Goal: Task Accomplishment & Management: Use online tool/utility

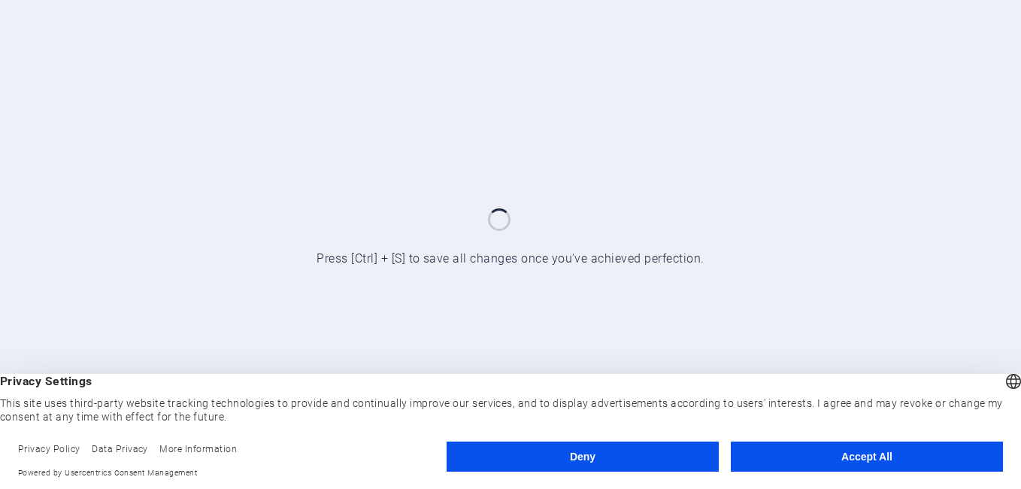
click at [881, 459] on button "Accept All" at bounding box center [867, 456] width 272 height 30
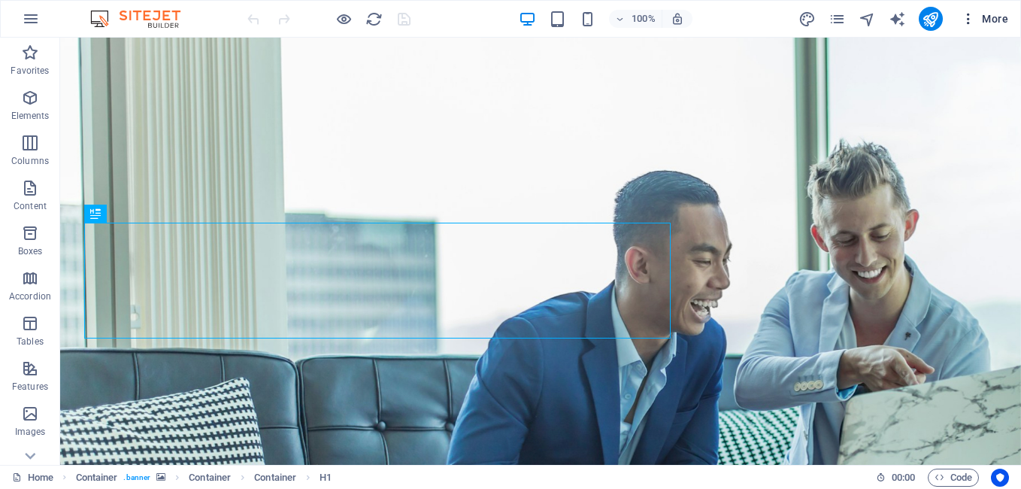
click at [963, 17] on icon "button" at bounding box center [968, 18] width 15 height 15
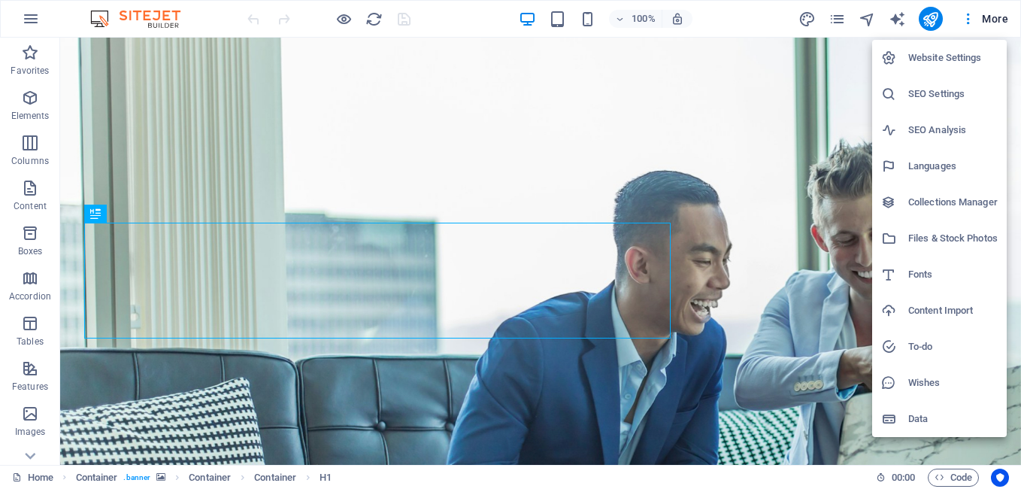
click at [967, 17] on div at bounding box center [510, 244] width 1021 height 489
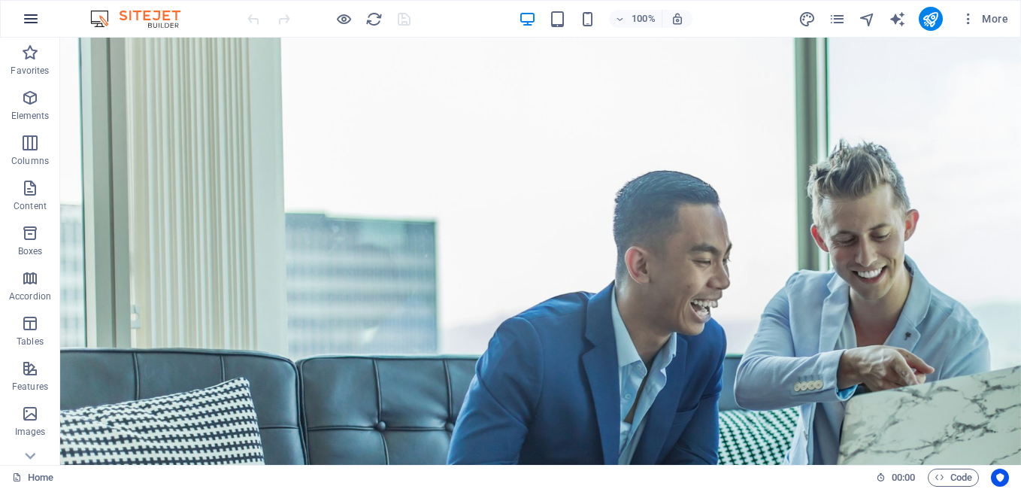
click at [36, 15] on icon "button" at bounding box center [31, 19] width 18 height 18
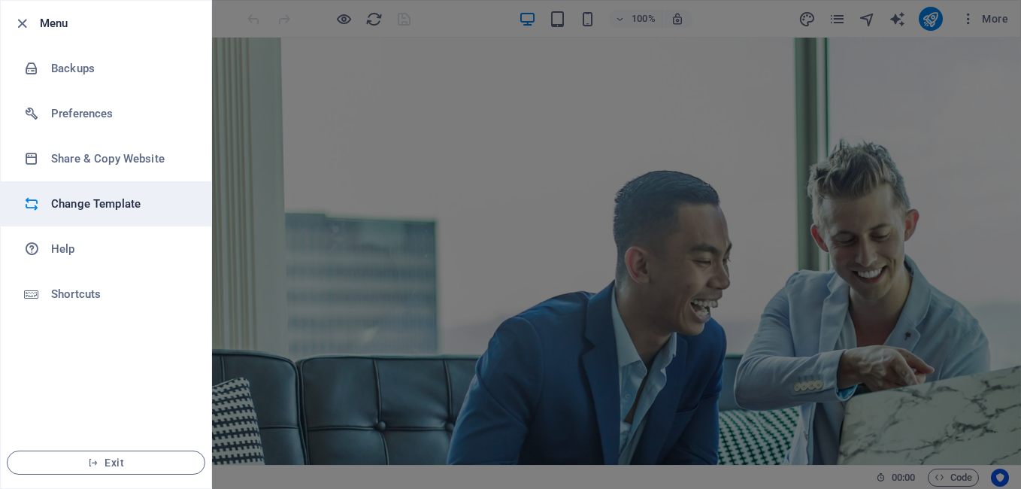
click at [89, 196] on h6 "Change Template" at bounding box center [120, 204] width 139 height 18
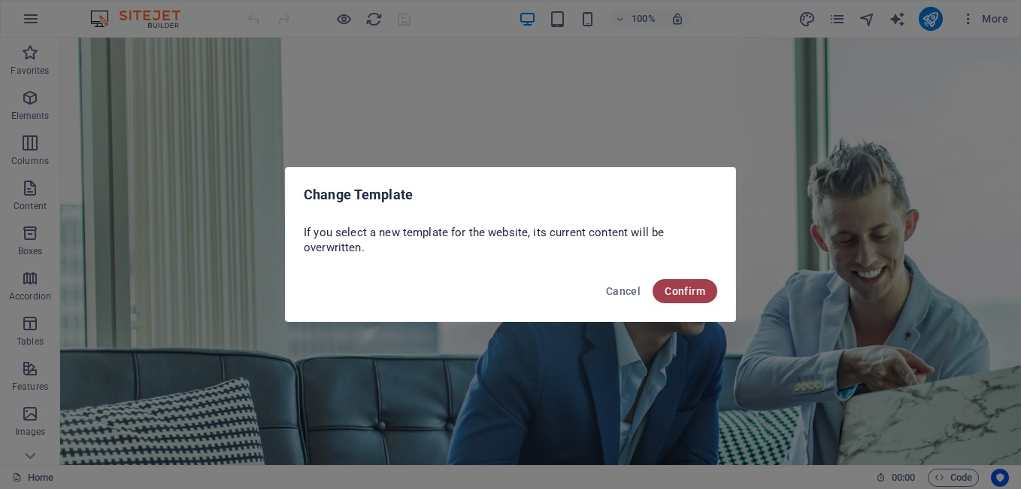
click at [680, 290] on span "Confirm" at bounding box center [685, 291] width 41 height 12
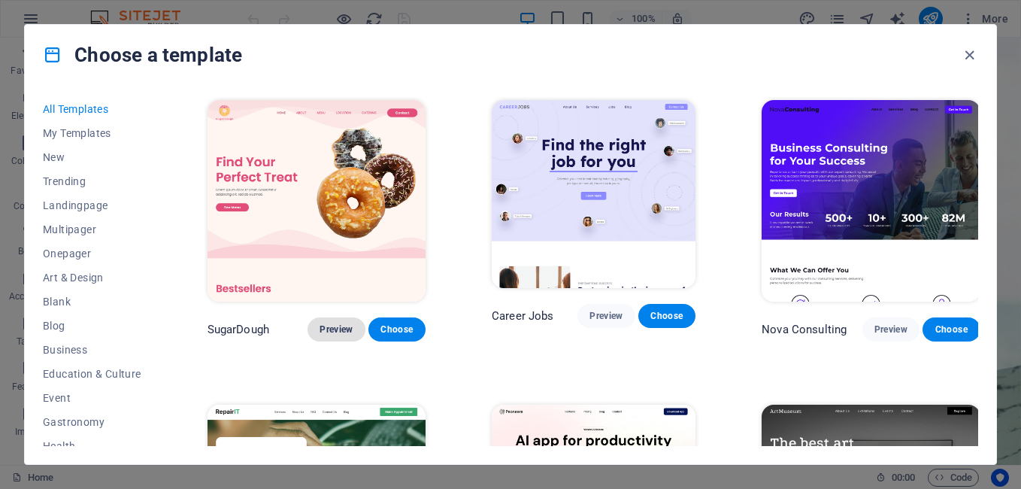
click at [339, 323] on span "Preview" at bounding box center [336, 329] width 33 height 12
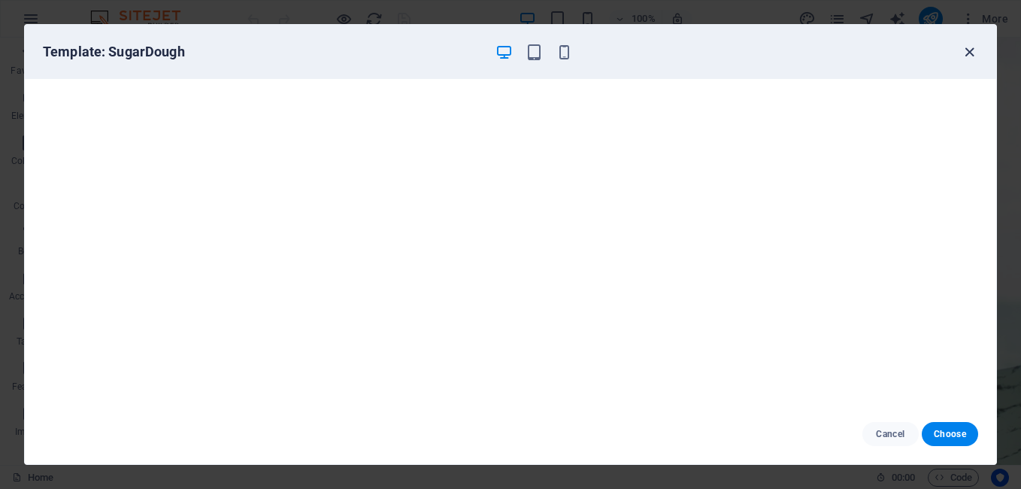
click at [975, 50] on icon "button" at bounding box center [969, 52] width 17 height 17
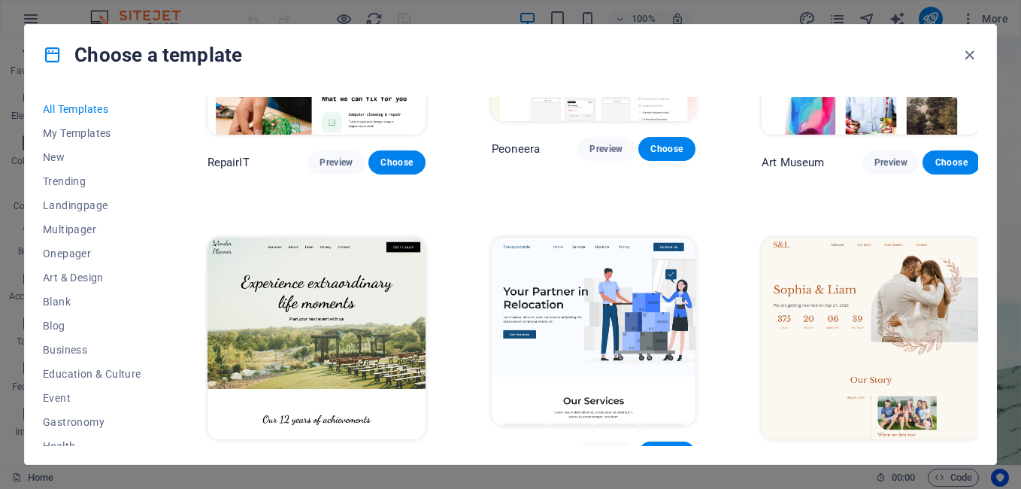
scroll to position [543, 0]
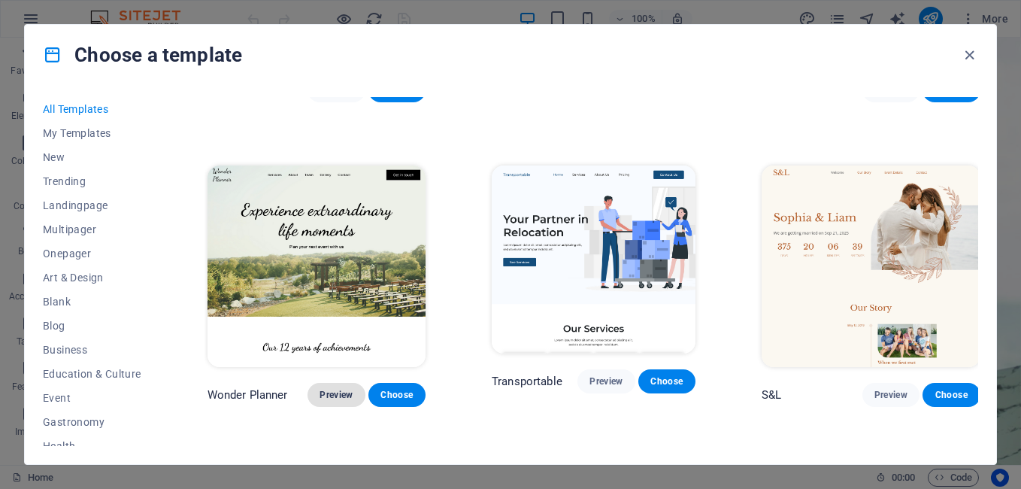
click at [317, 383] on button "Preview" at bounding box center [336, 395] width 57 height 24
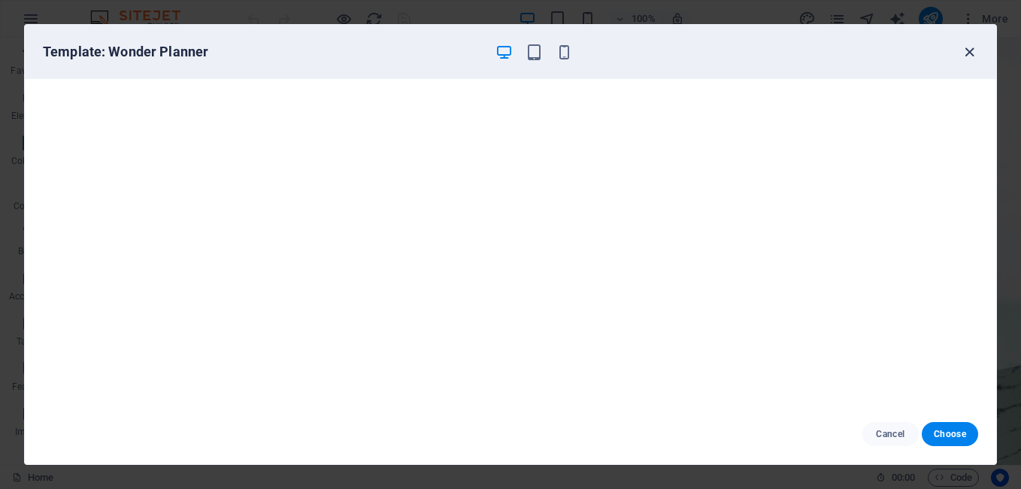
click at [969, 50] on icon "button" at bounding box center [969, 52] width 17 height 17
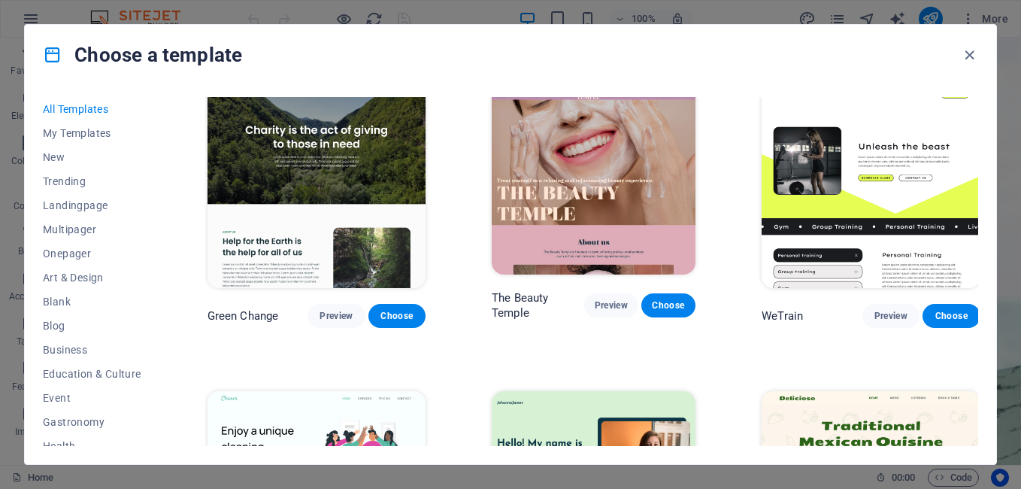
scroll to position [1700, 0]
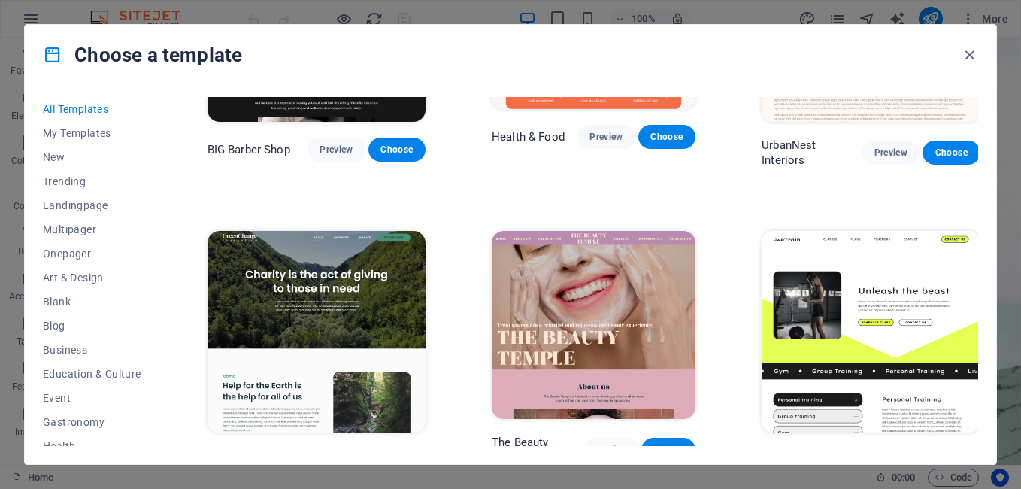
click at [332, 454] on span "Preview" at bounding box center [336, 460] width 33 height 12
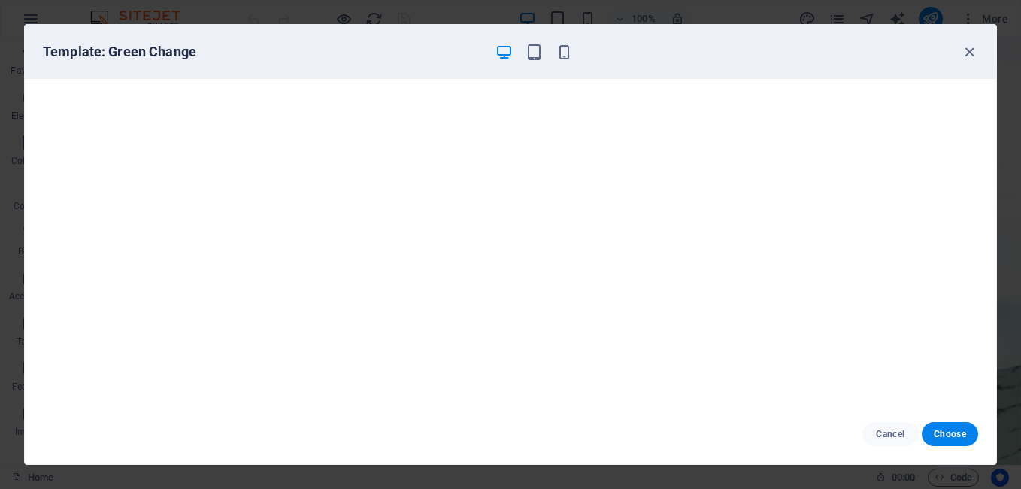
scroll to position [0, 0]
click at [937, 434] on span "Choose" at bounding box center [950, 434] width 32 height 12
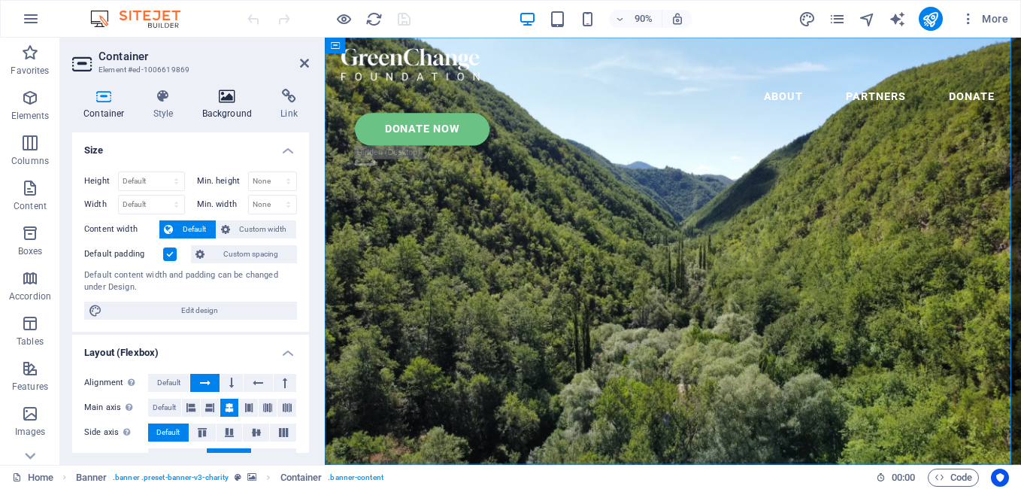
click at [223, 101] on icon at bounding box center [227, 96] width 73 height 15
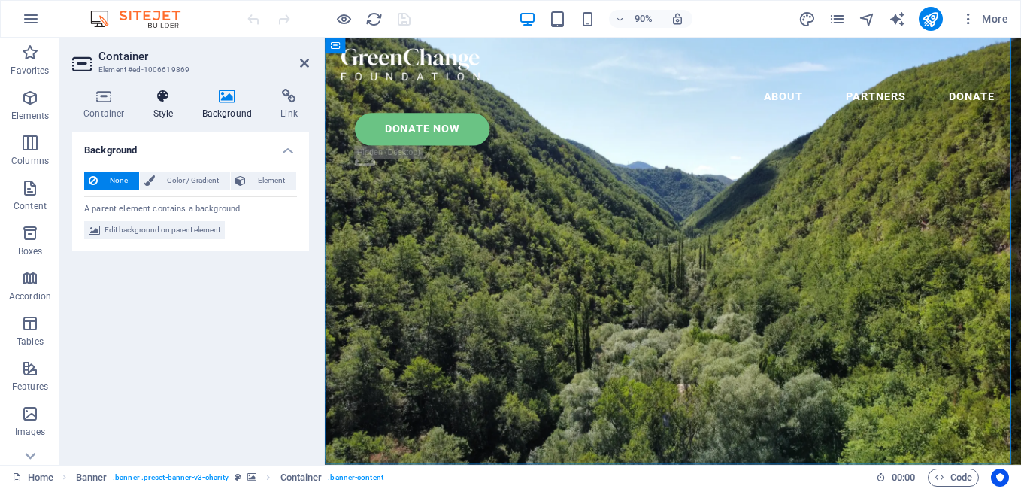
click at [163, 99] on icon at bounding box center [163, 96] width 43 height 15
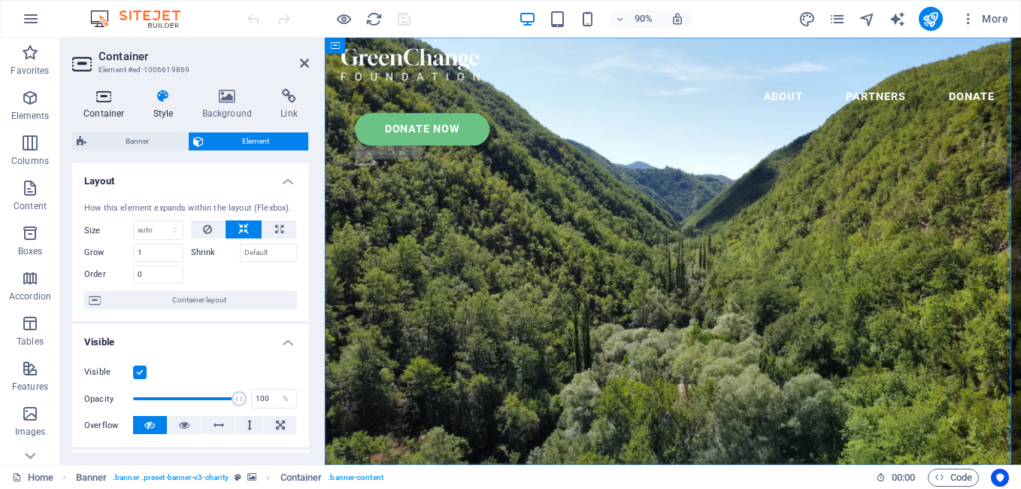
click at [99, 97] on icon at bounding box center [104, 96] width 64 height 15
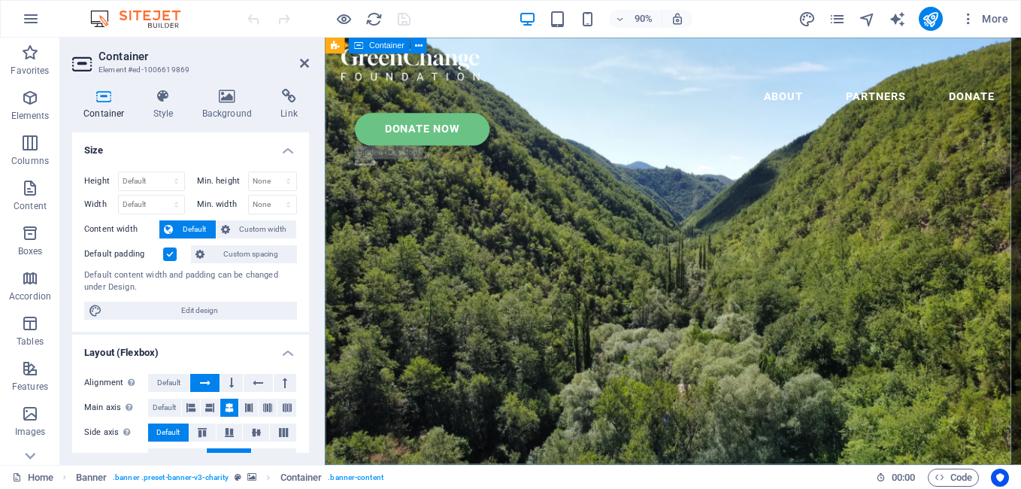
click at [159, 92] on icon at bounding box center [163, 96] width 43 height 15
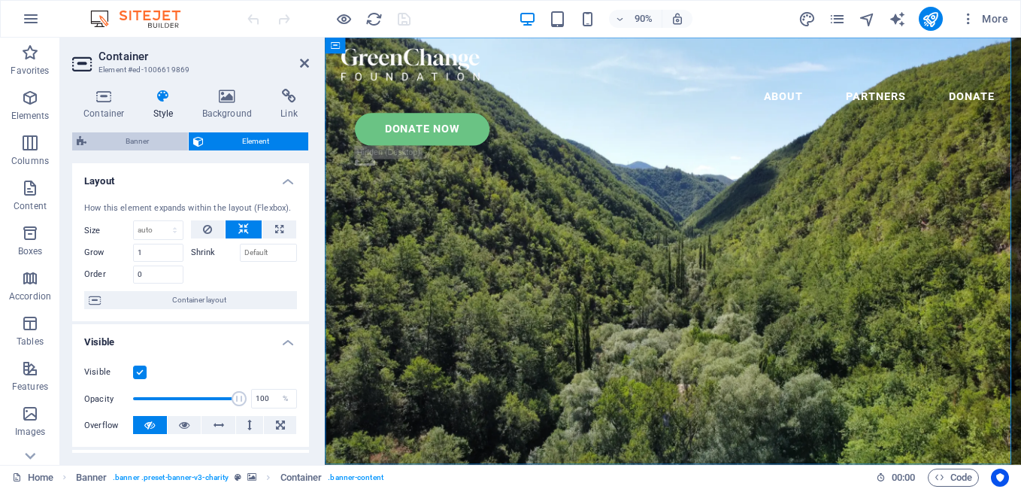
click at [157, 143] on span "Banner" at bounding box center [137, 141] width 93 height 18
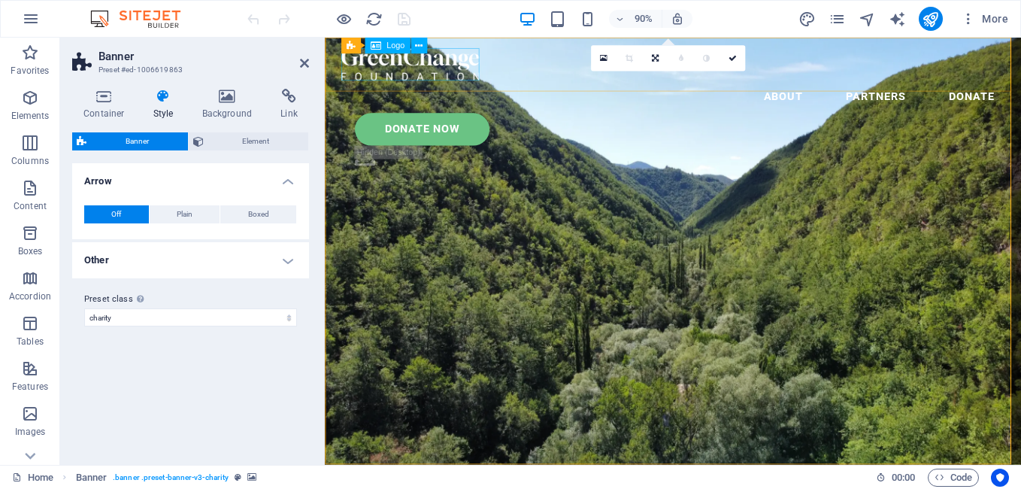
click at [444, 71] on div at bounding box center [712, 68] width 738 height 36
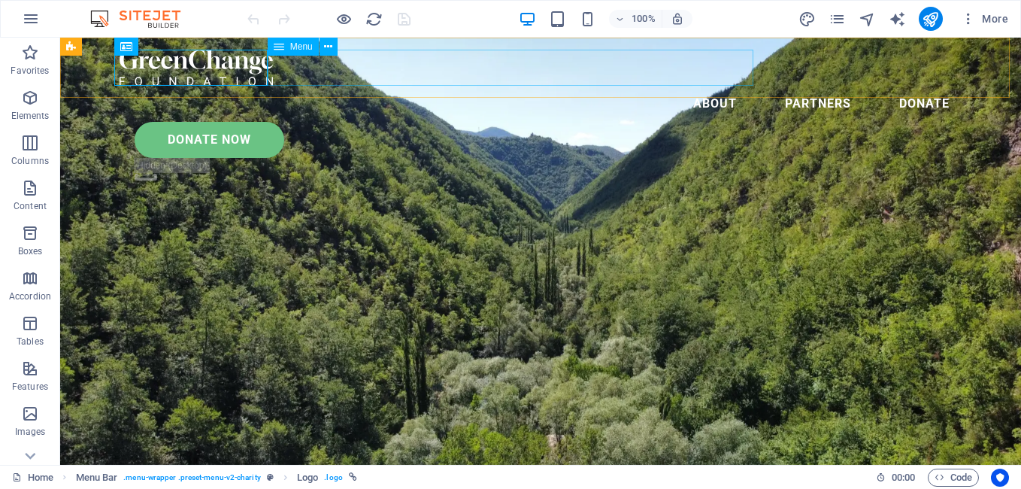
click at [629, 86] on nav "About Partners Donate" at bounding box center [541, 104] width 842 height 36
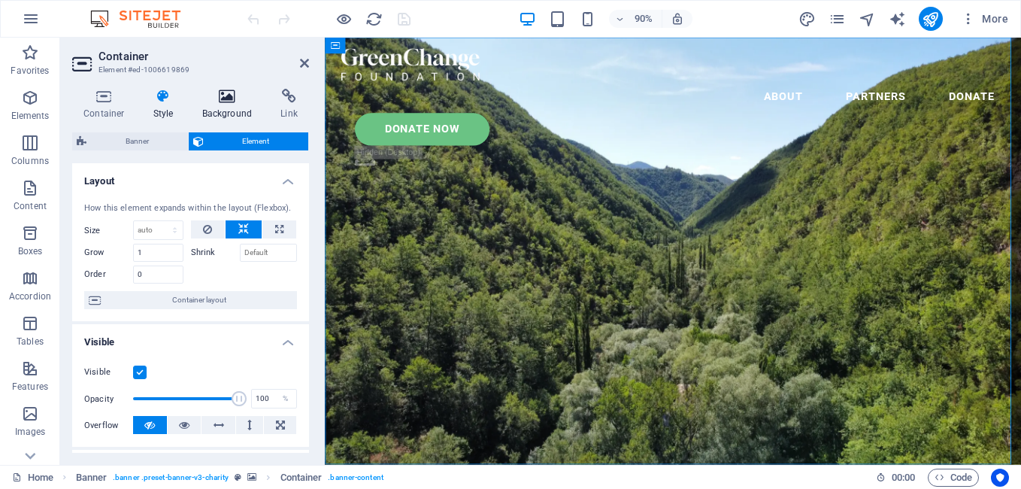
click at [202, 100] on icon at bounding box center [227, 96] width 73 height 15
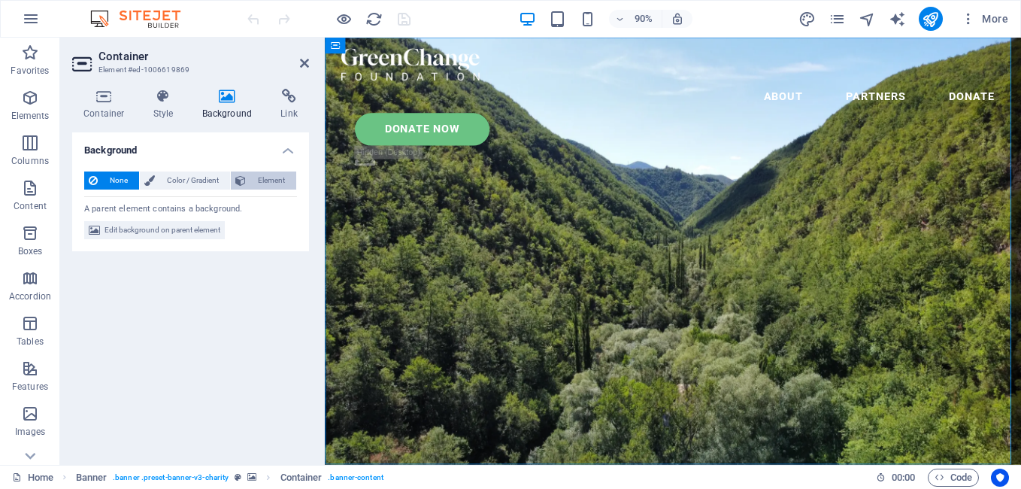
click at [245, 180] on icon at bounding box center [240, 180] width 11 height 18
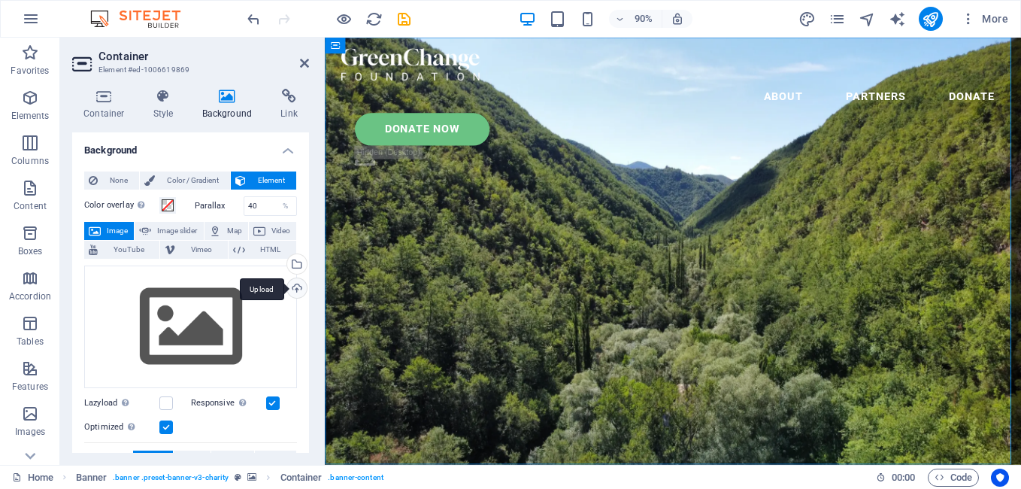
click at [292, 290] on div "Upload" at bounding box center [295, 289] width 23 height 23
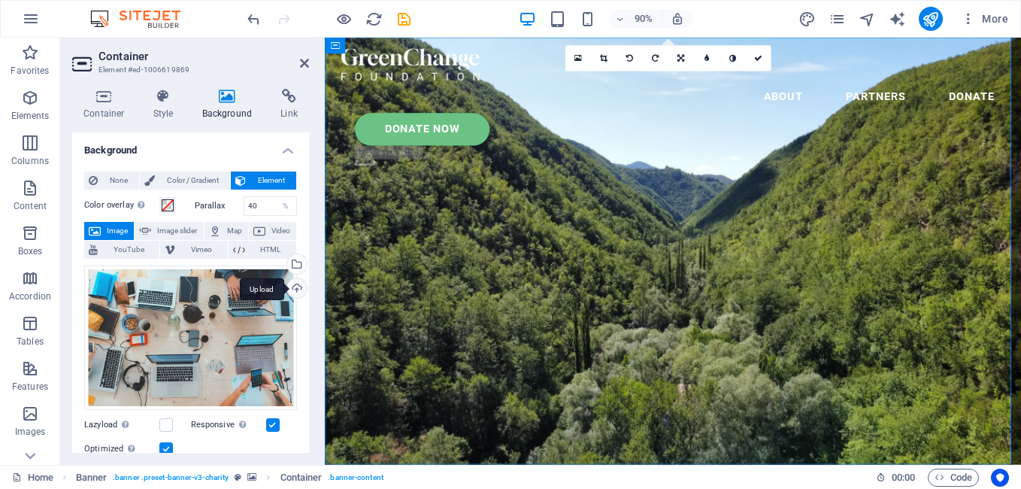
click at [293, 291] on div "Upload" at bounding box center [295, 289] width 23 height 23
click at [290, 287] on div "Upload" at bounding box center [295, 289] width 23 height 23
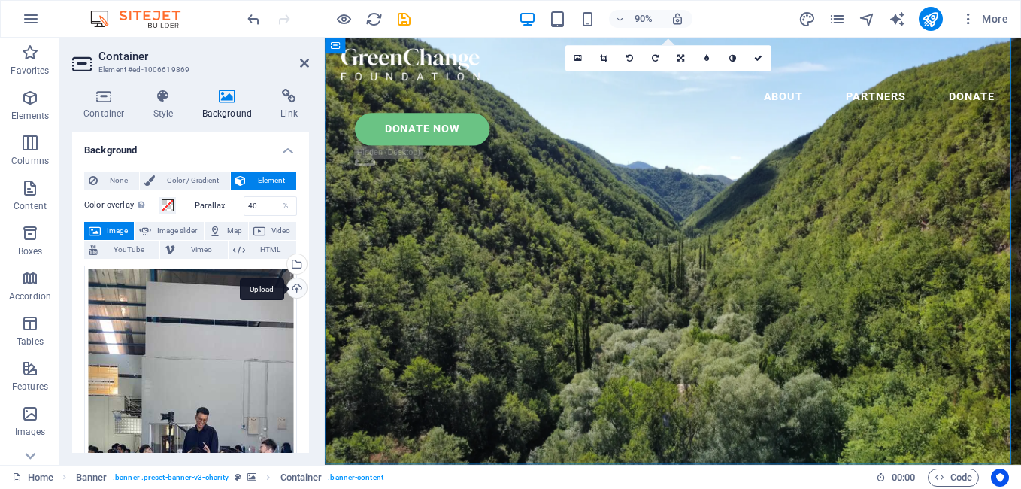
click at [295, 293] on div "Upload" at bounding box center [295, 289] width 23 height 23
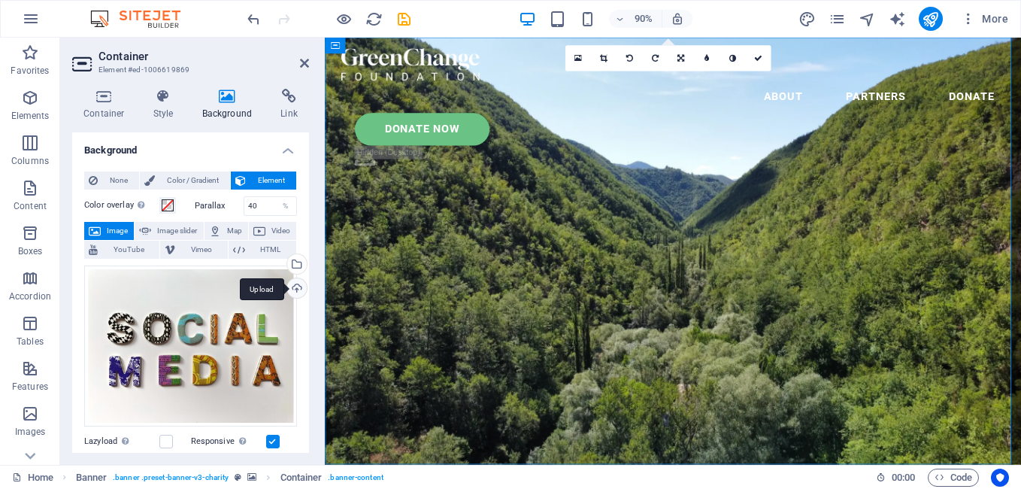
click at [296, 290] on div "Upload" at bounding box center [295, 289] width 23 height 23
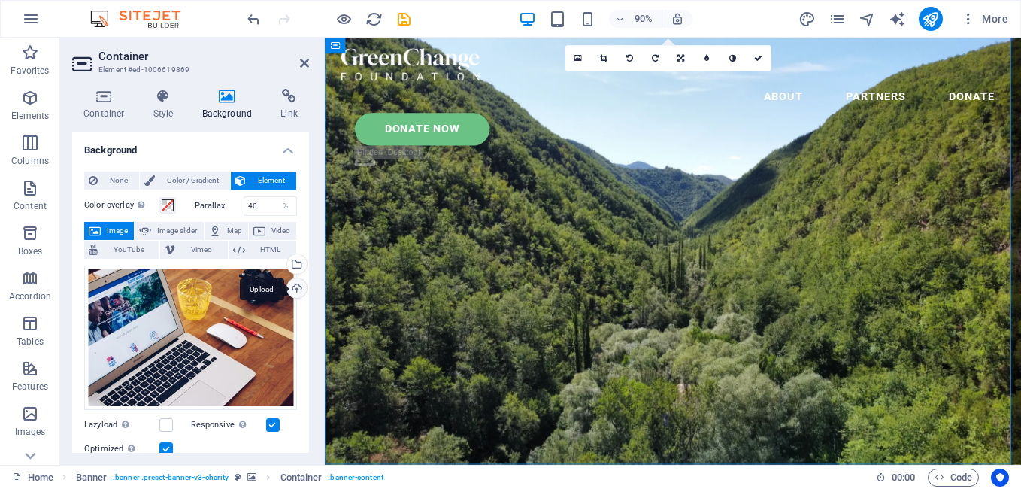
click at [297, 293] on div "Upload" at bounding box center [295, 289] width 23 height 23
click at [295, 294] on div "Upload" at bounding box center [295, 289] width 23 height 23
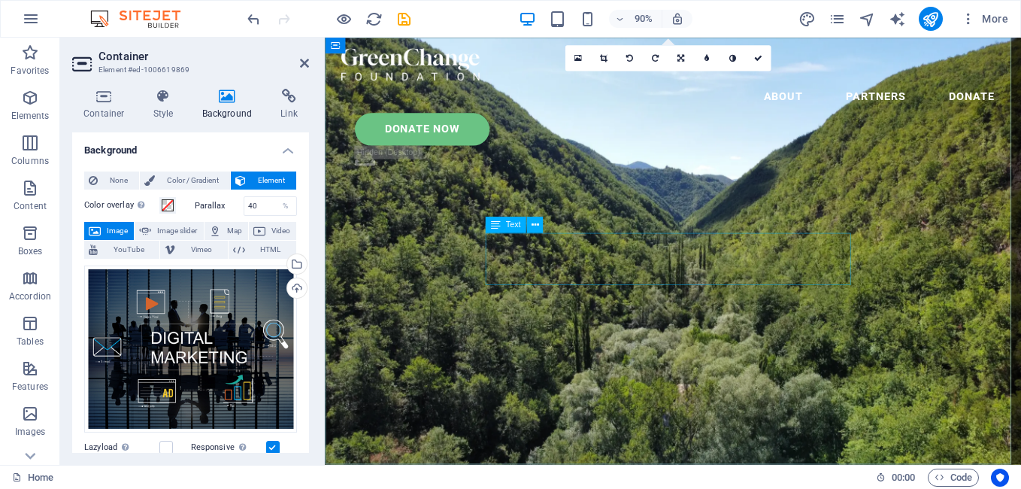
click at [306, 62] on icon at bounding box center [304, 63] width 9 height 12
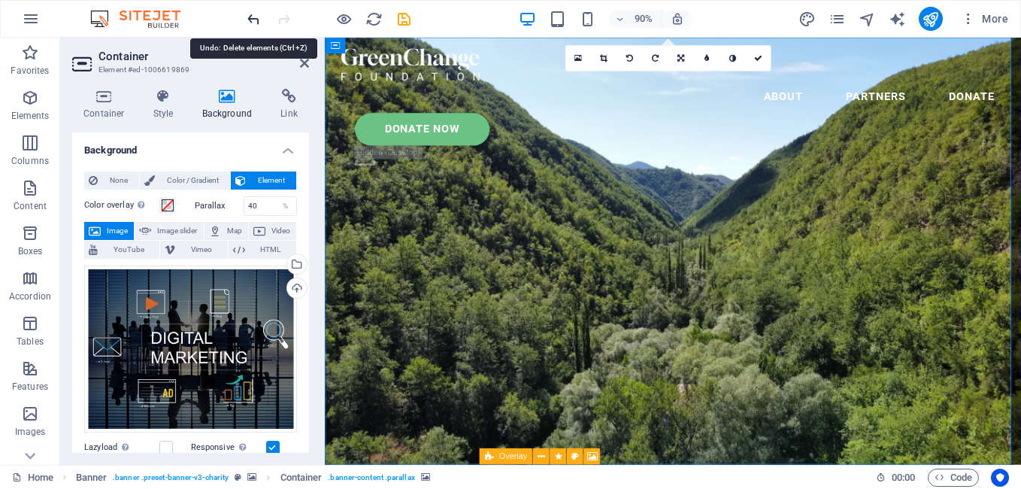
click at [250, 20] on icon "undo" at bounding box center [253, 19] width 17 height 17
click at [292, 289] on div "Upload" at bounding box center [295, 289] width 23 height 23
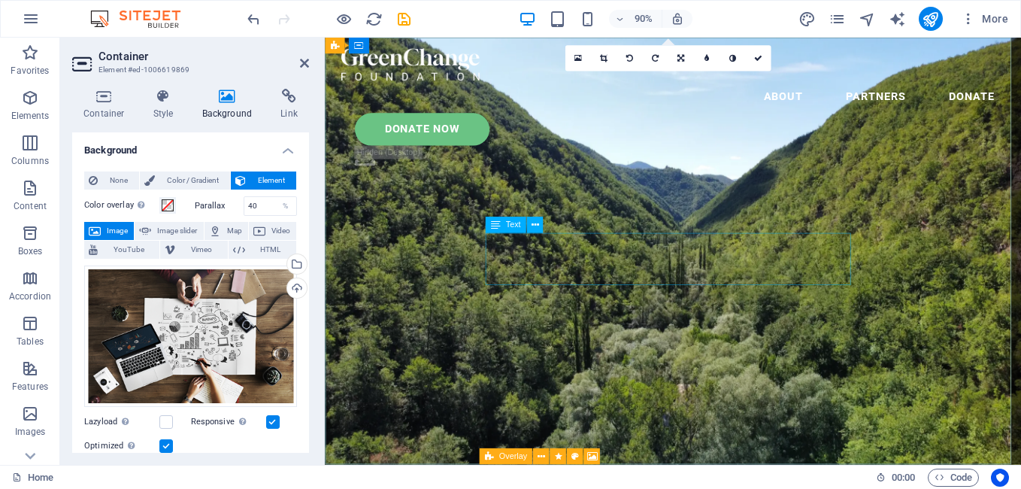
click at [301, 66] on icon at bounding box center [304, 63] width 9 height 12
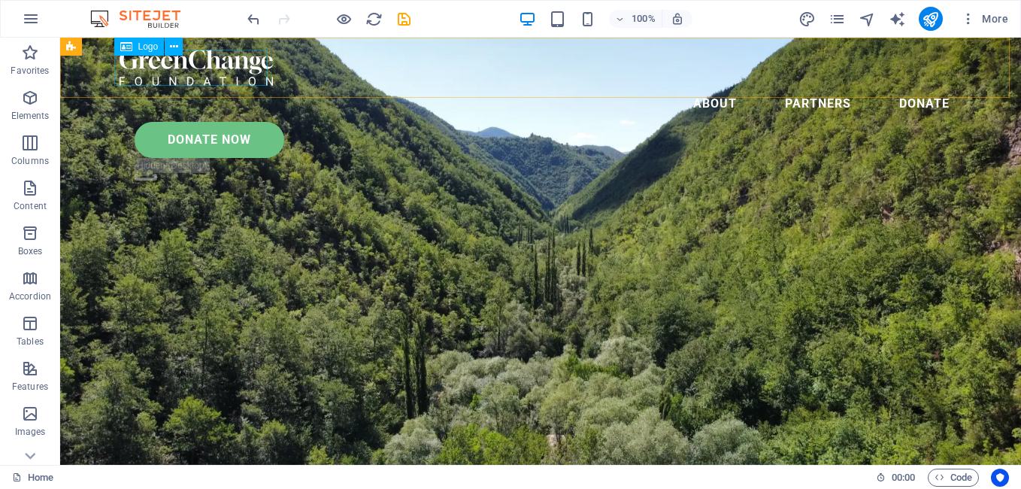
click at [208, 78] on div at bounding box center [541, 68] width 842 height 36
select select "px"
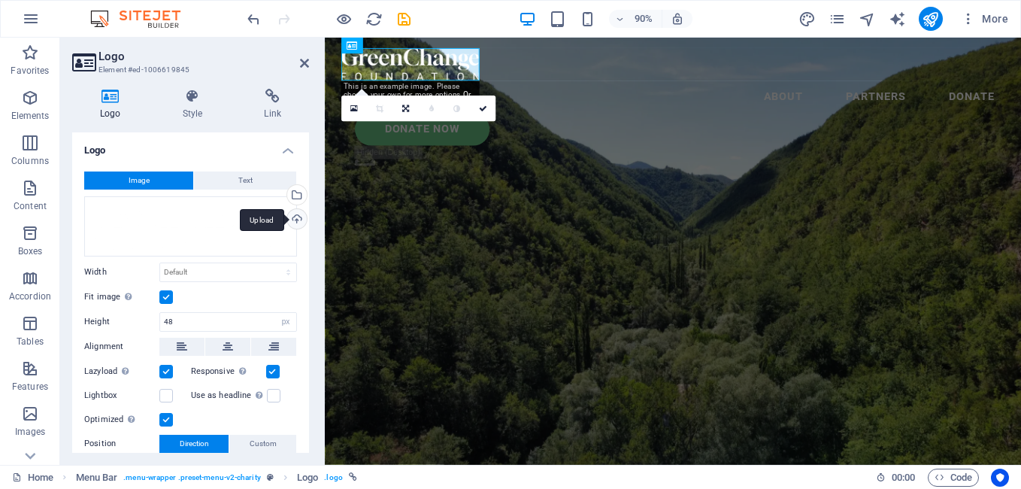
click at [299, 215] on div "Upload" at bounding box center [295, 220] width 23 height 23
click at [288, 223] on div "Upload" at bounding box center [295, 220] width 23 height 23
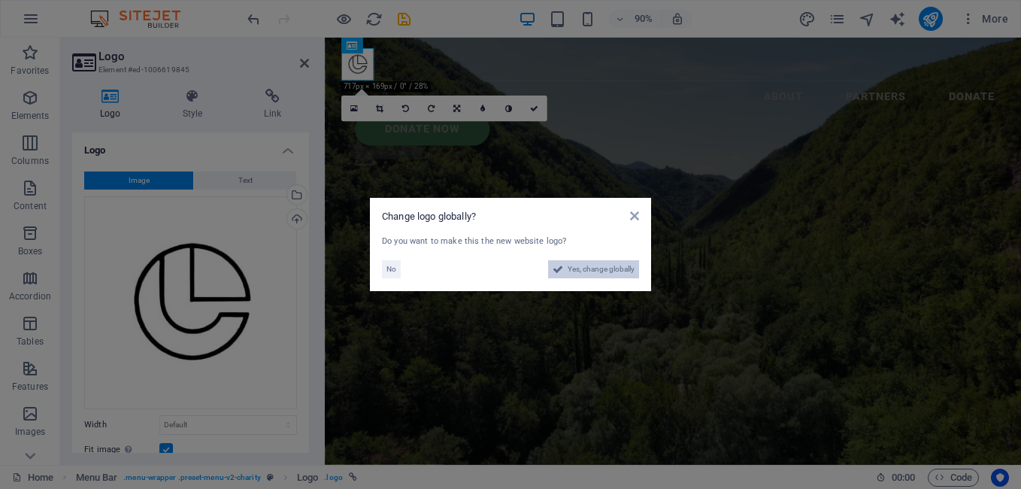
click at [597, 271] on span "Yes, change globally" at bounding box center [601, 269] width 67 height 18
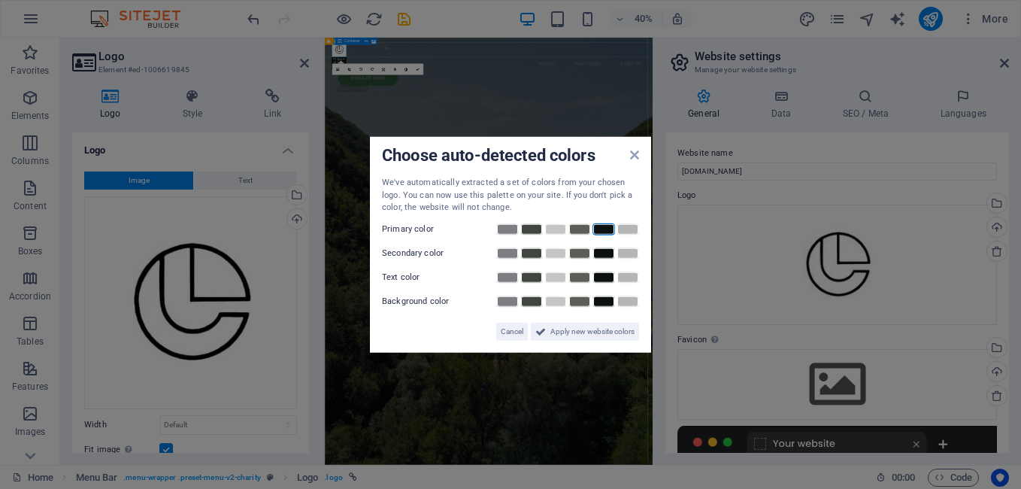
click at [605, 225] on link at bounding box center [604, 229] width 23 height 12
click at [602, 252] on link at bounding box center [604, 253] width 23 height 12
click at [604, 277] on link at bounding box center [604, 277] width 23 height 12
click at [554, 225] on link at bounding box center [555, 229] width 23 height 12
click at [555, 250] on link at bounding box center [555, 253] width 23 height 12
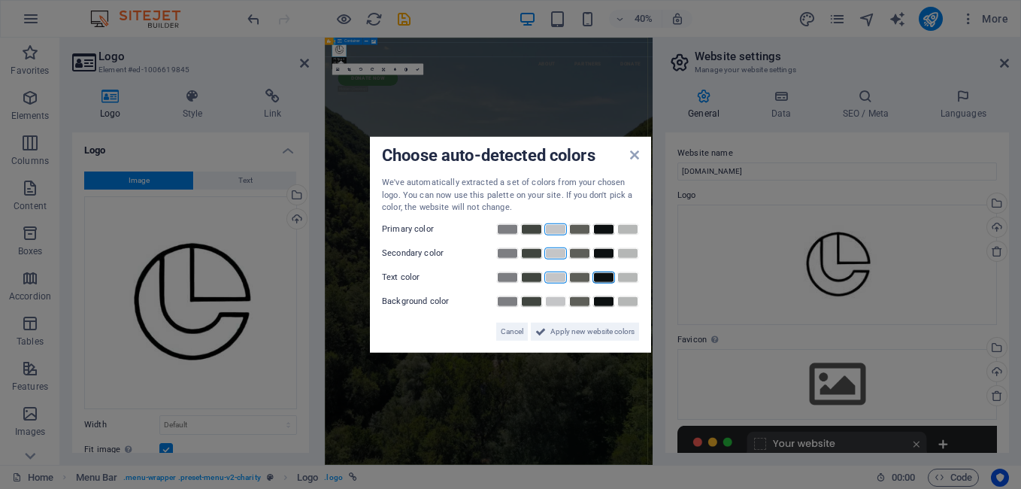
click at [557, 279] on link at bounding box center [555, 277] width 23 height 12
click at [554, 299] on link at bounding box center [555, 301] width 23 height 12
drag, startPoint x: 506, startPoint y: 332, endPoint x: 453, endPoint y: 735, distance: 406.6
click at [506, 332] on span "Cancel" at bounding box center [512, 331] width 23 height 18
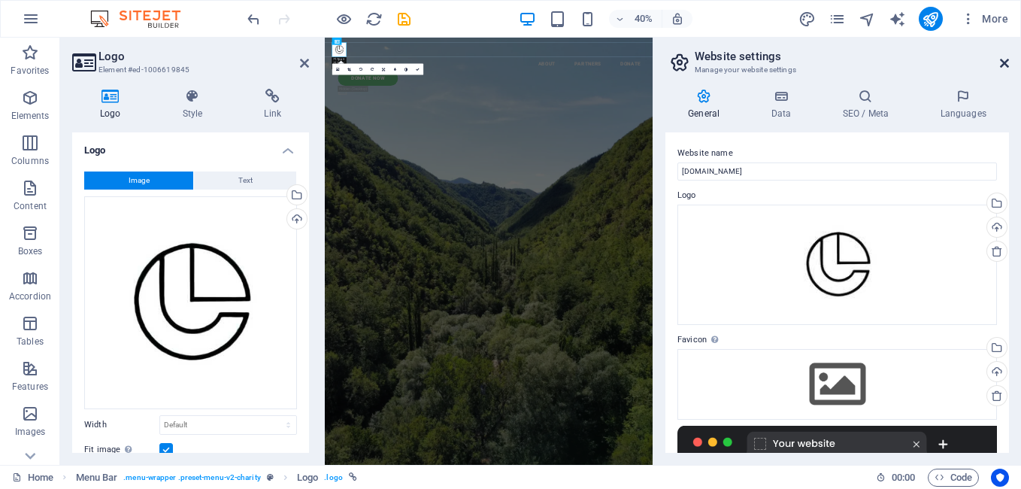
click at [1002, 61] on icon at bounding box center [1004, 63] width 9 height 12
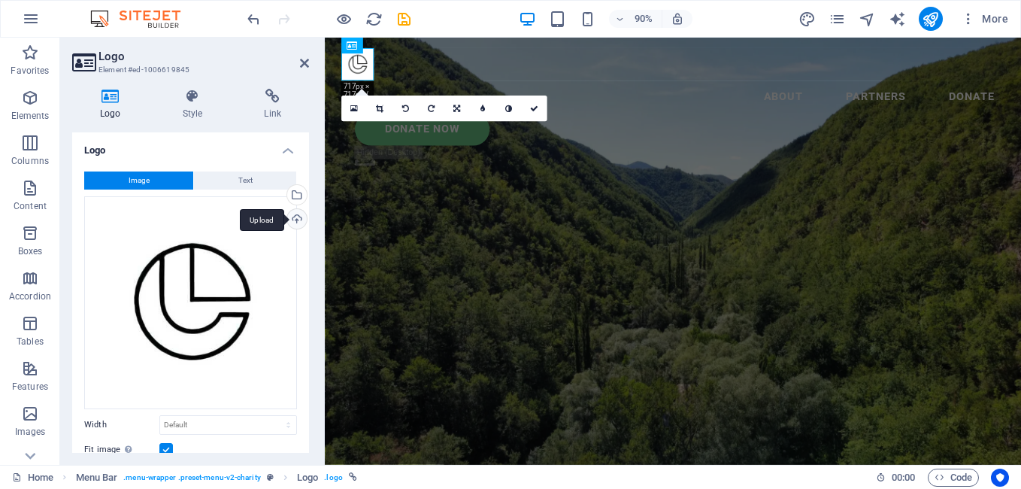
click at [291, 220] on div "Upload" at bounding box center [295, 220] width 23 height 23
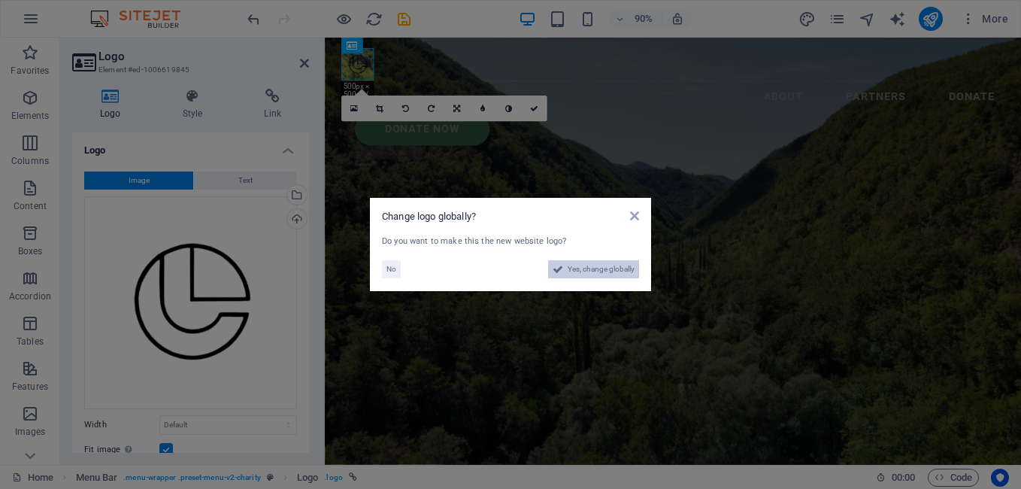
click at [596, 266] on span "Yes, change globally" at bounding box center [601, 269] width 67 height 18
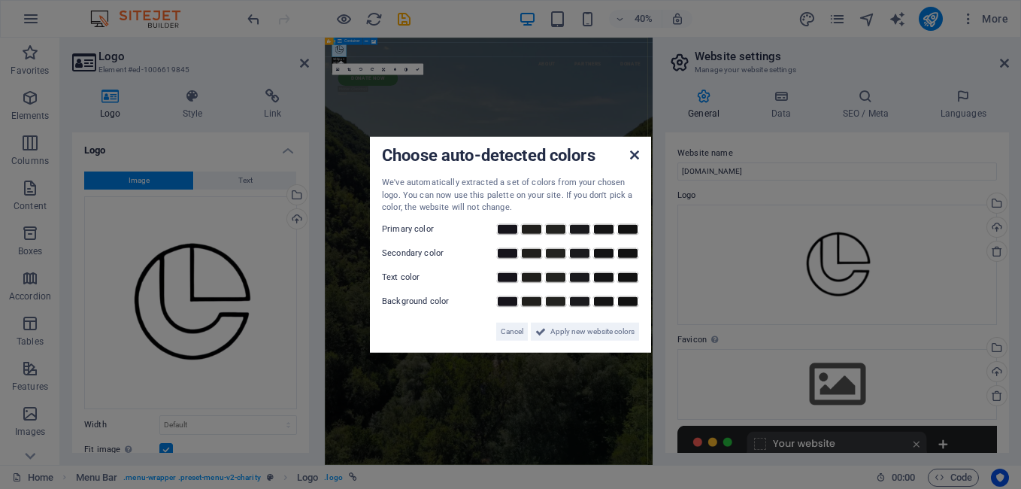
click at [636, 159] on icon at bounding box center [634, 155] width 9 height 12
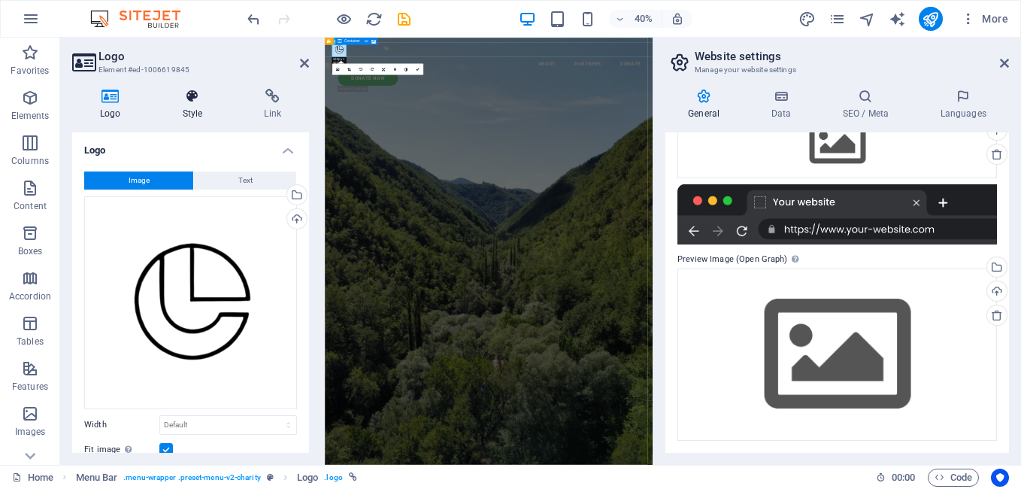
click at [193, 102] on icon at bounding box center [193, 96] width 76 height 15
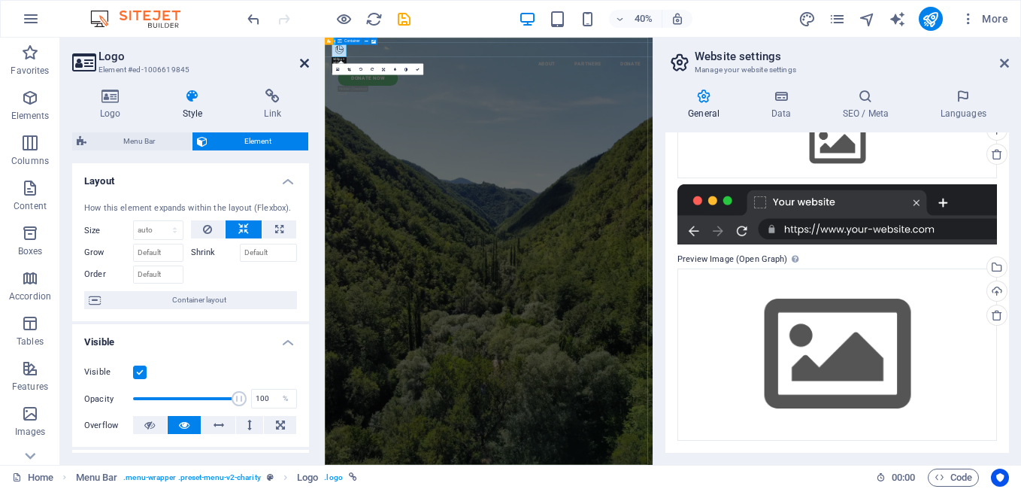
click at [300, 65] on icon at bounding box center [304, 63] width 9 height 12
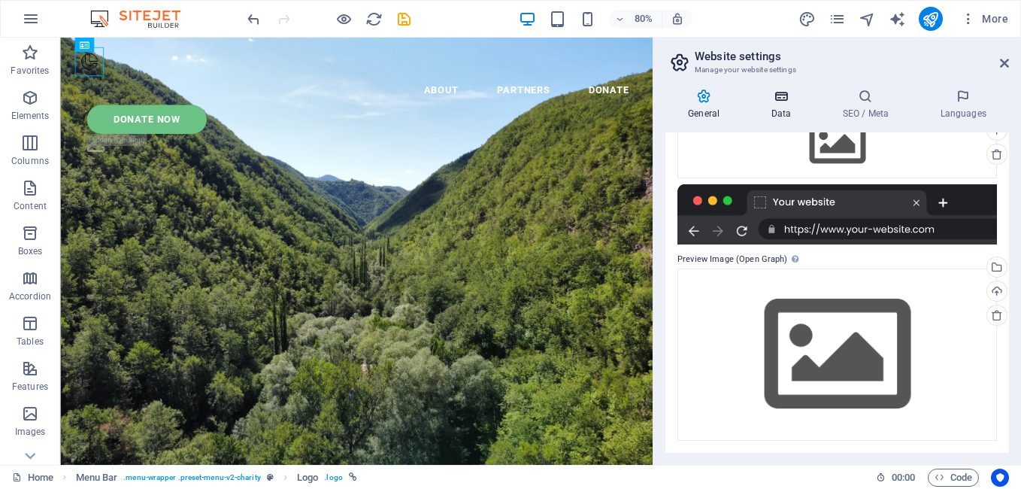
click at [781, 105] on h4 "Data" at bounding box center [783, 105] width 71 height 32
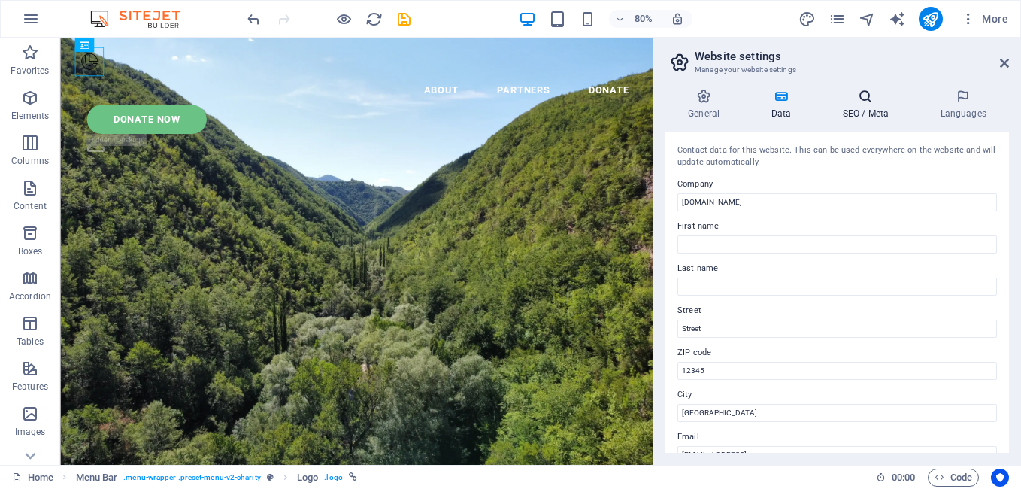
click at [852, 98] on icon at bounding box center [866, 96] width 92 height 15
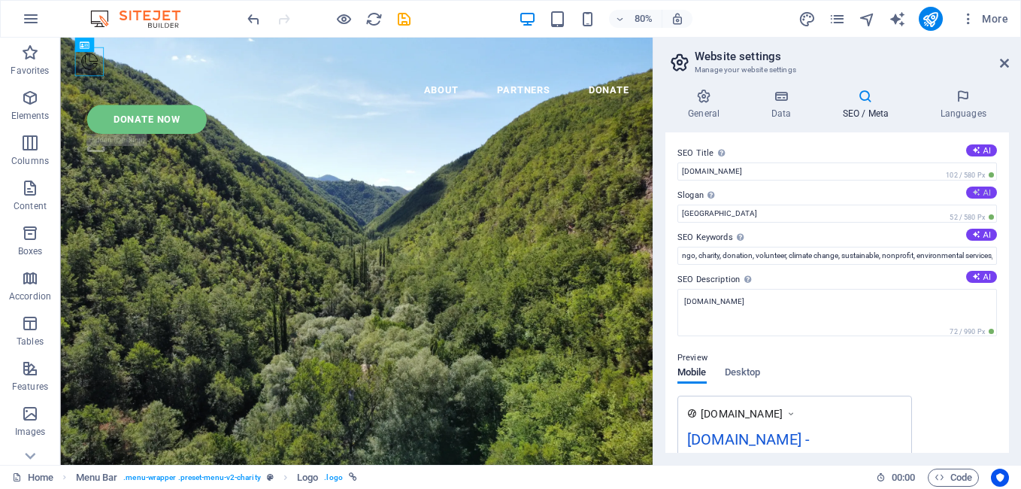
click at [975, 195] on icon at bounding box center [976, 192] width 8 height 8
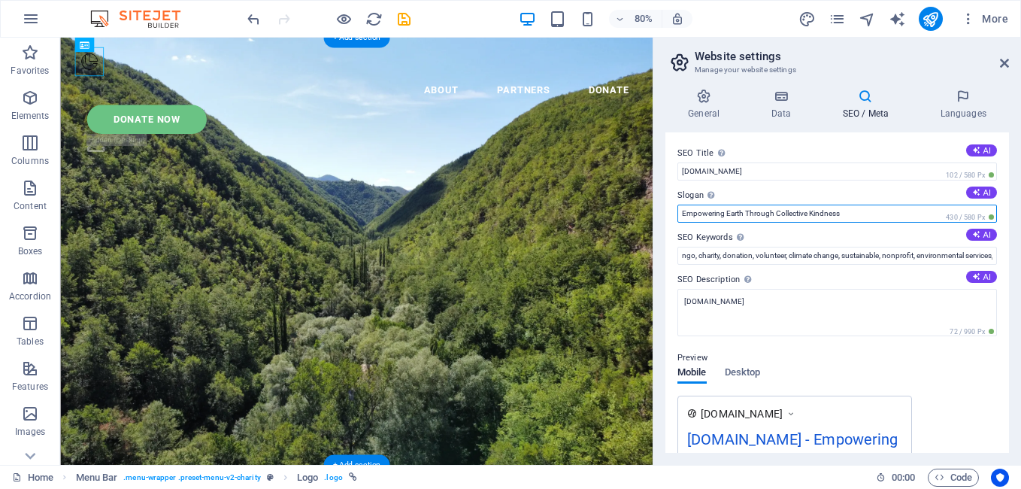
drag, startPoint x: 959, startPoint y: 259, endPoint x: 747, endPoint y: 268, distance: 212.3
click at [867, 214] on input "Empowering Earth Through Collective Kindness" at bounding box center [838, 214] width 320 height 18
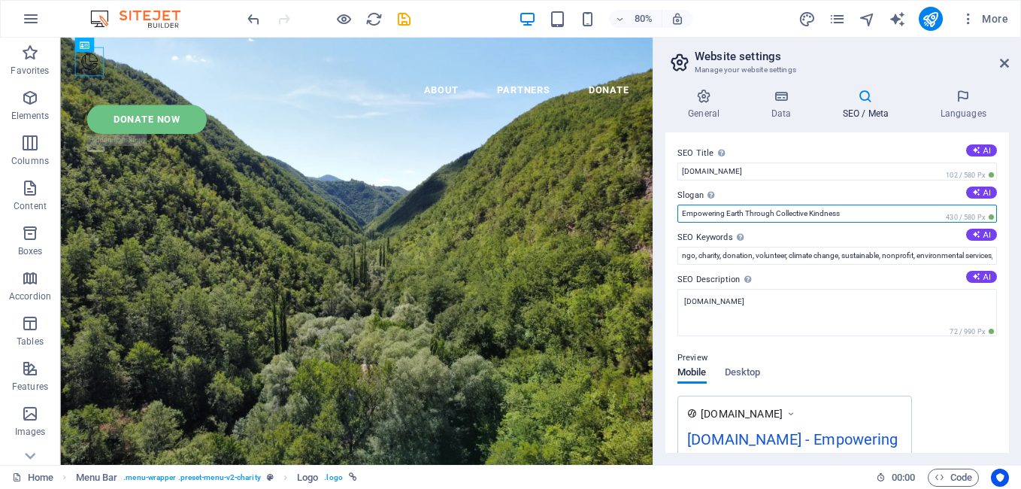
click at [867, 214] on input "Empowering Earth Through Collective Kindness" at bounding box center [838, 214] width 320 height 18
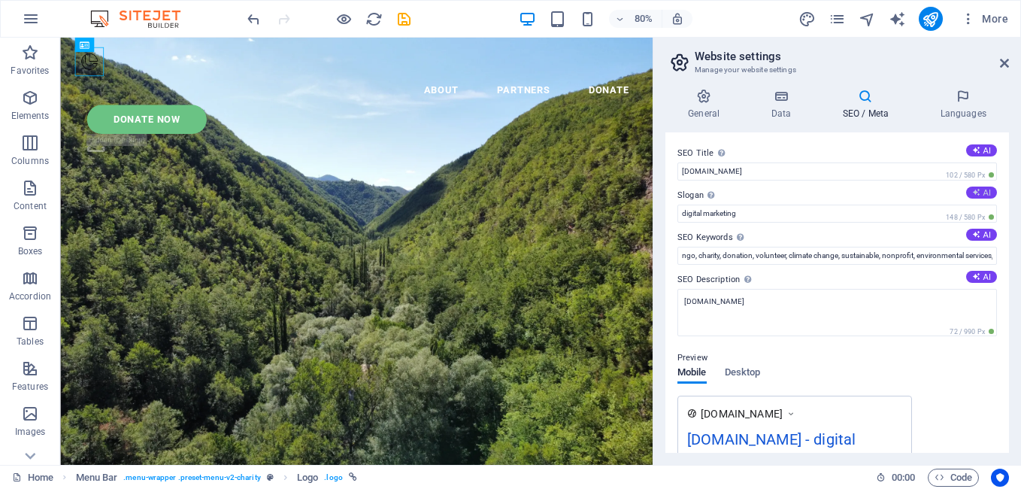
click at [975, 196] on icon at bounding box center [976, 192] width 8 height 8
type input "Transforming Charity into Global Impact Together"
drag, startPoint x: 1005, startPoint y: 62, endPoint x: 945, endPoint y: 25, distance: 69.9
click at [1005, 62] on icon at bounding box center [1004, 63] width 9 height 12
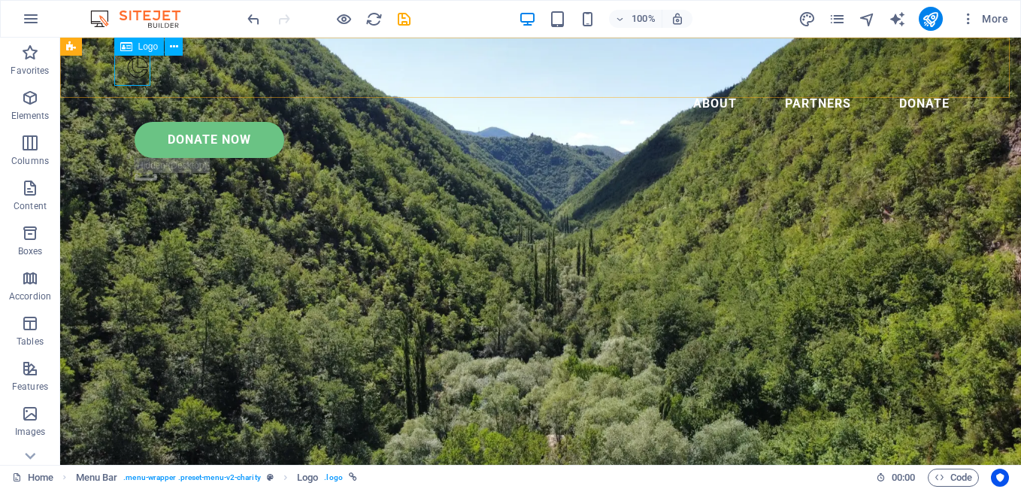
click at [126, 74] on div at bounding box center [541, 68] width 842 height 36
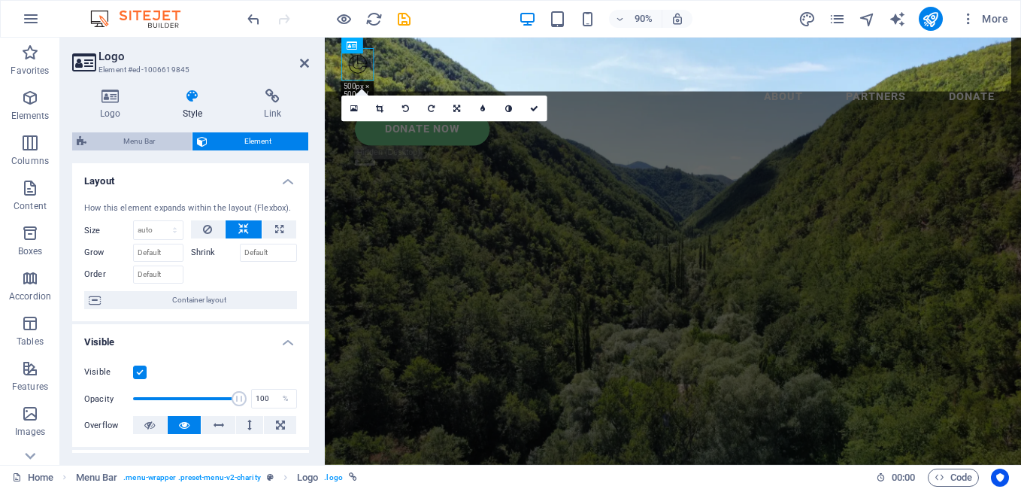
click at [178, 135] on span "Menu Bar" at bounding box center [139, 141] width 96 height 18
select select "header"
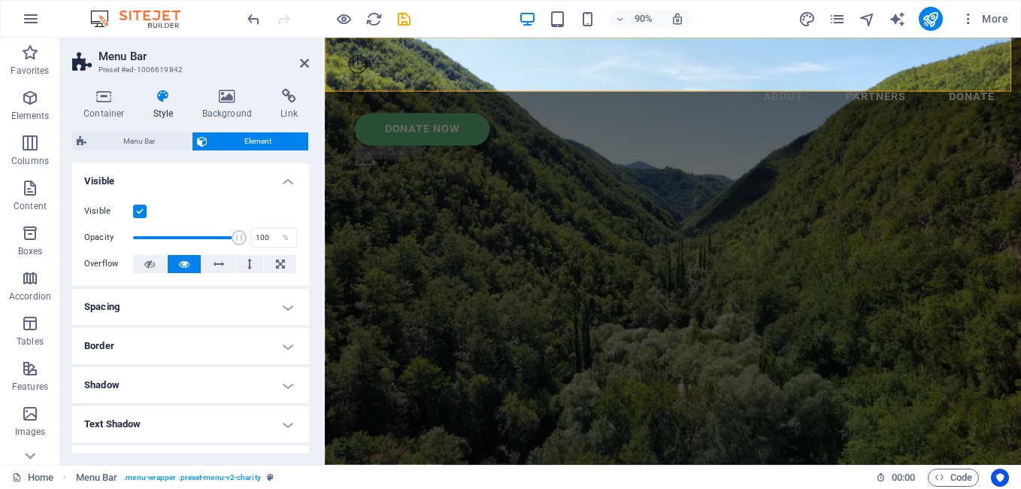
click at [238, 138] on span "Element" at bounding box center [258, 141] width 92 height 18
click at [120, 103] on icon at bounding box center [104, 96] width 64 height 15
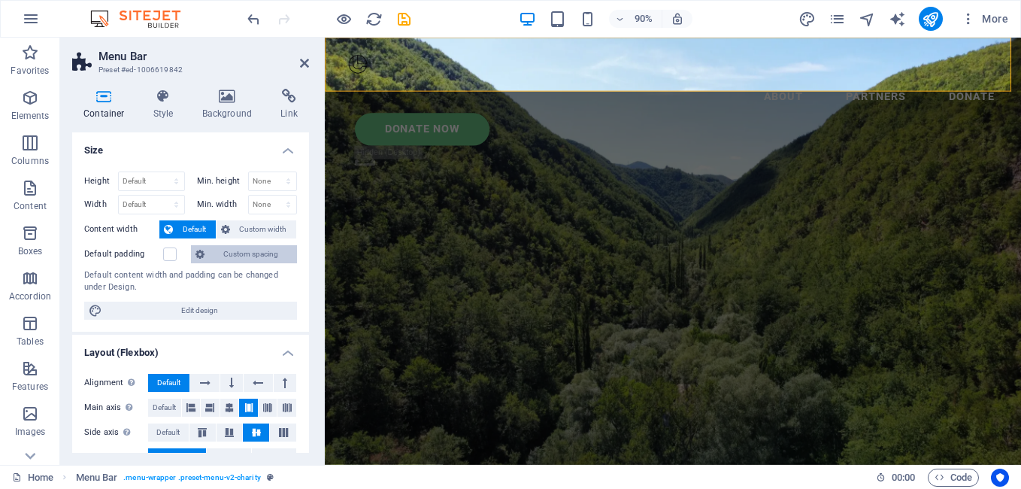
scroll to position [262, 0]
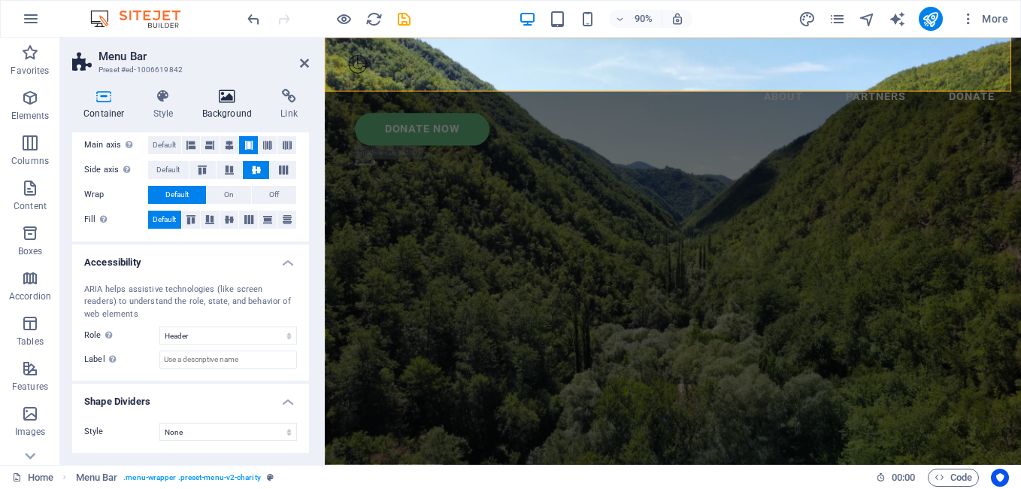
click at [229, 106] on h4 "Background" at bounding box center [230, 105] width 79 height 32
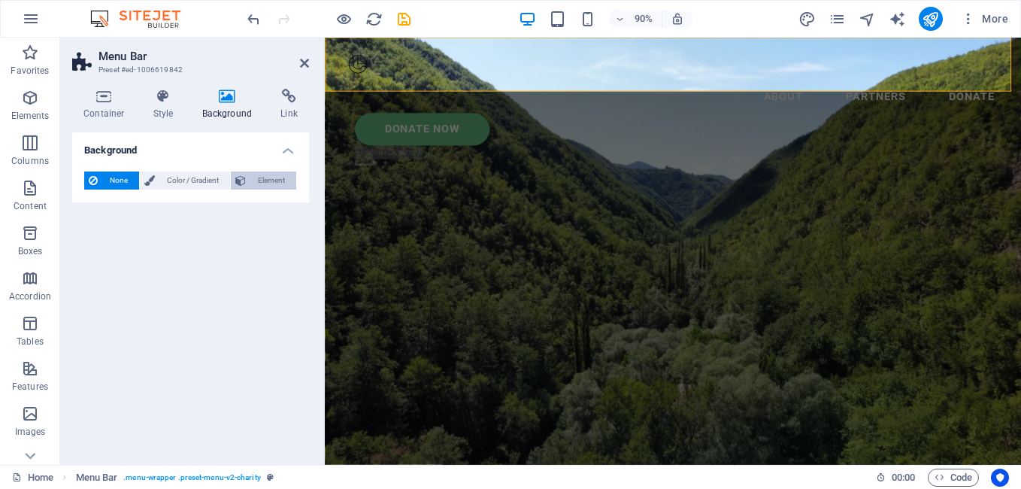
click at [271, 180] on span "Element" at bounding box center [270, 180] width 41 height 18
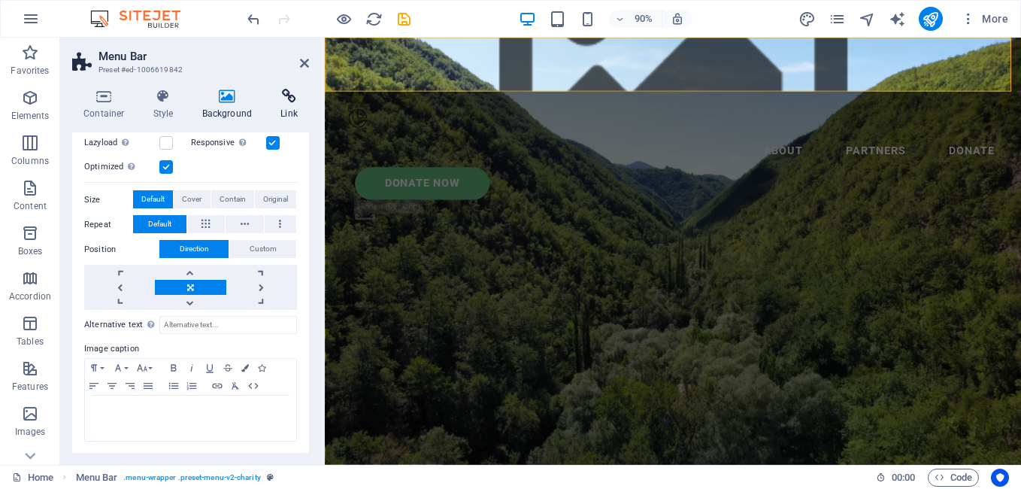
scroll to position [0, 0]
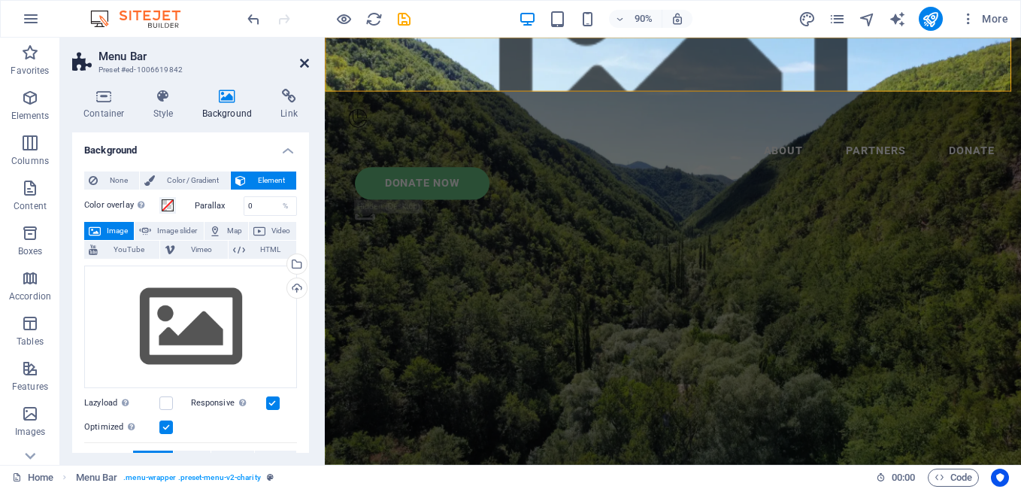
click at [301, 62] on icon at bounding box center [304, 63] width 9 height 12
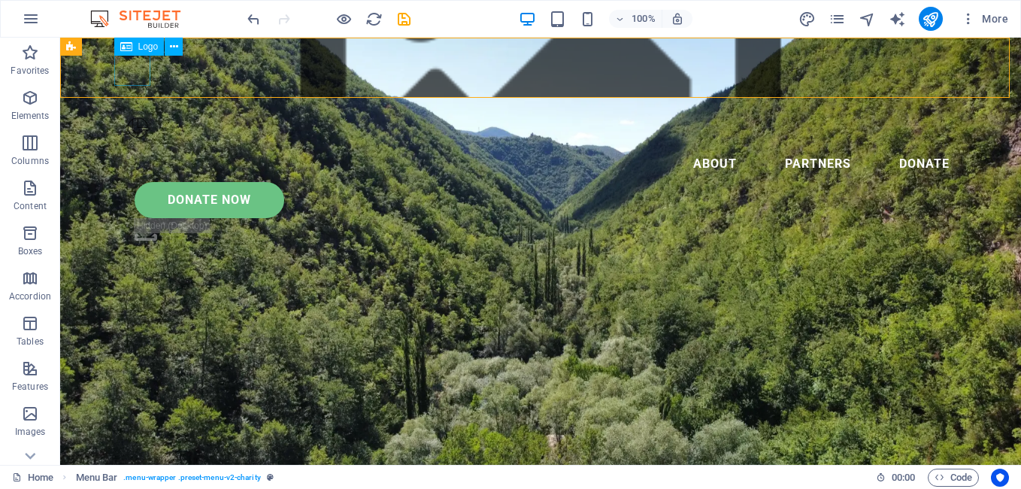
click at [134, 110] on div at bounding box center [541, 128] width 842 height 36
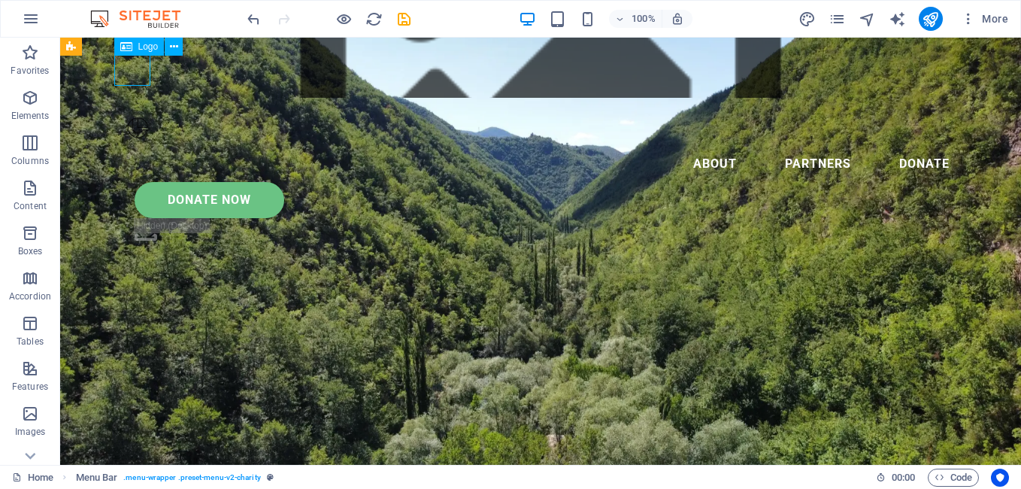
click at [134, 110] on div at bounding box center [541, 128] width 842 height 36
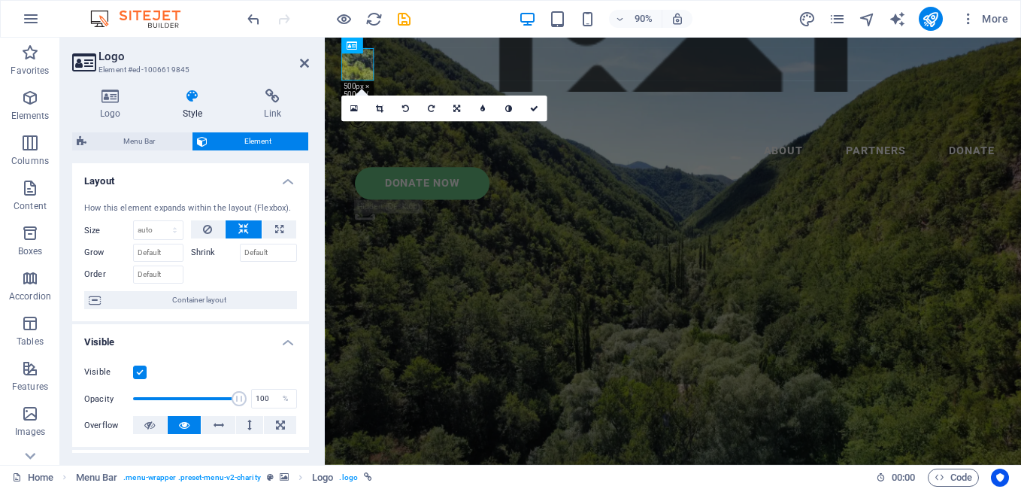
click at [304, 192] on li "Layout How this element expands within the layout (Flexbox). Size Default auto …" at bounding box center [190, 242] width 237 height 159
click at [277, 230] on icon at bounding box center [279, 229] width 8 height 18
type input "100"
select select "%"
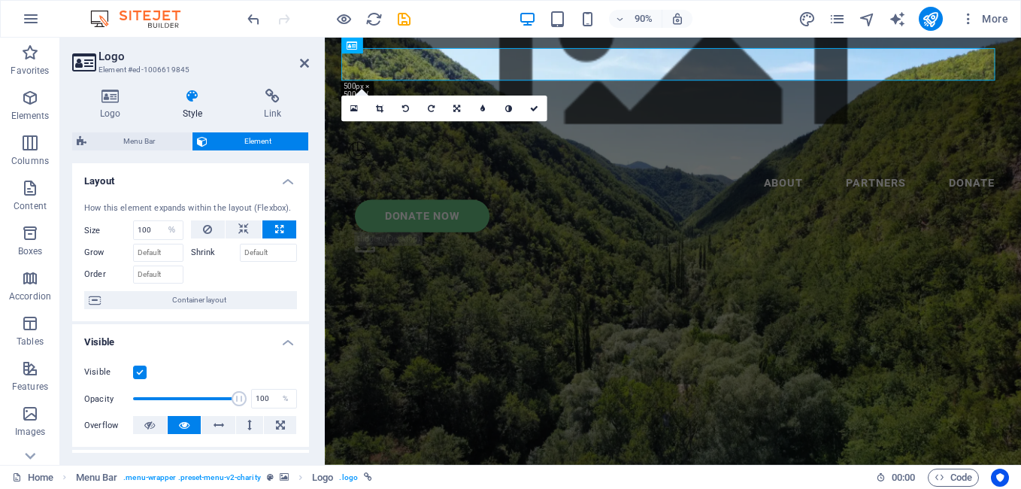
click at [277, 230] on icon at bounding box center [279, 229] width 8 height 18
click at [245, 231] on icon at bounding box center [243, 229] width 11 height 18
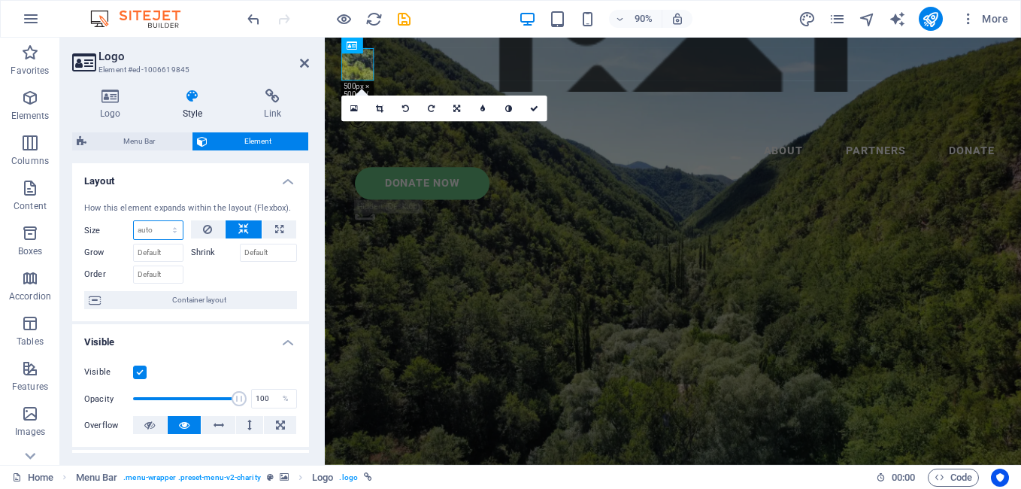
click at [172, 228] on select "Default auto px % 1/1 1/2 1/3 1/4 1/5 1/6 1/7 1/8 1/9 1/10" at bounding box center [158, 230] width 49 height 18
select select "1/10"
click at [159, 221] on select "Default auto px % 1/1 1/2 1/3 1/4 1/5 1/6 1/7 1/8 1/9 1/10" at bounding box center [158, 230] width 49 height 18
type input "10"
click at [174, 234] on select "Default auto px % 1/1 1/2 1/3 1/4 1/5 1/6 1/7 1/8 1/9 1/10" at bounding box center [172, 230] width 21 height 18
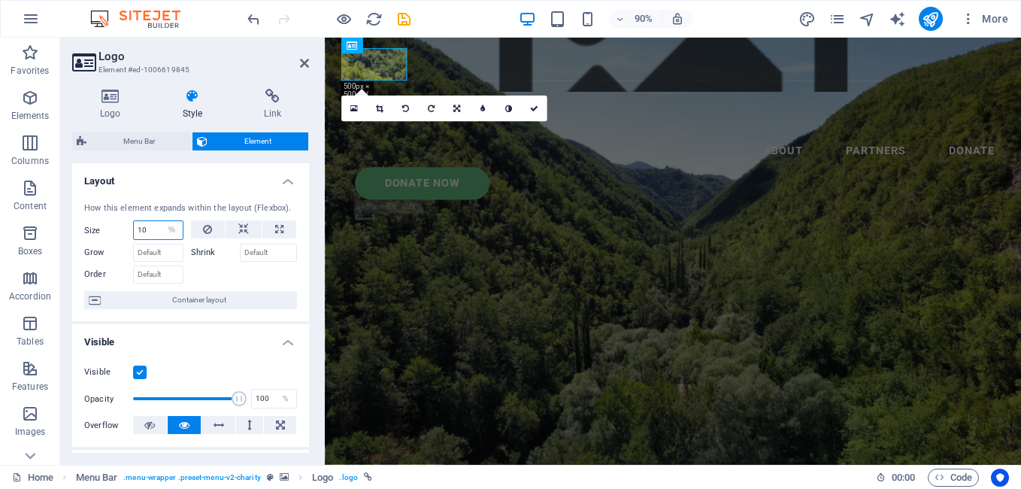
select select "1/8"
click at [162, 221] on select "Default auto px % 1/1 1/2 1/3 1/4 1/5 1/6 1/7 1/8 1/9 1/10" at bounding box center [172, 230] width 21 height 18
type input "12.5"
select select "%"
click at [258, 23] on icon "undo" at bounding box center [253, 19] width 17 height 17
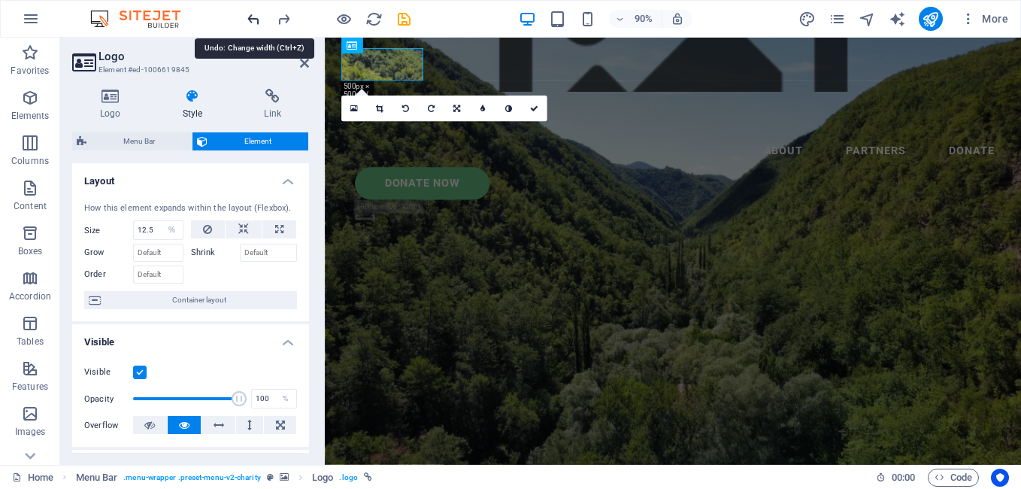
type input "10"
click at [258, 23] on icon "undo" at bounding box center [253, 19] width 17 height 17
select select "DISABLED_OPTION_VALUE"
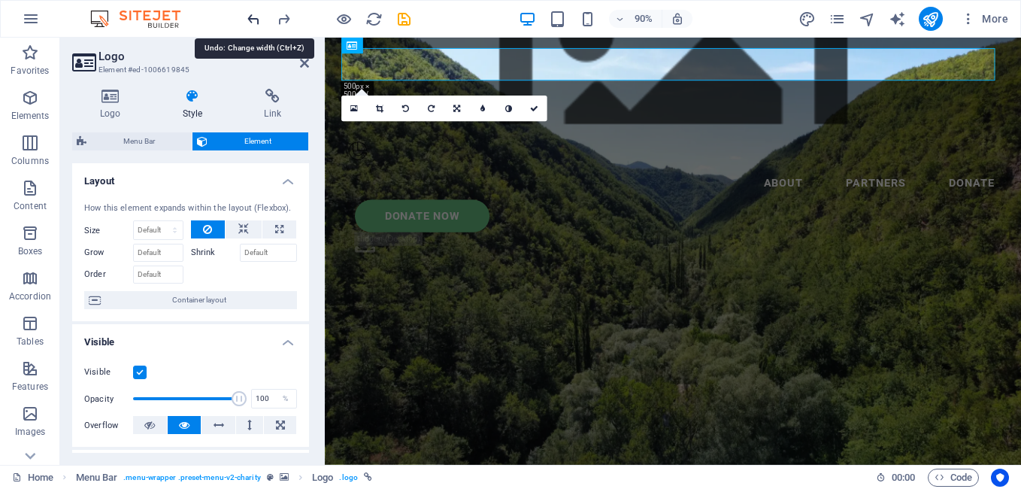
click at [258, 23] on icon "undo" at bounding box center [253, 19] width 17 height 17
type input "100"
select select "%"
click at [258, 23] on icon "undo" at bounding box center [253, 19] width 17 height 17
select select "DISABLED_OPTION_VALUE"
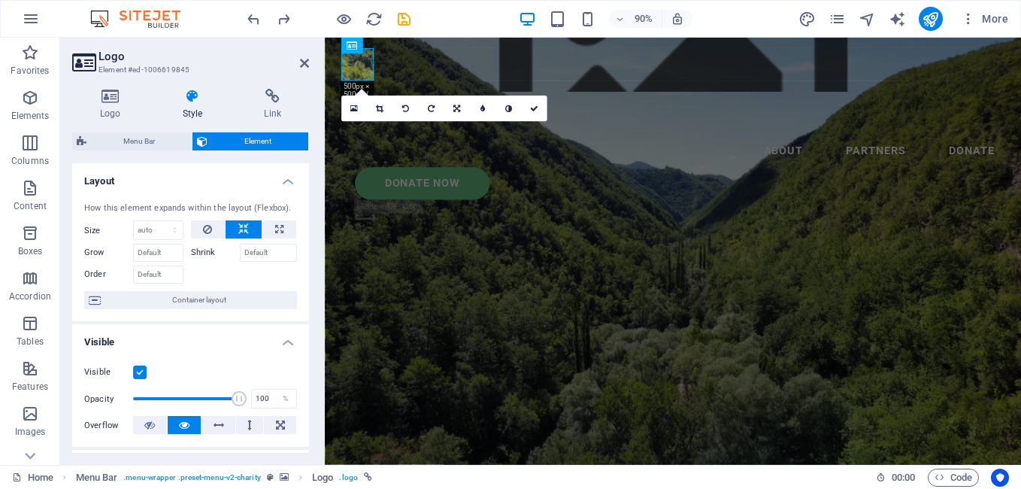
click at [382, 110] on icon at bounding box center [380, 109] width 8 height 8
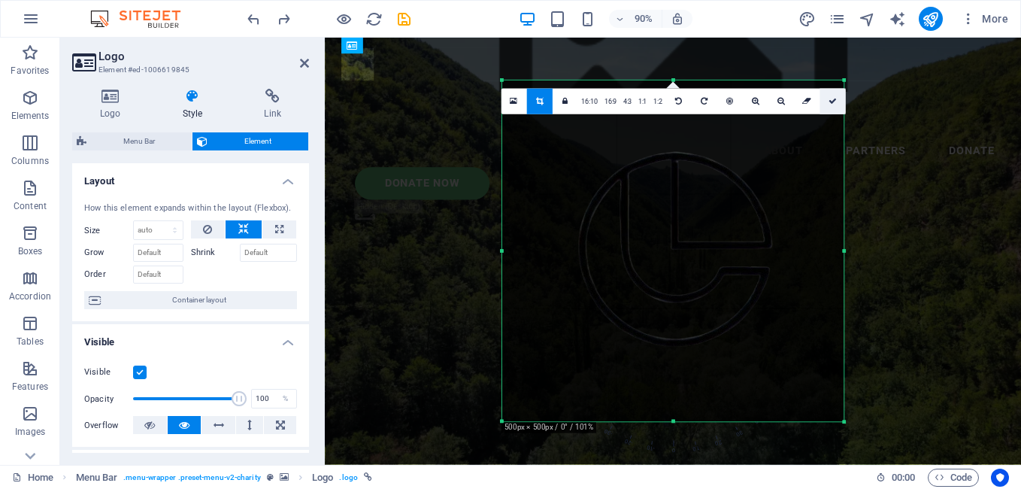
click at [832, 97] on icon at bounding box center [832, 101] width 8 height 8
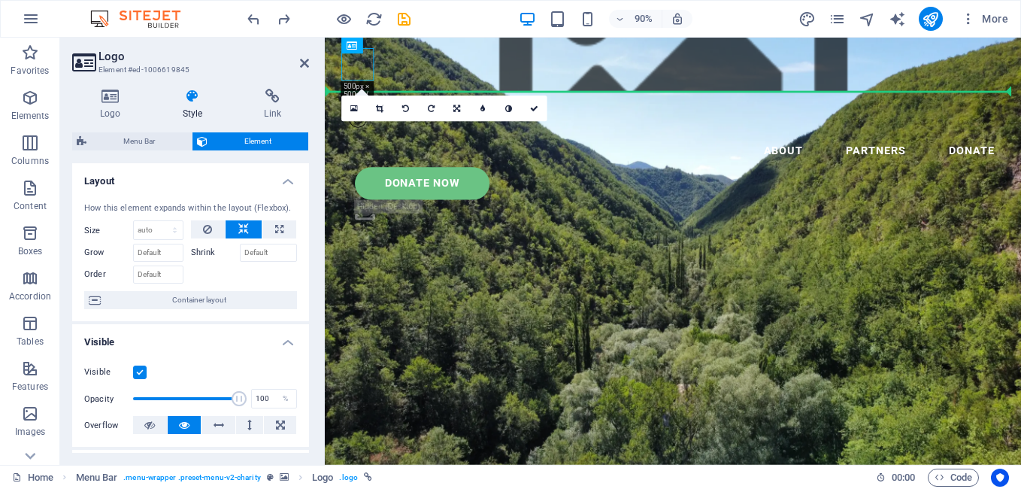
drag, startPoint x: 367, startPoint y: 78, endPoint x: 703, endPoint y: 123, distance: 339.2
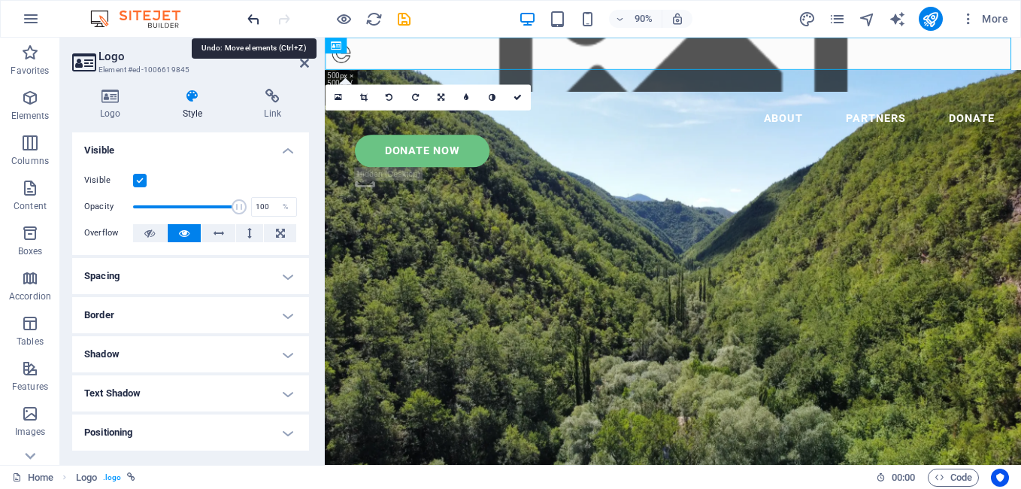
click at [262, 15] on icon "undo" at bounding box center [253, 19] width 17 height 17
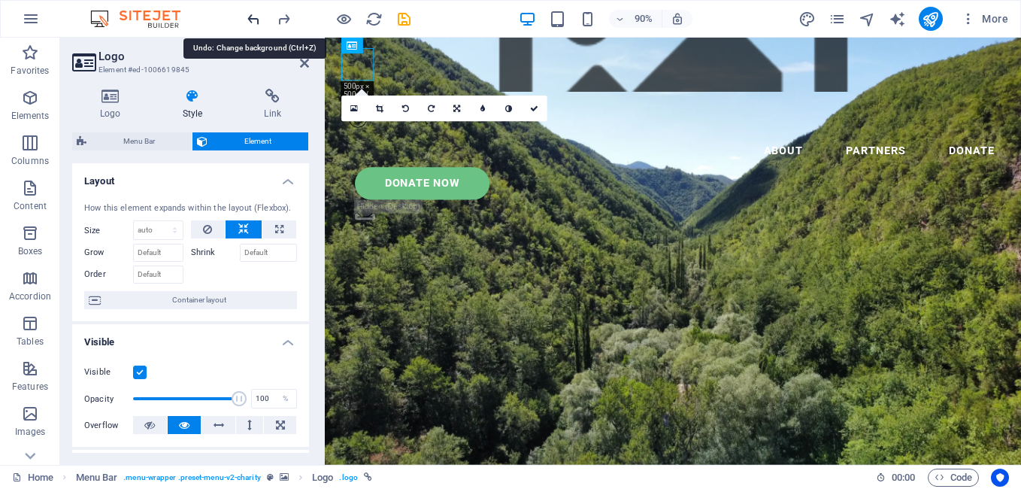
click at [245, 17] on icon "undo" at bounding box center [253, 19] width 17 height 17
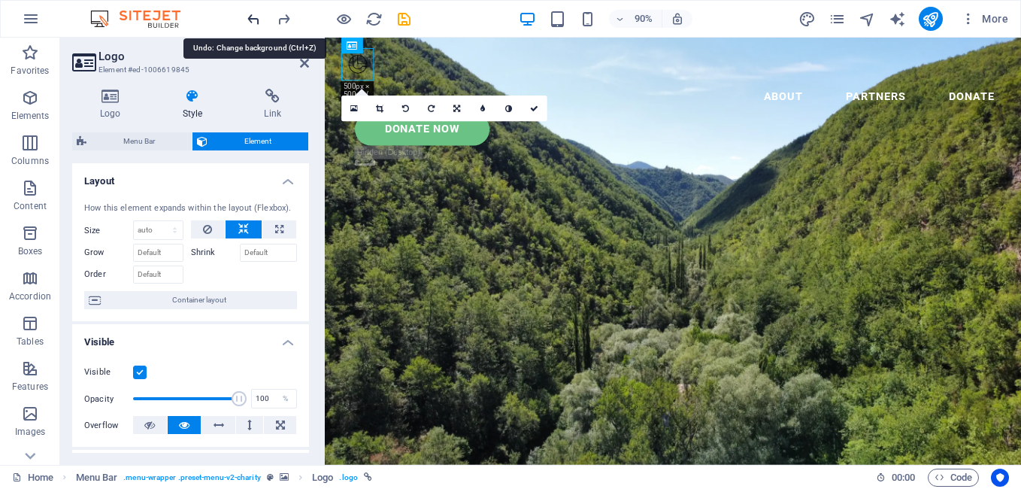
click at [245, 17] on icon "undo" at bounding box center [253, 19] width 17 height 17
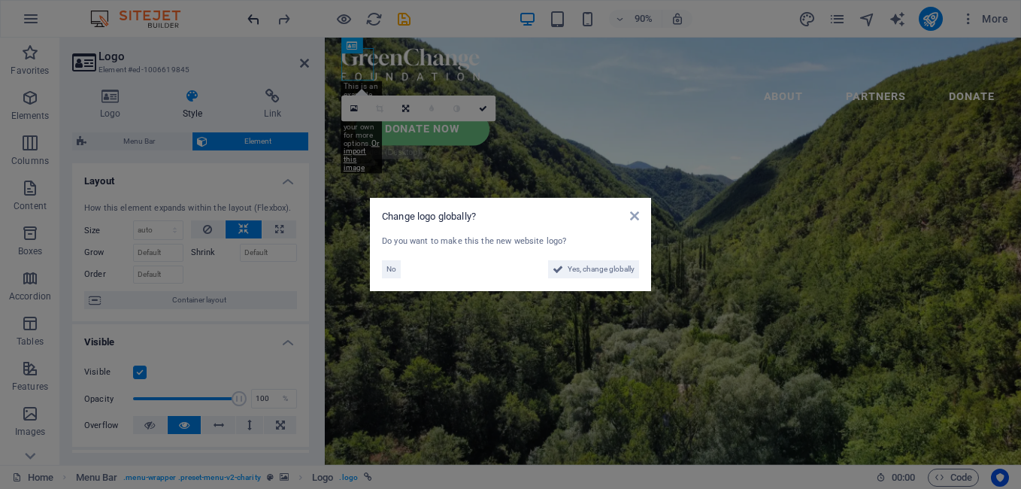
click at [244, 17] on aside "Change logo globally? Do you want to make this the new website logo? No Yes, ch…" at bounding box center [510, 244] width 1021 height 489
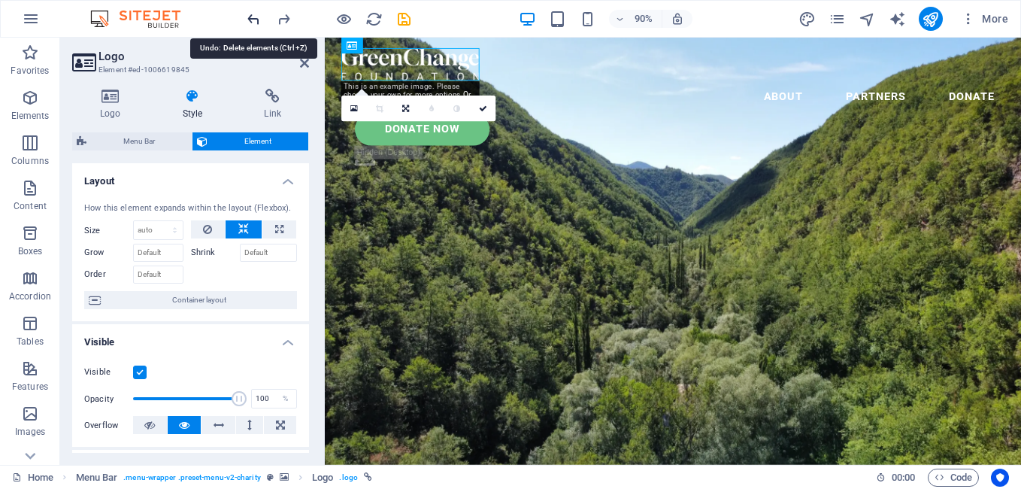
click at [245, 17] on icon "undo" at bounding box center [253, 19] width 17 height 17
click at [279, 18] on icon "redo" at bounding box center [283, 19] width 17 height 17
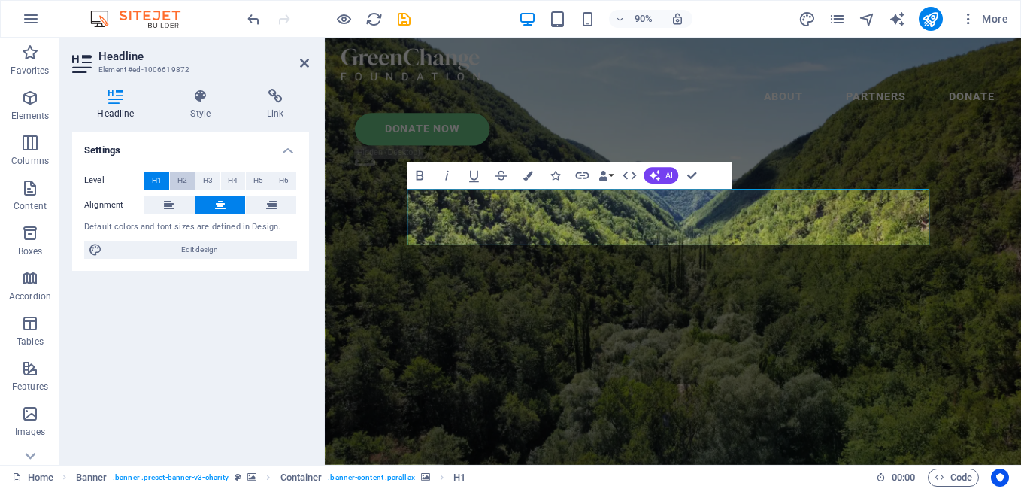
click at [190, 180] on button "H2" at bounding box center [182, 180] width 25 height 18
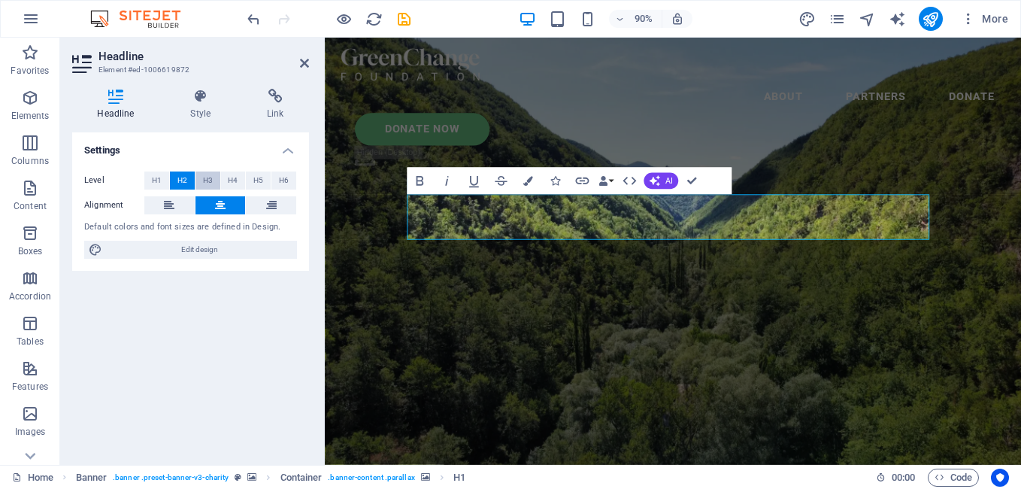
click at [203, 177] on span "H3" at bounding box center [208, 180] width 10 height 18
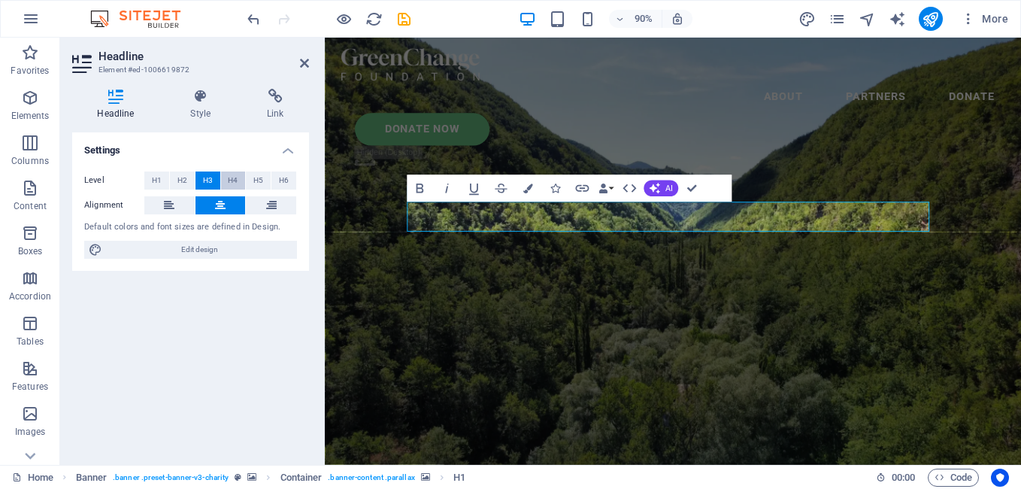
click at [232, 177] on span "H4" at bounding box center [233, 180] width 10 height 18
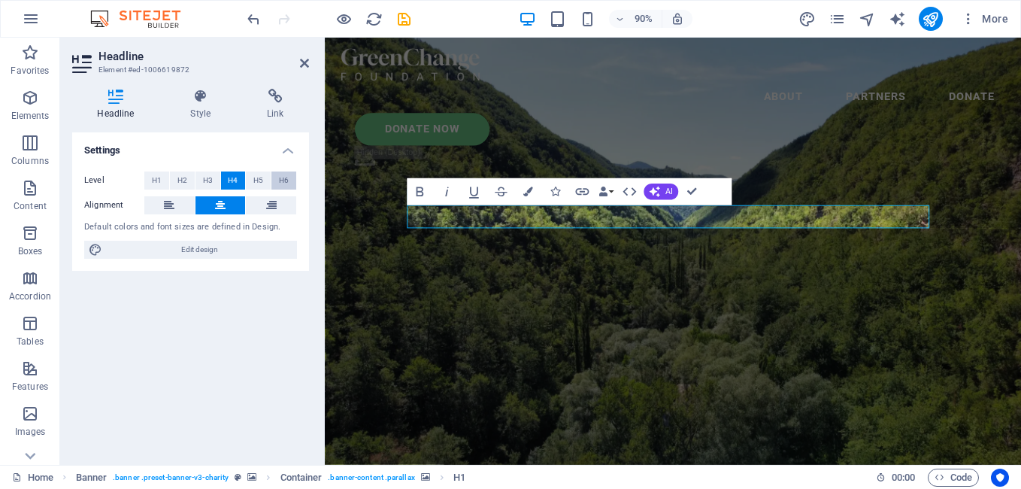
click at [281, 180] on span "H6" at bounding box center [284, 180] width 10 height 18
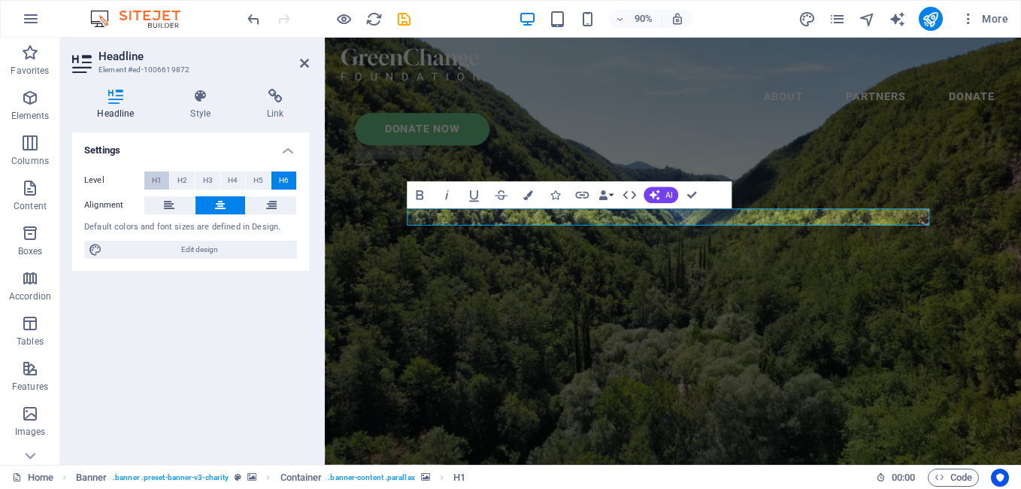
click at [160, 177] on span "H1" at bounding box center [157, 180] width 10 height 18
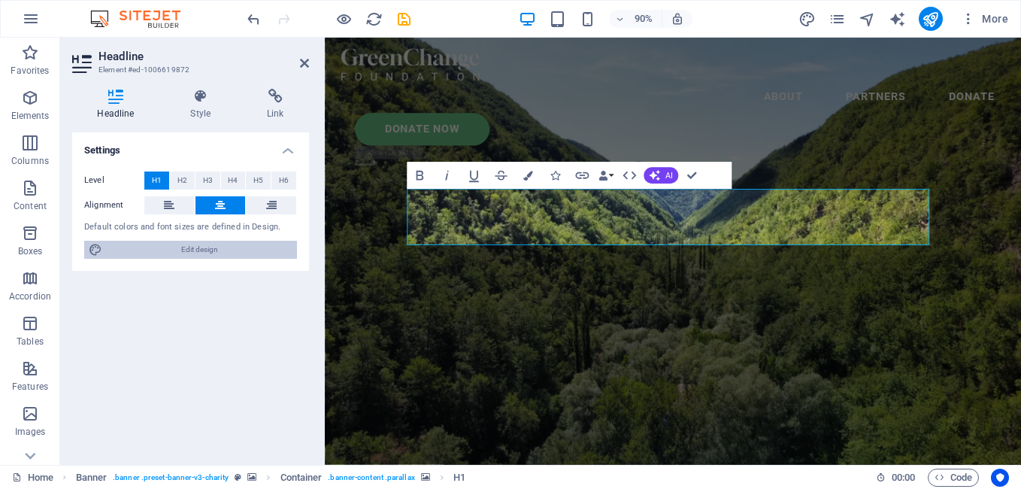
click at [193, 253] on span "Edit design" at bounding box center [200, 250] width 186 height 18
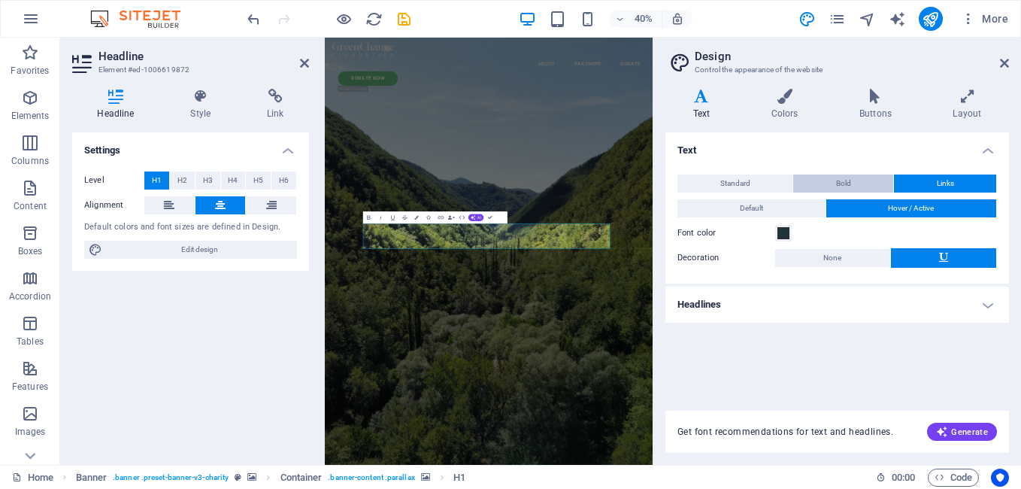
click at [837, 186] on span "Bold" at bounding box center [843, 183] width 15 height 18
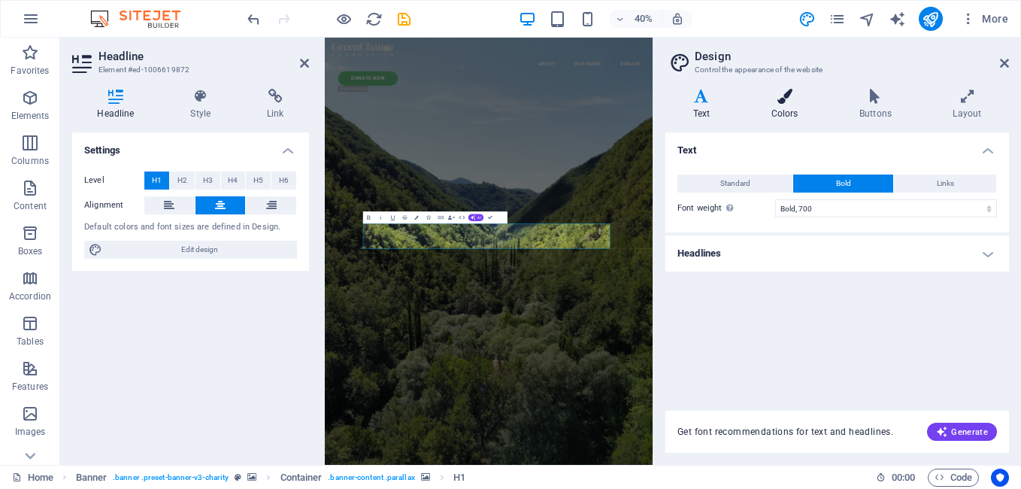
click at [796, 101] on icon at bounding box center [785, 96] width 82 height 15
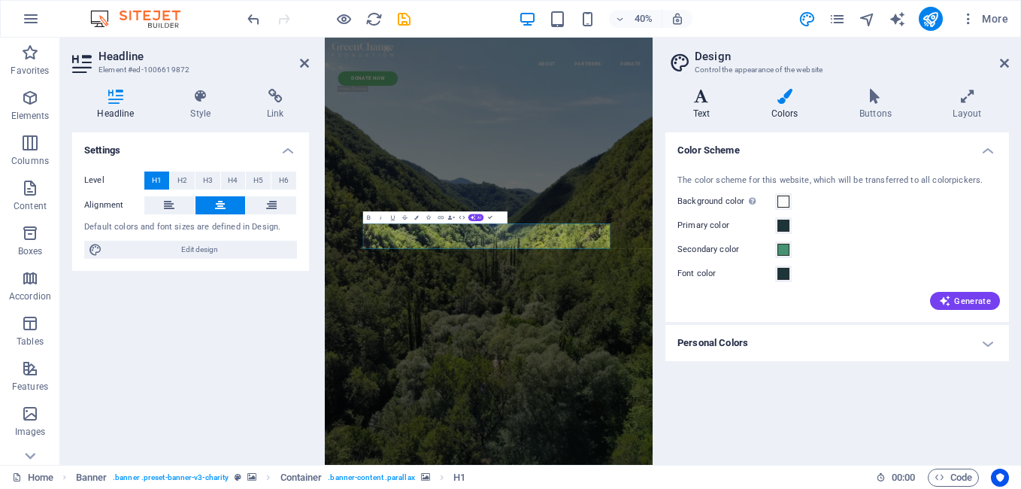
click at [702, 95] on icon at bounding box center [702, 96] width 72 height 15
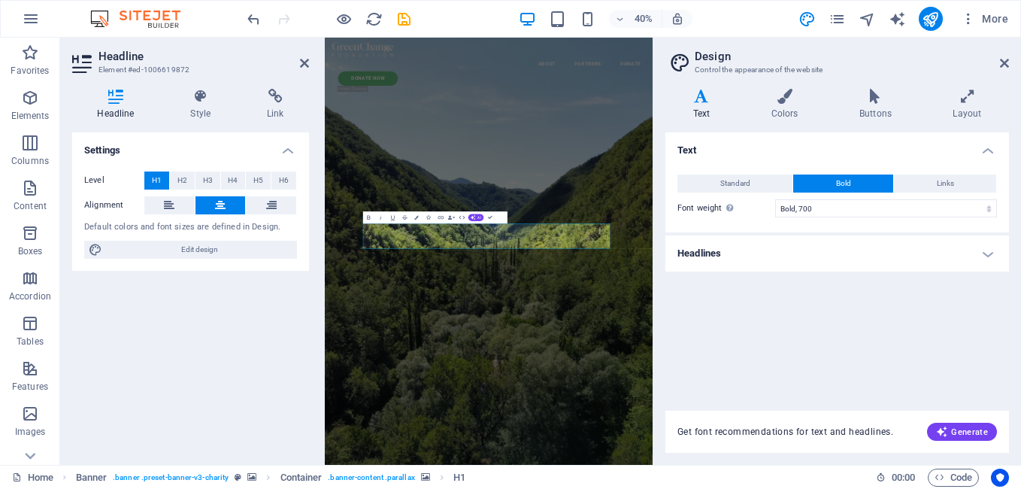
click at [792, 247] on h4 "Headlines" at bounding box center [838, 253] width 344 height 36
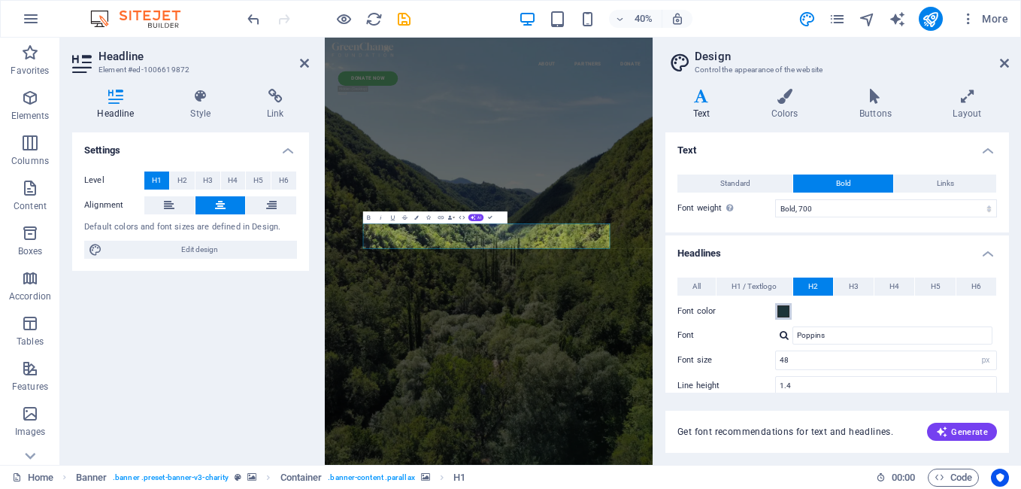
click at [784, 308] on span at bounding box center [784, 311] width 12 height 12
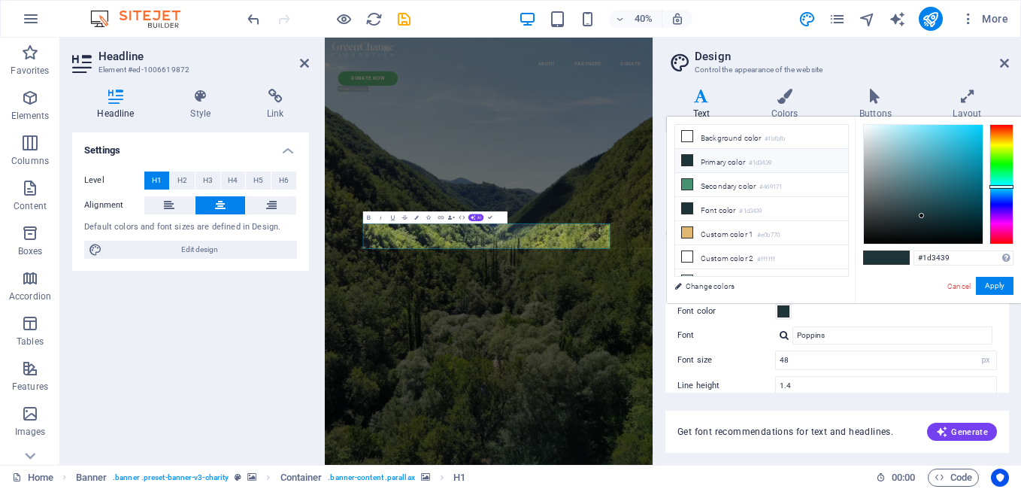
click at [692, 157] on icon at bounding box center [687, 160] width 11 height 11
drag, startPoint x: 892, startPoint y: 213, endPoint x: 817, endPoint y: 278, distance: 99.2
click at [817, 278] on div "less Background color #fbfbfb Primary color #1d3439 Secondary color #469171 Fon…" at bounding box center [844, 210] width 354 height 187
click at [687, 156] on icon at bounding box center [687, 160] width 11 height 11
type input "#1d3439"
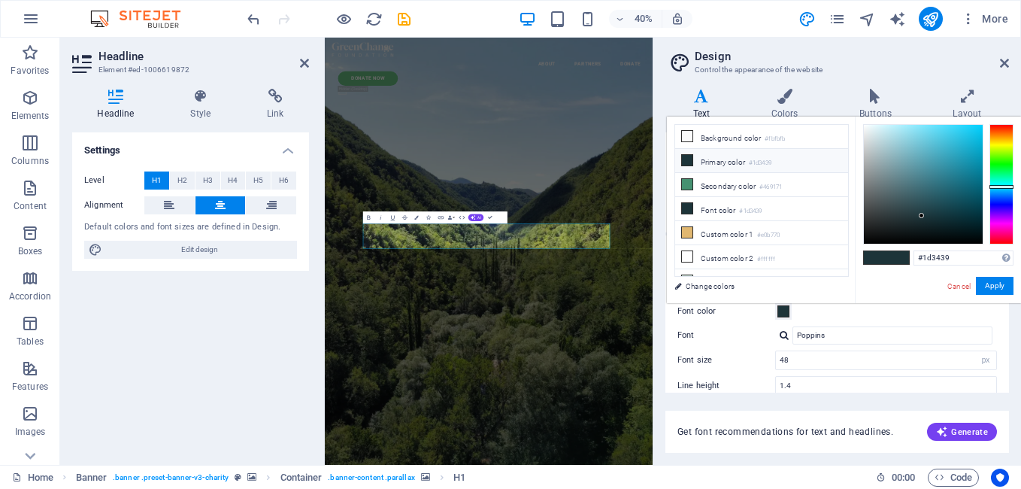
click at [687, 156] on icon at bounding box center [687, 160] width 11 height 11
click at [963, 279] on div "Cancel Apply" at bounding box center [980, 286] width 68 height 19
click at [960, 283] on link "Cancel" at bounding box center [959, 286] width 26 height 11
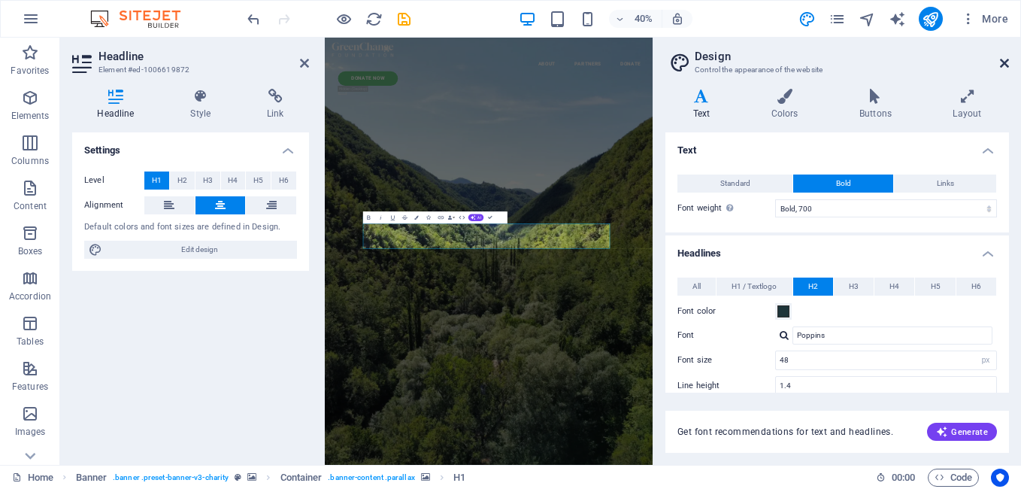
click at [1007, 62] on icon at bounding box center [1004, 63] width 9 height 12
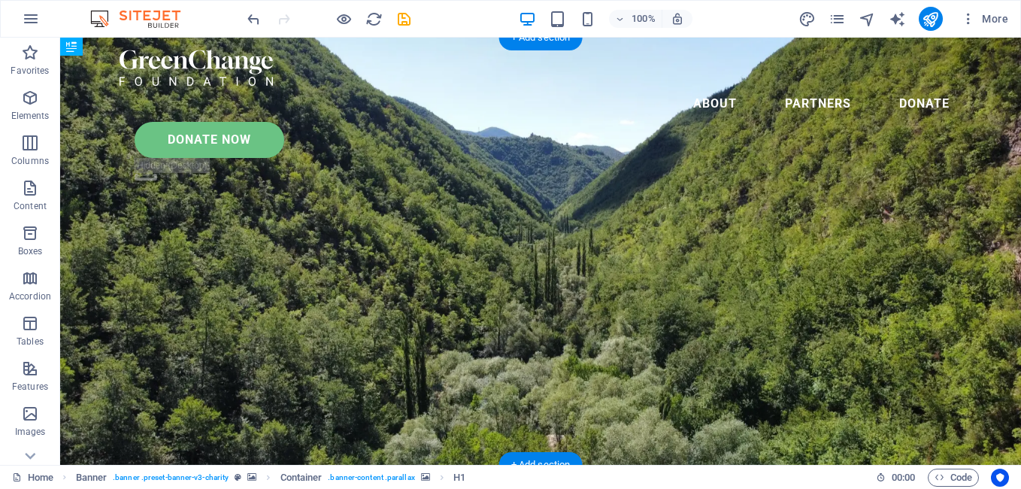
drag, startPoint x: 534, startPoint y: 241, endPoint x: 526, endPoint y: 250, distance: 12.8
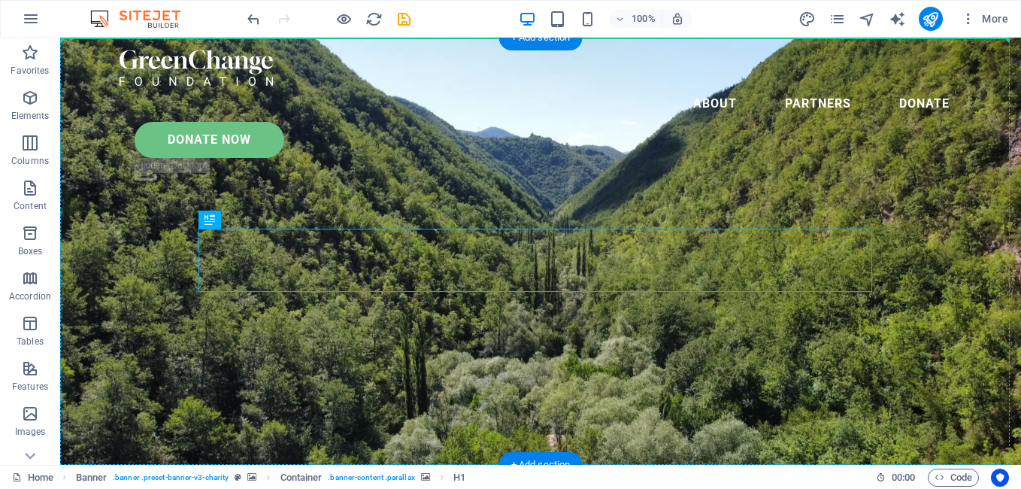
drag, startPoint x: 532, startPoint y: 268, endPoint x: 533, endPoint y: 188, distance: 79.7
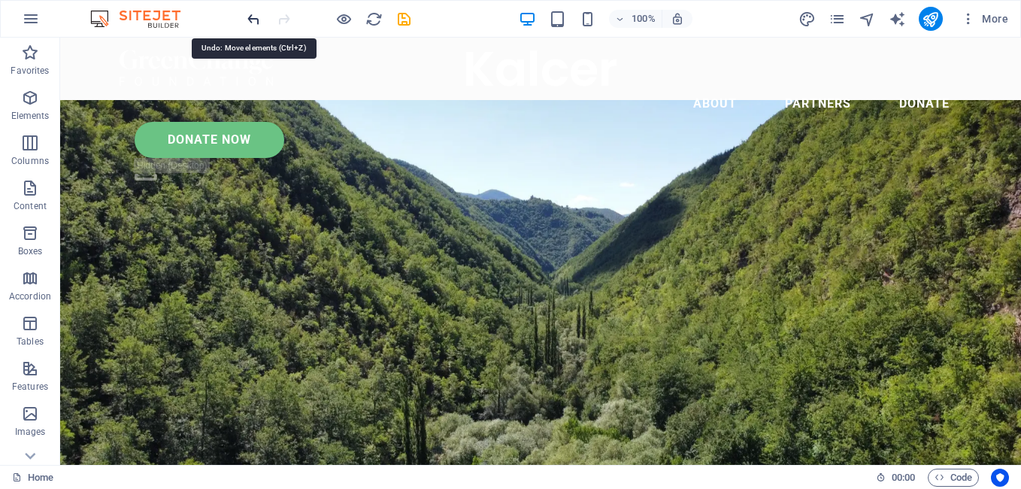
click at [253, 20] on icon "undo" at bounding box center [253, 19] width 17 height 17
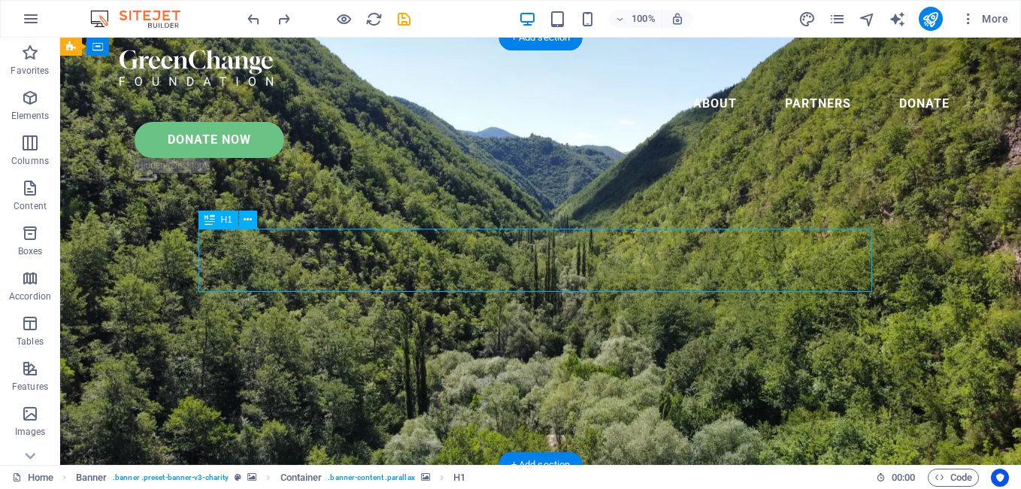
select select "%"
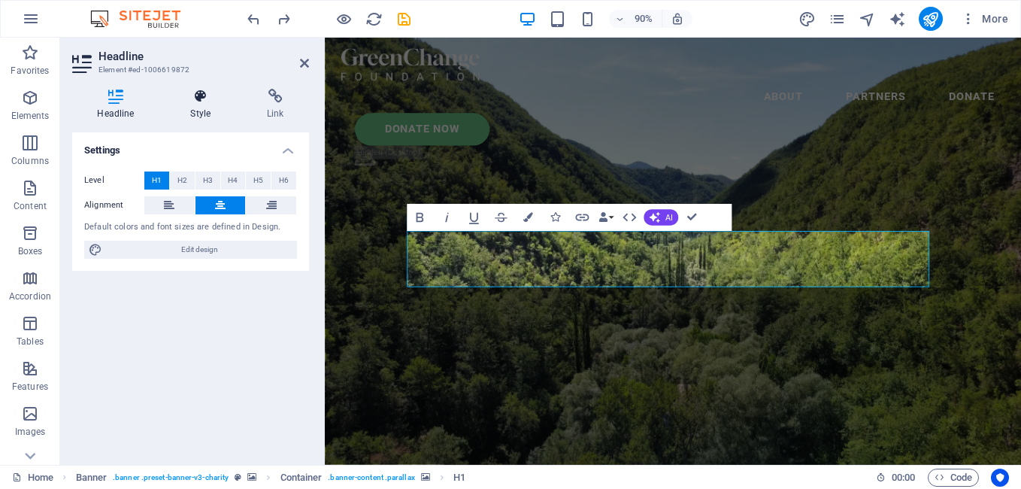
click at [182, 99] on icon at bounding box center [200, 96] width 71 height 15
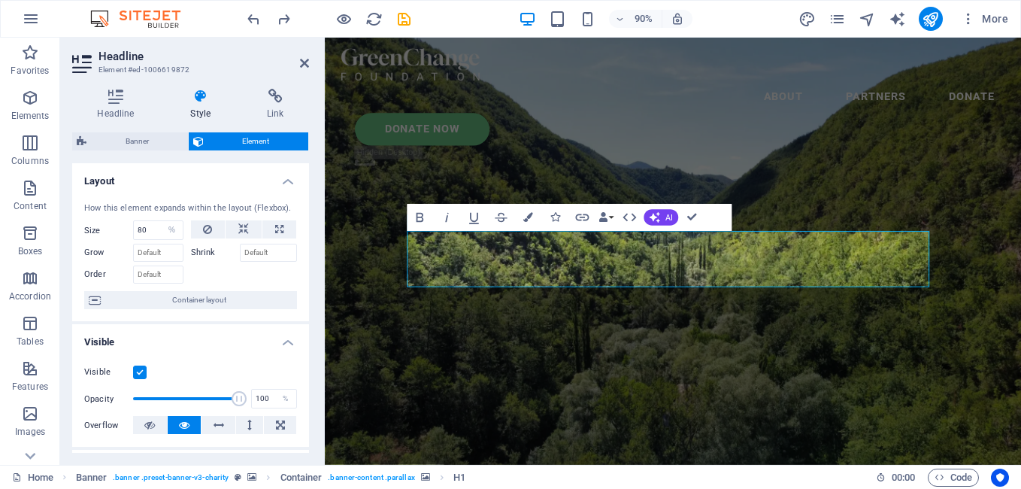
scroll to position [346, 0]
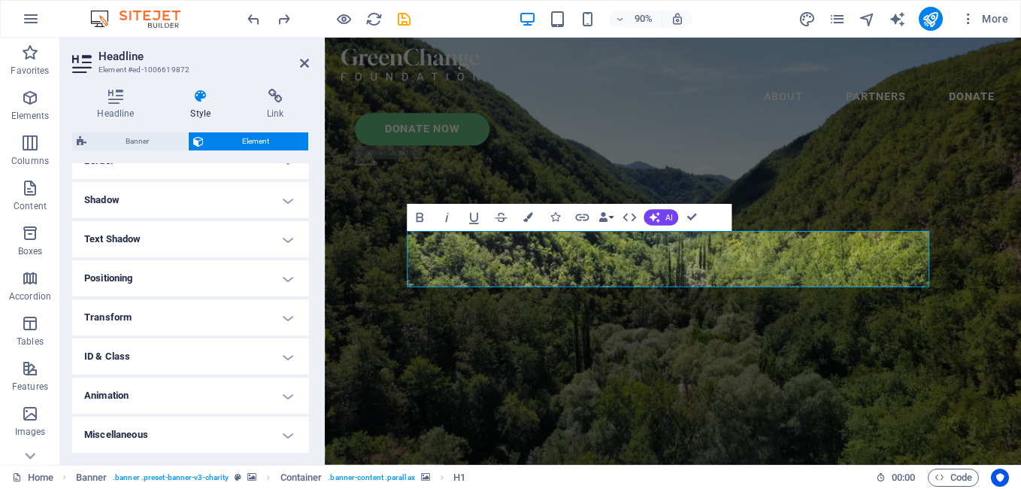
click at [255, 240] on h4 "Text Shadow" at bounding box center [190, 239] width 237 height 36
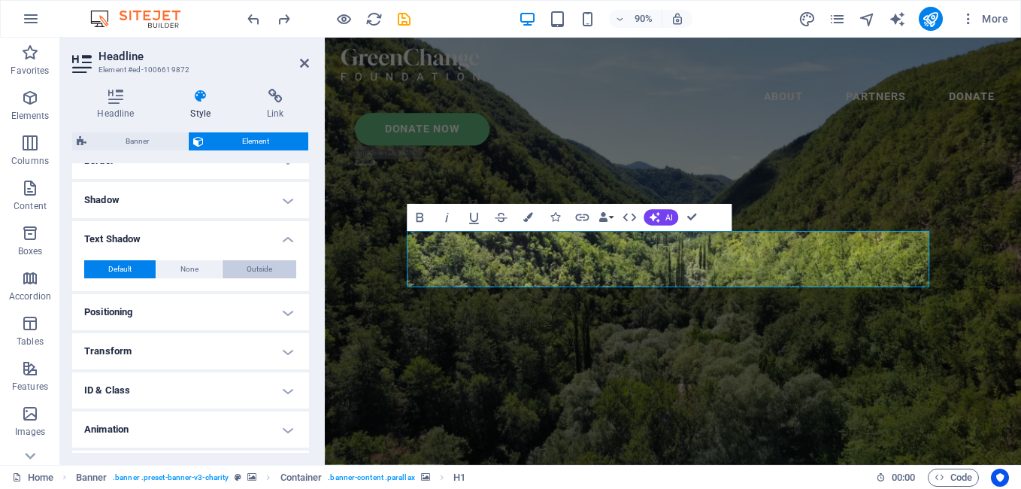
click at [252, 268] on span "Outside" at bounding box center [260, 269] width 26 height 18
type input "2"
type input "4"
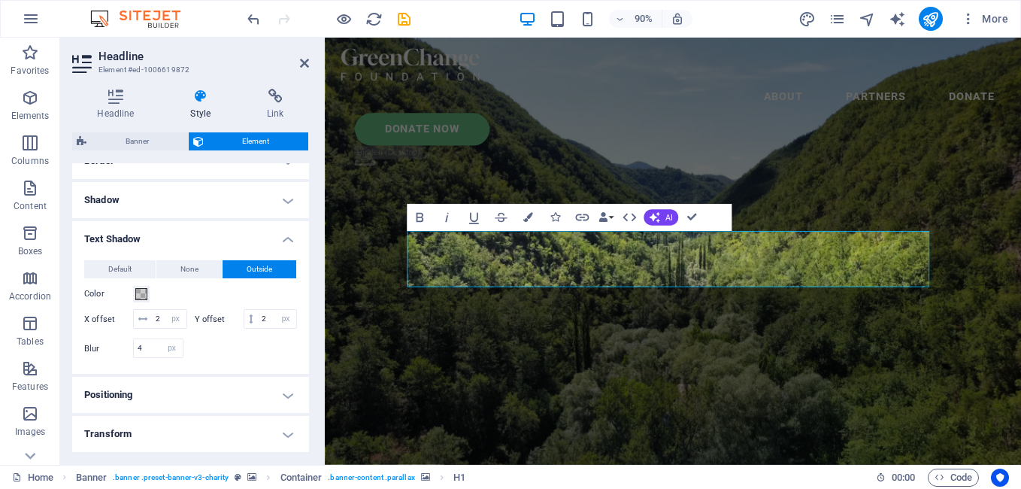
click at [294, 68] on header "Headline Element #ed-1006619872" at bounding box center [190, 57] width 237 height 39
click at [295, 67] on header "Headline Element #ed-1006619872" at bounding box center [190, 57] width 237 height 39
click at [299, 65] on header "Headline Element #ed-1006619872" at bounding box center [190, 57] width 237 height 39
click at [301, 64] on icon at bounding box center [304, 63] width 9 height 12
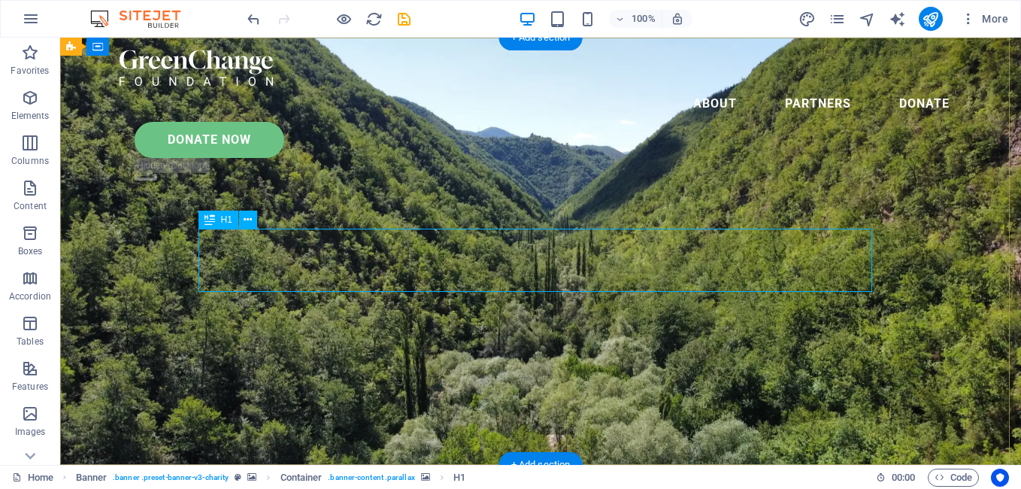
select select "%"
select select "px"
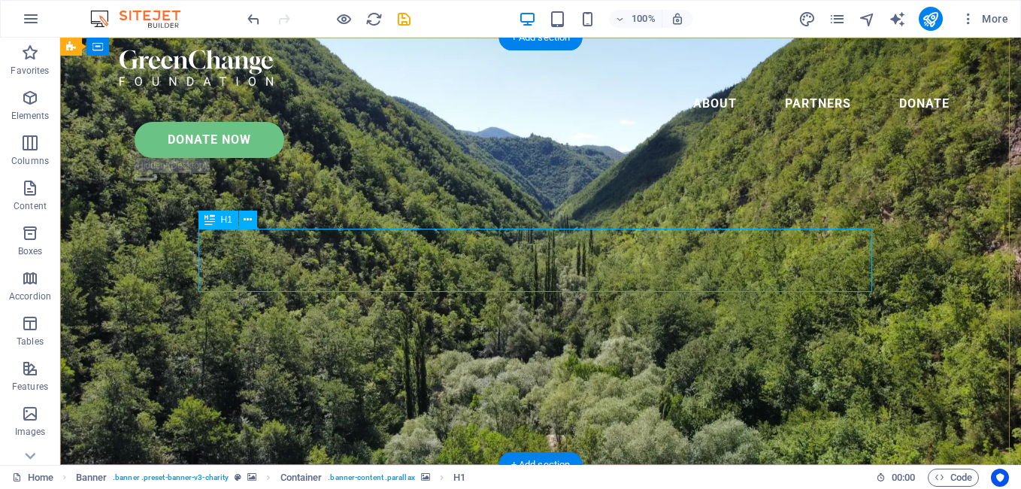
select select "px"
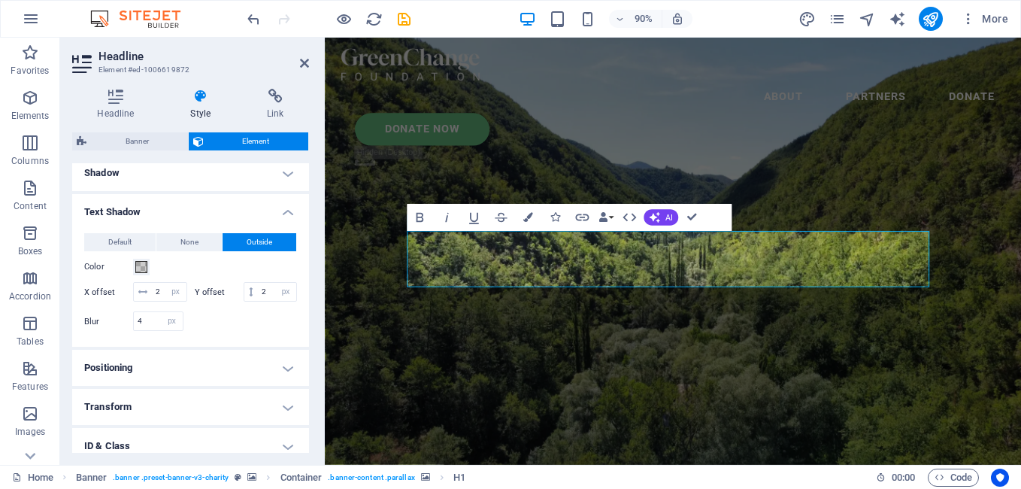
scroll to position [375, 0]
click at [187, 295] on input "2" at bounding box center [169, 290] width 35 height 18
type input "4"
click at [258, 299] on input "2" at bounding box center [277, 290] width 38 height 18
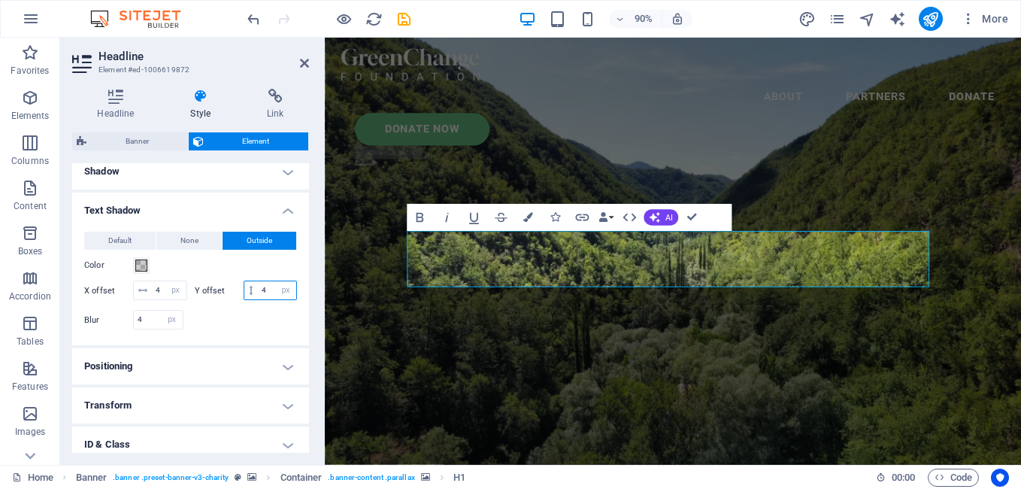
type input "4"
drag, startPoint x: 309, startPoint y: 332, endPoint x: 308, endPoint y: 347, distance: 15.1
click at [308, 347] on div "Headline Style Link Settings Level H1 H2 H3 H4 H5 H6 Alignment Default colors a…" at bounding box center [190, 271] width 261 height 388
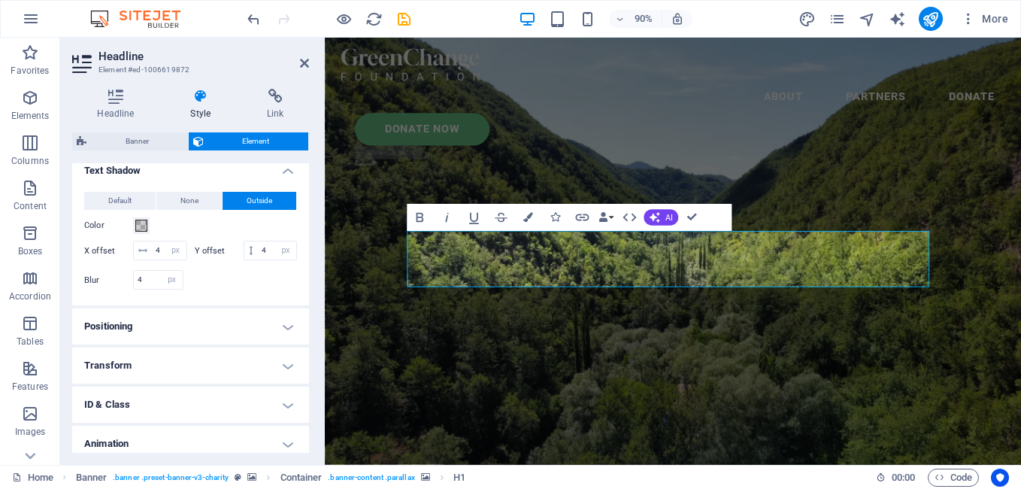
scroll to position [436, 0]
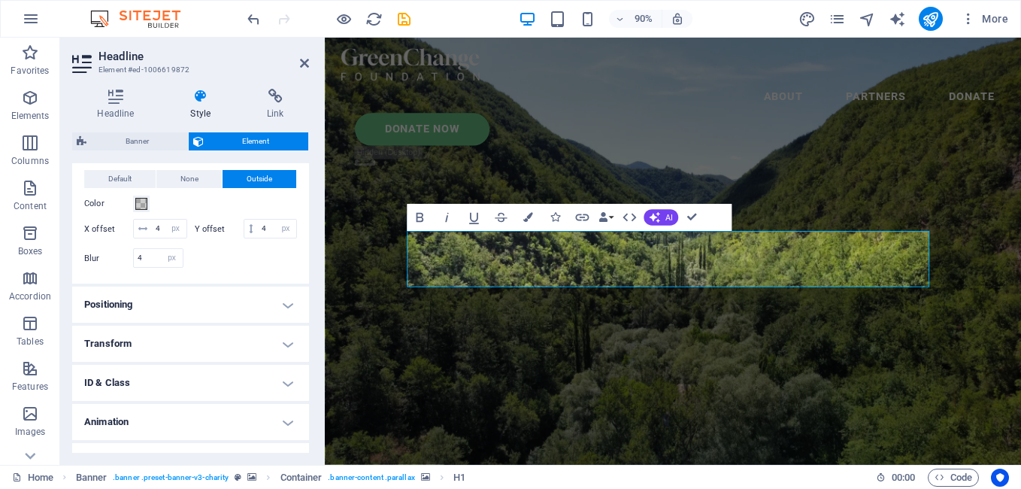
click at [247, 359] on h4 "Transform" at bounding box center [190, 344] width 237 height 36
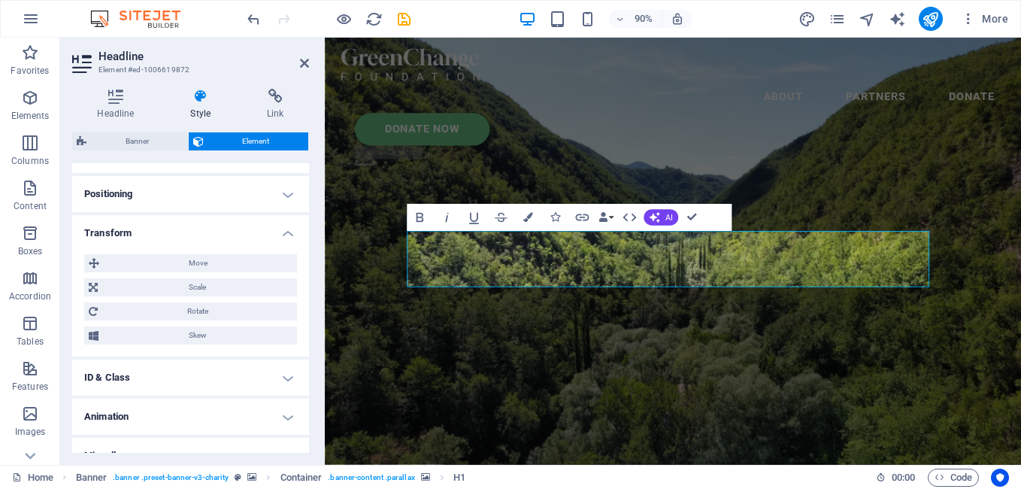
scroll to position [563, 0]
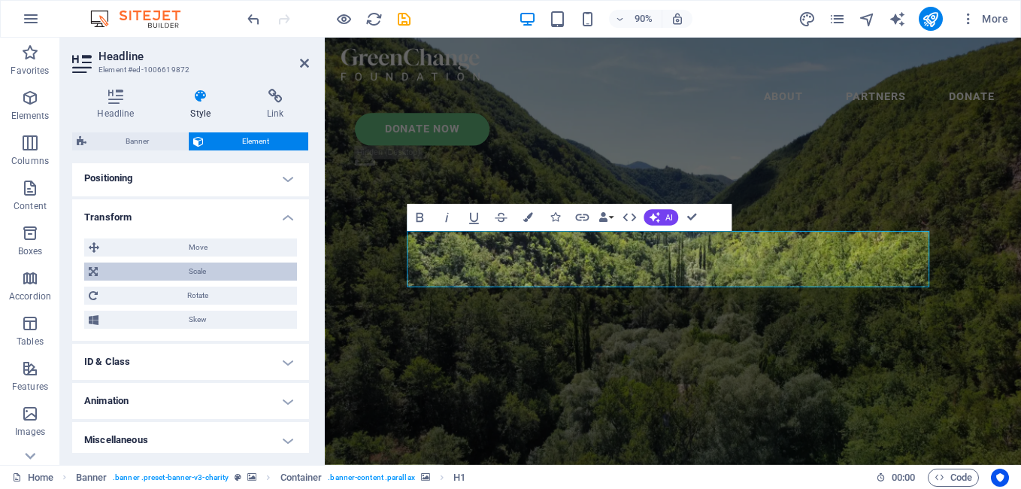
click at [231, 281] on span "Scale" at bounding box center [197, 271] width 190 height 18
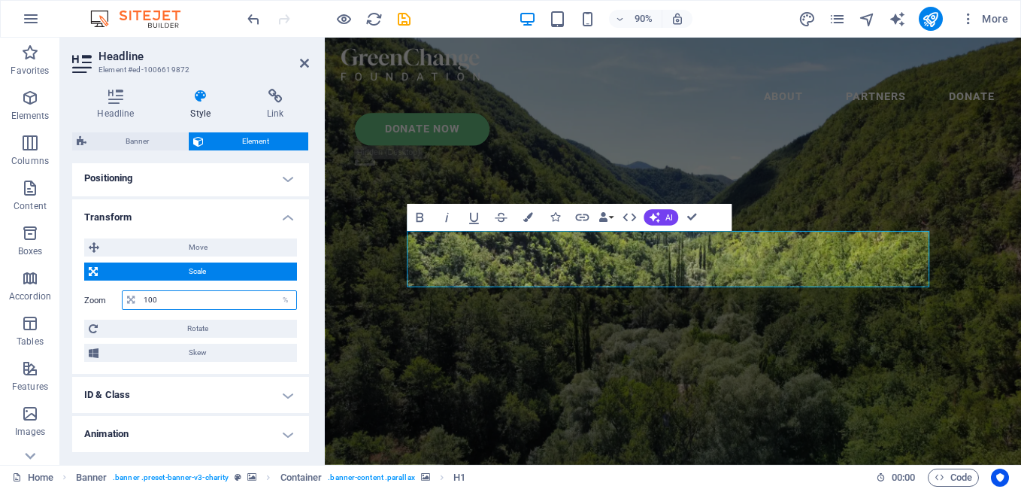
click at [250, 309] on input "100" at bounding box center [218, 300] width 156 height 18
type input "1"
type input "200"
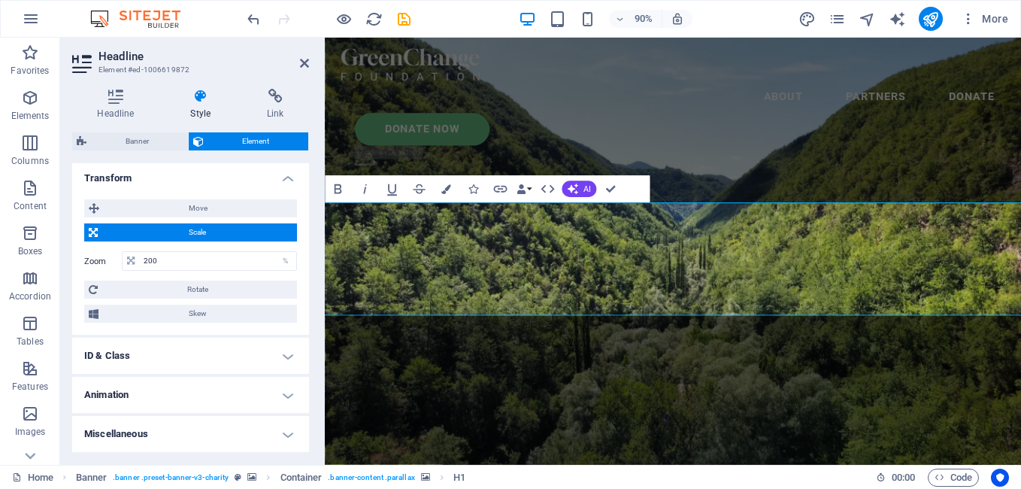
scroll to position [620, 0]
click at [284, 393] on h4 "Animation" at bounding box center [190, 395] width 237 height 36
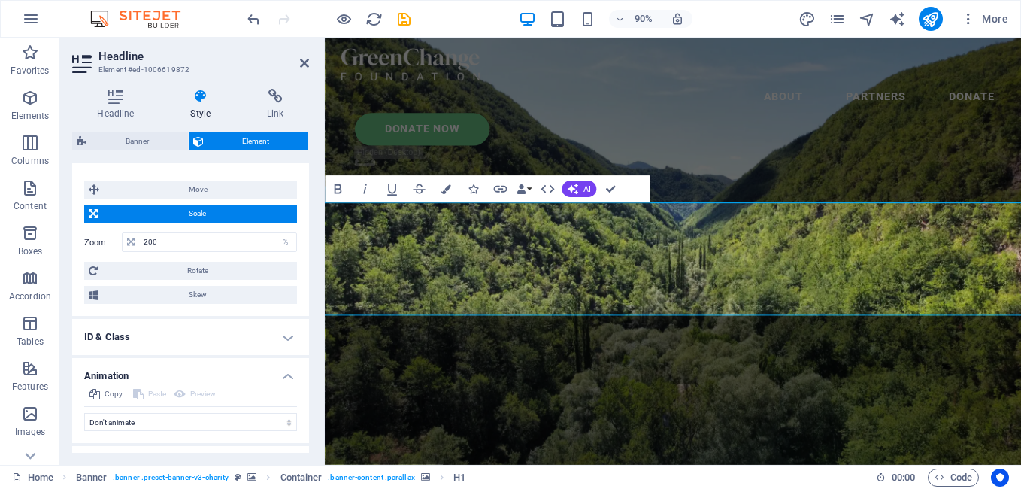
scroll to position [669, 0]
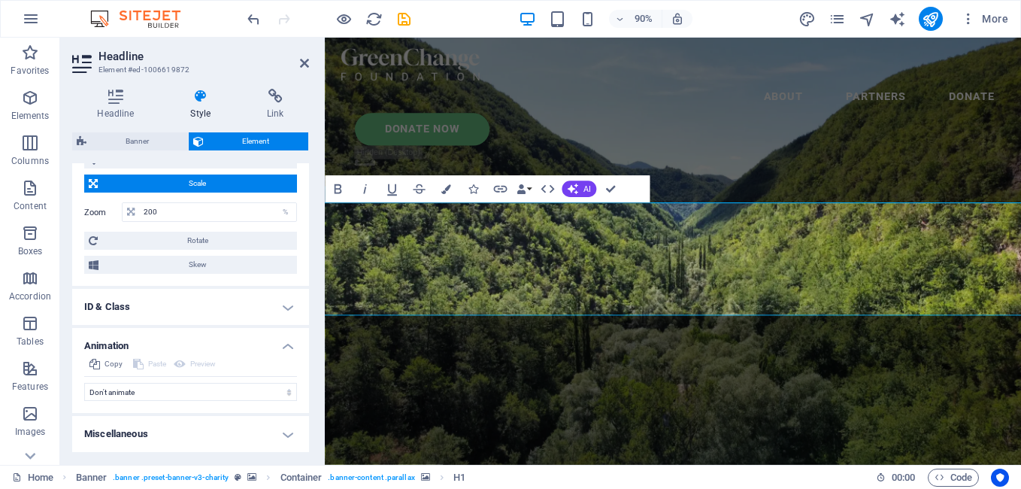
click at [282, 429] on h4 "Miscellaneous" at bounding box center [190, 434] width 237 height 36
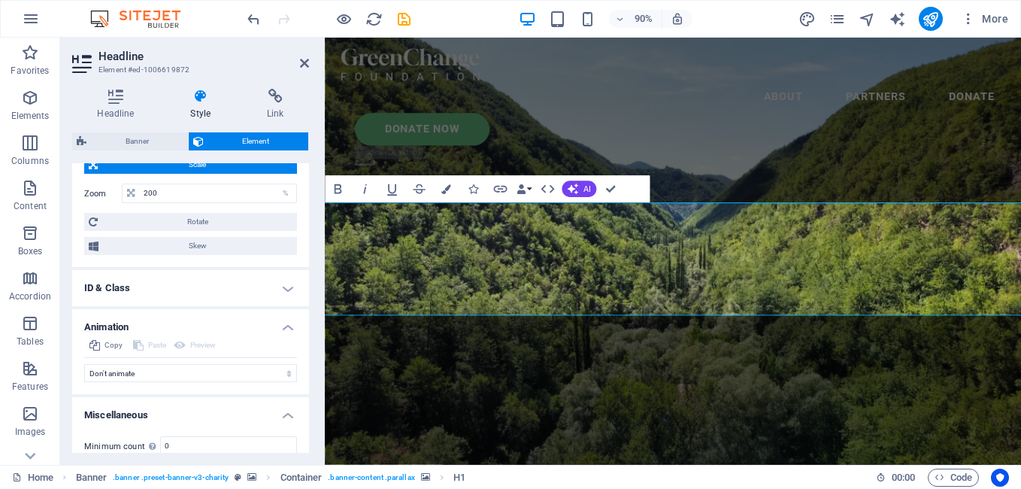
click at [280, 424] on h4 "Miscellaneous" at bounding box center [190, 410] width 237 height 27
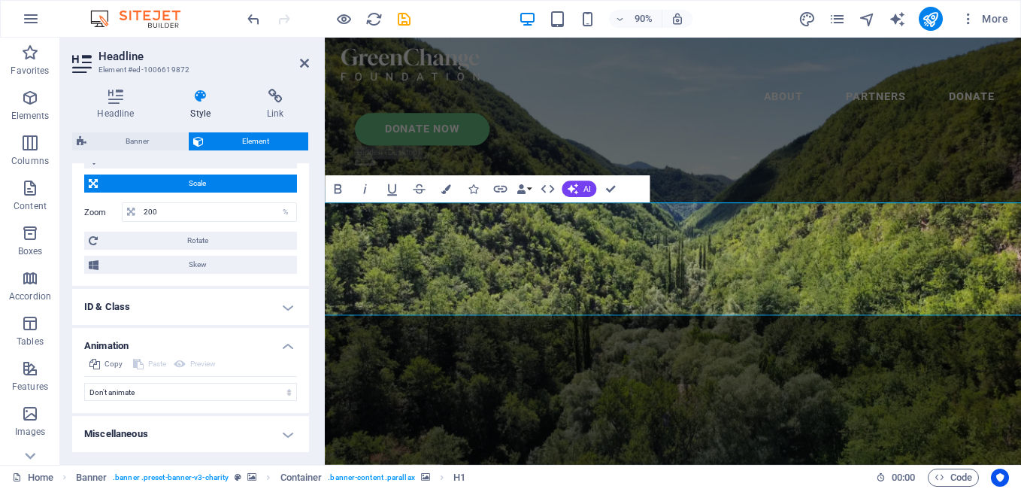
click at [284, 347] on h4 "Animation" at bounding box center [190, 341] width 237 height 27
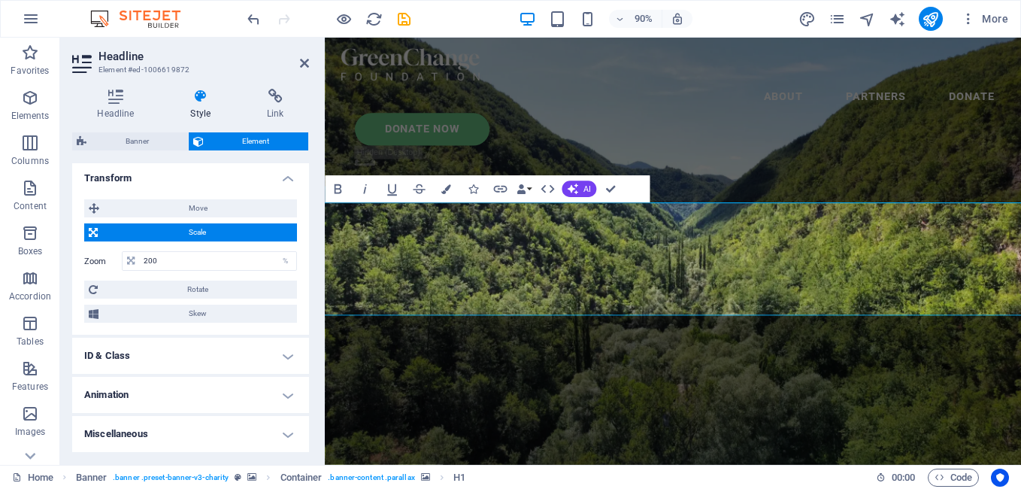
scroll to position [621, 0]
click at [284, 352] on h4 "ID & Class" at bounding box center [190, 356] width 237 height 36
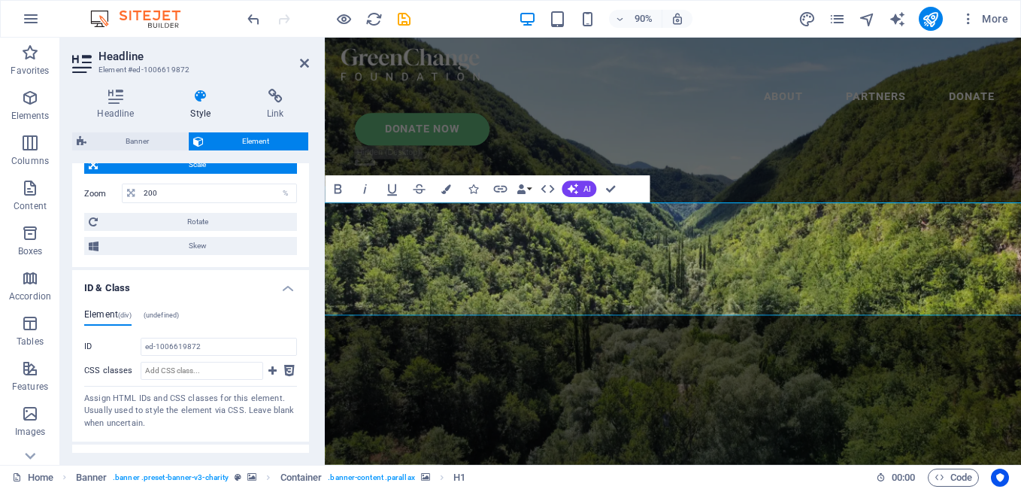
click at [268, 297] on h4 "ID & Class" at bounding box center [190, 283] width 237 height 27
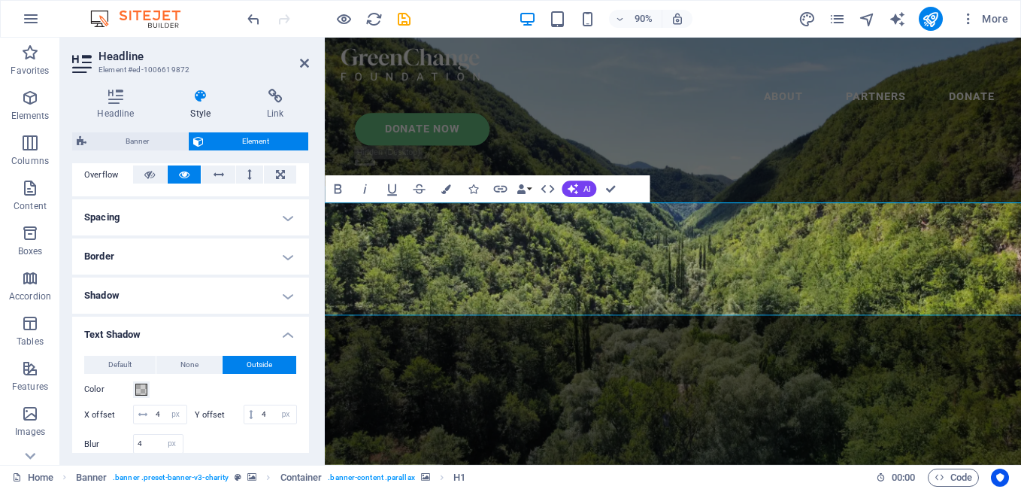
scroll to position [19, 0]
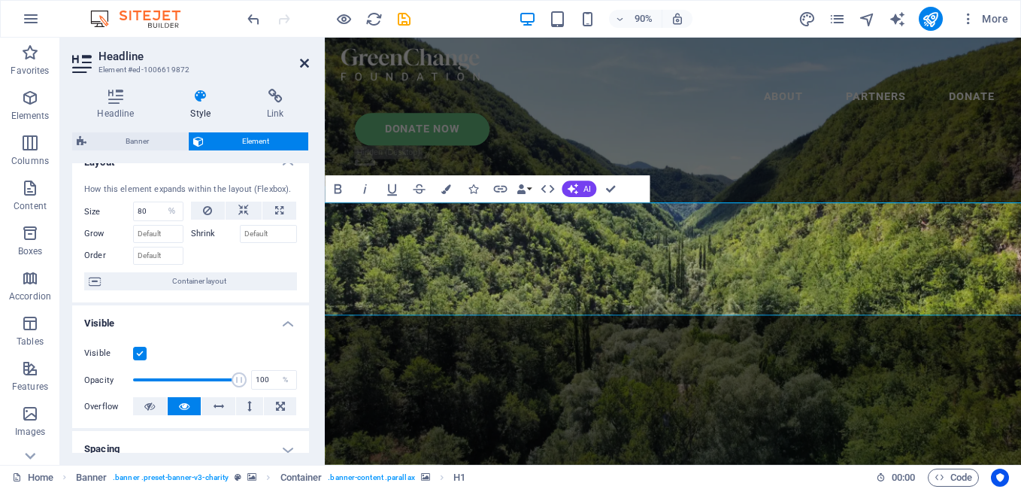
click at [307, 62] on icon at bounding box center [304, 63] width 9 height 12
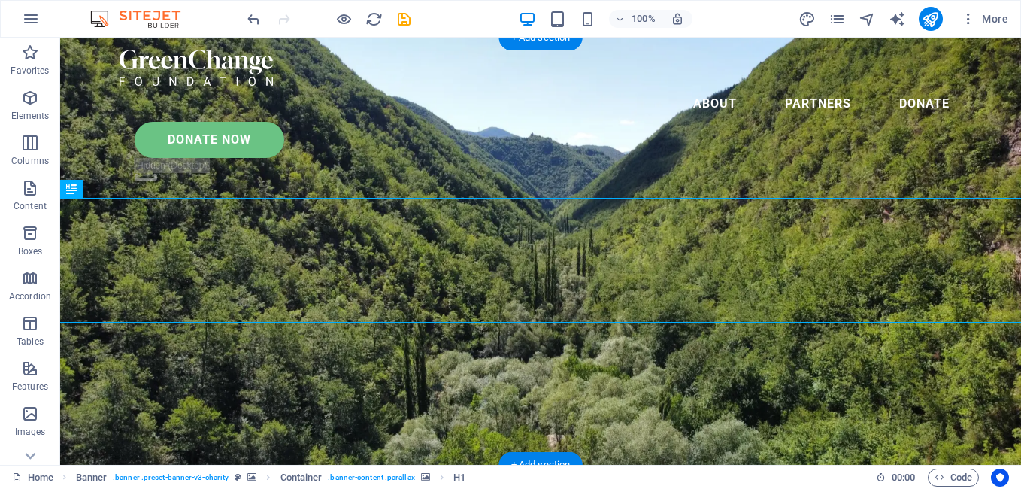
select select "%"
select select "px"
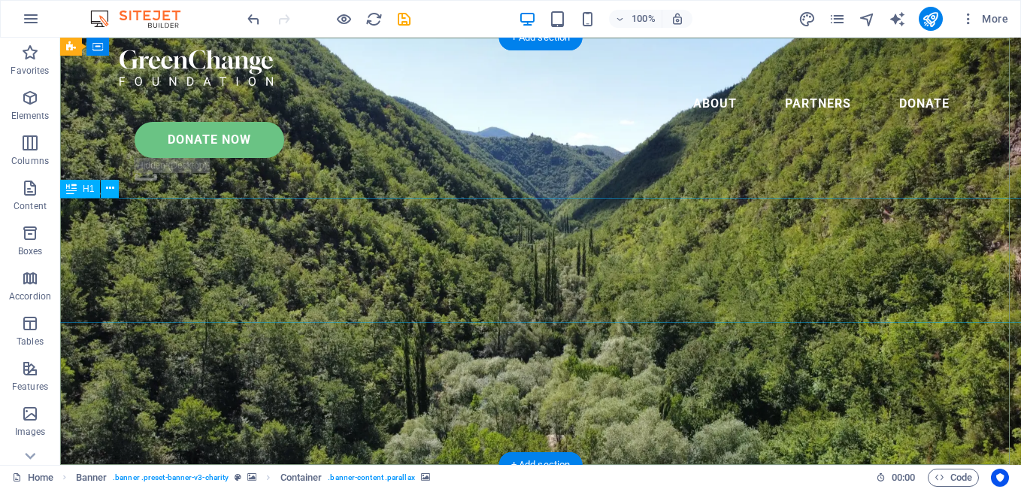
select select "px"
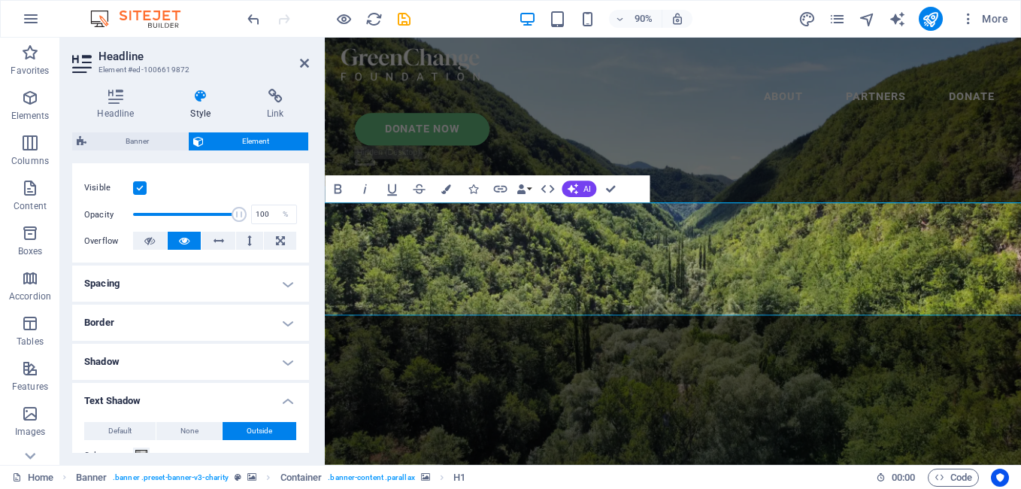
scroll to position [201, 0]
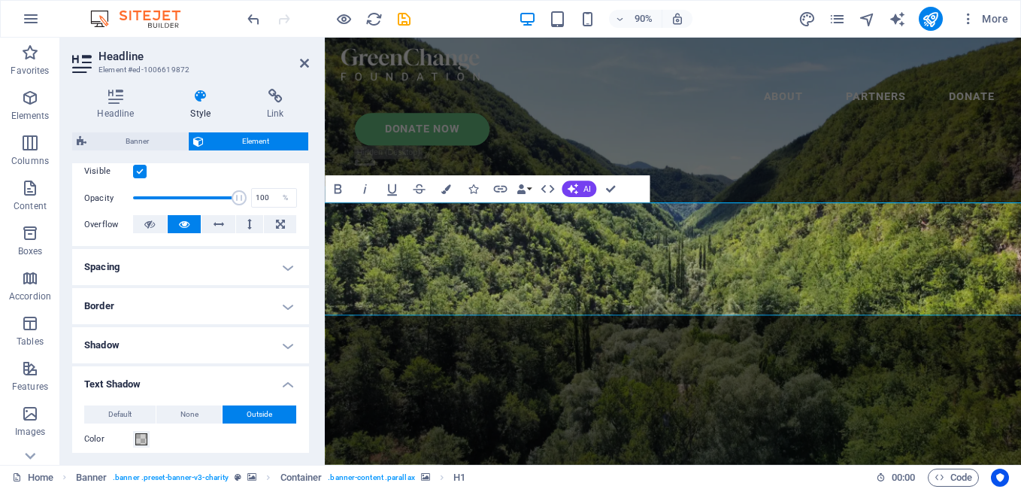
click at [241, 325] on ul "Layout How this element expands within the layout (Flexbox). Size 80 Default au…" at bounding box center [190, 407] width 237 height 891
click at [253, 308] on h4 "Border" at bounding box center [190, 306] width 237 height 36
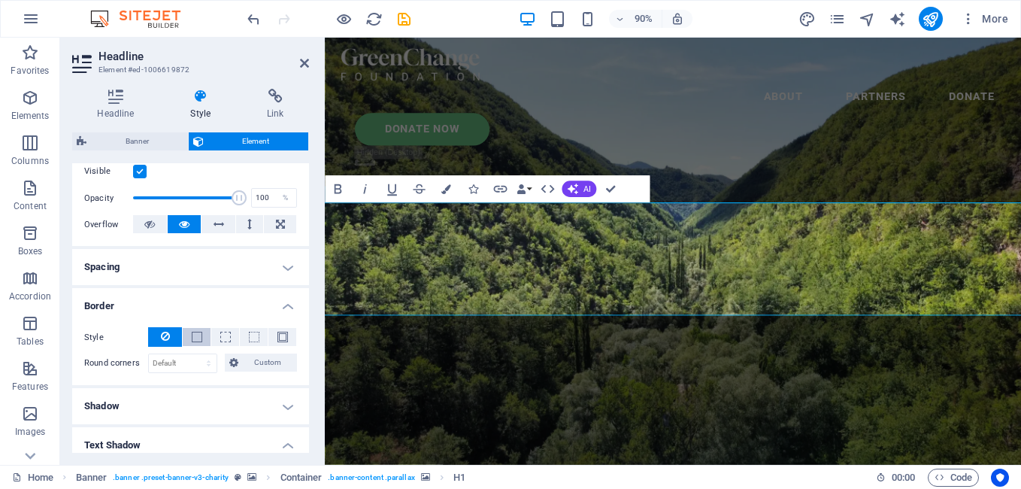
click at [200, 336] on span at bounding box center [197, 337] width 11 height 11
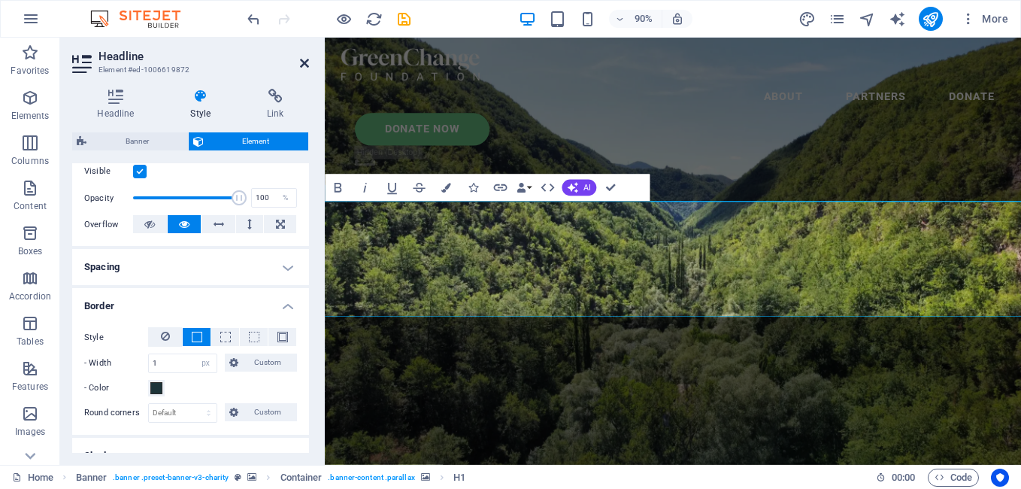
click at [302, 65] on icon at bounding box center [304, 63] width 9 height 12
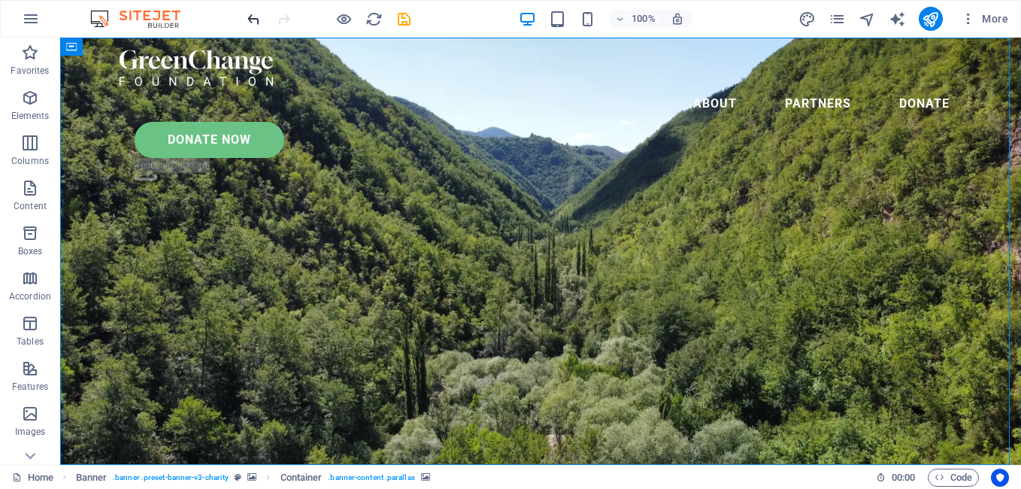
click at [253, 20] on icon "undo" at bounding box center [253, 19] width 17 height 17
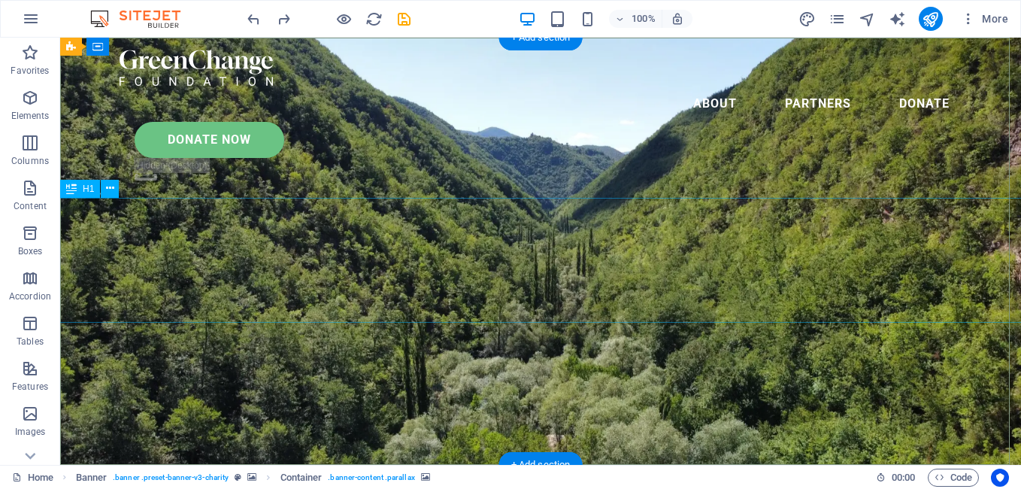
select select "%"
select select "px"
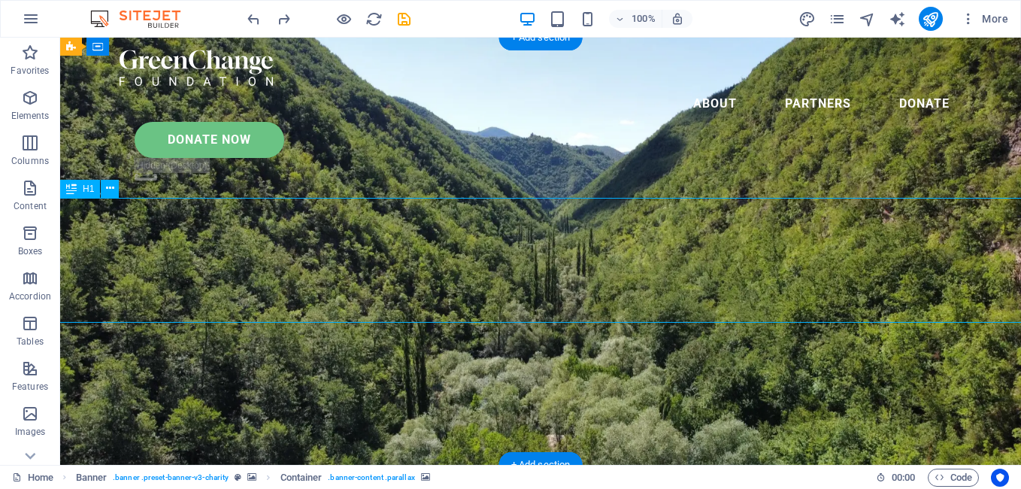
select select "px"
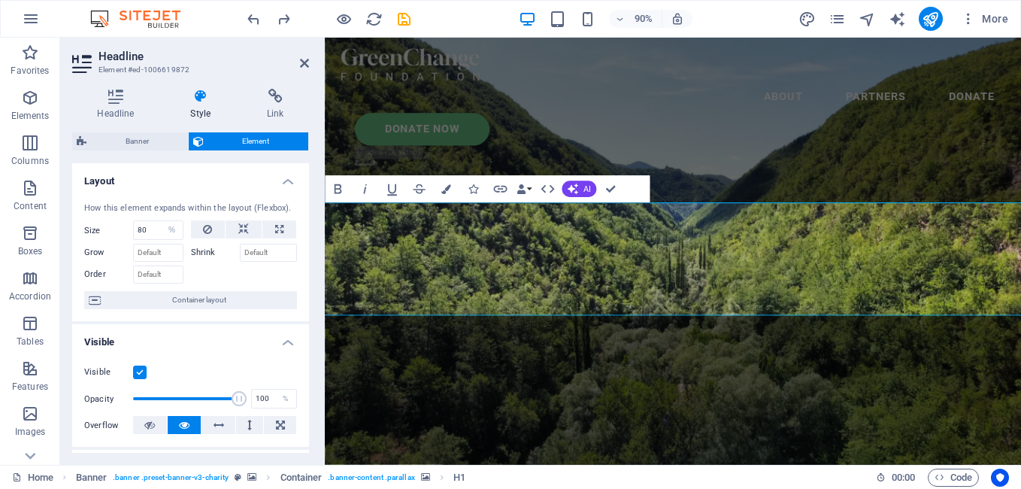
drag, startPoint x: 310, startPoint y: 208, endPoint x: 310, endPoint y: 241, distance: 33.8
click at [310, 244] on div "Headline Style Link Settings Level H1 H2 H3 H4 H5 H6 Alignment Default colors a…" at bounding box center [190, 271] width 261 height 388
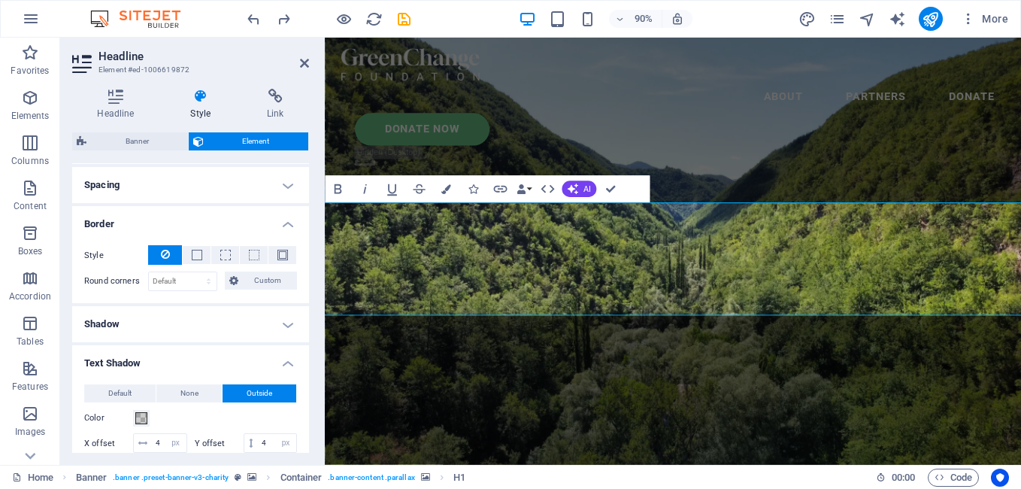
scroll to position [288, 0]
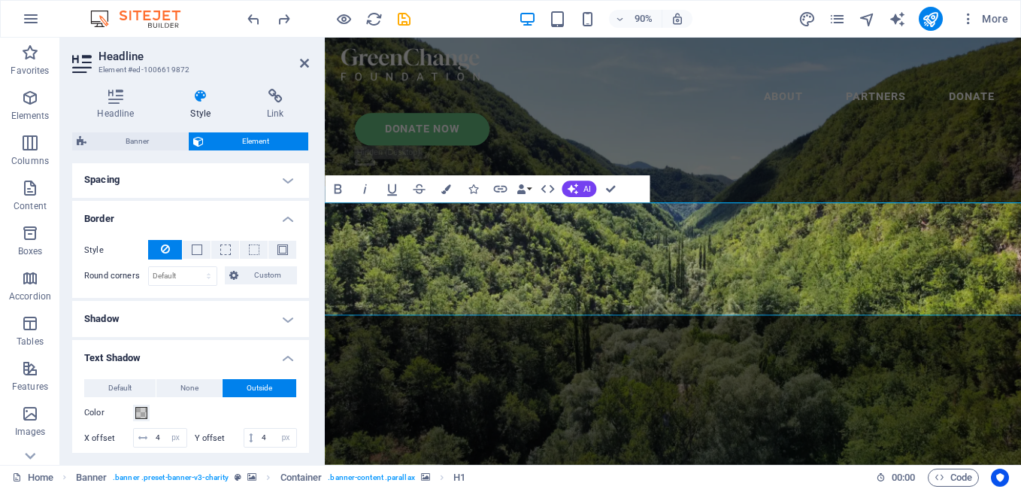
click at [269, 314] on h4 "Shadow" at bounding box center [190, 319] width 237 height 36
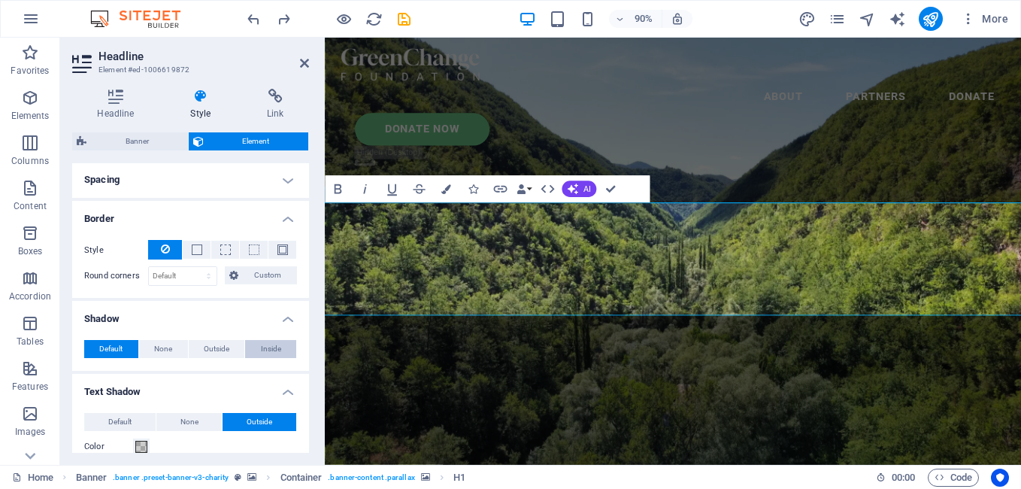
click at [253, 352] on button "Inside" at bounding box center [270, 349] width 51 height 18
type input "2"
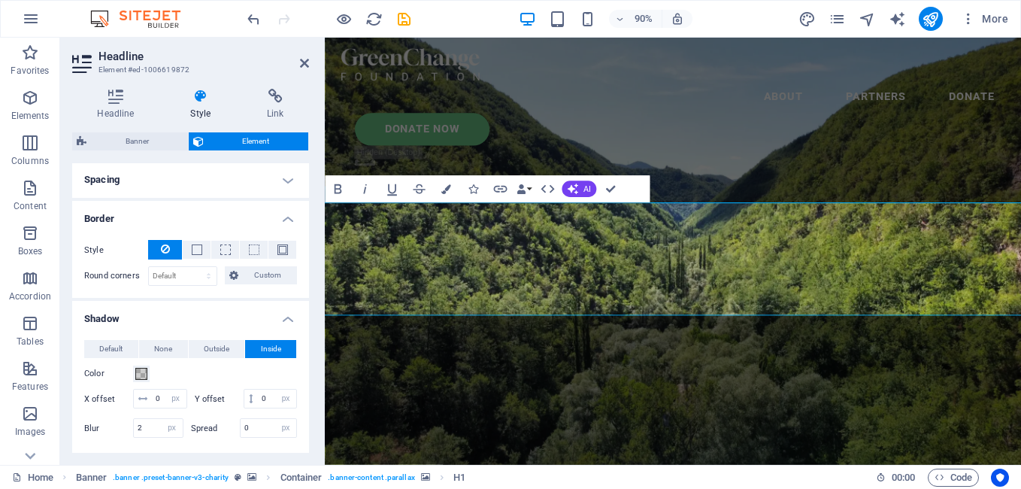
scroll to position [423, 0]
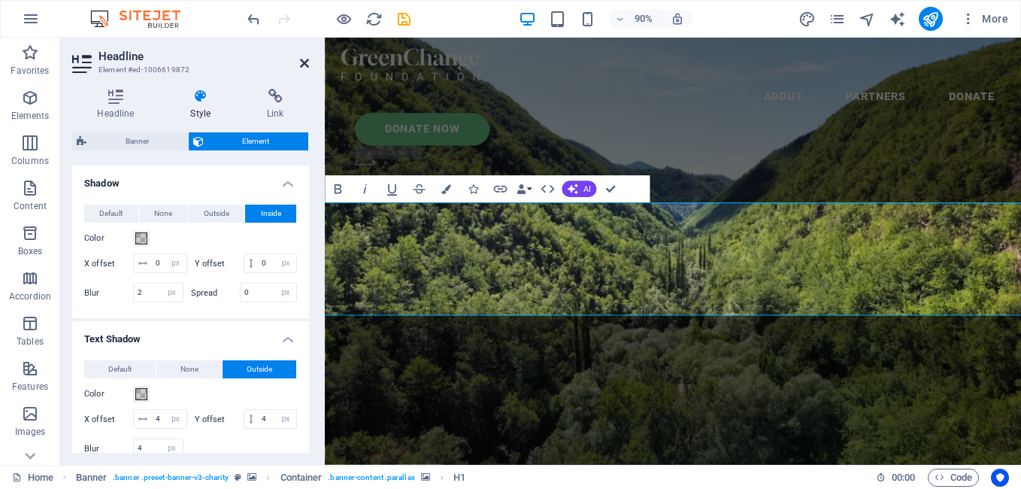
click at [301, 65] on icon at bounding box center [304, 63] width 9 height 12
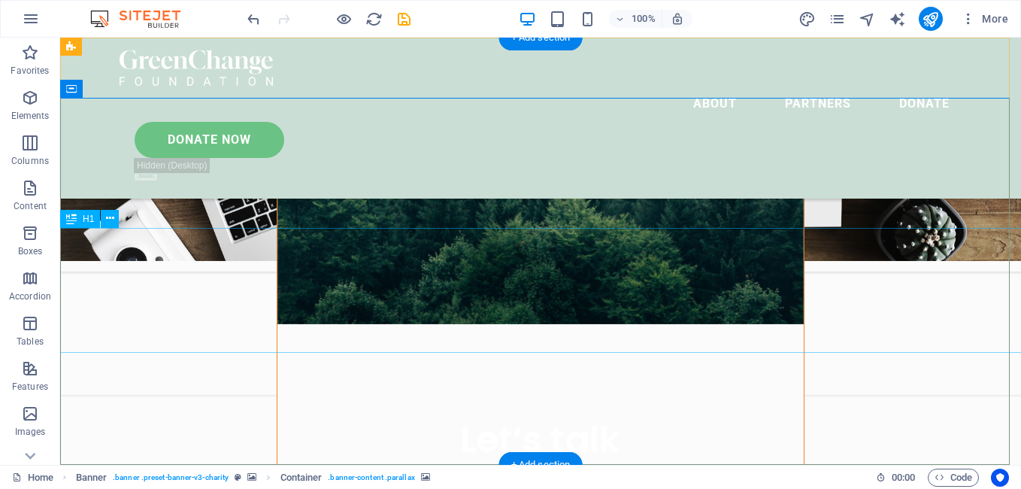
scroll to position [0, 0]
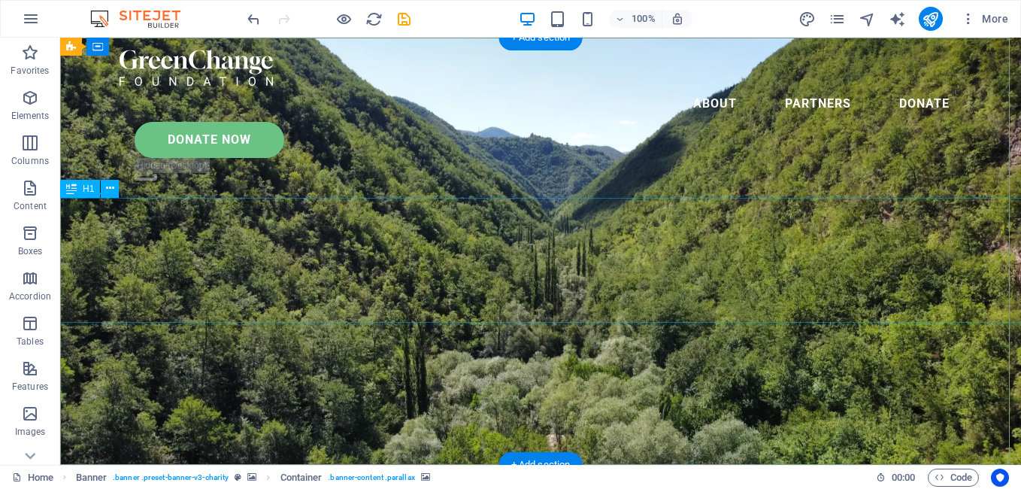
select select "%"
select select "px"
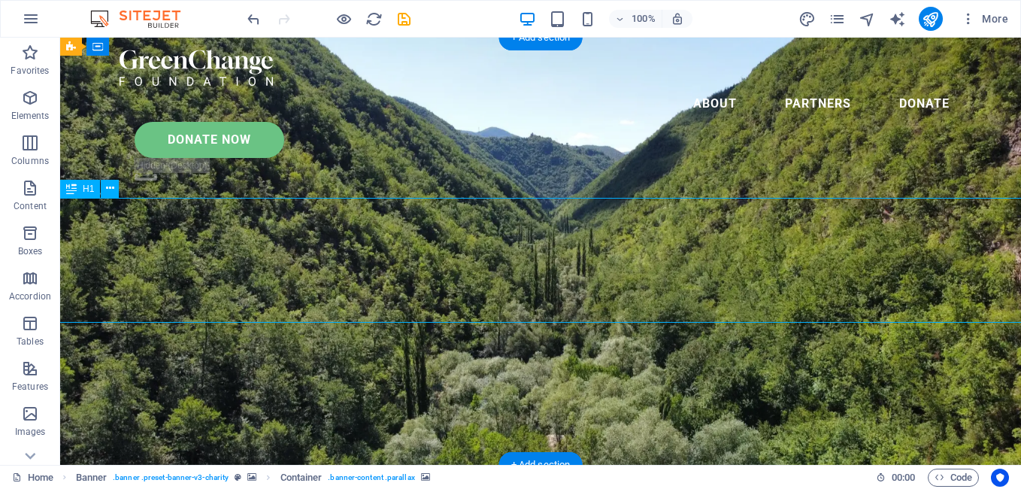
select select "px"
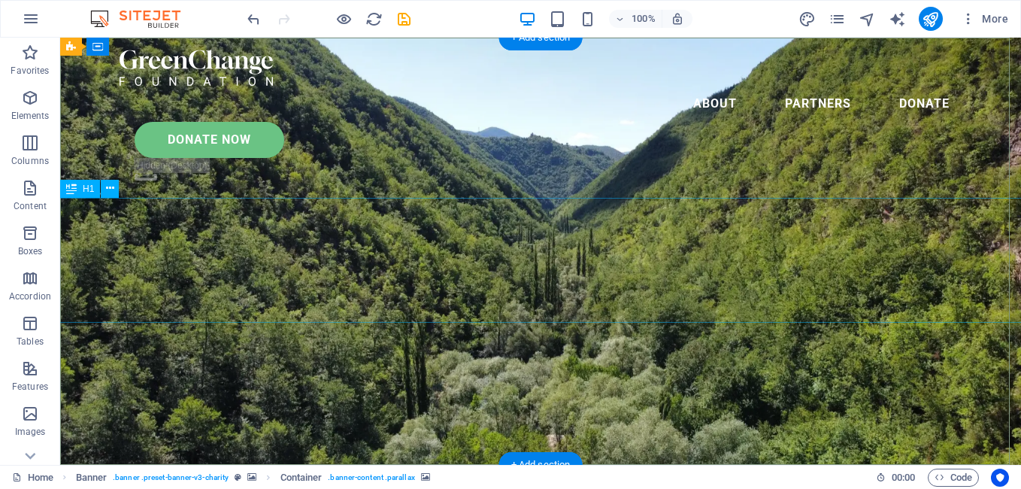
click at [107, 191] on icon at bounding box center [110, 188] width 8 height 16
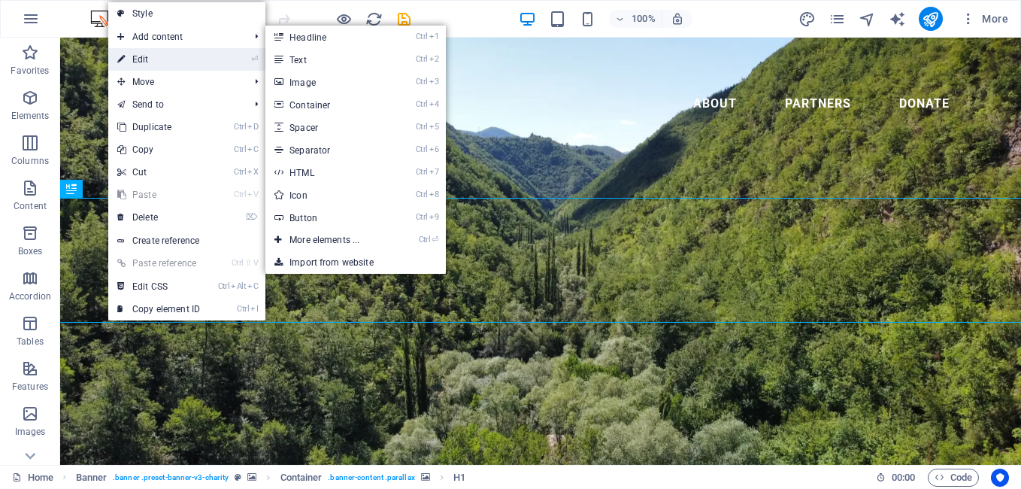
click at [244, 59] on li "⏎ Edit" at bounding box center [186, 59] width 157 height 23
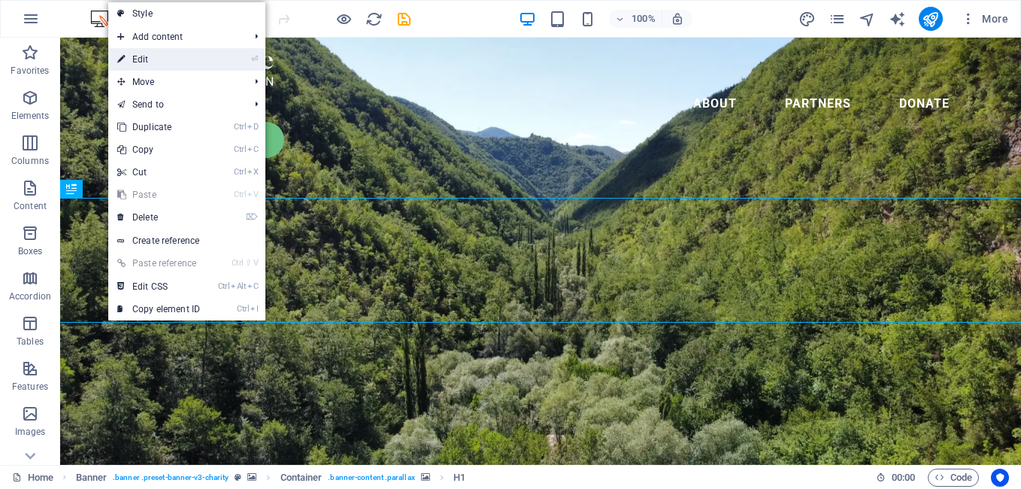
click at [186, 58] on link "⏎ Edit" at bounding box center [158, 59] width 101 height 23
select select "%"
select select "px"
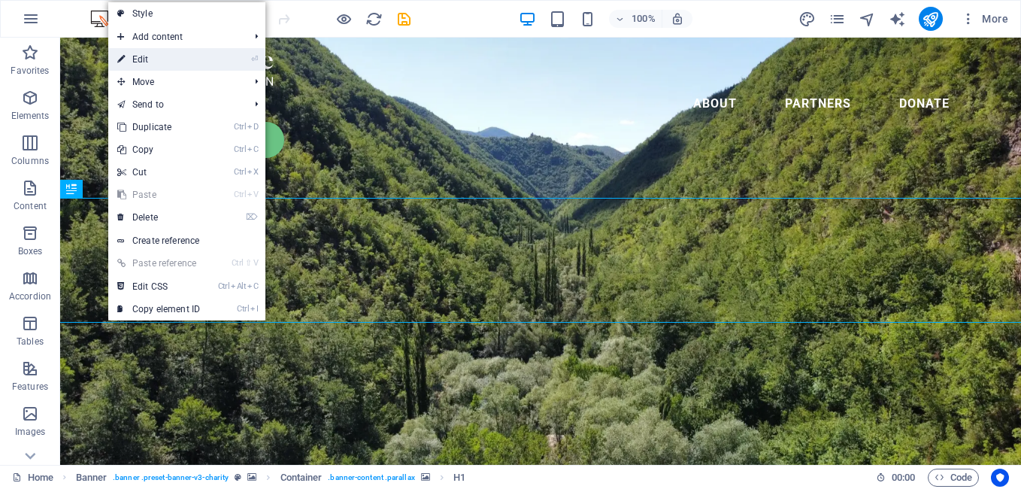
select select "px"
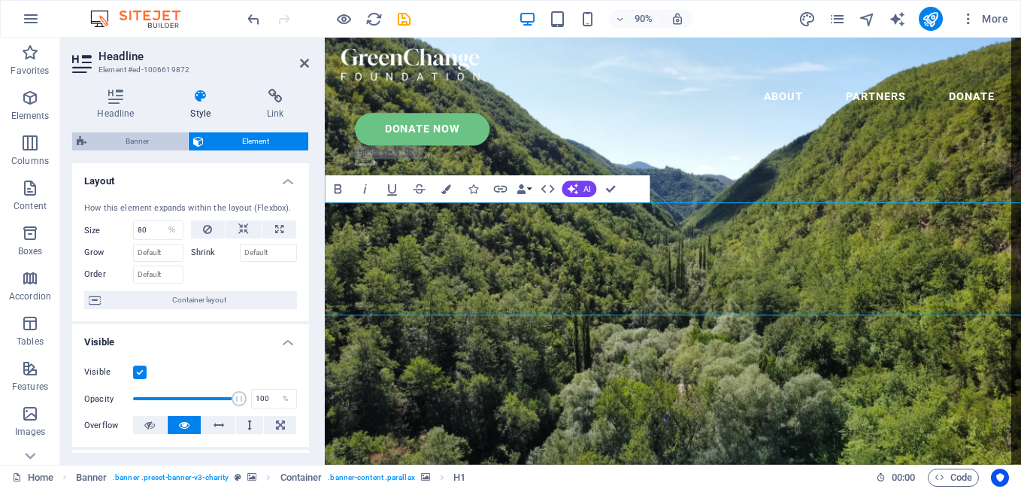
click at [178, 149] on span "Banner" at bounding box center [137, 141] width 93 height 18
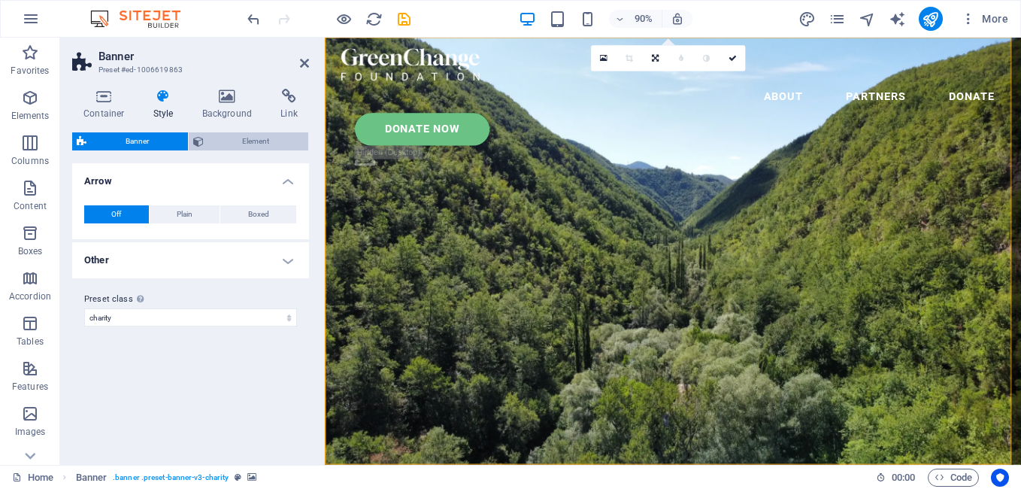
click at [232, 142] on span "Element" at bounding box center [256, 141] width 96 height 18
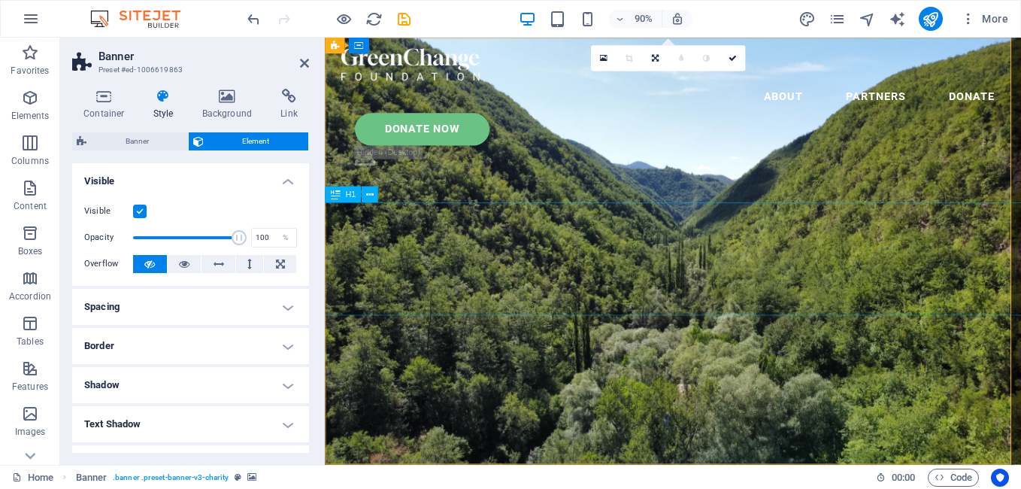
select select "%"
select select "px"
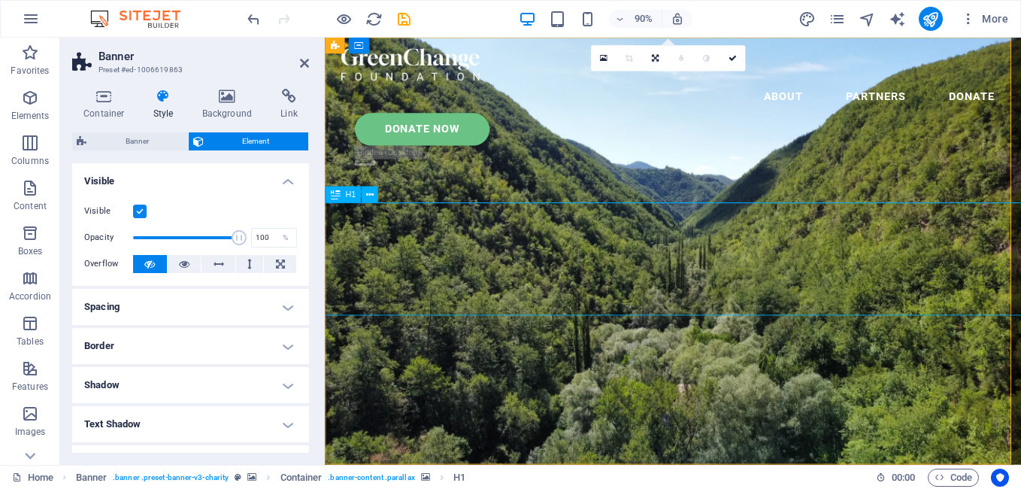
select select "px"
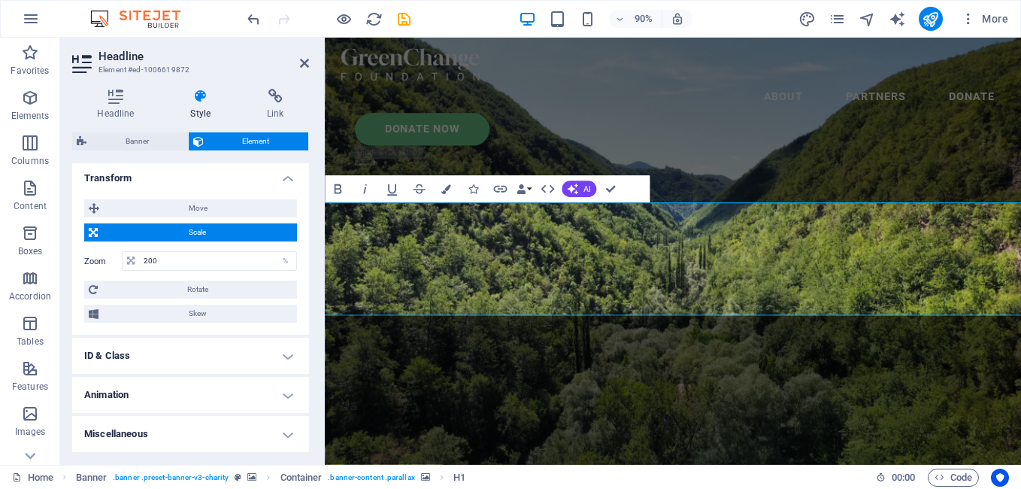
scroll to position [90, 0]
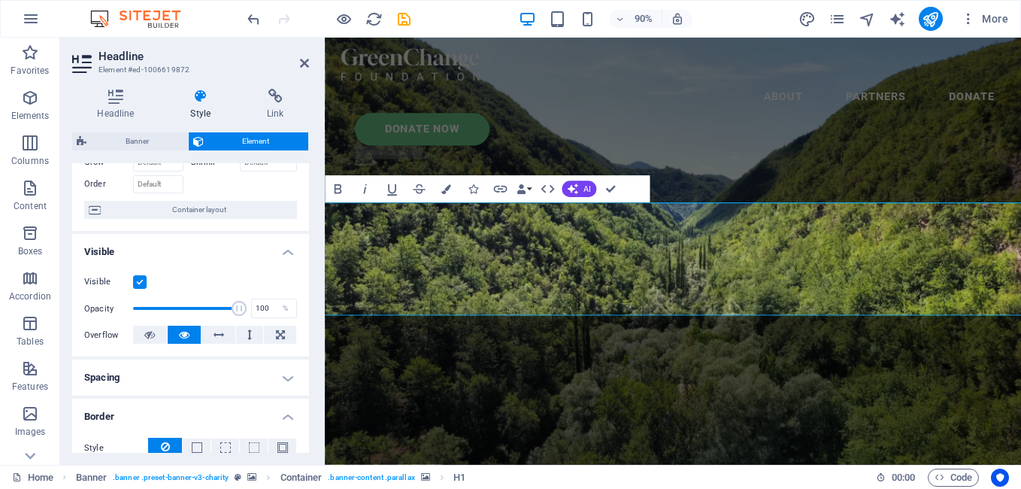
click at [270, 246] on h4 "Visible" at bounding box center [190, 247] width 237 height 27
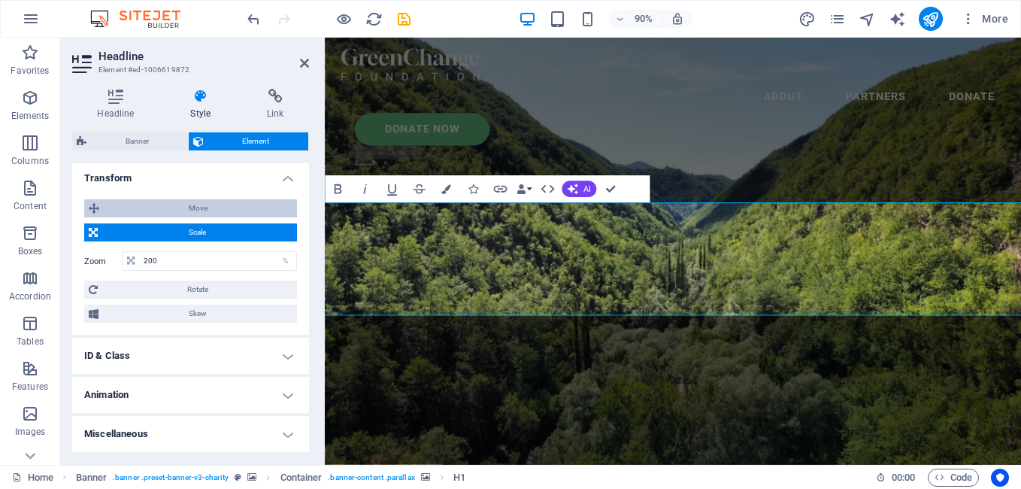
scroll to position [0, 0]
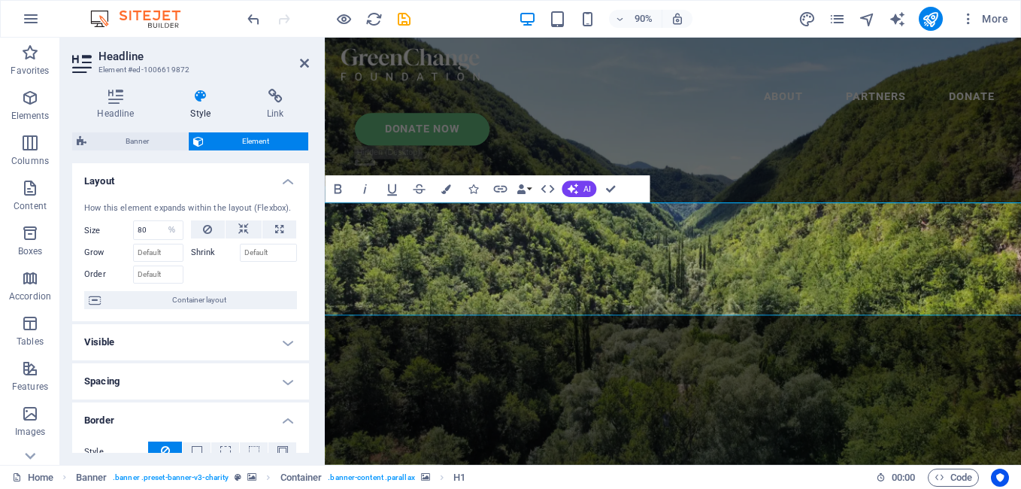
click at [256, 340] on h4 "Visible" at bounding box center [190, 342] width 237 height 36
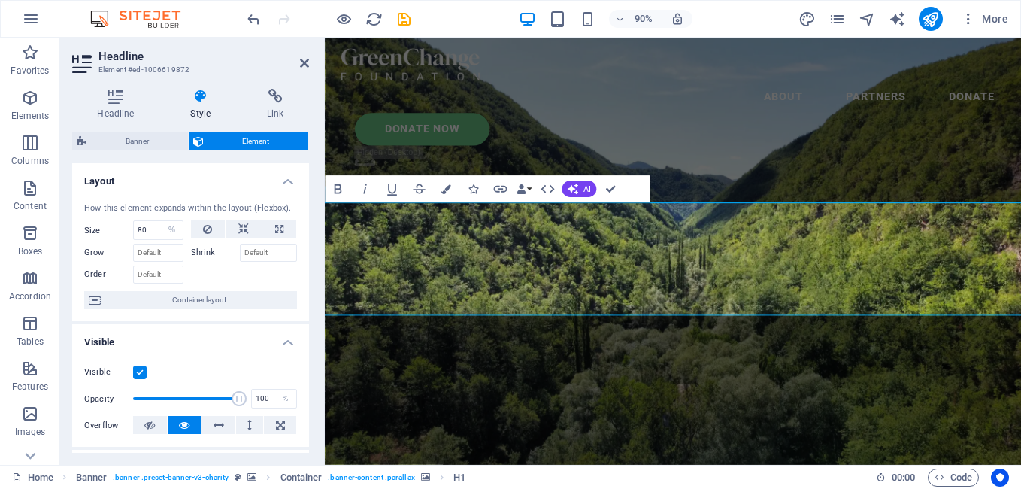
click at [256, 340] on h4 "Visible" at bounding box center [190, 337] width 237 height 27
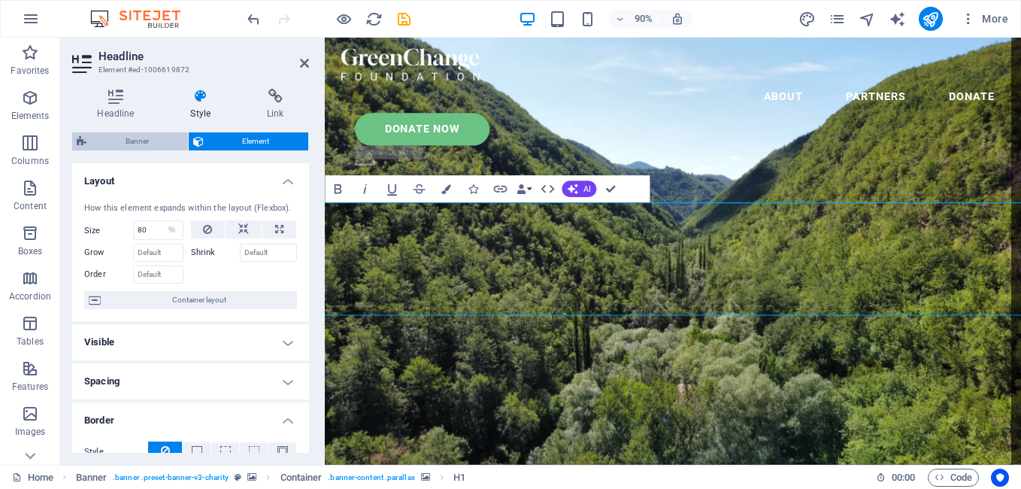
click at [171, 139] on span "Banner" at bounding box center [137, 141] width 93 height 18
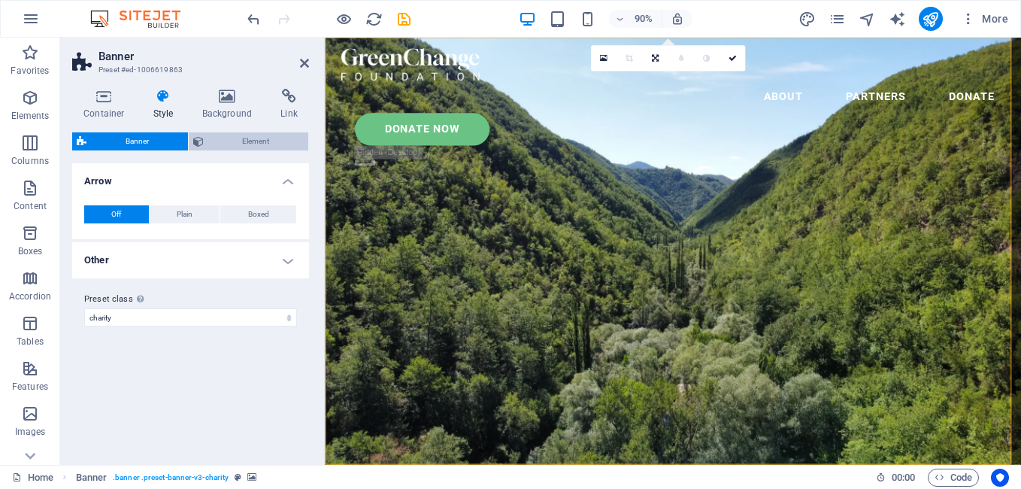
click at [244, 138] on span "Element" at bounding box center [256, 141] width 96 height 18
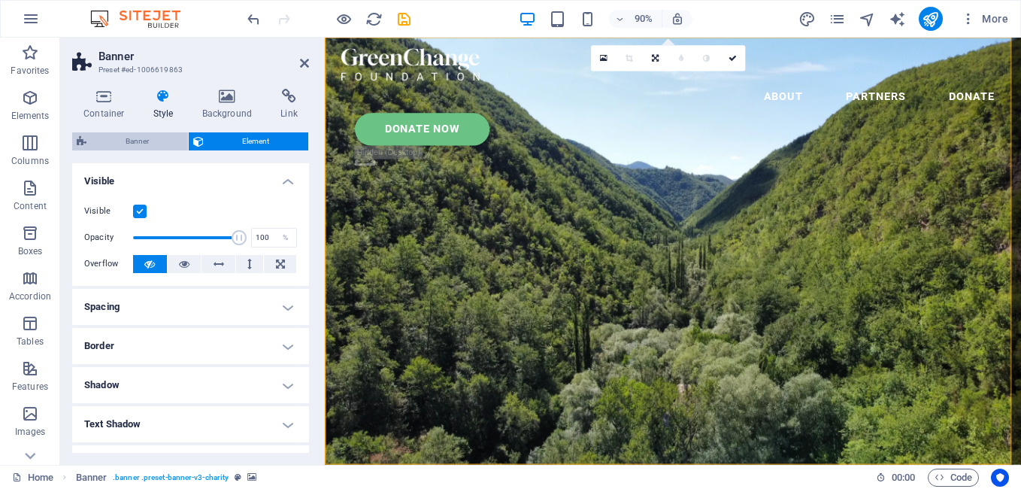
click at [140, 141] on span "Banner" at bounding box center [137, 141] width 93 height 18
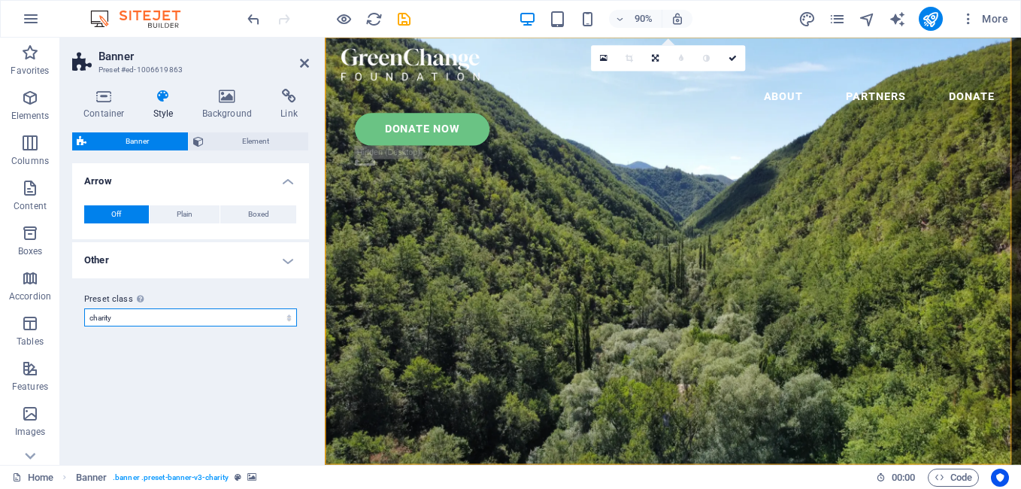
click at [259, 314] on select "charity Add preset class" at bounding box center [190, 317] width 213 height 18
click at [263, 312] on select "charity Add preset class" at bounding box center [190, 317] width 213 height 18
click at [264, 313] on select "charity Add preset class" at bounding box center [190, 317] width 213 height 18
click at [279, 243] on h4 "Other" at bounding box center [190, 260] width 237 height 36
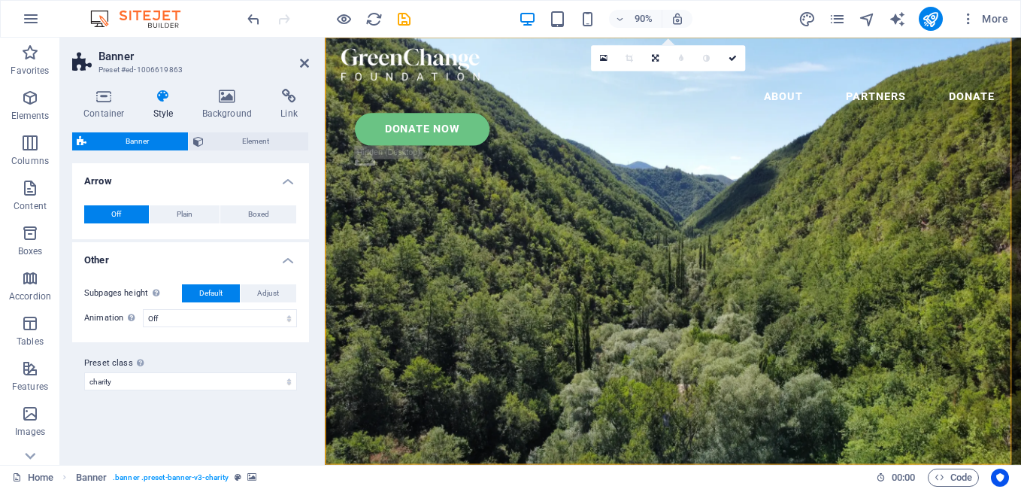
click at [276, 256] on h4 "Other" at bounding box center [190, 255] width 237 height 27
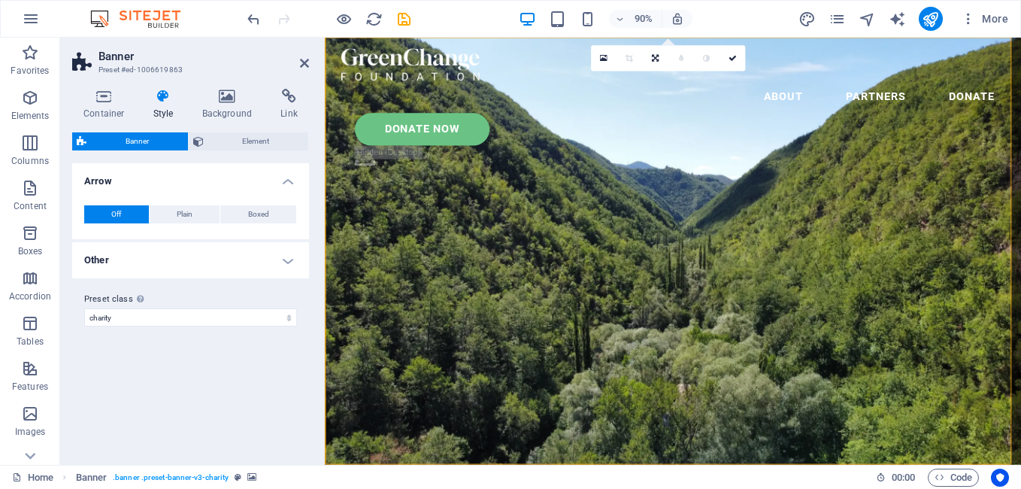
click at [276, 256] on h4 "Other" at bounding box center [190, 260] width 237 height 36
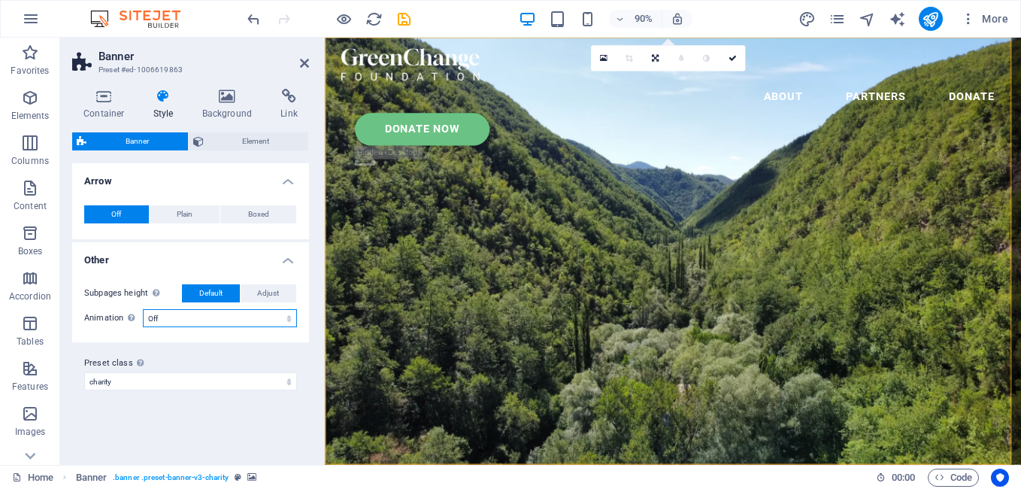
click at [287, 316] on select "Off Zoom: in & out Slide: left to right Slide: up to down" at bounding box center [220, 318] width 154 height 18
click at [143, 309] on select "Off Zoom: in & out Slide: left to right Slide: up to down" at bounding box center [220, 318] width 154 height 18
click at [253, 283] on div "Subpages height Overwrites the min. height of the banner only for the subpages.…" at bounding box center [190, 306] width 243 height 74
click at [255, 284] on button "Adjust" at bounding box center [269, 293] width 56 height 18
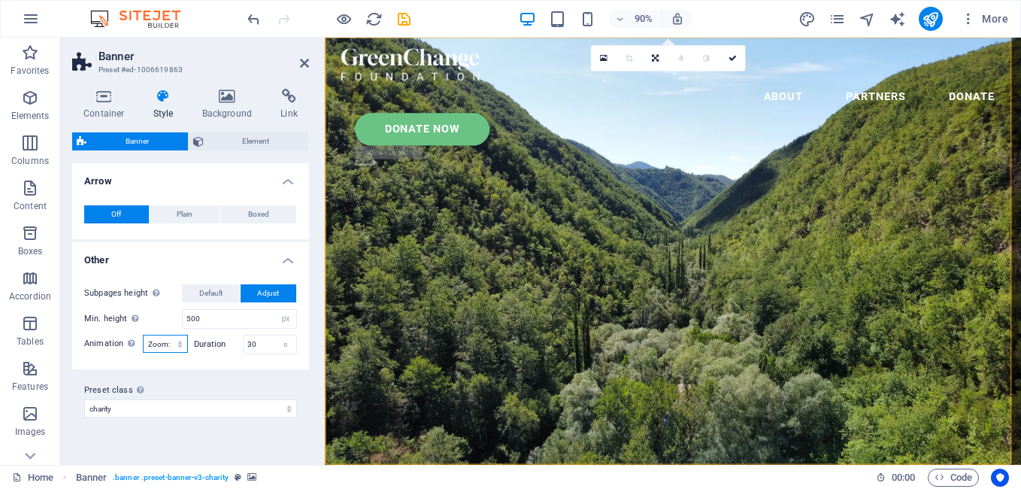
click at [174, 342] on select "Off Zoom: in & out Slide: left to right Slide: up to down" at bounding box center [165, 344] width 45 height 18
click at [143, 335] on select "Off Zoom: in & out Slide: left to right Slide: up to down" at bounding box center [165, 344] width 45 height 18
click at [183, 340] on select "Off Zoom: in & out Slide: left to right Slide: up to down" at bounding box center [165, 344] width 45 height 18
click at [143, 335] on select "Off Zoom: in & out Slide: left to right Slide: up to down" at bounding box center [165, 344] width 45 height 18
click at [174, 340] on select "Off Zoom: in & out Slide: left to right Slide: up to down" at bounding box center [165, 344] width 45 height 18
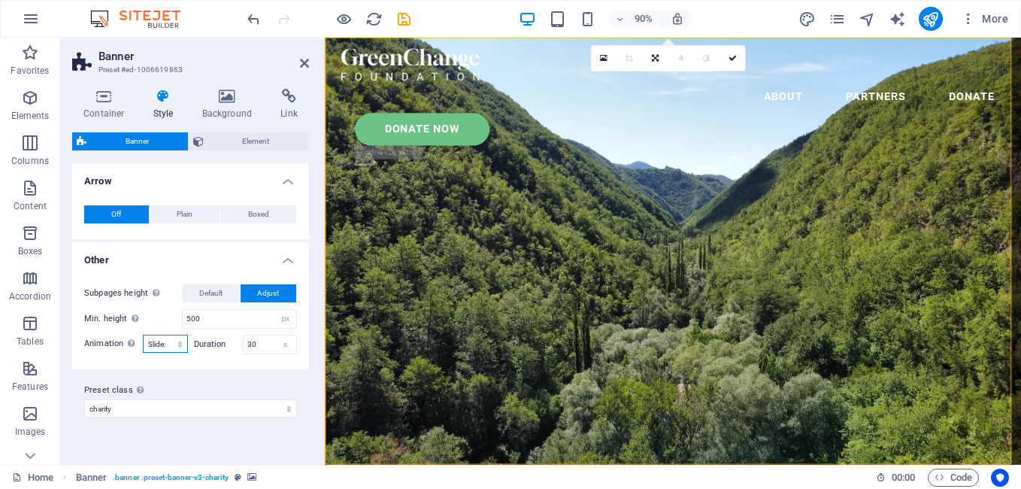
select select "zoominout"
click at [143, 335] on select "Off Zoom: in & out Slide: left to right Slide: up to down" at bounding box center [165, 344] width 45 height 18
click at [232, 144] on span "Element" at bounding box center [256, 141] width 96 height 18
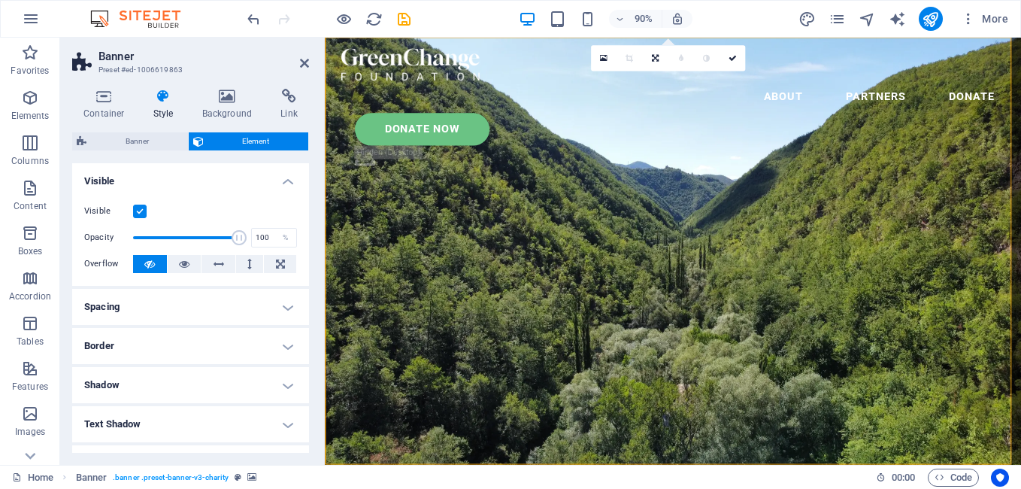
click at [296, 187] on h4 "Visible" at bounding box center [190, 176] width 237 height 27
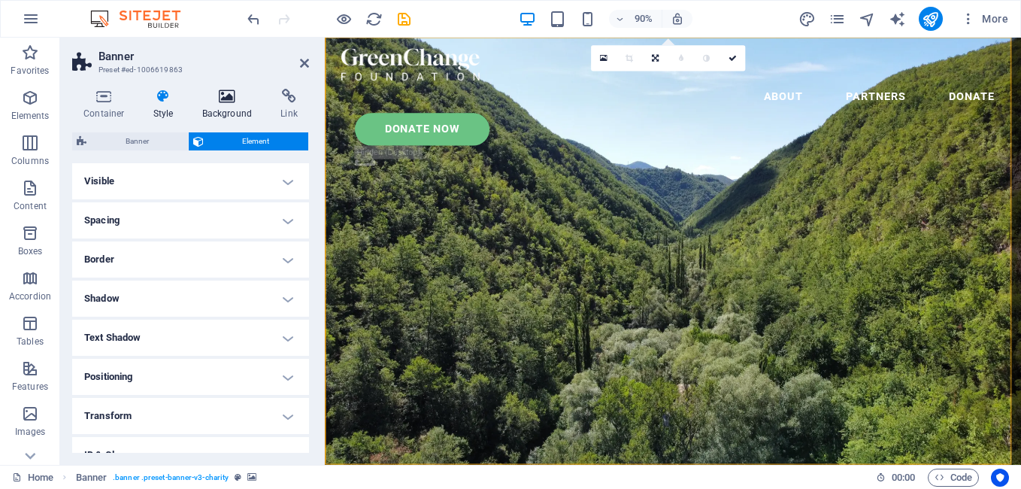
click at [225, 100] on icon at bounding box center [227, 96] width 73 height 15
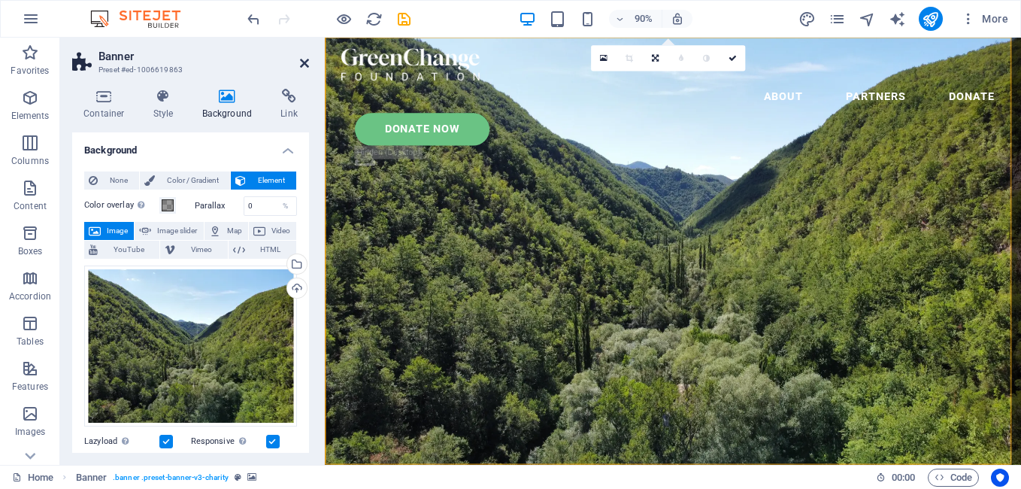
click at [305, 59] on icon at bounding box center [304, 63] width 9 height 12
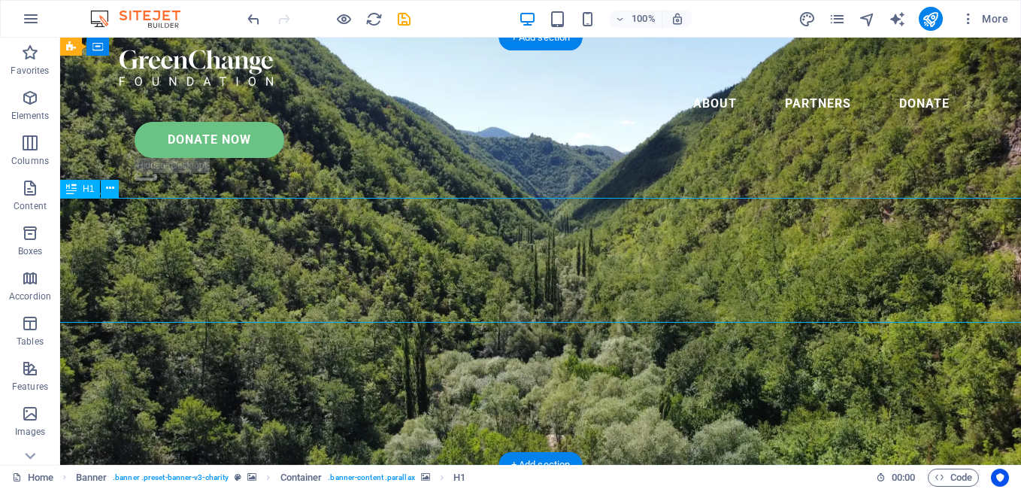
select select "%"
select select "px"
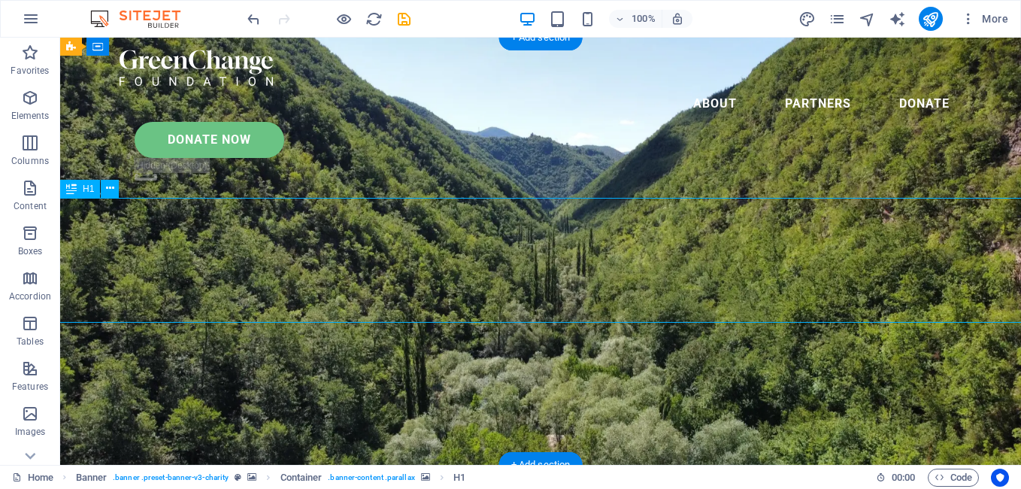
select select "px"
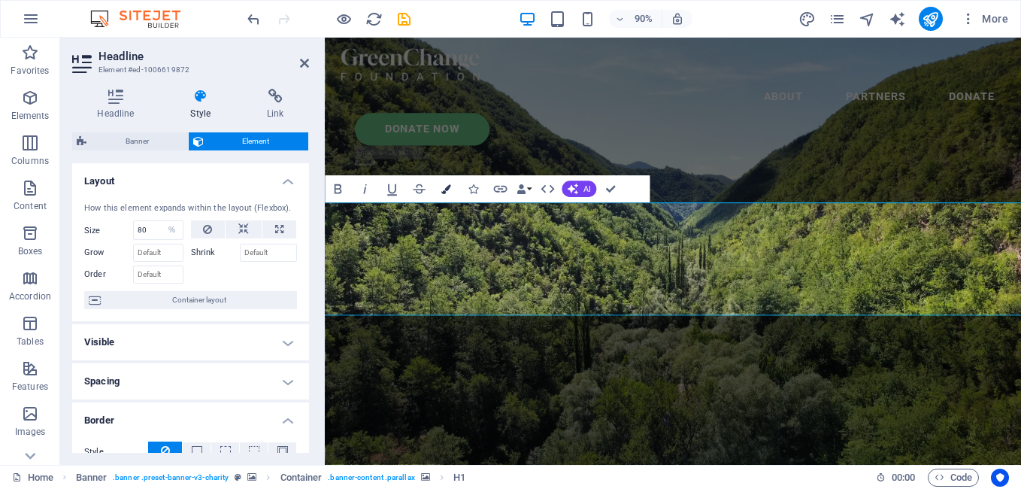
click at [446, 189] on icon "button" at bounding box center [446, 190] width 10 height 10
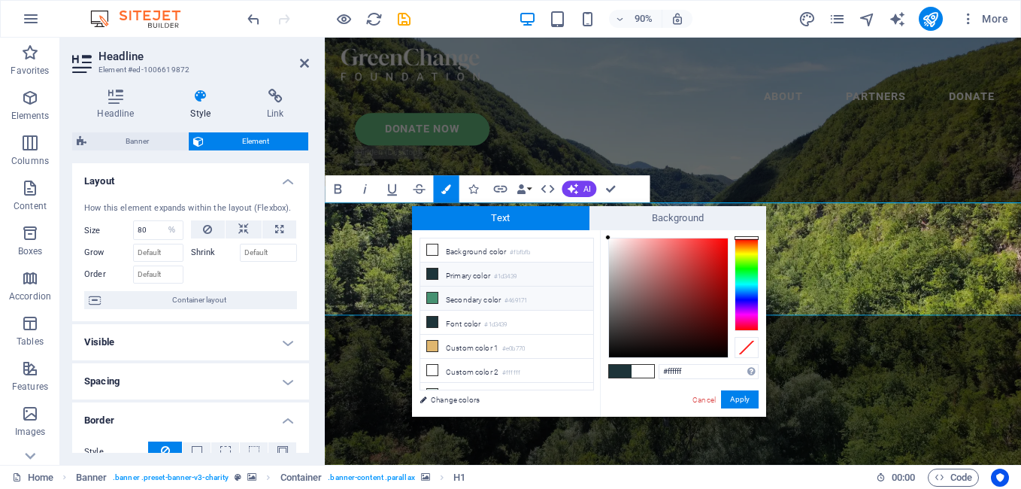
click at [443, 294] on li "Secondary color #469171" at bounding box center [506, 299] width 173 height 24
type input "#469171"
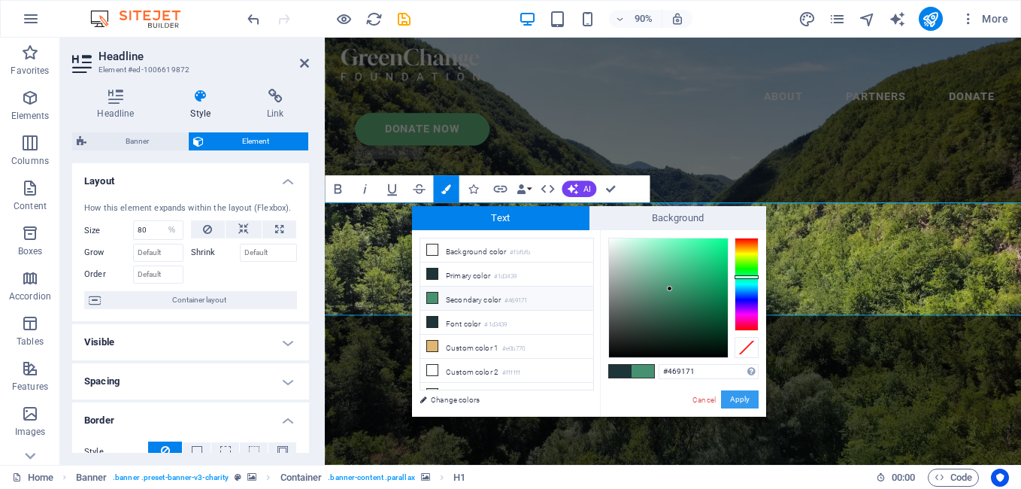
click at [739, 404] on button "Apply" at bounding box center [740, 399] width 38 height 18
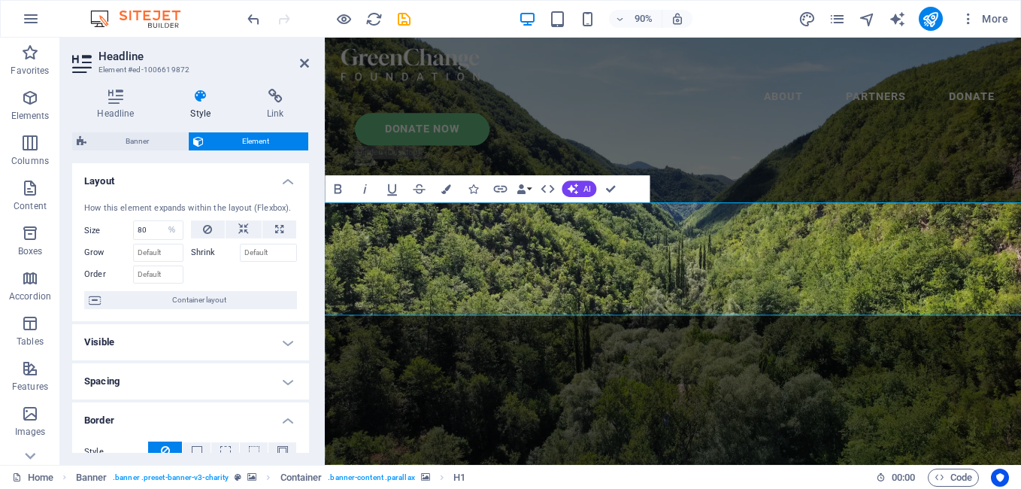
click at [300, 56] on h2 "Headline" at bounding box center [204, 57] width 211 height 14
click at [301, 63] on icon at bounding box center [304, 63] width 9 height 12
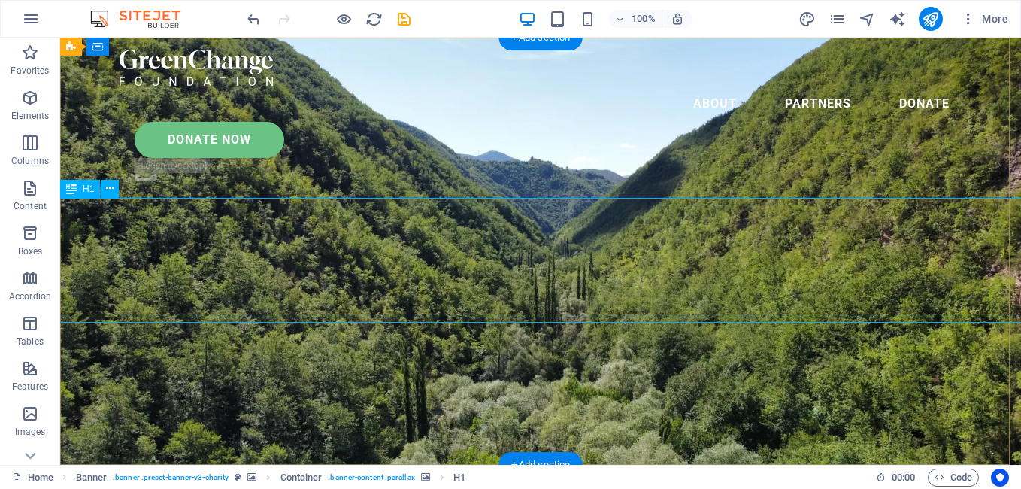
select select "%"
select select "px"
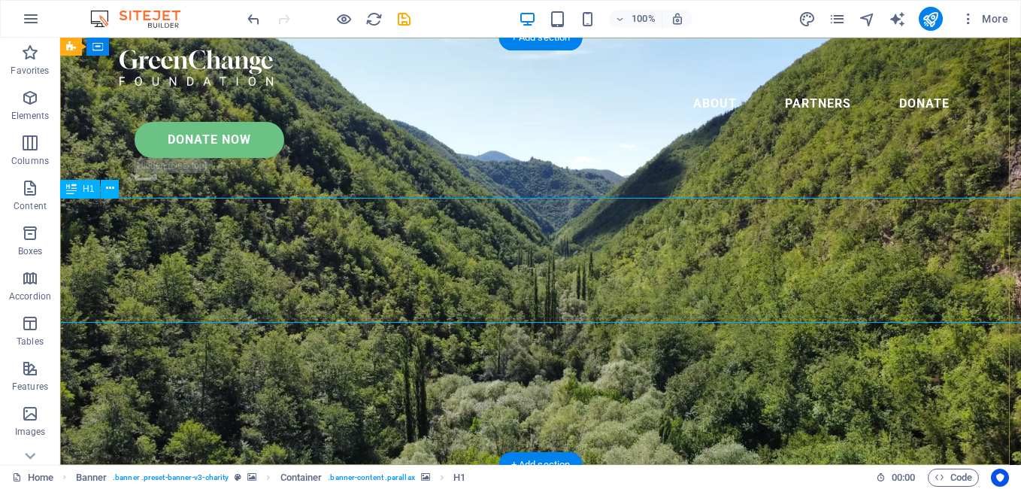
select select "px"
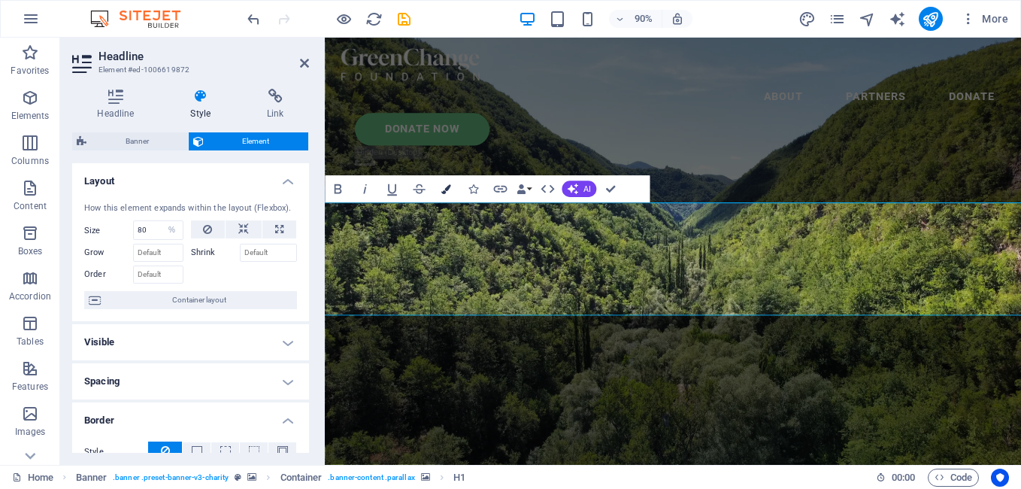
click at [441, 191] on icon "button" at bounding box center [446, 190] width 10 height 10
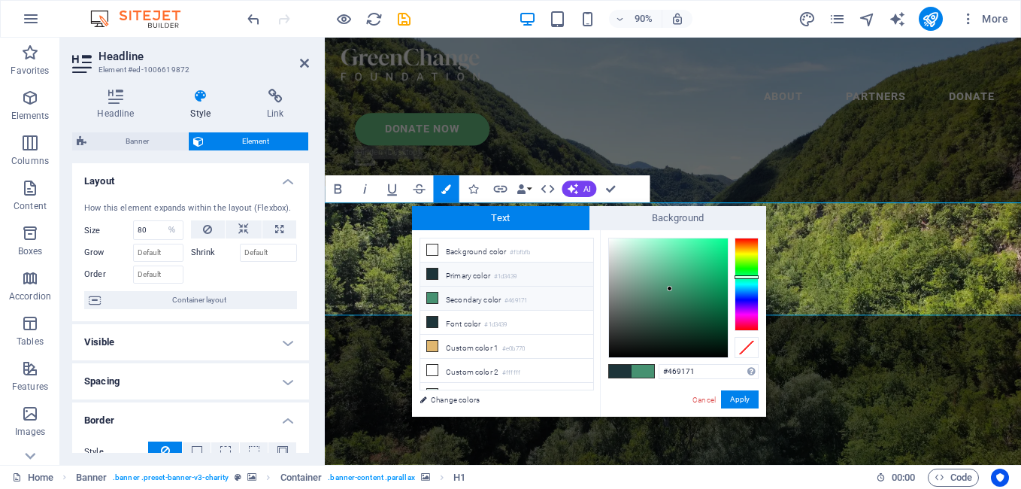
scroll to position [59, 0]
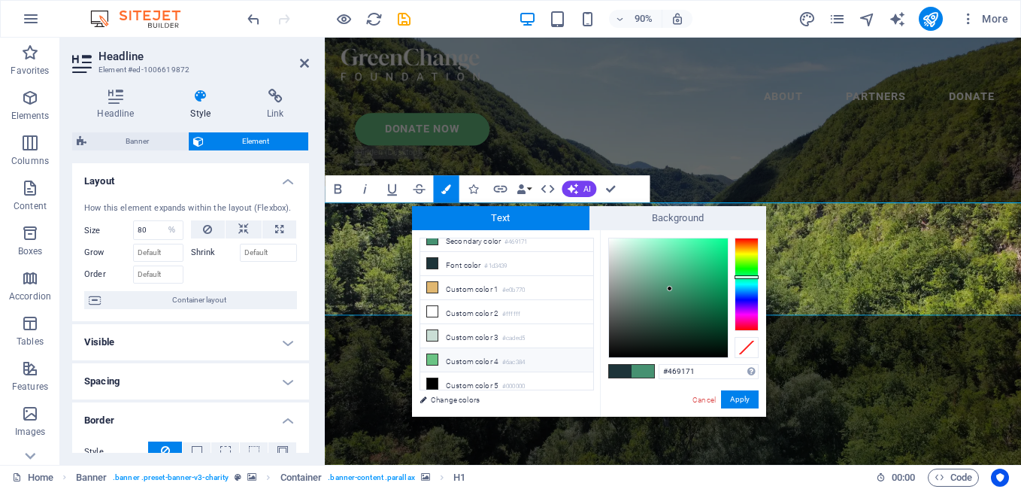
click at [490, 353] on li "Custom color 4 #6ac384" at bounding box center [506, 360] width 173 height 24
type input "#6ac384"
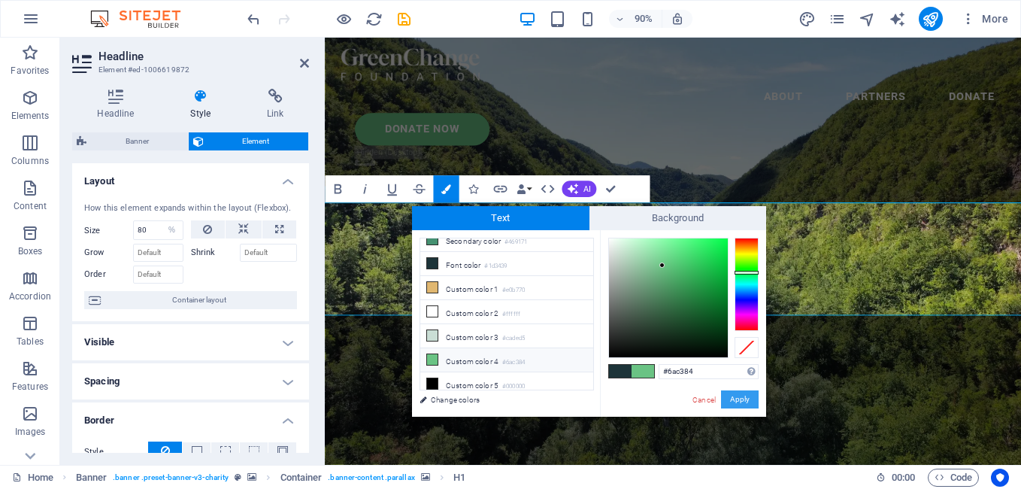
click at [740, 404] on button "Apply" at bounding box center [740, 399] width 38 height 18
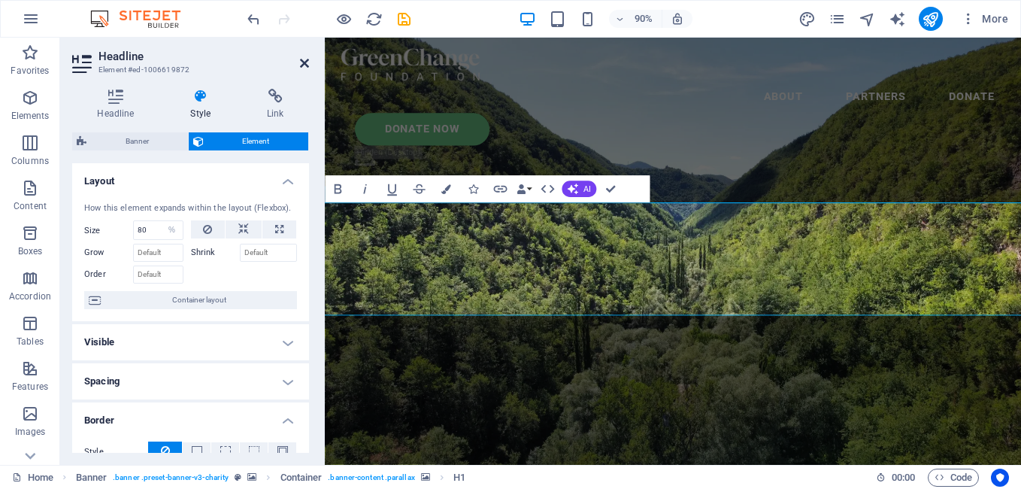
click at [301, 62] on icon at bounding box center [304, 63] width 9 height 12
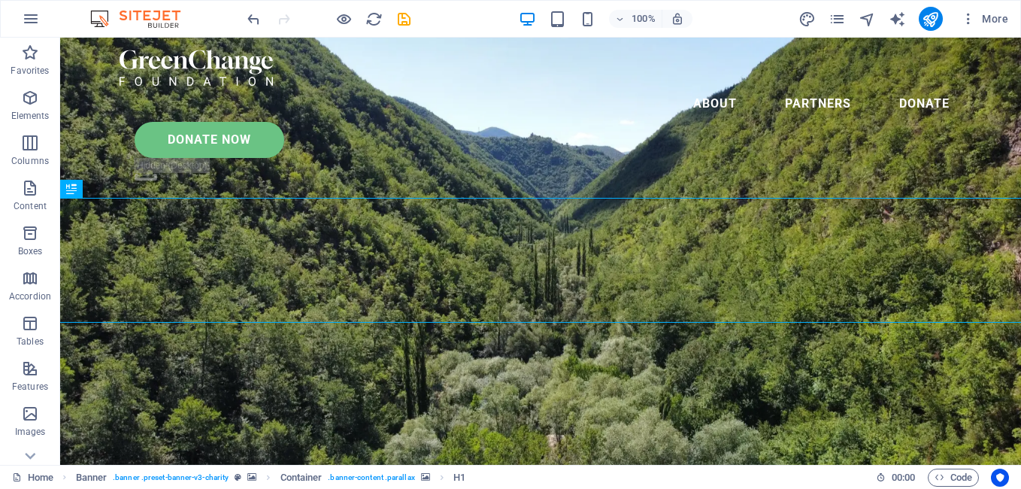
click at [456, 17] on div "100% More" at bounding box center [629, 19] width 770 height 24
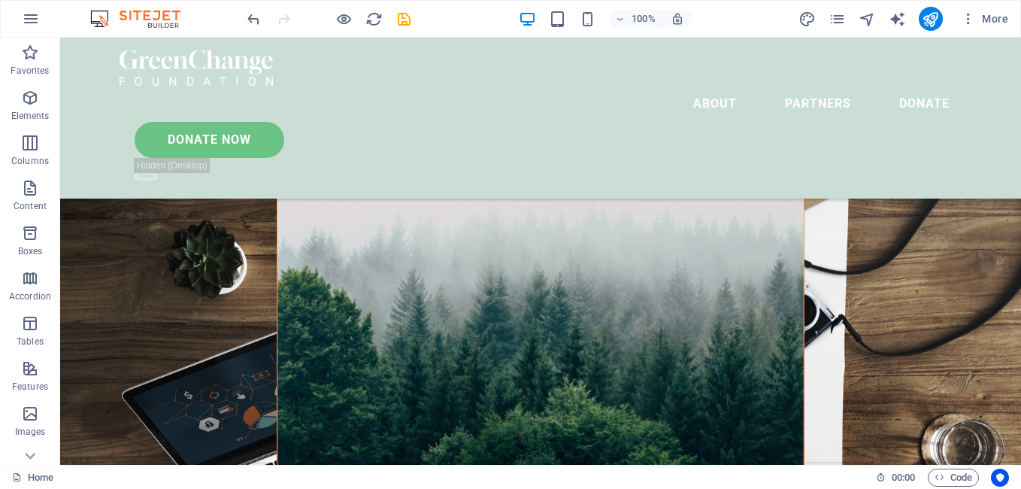
scroll to position [547, 0]
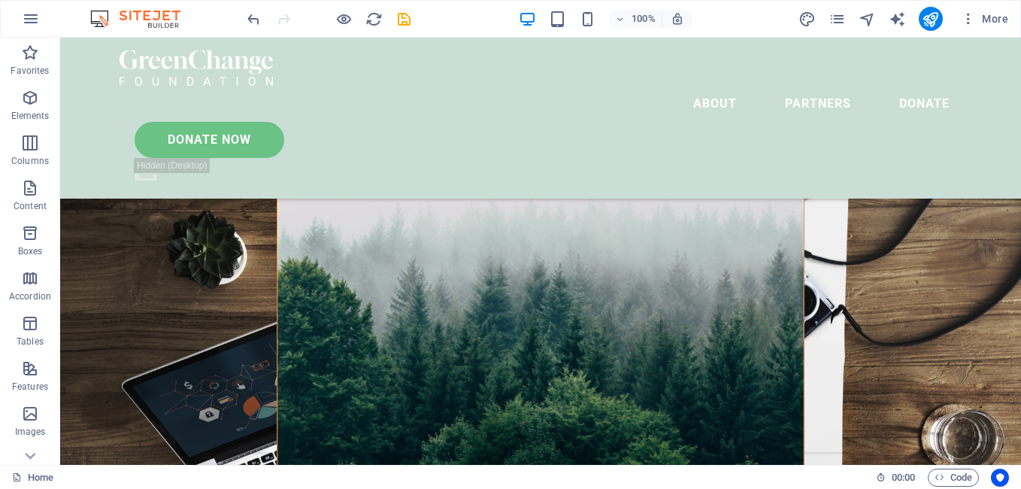
click at [787, 206] on figure at bounding box center [541, 212] width 527 height 586
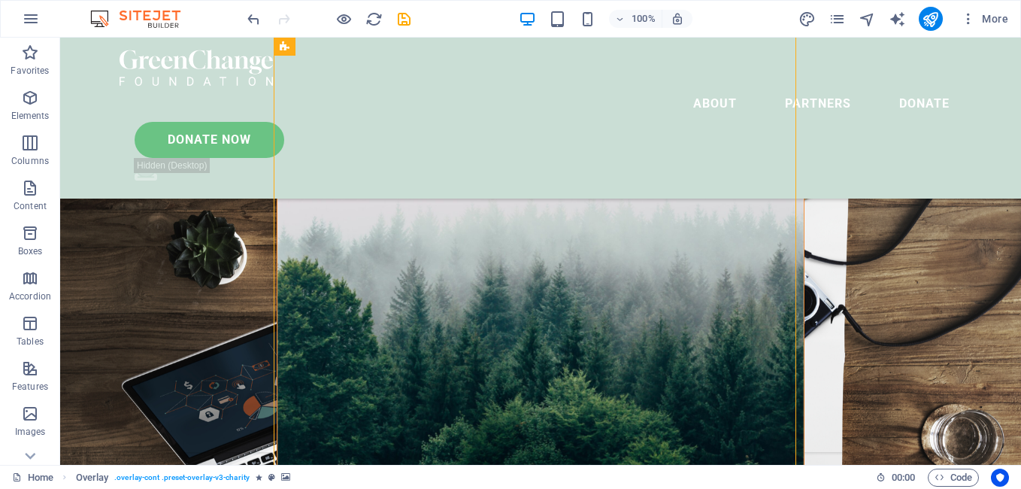
click at [787, 206] on figure at bounding box center [541, 212] width 527 height 586
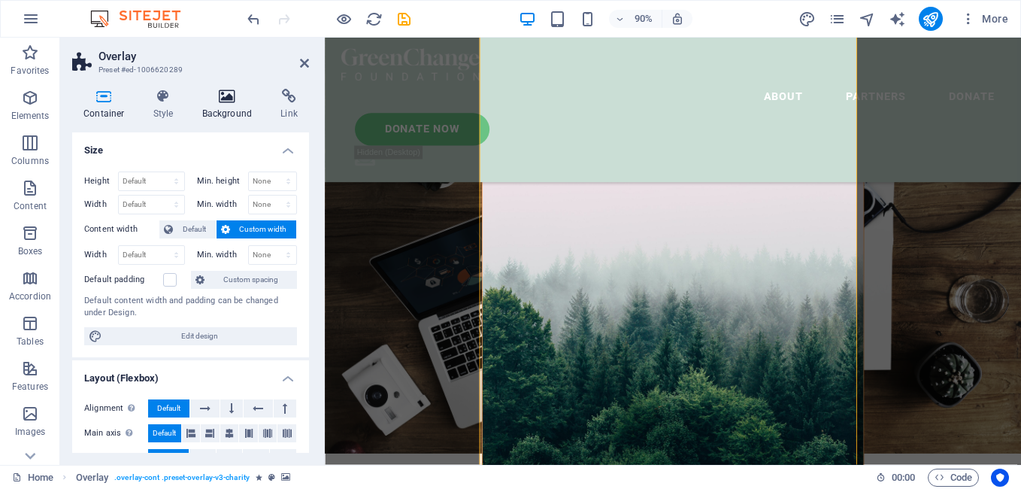
click at [208, 105] on h4 "Background" at bounding box center [230, 105] width 79 height 32
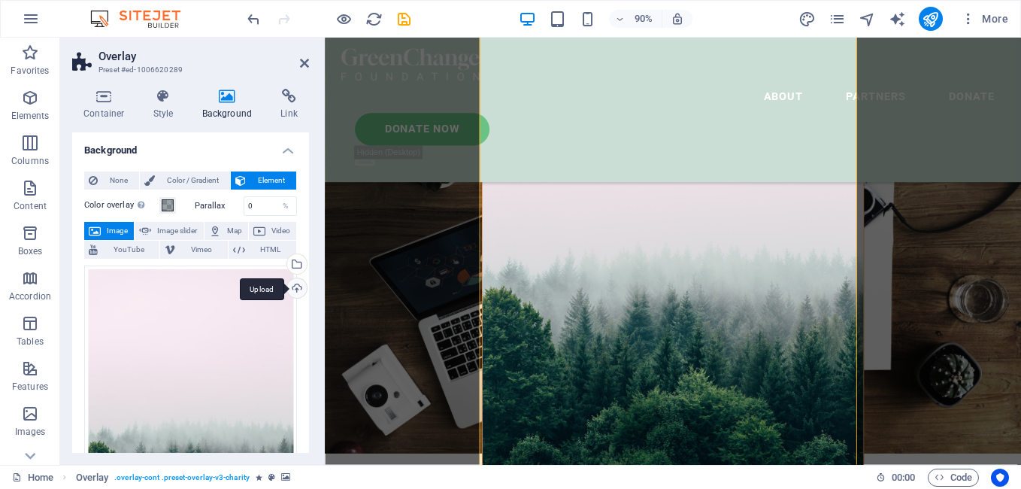
click at [297, 290] on div "Upload" at bounding box center [295, 289] width 23 height 23
click at [293, 290] on div "Upload" at bounding box center [295, 289] width 23 height 23
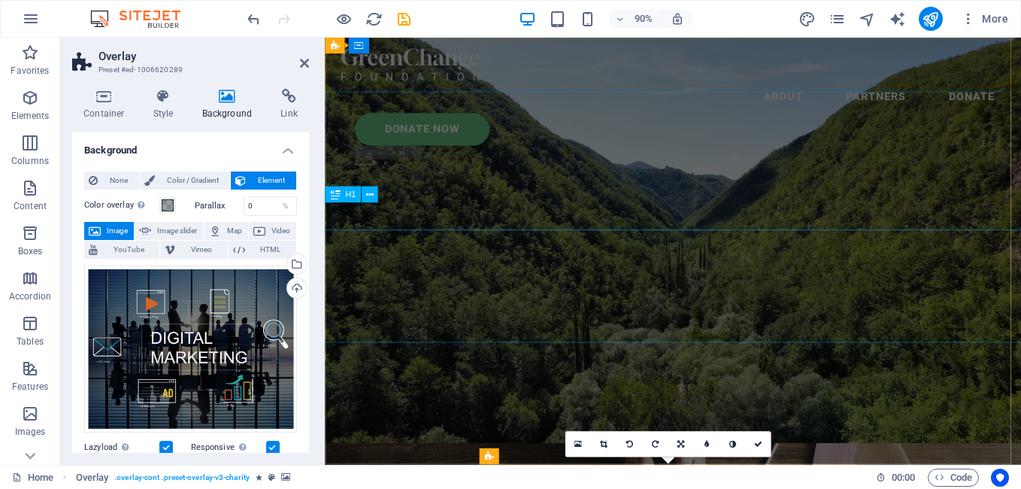
scroll to position [727, 0]
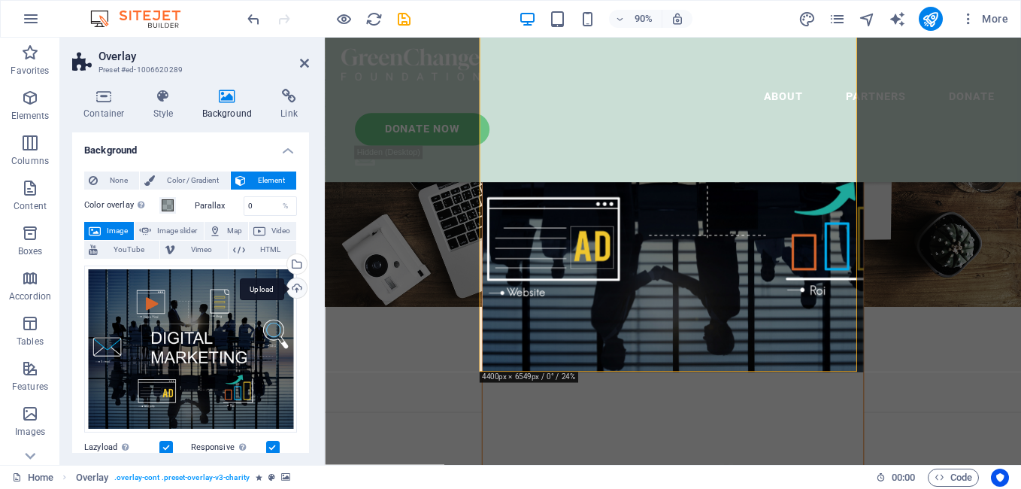
click at [296, 293] on div "Upload" at bounding box center [295, 289] width 23 height 23
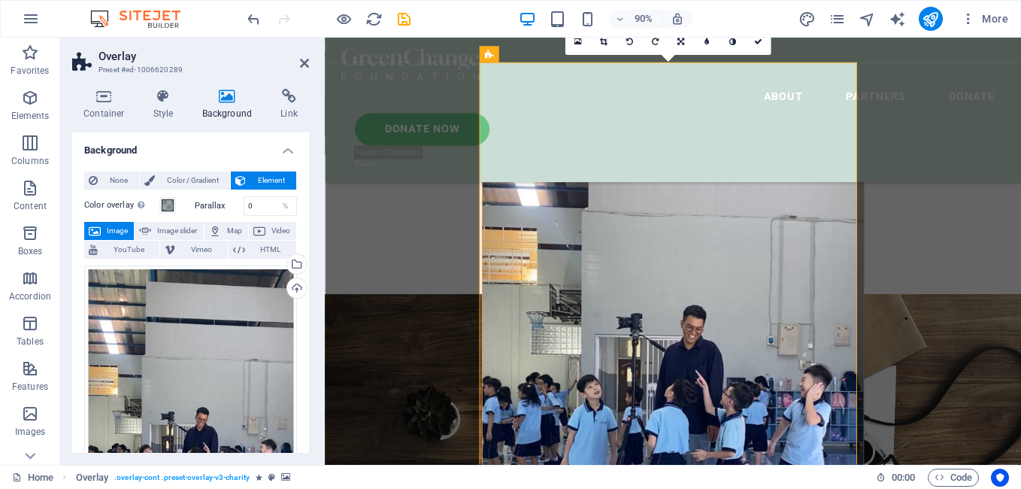
scroll to position [501, 0]
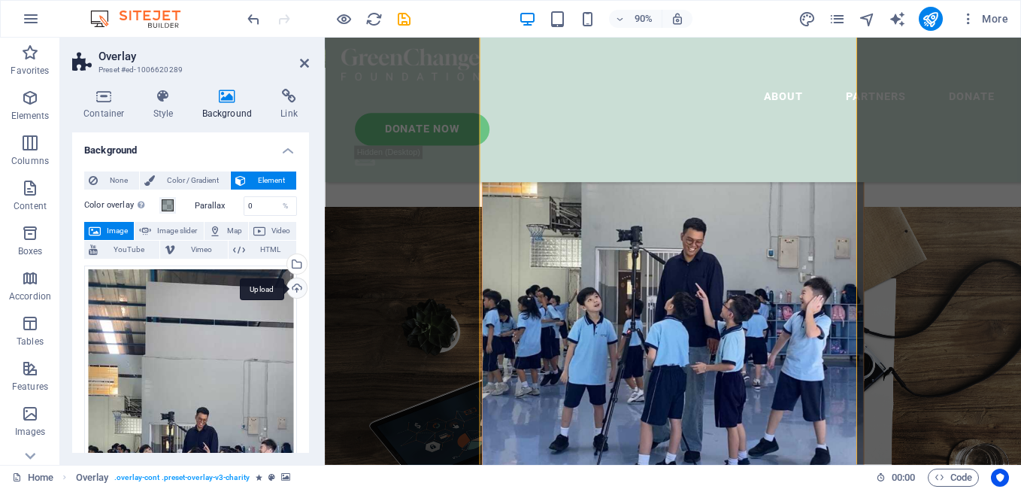
click at [290, 287] on div "Upload" at bounding box center [295, 289] width 23 height 23
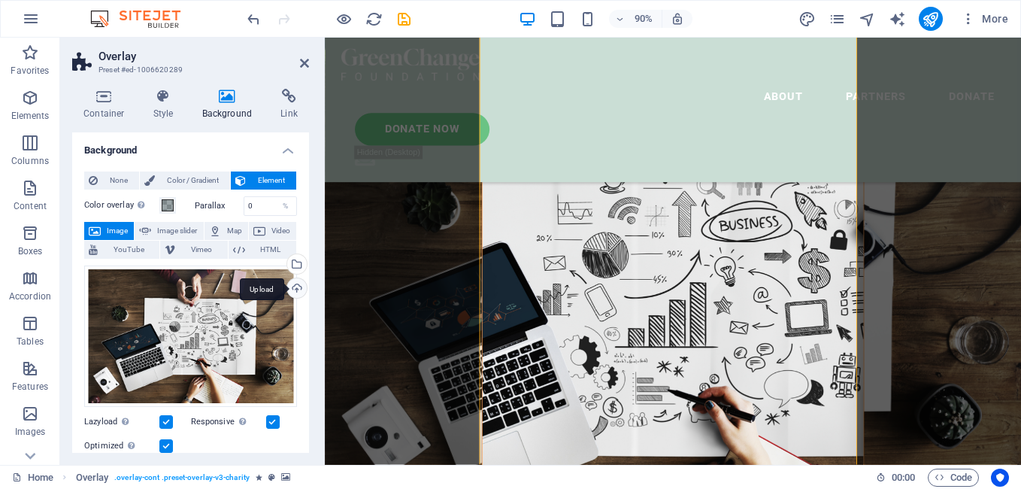
click at [290, 286] on div "Upload" at bounding box center [295, 289] width 23 height 23
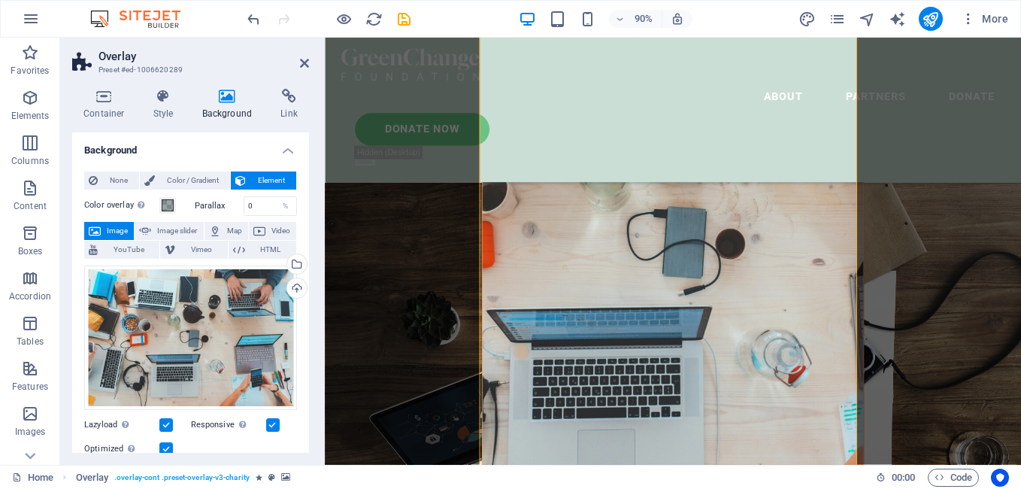
scroll to position [611, 0]
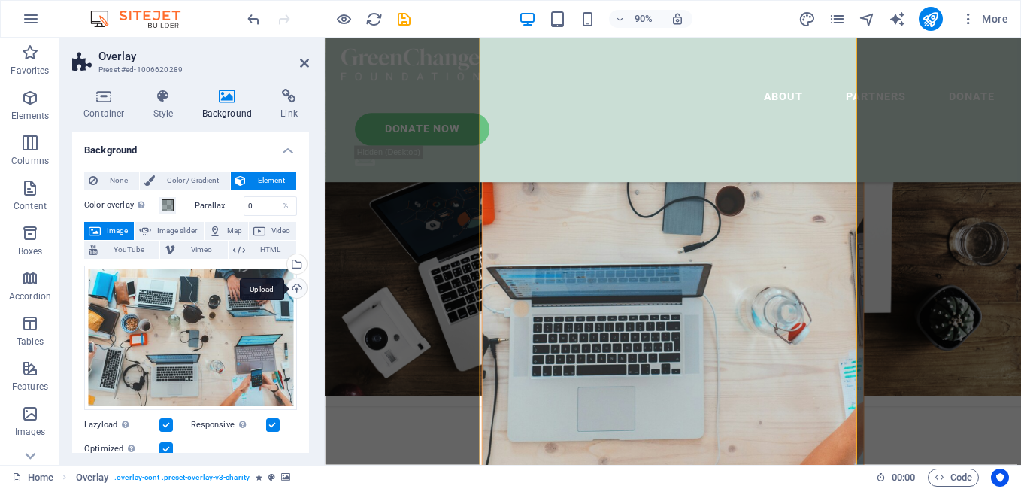
click at [289, 288] on div "Upload" at bounding box center [295, 289] width 23 height 23
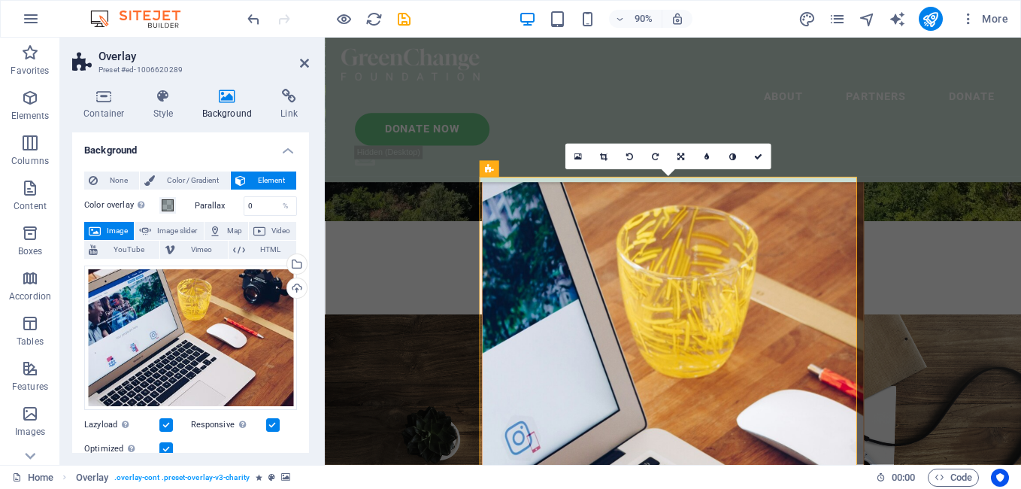
scroll to position [320, 0]
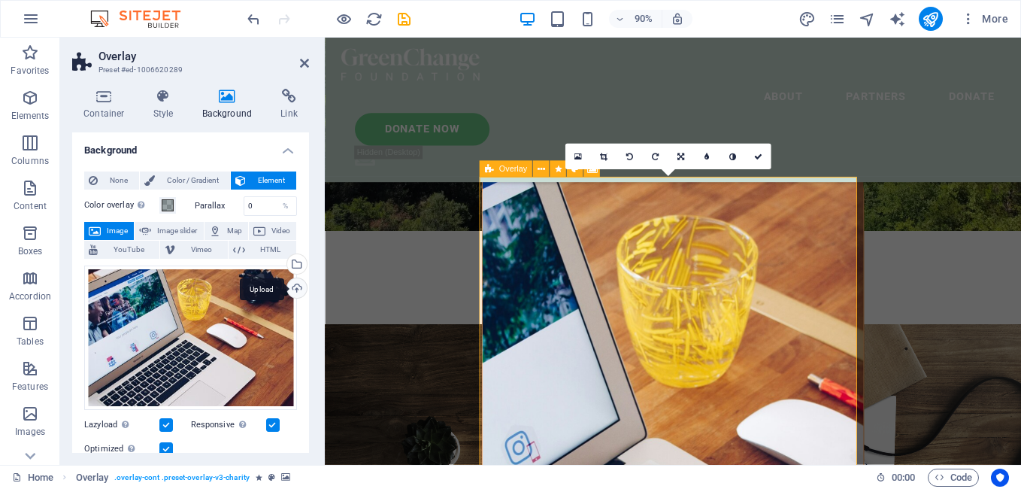
click at [300, 288] on div "Upload" at bounding box center [295, 289] width 23 height 23
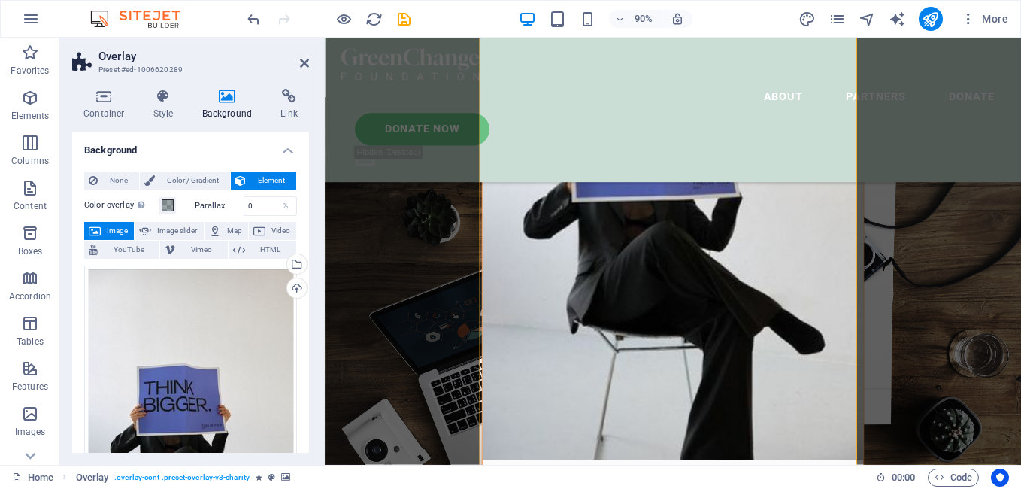
scroll to position [504, 0]
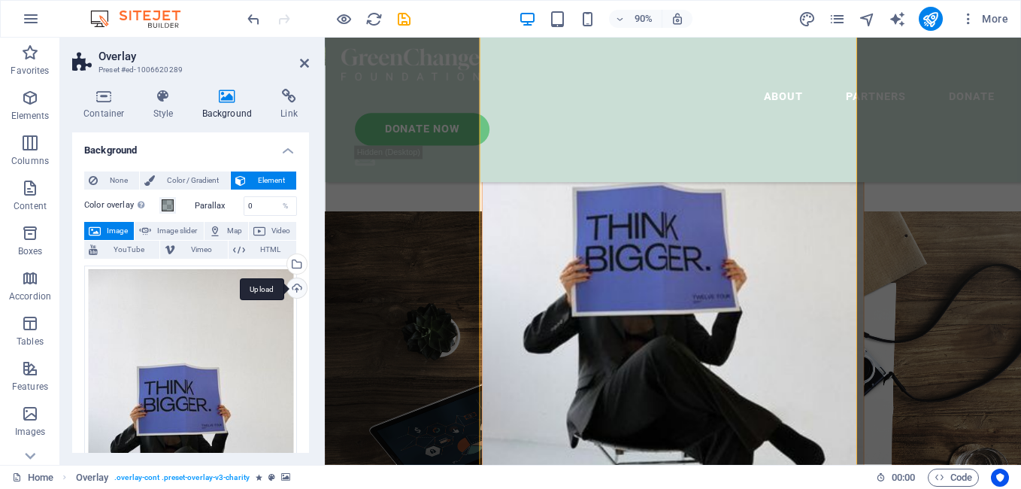
click at [289, 297] on div "Upload" at bounding box center [295, 289] width 23 height 23
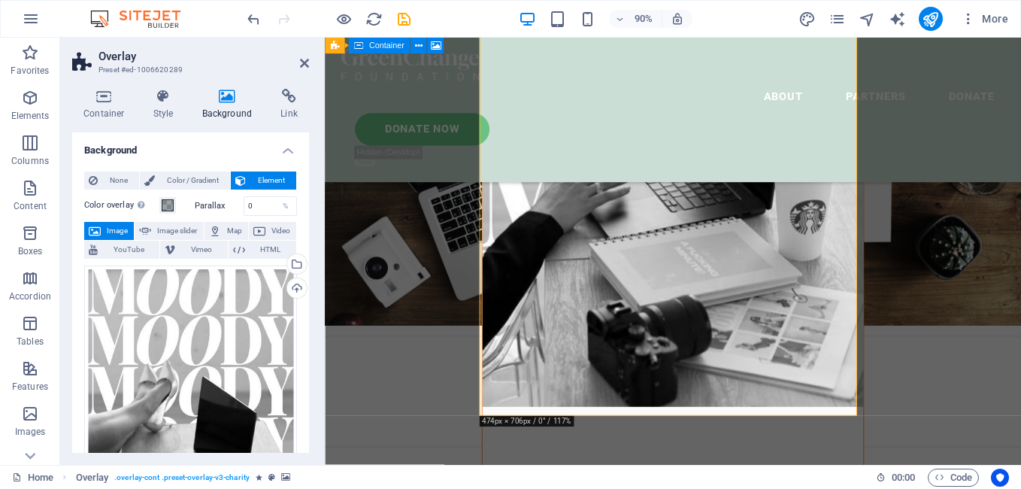
scroll to position [620, 0]
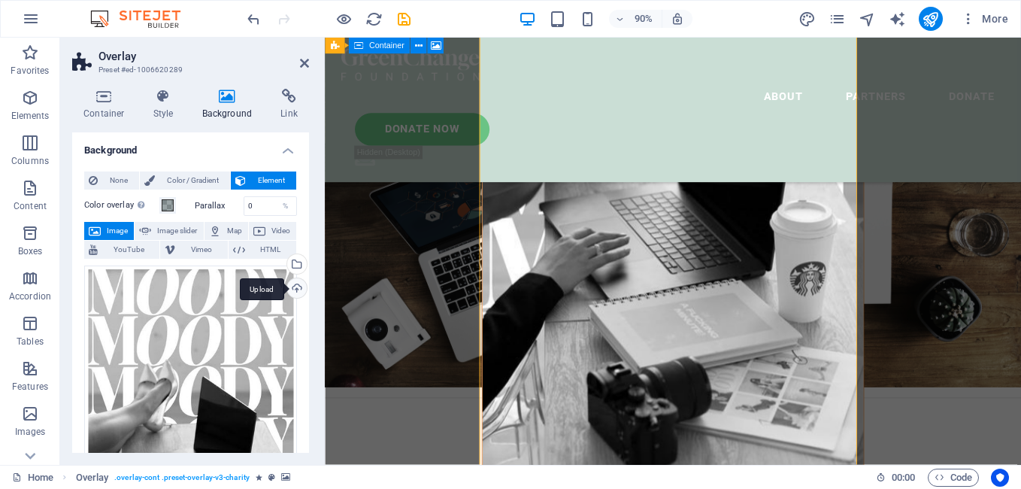
click at [297, 289] on div "Upload" at bounding box center [295, 289] width 23 height 23
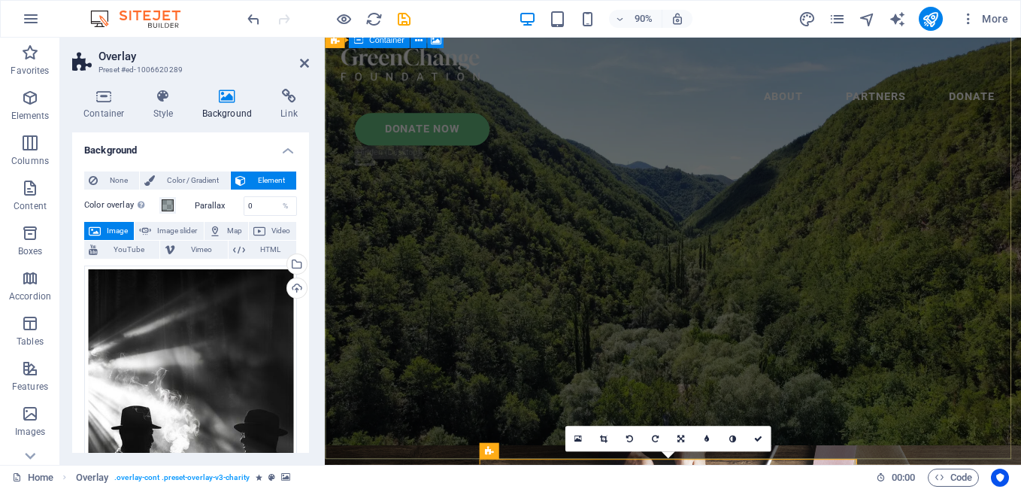
scroll to position [6, 0]
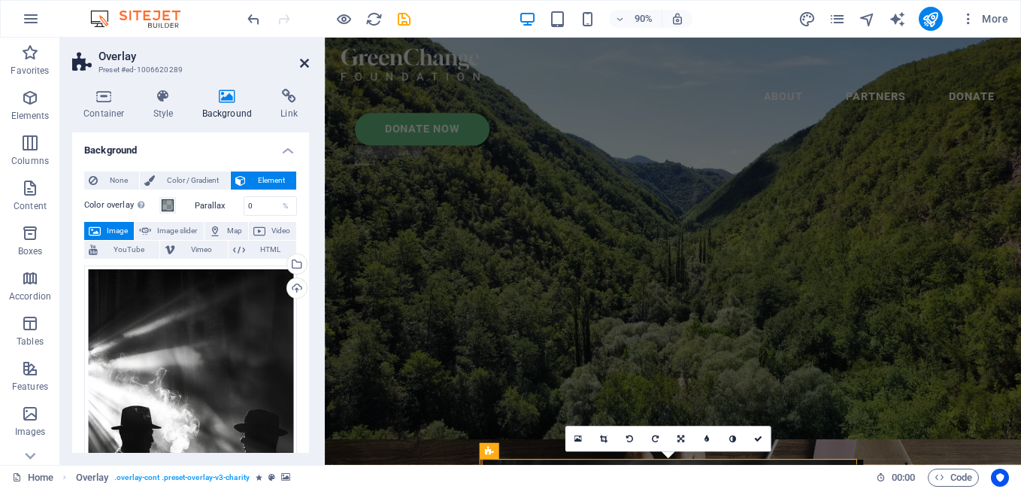
click at [308, 62] on icon at bounding box center [304, 63] width 9 height 12
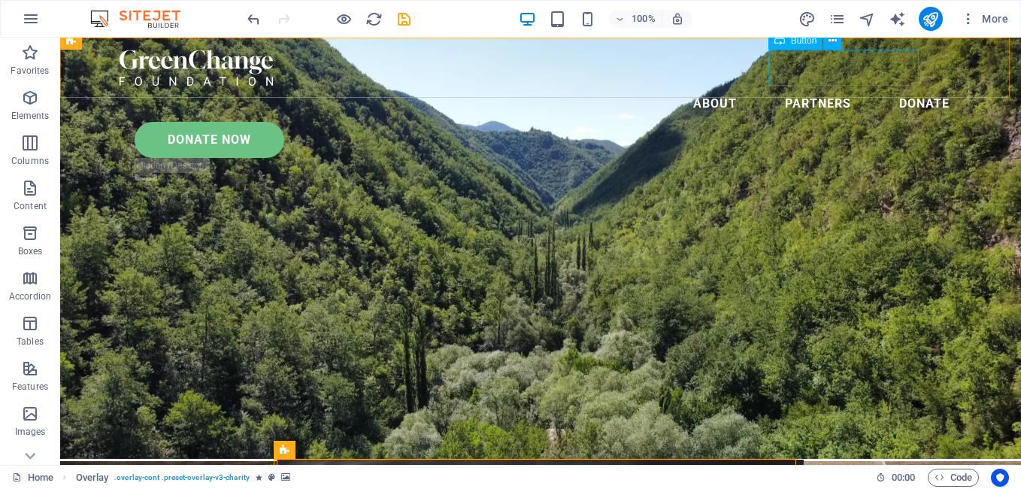
click at [861, 122] on div "Donate Now" at bounding box center [548, 140] width 827 height 36
click at [656, 65] on header "Menu About Partners Donate Donate Now .fa-secondary{opacity:.4}" at bounding box center [541, 118] width 878 height 161
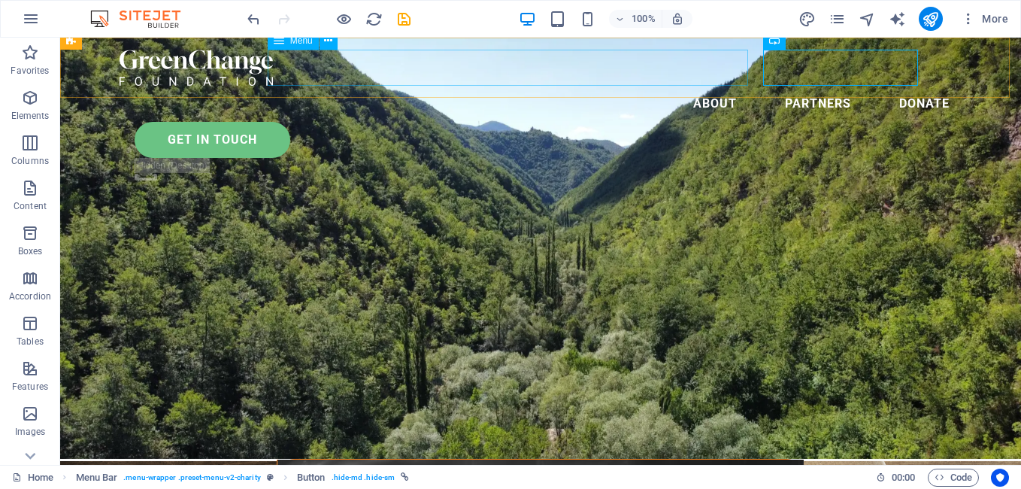
click at [501, 86] on nav "About Partners Donate" at bounding box center [541, 104] width 842 height 36
select select
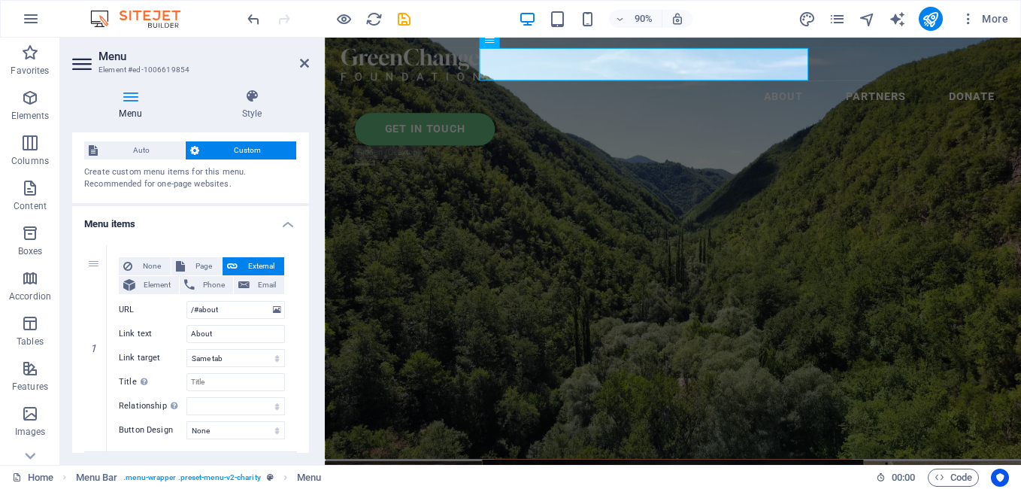
scroll to position [0, 0]
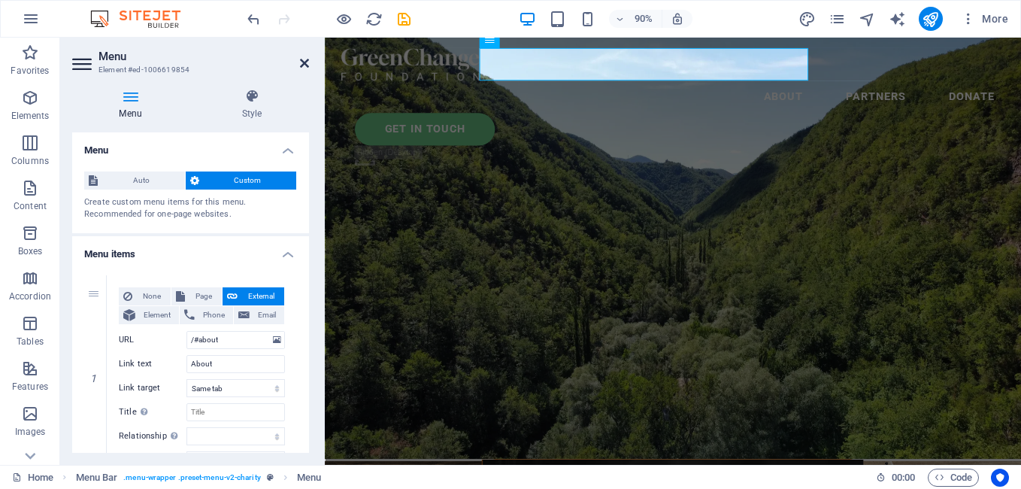
click at [305, 69] on link at bounding box center [304, 63] width 9 height 13
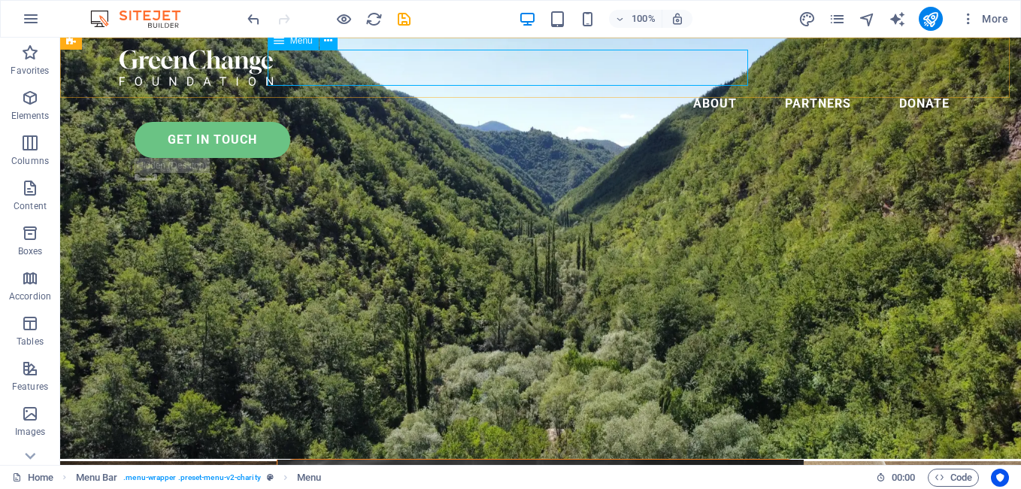
click at [591, 86] on nav "About Partners Donate" at bounding box center [541, 104] width 842 height 36
click at [327, 41] on icon at bounding box center [328, 41] width 8 height 16
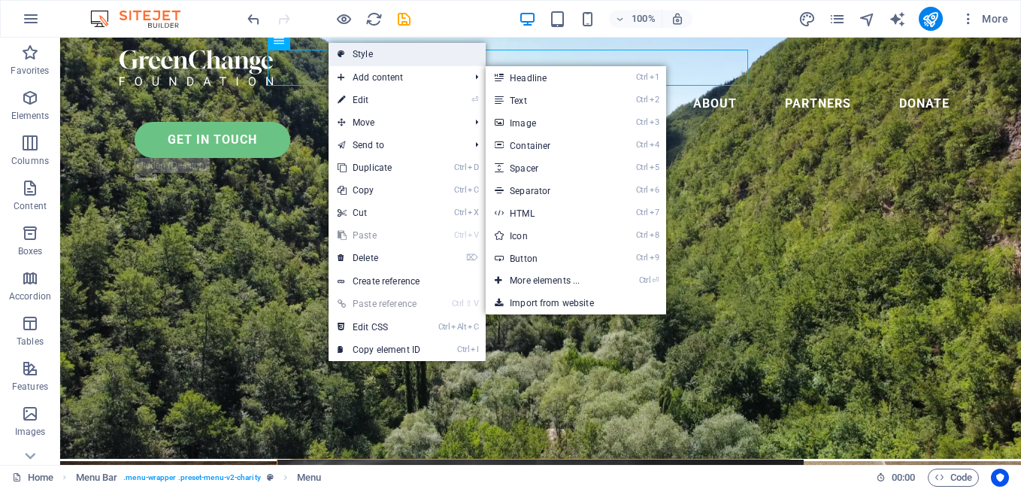
click at [426, 56] on link "Style" at bounding box center [407, 54] width 157 height 23
select select "rem"
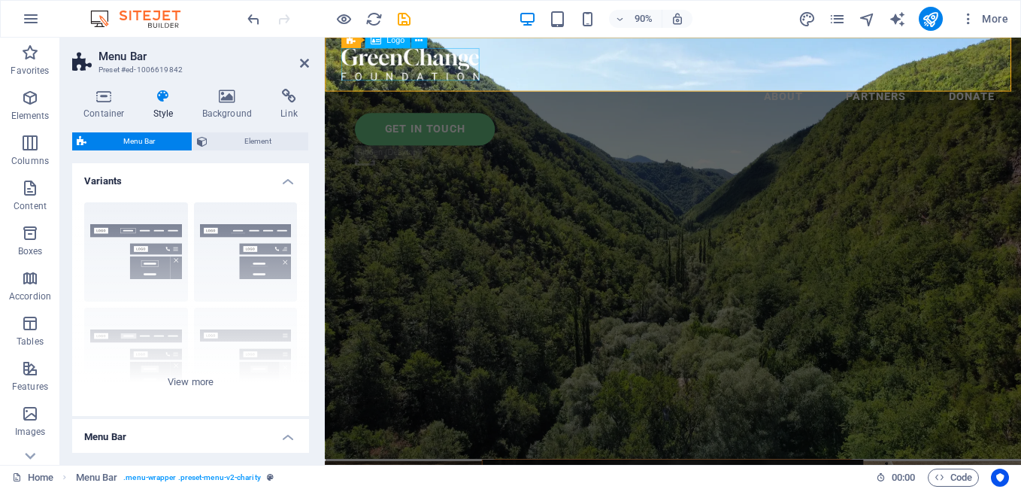
click at [436, 58] on div at bounding box center [712, 68] width 738 height 36
click at [223, 136] on span "Element" at bounding box center [258, 141] width 92 height 18
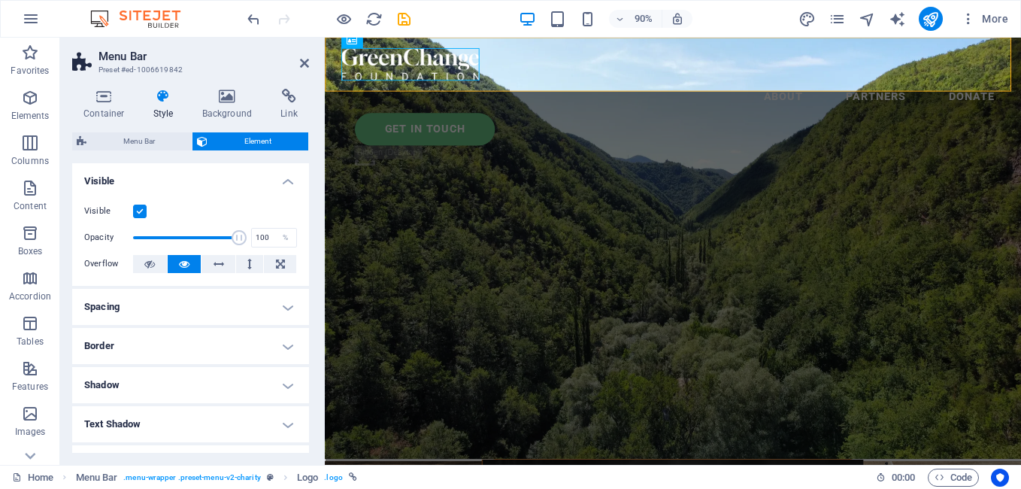
click at [263, 382] on h4 "Shadow" at bounding box center [190, 385] width 237 height 36
click at [257, 417] on button "Inside" at bounding box center [270, 415] width 51 height 18
type input "2"
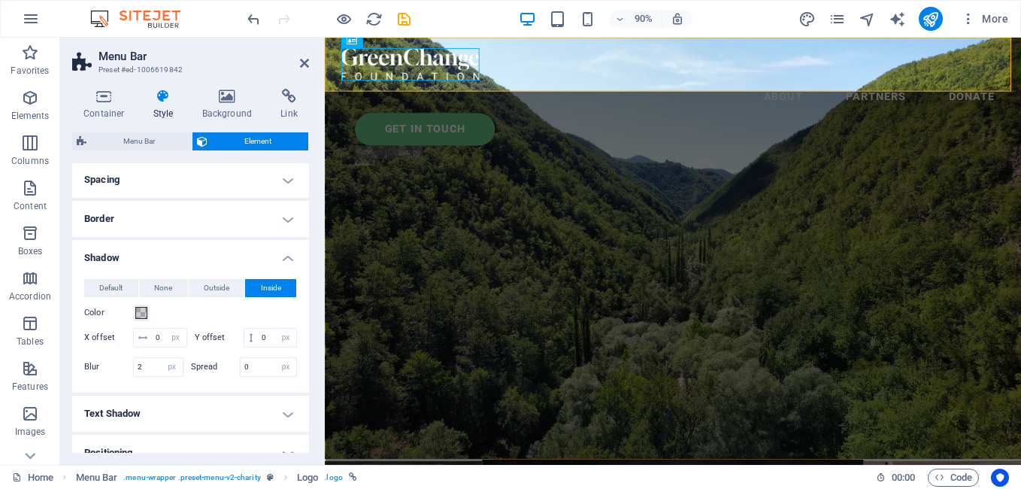
scroll to position [129, 0]
click at [302, 58] on icon at bounding box center [304, 63] width 9 height 12
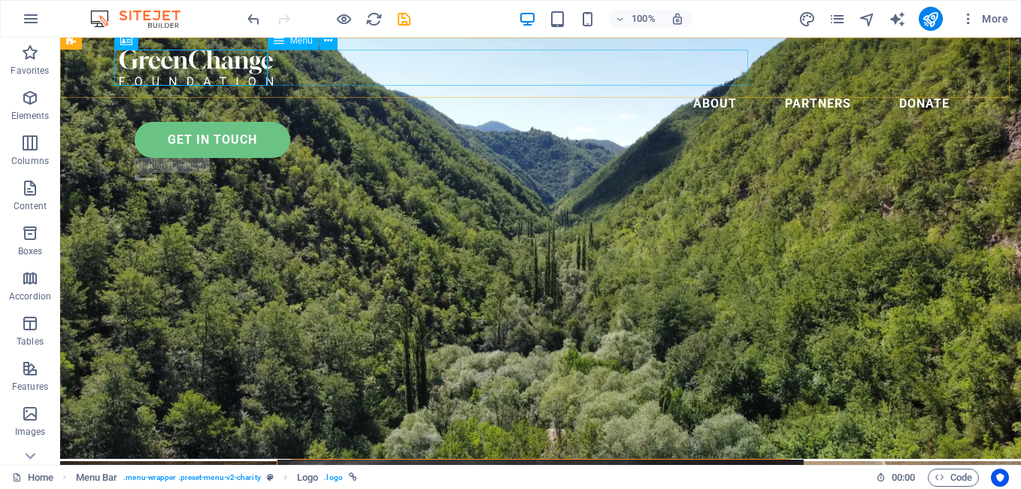
click at [584, 86] on nav "About Partners Donate" at bounding box center [541, 104] width 842 height 36
select select
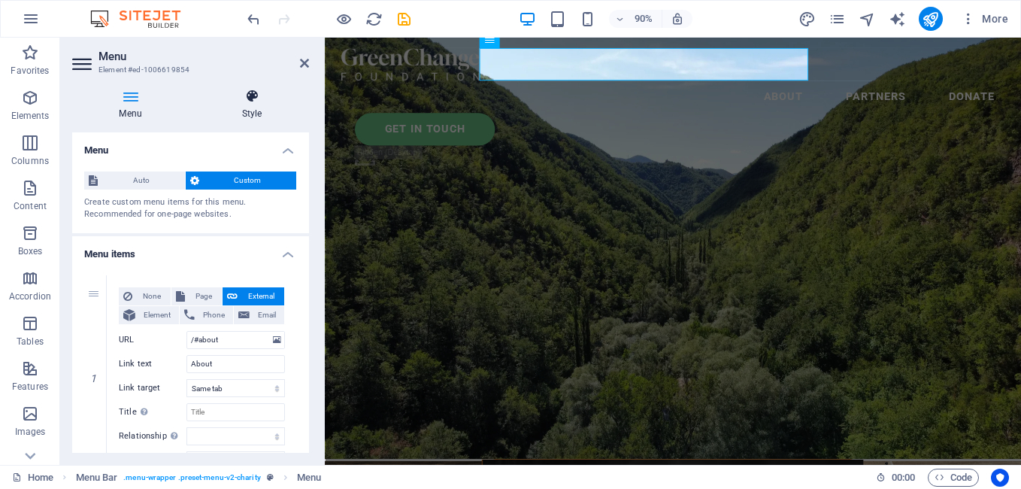
click at [239, 93] on icon at bounding box center [252, 96] width 114 height 15
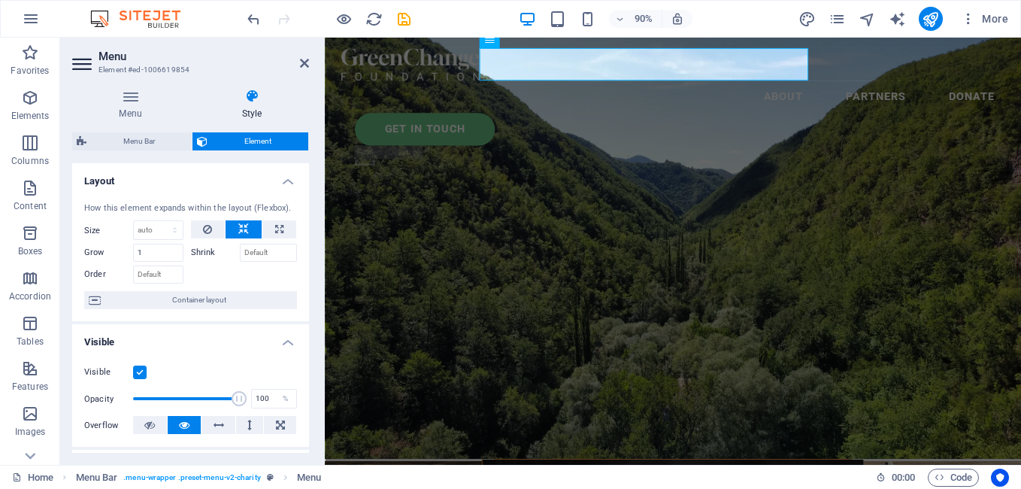
drag, startPoint x: 305, startPoint y: 214, endPoint x: 300, endPoint y: 239, distance: 25.4
click at [300, 239] on div "How this element expands within the layout (Flexbox). Size Default auto px % 1/…" at bounding box center [190, 256] width 237 height 132
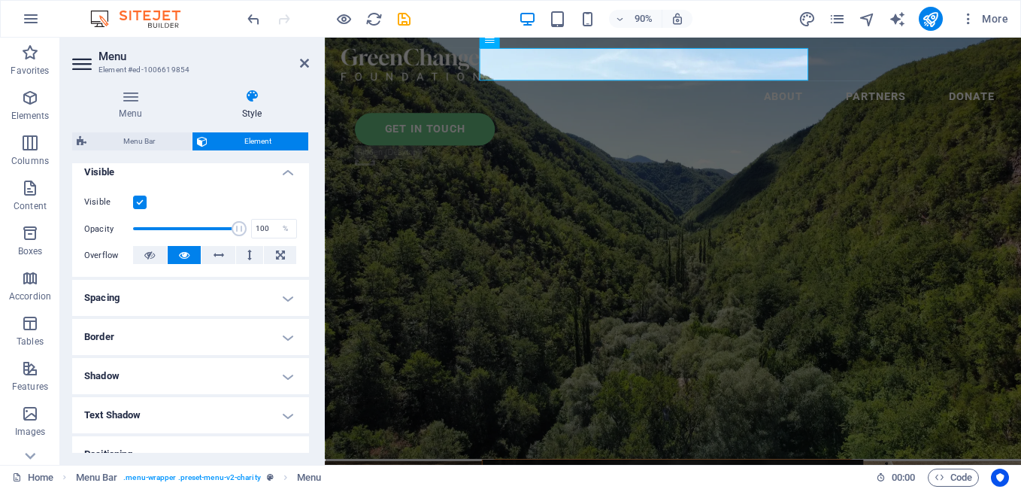
scroll to position [183, 0]
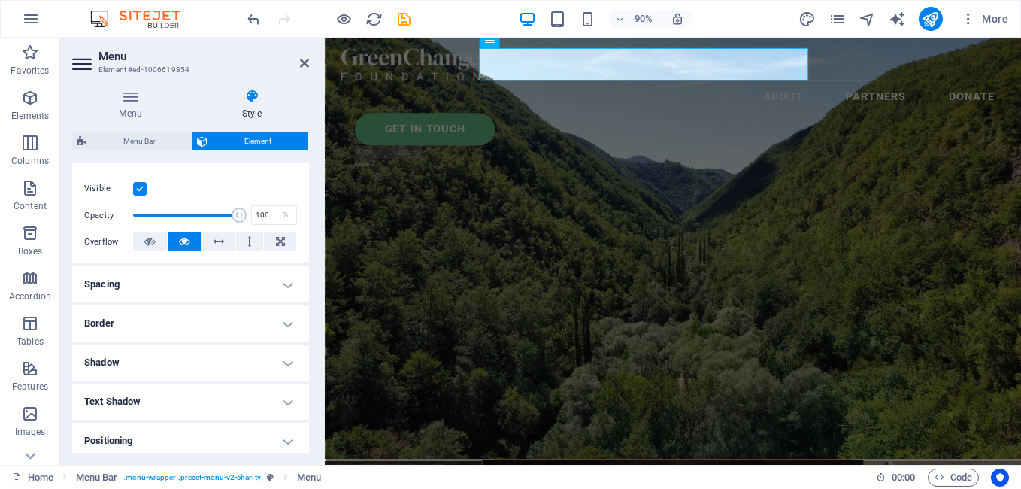
click at [266, 378] on h4 "Shadow" at bounding box center [190, 362] width 237 height 36
click at [280, 390] on button "Inside" at bounding box center [270, 393] width 51 height 18
type input "2"
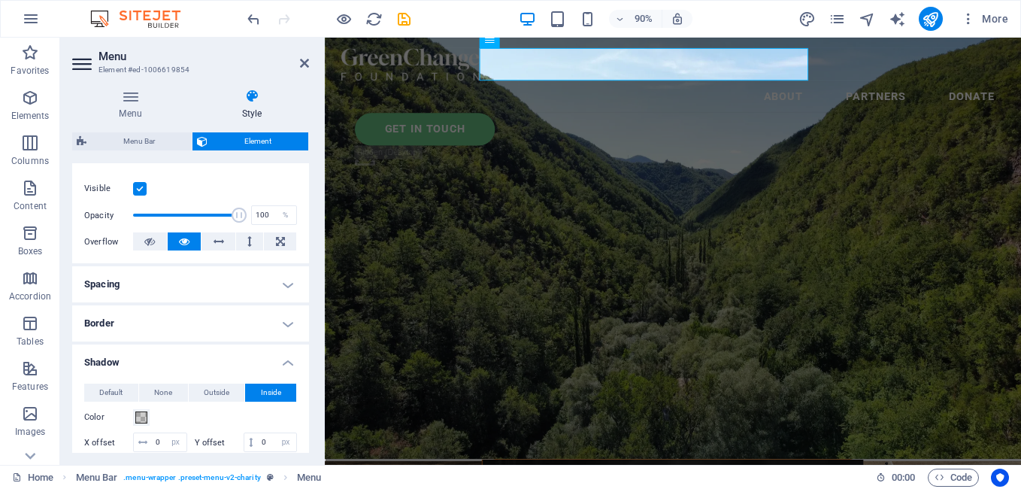
drag, startPoint x: 308, startPoint y: 267, endPoint x: 308, endPoint y: 292, distance: 24.8
click at [308, 292] on div "Menu Style Menu Auto Custom Create custom menu items for this menu. Recommended…" at bounding box center [190, 271] width 261 height 388
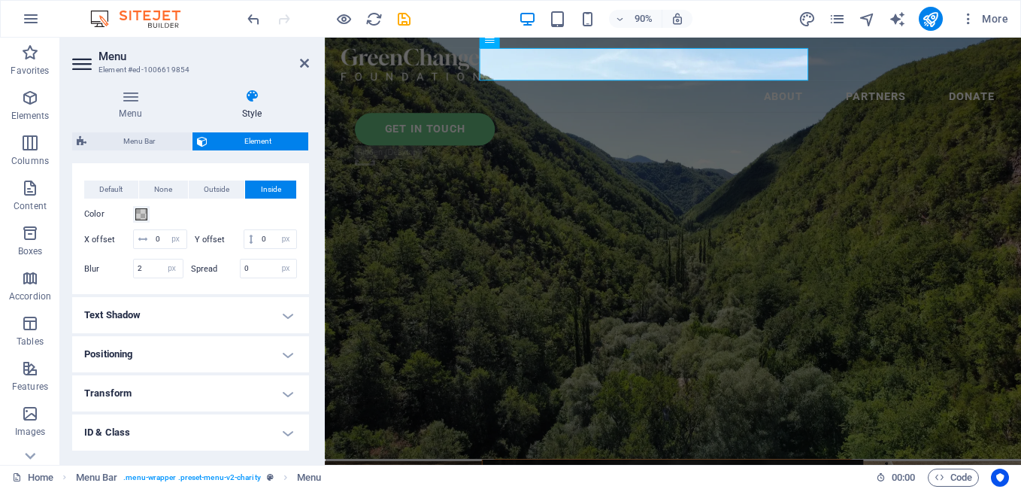
scroll to position [323, 0]
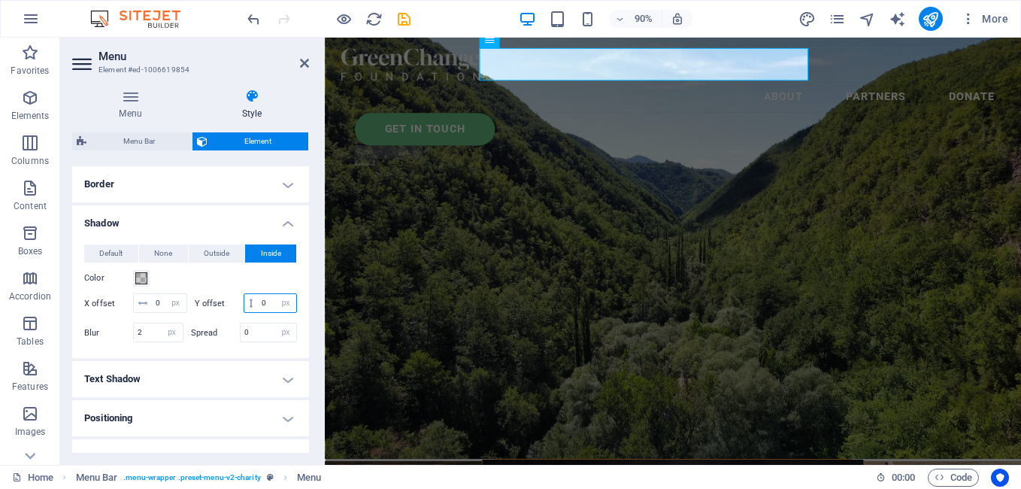
click at [258, 312] on input "0" at bounding box center [277, 303] width 38 height 18
click at [244, 312] on span at bounding box center [251, 303] width 14 height 18
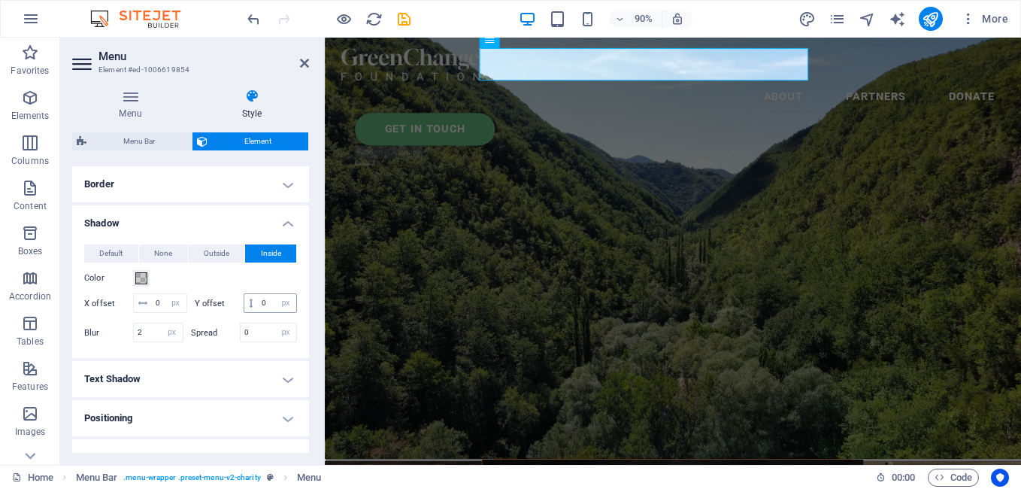
click at [249, 308] on icon at bounding box center [251, 303] width 4 height 9
click at [172, 304] on input "0" at bounding box center [169, 303] width 35 height 18
type input "100"
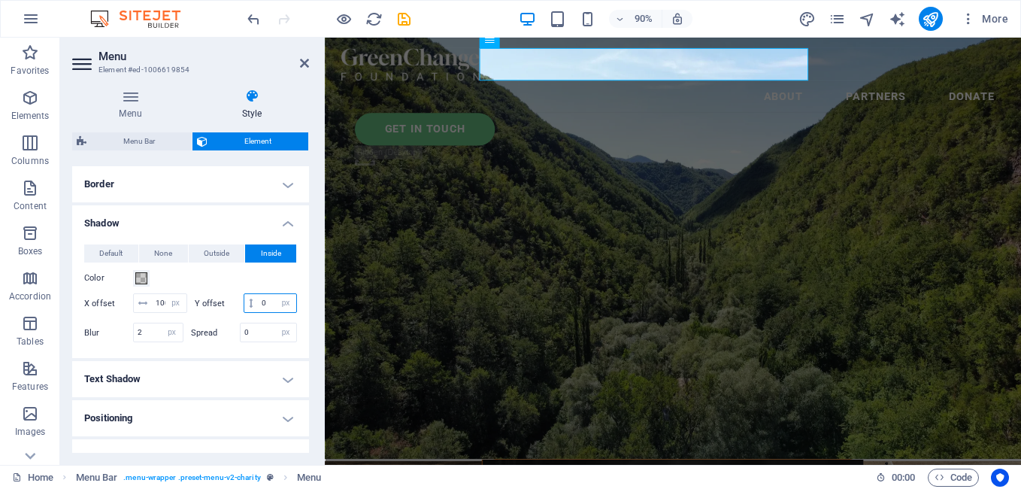
click at [258, 312] on input "0" at bounding box center [277, 303] width 38 height 18
type input "100"
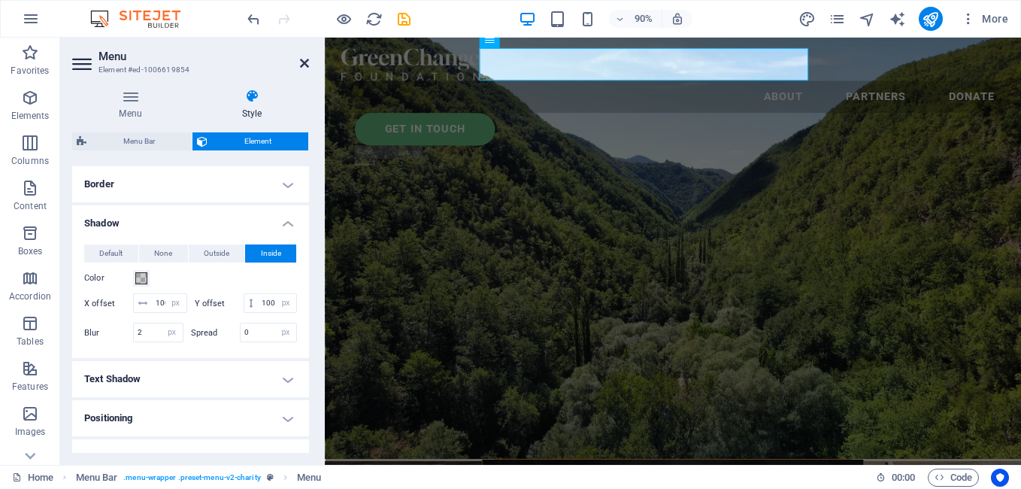
click at [304, 63] on icon at bounding box center [304, 63] width 9 height 12
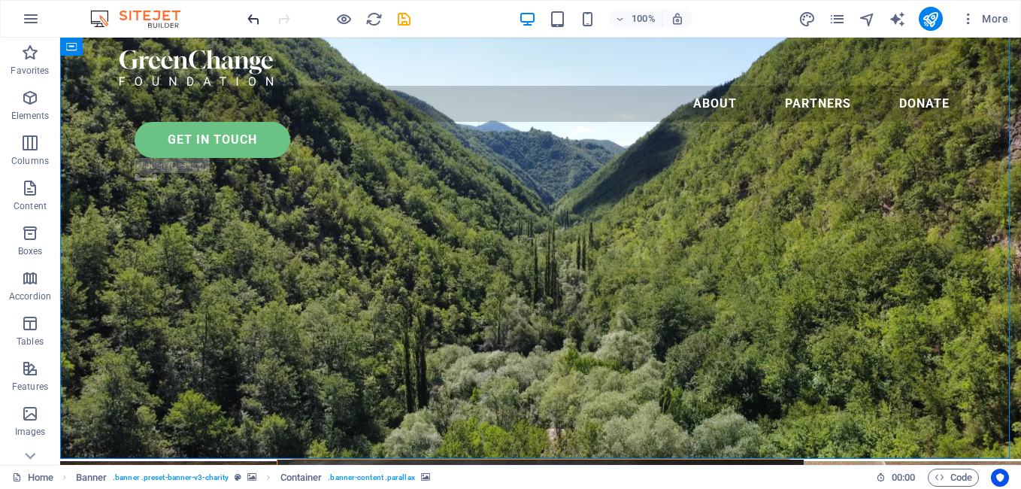
click at [256, 14] on icon "undo" at bounding box center [253, 19] width 17 height 17
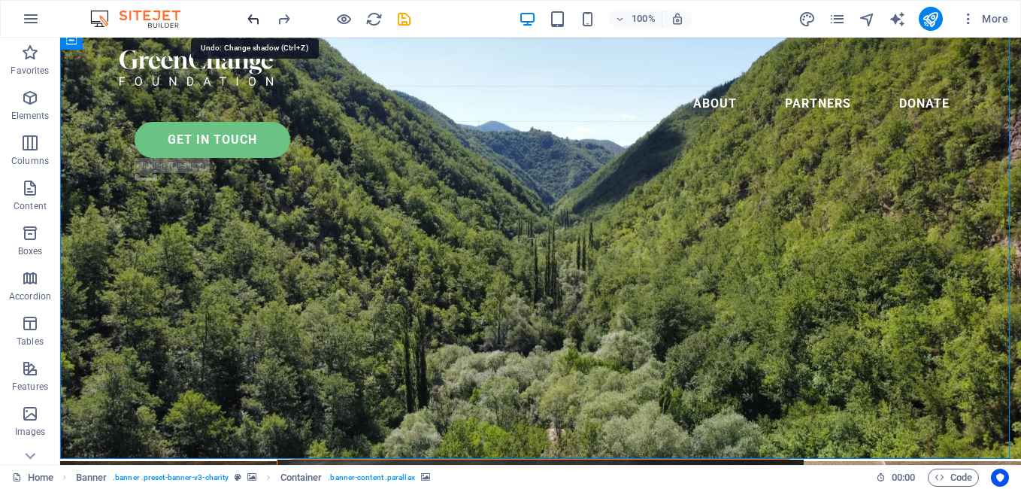
click at [253, 14] on icon "undo" at bounding box center [253, 19] width 17 height 17
click at [245, 16] on icon "undo" at bounding box center [253, 19] width 17 height 17
click at [261, 17] on icon "undo" at bounding box center [253, 19] width 17 height 17
click at [286, 18] on icon "redo" at bounding box center [283, 19] width 17 height 17
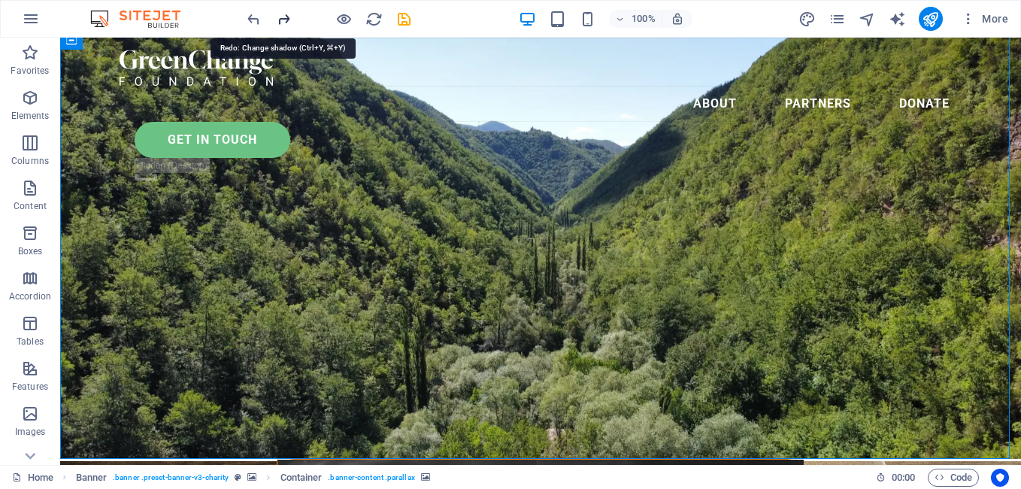
click at [286, 18] on icon "redo" at bounding box center [283, 19] width 17 height 17
click at [258, 21] on icon "undo" at bounding box center [253, 19] width 17 height 17
click at [567, 86] on nav "About Partners Donate" at bounding box center [541, 104] width 842 height 36
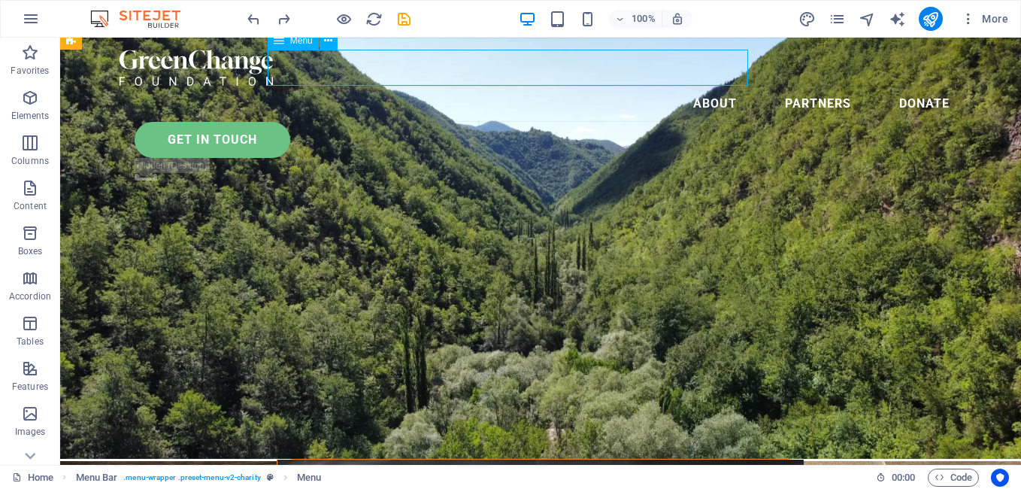
click at [567, 86] on nav "About Partners Donate" at bounding box center [541, 104] width 842 height 36
click at [329, 86] on nav "About Partners Donate" at bounding box center [541, 104] width 842 height 36
select select "px"
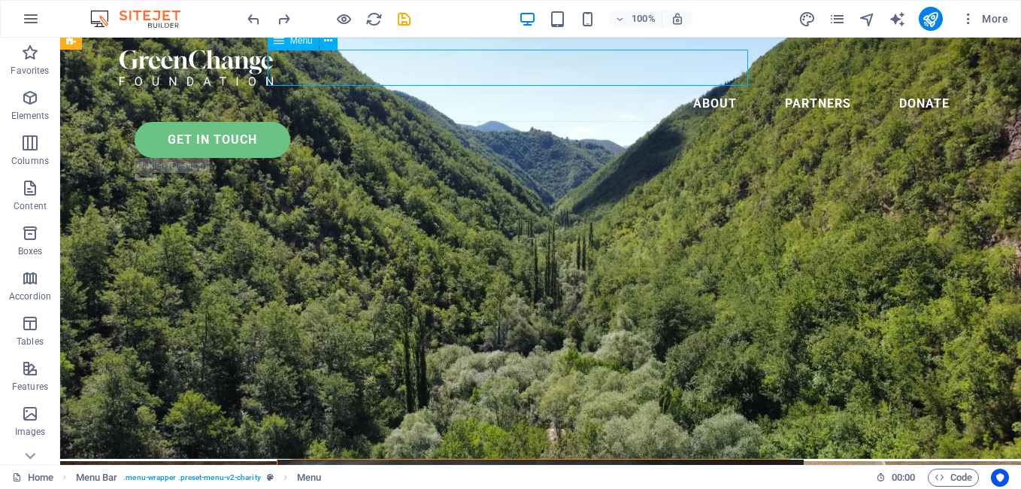
select select "px"
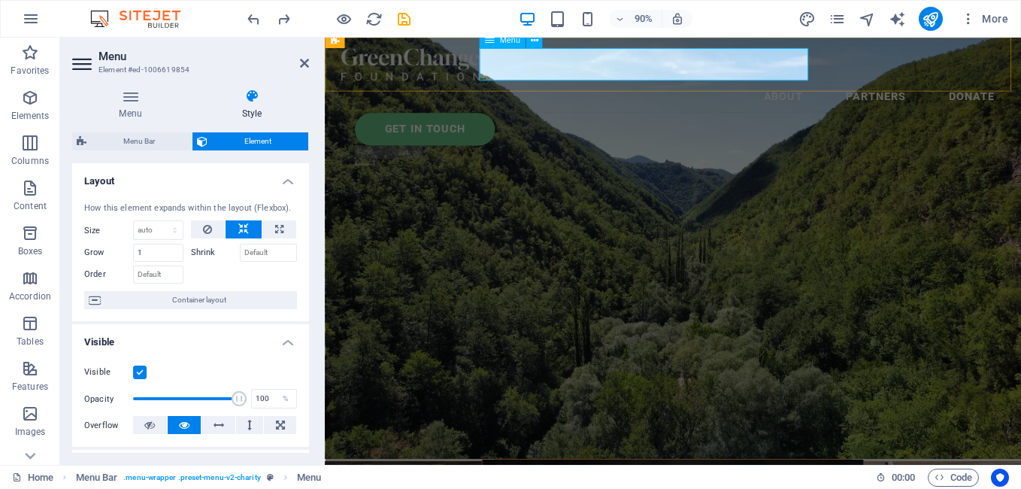
click at [623, 86] on nav "About Partners Donate" at bounding box center [712, 104] width 738 height 36
click at [144, 104] on h4 "Menu" at bounding box center [133, 105] width 123 height 32
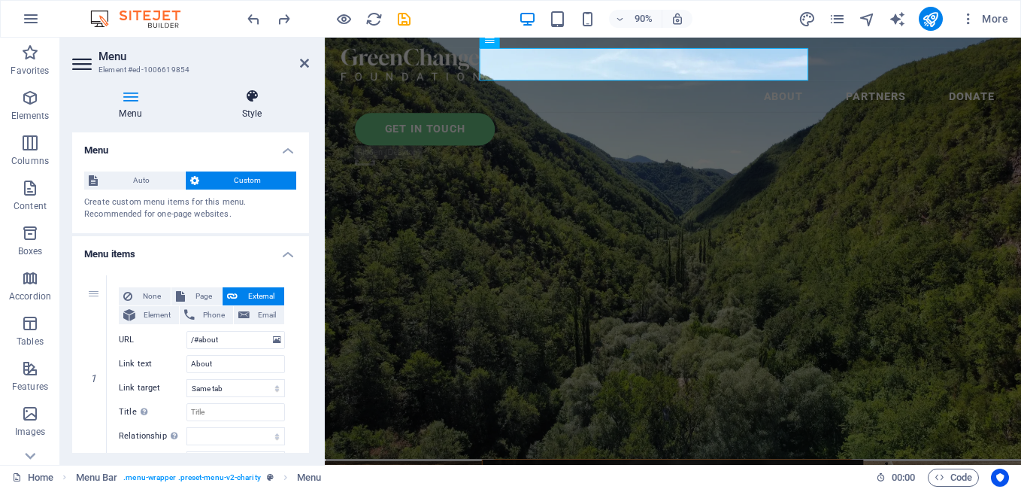
click at [238, 96] on icon at bounding box center [252, 96] width 114 height 15
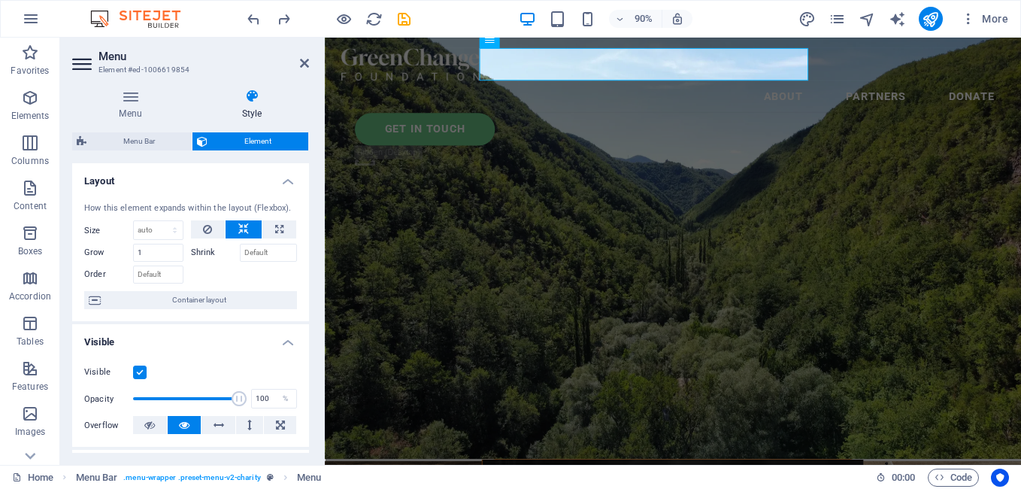
drag, startPoint x: 305, startPoint y: 214, endPoint x: 303, endPoint y: 247, distance: 32.4
click at [303, 247] on div "How this element expands within the layout (Flexbox). Size Default auto px % 1/…" at bounding box center [190, 256] width 237 height 132
drag, startPoint x: 309, startPoint y: 226, endPoint x: 302, endPoint y: 248, distance: 23.6
click at [303, 262] on div "Menu Style Menu Auto Custom Create custom menu items for this menu. Recommended…" at bounding box center [190, 271] width 261 height 388
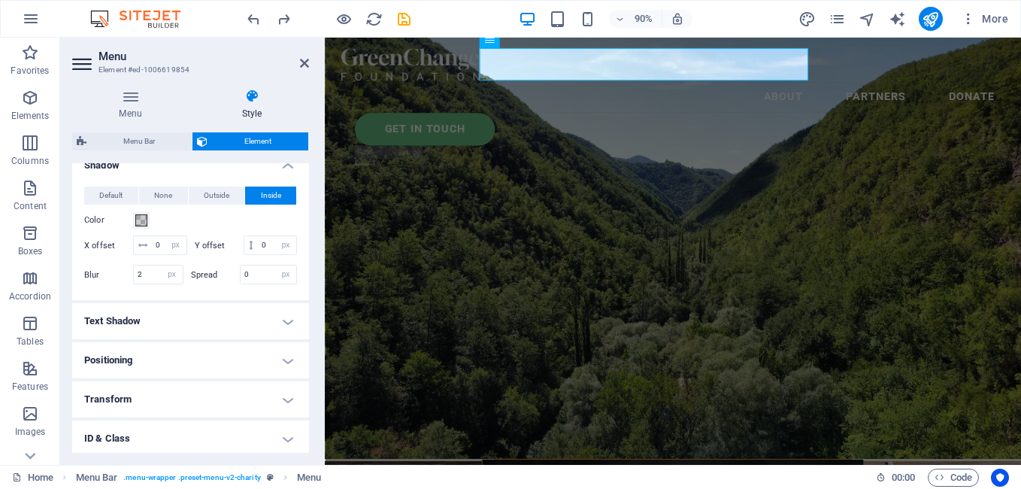
scroll to position [326, 0]
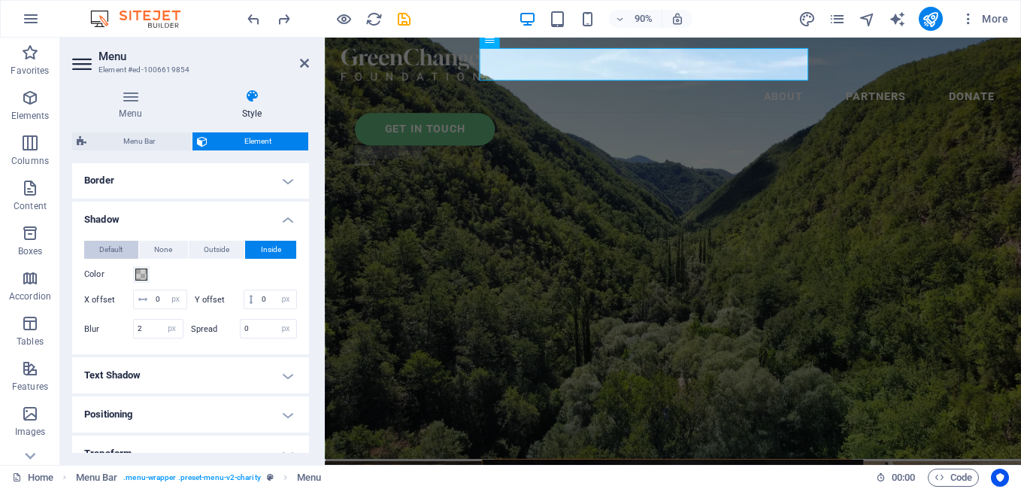
click at [110, 252] on span "Default" at bounding box center [110, 250] width 23 height 18
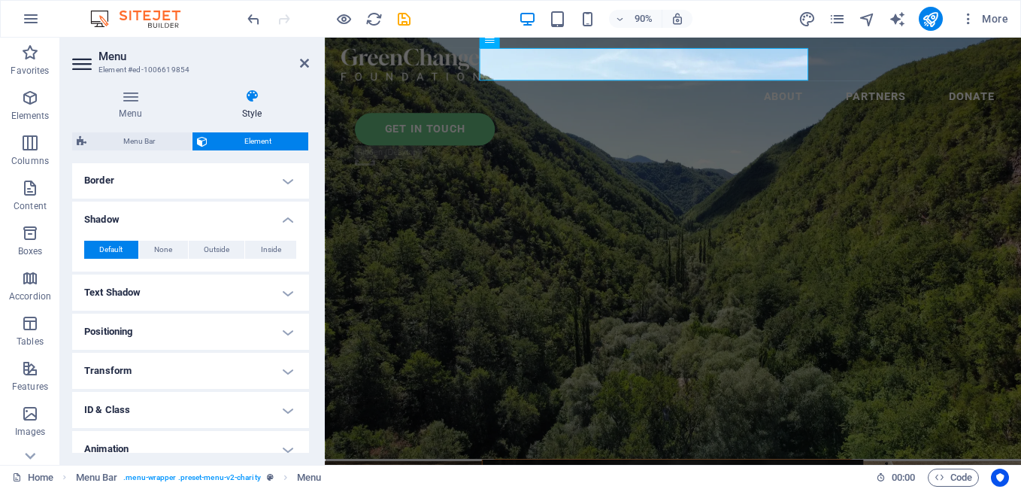
click at [245, 290] on h4 "Text Shadow" at bounding box center [190, 292] width 237 height 36
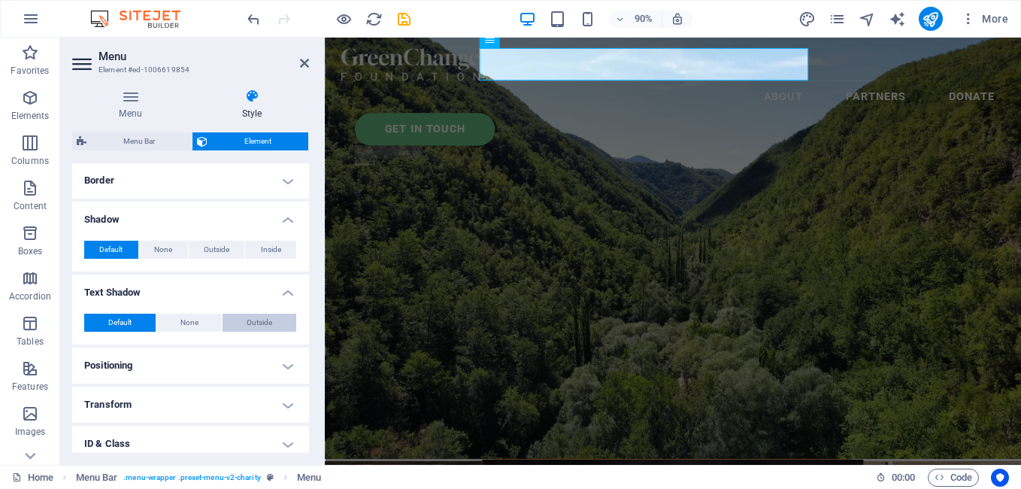
click at [256, 321] on span "Outside" at bounding box center [260, 323] width 26 height 18
type input "2"
type input "4"
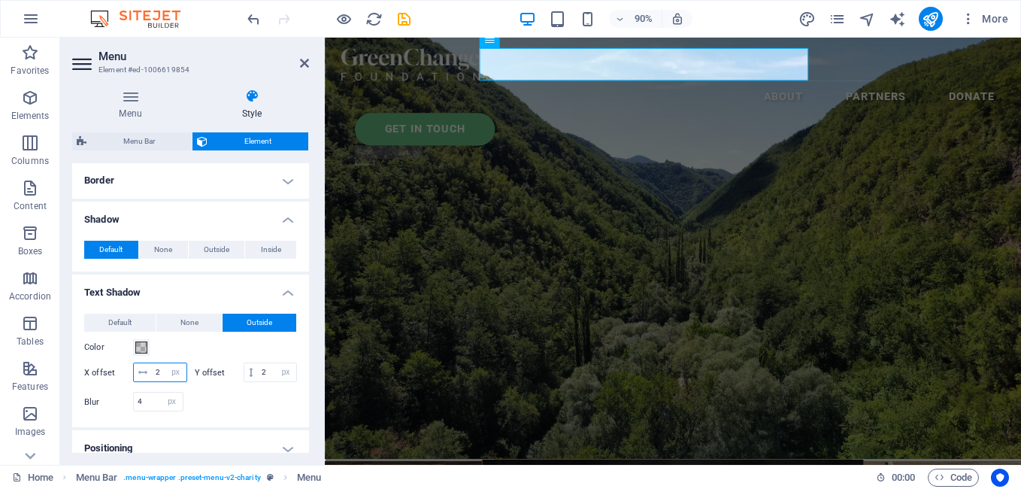
click at [187, 372] on input "2" at bounding box center [169, 372] width 35 height 18
type input "4"
click at [258, 381] on input "2" at bounding box center [277, 372] width 38 height 18
type input "4"
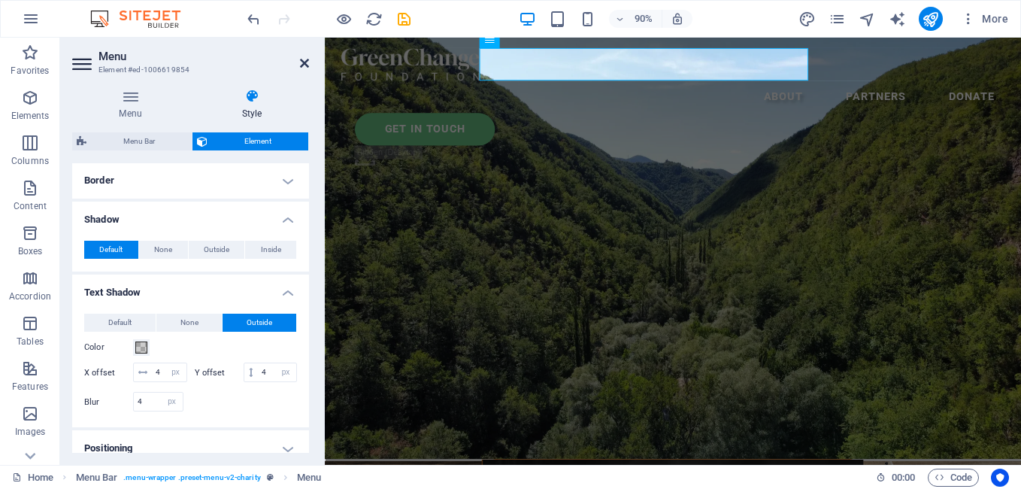
click at [302, 65] on icon at bounding box center [304, 63] width 9 height 12
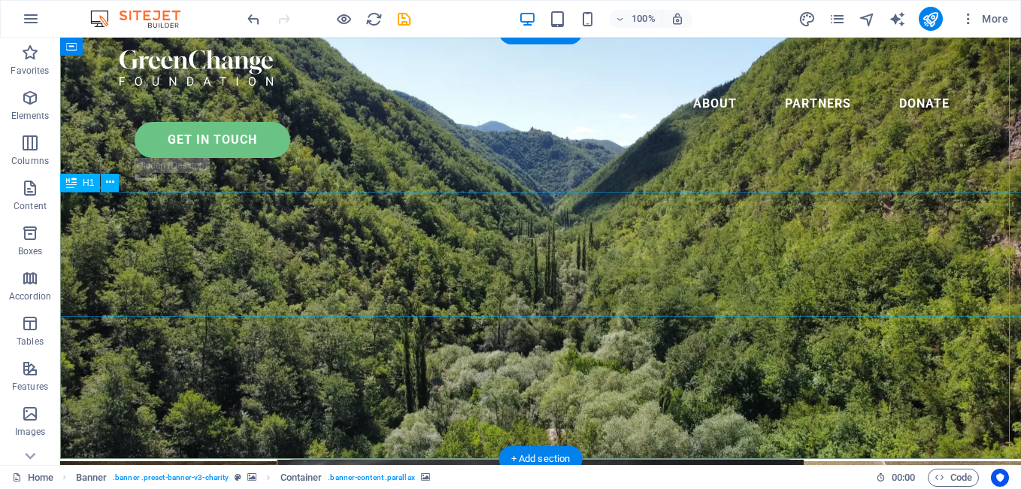
select select "%"
select select "px"
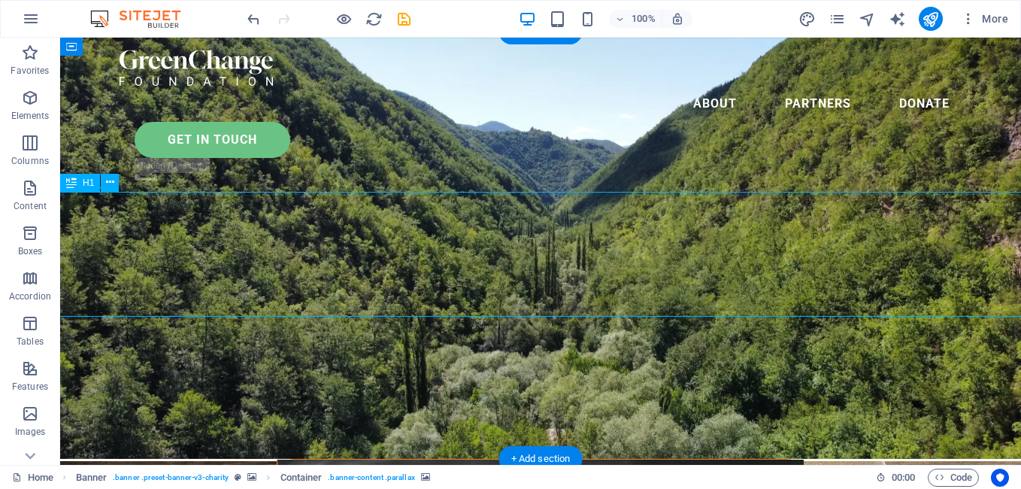
select select "px"
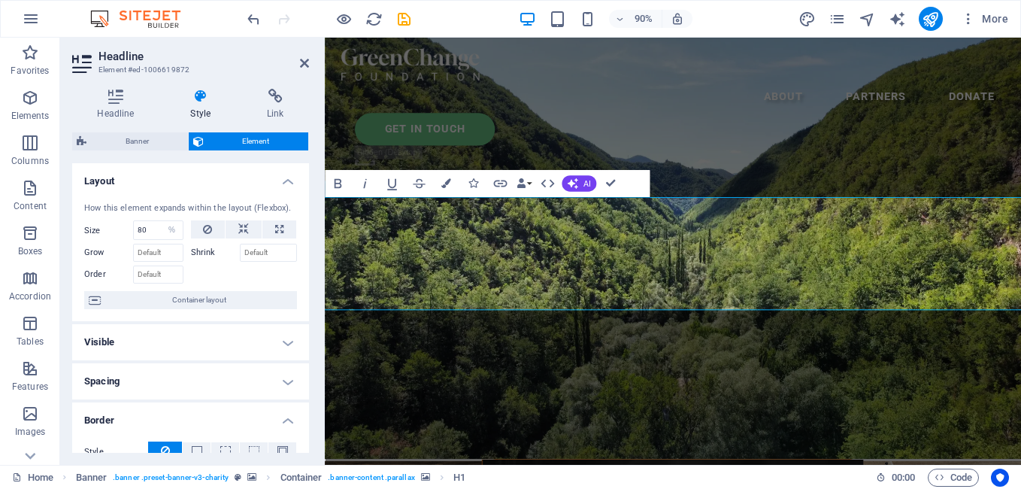
click at [265, 180] on h4 "Layout" at bounding box center [190, 176] width 237 height 27
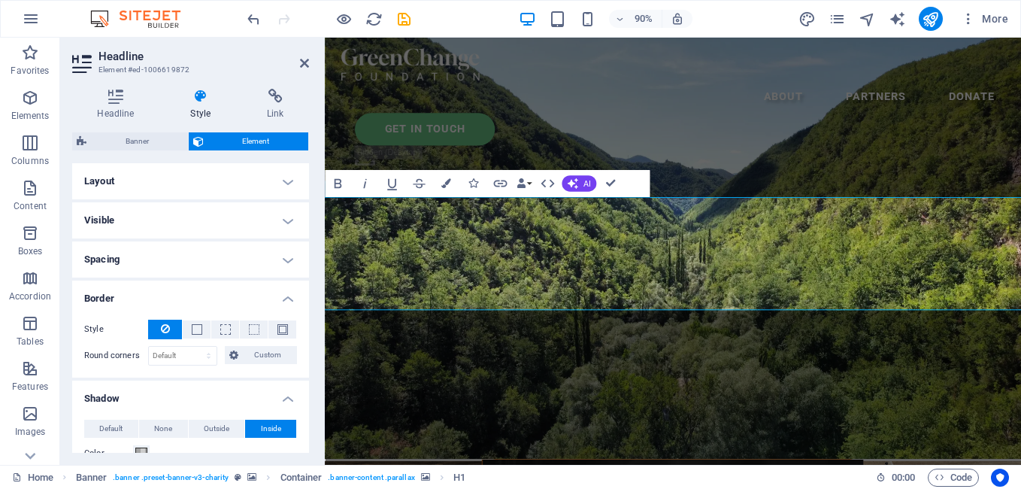
click at [284, 296] on h4 "Border" at bounding box center [190, 294] width 237 height 27
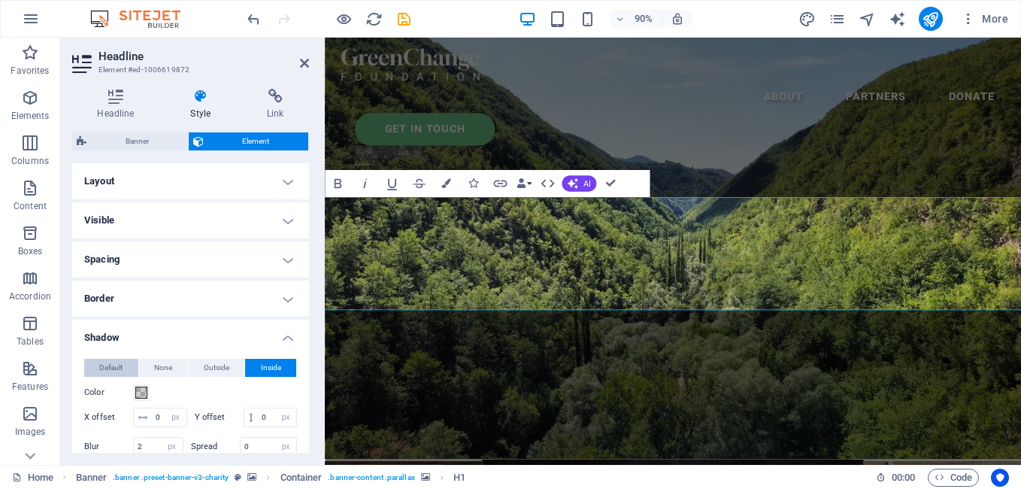
click at [126, 366] on button "Default" at bounding box center [111, 368] width 54 height 18
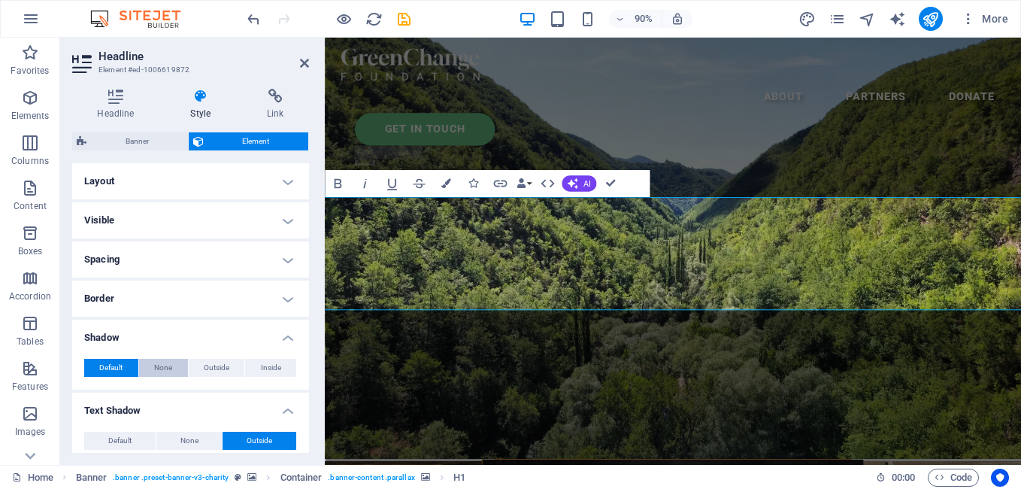
click at [156, 369] on span "None" at bounding box center [163, 368] width 18 height 18
click at [310, 258] on div "Headline Style Link Settings Level H1 H2 H3 H4 H5 H6 Alignment Default colors a…" at bounding box center [190, 271] width 261 height 388
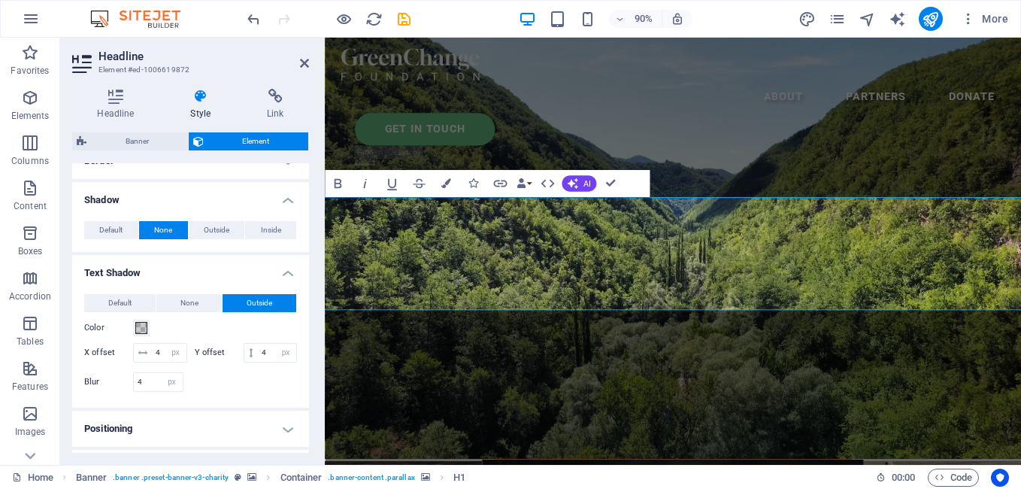
scroll to position [156, 0]
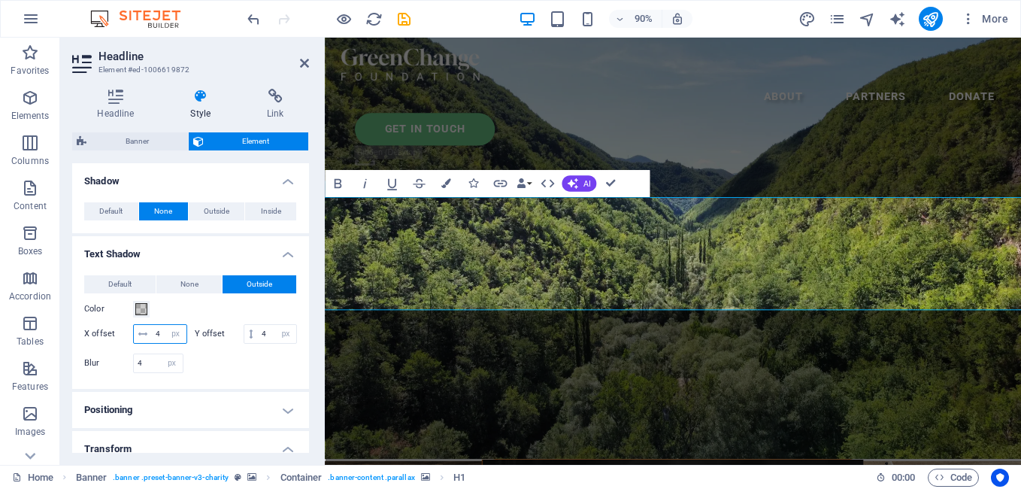
click at [184, 332] on input "4" at bounding box center [169, 334] width 35 height 18
type input "5"
click at [258, 343] on input "4" at bounding box center [277, 334] width 38 height 18
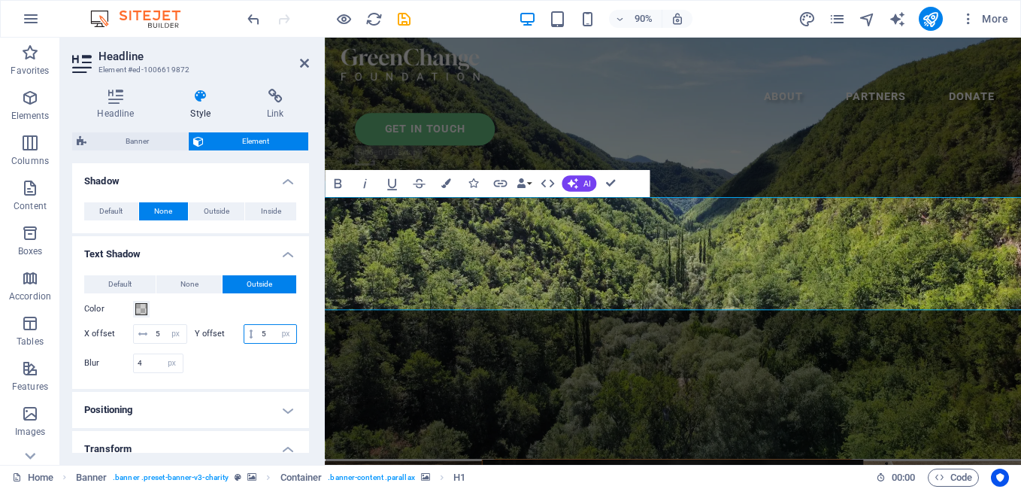
type input "5"
click at [302, 65] on icon at bounding box center [304, 63] width 9 height 12
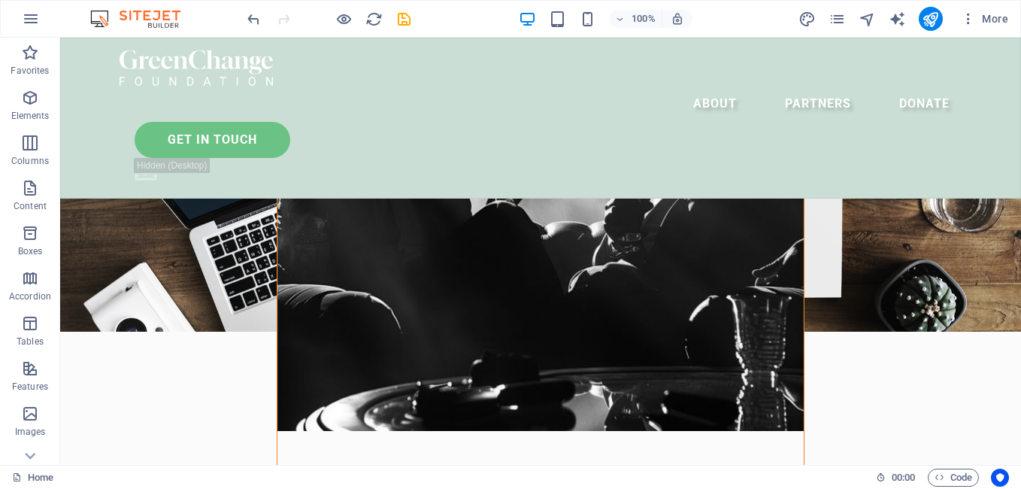
scroll to position [442, 0]
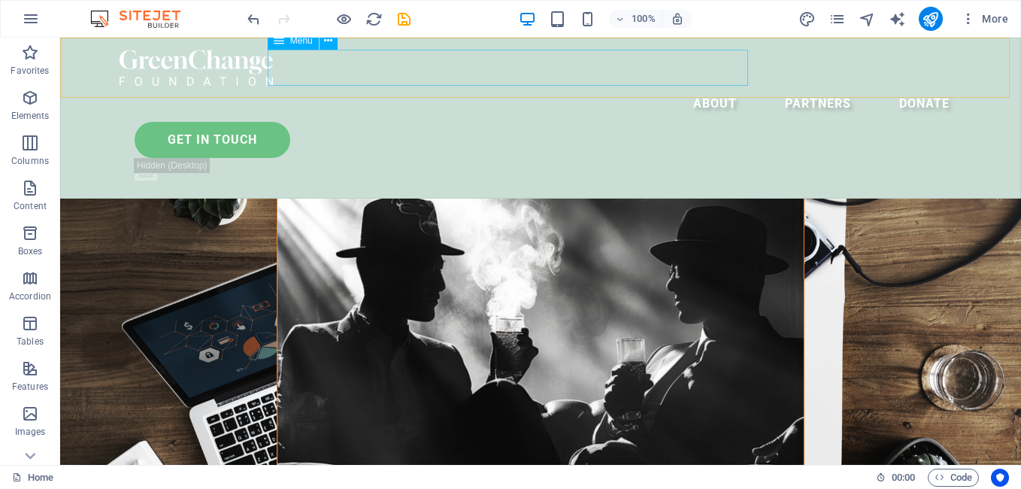
click at [514, 86] on nav "About Partners Donate" at bounding box center [541, 104] width 842 height 36
click at [332, 16] on div at bounding box center [328, 19] width 168 height 24
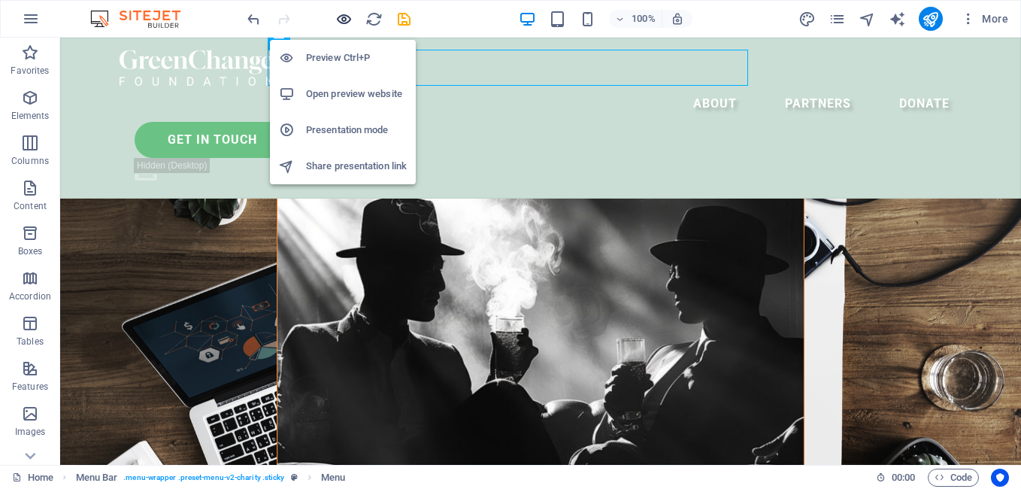
click at [337, 17] on icon "button" at bounding box center [343, 19] width 17 height 17
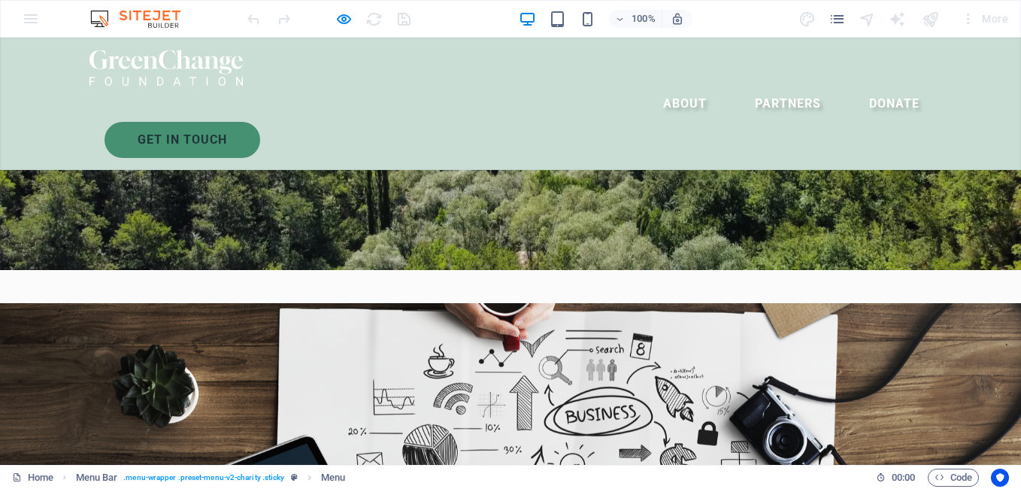
scroll to position [0, 0]
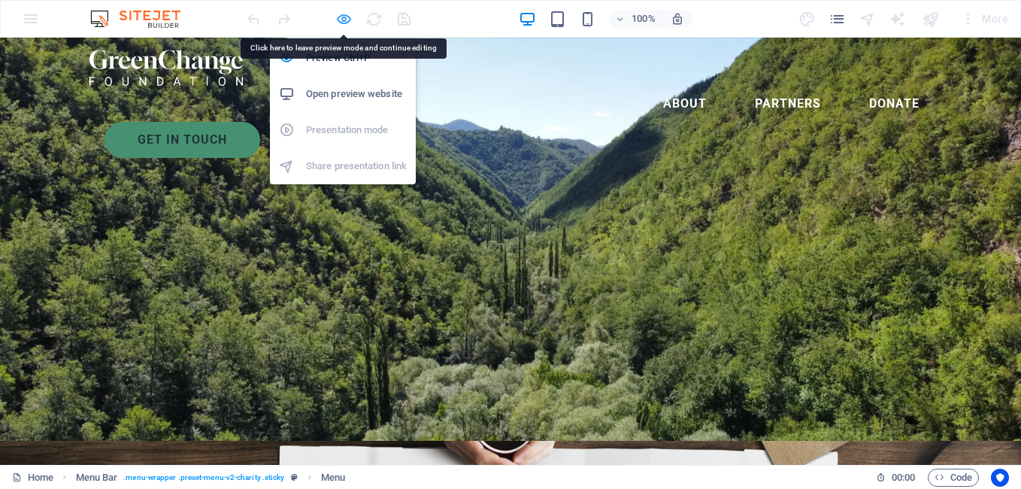
click at [335, 20] on icon "button" at bounding box center [343, 19] width 17 height 17
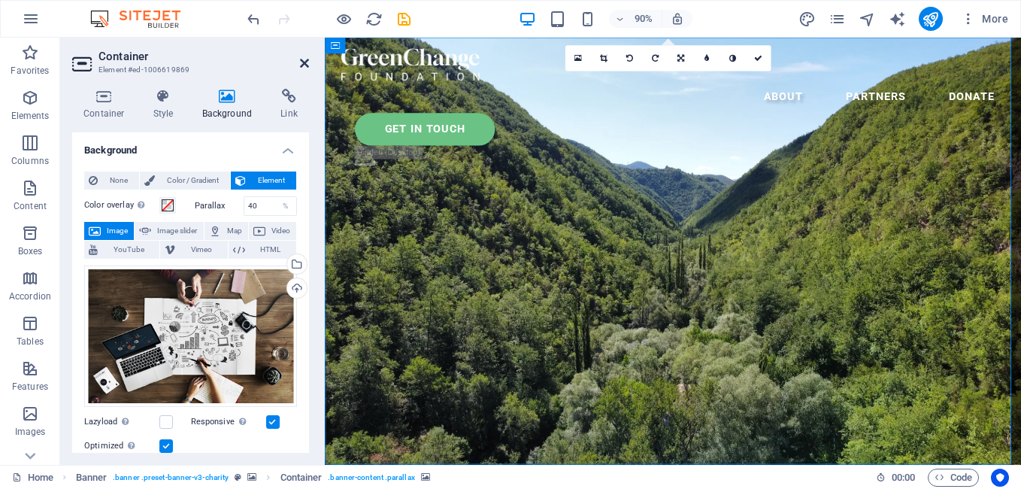
click at [300, 64] on icon at bounding box center [304, 63] width 9 height 12
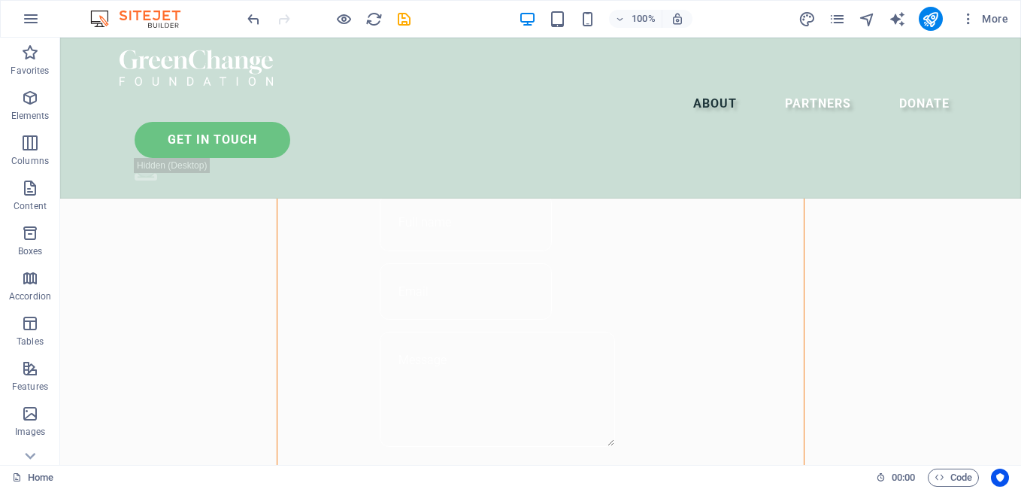
scroll to position [1052, 0]
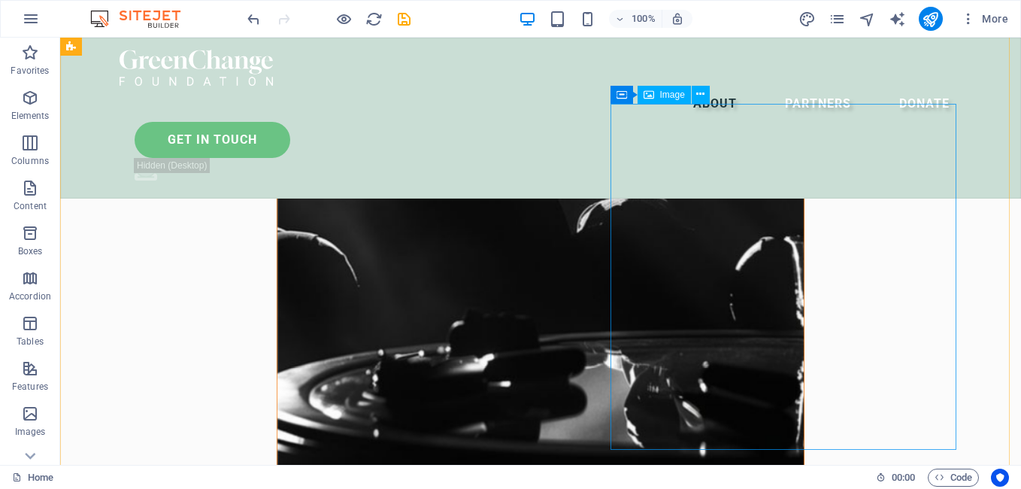
select select "%"
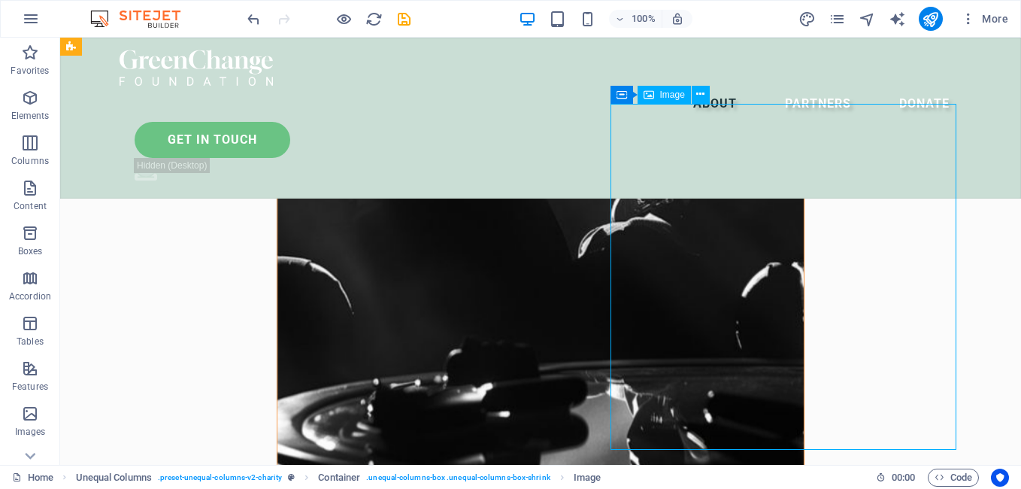
scroll to position [1129, 0]
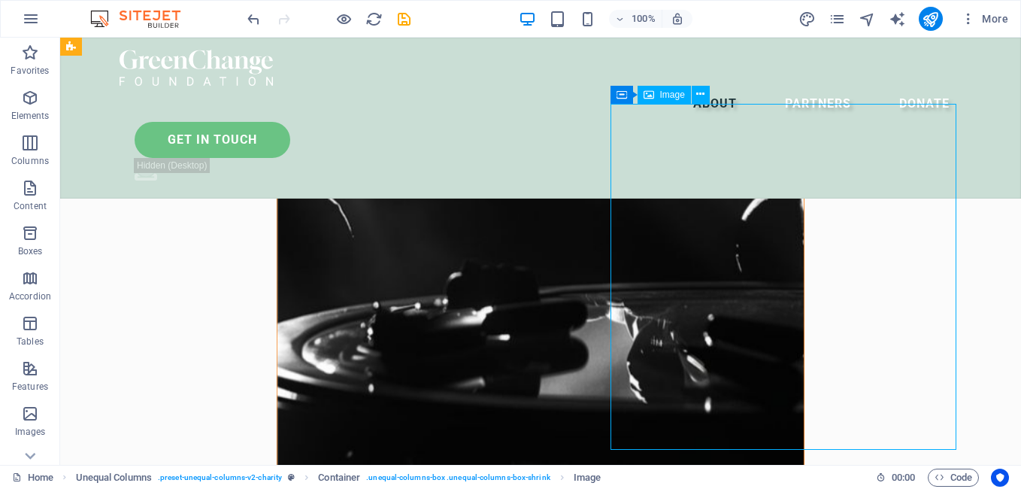
select select "%"
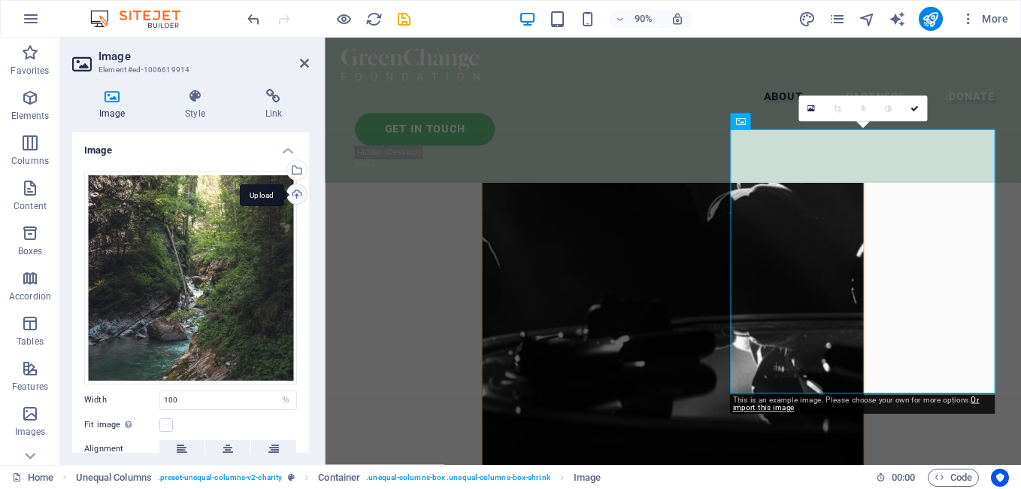
click at [292, 193] on div "Upload" at bounding box center [295, 195] width 23 height 23
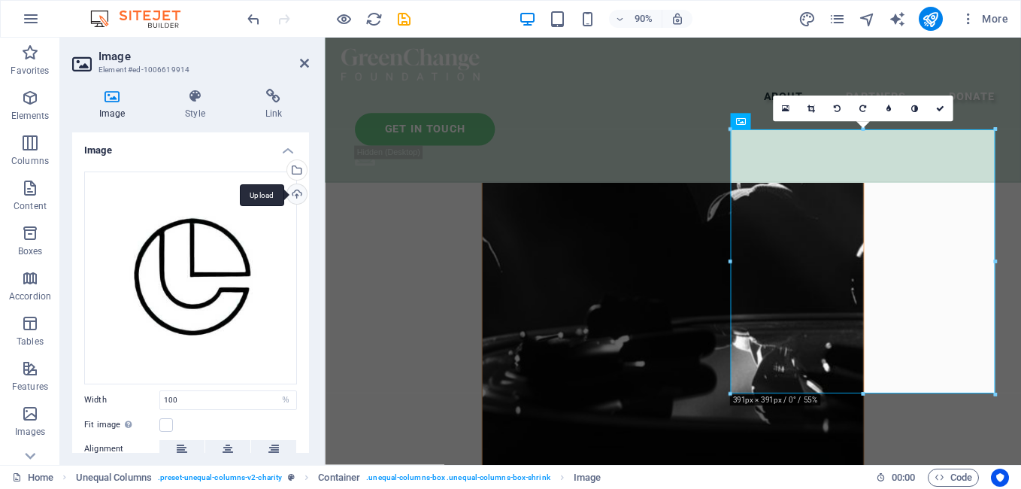
click at [293, 193] on div "Upload" at bounding box center [295, 195] width 23 height 23
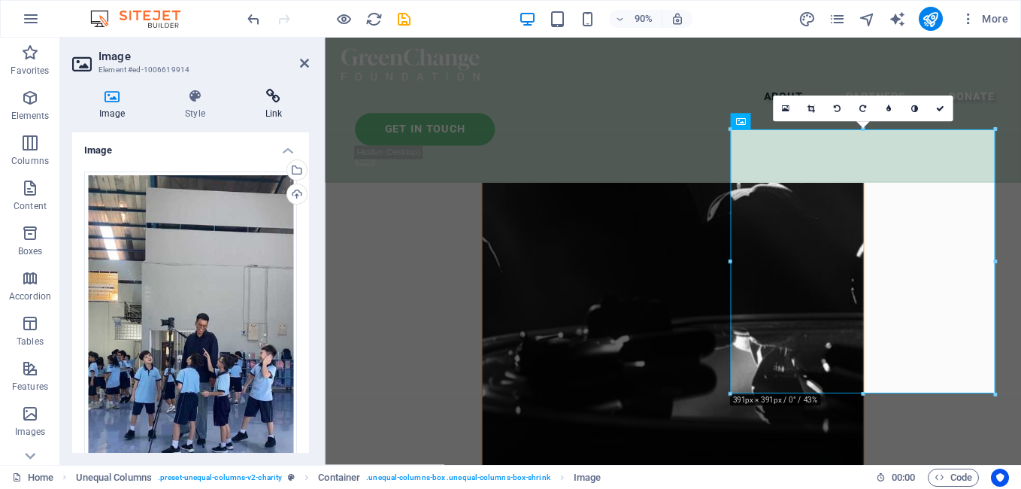
scroll to position [1213, 0]
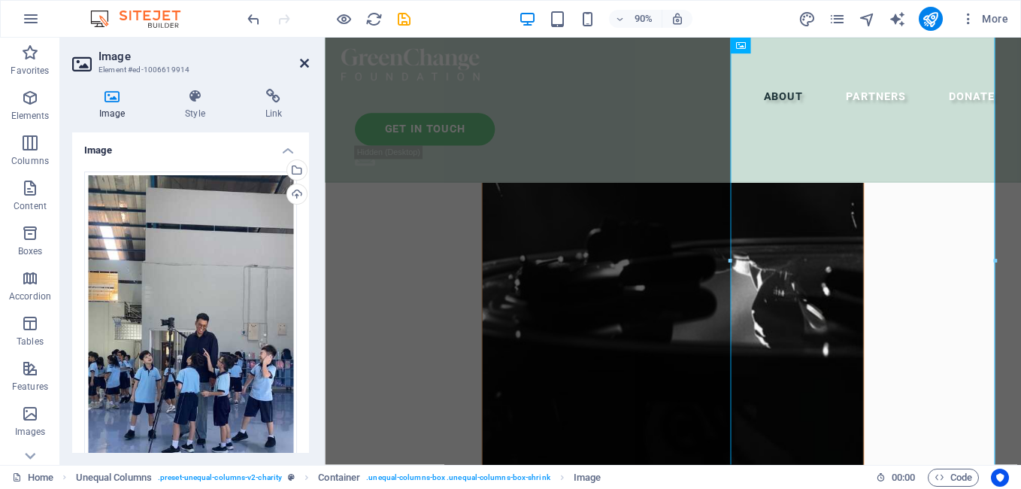
click at [302, 63] on icon at bounding box center [304, 63] width 9 height 12
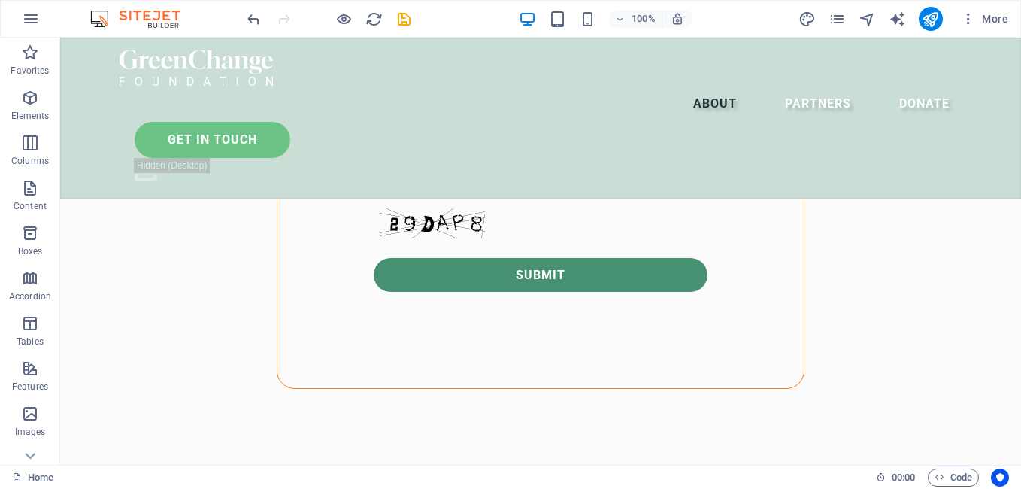
scroll to position [1157, 0]
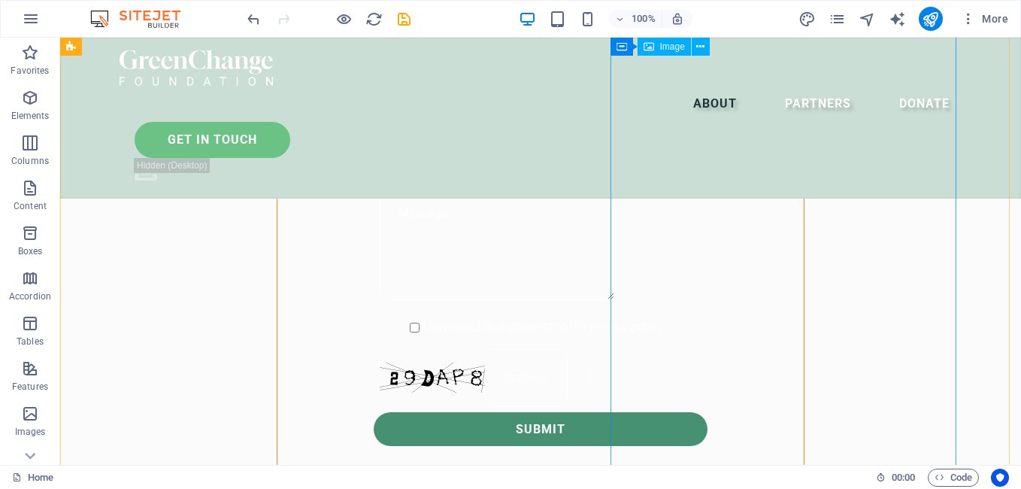
select select "%"
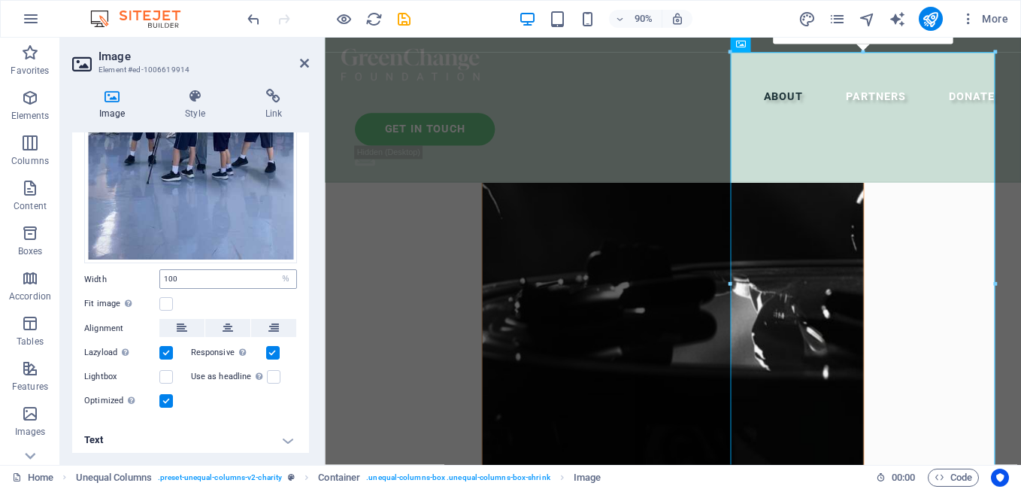
scroll to position [0, 0]
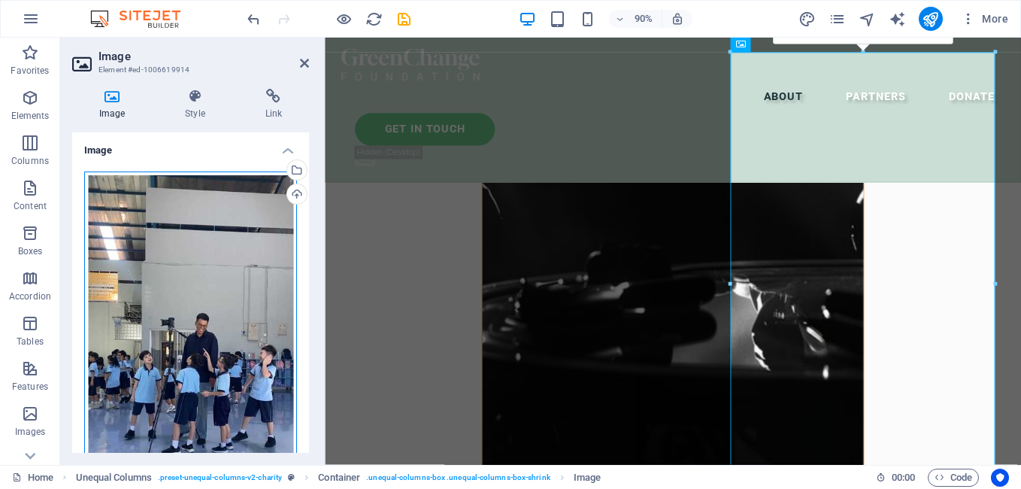
click at [193, 180] on div "Drag files here, click to choose files or select files from Files or our free s…" at bounding box center [190, 354] width 213 height 367
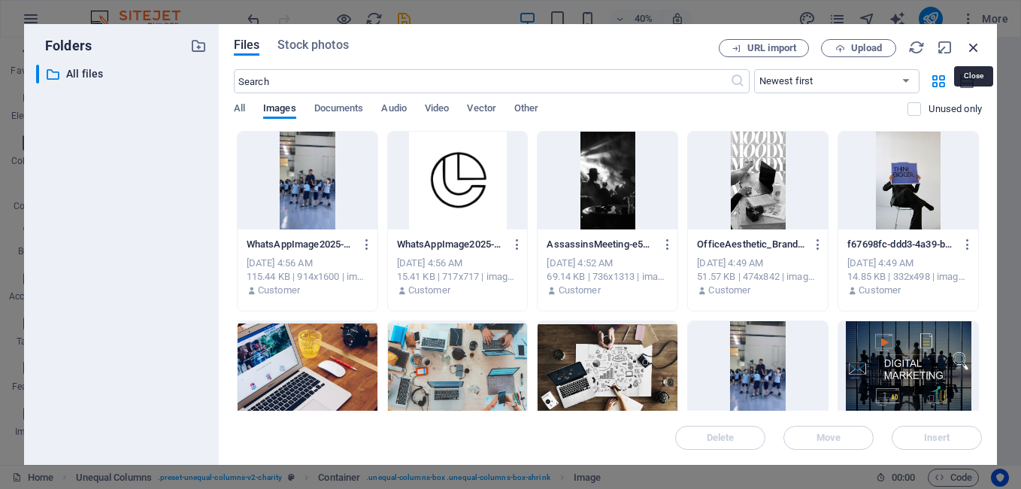
click at [967, 50] on icon "button" at bounding box center [974, 47] width 17 height 17
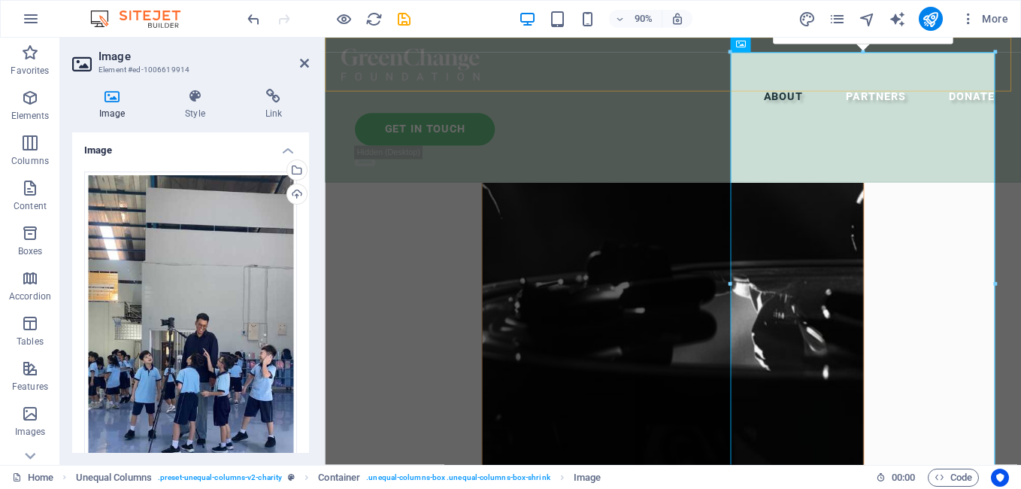
click at [1021, 48] on div "Menu About Partners Donate Get in touch .fa-secondary{opacity:.4}" at bounding box center [712, 118] width 774 height 161
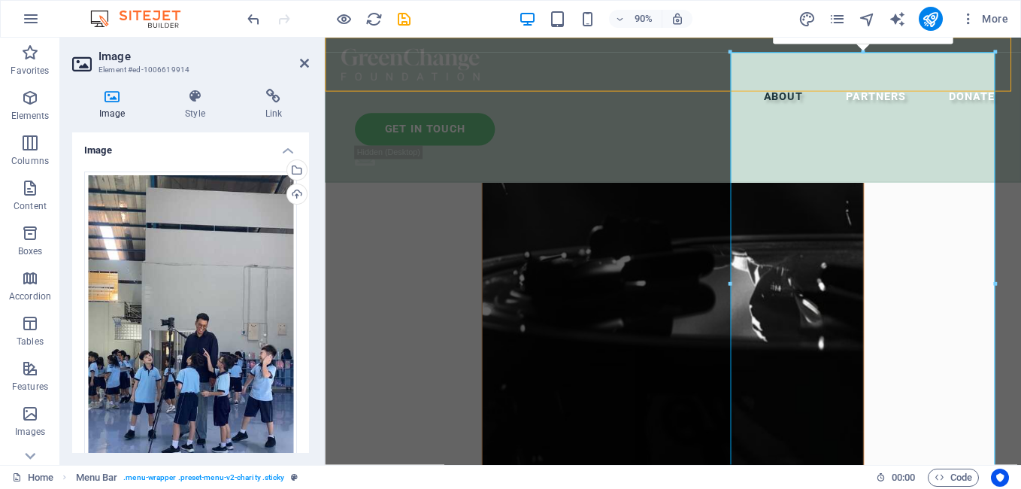
scroll to position [1157, 0]
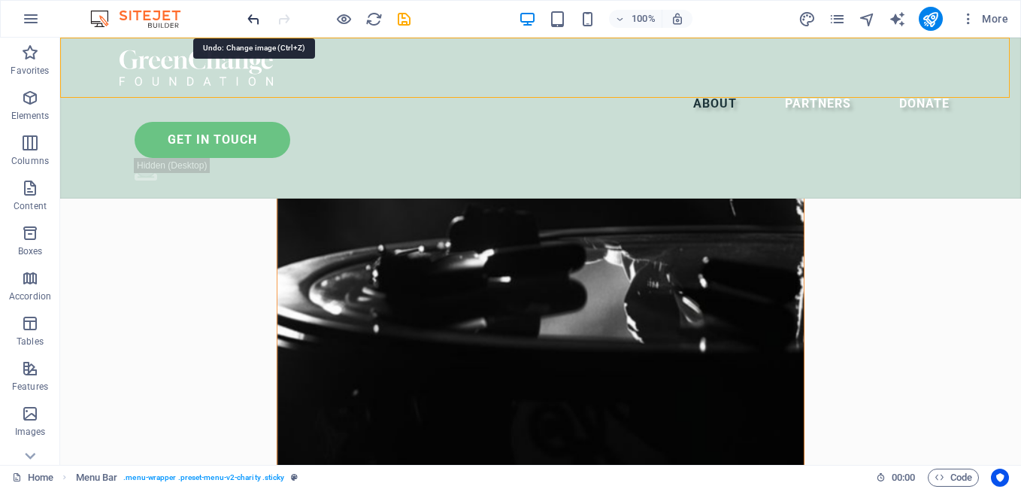
click at [249, 19] on icon "undo" at bounding box center [253, 19] width 17 height 17
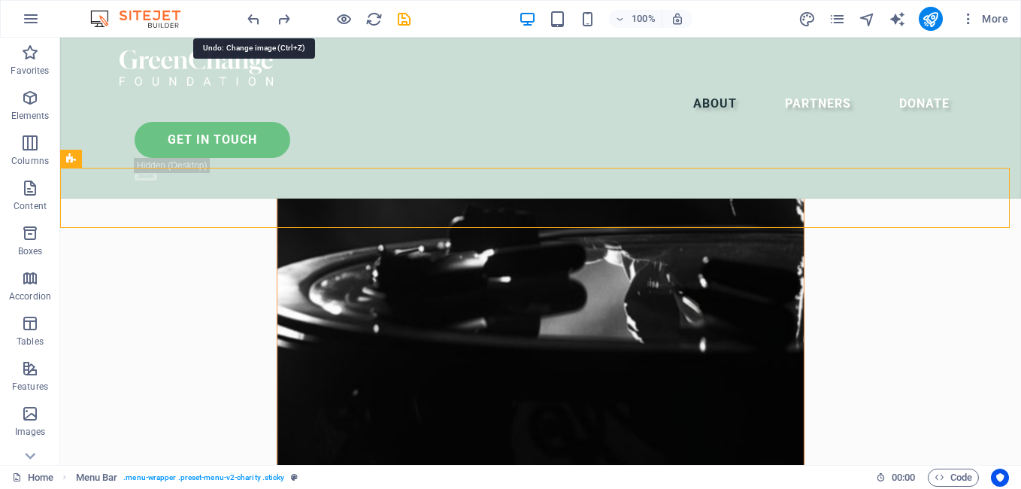
scroll to position [1027, 0]
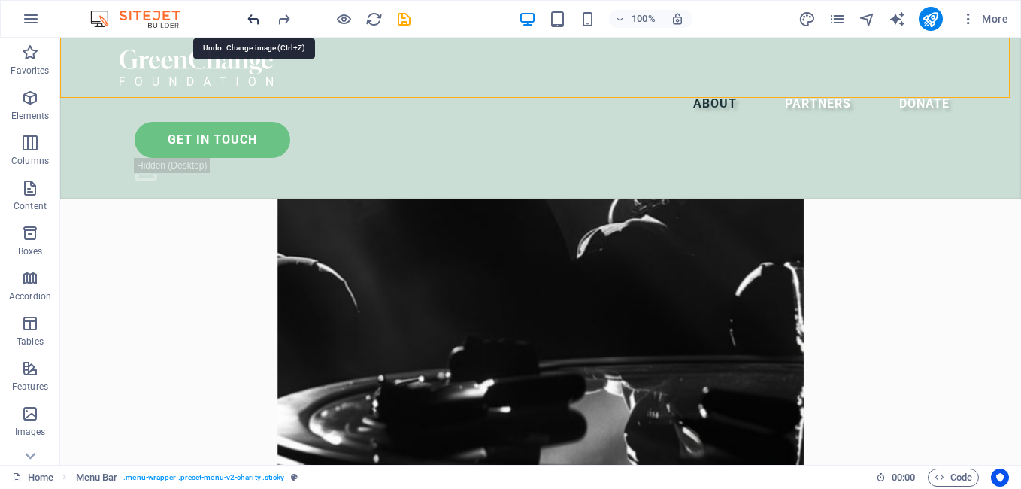
click at [250, 14] on icon "undo" at bounding box center [253, 19] width 17 height 17
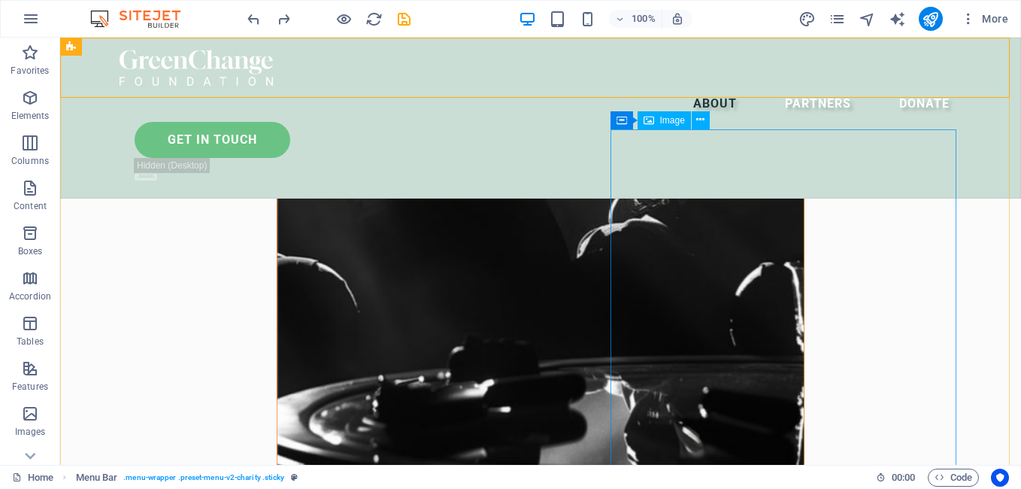
click at [657, 120] on div "Image" at bounding box center [664, 120] width 53 height 18
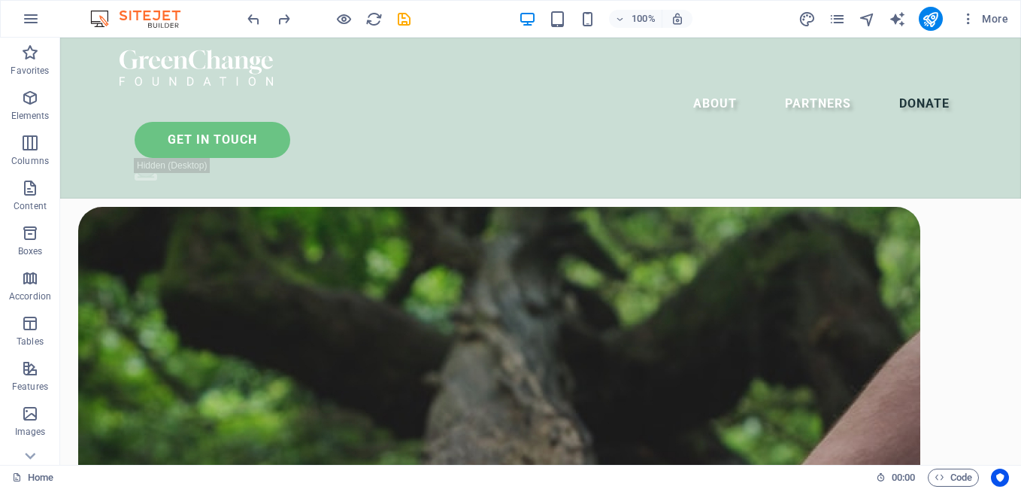
scroll to position [5061, 0]
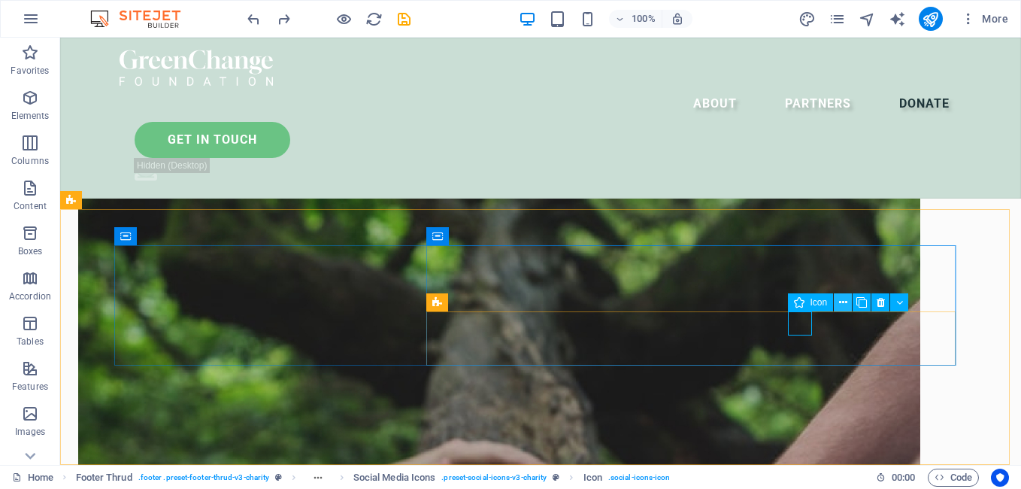
click at [843, 304] on icon at bounding box center [843, 303] width 8 height 16
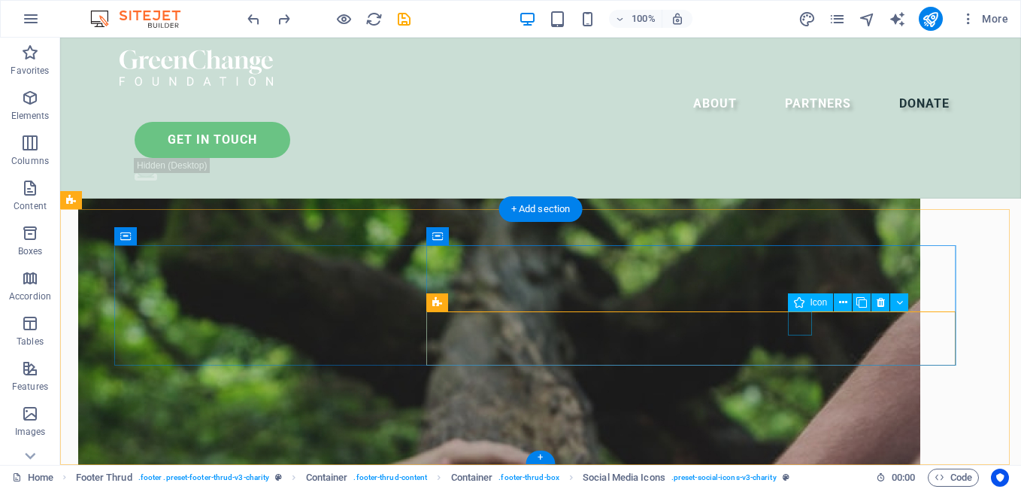
click at [839, 304] on icon at bounding box center [843, 303] width 8 height 16
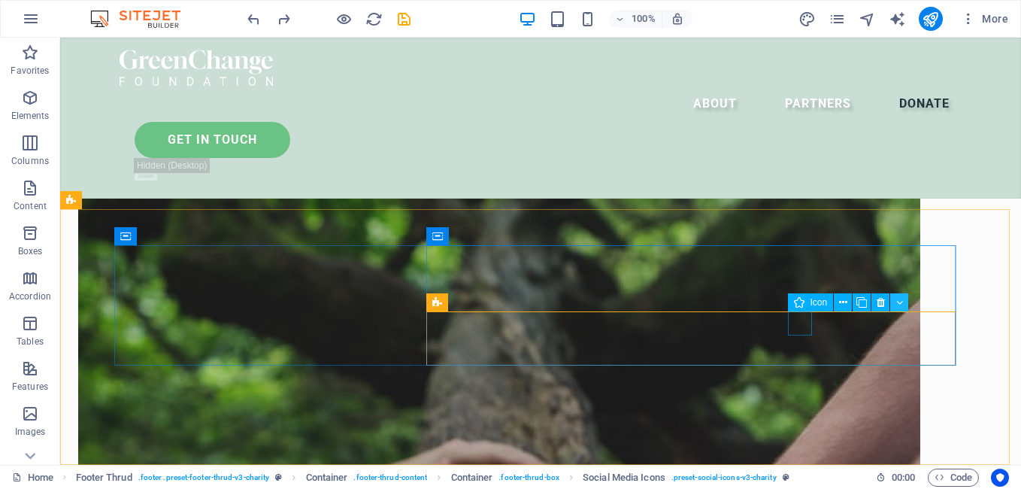
click at [896, 301] on icon at bounding box center [899, 303] width 7 height 16
click at [930, 302] on button at bounding box center [936, 302] width 18 height 18
click at [992, 301] on icon at bounding box center [990, 303] width 7 height 16
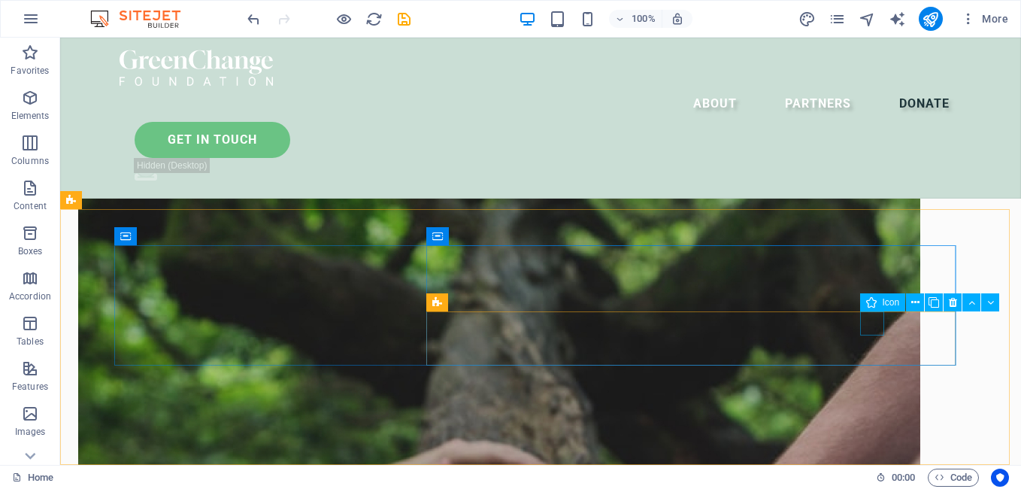
click at [887, 302] on span "Icon" at bounding box center [891, 302] width 17 height 9
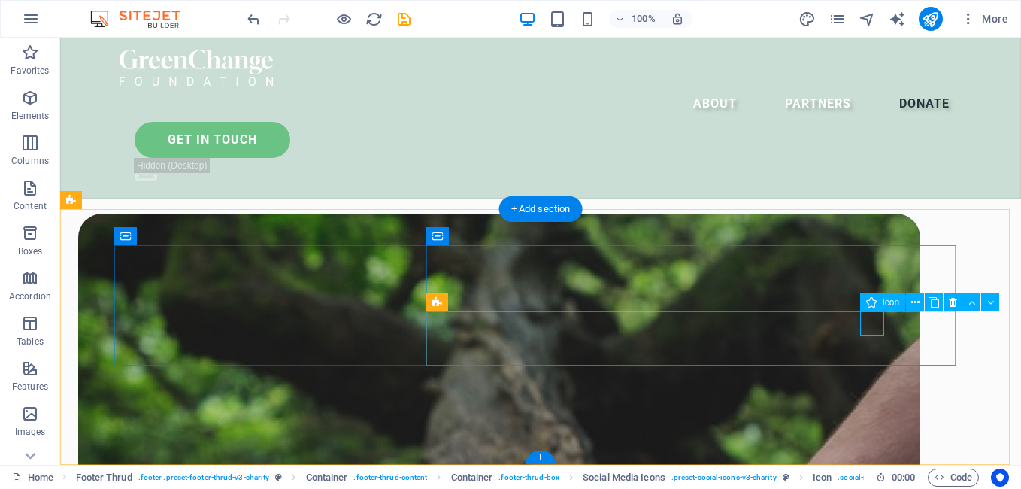
select select "xMidYMid"
select select "px"
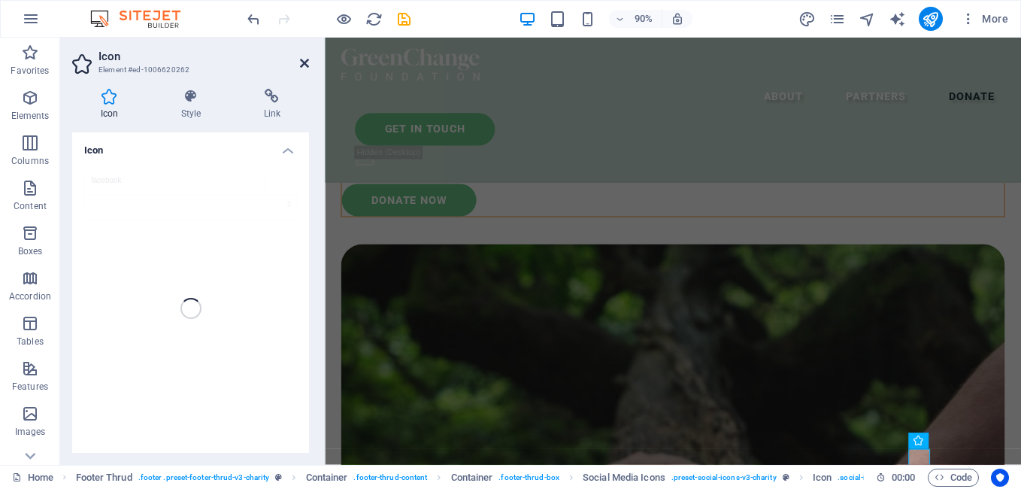
click at [301, 64] on icon at bounding box center [304, 63] width 9 height 12
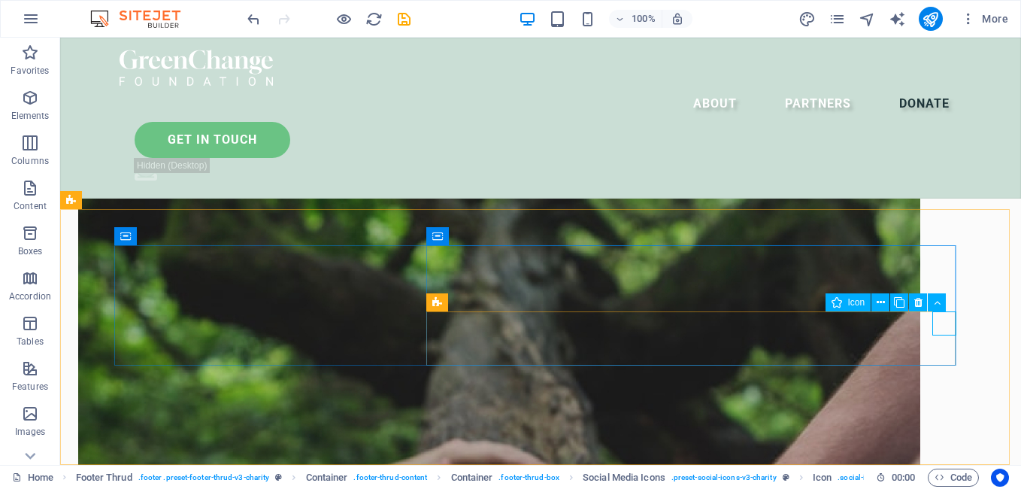
click at [857, 302] on span "Icon" at bounding box center [856, 302] width 17 height 9
select select "xMidYMid"
select select "px"
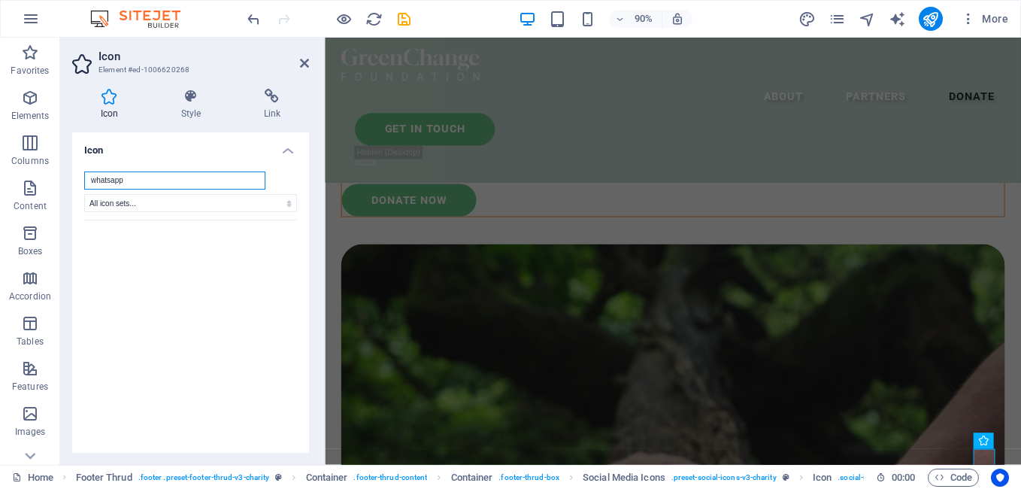
type input "whatsapp"
click at [236, 205] on select "All icon sets... IcoFont Ionicons FontAwesome Brands FontAwesome Duotone FontAw…" at bounding box center [190, 203] width 213 height 18
click at [238, 197] on select "All icon sets... IcoFont Ionicons FontAwesome Brands FontAwesome Duotone FontAw…" at bounding box center [190, 203] width 213 height 18
click at [253, 180] on input "whatsapp" at bounding box center [174, 180] width 181 height 18
click at [251, 180] on input "whatsapp" at bounding box center [174, 180] width 181 height 18
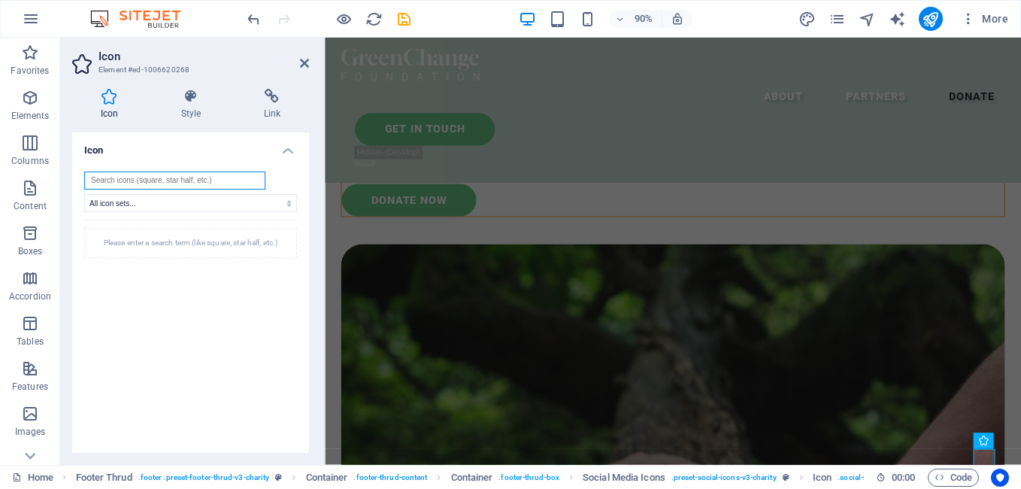
click at [251, 180] on input "search" at bounding box center [174, 180] width 181 height 18
click at [305, 62] on icon at bounding box center [304, 63] width 9 height 12
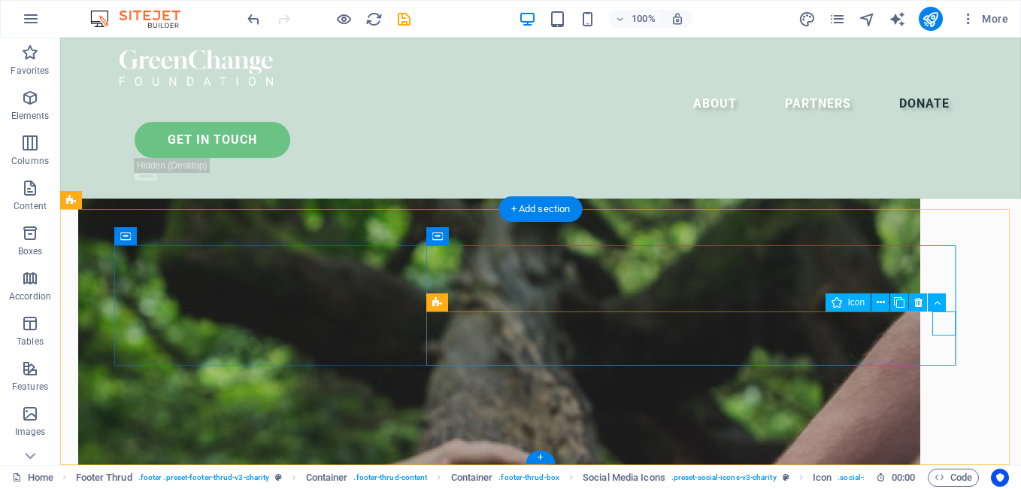
select select "xMidYMid"
select select "px"
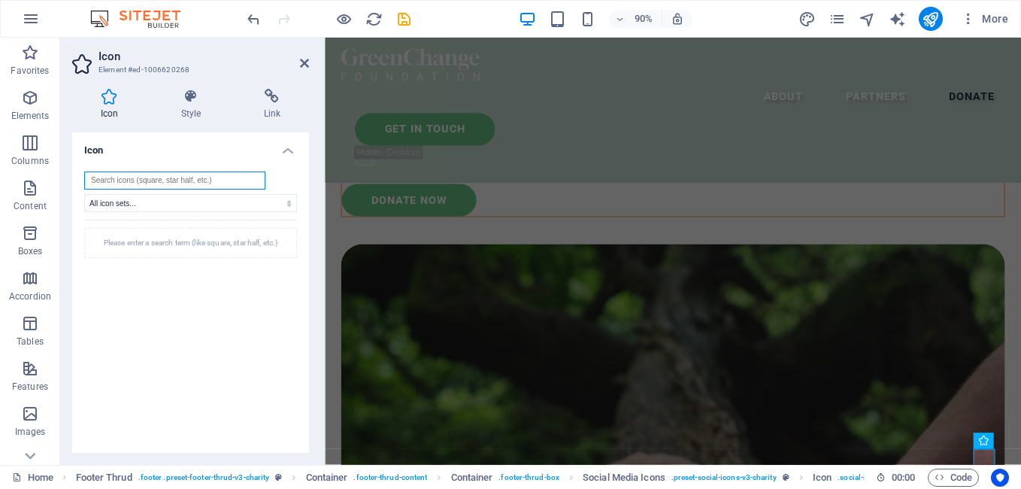
click at [197, 174] on input "search" at bounding box center [174, 180] width 181 height 18
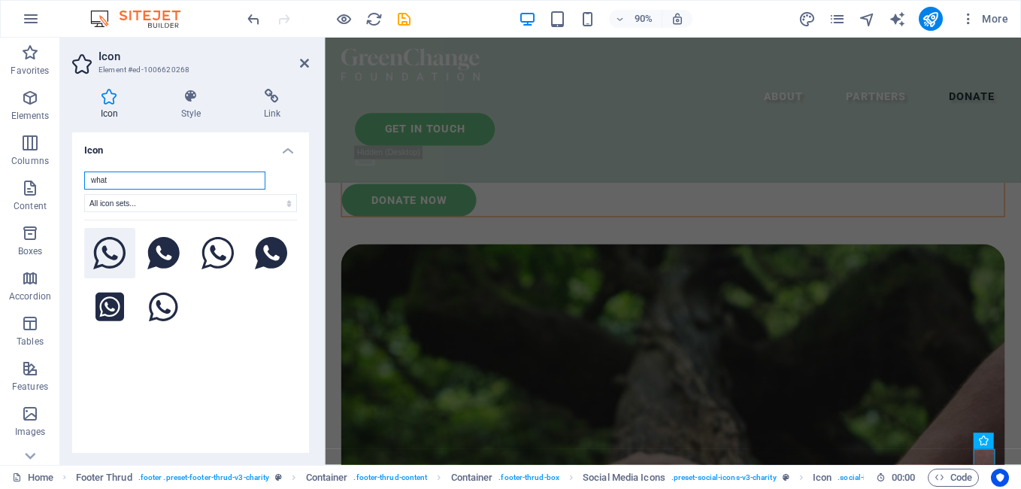
type input "what"
click at [102, 256] on icon at bounding box center [109, 253] width 33 height 33
click at [296, 62] on h2 "Icon" at bounding box center [204, 57] width 211 height 14
click at [304, 65] on icon at bounding box center [304, 63] width 9 height 12
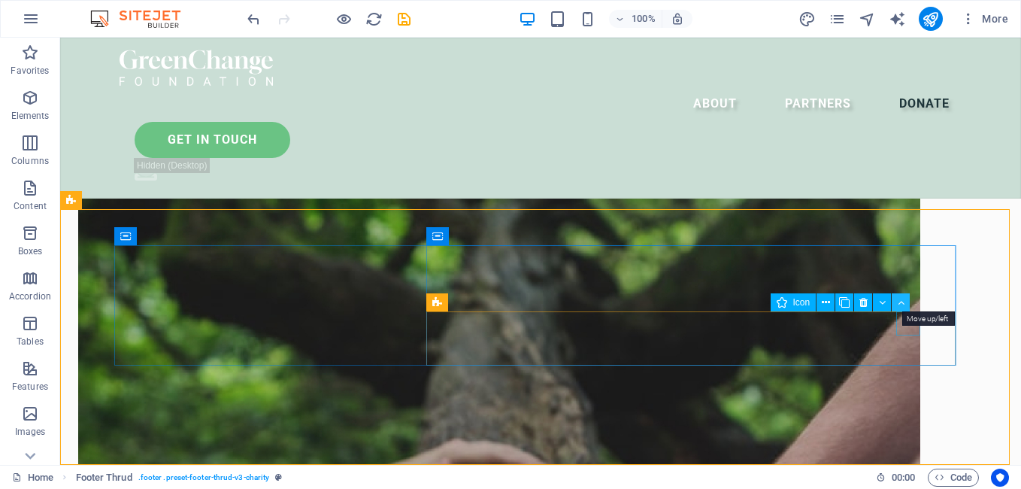
click at [905, 301] on button at bounding box center [901, 302] width 18 height 18
click at [828, 300] on icon at bounding box center [826, 303] width 8 height 16
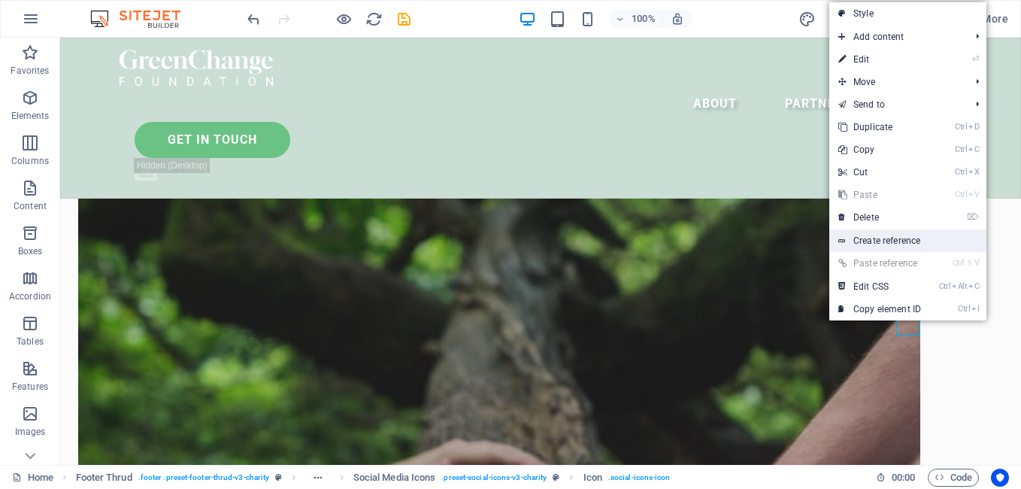
click at [872, 242] on link "Create reference" at bounding box center [908, 240] width 157 height 23
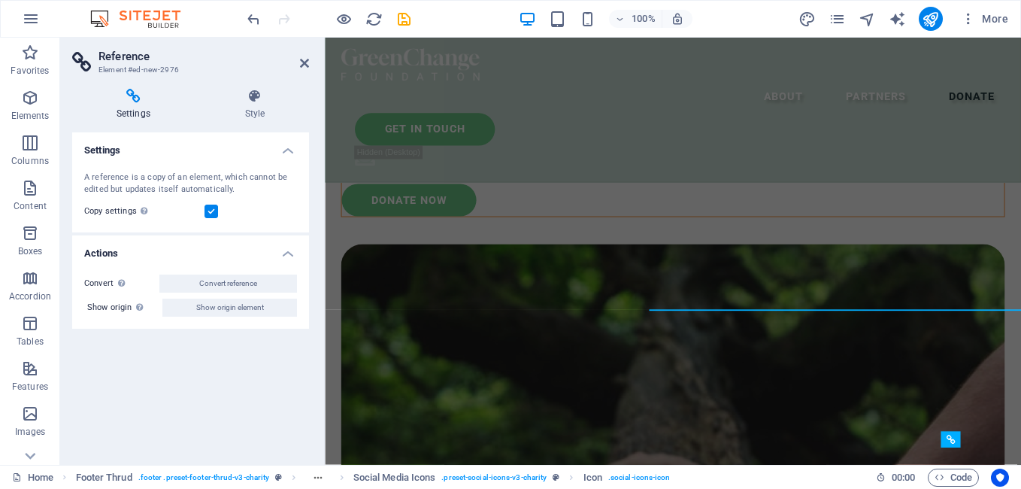
scroll to position [5197, 0]
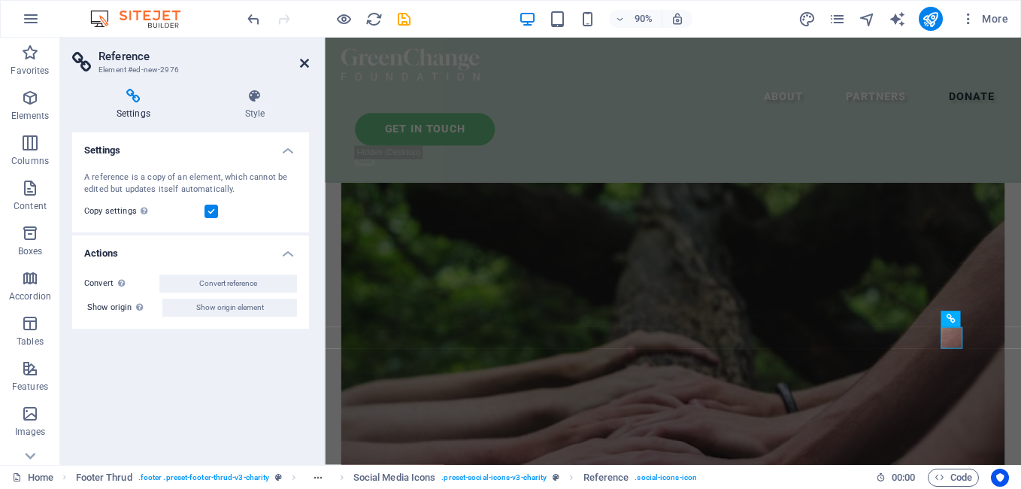
click at [308, 65] on icon at bounding box center [304, 63] width 9 height 12
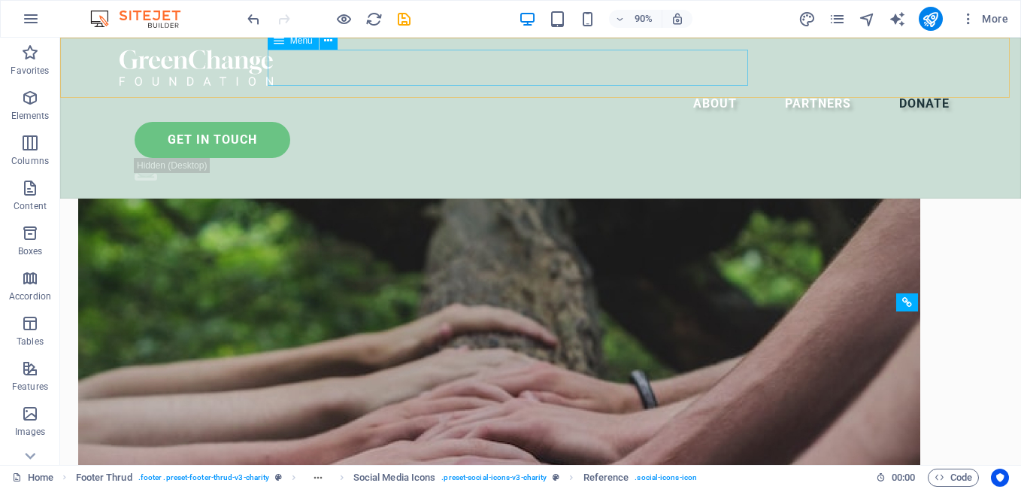
scroll to position [5061, 0]
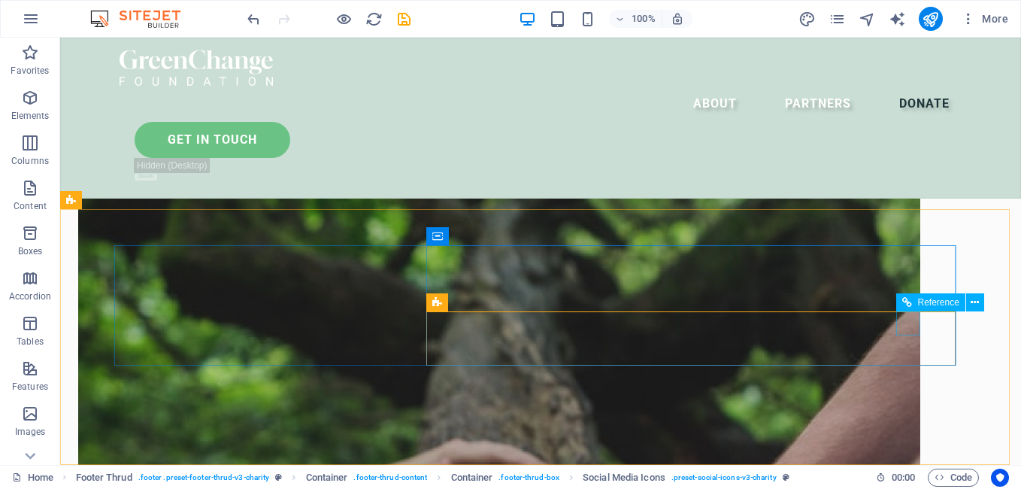
click at [933, 304] on span "Reference" at bounding box center [938, 302] width 41 height 9
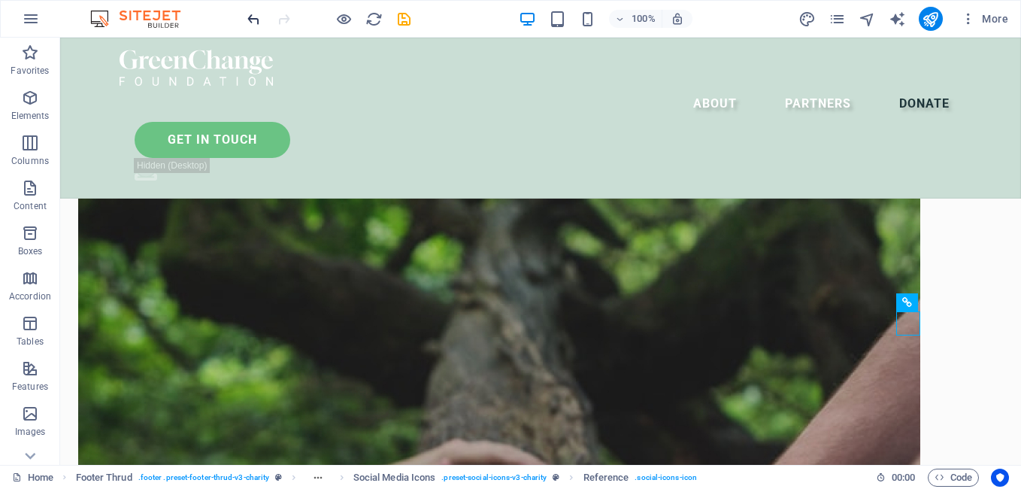
click at [253, 11] on icon "undo" at bounding box center [253, 19] width 17 height 17
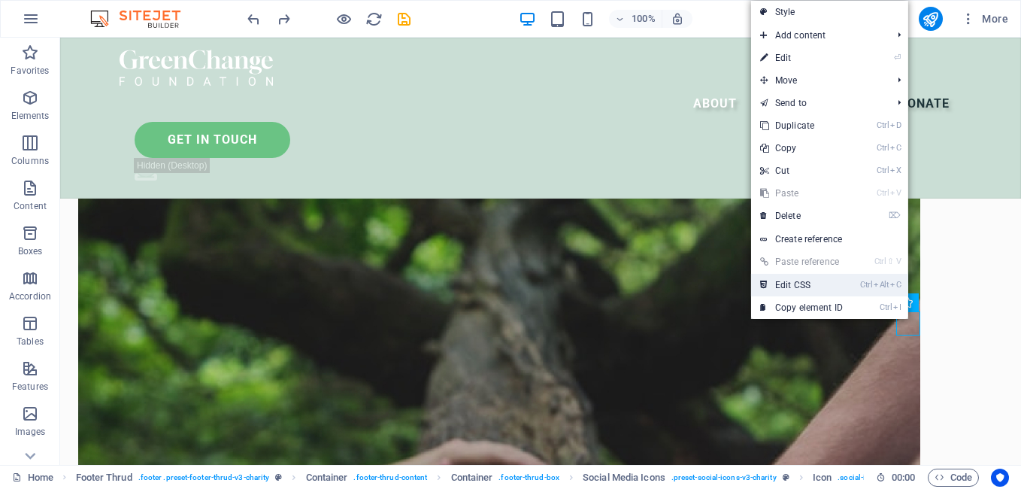
click at [808, 288] on link "Ctrl Alt C Edit CSS" at bounding box center [801, 285] width 101 height 23
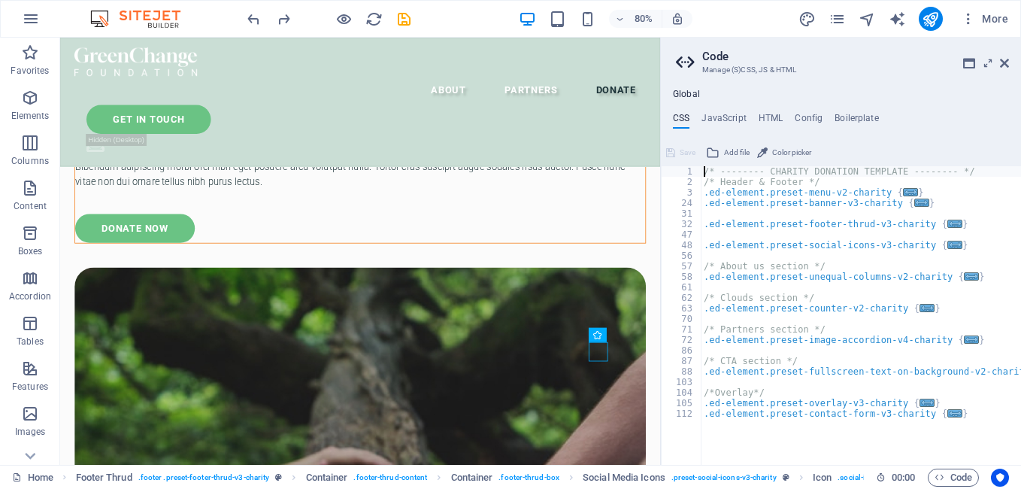
scroll to position [5203, 0]
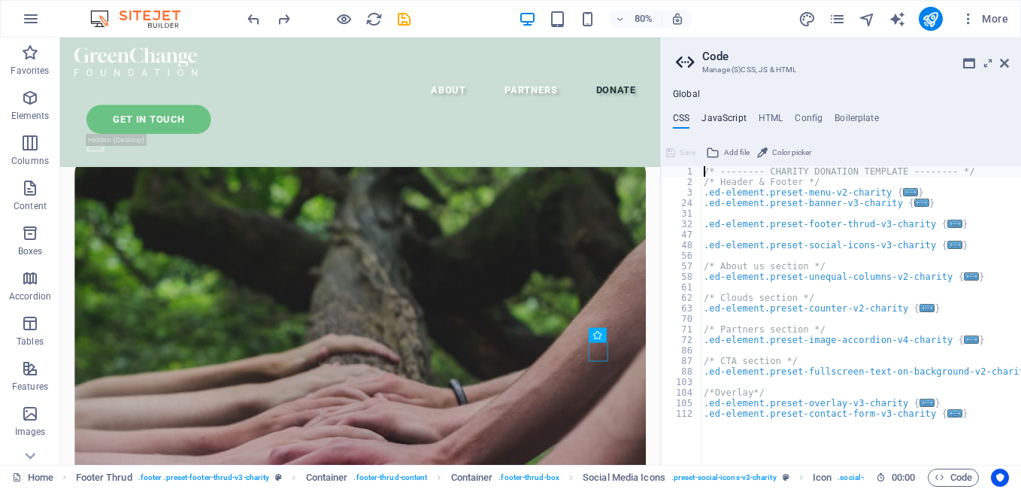
click at [724, 113] on h4 "JavaScript" at bounding box center [724, 121] width 44 height 17
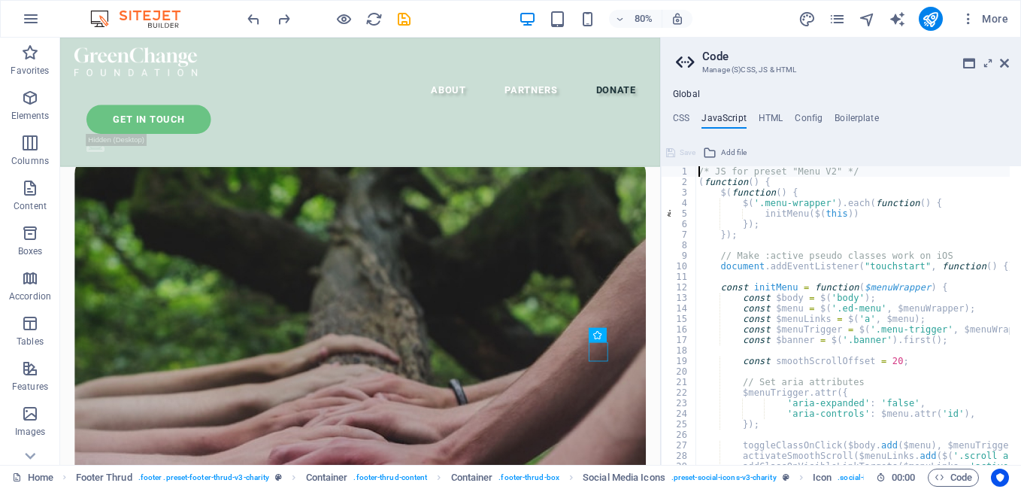
type textarea "/* JS for preset "Menu V2" */"
click at [778, 119] on h4 "HTML" at bounding box center [771, 121] width 25 height 17
type textarea "<a href="#main-content" class="wv-link-content button">Skip to main content</a>"
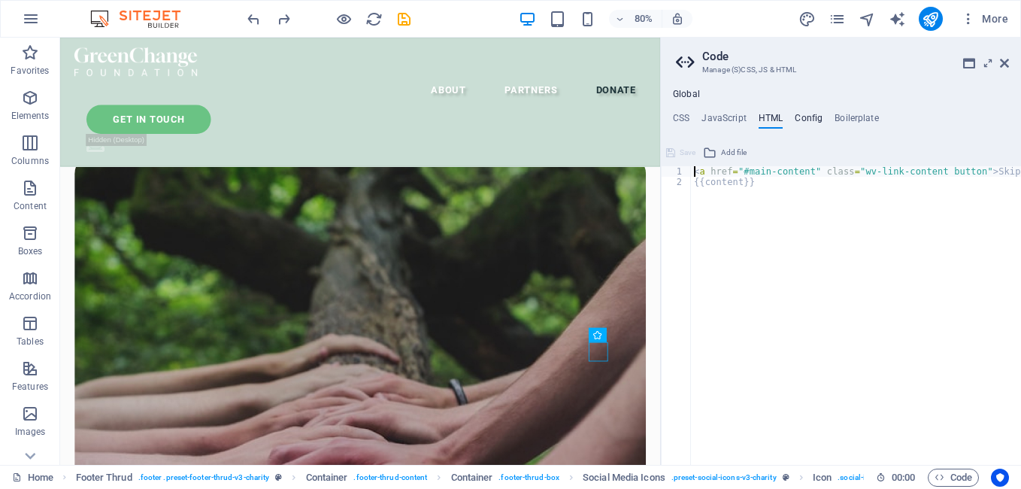
click at [803, 120] on h4 "Config" at bounding box center [809, 121] width 28 height 17
type textarea "$color-background: #fbfbfb;"
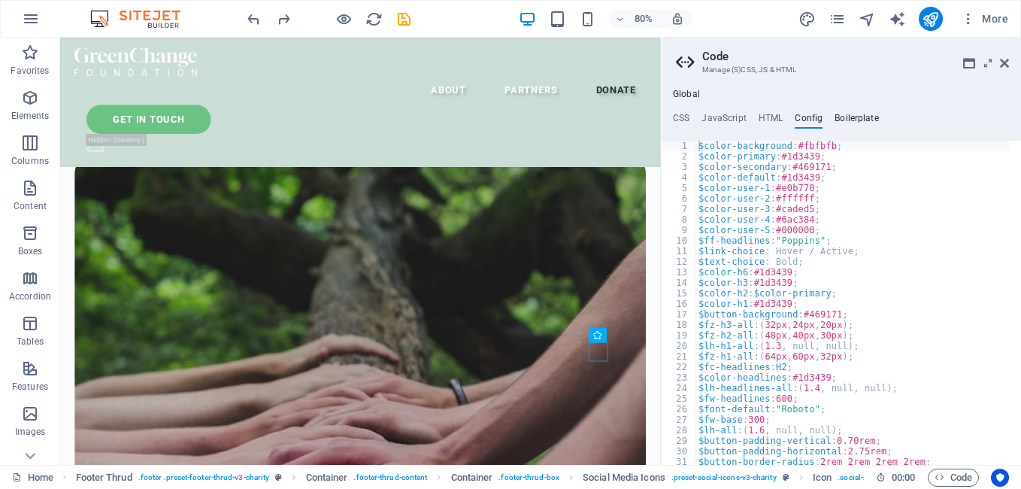
click at [835, 120] on h4 "Boilerplate" at bounding box center [857, 121] width 44 height 17
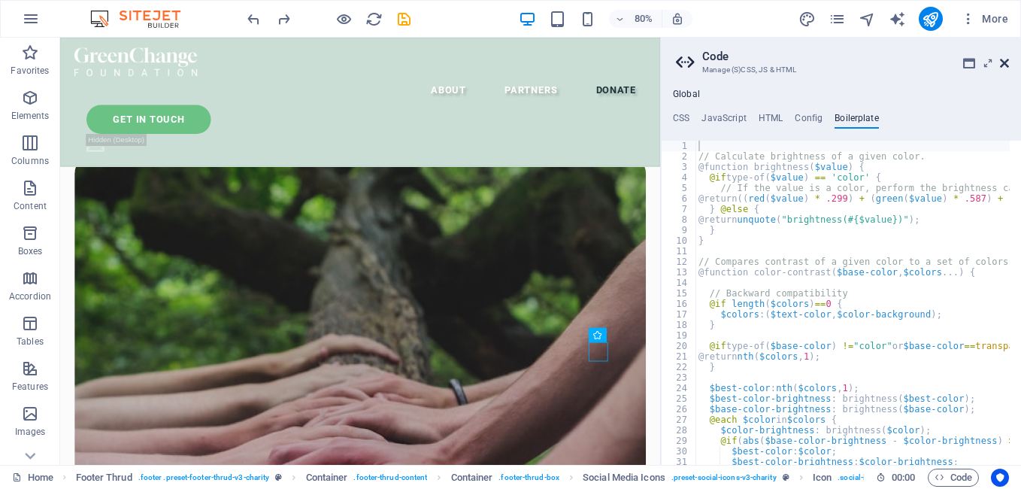
click at [1001, 68] on icon at bounding box center [1004, 63] width 9 height 12
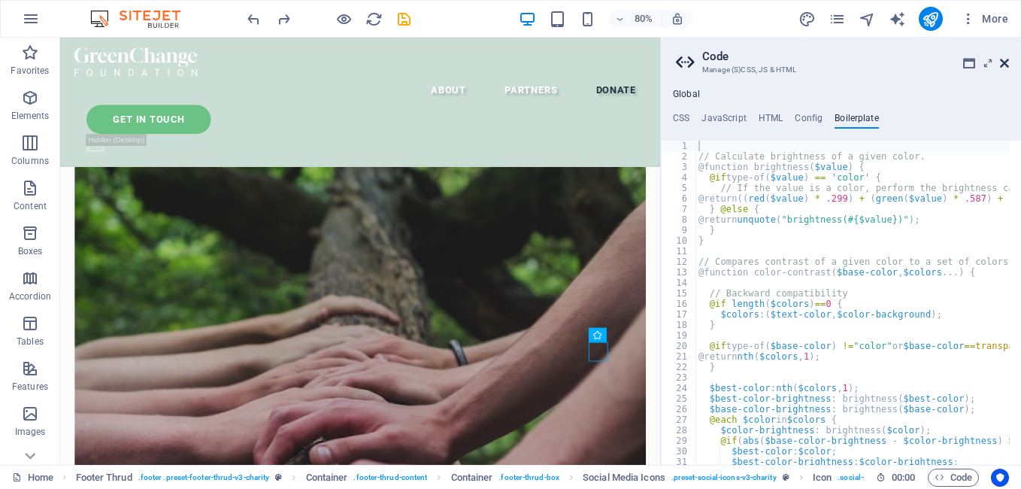
scroll to position [4954, 0]
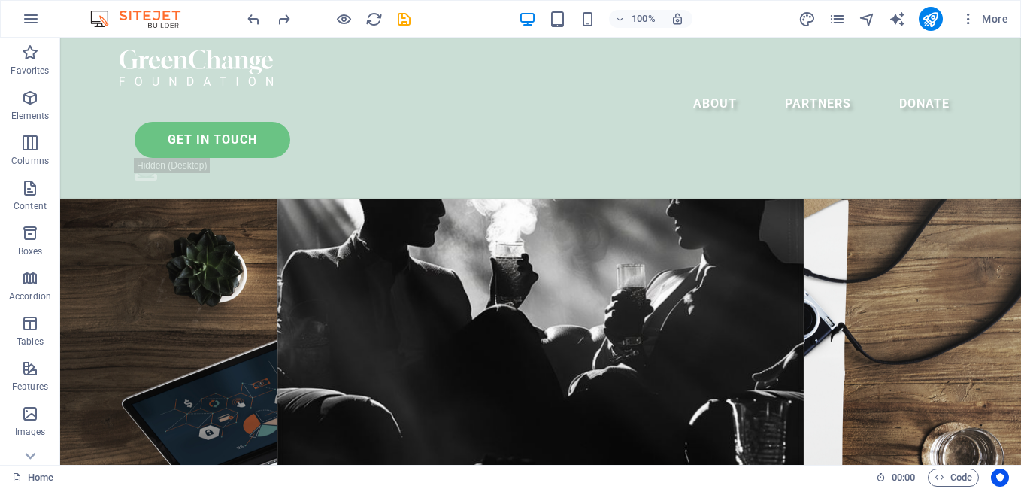
scroll to position [706, 0]
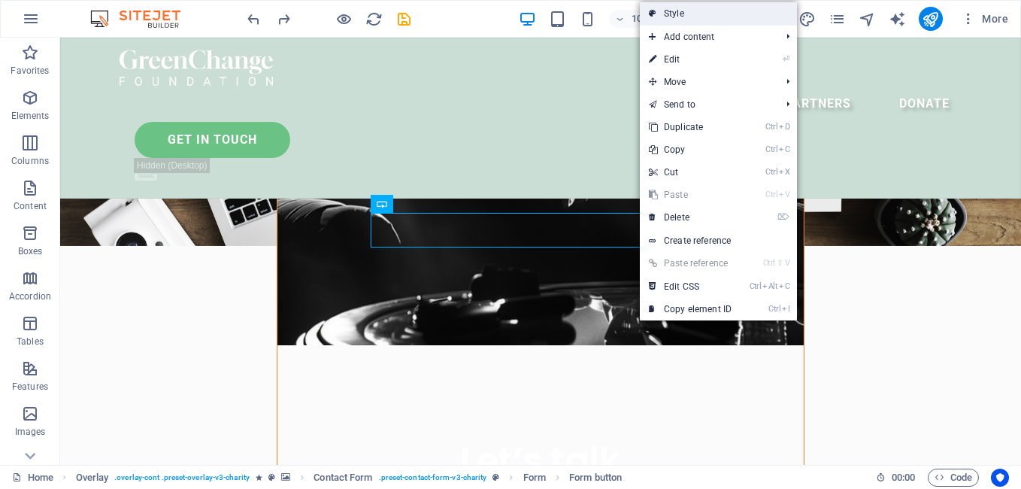
click at [729, 14] on link "Style" at bounding box center [718, 13] width 157 height 23
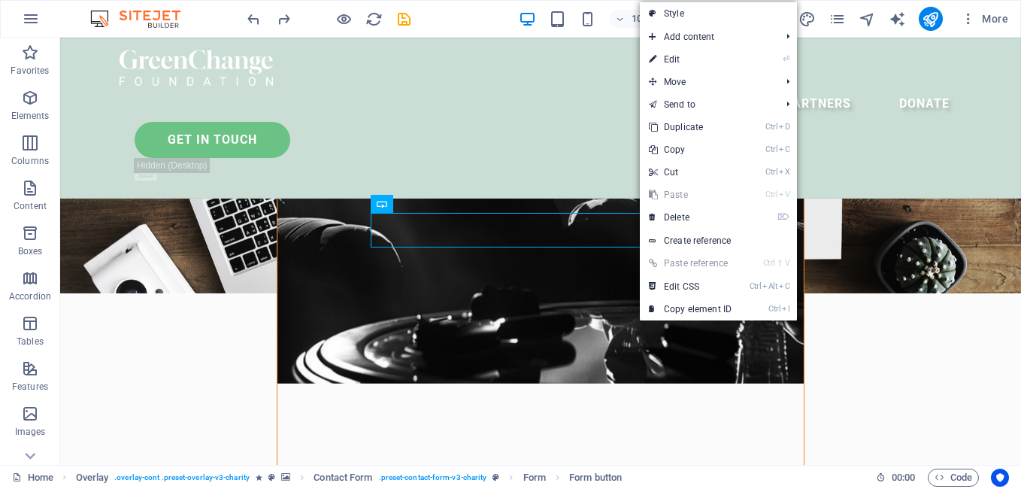
select select "rem"
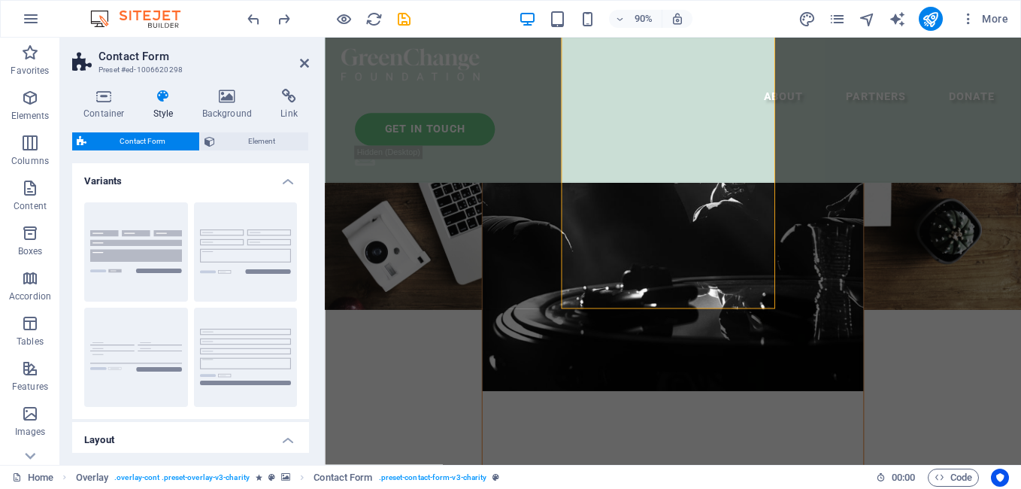
click at [310, 60] on aside "Contact Form Preset #ed-1006620298 Container Style Background Link Size Height …" at bounding box center [192, 251] width 265 height 427
click at [305, 60] on icon at bounding box center [304, 63] width 9 height 12
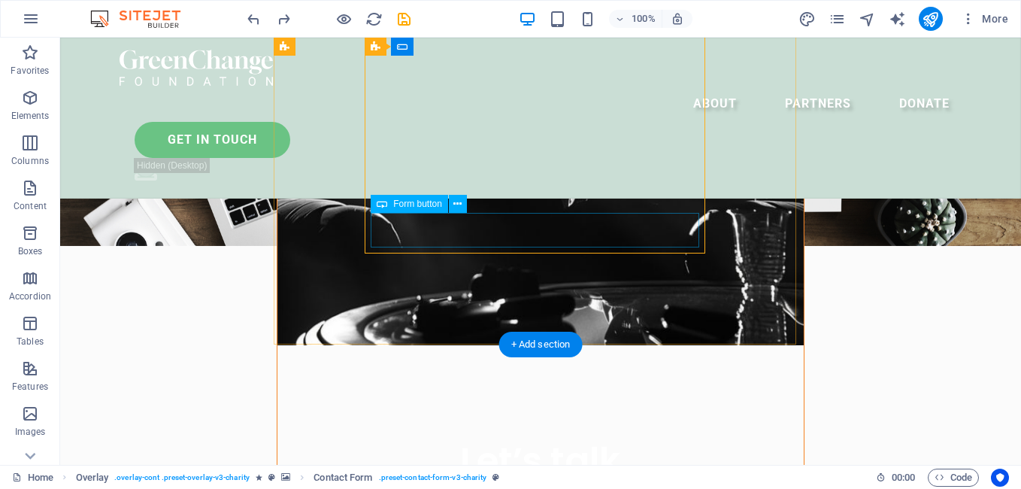
click at [455, 202] on icon at bounding box center [457, 204] width 8 height 16
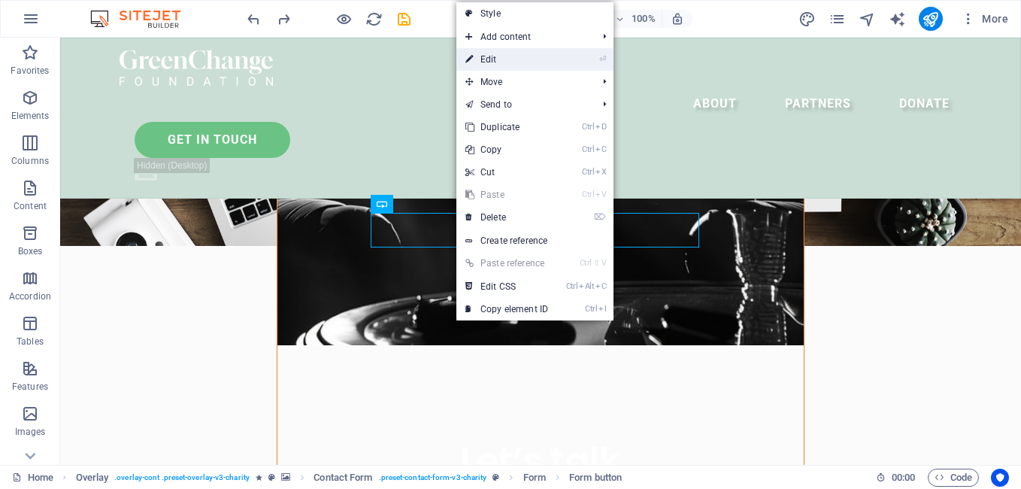
click at [525, 61] on link "⏎ Edit" at bounding box center [506, 59] width 101 height 23
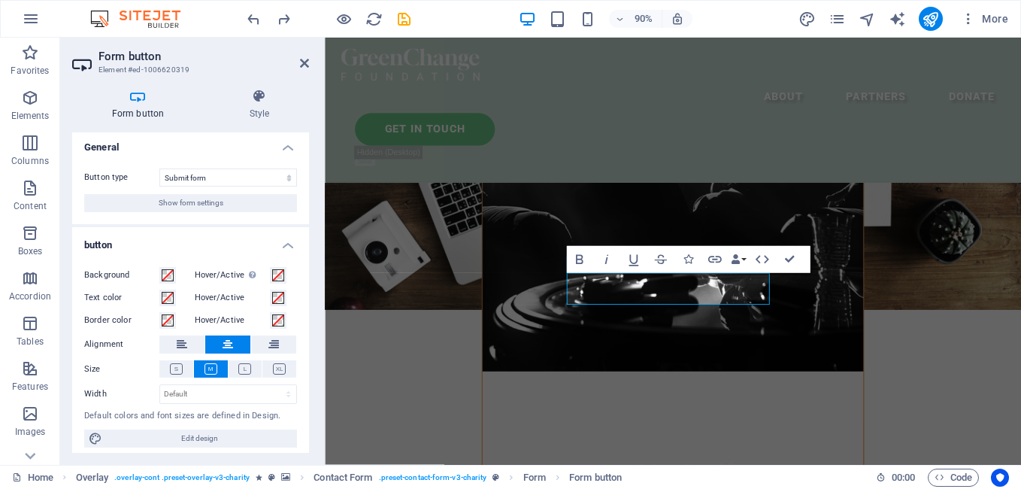
scroll to position [0, 0]
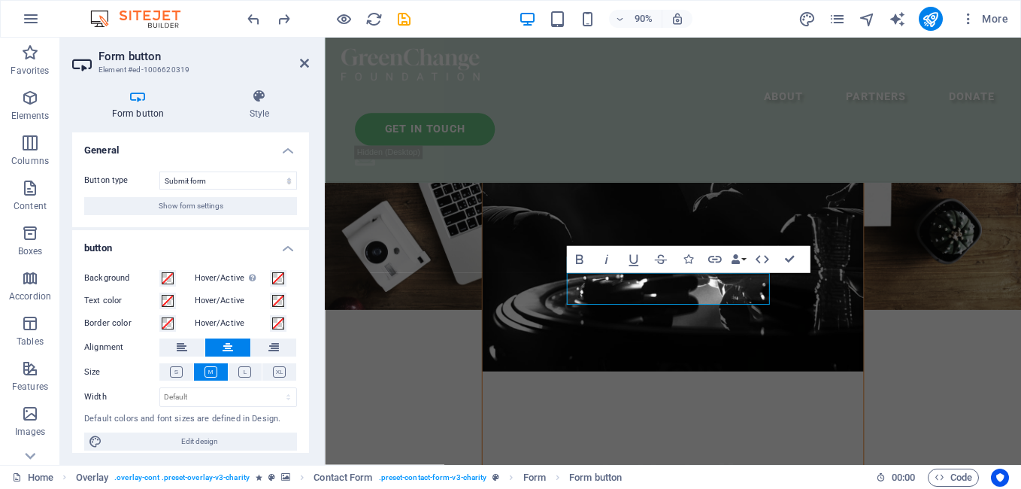
click at [242, 80] on div "Form button Style General Button type Submit form Reset form No action Show for…" at bounding box center [190, 271] width 261 height 388
click at [253, 96] on icon at bounding box center [259, 96] width 99 height 15
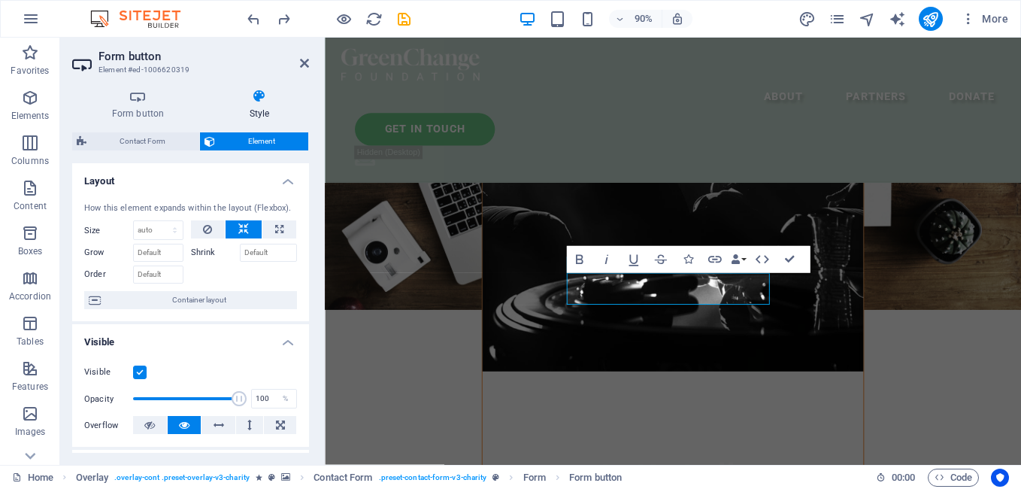
scroll to position [346, 0]
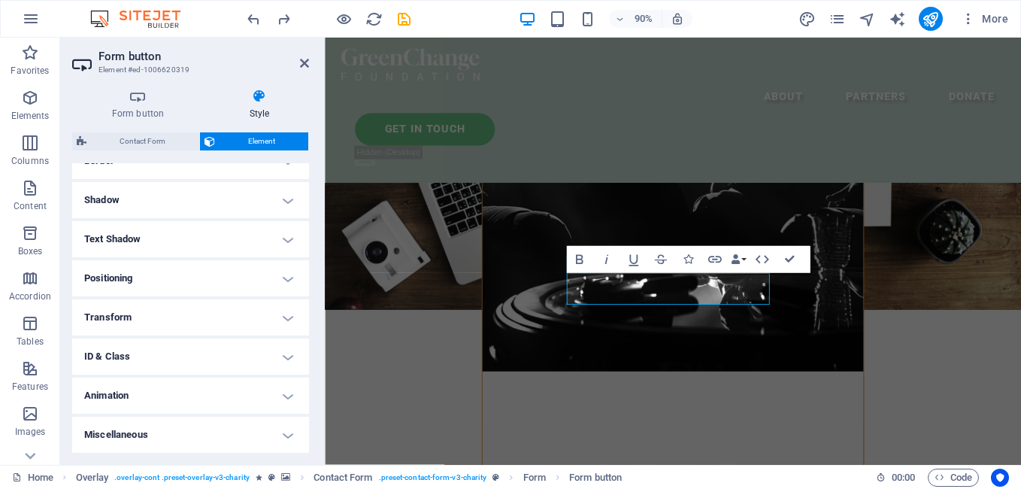
click at [315, 53] on aside "Form button Element #ed-1006620319 Form button Style General Button type Submit…" at bounding box center [192, 251] width 265 height 427
click at [309, 64] on aside "Form button Element #ed-1006620319 Form button Style General Button type Submit…" at bounding box center [192, 251] width 265 height 427
click at [303, 65] on icon at bounding box center [304, 63] width 9 height 12
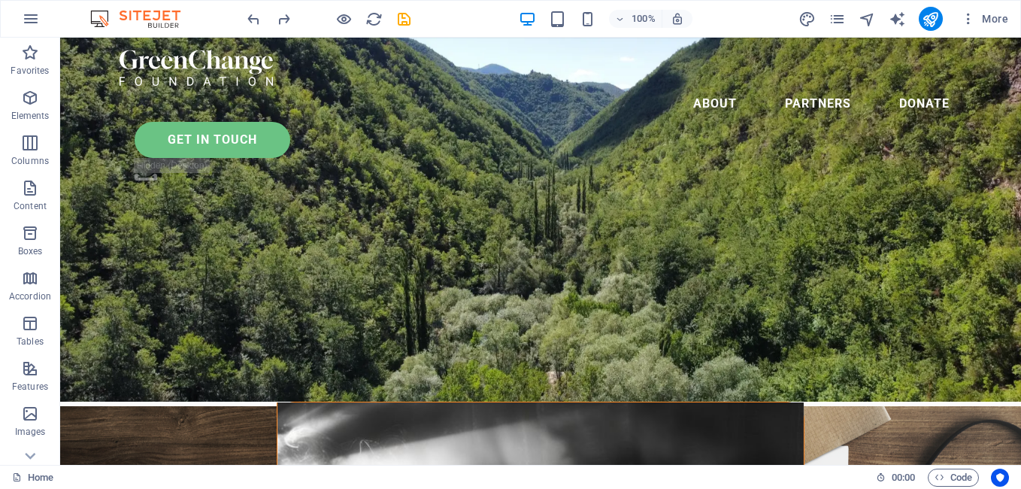
scroll to position [0, 0]
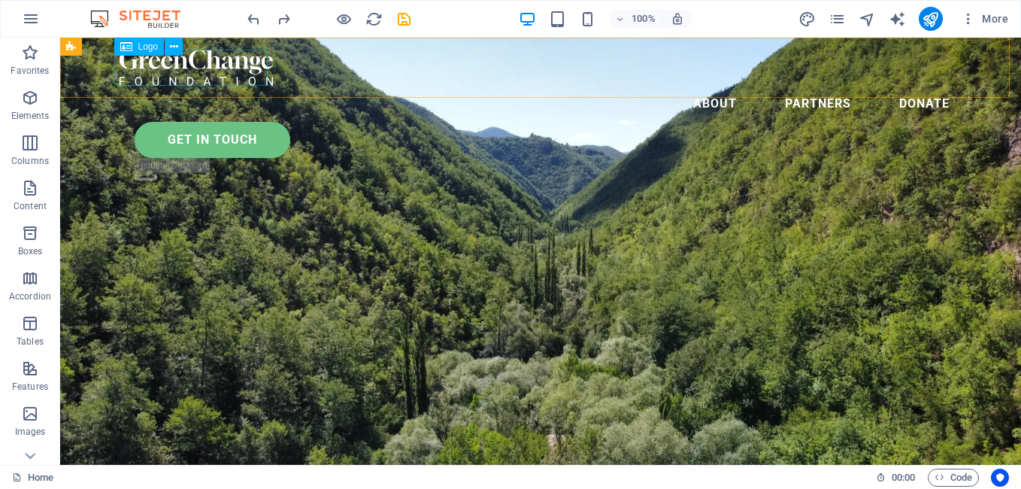
click at [223, 71] on div at bounding box center [541, 68] width 842 height 36
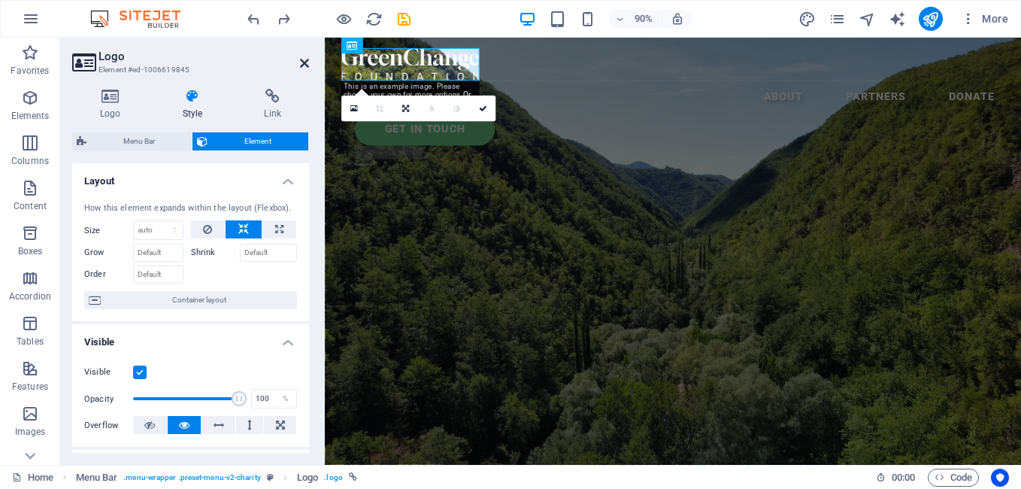
click at [308, 62] on icon at bounding box center [304, 63] width 9 height 12
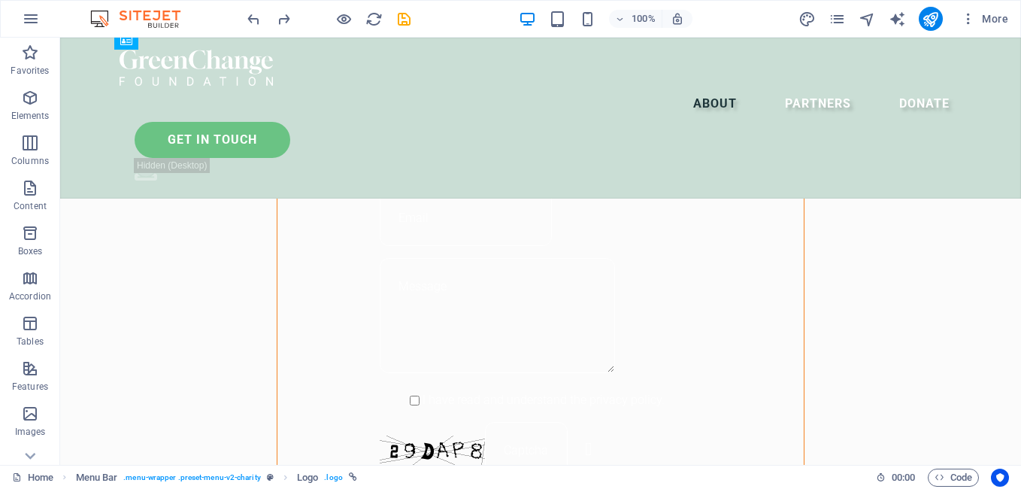
scroll to position [1094, 0]
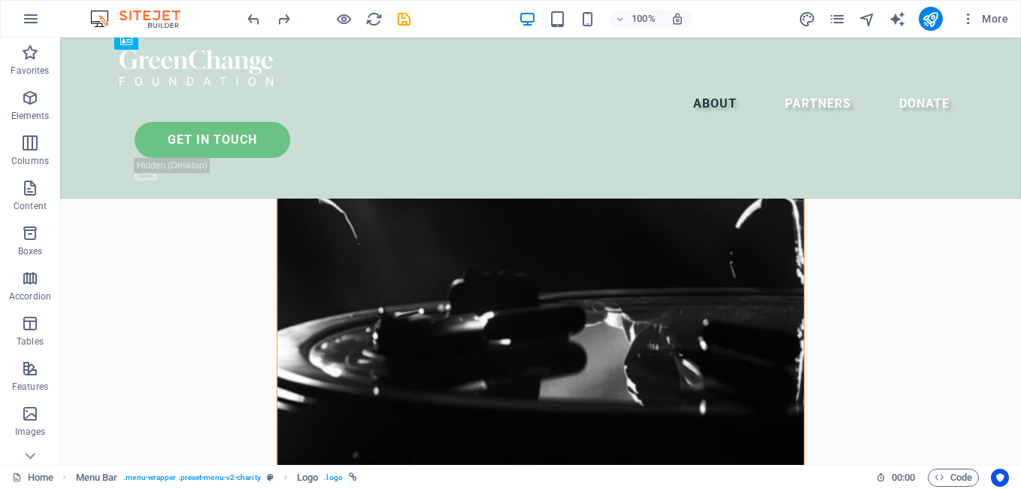
click at [550, 471] on div "Home Menu Bar . menu-wrapper .preset-menu-v2-charity Logo . logo" at bounding box center [438, 478] width 852 height 18
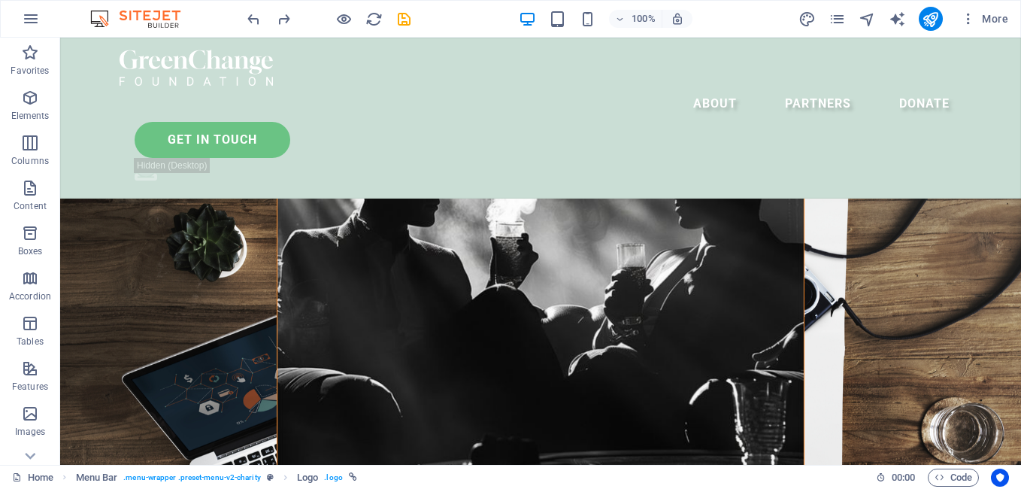
scroll to position [547, 0]
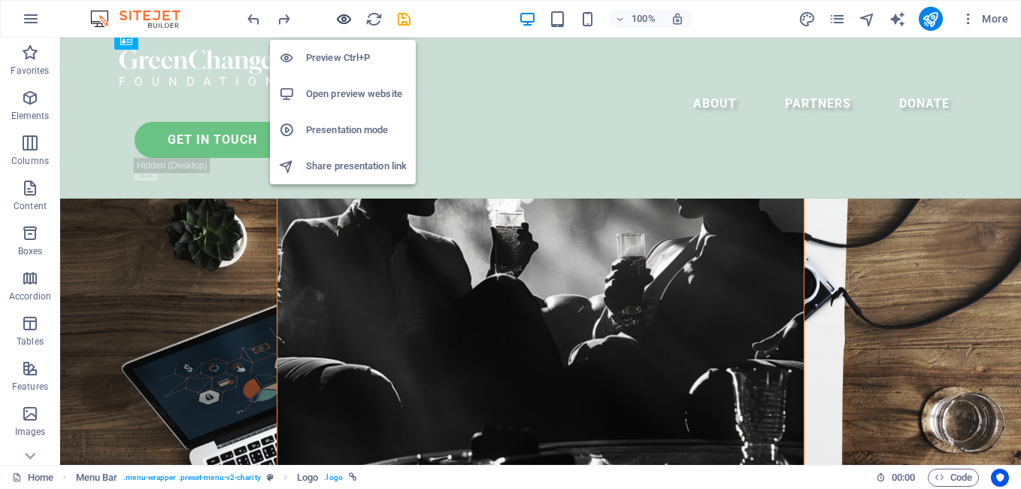
click at [344, 22] on icon "button" at bounding box center [343, 19] width 17 height 17
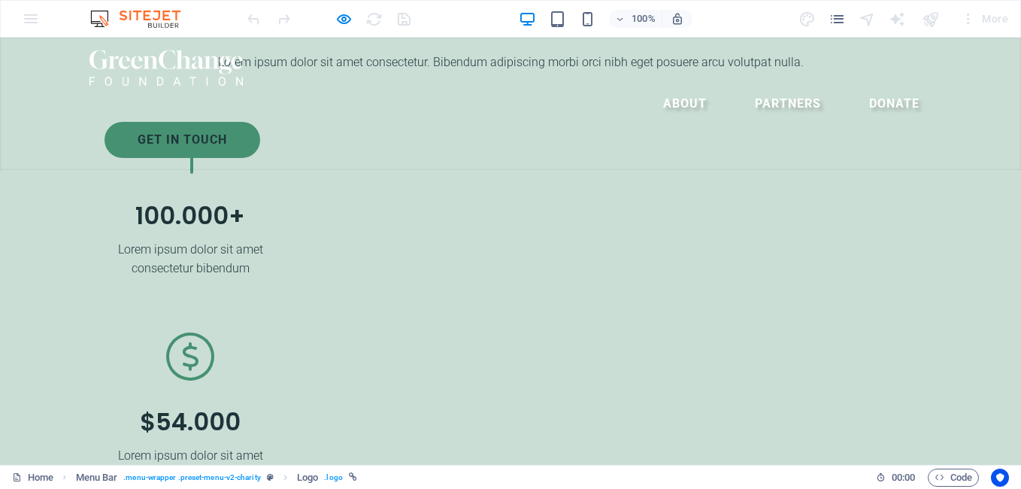
scroll to position [0, 0]
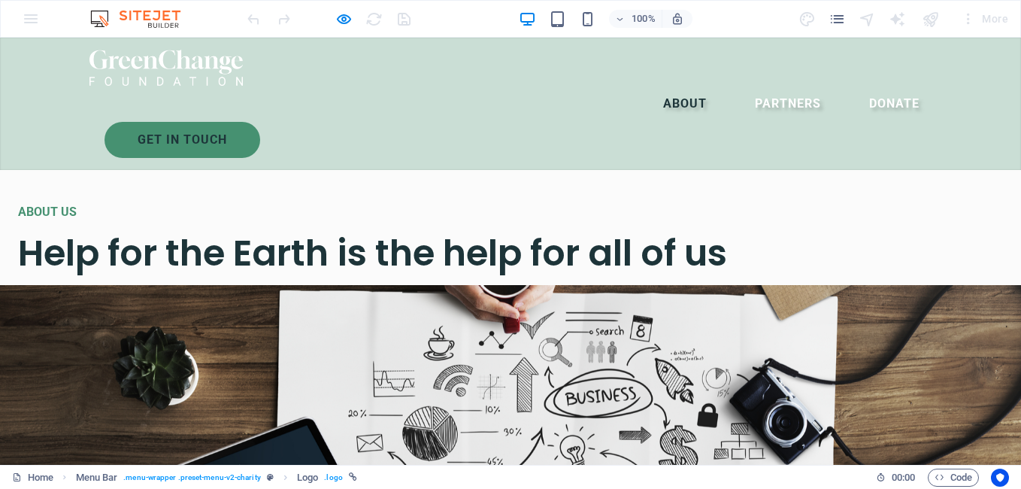
scroll to position [381, 0]
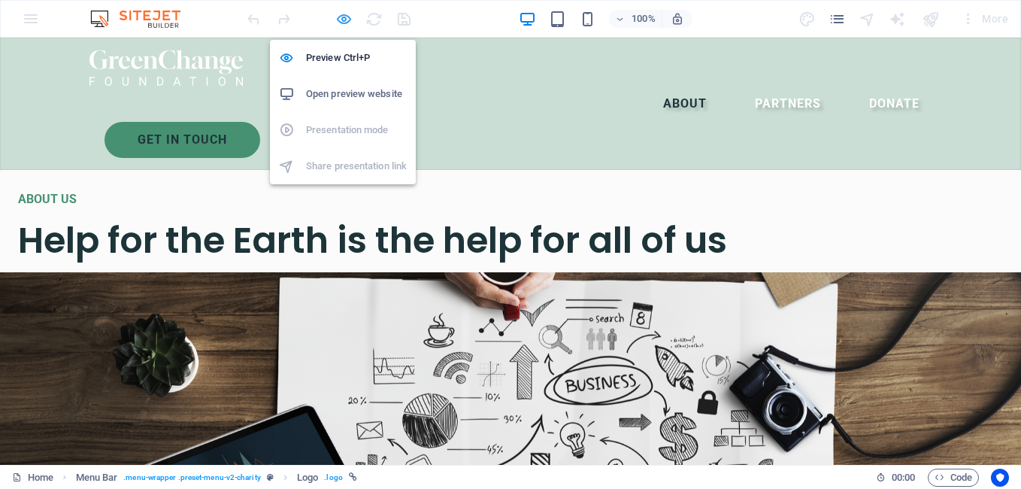
click at [337, 22] on icon "button" at bounding box center [343, 19] width 17 height 17
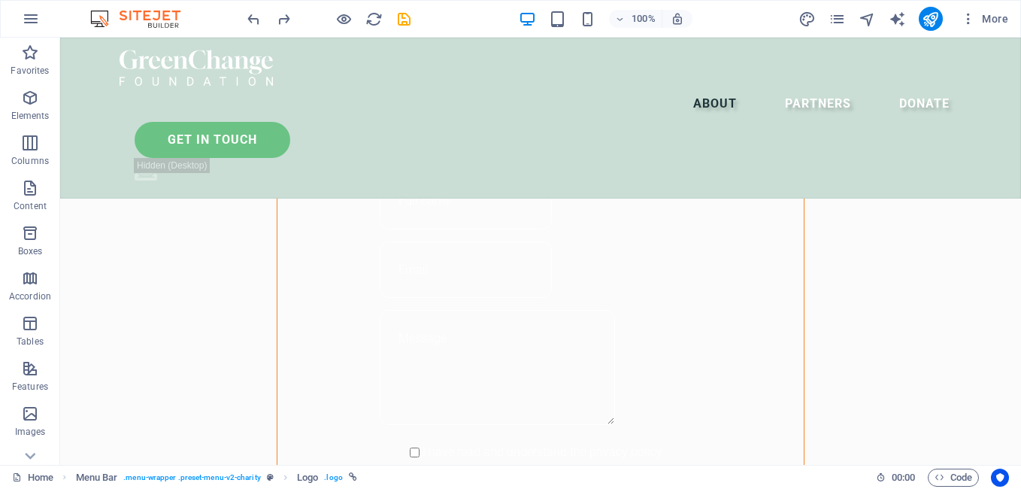
scroll to position [1084, 0]
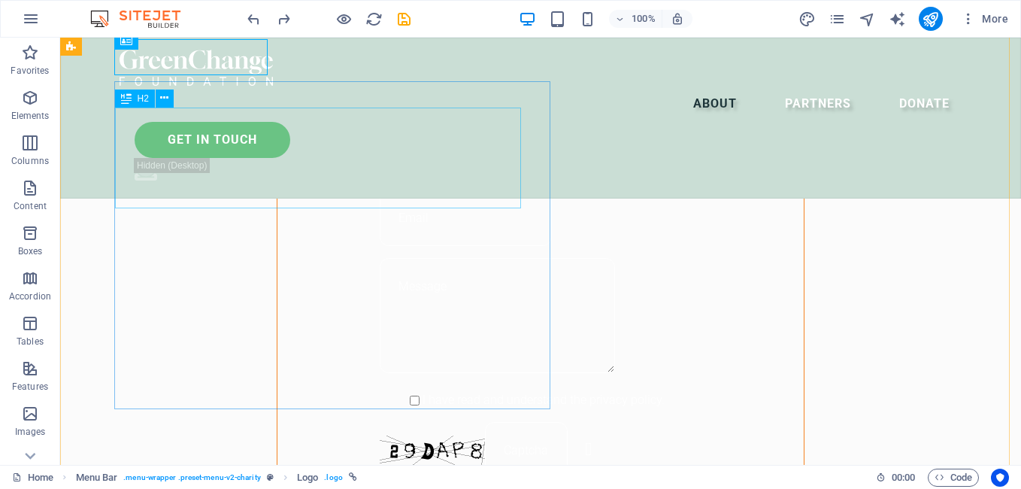
click at [284, 120] on div "Container Banner H1 Banner Banner Container Menu Bar Logo Menu Spacer Text H2 O…" at bounding box center [540, 251] width 961 height 427
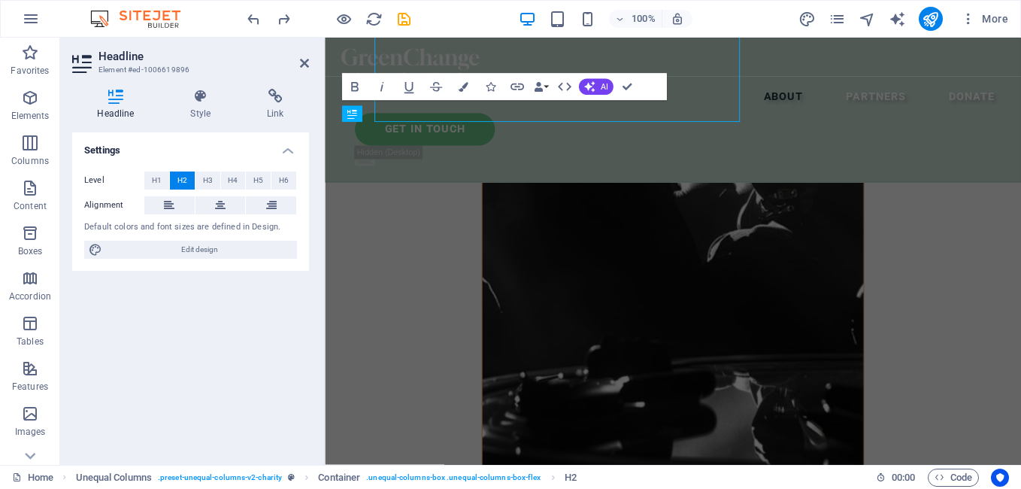
scroll to position [1160, 0]
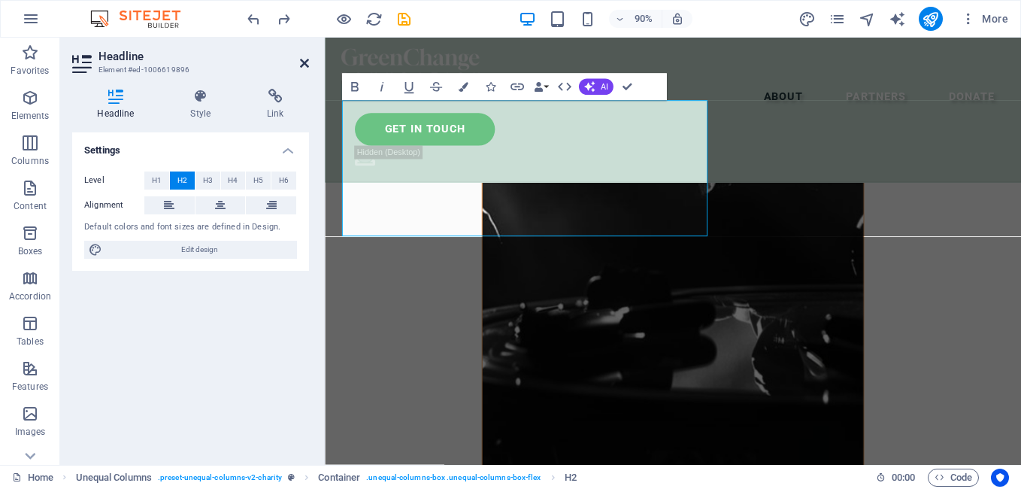
click at [306, 62] on icon at bounding box center [304, 63] width 9 height 12
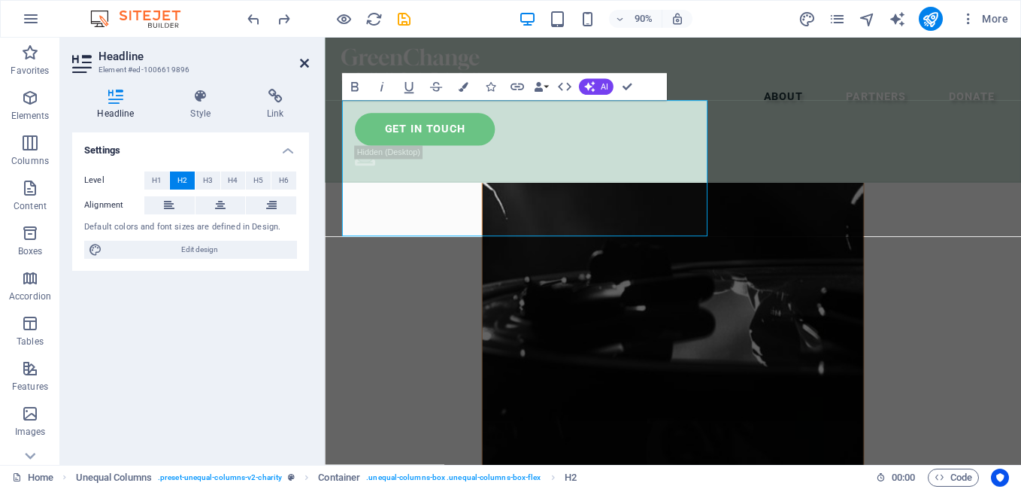
scroll to position [1075, 0]
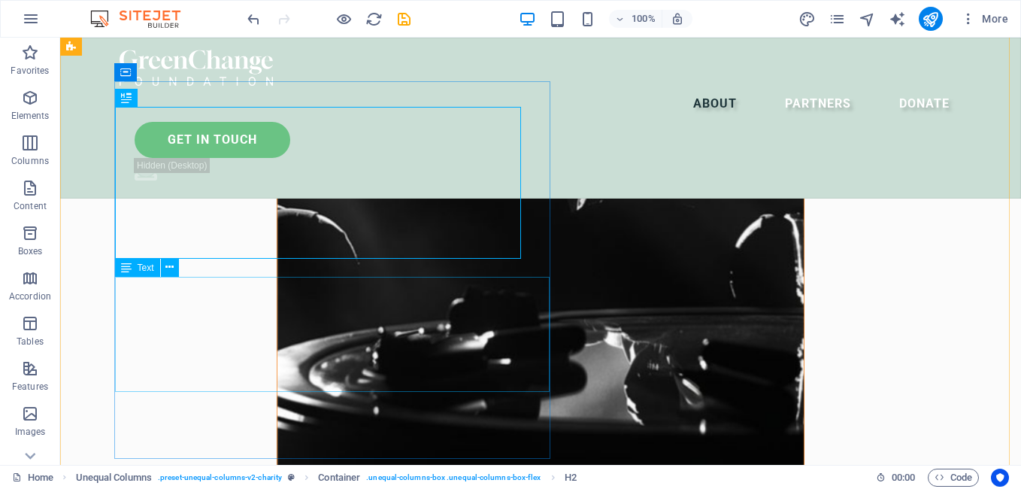
click at [306, 291] on div "Drag here to replace the existing content. Press “Ctrl” if you want to create a…" at bounding box center [540, 251] width 961 height 427
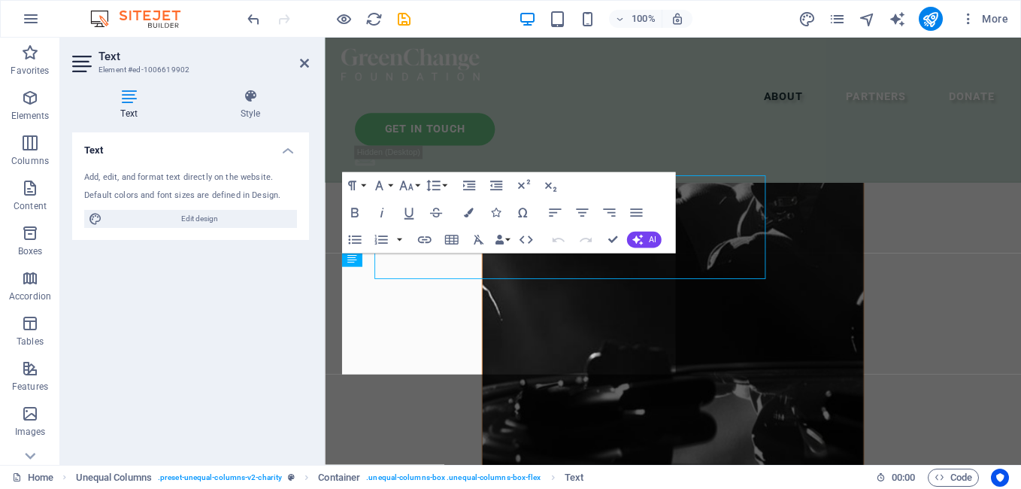
scroll to position [1160, 0]
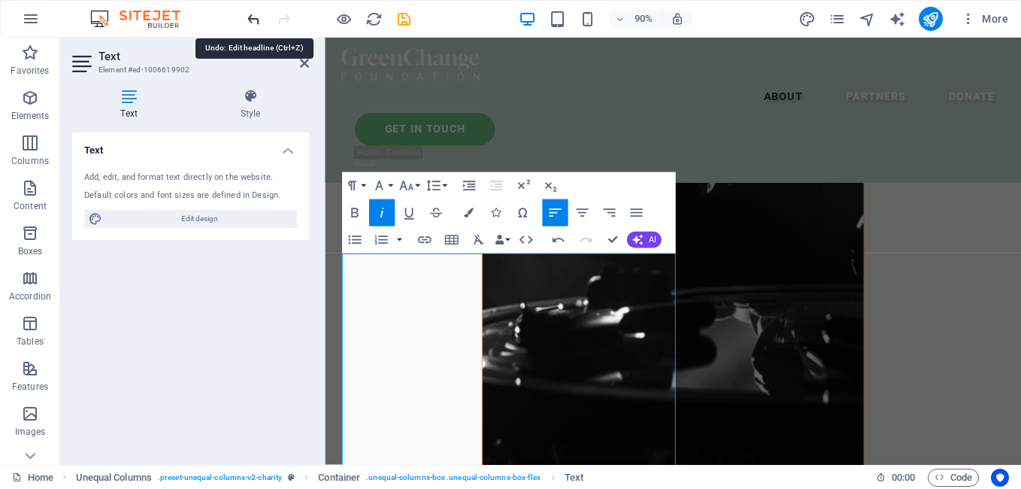
click at [253, 25] on icon "undo" at bounding box center [253, 19] width 17 height 17
click at [253, 24] on icon "undo" at bounding box center [253, 19] width 17 height 17
click at [300, 62] on icon at bounding box center [304, 63] width 9 height 12
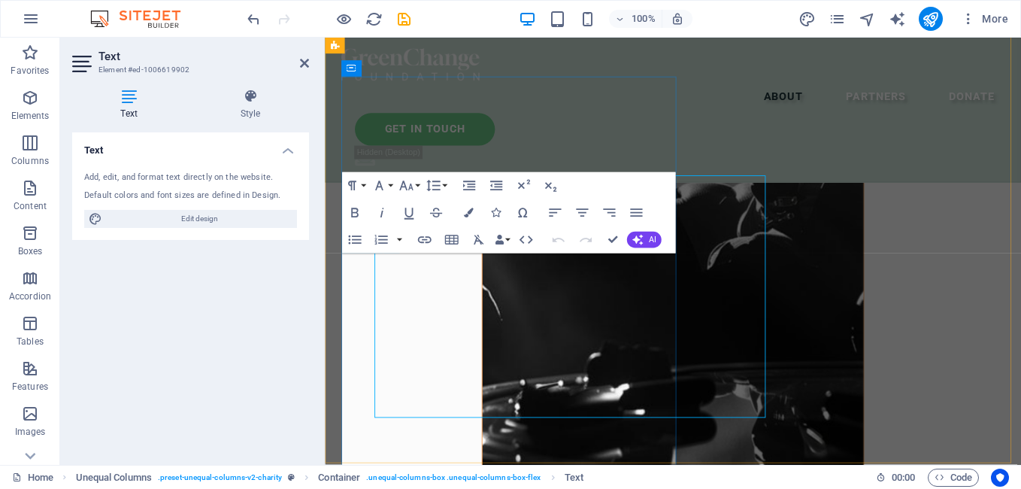
scroll to position [1160, 0]
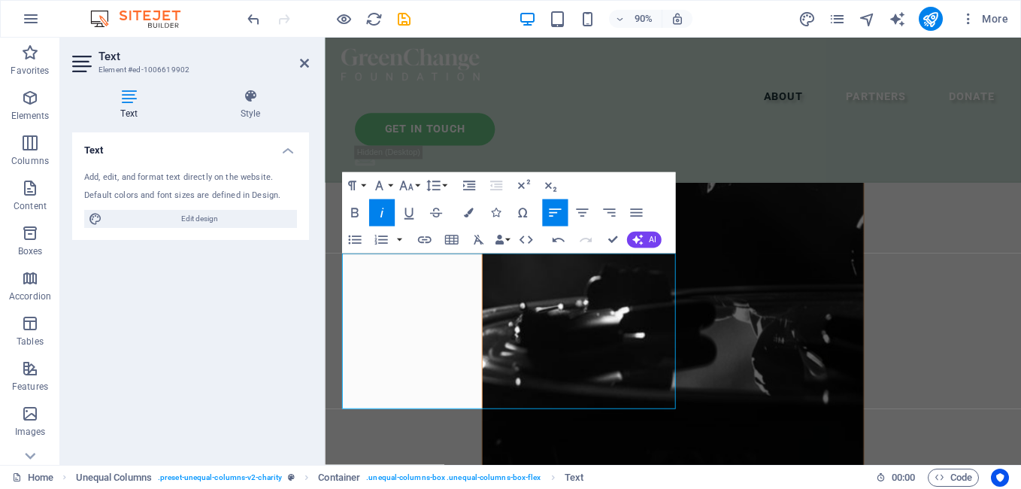
click at [311, 65] on aside "Text Element #ed-1006619902 Text Style Text Add, edit, and format text directly…" at bounding box center [192, 251] width 265 height 427
click at [309, 64] on aside "Text Element #ed-1006619902 Text Style Text Add, edit, and format text directly…" at bounding box center [192, 251] width 265 height 427
click at [305, 65] on icon at bounding box center [304, 63] width 9 height 12
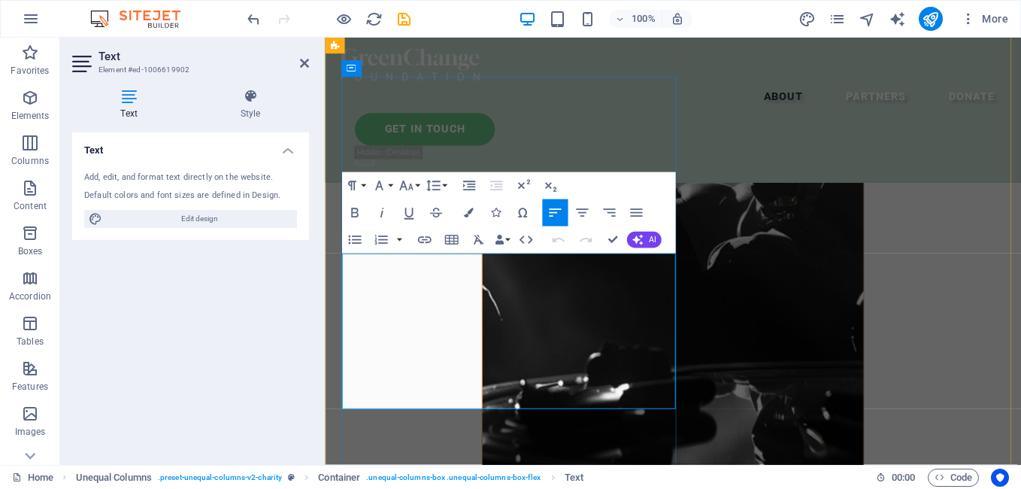
scroll to position [1160, 0]
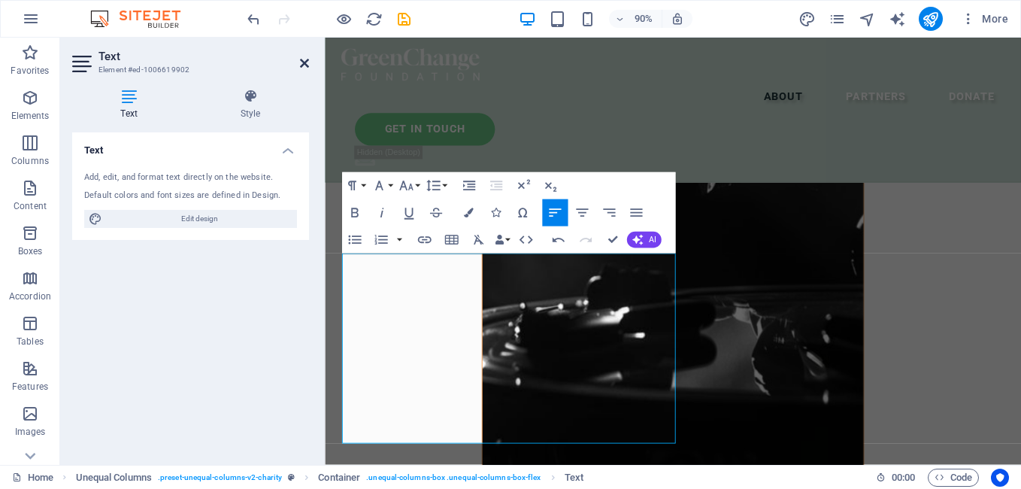
click at [308, 63] on icon at bounding box center [304, 63] width 9 height 12
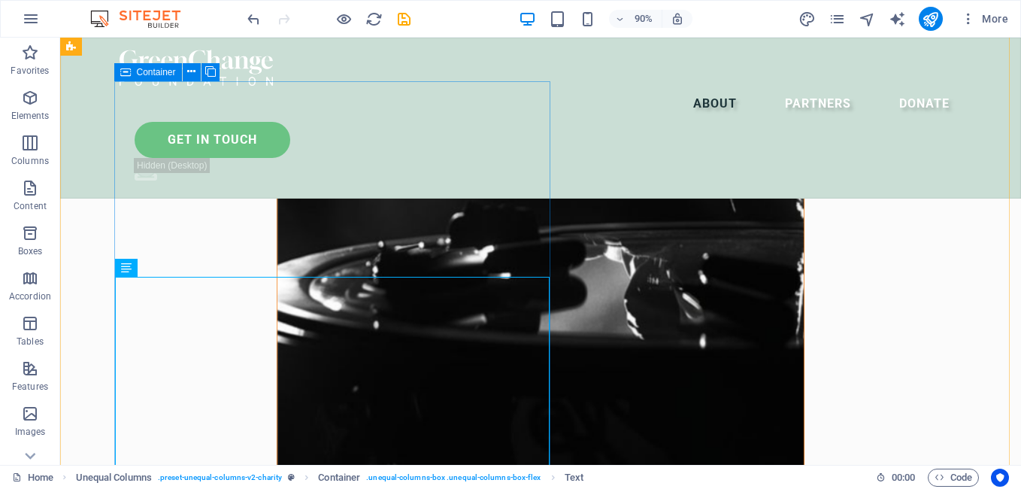
scroll to position [1075, 0]
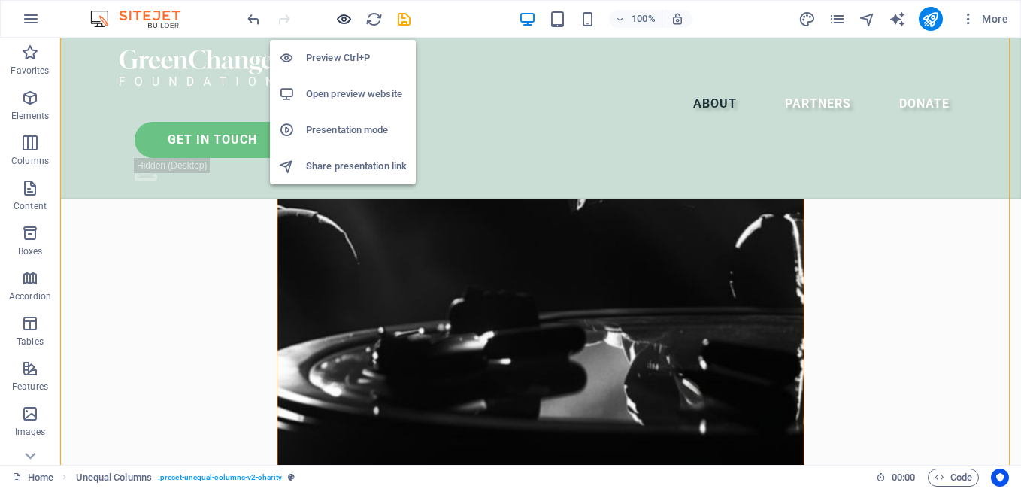
click at [344, 17] on icon "button" at bounding box center [343, 19] width 17 height 17
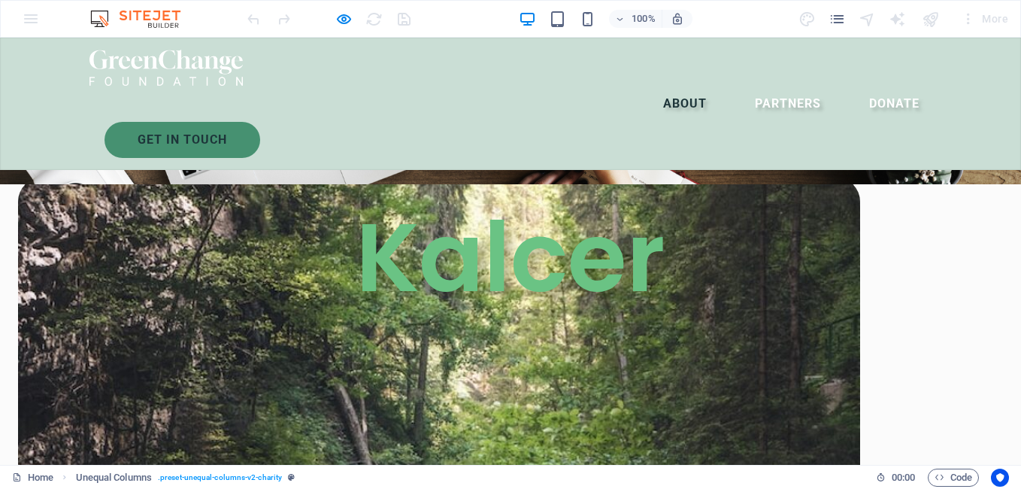
scroll to position [761, 0]
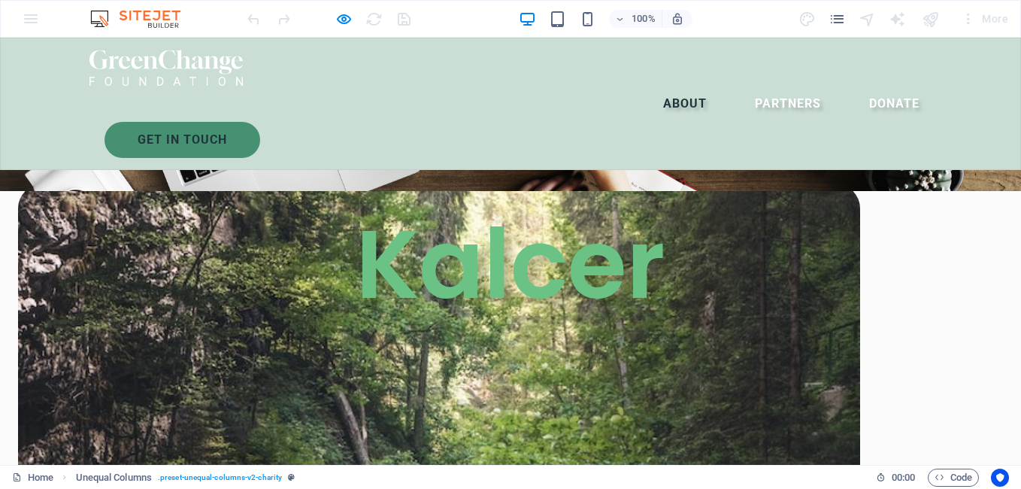
click at [137, 154] on link "donate now" at bounding box center [93, 136] width 150 height 36
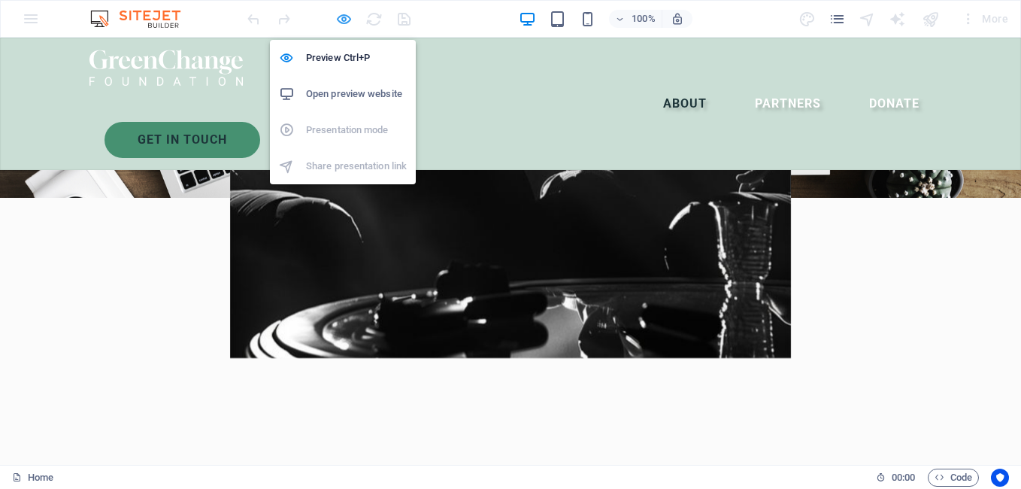
click at [348, 21] on icon "button" at bounding box center [343, 19] width 17 height 17
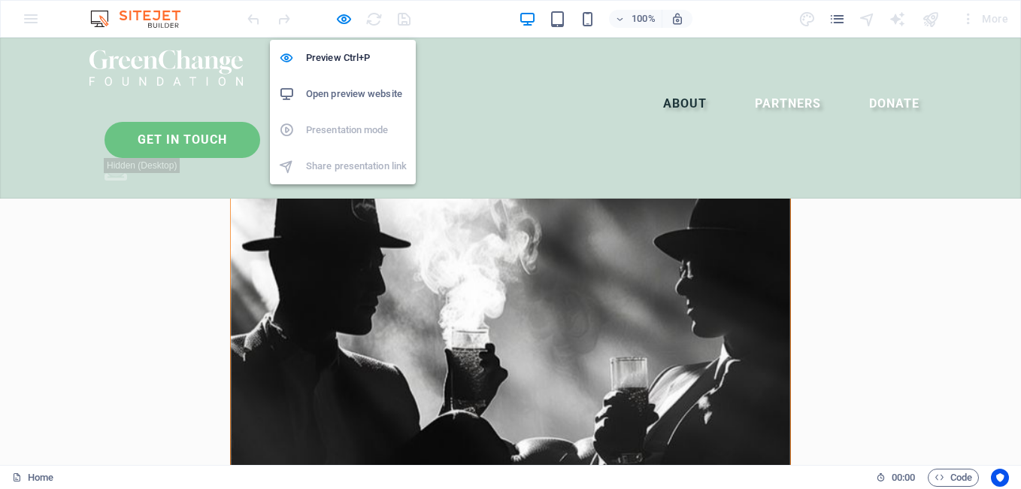
scroll to position [1341, 0]
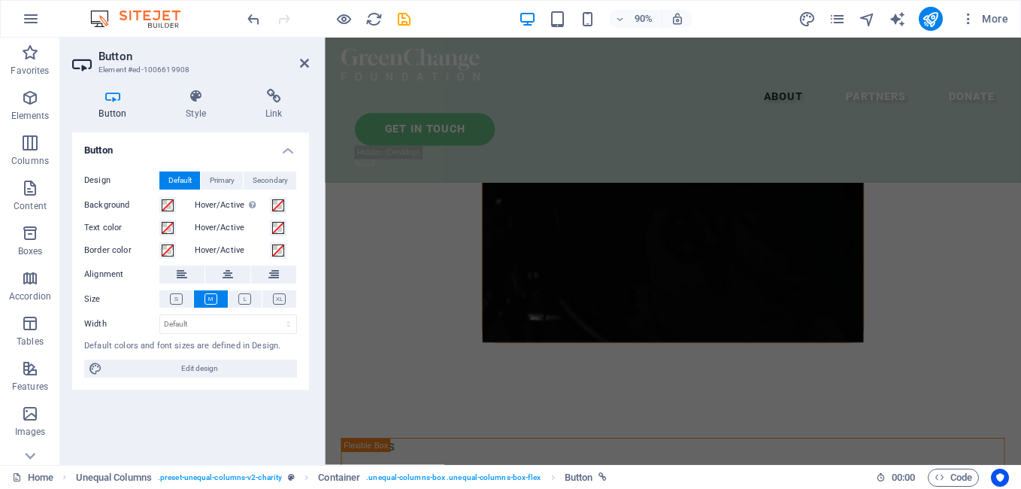
scroll to position [700, 0]
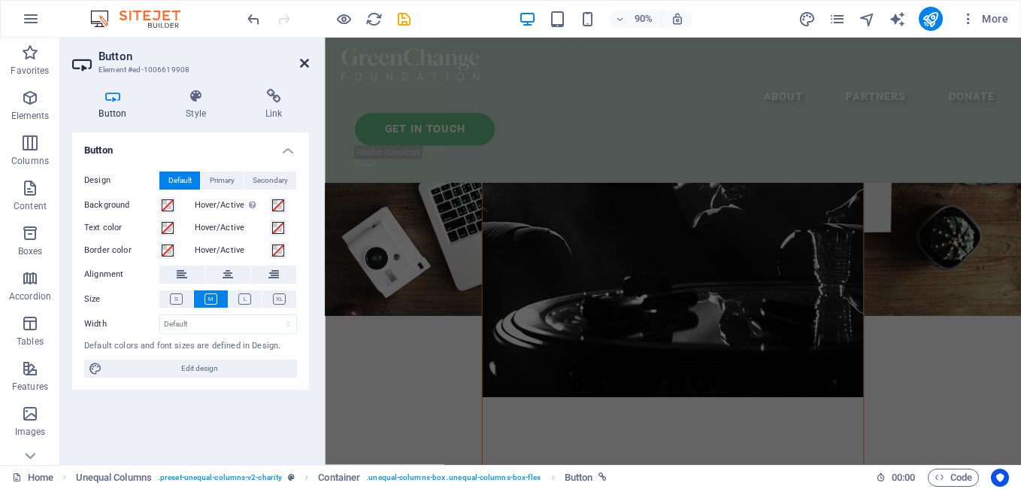
click at [303, 65] on icon at bounding box center [304, 63] width 9 height 12
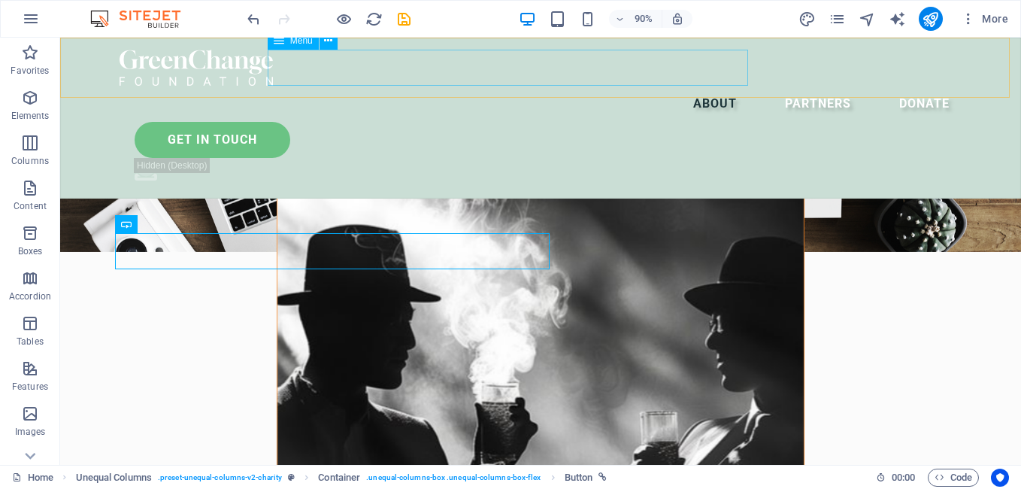
scroll to position [1341, 0]
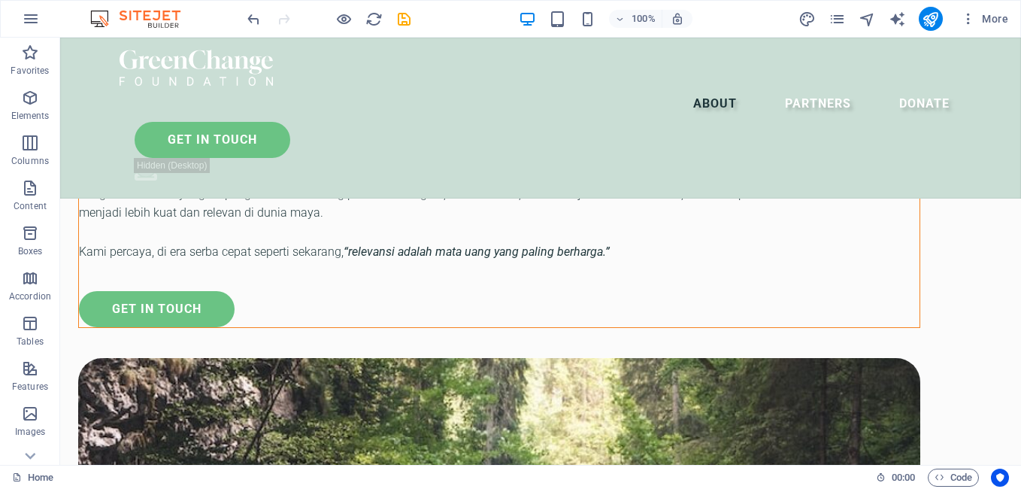
scroll to position [2006, 0]
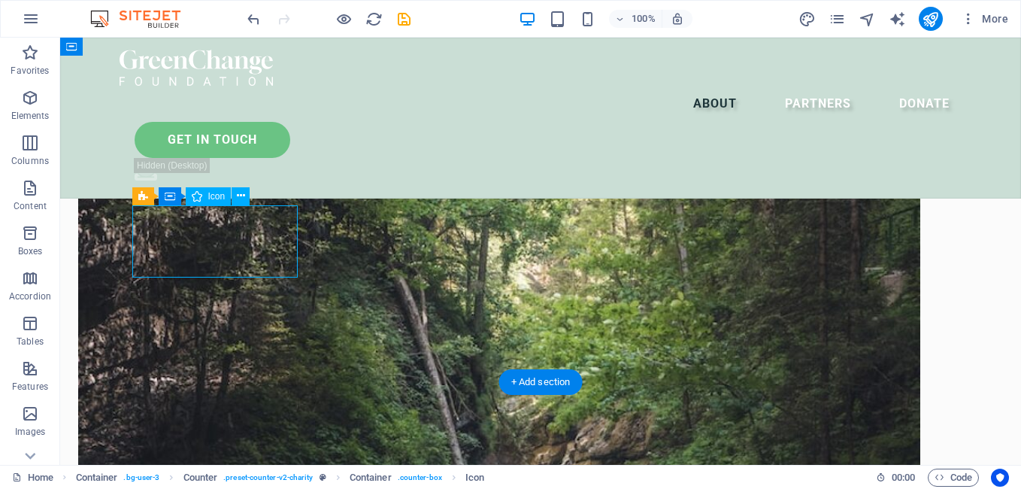
select select "xMidYMid"
select select "px"
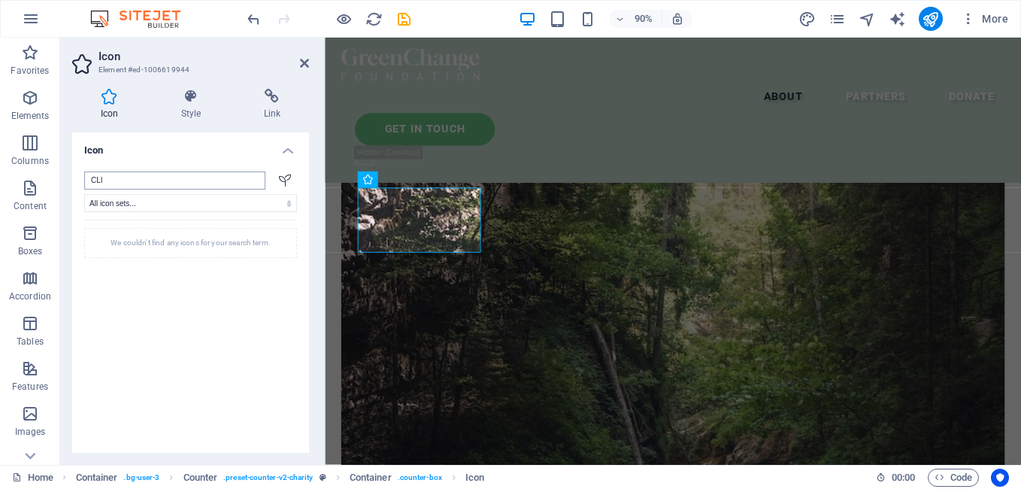
type input "CL"
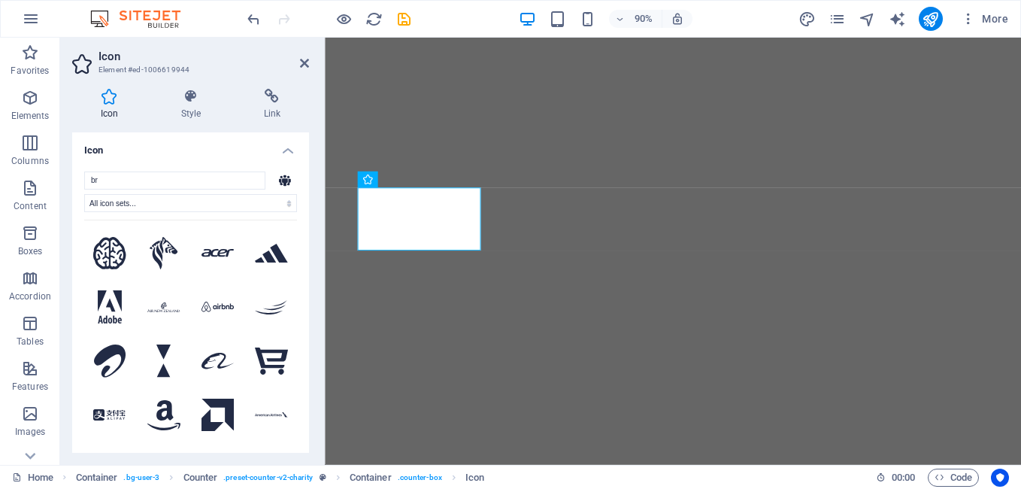
select select "xMidYMid"
select select "px"
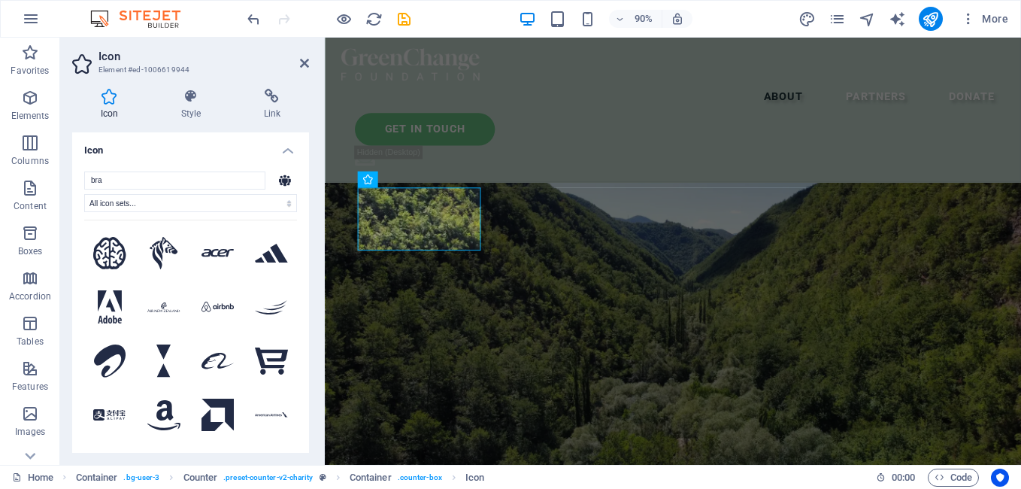
scroll to position [2112, 0]
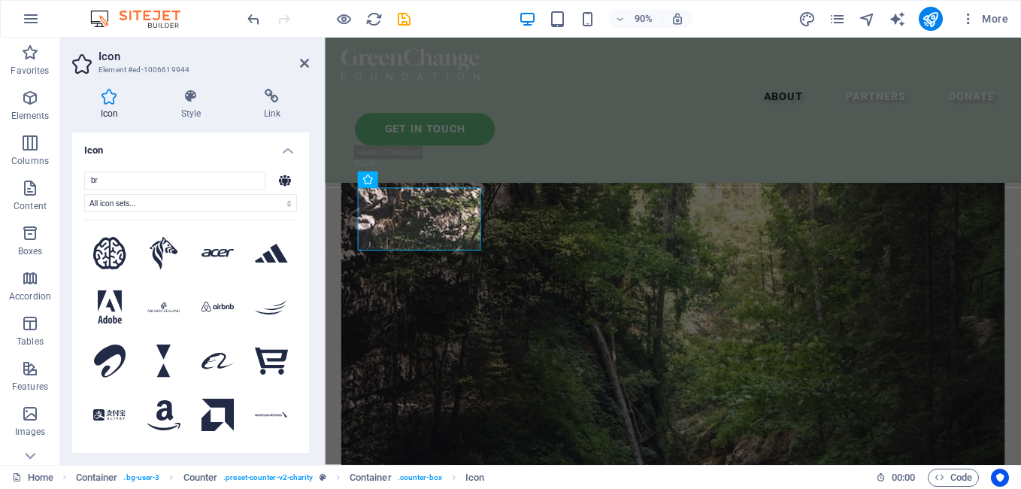
type input "b"
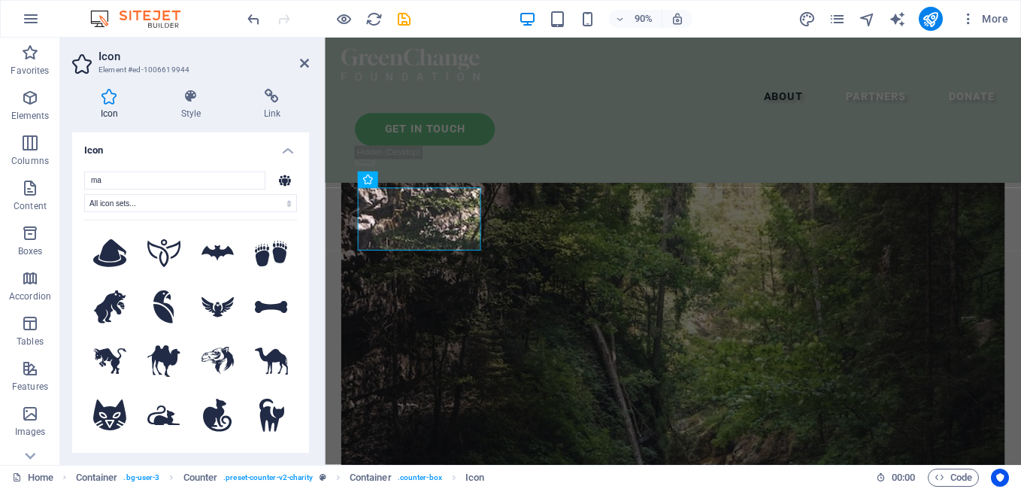
type input "m"
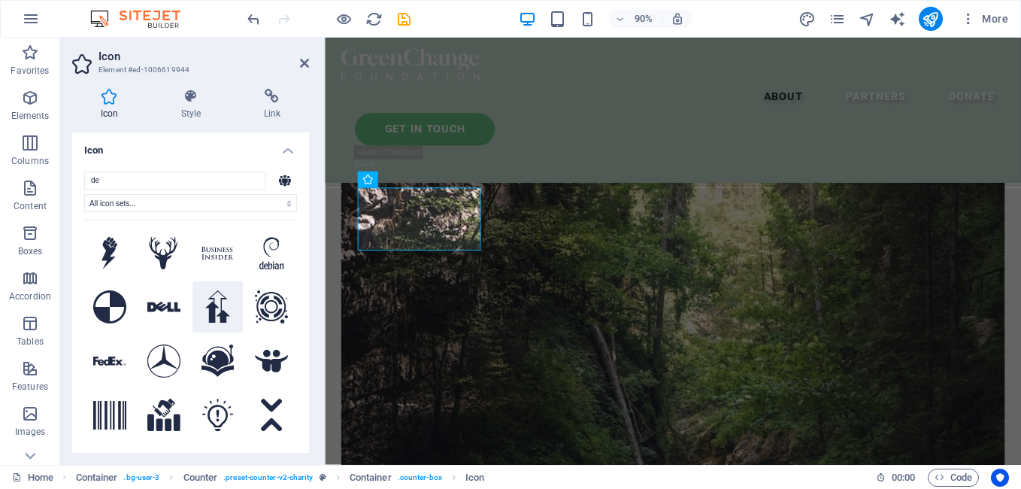
type input "de"
click at [211, 307] on icon at bounding box center [218, 306] width 26 height 33
click at [305, 67] on icon at bounding box center [304, 63] width 9 height 12
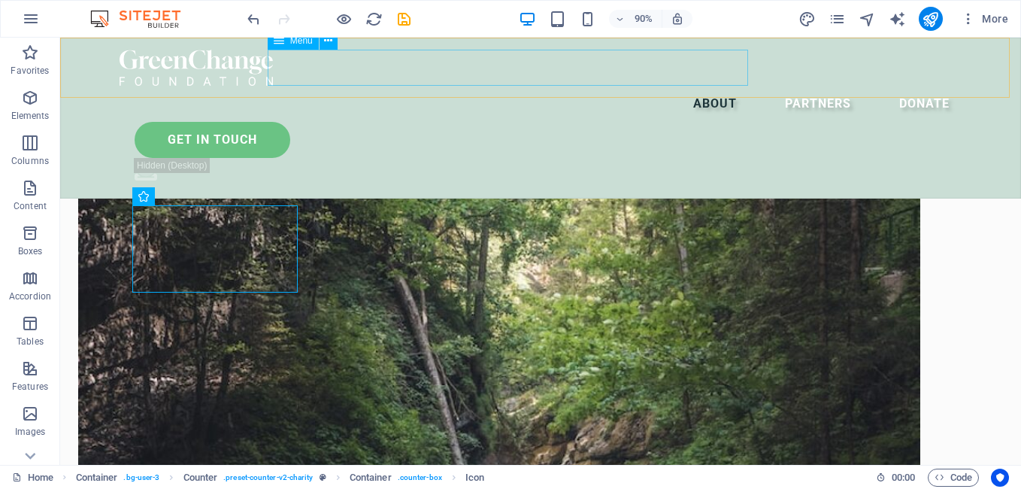
scroll to position [2006, 0]
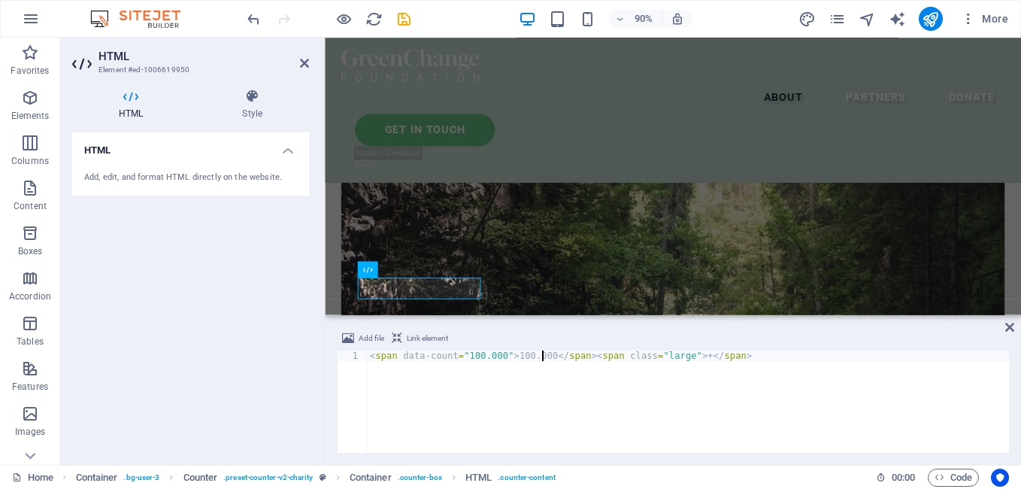
click at [540, 357] on div "< span data-count = "100.000" > 100.000 </ span > < span class = "large" > + </…" at bounding box center [688, 411] width 642 height 123
type textarea "<span data-count="100.000">300</span><span class="large"> +</span>"
click at [1011, 326] on icon at bounding box center [1009, 327] width 9 height 12
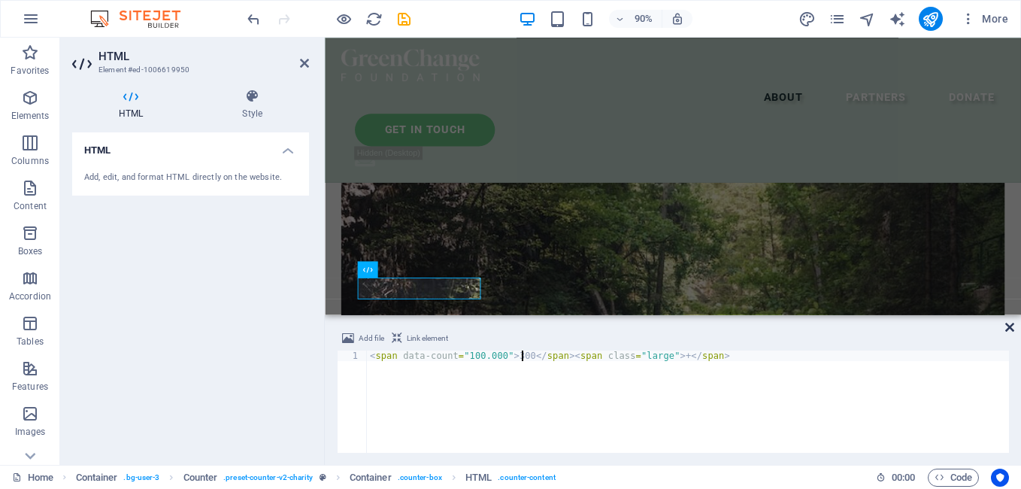
scroll to position [2006, 0]
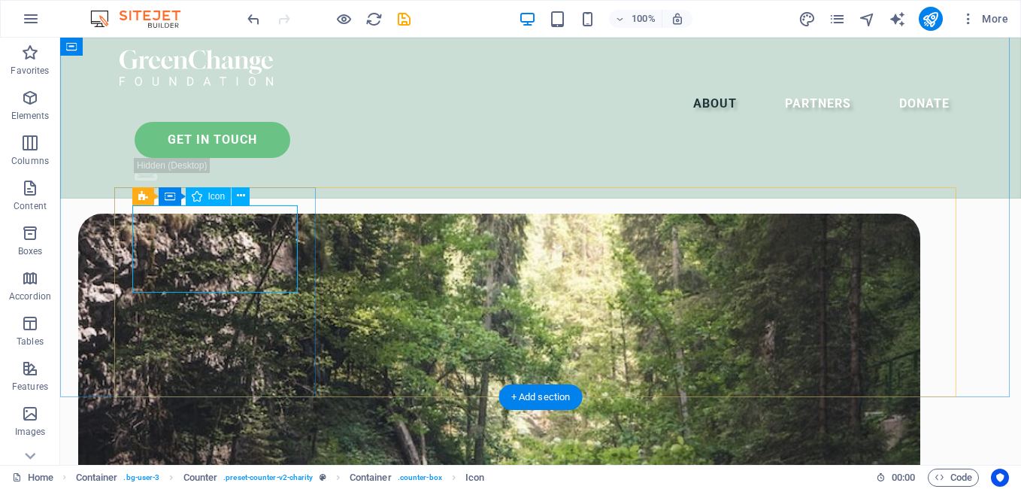
scroll to position [2112, 0]
select select "xMidYMid"
select select "px"
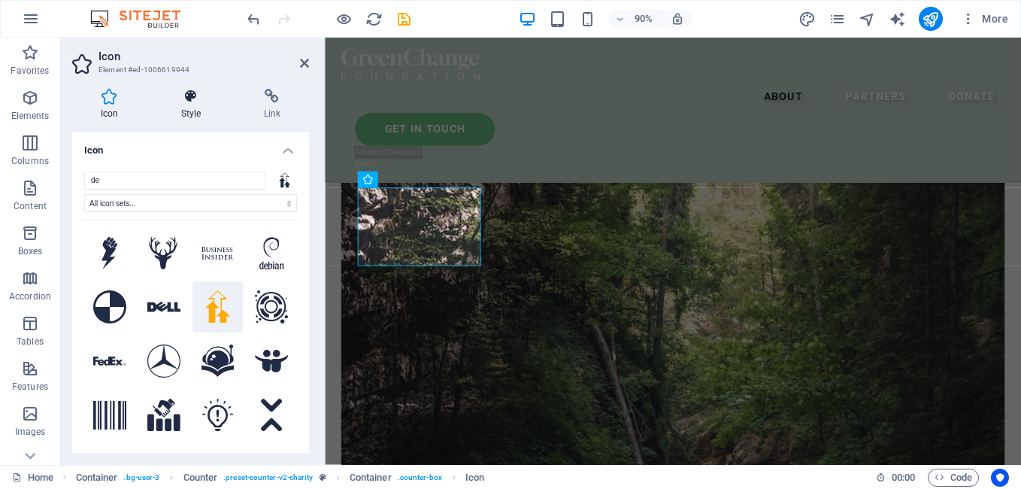
click at [183, 98] on icon at bounding box center [191, 96] width 77 height 15
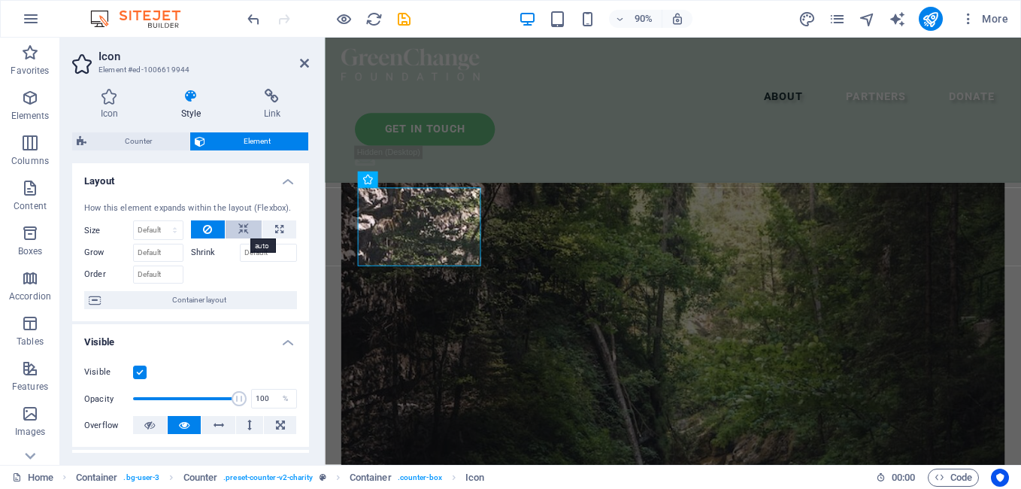
click at [243, 230] on icon at bounding box center [243, 229] width 11 height 18
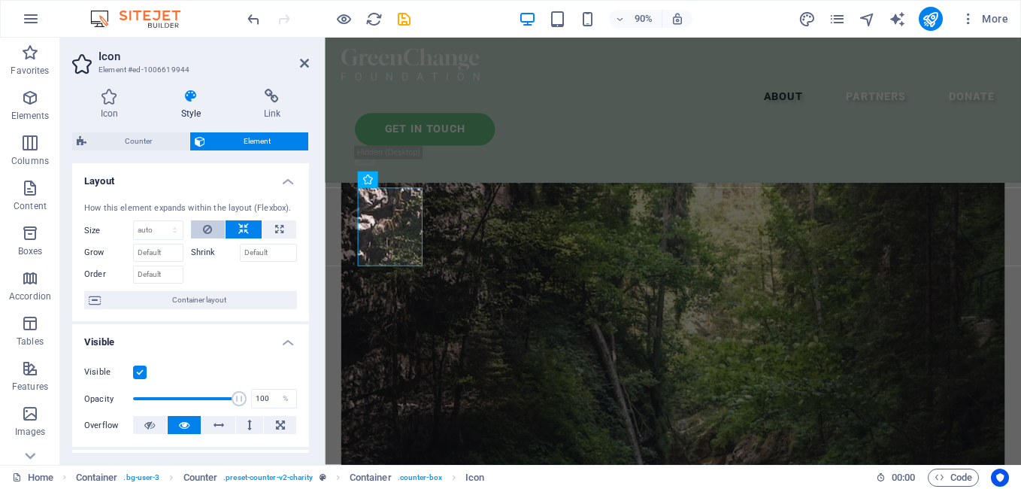
click at [215, 227] on button at bounding box center [208, 229] width 35 height 18
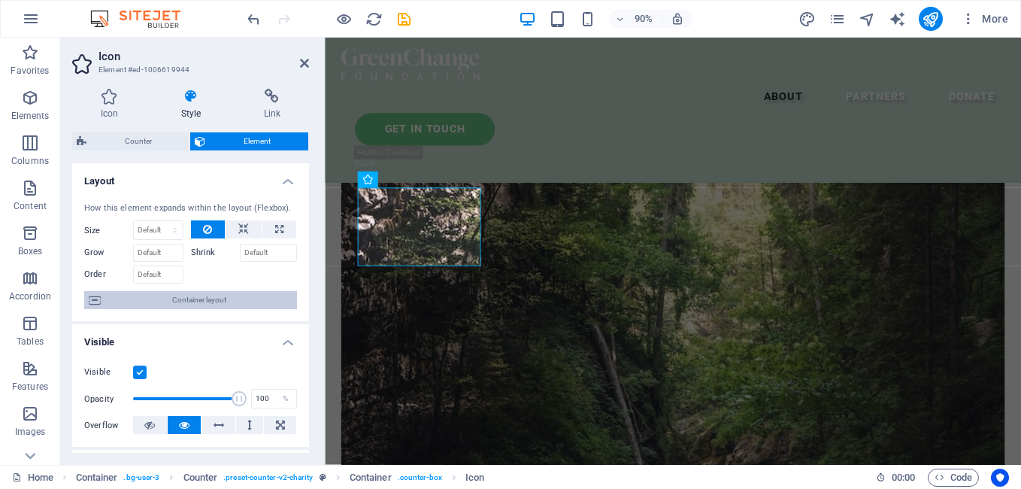
click at [174, 296] on span "Container layout" at bounding box center [198, 300] width 187 height 18
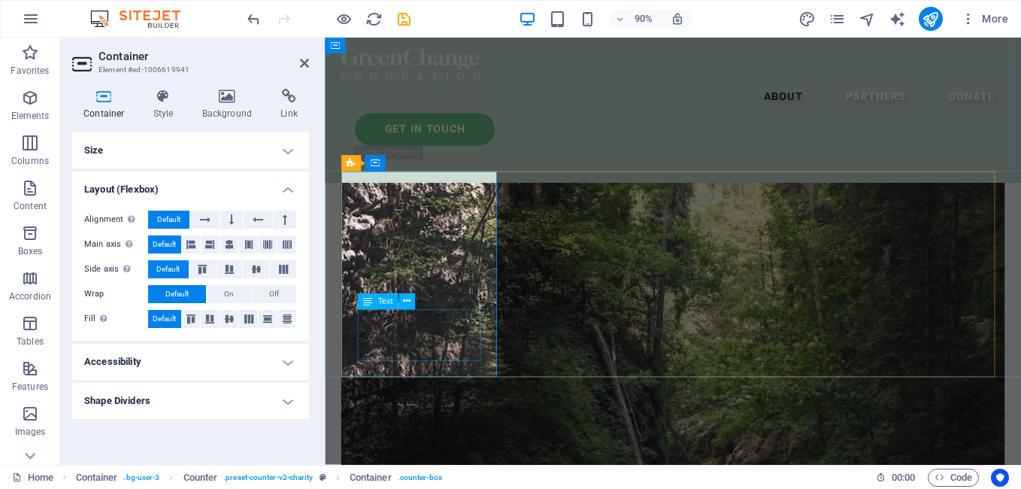
drag, startPoint x: 735, startPoint y: 413, endPoint x: 444, endPoint y: 344, distance: 299.0
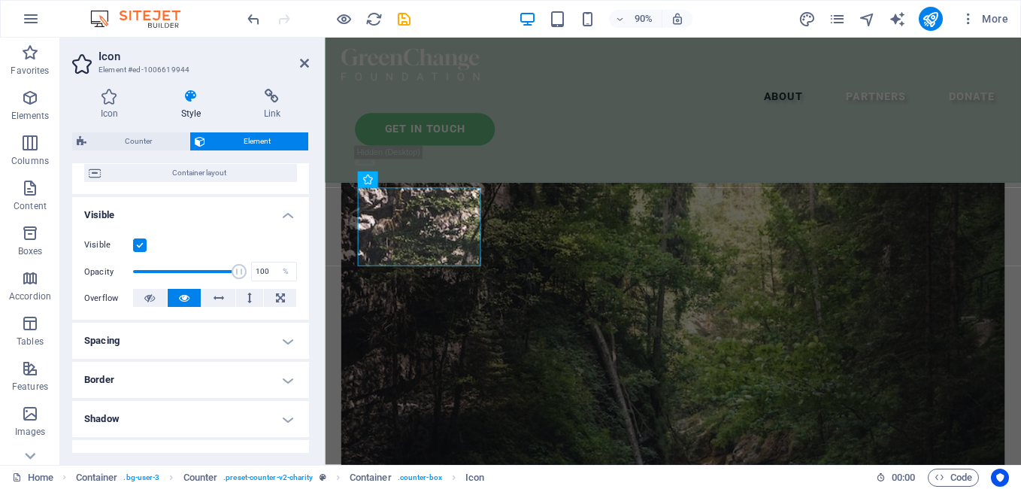
scroll to position [149, 0]
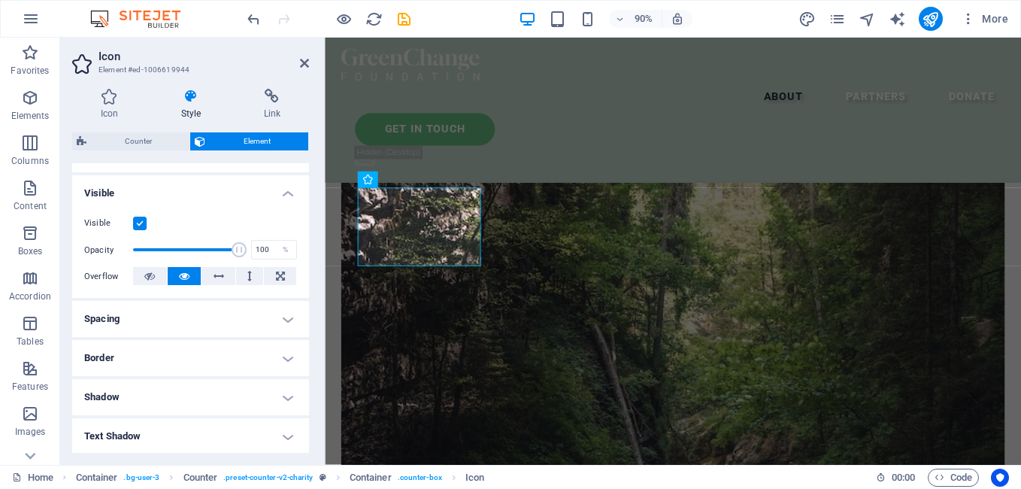
click at [283, 318] on h4 "Spacing" at bounding box center [190, 319] width 237 height 36
click at [263, 350] on span "Custom" at bounding box center [267, 349] width 52 height 18
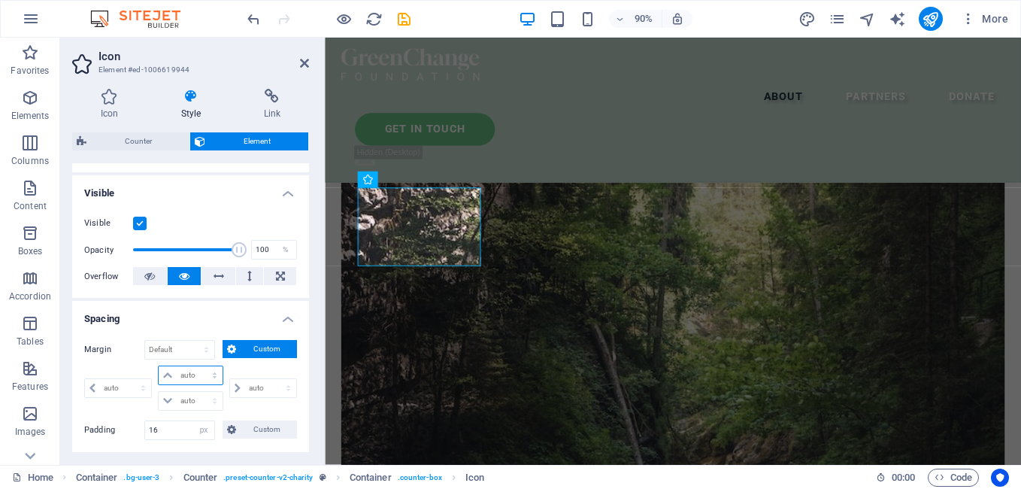
click at [196, 378] on select "auto px % rem vw vh" at bounding box center [190, 375] width 63 height 18
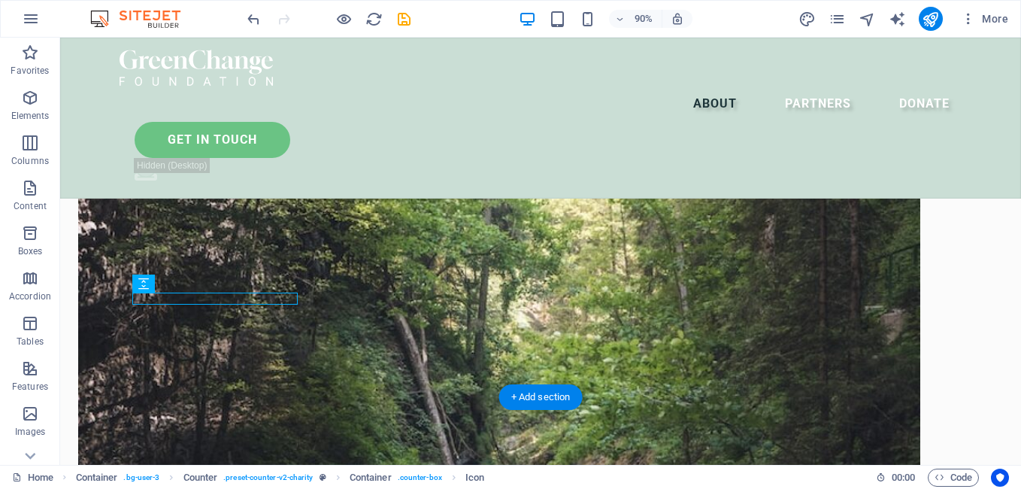
scroll to position [2006, 0]
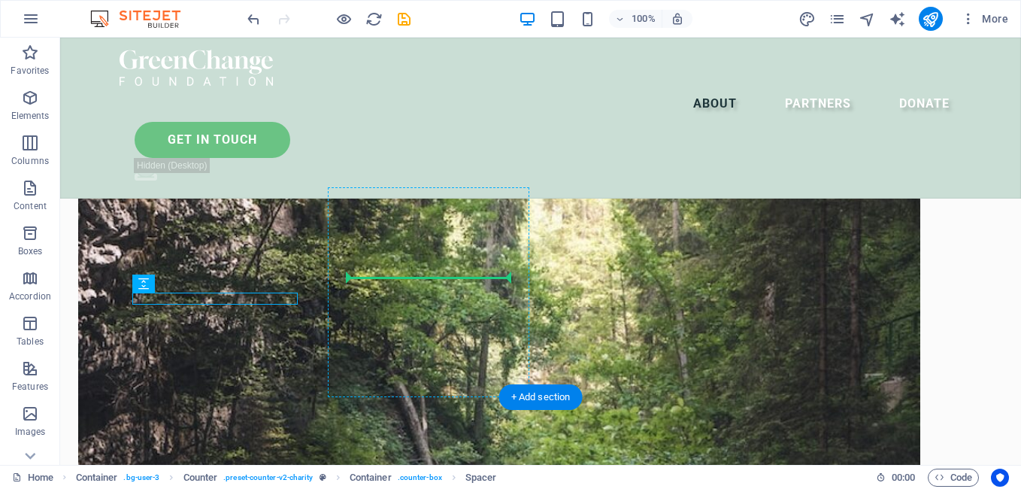
drag, startPoint x: 159, startPoint y: 299, endPoint x: 417, endPoint y: 258, distance: 261.1
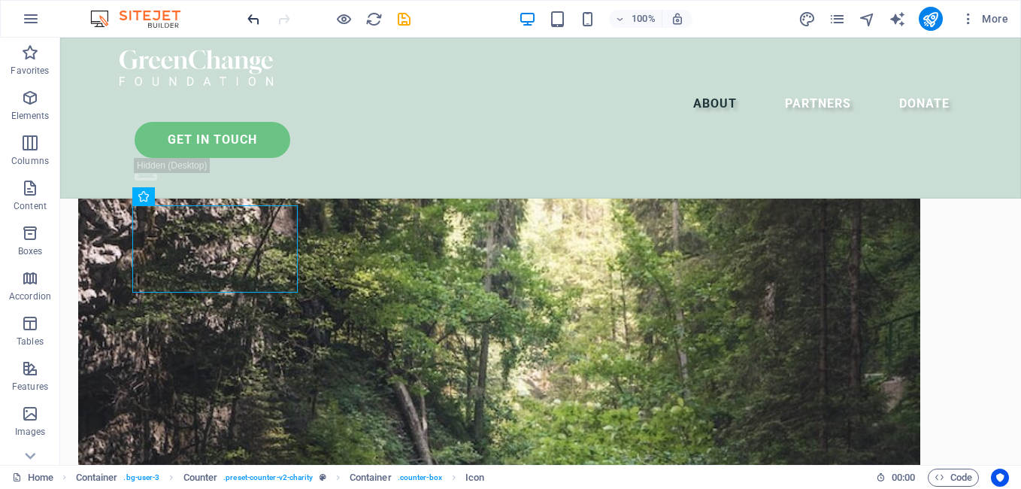
click at [245, 20] on icon "undo" at bounding box center [253, 19] width 17 height 17
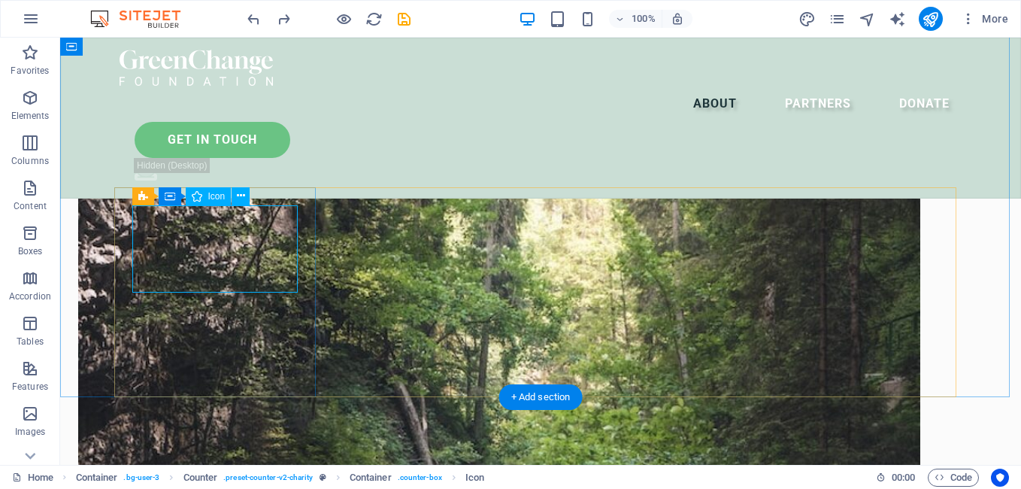
drag, startPoint x: 236, startPoint y: 292, endPoint x: 242, endPoint y: 253, distance: 38.8
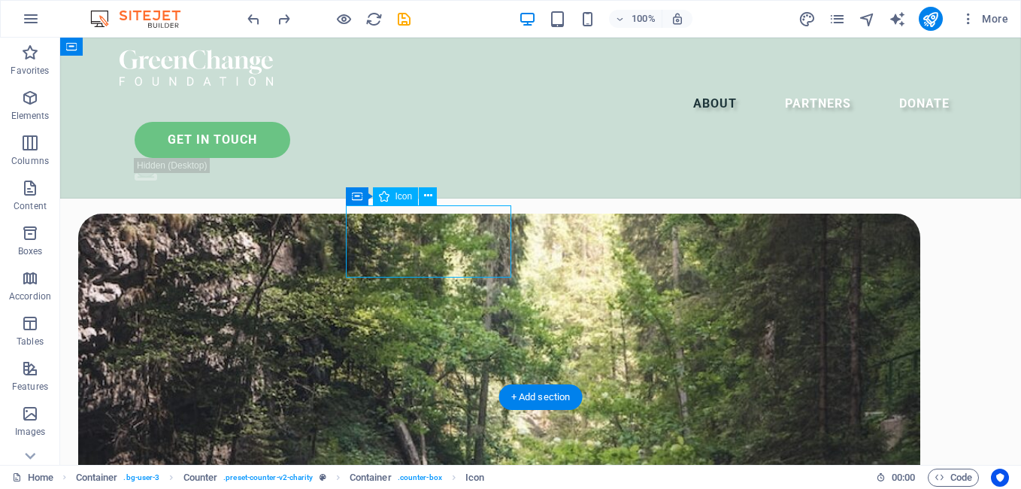
select select "xMidYMid"
select select "px"
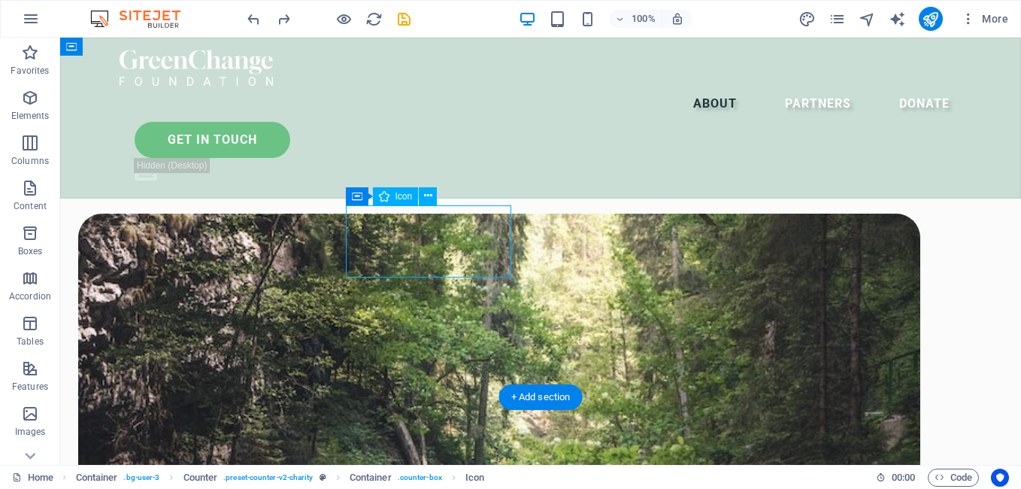
select select "xMidYMid"
select select "px"
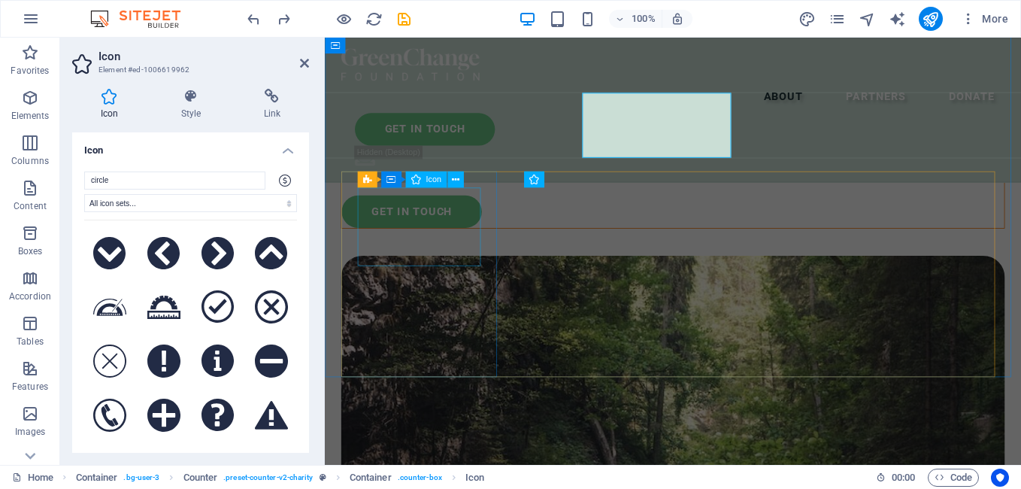
scroll to position [2112, 0]
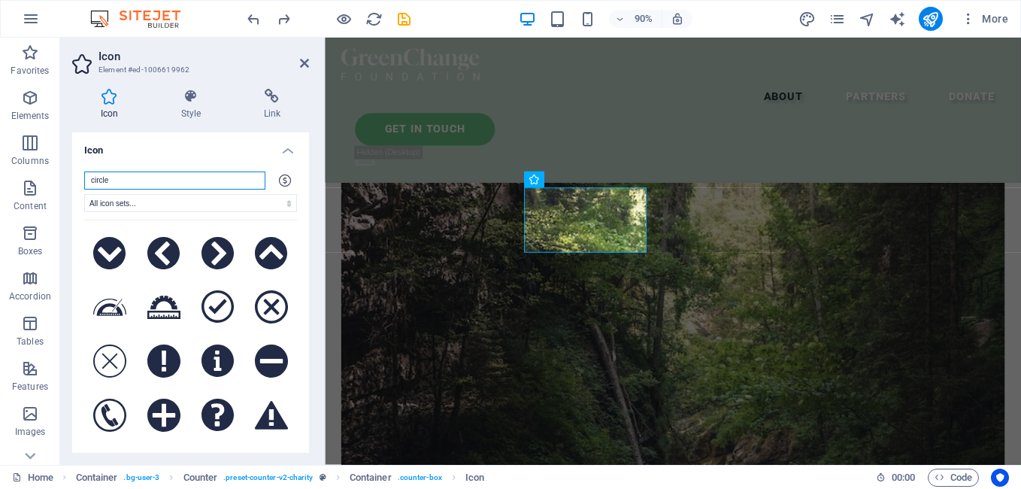
click at [215, 181] on input "circle" at bounding box center [174, 180] width 181 height 18
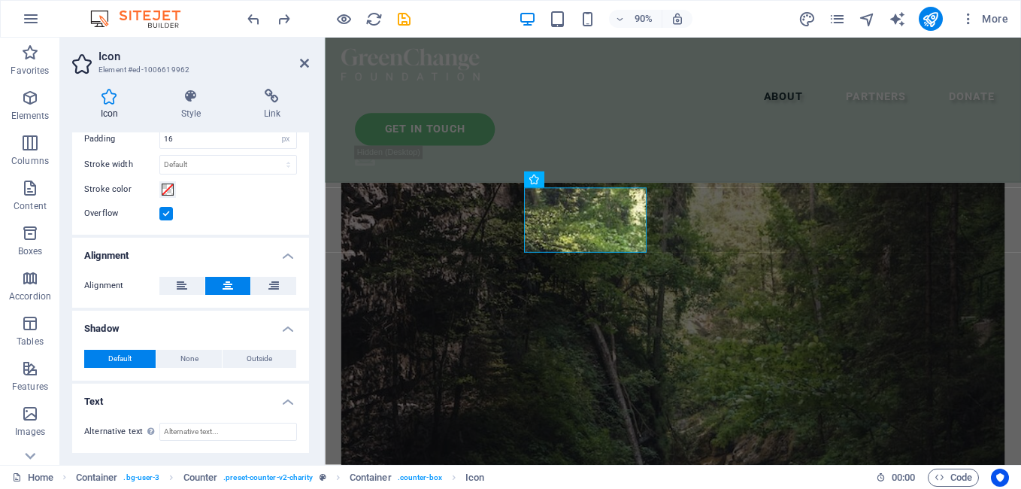
scroll to position [0, 0]
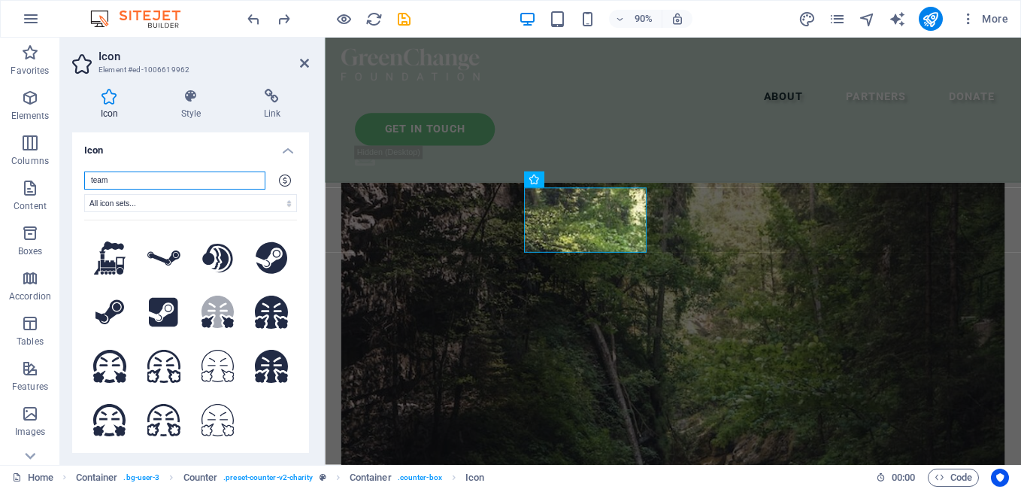
click at [214, 174] on input "team" at bounding box center [174, 180] width 181 height 18
click at [213, 174] on input "team" at bounding box center [174, 180] width 181 height 18
type input "team"
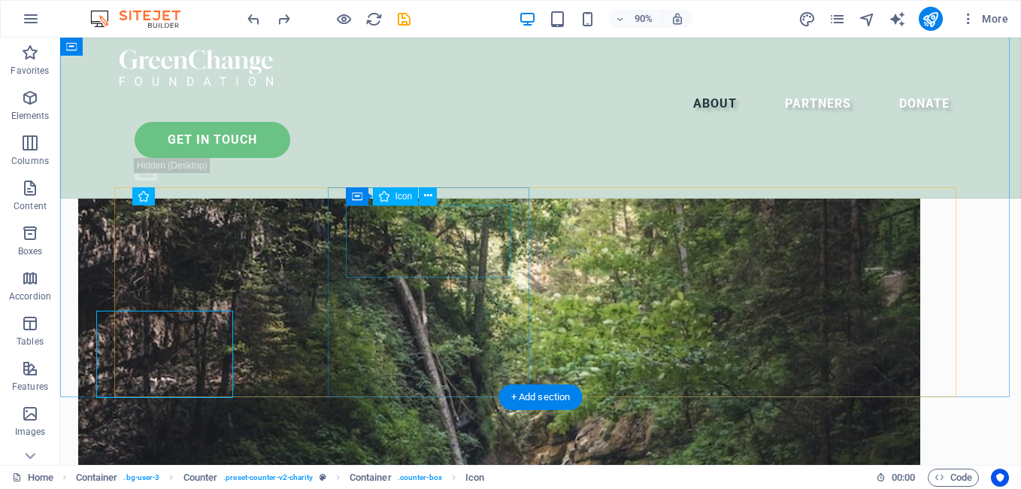
scroll to position [2006, 0]
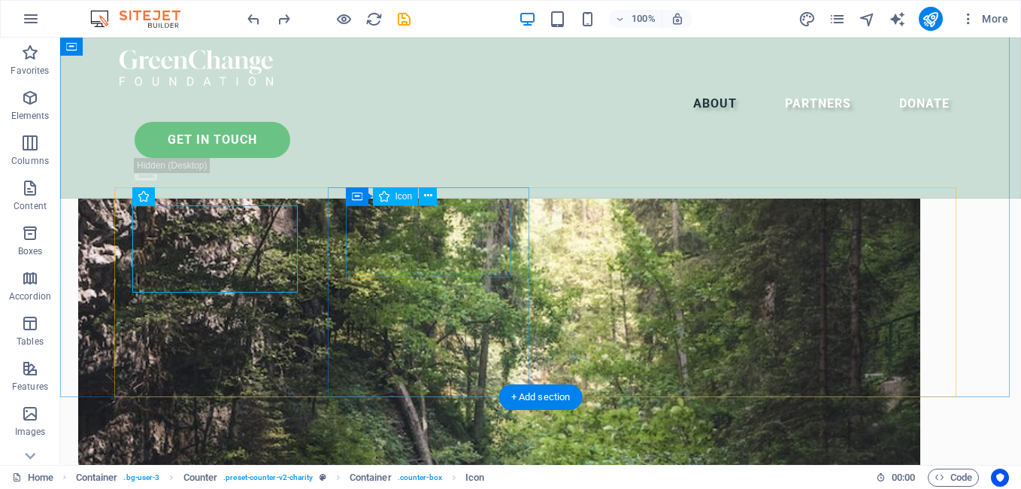
select select "xMidYMid"
select select "px"
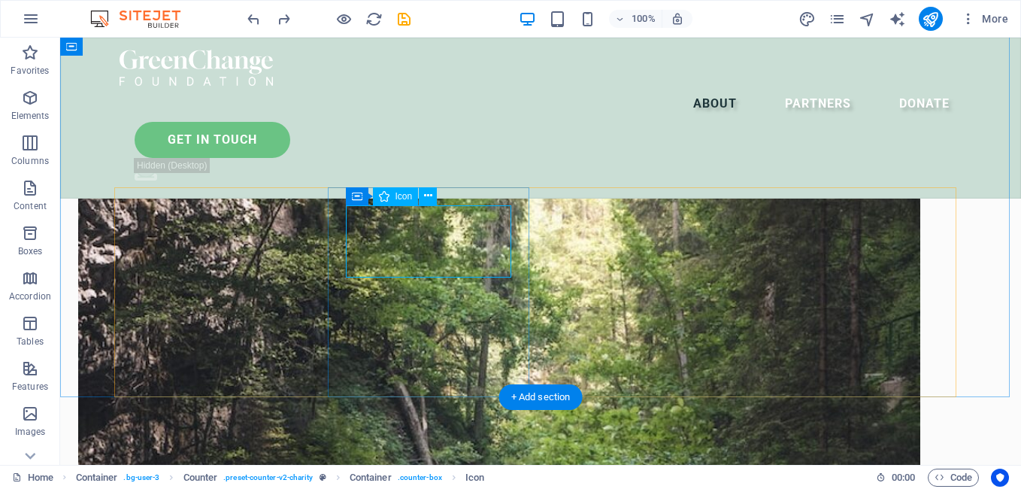
select select "px"
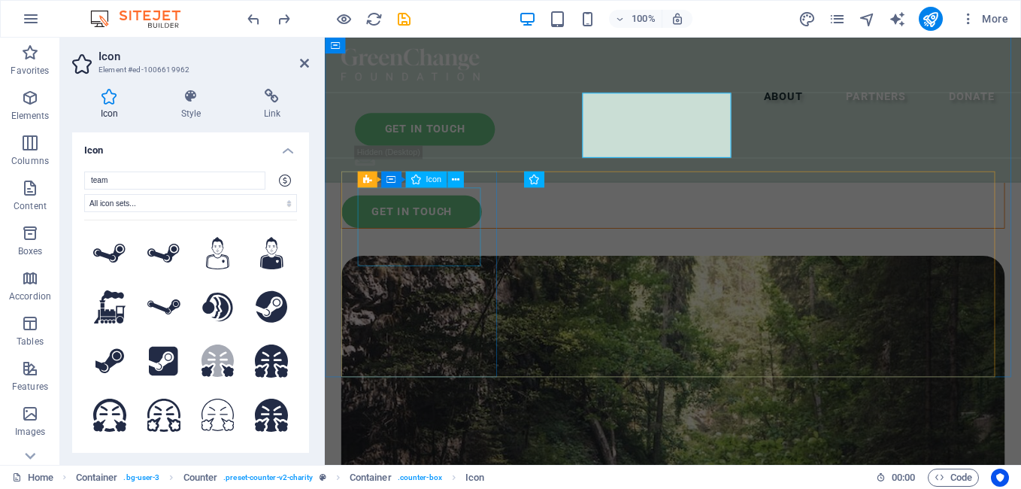
scroll to position [2112, 0]
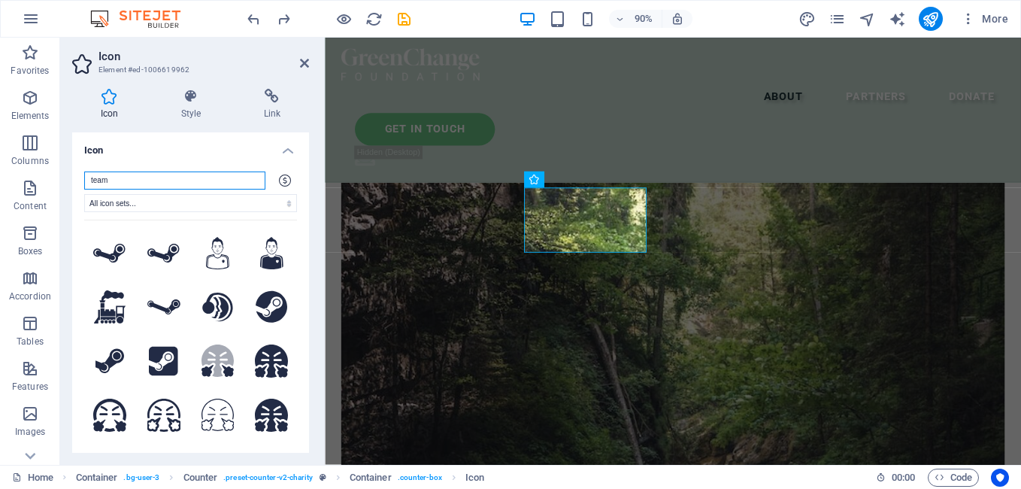
click at [141, 181] on input "team" at bounding box center [174, 180] width 181 height 18
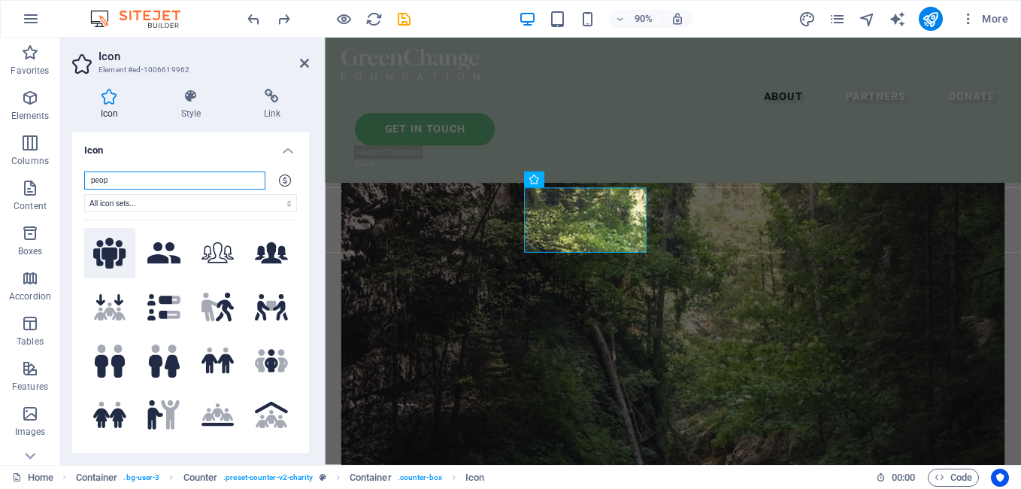
type input "peop"
click at [109, 250] on icon at bounding box center [109, 254] width 33 height 32
click at [303, 59] on icon at bounding box center [304, 63] width 9 height 12
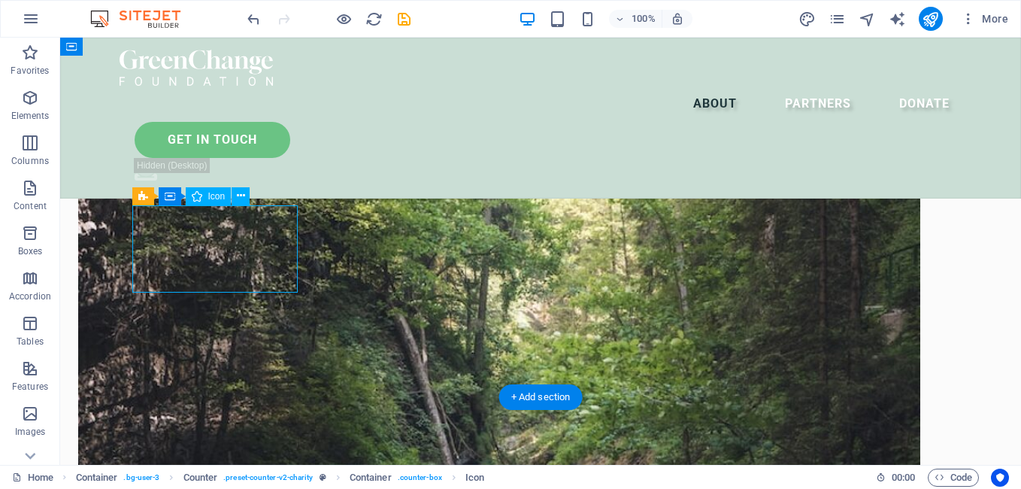
select select "xMidYMid"
select select "px"
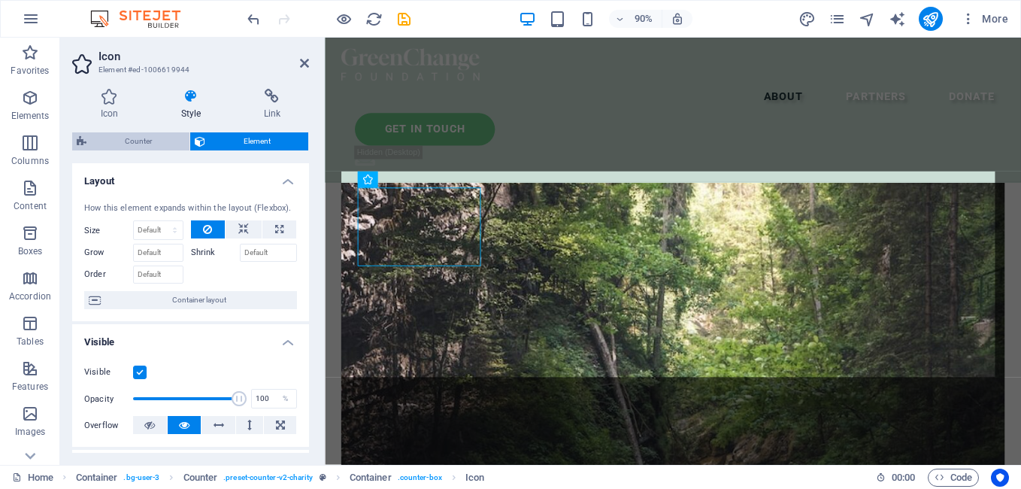
click at [161, 138] on span "Counter" at bounding box center [138, 141] width 94 height 18
select select "rem"
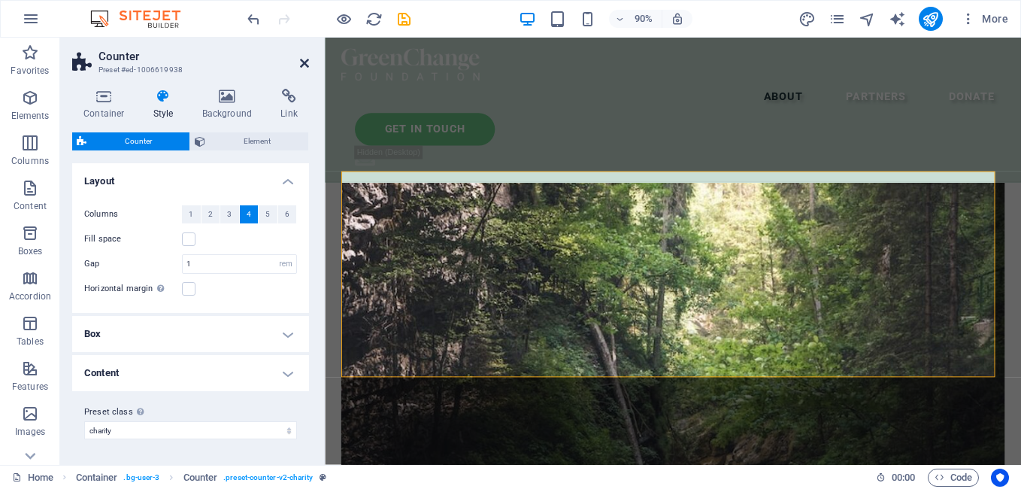
click at [304, 61] on icon at bounding box center [304, 63] width 9 height 12
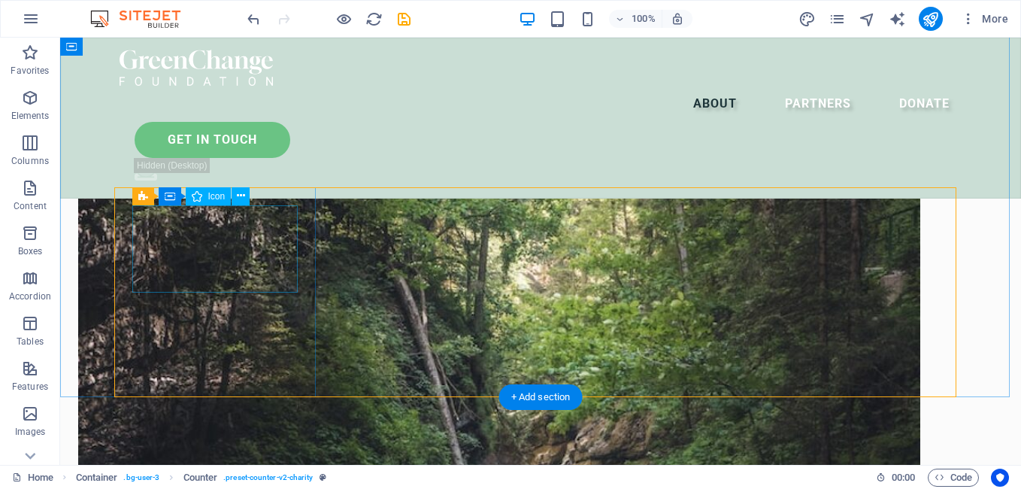
select select "px"
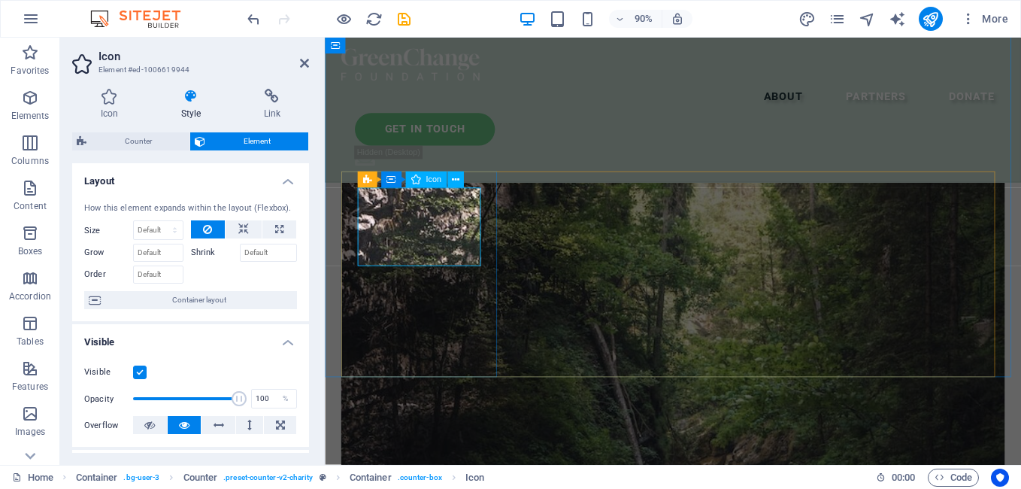
click at [422, 180] on div "Icon" at bounding box center [425, 179] width 41 height 17
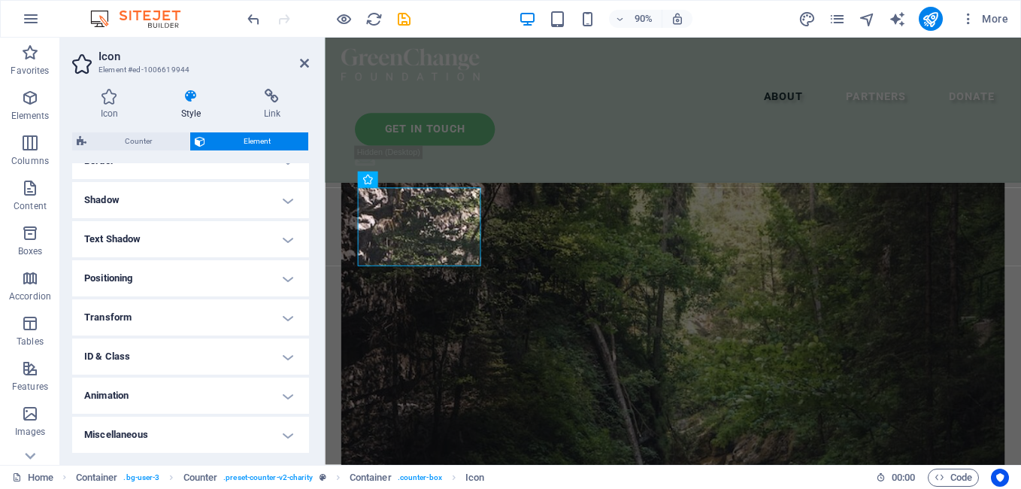
scroll to position [0, 0]
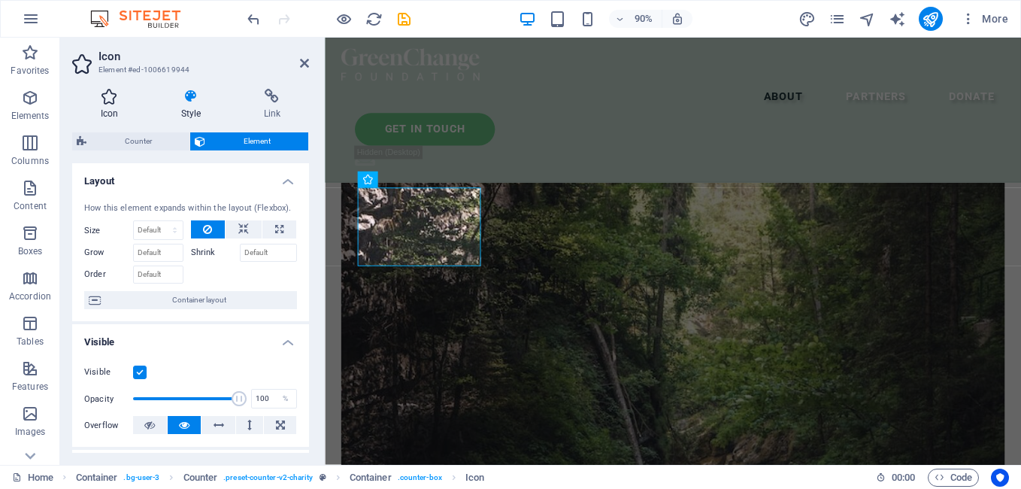
click at [107, 110] on h4 "Icon" at bounding box center [112, 105] width 80 height 32
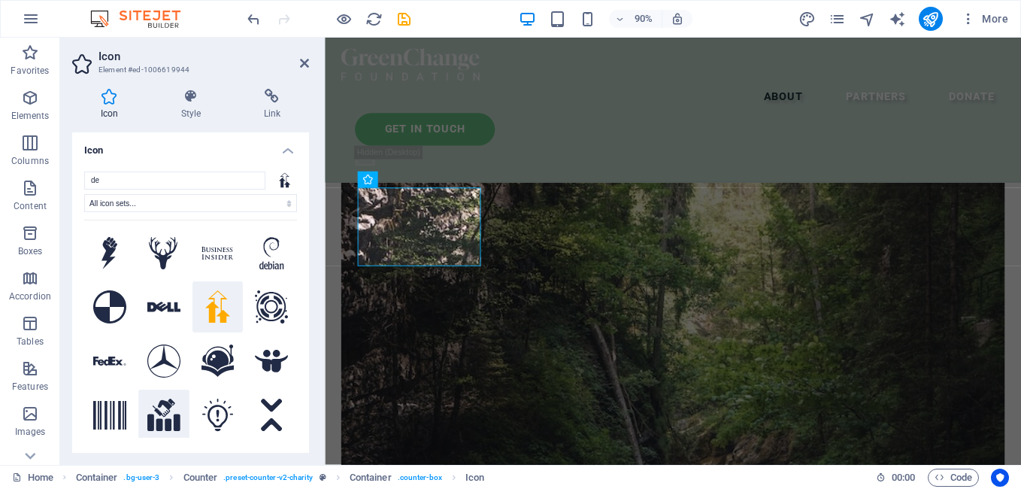
click at [161, 411] on icon at bounding box center [163, 415] width 33 height 32
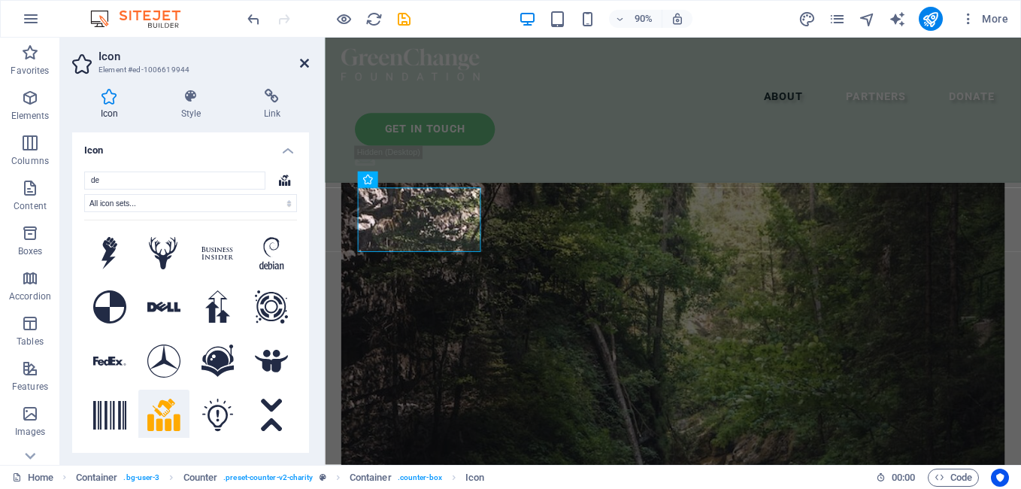
click at [307, 64] on icon at bounding box center [304, 63] width 9 height 12
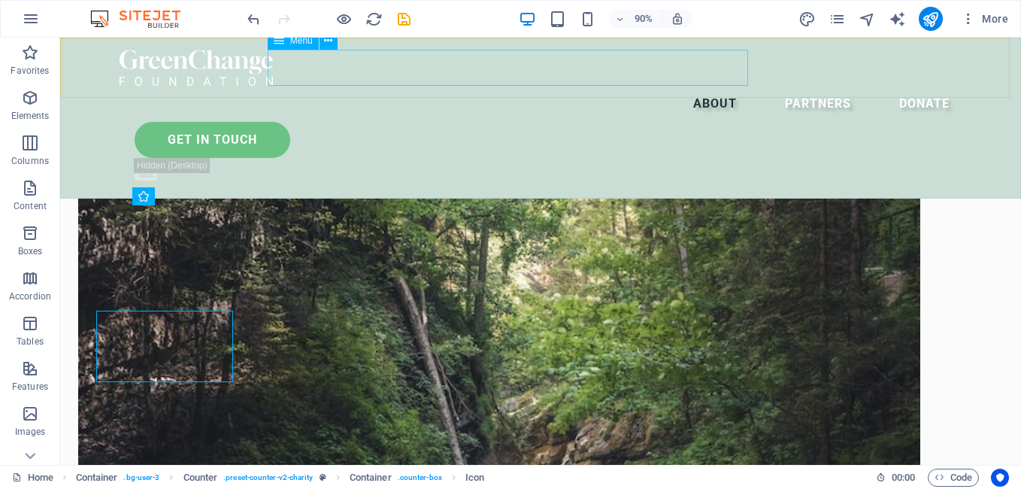
scroll to position [2006, 0]
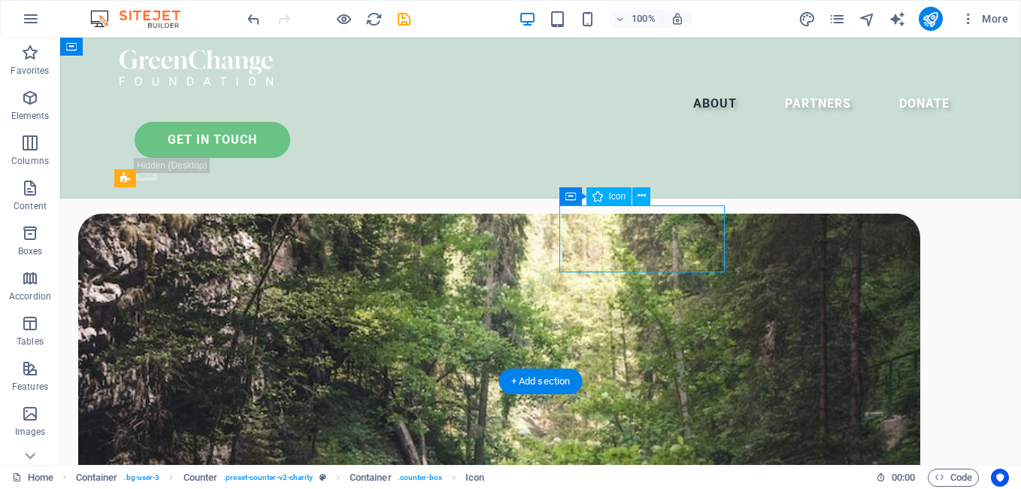
select select "xMidYMid"
select select "px"
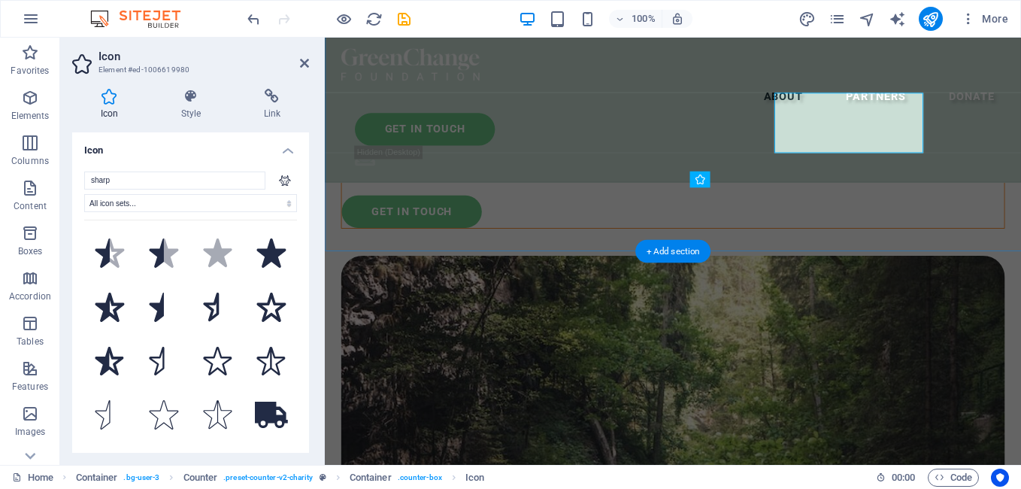
scroll to position [2112, 0]
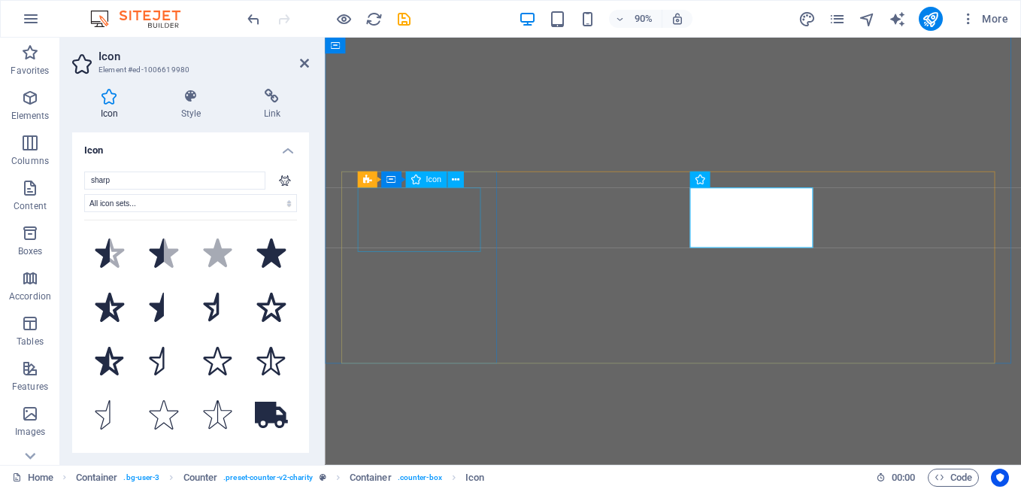
select select "xMidYMid"
select select "px"
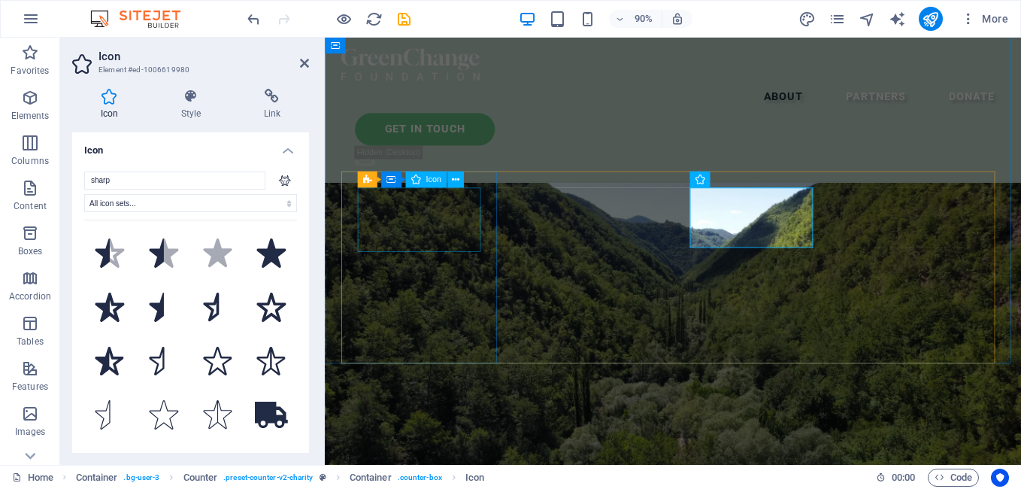
scroll to position [2112, 0]
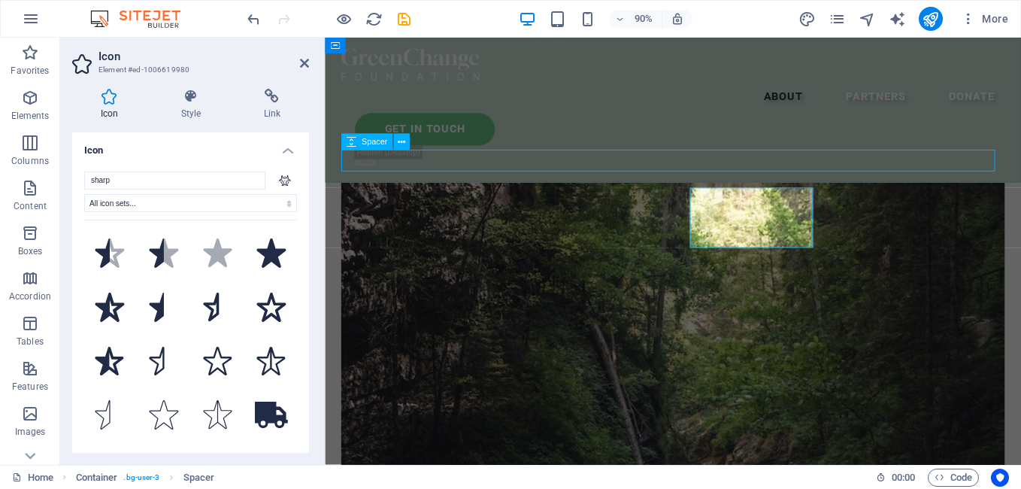
scroll to position [2006, 0]
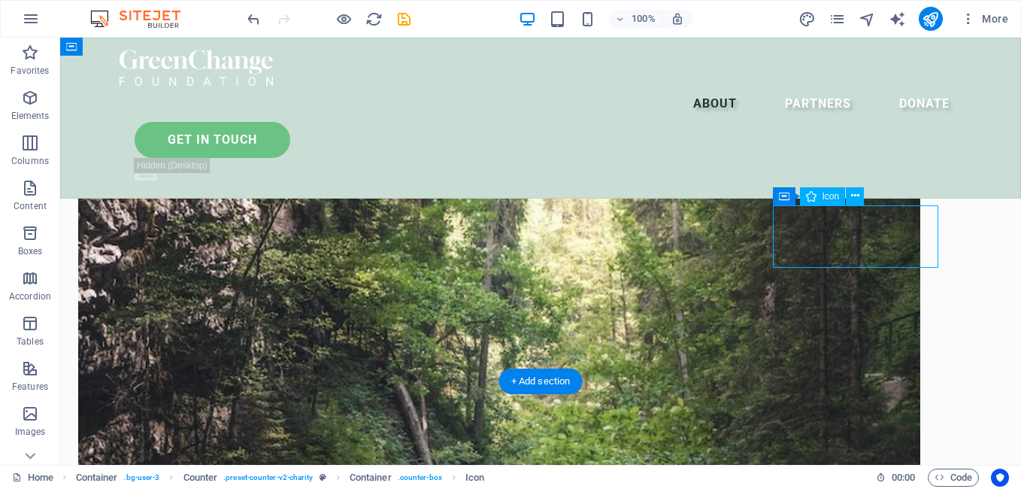
select select "xMidYMid"
select select "px"
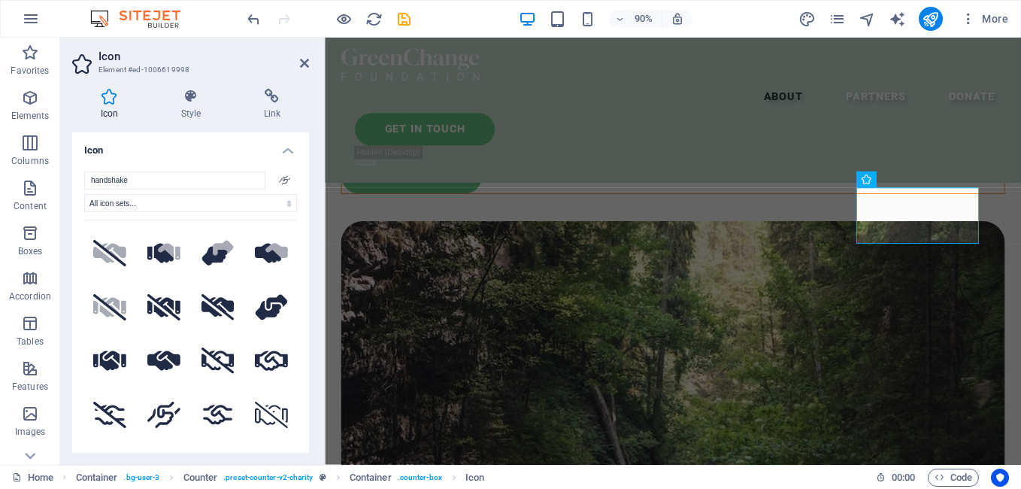
scroll to position [2112, 0]
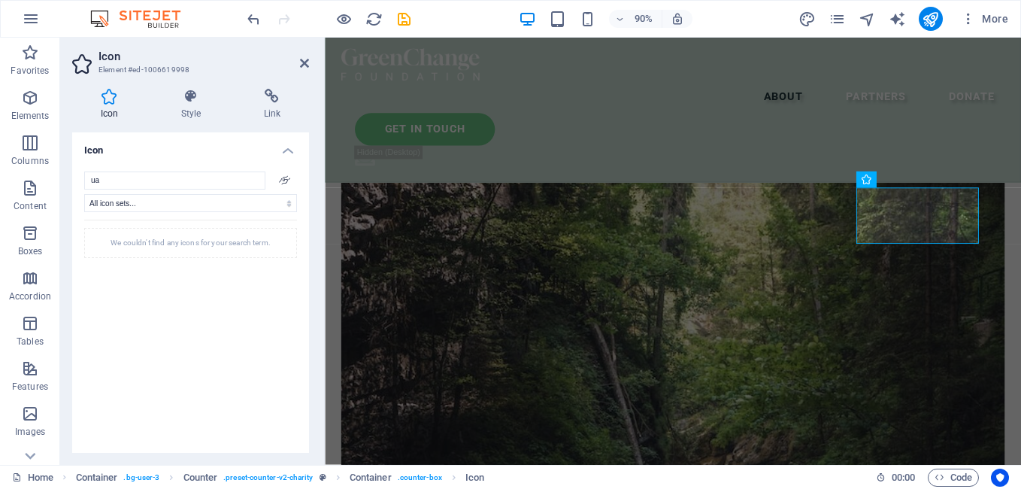
type input "u"
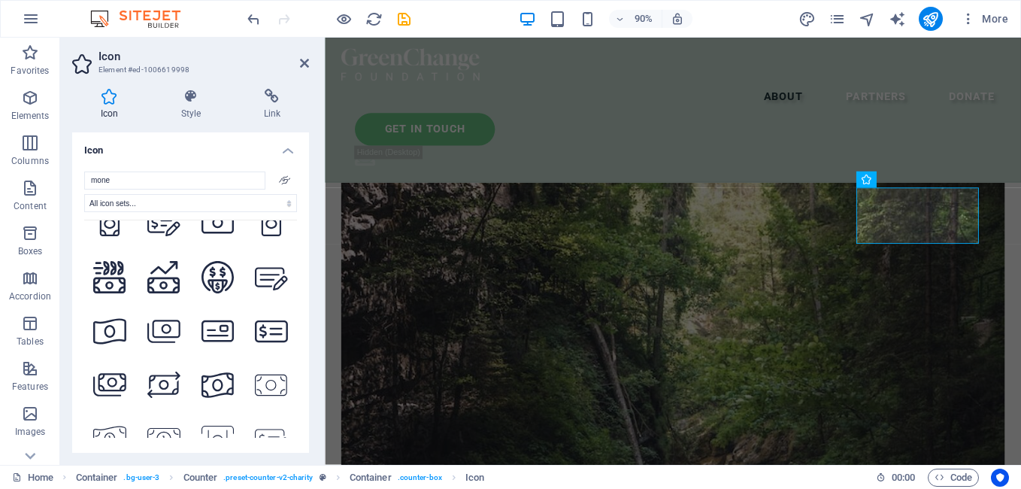
scroll to position [832, 0]
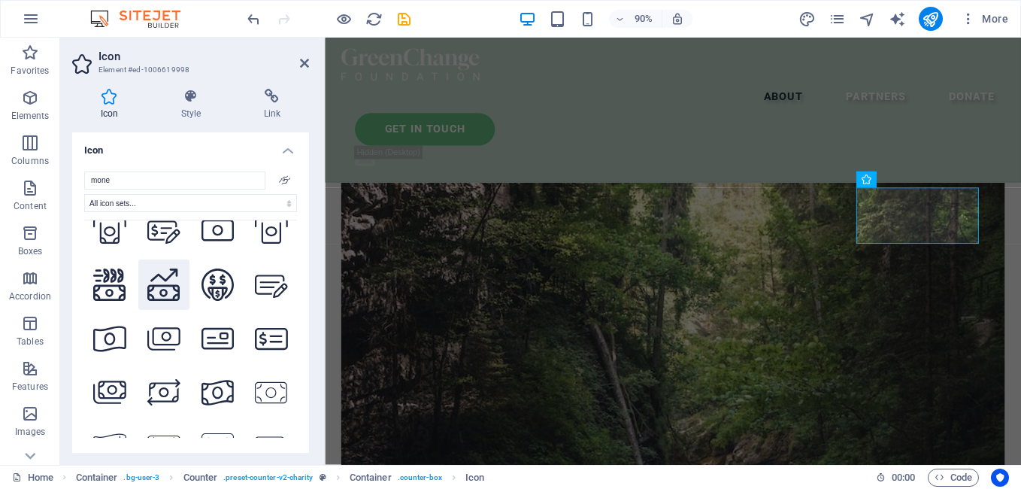
type input "mone"
click at [166, 268] on icon at bounding box center [163, 284] width 33 height 33
click at [300, 63] on icon at bounding box center [304, 63] width 9 height 12
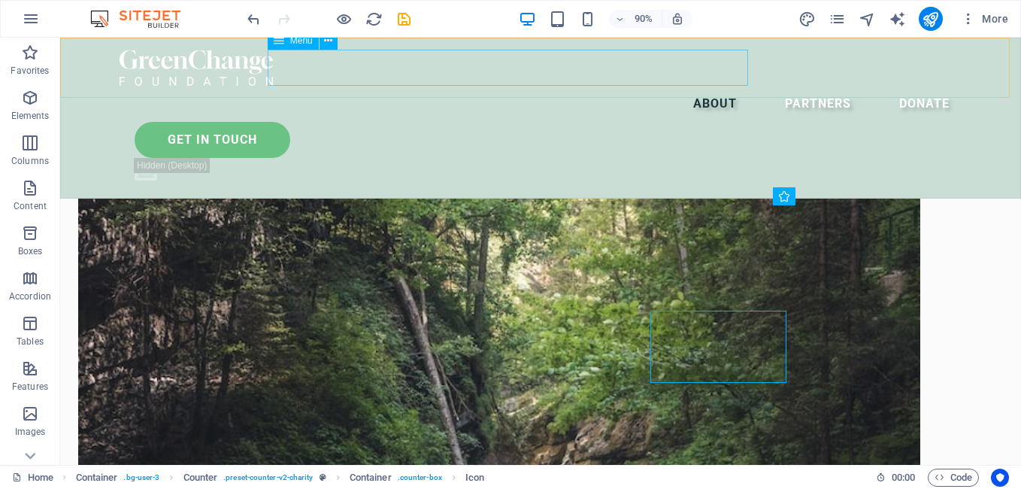
scroll to position [2006, 0]
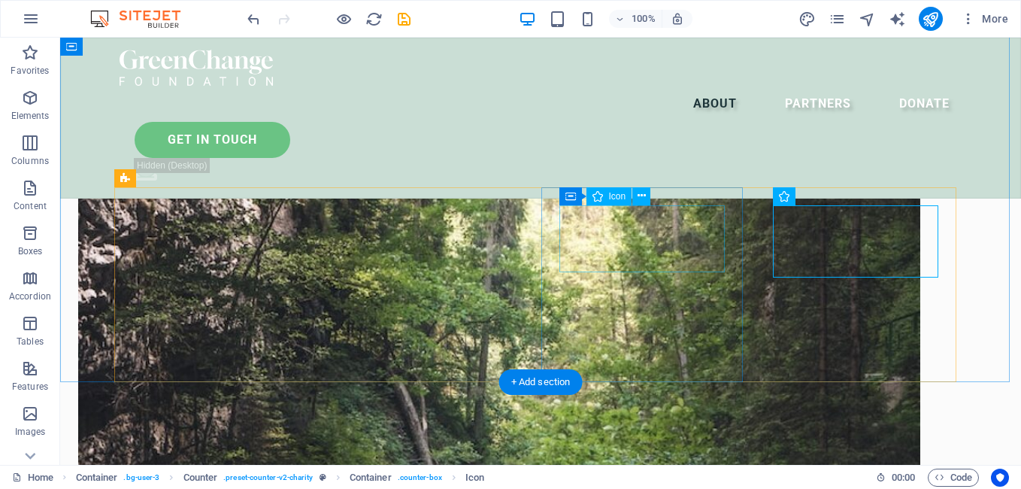
select select "xMidYMid"
select select "px"
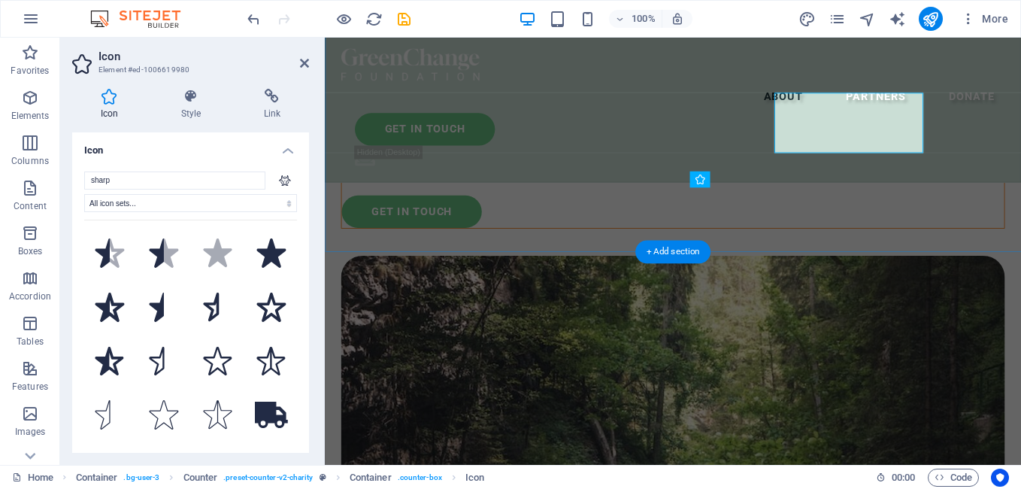
scroll to position [2112, 0]
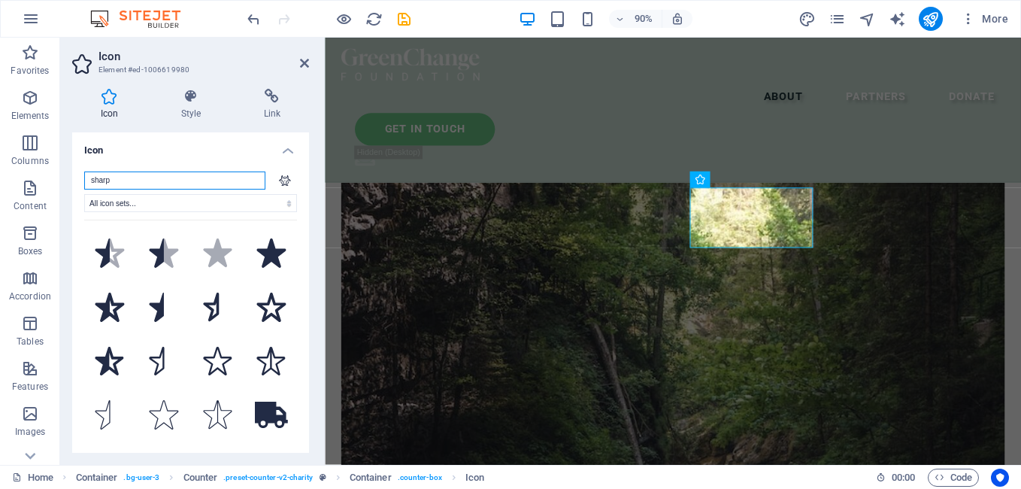
click at [183, 181] on input "sharp" at bounding box center [174, 180] width 181 height 18
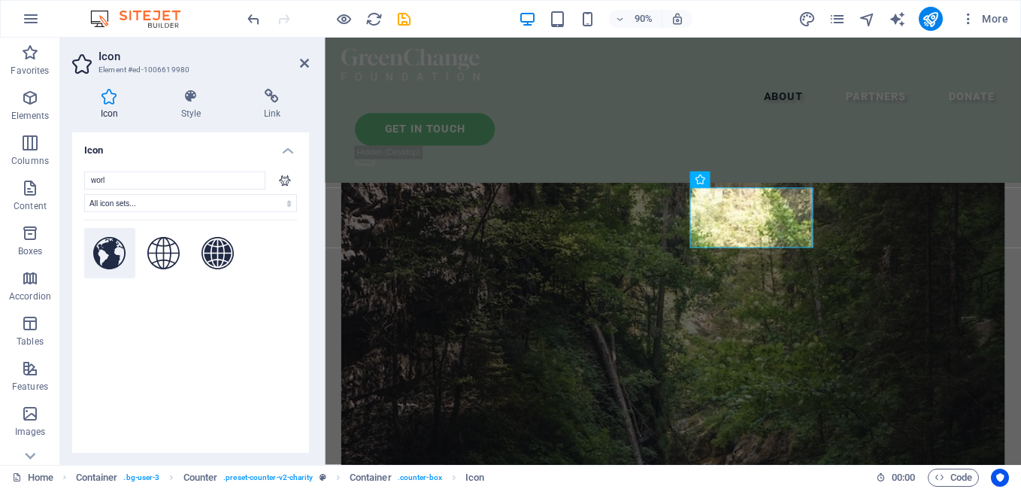
click at [99, 259] on icon at bounding box center [109, 253] width 33 height 33
click at [173, 178] on input "worl" at bounding box center [174, 180] width 181 height 18
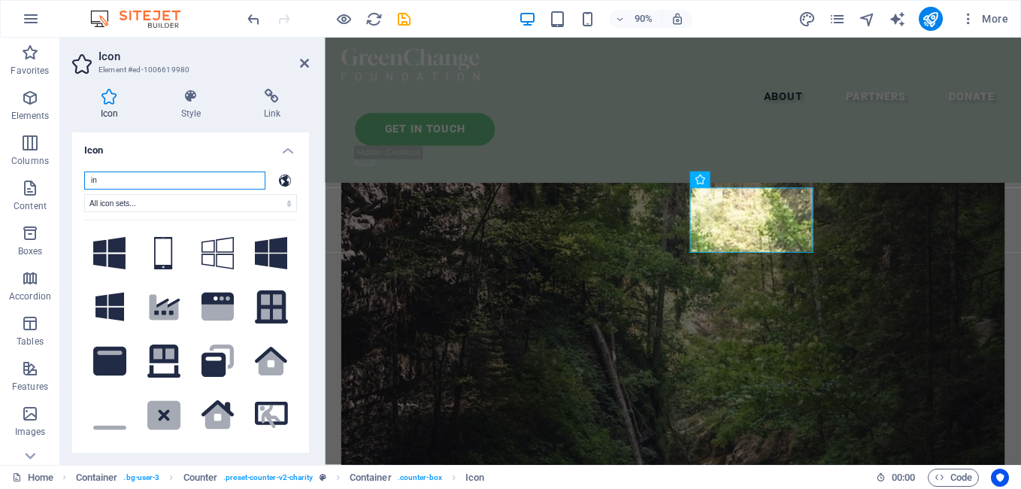
type input "i"
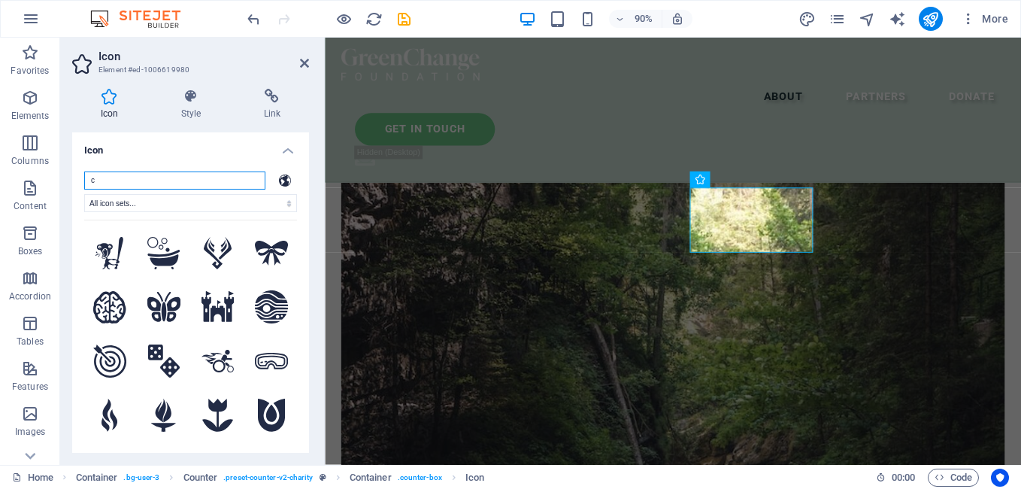
type input "co"
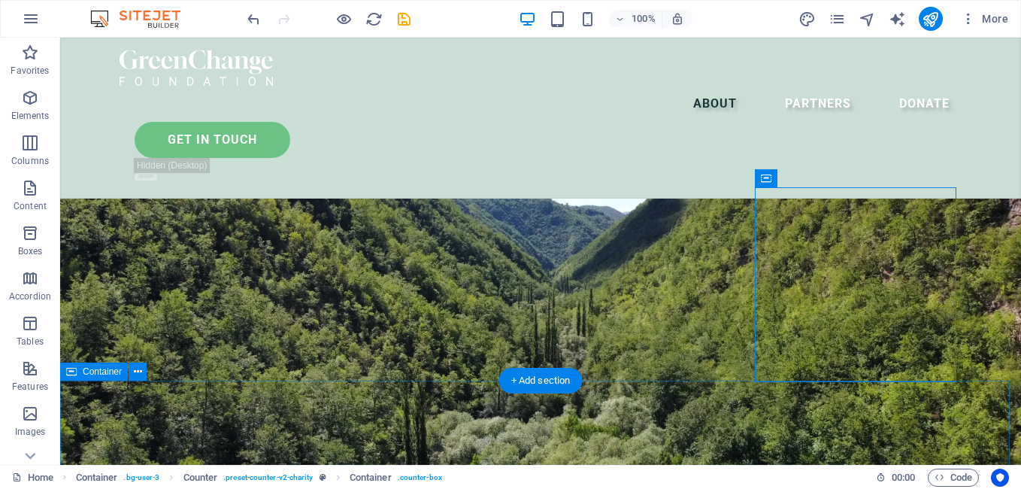
scroll to position [2006, 0]
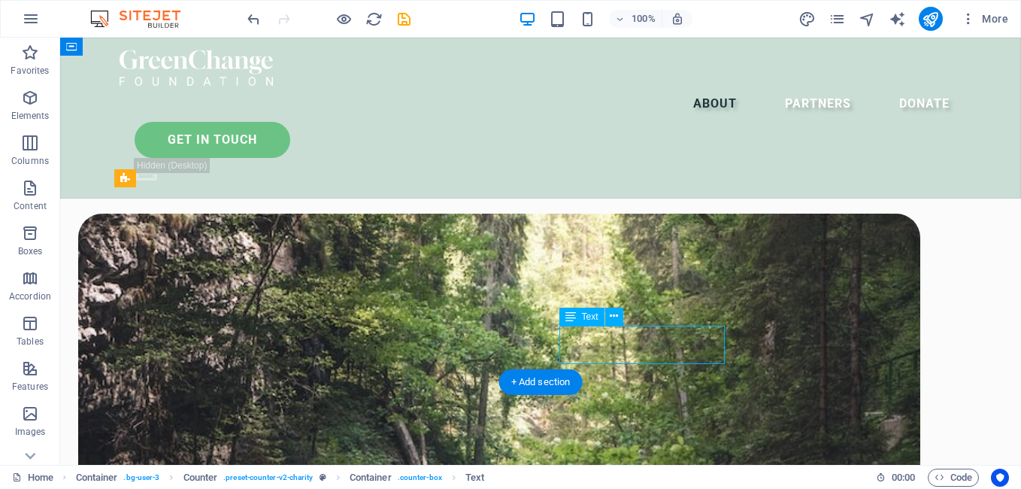
scroll to position [2112, 0]
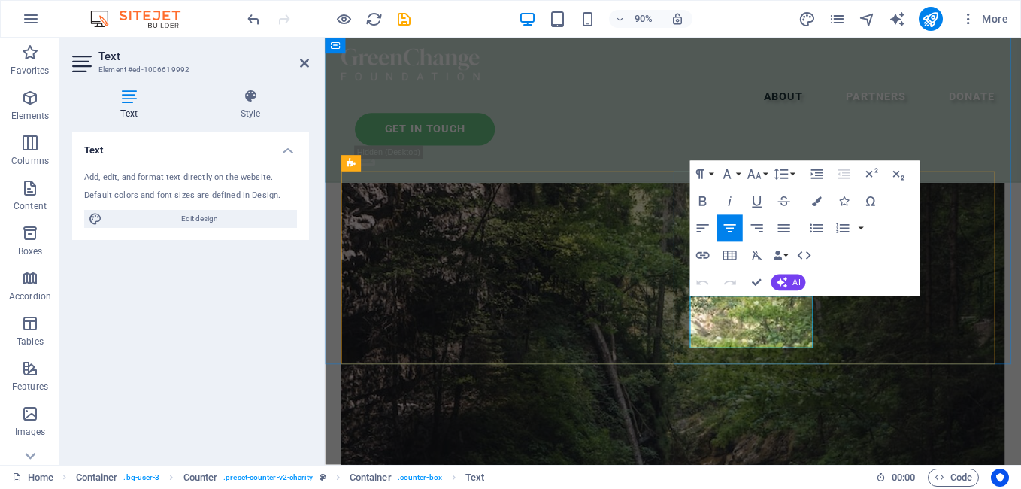
drag, startPoint x: 826, startPoint y: 375, endPoint x: 735, endPoint y: 339, distance: 97.9
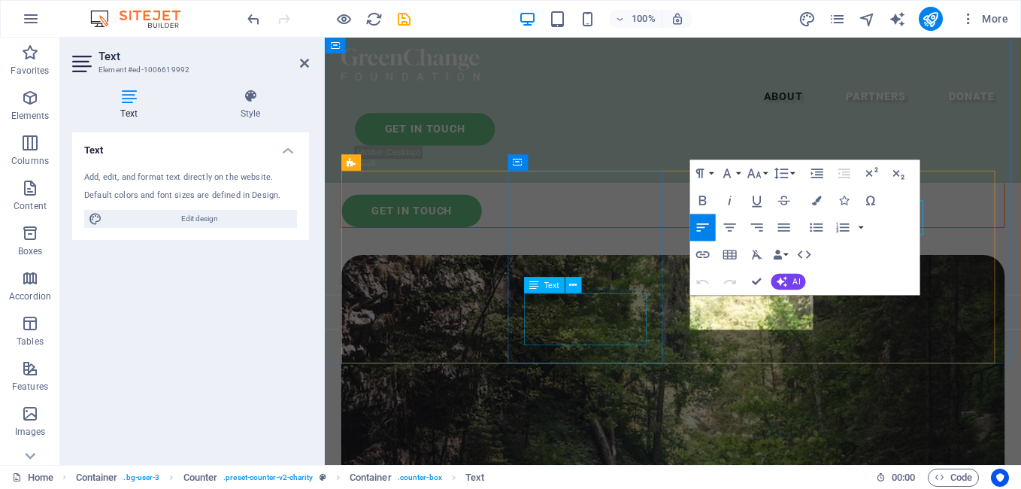
scroll to position [2113, 0]
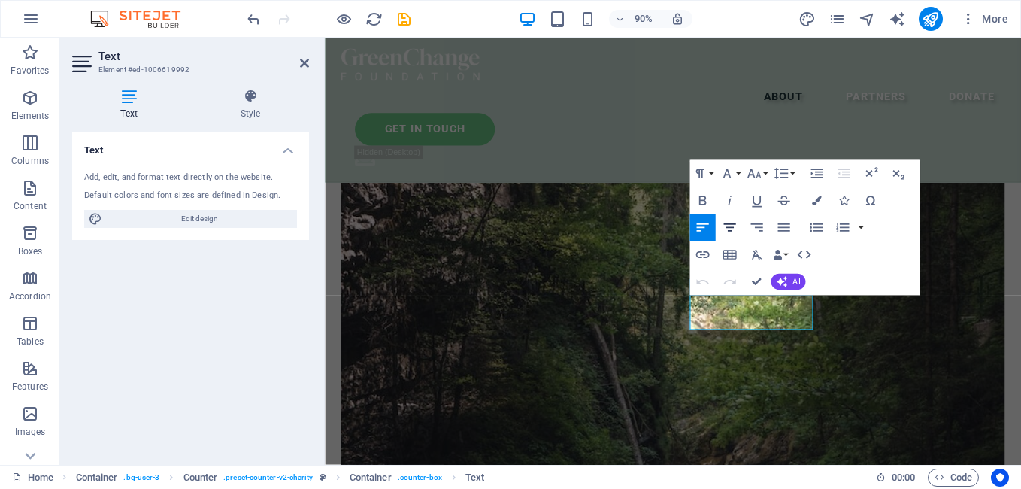
click at [728, 223] on icon "button" at bounding box center [729, 228] width 17 height 17
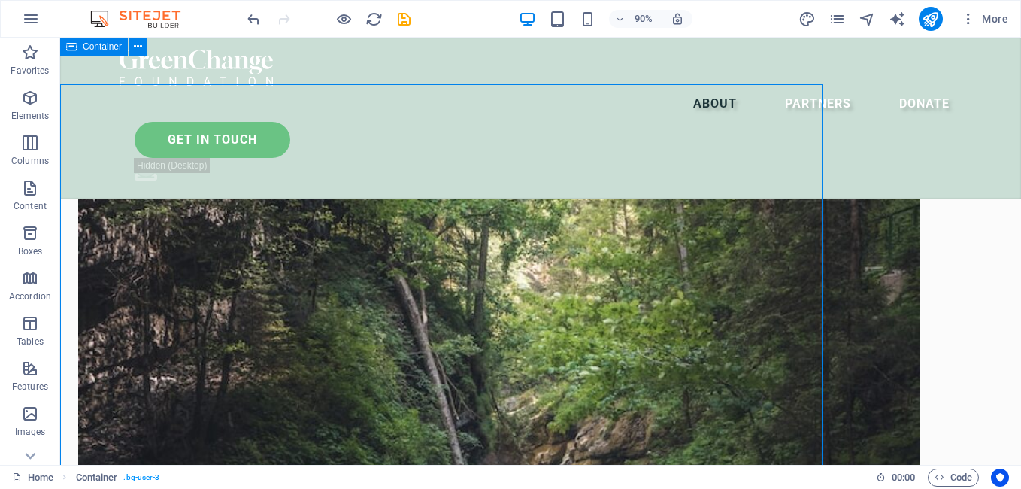
scroll to position [2008, 0]
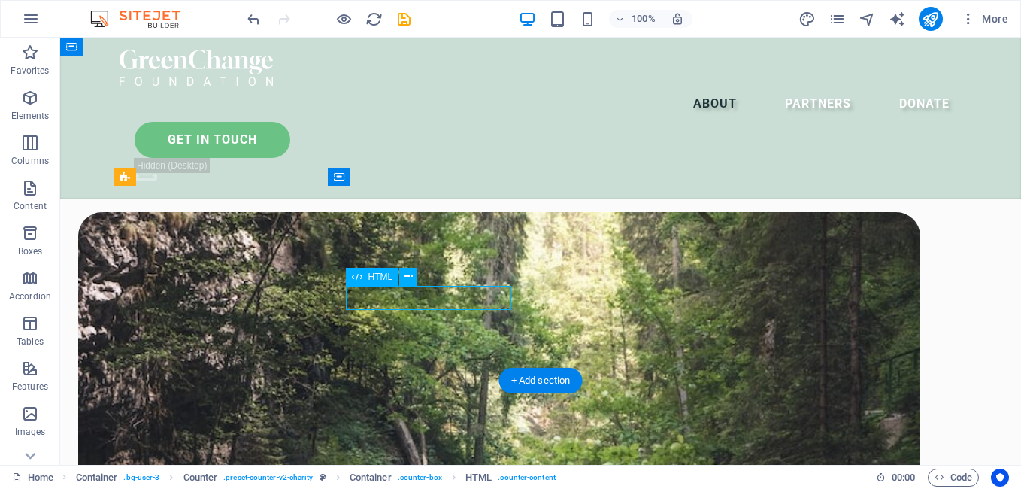
scroll to position [1947, 0]
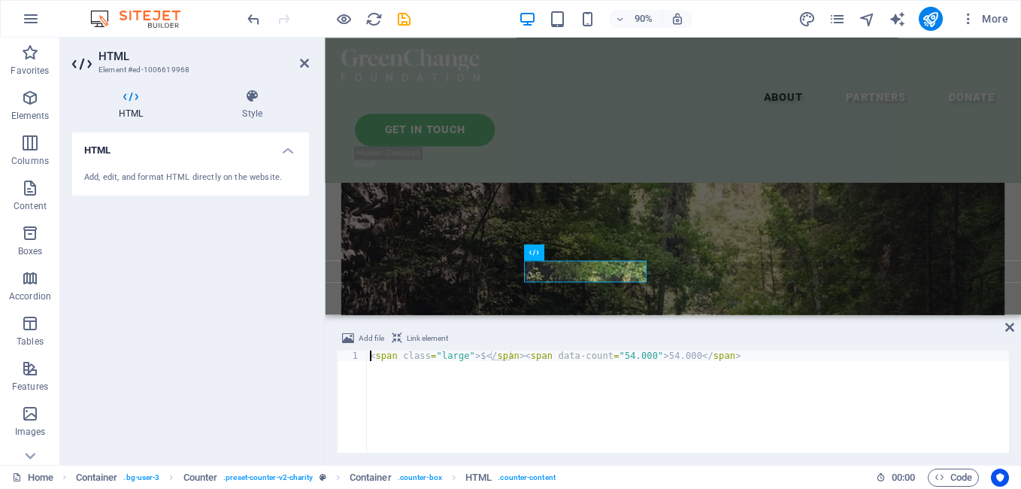
click at [678, 356] on div "< span class = "large" > $ </ span > < span data-count = "54.000" > 54.000 </ s…" at bounding box center [688, 411] width 642 height 123
click at [481, 359] on div "< span class = "large" > $ </ span > < span data-count = "54.000" > 20+ </ span…" at bounding box center [688, 411] width 642 height 123
type textarea "<span class="large"> </span><span data-count="54.000">20+</span>"
click at [1011, 326] on icon at bounding box center [1009, 327] width 9 height 12
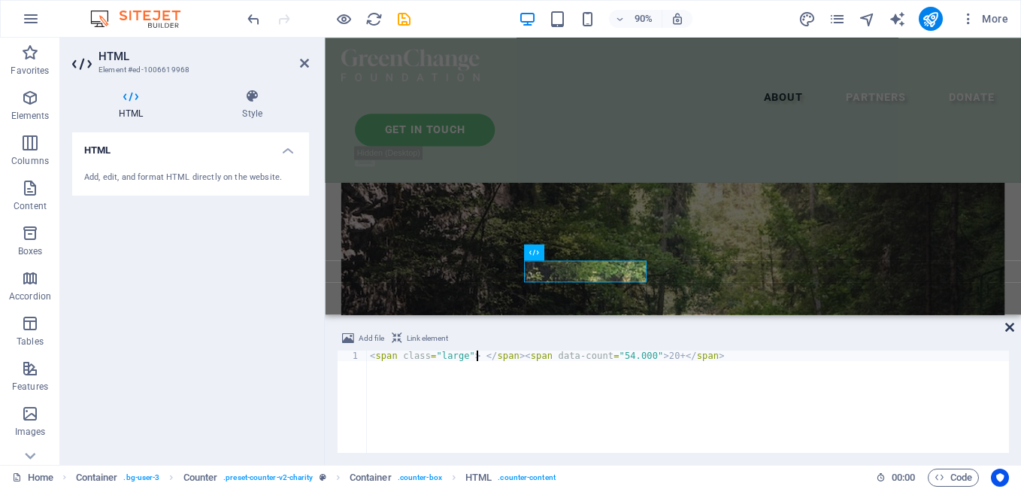
scroll to position [2008, 0]
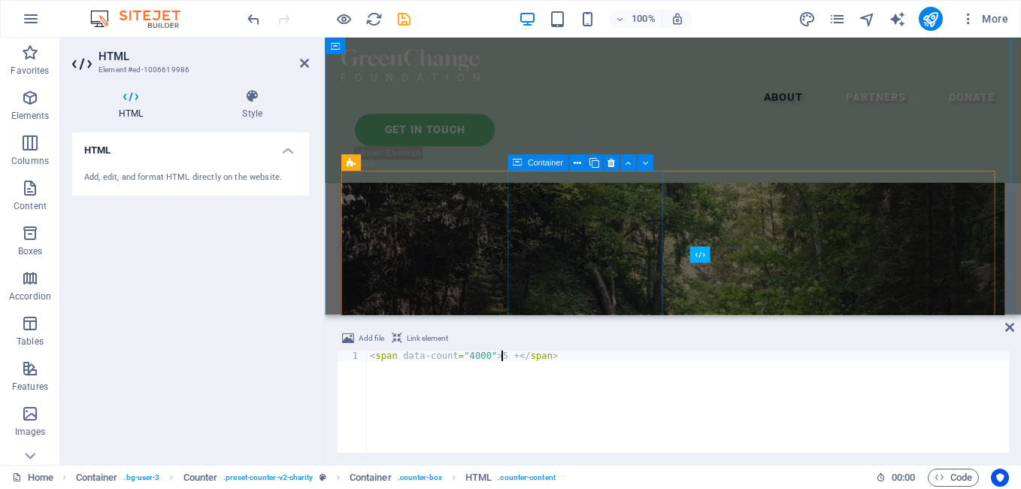
scroll to position [1947, 0]
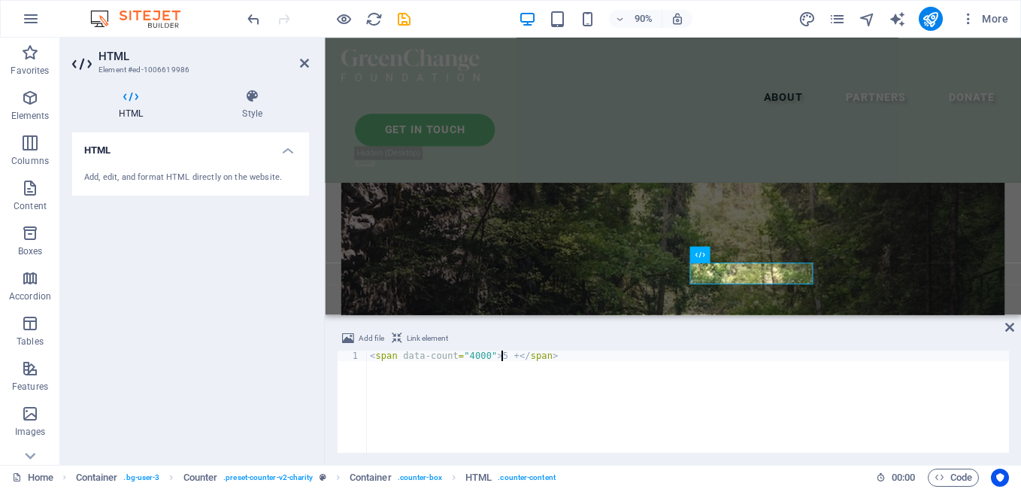
type textarea "<span data-count="4000">5+</span>"
click at [1008, 322] on icon at bounding box center [1009, 327] width 9 height 12
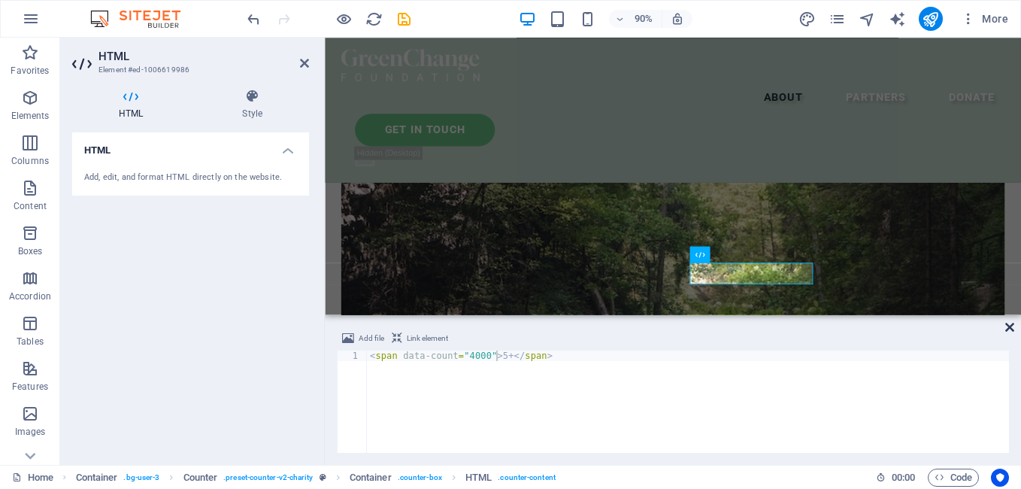
scroll to position [2008, 0]
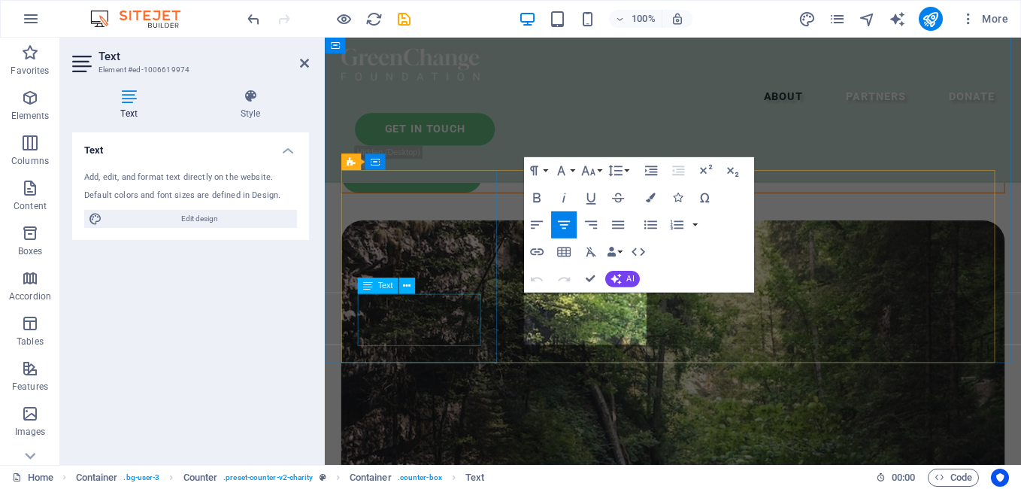
scroll to position [2114, 0]
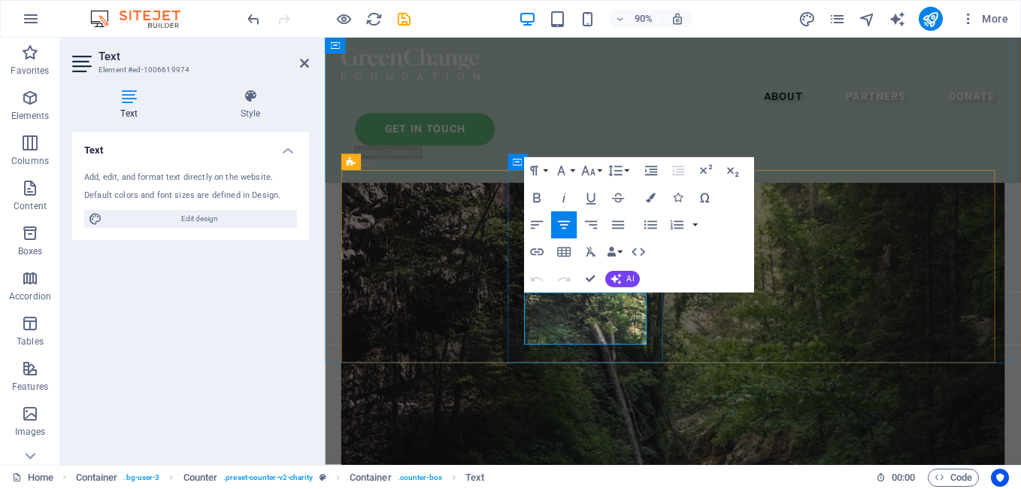
drag, startPoint x: 654, startPoint y: 371, endPoint x: 547, endPoint y: 325, distance: 116.2
click at [564, 222] on icon "button" at bounding box center [563, 225] width 12 height 8
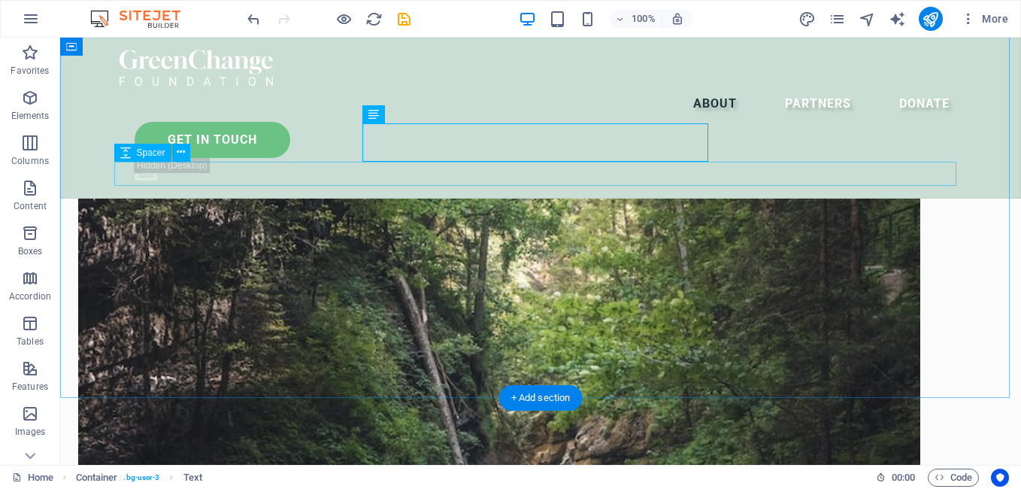
scroll to position [2008, 0]
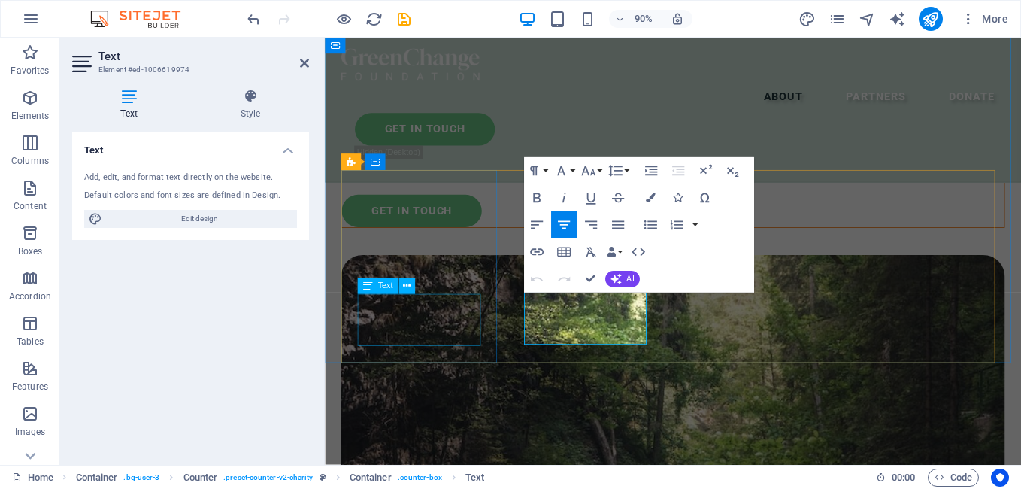
scroll to position [2114, 0]
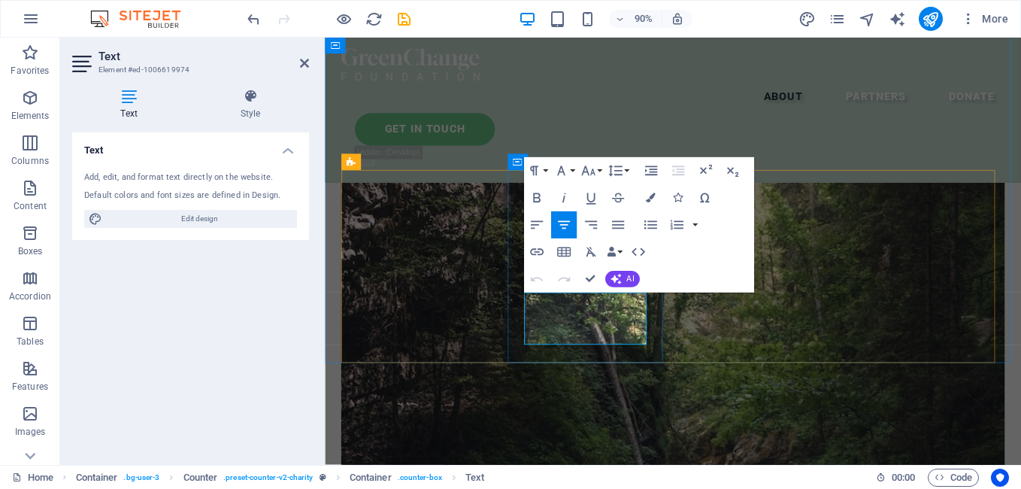
drag, startPoint x: 572, startPoint y: 332, endPoint x: 599, endPoint y: 329, distance: 27.2
drag, startPoint x: 578, startPoint y: 329, endPoint x: 585, endPoint y: 333, distance: 8.4
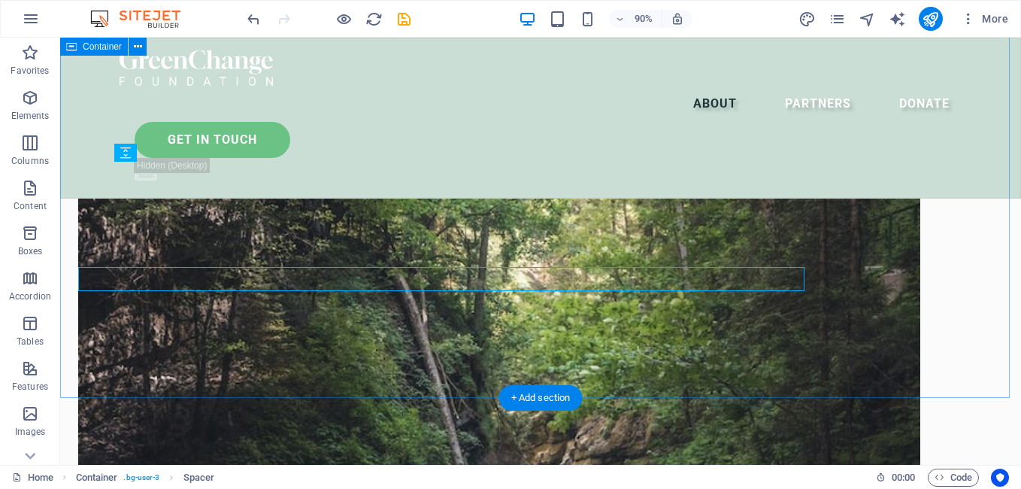
scroll to position [2008, 0]
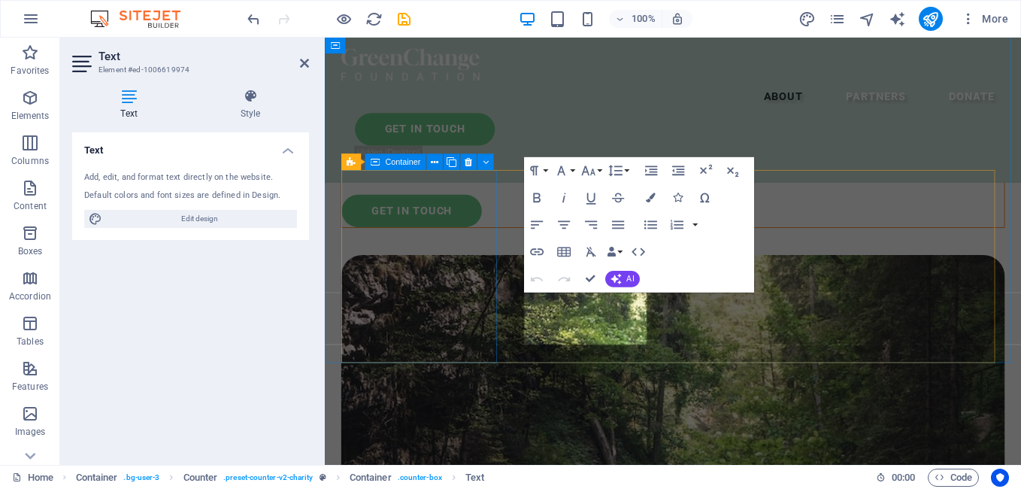
scroll to position [2114, 0]
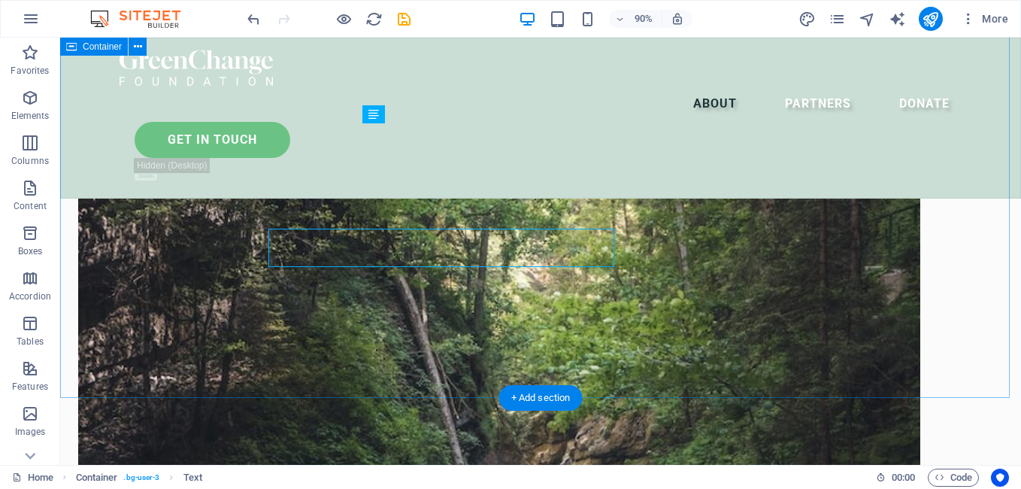
scroll to position [2008, 0]
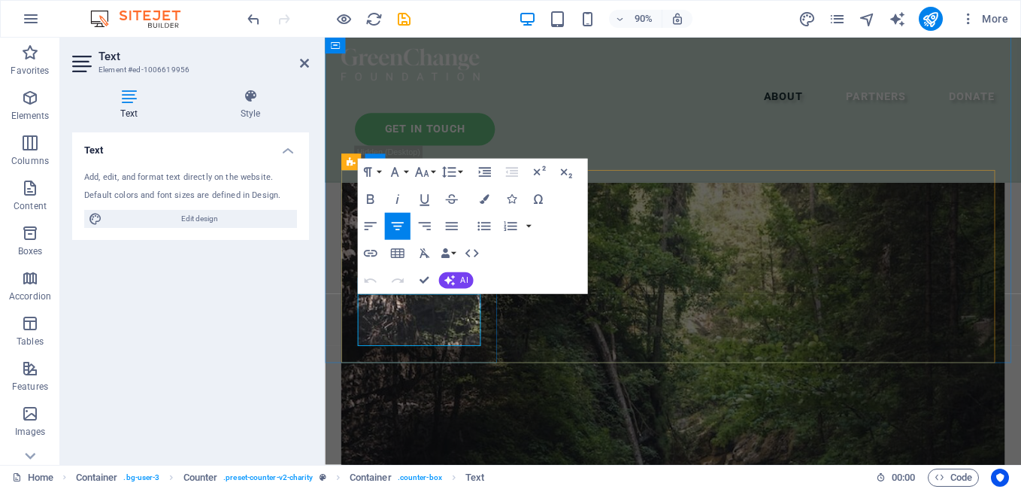
drag, startPoint x: 471, startPoint y: 375, endPoint x: 367, endPoint y: 329, distance: 113.5
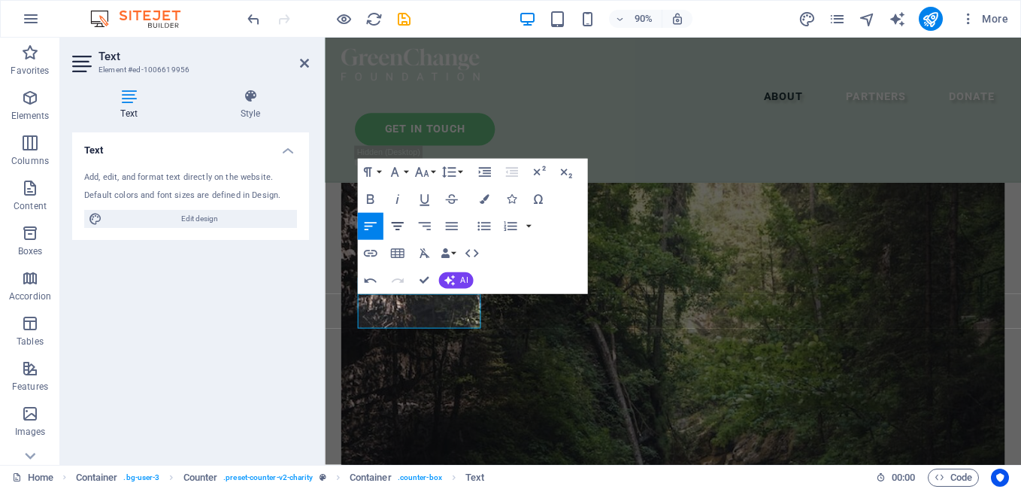
click at [388, 221] on button "Align Center" at bounding box center [397, 226] width 26 height 27
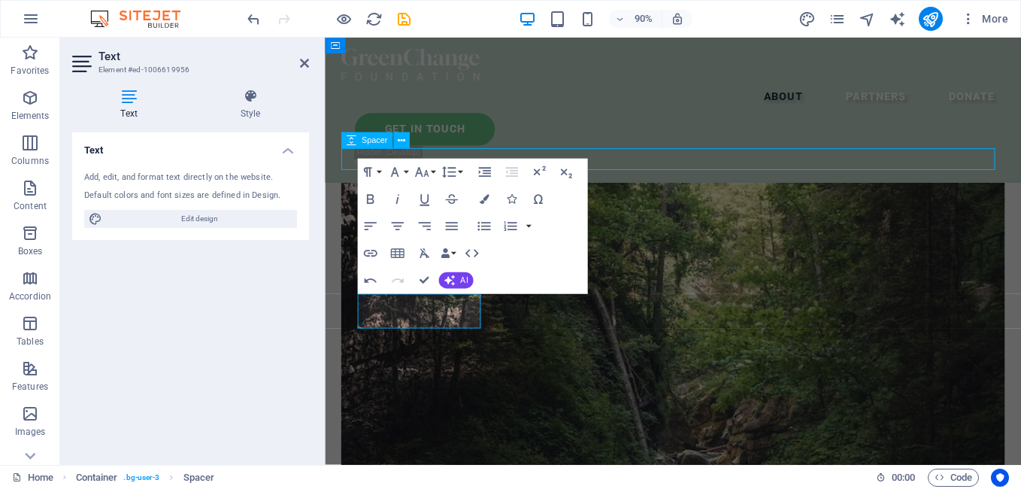
scroll to position [2008, 0]
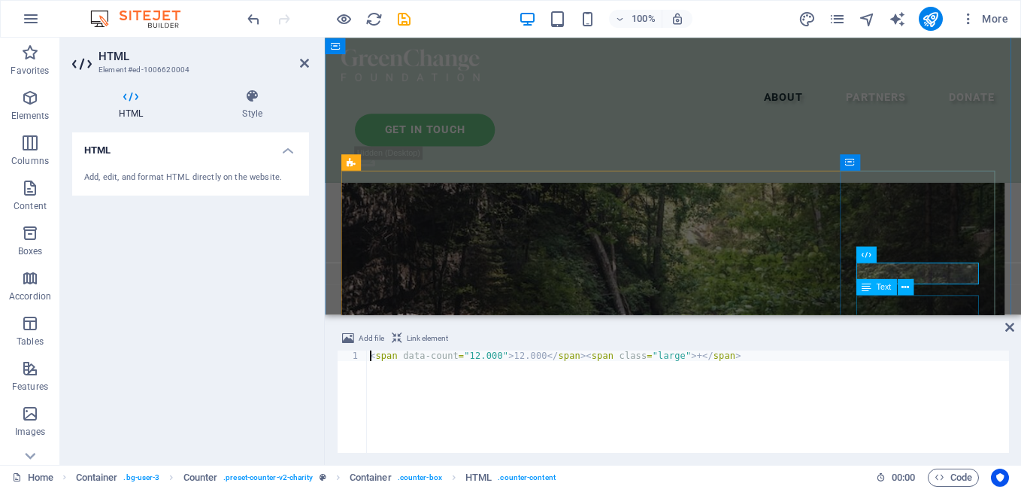
scroll to position [1947, 0]
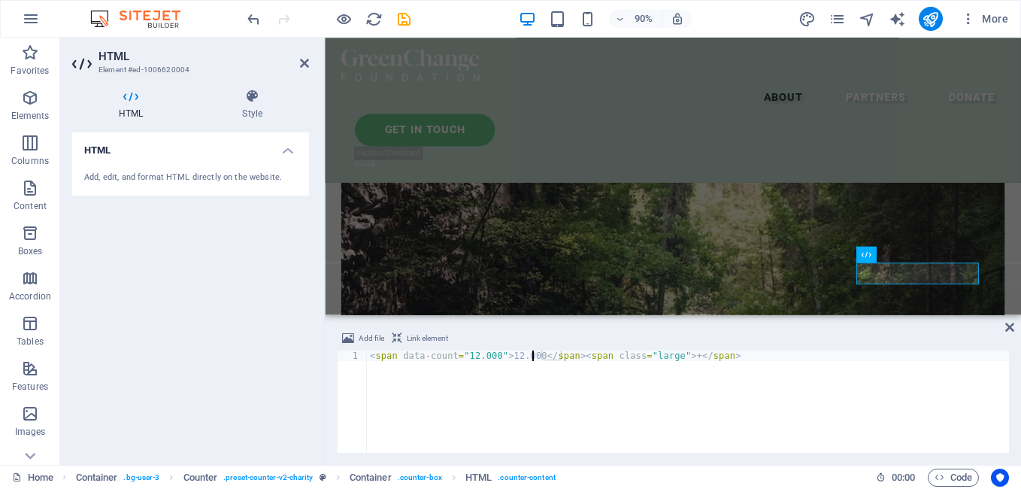
click at [532, 356] on div "< span data-count = "12.000" > 12.000 </ span > < span class = "large" > + </ s…" at bounding box center [688, 411] width 642 height 123
click at [663, 358] on div "< span data-count = "12.000" > 250 </ span > < span class = "large" > + </ span…" at bounding box center [688, 411] width 642 height 123
drag, startPoint x: 729, startPoint y: 362, endPoint x: 688, endPoint y: 356, distance: 41.7
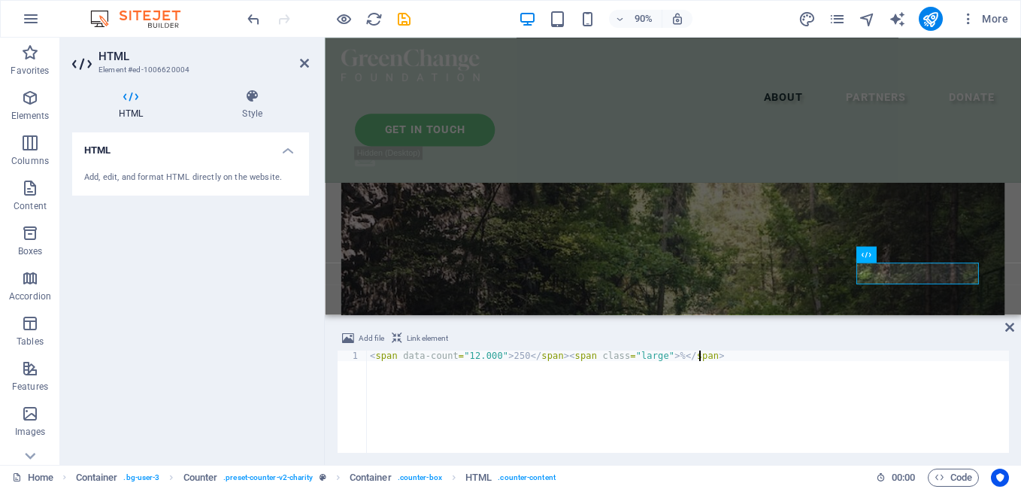
click at [644, 360] on div "< span data-count = "12.000" > 250 </ span > < span class = "large" > % </ span…" at bounding box center [688, 411] width 642 height 123
type textarea "<span data-count="12.000">250</span><span class="large"> %</span>"
click at [709, 356] on div "< span data-count = "12.000" > 250 </ span > < span class = "large" > % </ span…" at bounding box center [688, 401] width 642 height 102
drag, startPoint x: 554, startPoint y: 356, endPoint x: 723, endPoint y: 360, distance: 169.3
click at [723, 360] on div "< span data-count = "12.000" > 250 </ span > < span class = "large" > % </ span…" at bounding box center [688, 411] width 642 height 123
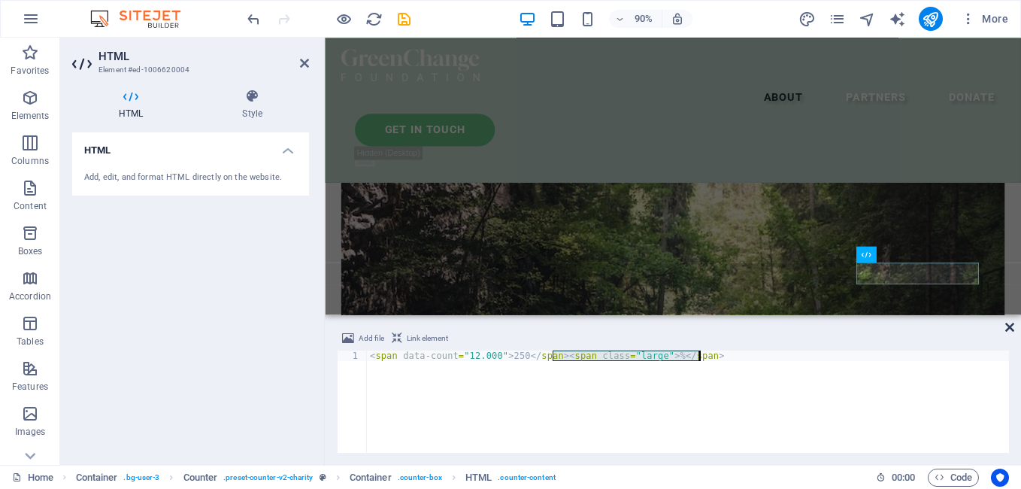
click at [1007, 327] on icon at bounding box center [1009, 327] width 9 height 12
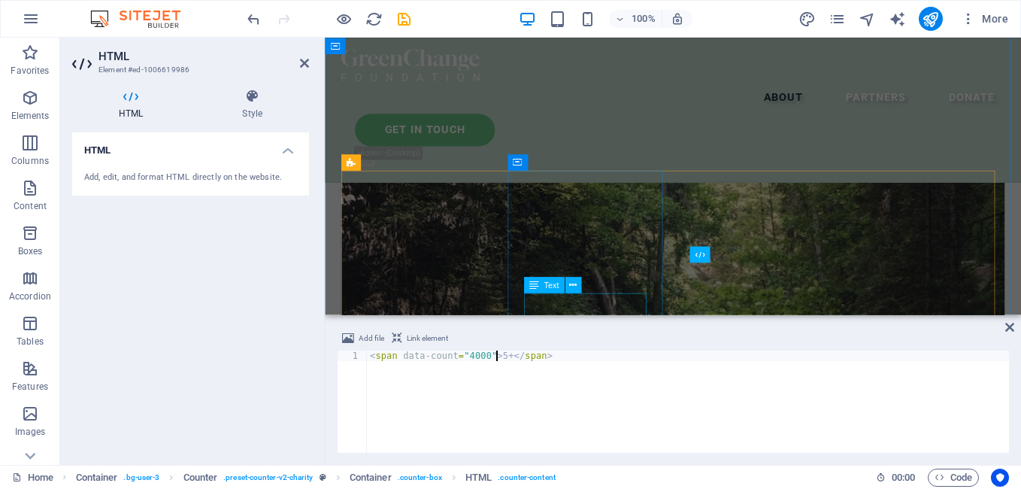
scroll to position [1947, 0]
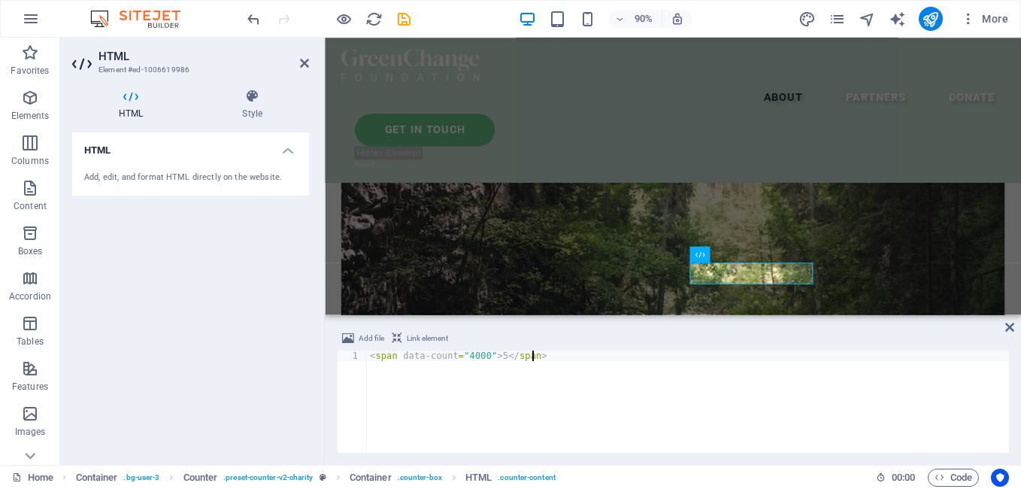
click at [547, 359] on div "< span data-count = "4000" > 5 </ span >" at bounding box center [688, 411] width 642 height 123
click at [641, 356] on div "< span data-count = "4000" > 5 </ span > < span class = "large" > % </ span >" at bounding box center [688, 411] width 642 height 123
type textarea "<span data-count="4000">5</span><span class="large"> +</span>"
click at [1012, 323] on icon at bounding box center [1009, 327] width 9 height 12
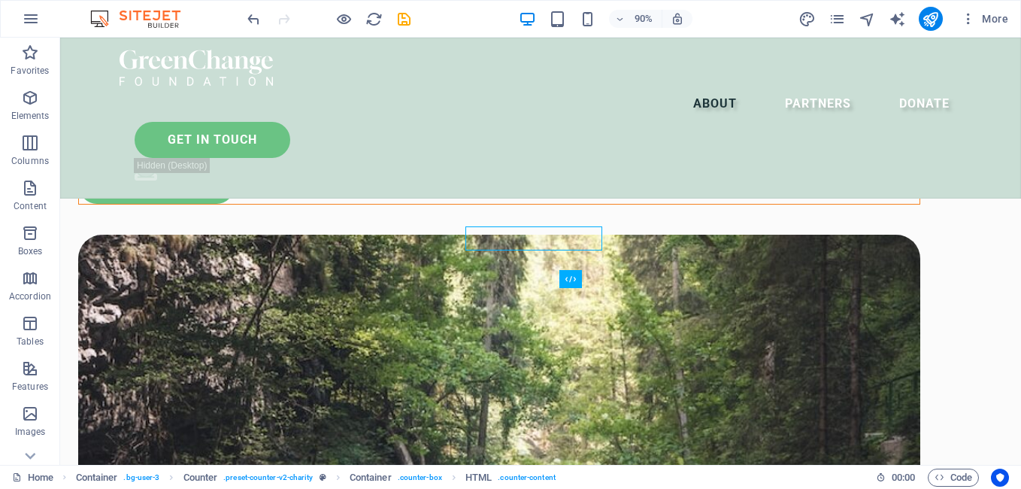
scroll to position [2008, 0]
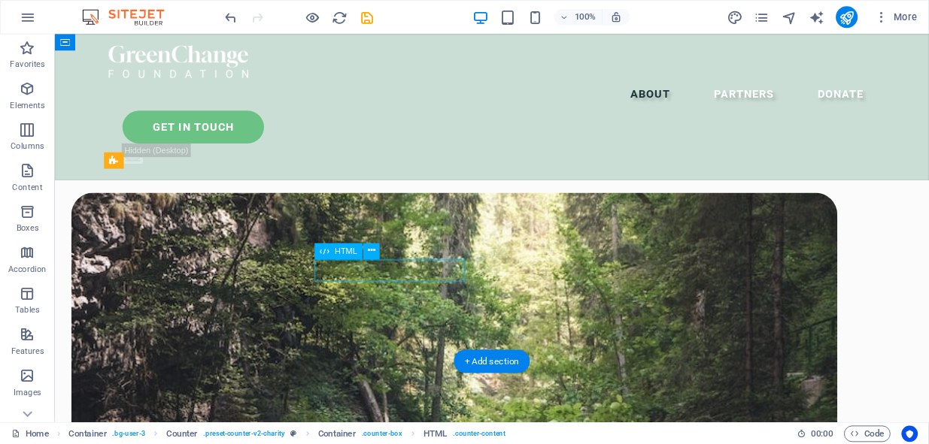
scroll to position [1947, 0]
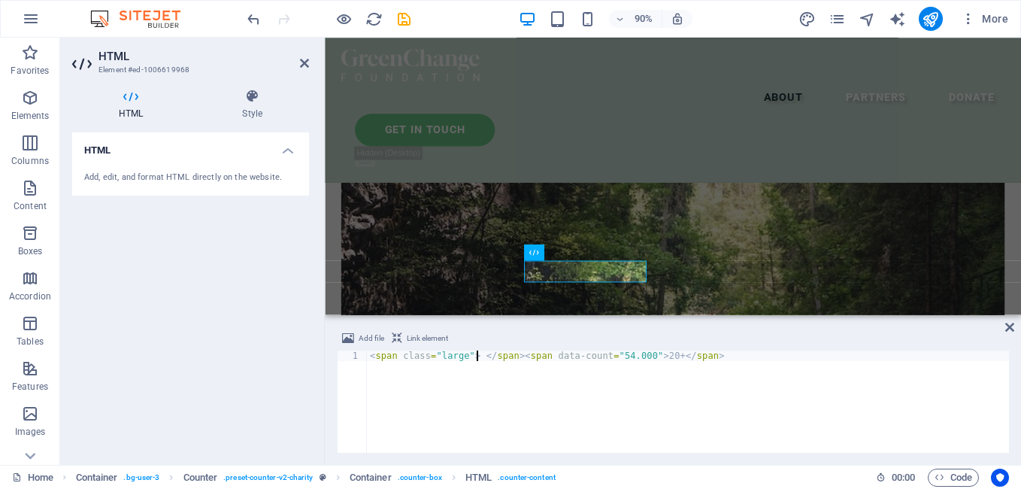
click at [658, 356] on div "< span class = "large" > </ span > < span data-count = "54.000" > 20+ </ span >" at bounding box center [688, 411] width 642 height 123
click at [705, 358] on div "< span class = "large" > </ span > < span data-count = "54.000" > 20 </ span >" at bounding box center [688, 411] width 642 height 123
click at [800, 356] on div "< span class = "large" > </ span > < span data-count = "54.000" > 20 </ span > …" at bounding box center [688, 411] width 642 height 123
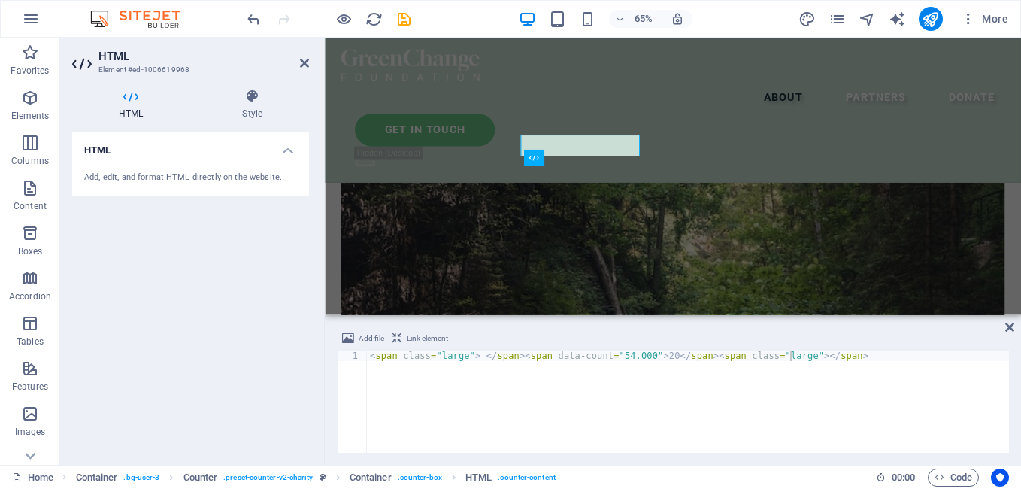
scroll to position [2052, 0]
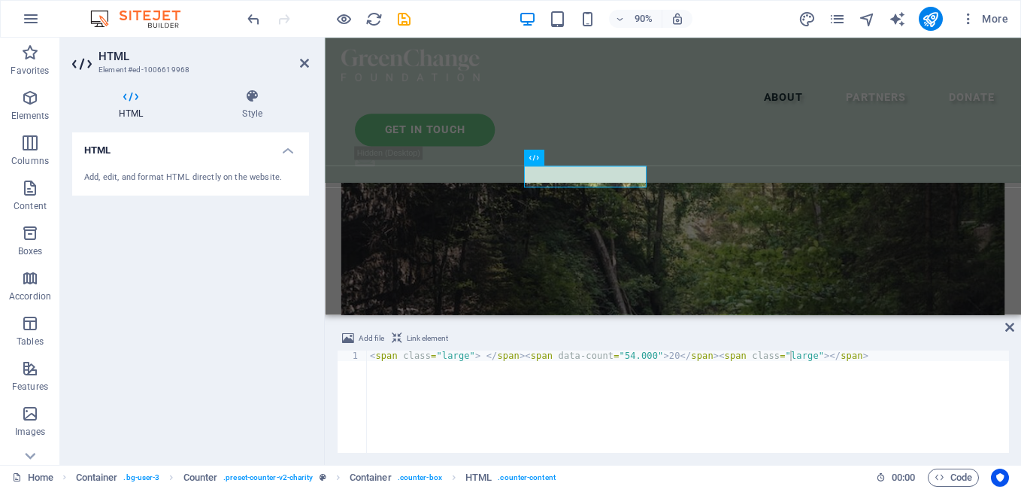
click at [787, 355] on div "< span class = "large" > </ span > < span data-count = "54.000" > 20 </ span > …" at bounding box center [688, 410] width 642 height 120
click at [787, 356] on div "< span class = "large" > </ span > < span data-count = "54.000" > 20 </ span > …" at bounding box center [688, 410] width 642 height 120
click at [793, 357] on div "< span class = "large" > </ span > < span data-count = "54.000" > 20 </ span > …" at bounding box center [688, 410] width 642 height 120
type textarea "<span class="large"> </span><span data-count="54.000">20</span><span class="lar…"
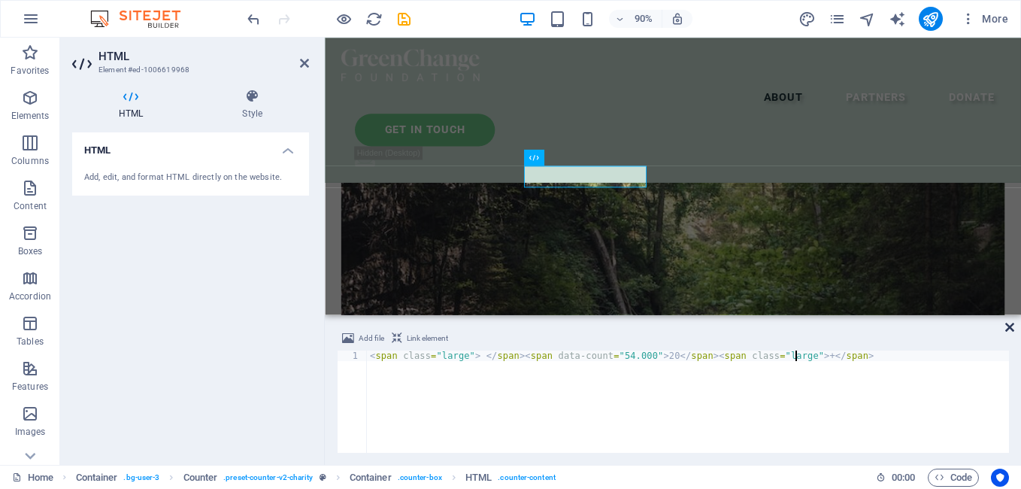
click at [1014, 329] on icon at bounding box center [1009, 327] width 9 height 12
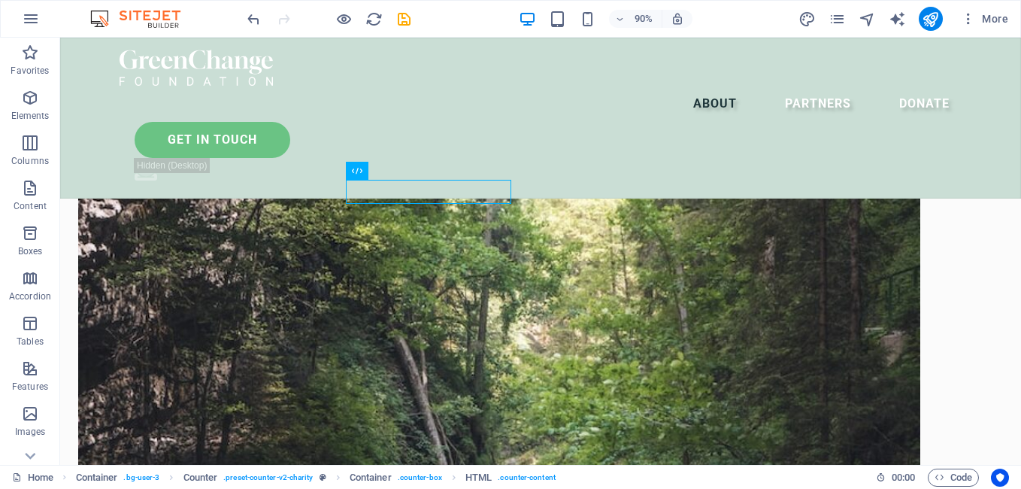
scroll to position [2114, 0]
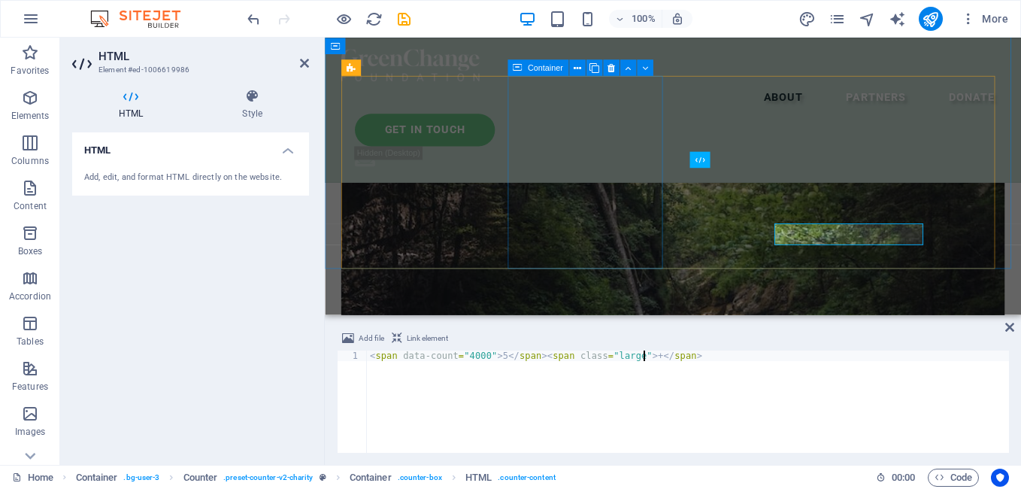
scroll to position [2052, 0]
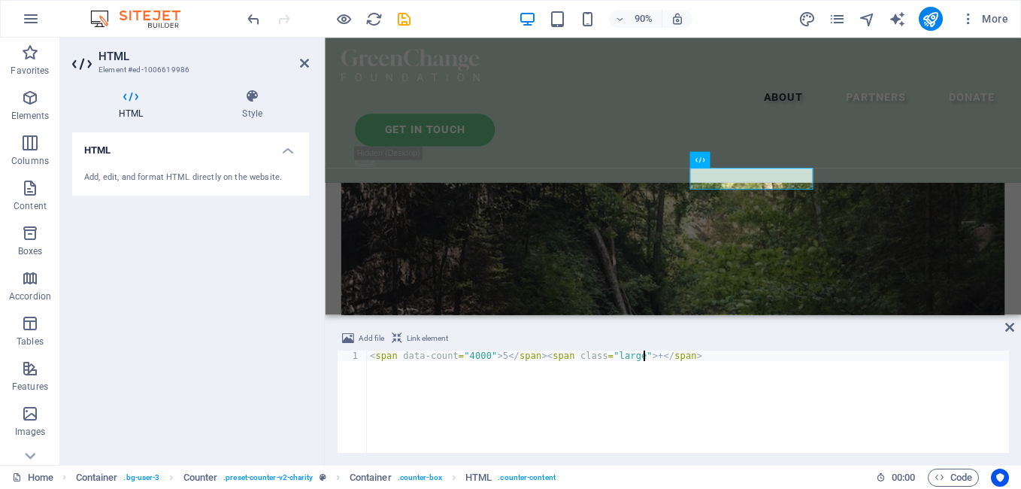
click at [638, 356] on div "< span data-count = "4000" > 5 </ span > < span class = "large" > + </ span >" at bounding box center [688, 411] width 642 height 123
type textarea "<span data-count="4000">5</span><span class="large">+</span>"
click at [1011, 325] on icon at bounding box center [1009, 327] width 9 height 12
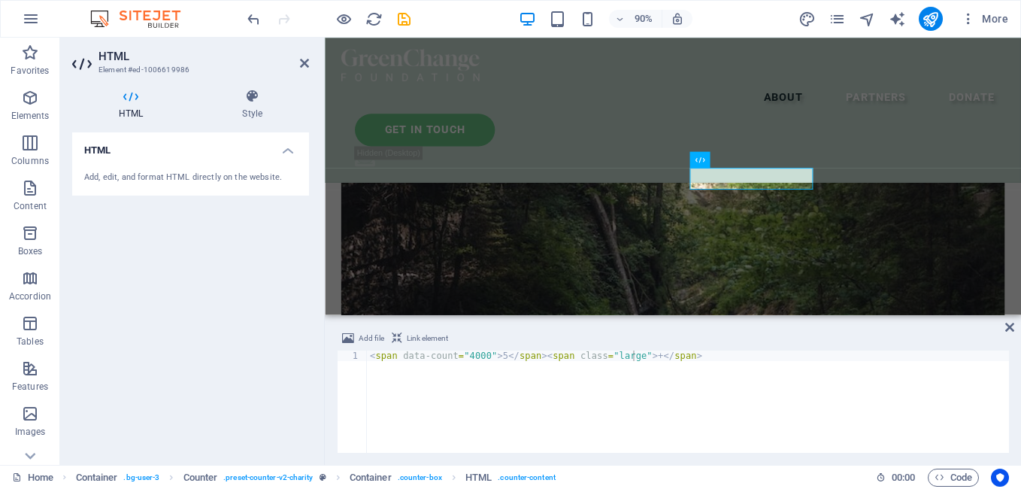
scroll to position [2114, 0]
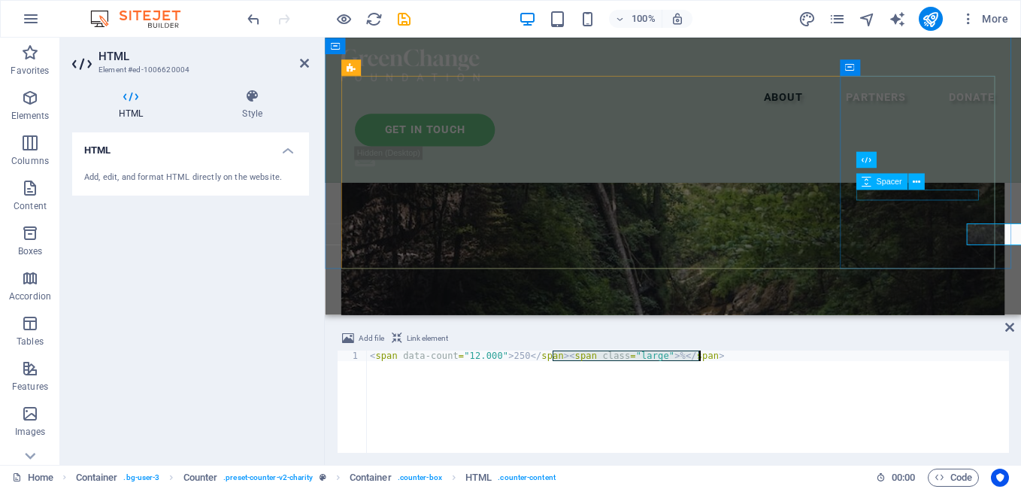
scroll to position [2052, 0]
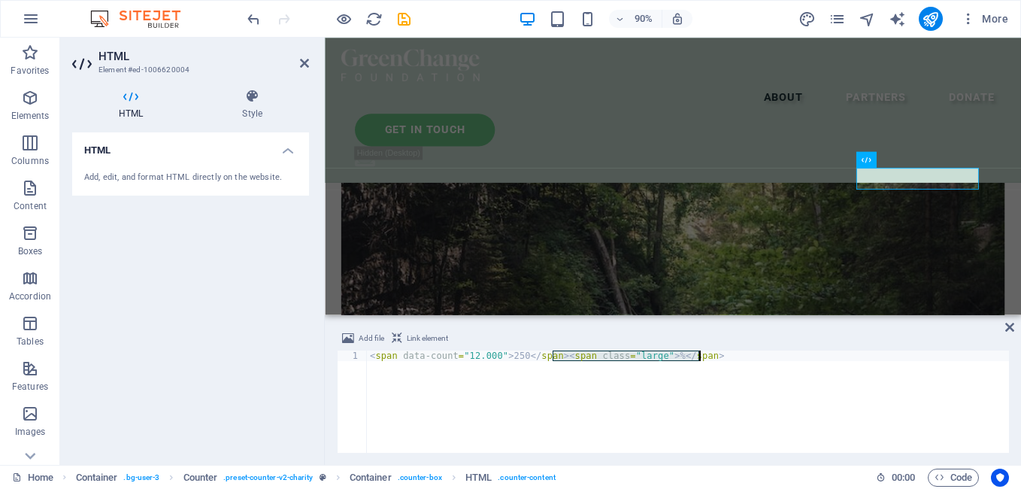
click at [659, 353] on div "< span data-count = "12.000" > 250 </ span > < span class = "large" > % </ span…" at bounding box center [688, 401] width 642 height 102
click at [659, 356] on div "< span data-count = "12.000" > 250 </ span > < span class = "large" > % </ span…" at bounding box center [688, 411] width 642 height 123
type textarea "<span data-count="12.000">250</span><span class="large">%</span>"
click at [1010, 331] on icon at bounding box center [1009, 327] width 9 height 12
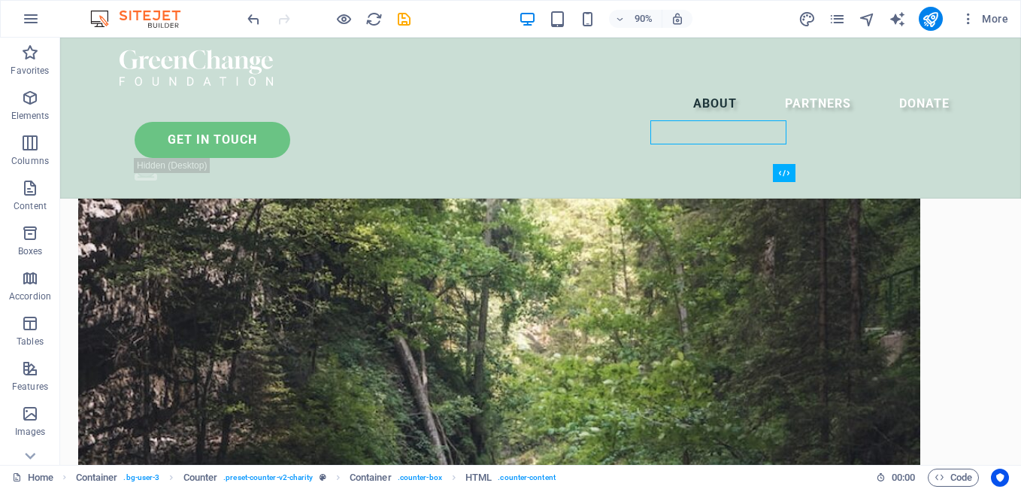
scroll to position [2114, 0]
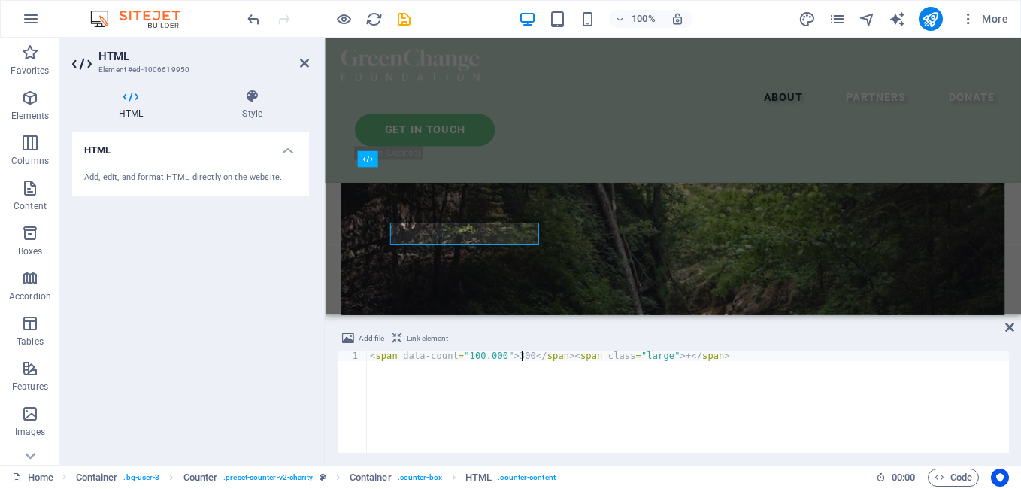
scroll to position [2052, 0]
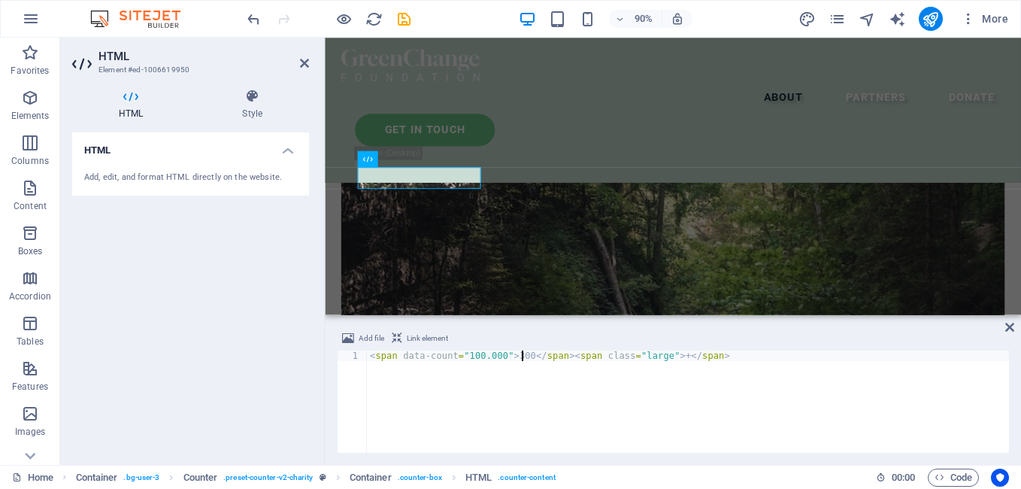
click at [662, 359] on div "< span data-count = "100.000" > 300 </ span > < span class = "large" > + </ spa…" at bounding box center [688, 411] width 642 height 123
type textarea "<span data-count="100.000">300</span><span class="large">+</span>"
click at [1011, 330] on icon at bounding box center [1009, 327] width 9 height 12
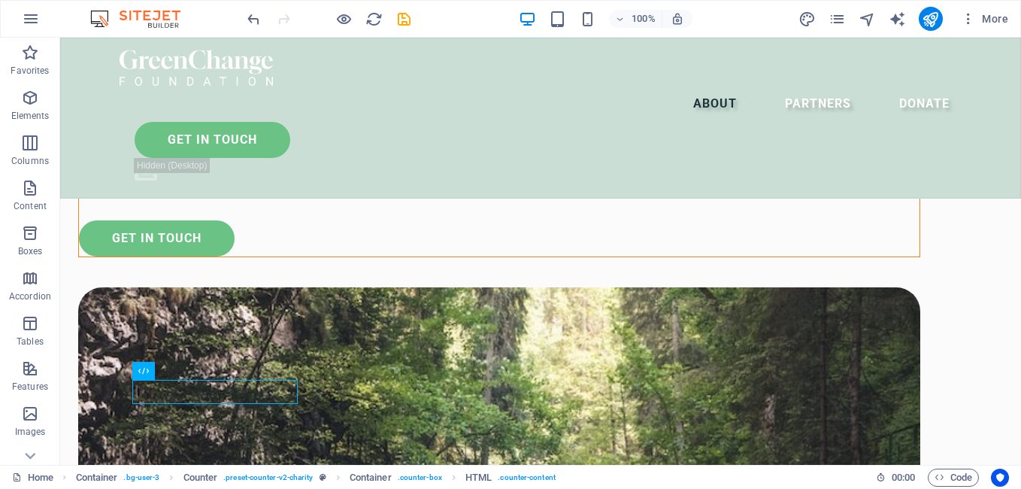
scroll to position [1861, 0]
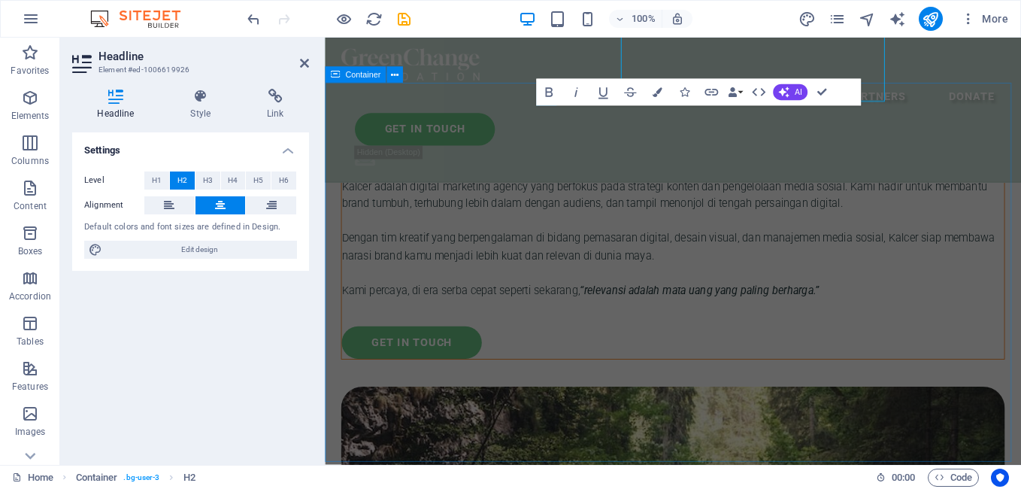
scroll to position [2004, 0]
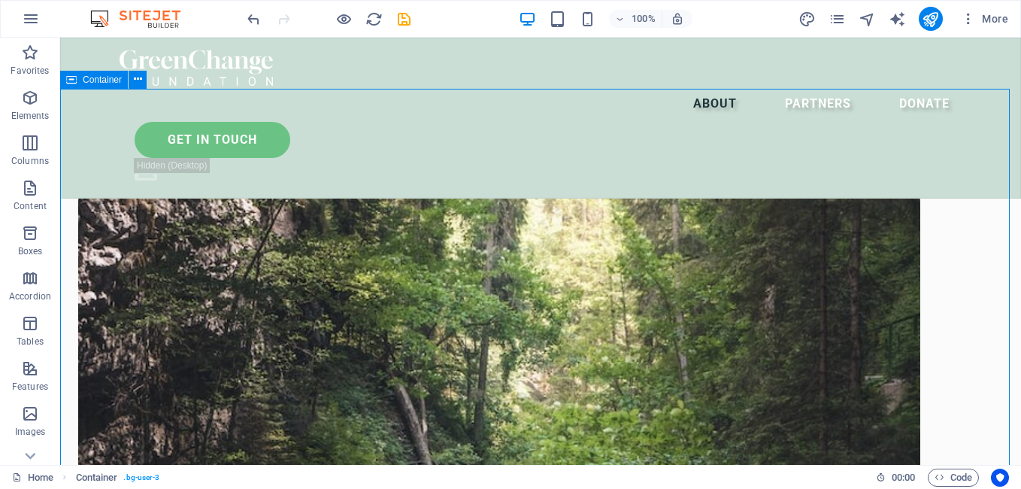
scroll to position [1898, 0]
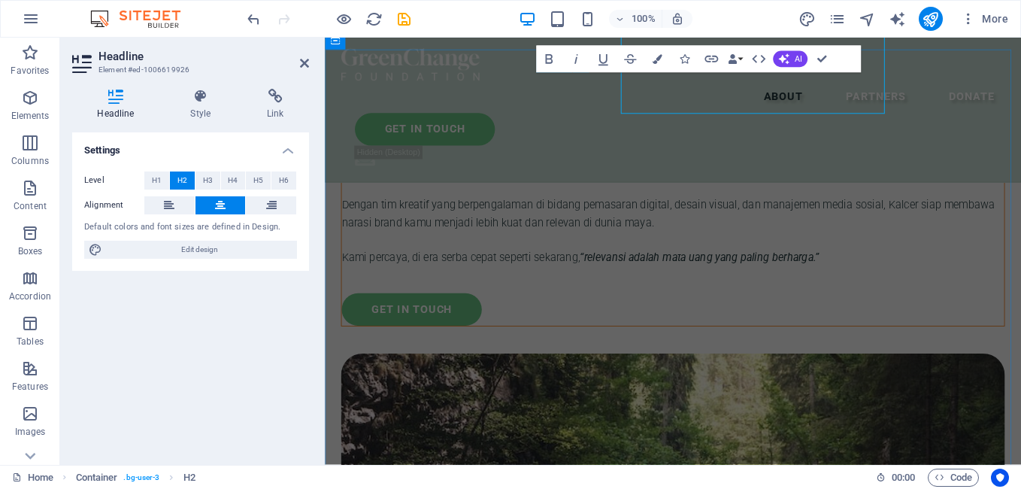
scroll to position [2041, 0]
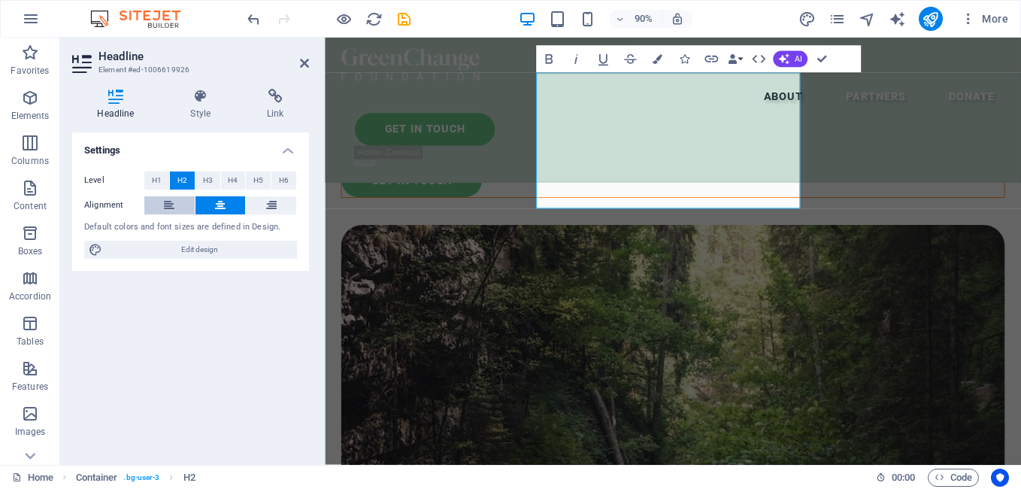
click at [179, 205] on button at bounding box center [169, 205] width 50 height 18
click at [222, 202] on icon at bounding box center [220, 205] width 11 height 18
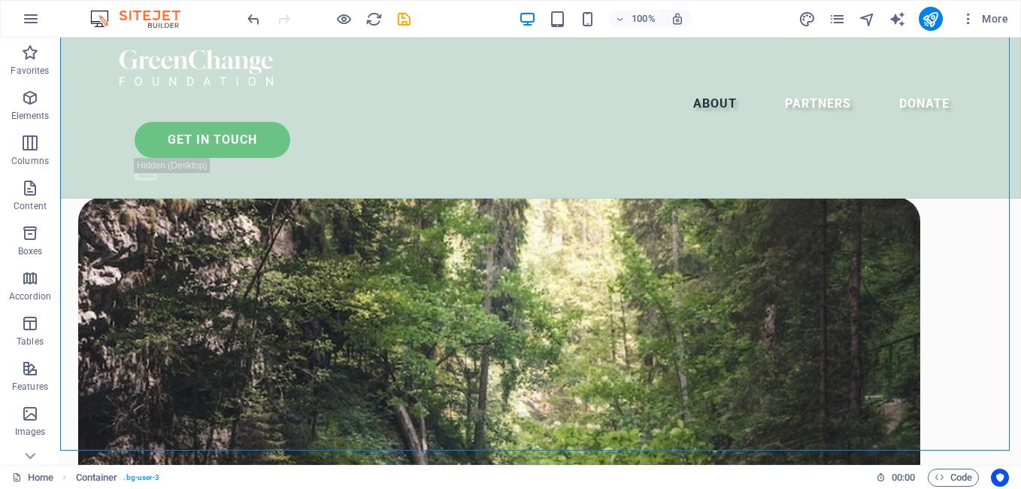
scroll to position [2006, 0]
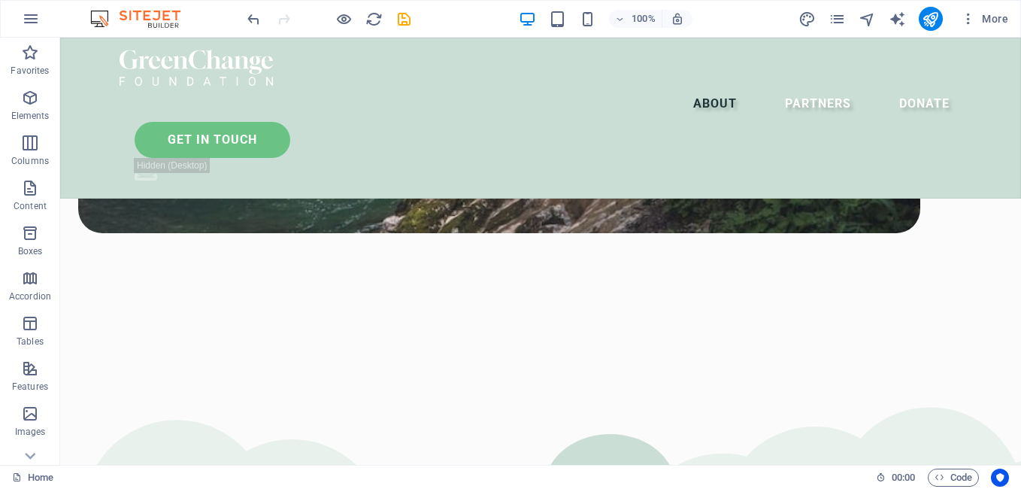
scroll to position [2780, 0]
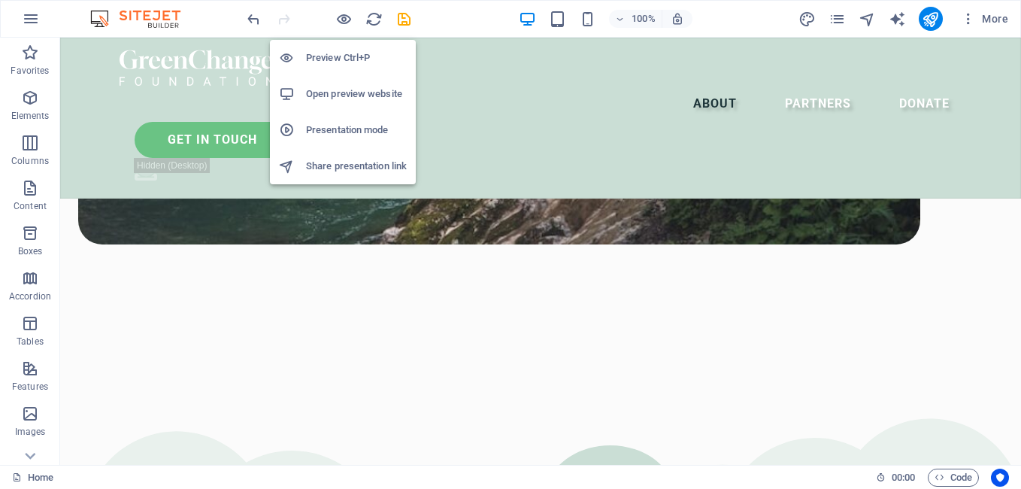
click at [355, 20] on div at bounding box center [328, 19] width 168 height 24
drag, startPoint x: 344, startPoint y: 23, endPoint x: 575, endPoint y: 147, distance: 262.8
click at [344, 23] on icon "button" at bounding box center [343, 19] width 17 height 17
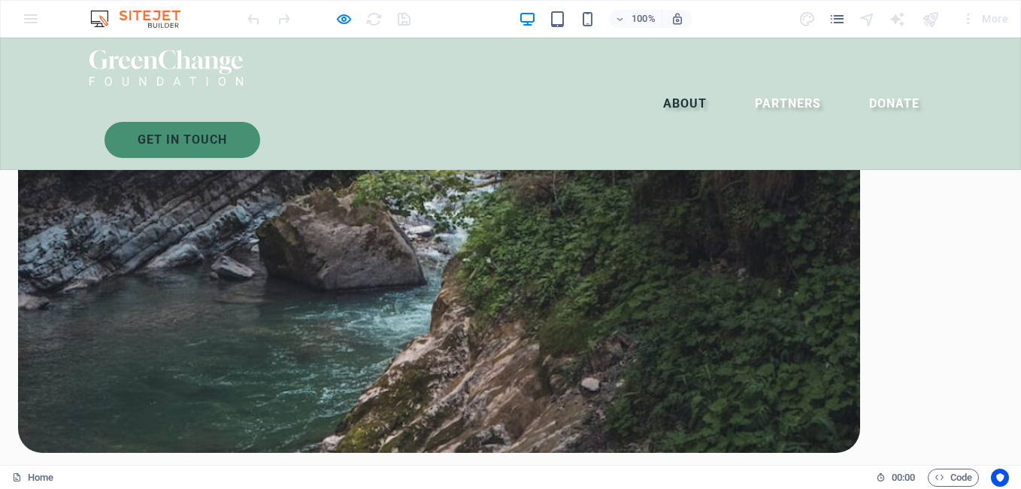
scroll to position [1397, 0]
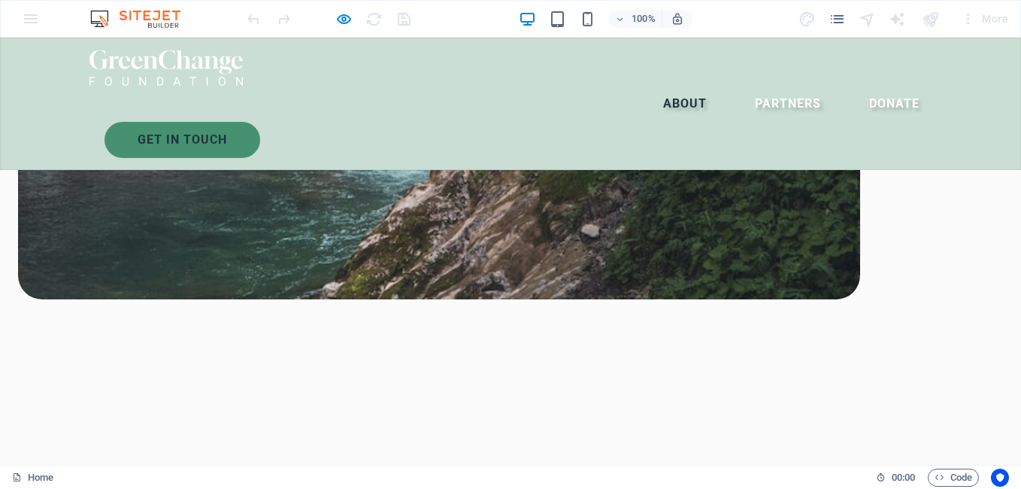
scroll to position [1454, 0]
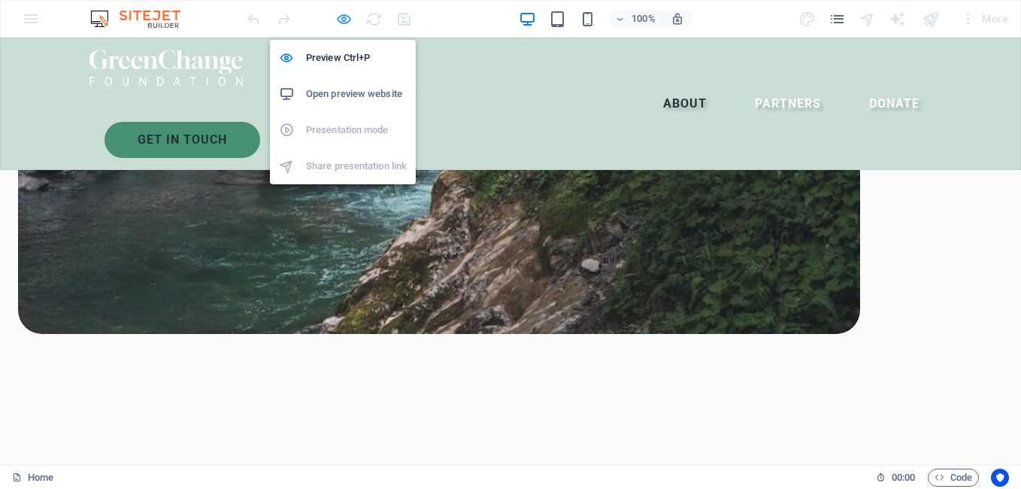
click at [338, 23] on icon "button" at bounding box center [343, 19] width 17 height 17
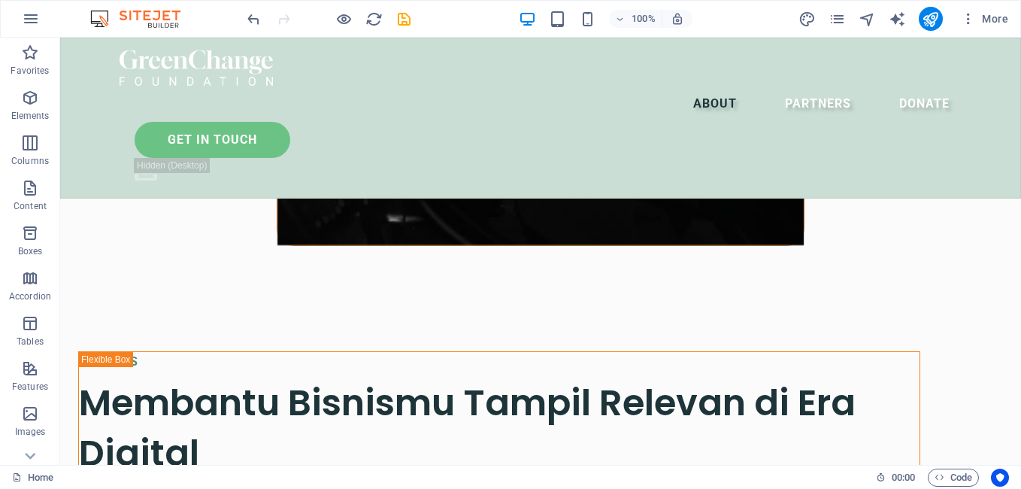
scroll to position [2148, 0]
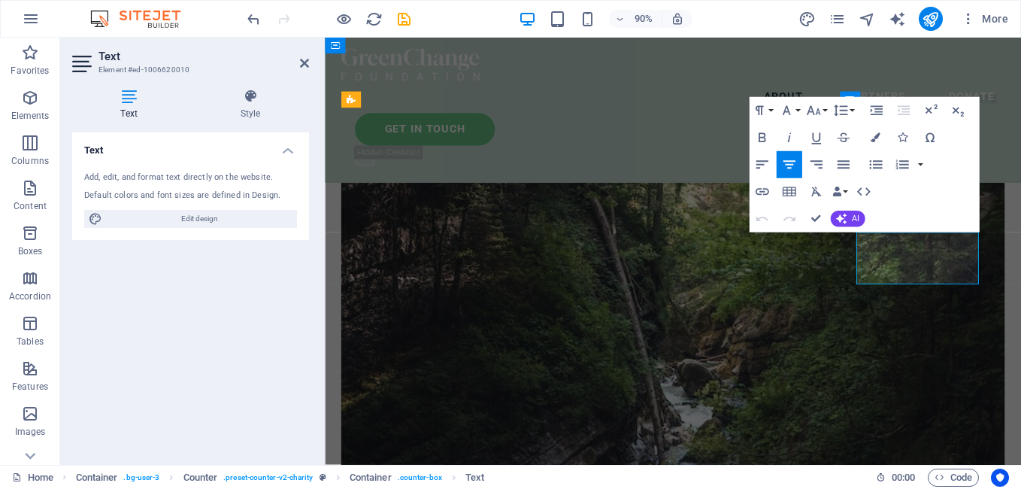
drag, startPoint x: 1147, startPoint y: 271, endPoint x: 944, endPoint y: 296, distance: 204.7
click at [302, 59] on icon at bounding box center [304, 63] width 9 height 12
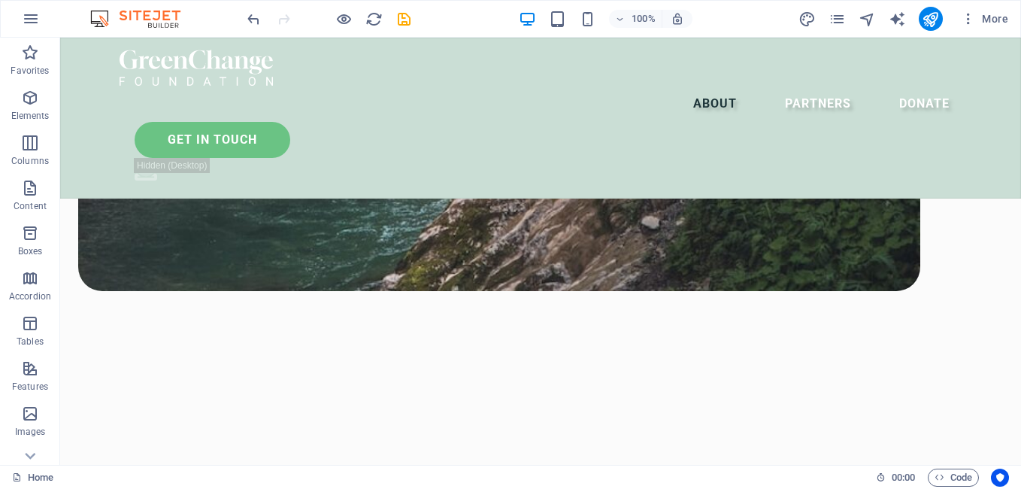
scroll to position [2744, 0]
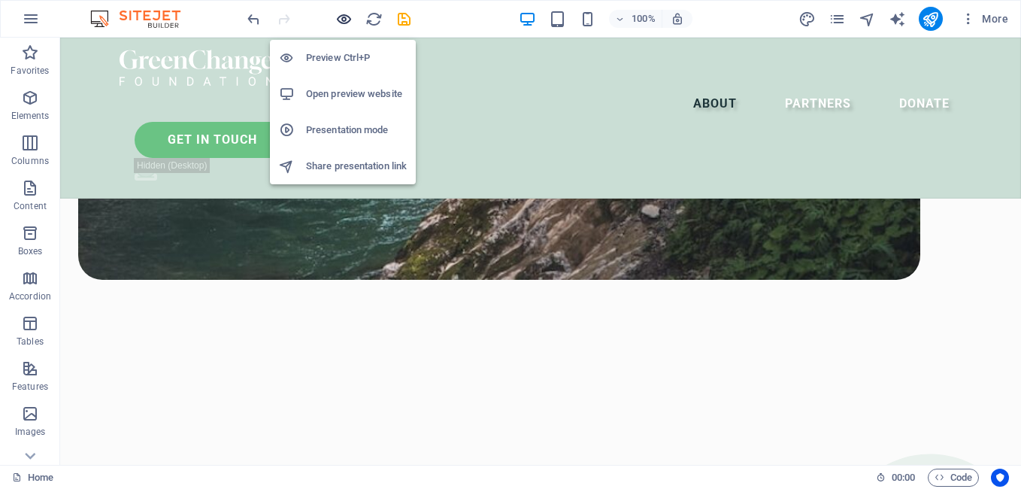
click at [347, 17] on icon "button" at bounding box center [343, 19] width 17 height 17
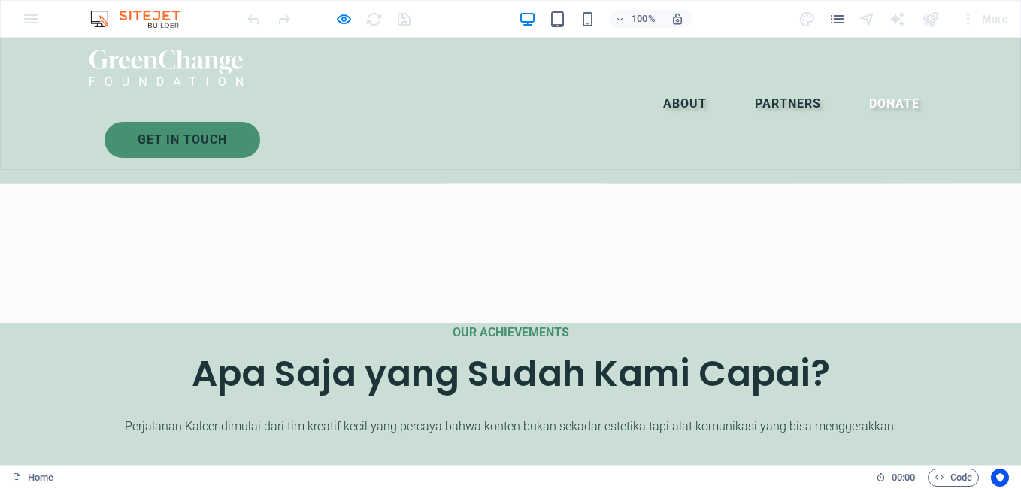
click at [743, 86] on link "Partners" at bounding box center [788, 104] width 90 height 36
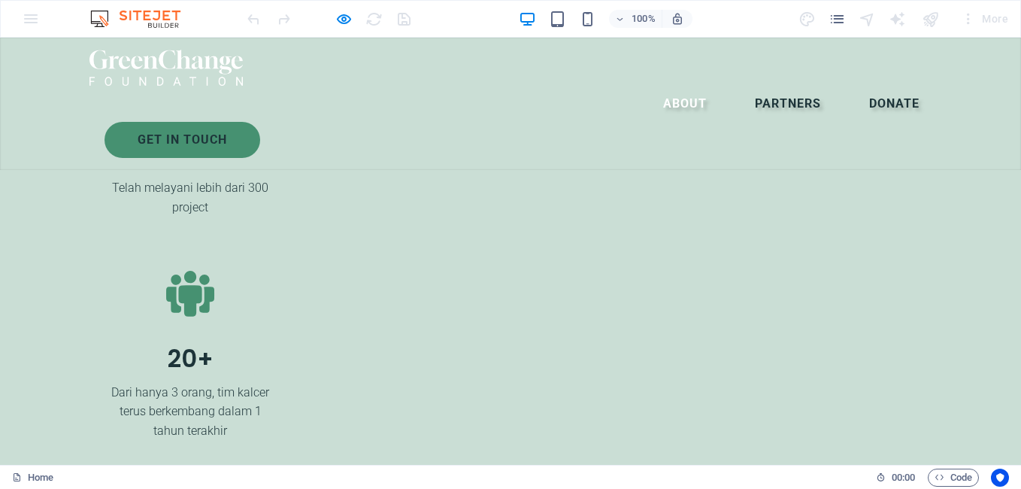
click at [857, 86] on link "Donate" at bounding box center [894, 104] width 74 height 36
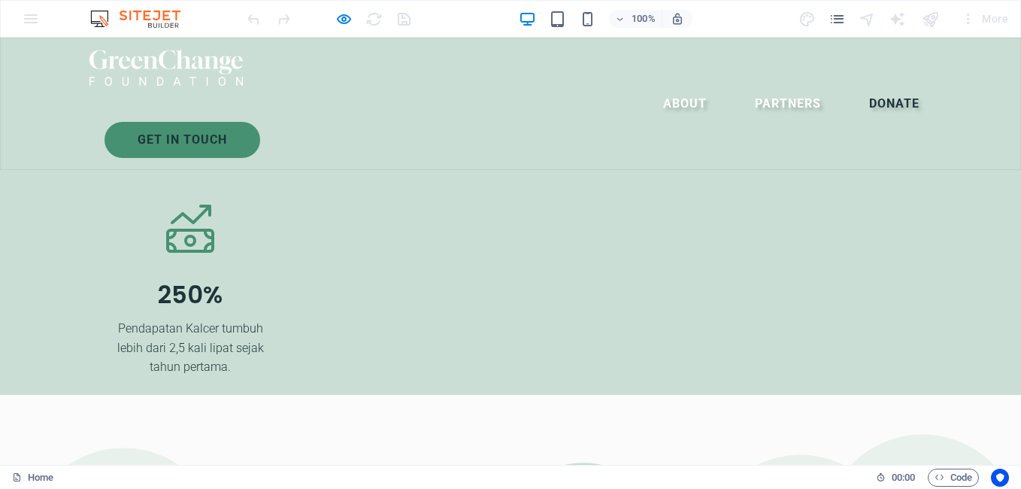
scroll to position [2916, 0]
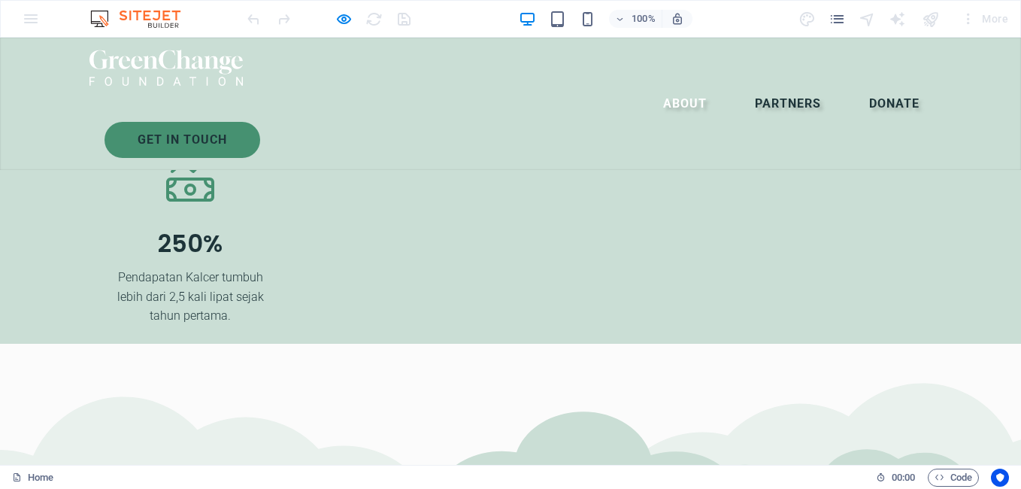
click at [743, 86] on link "Partners" at bounding box center [788, 104] width 90 height 36
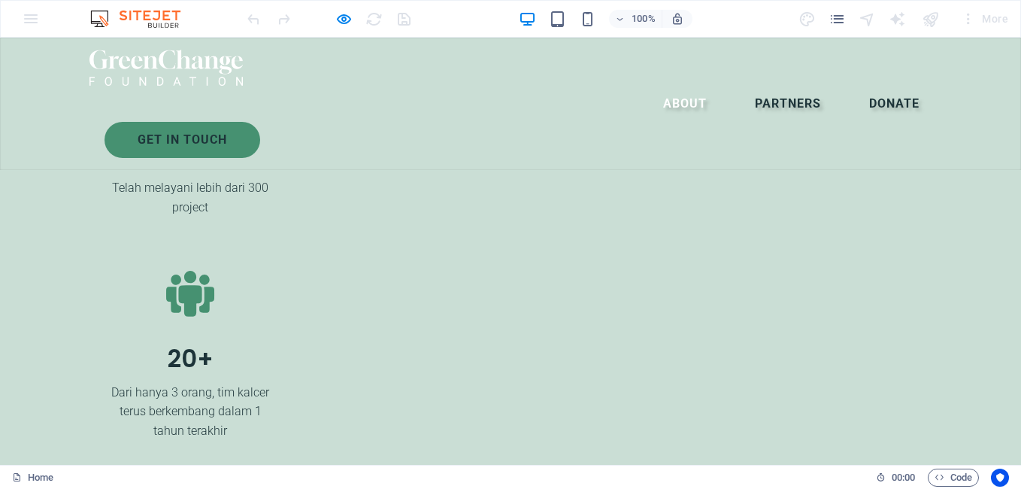
click at [857, 86] on link "Donate" at bounding box center [894, 104] width 74 height 36
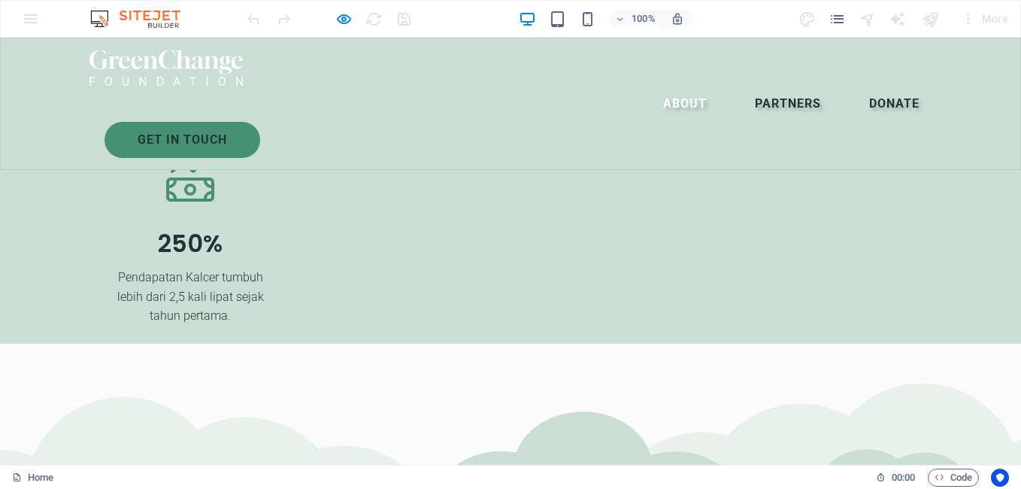
click at [743, 86] on link "Partners" at bounding box center [788, 104] width 90 height 36
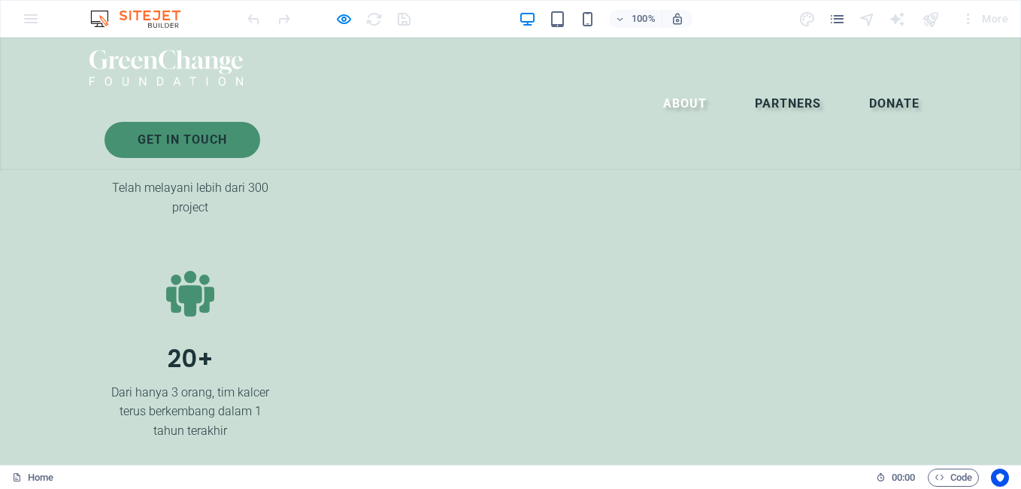
click at [857, 86] on link "Donate" at bounding box center [894, 104] width 74 height 36
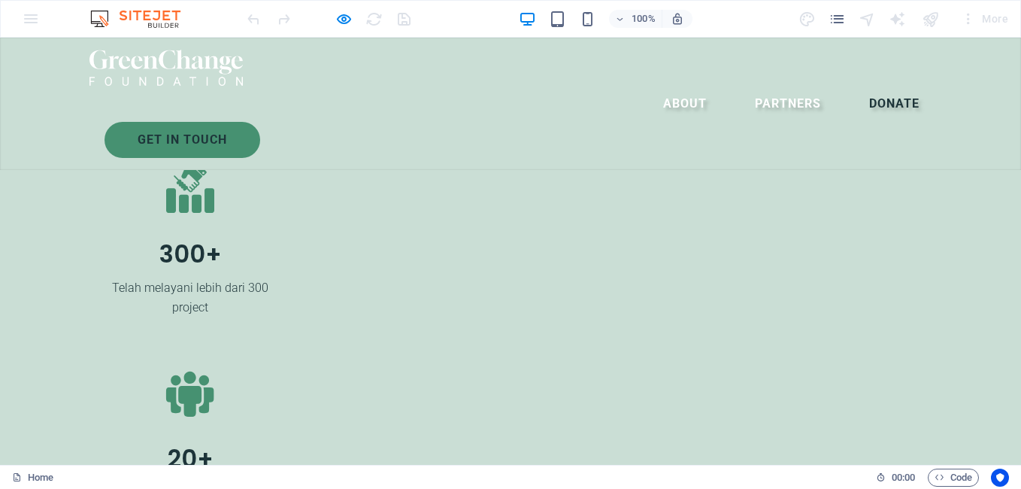
scroll to position [3181, 0]
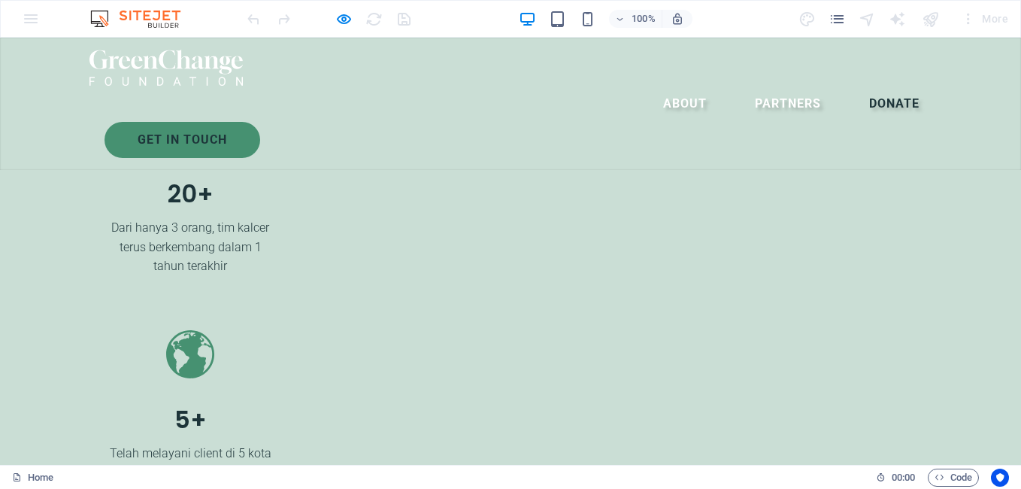
click at [537, 93] on header "Menu About Partners Donate Get in touch .fa-secondary{opacity:.4}" at bounding box center [510, 104] width 878 height 132
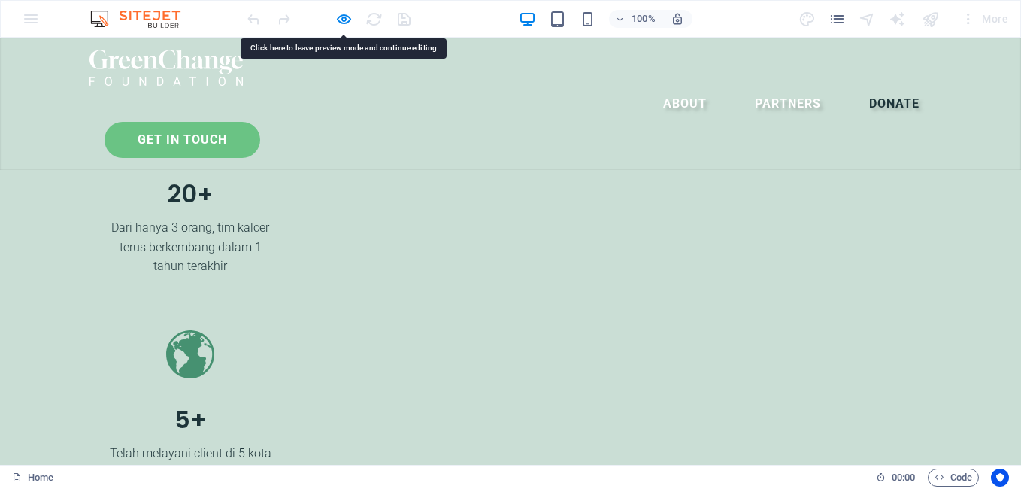
click at [260, 122] on link "Get in touch" at bounding box center [183, 140] width 156 height 36
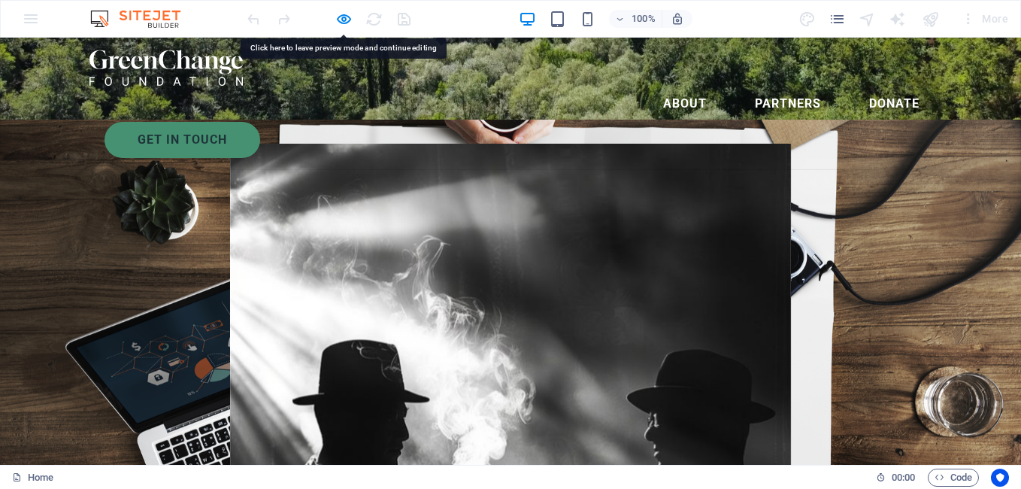
scroll to position [0, 0]
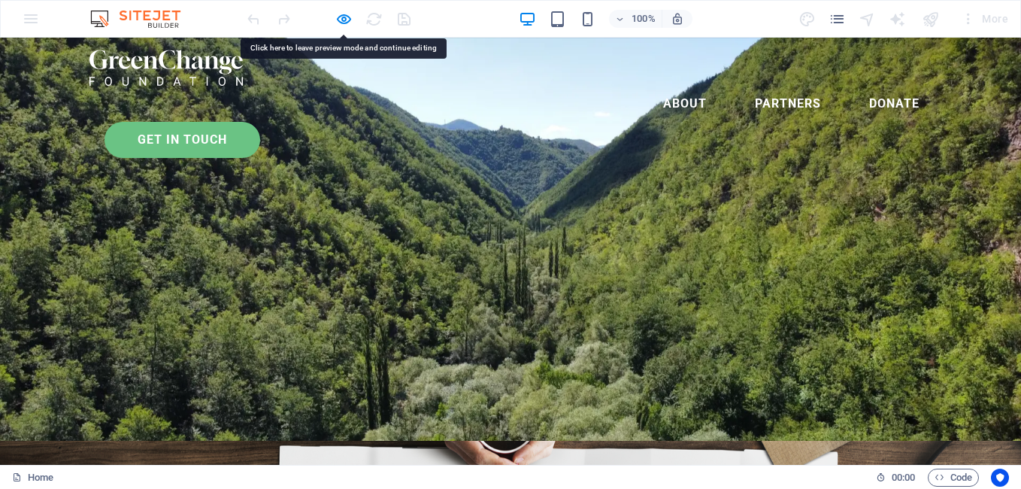
click at [260, 122] on link "Get in touch" at bounding box center [183, 140] width 156 height 36
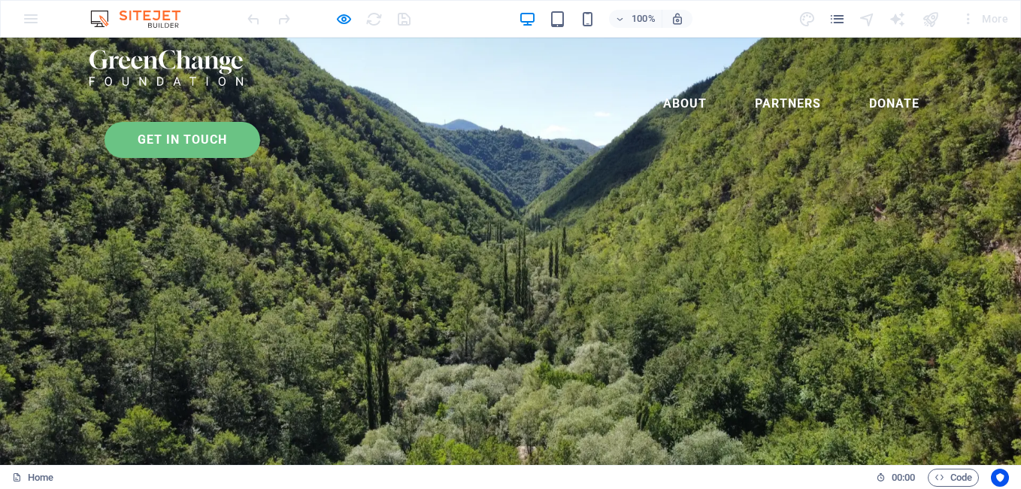
click at [260, 122] on link "Get in touch" at bounding box center [183, 140] width 156 height 36
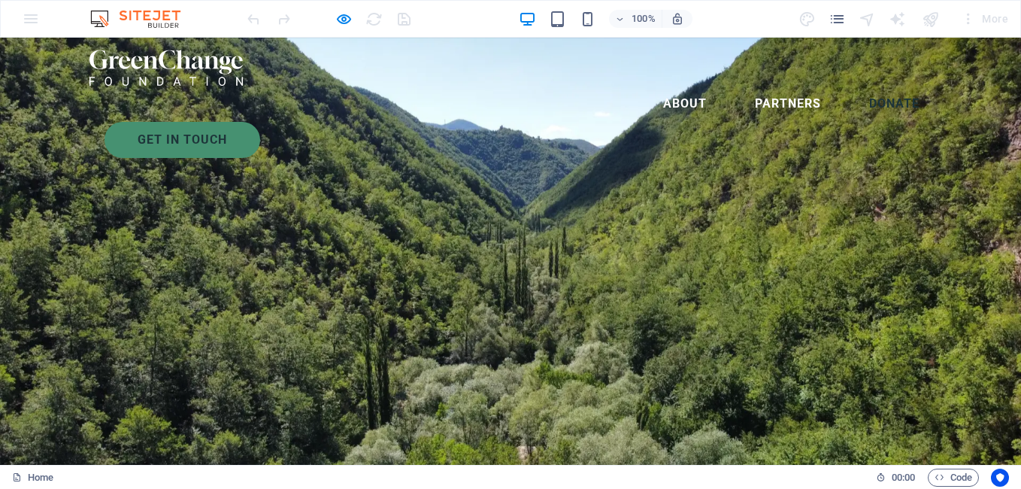
click at [857, 86] on link "Donate" at bounding box center [894, 104] width 74 height 36
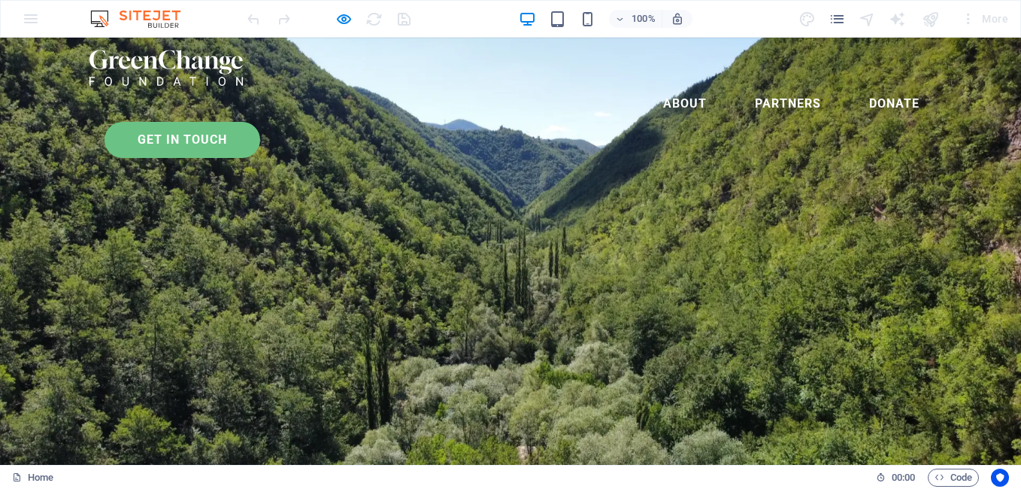
click at [260, 122] on link "Get in touch" at bounding box center [183, 140] width 156 height 36
drag, startPoint x: 860, startPoint y: 74, endPoint x: 817, endPoint y: 71, distance: 42.9
click at [260, 122] on link "Get in touch" at bounding box center [183, 140] width 156 height 36
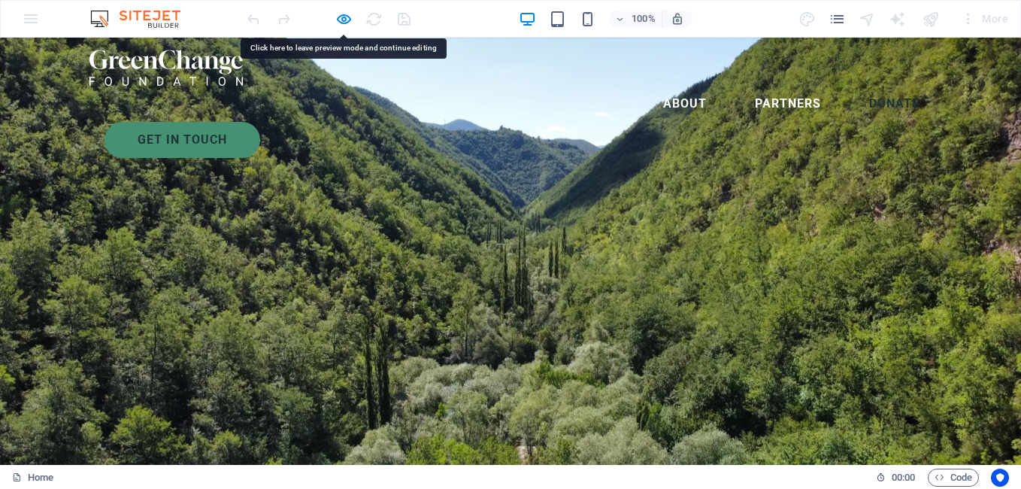
click at [857, 86] on link "Donate" at bounding box center [894, 104] width 74 height 36
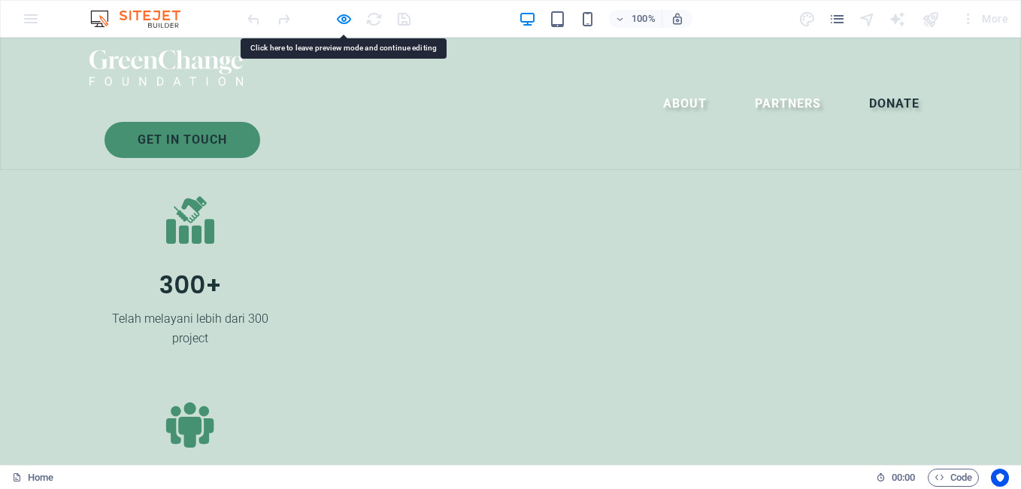
scroll to position [2916, 0]
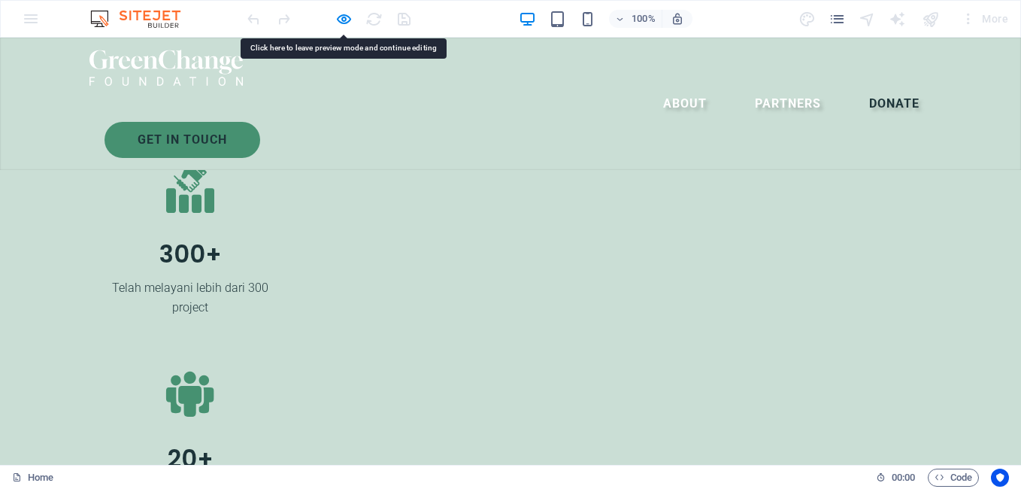
click at [857, 86] on link "Donate" at bounding box center [894, 104] width 74 height 36
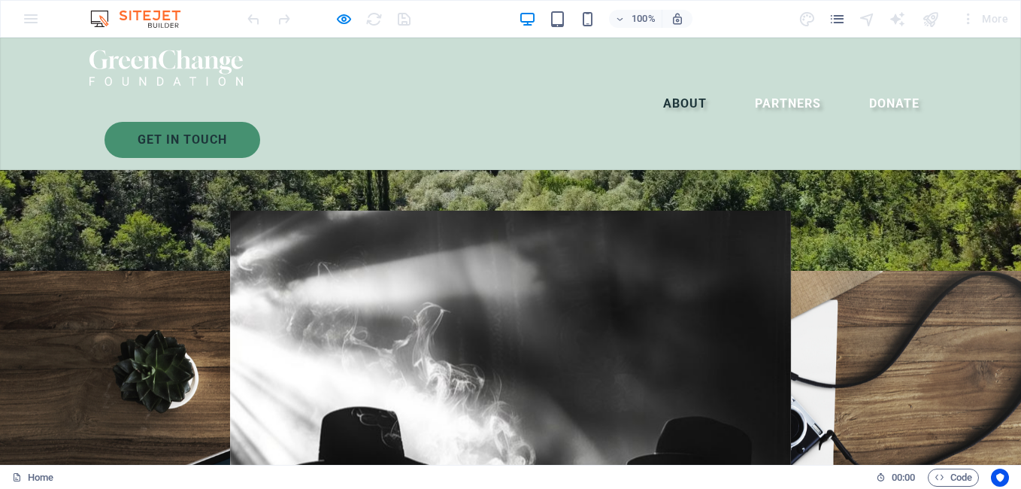
scroll to position [0, 0]
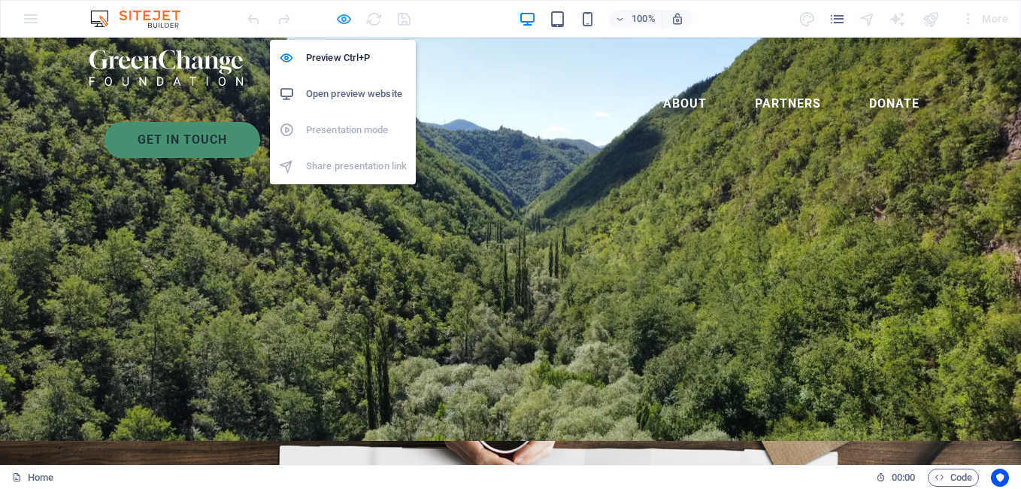
click at [341, 18] on icon "button" at bounding box center [343, 19] width 17 height 17
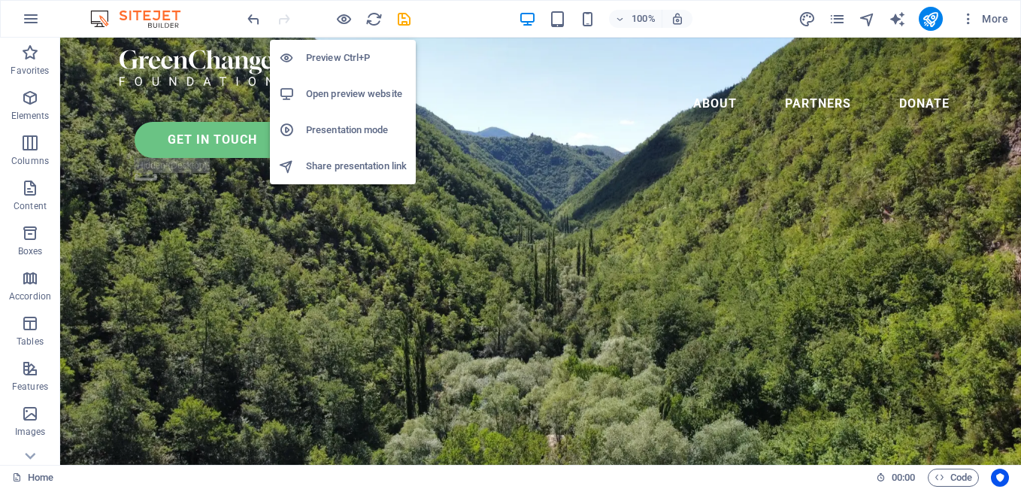
click at [357, 96] on h6 "Open preview website" at bounding box center [356, 94] width 101 height 18
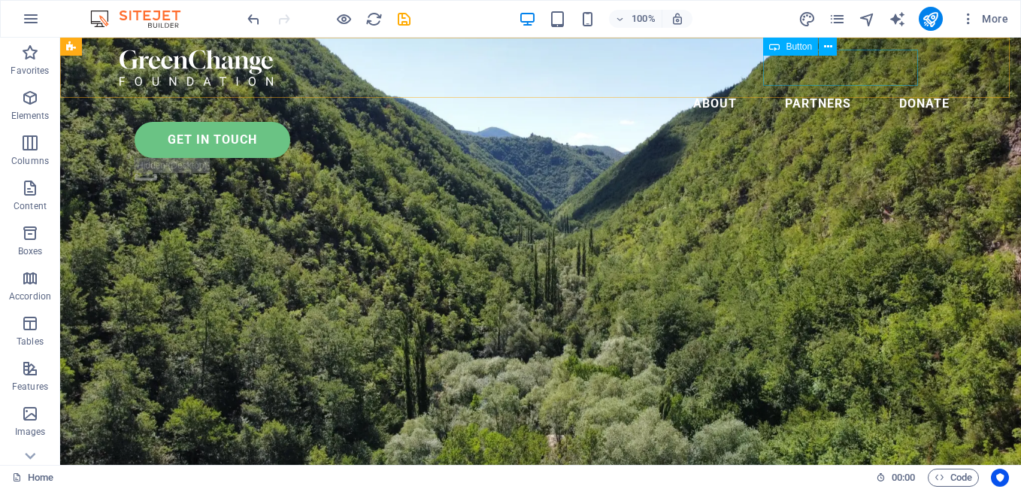
click at [827, 122] on div "Get in touch" at bounding box center [548, 140] width 827 height 36
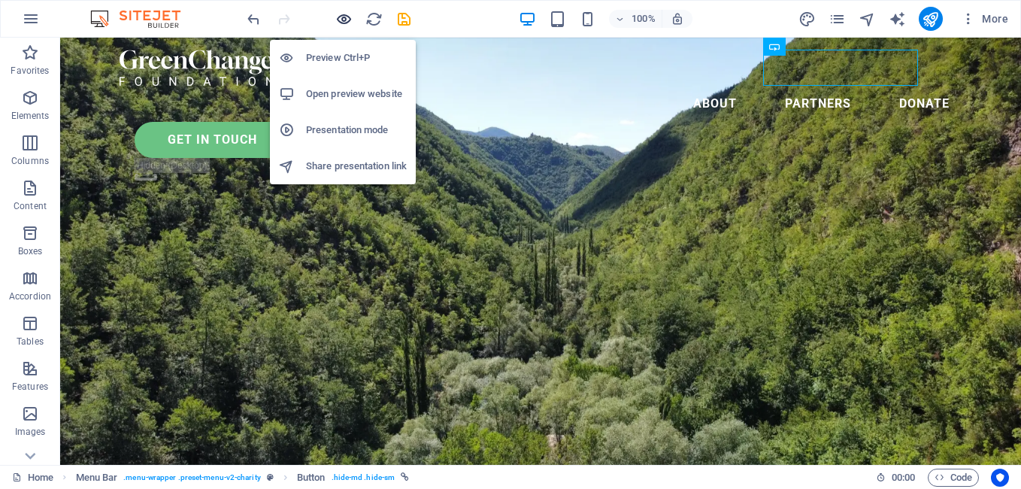
click at [347, 21] on icon "button" at bounding box center [343, 19] width 17 height 17
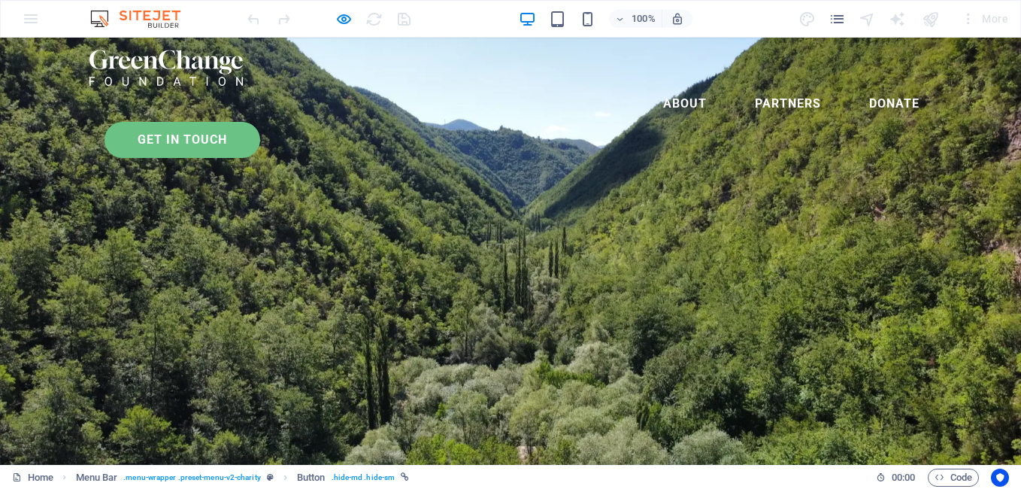
click at [260, 122] on link "Get in touch" at bounding box center [183, 140] width 156 height 36
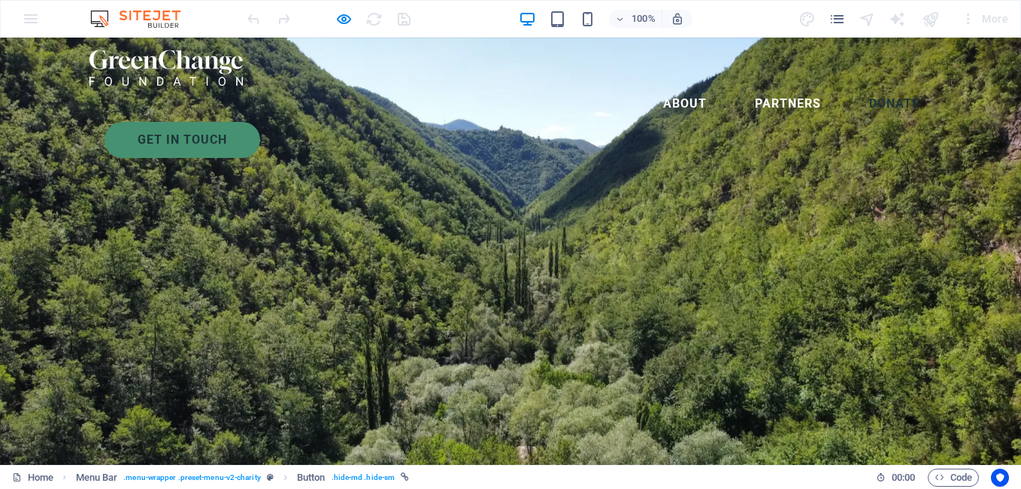
click at [857, 86] on link "Donate" at bounding box center [894, 104] width 74 height 36
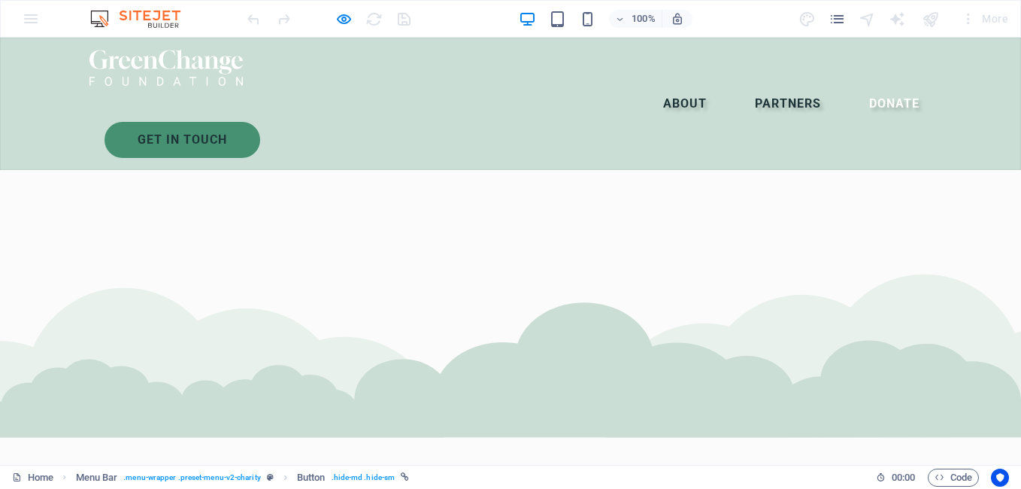
click at [743, 86] on link "Partners" at bounding box center [788, 104] width 90 height 36
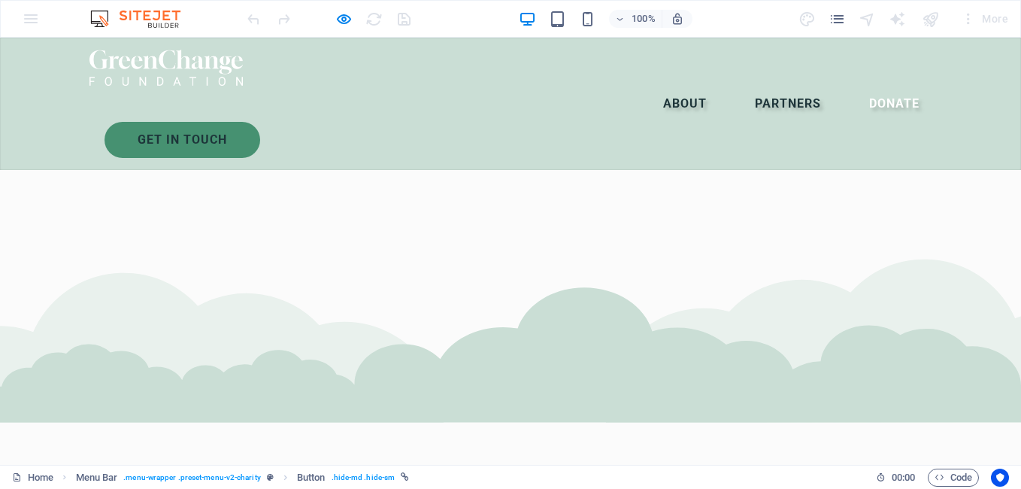
click at [651, 86] on link "About" at bounding box center [685, 104] width 68 height 36
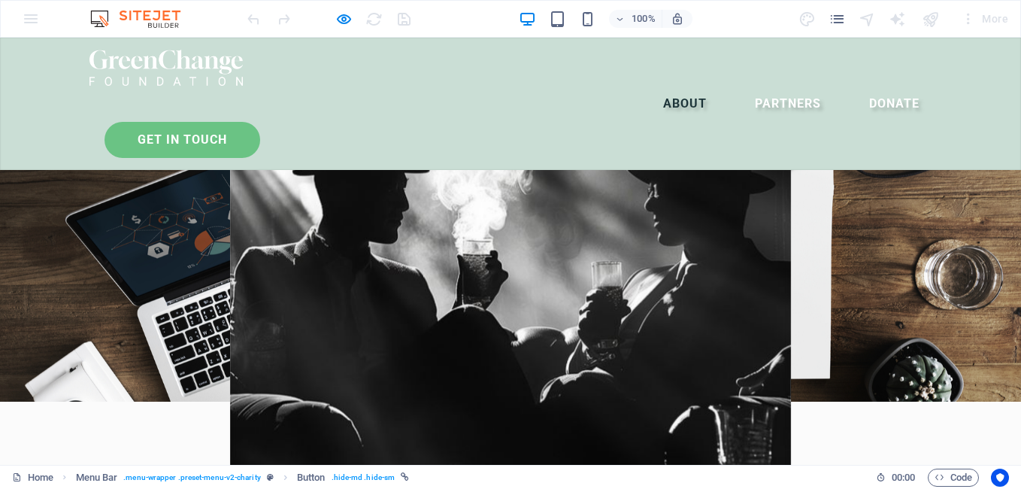
scroll to position [337, 0]
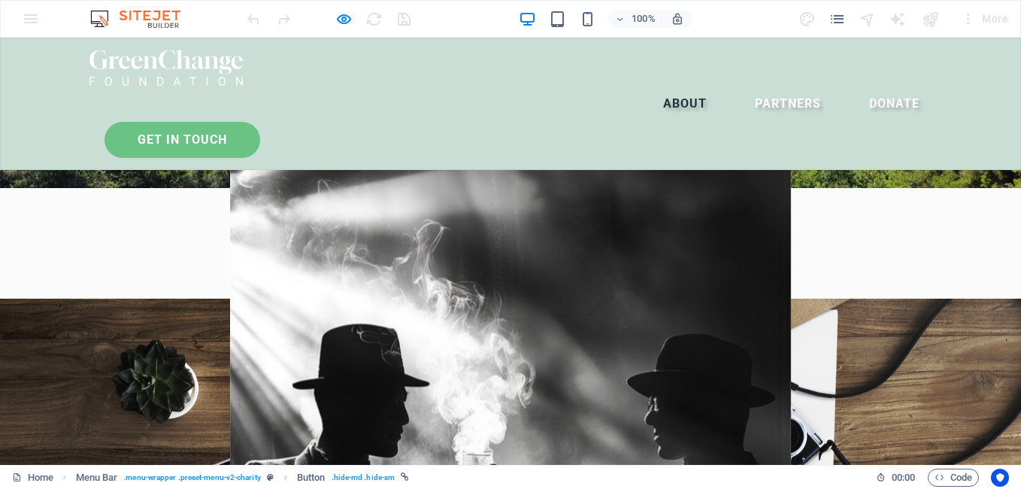
click at [260, 122] on link "Get in touch" at bounding box center [183, 140] width 156 height 36
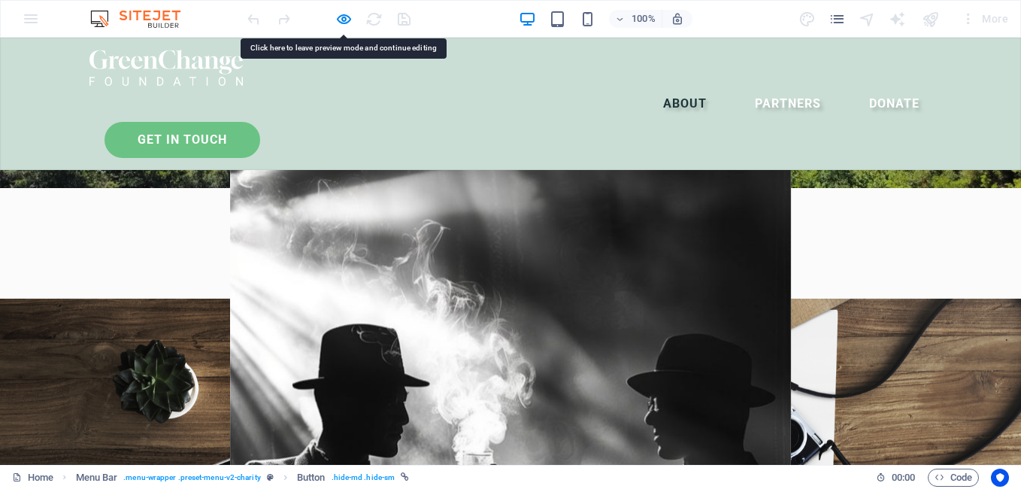
click at [260, 122] on link "Get in touch" at bounding box center [183, 140] width 156 height 36
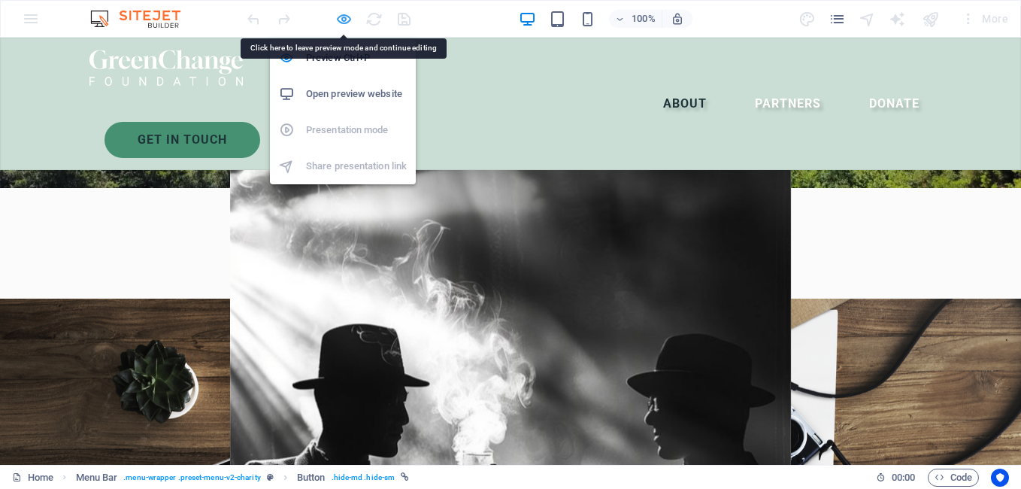
click at [338, 22] on icon "button" at bounding box center [343, 19] width 17 height 17
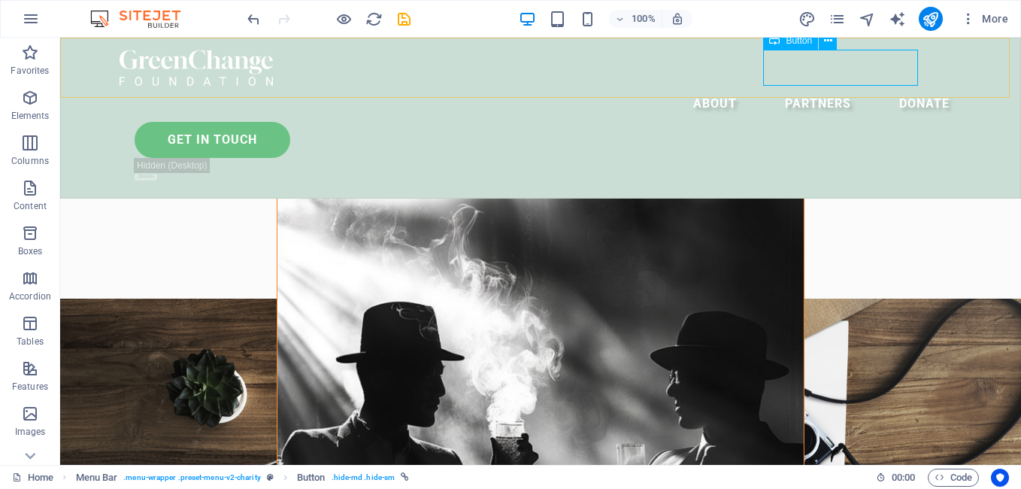
click at [831, 122] on div "Get in touch" at bounding box center [548, 140] width 827 height 36
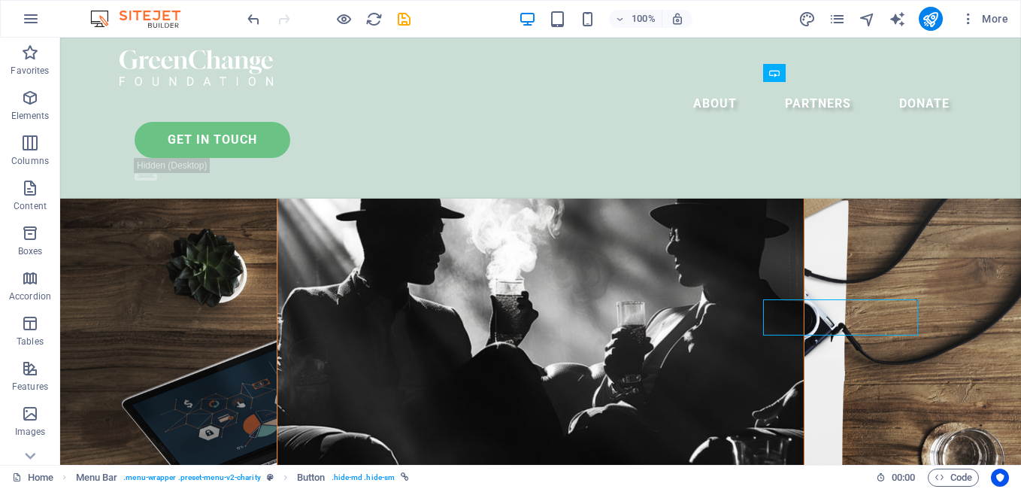
scroll to position [348, 0]
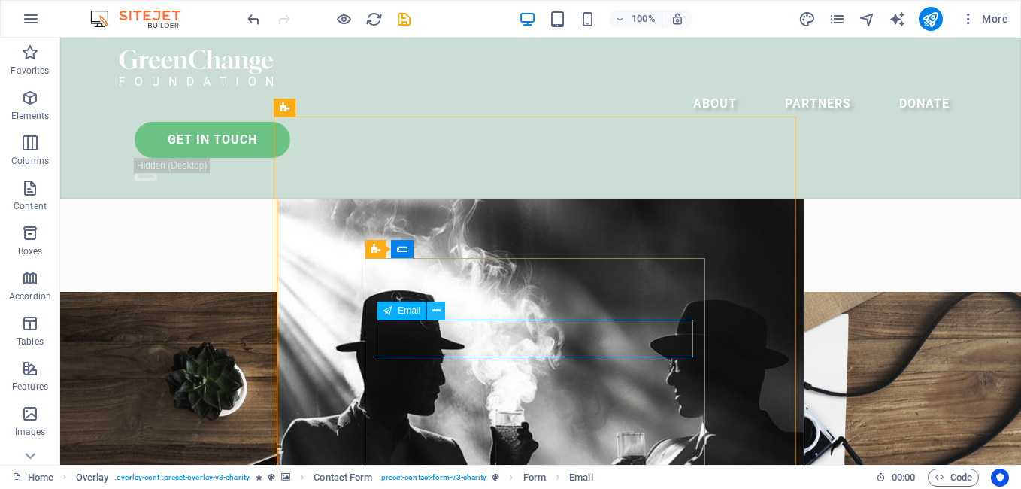
click at [438, 314] on icon at bounding box center [436, 311] width 8 height 16
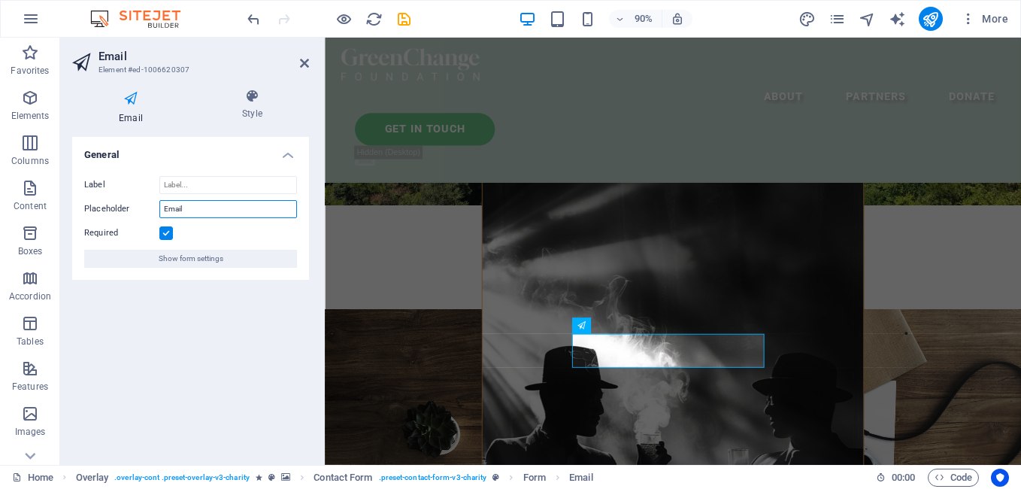
click at [211, 215] on input "Email" at bounding box center [228, 209] width 138 height 18
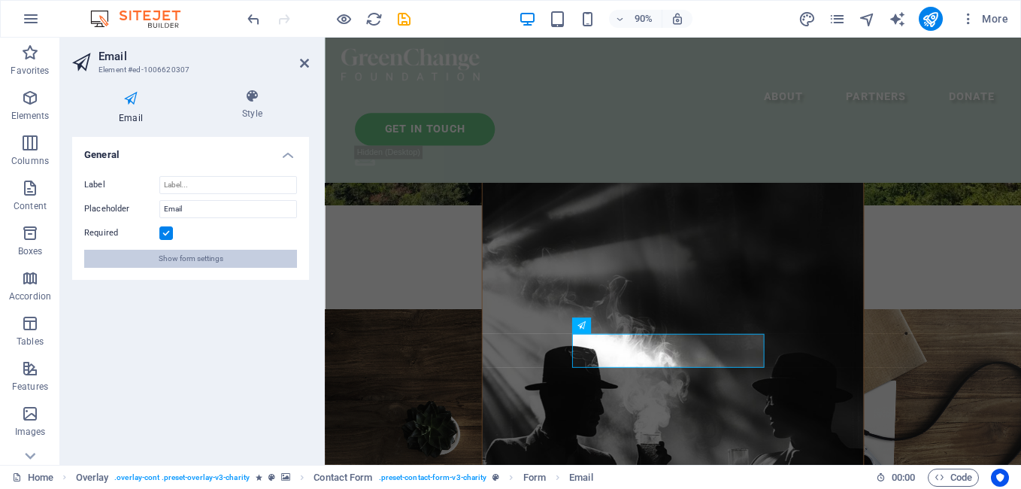
click at [220, 255] on span "Show form settings" at bounding box center [191, 259] width 65 height 18
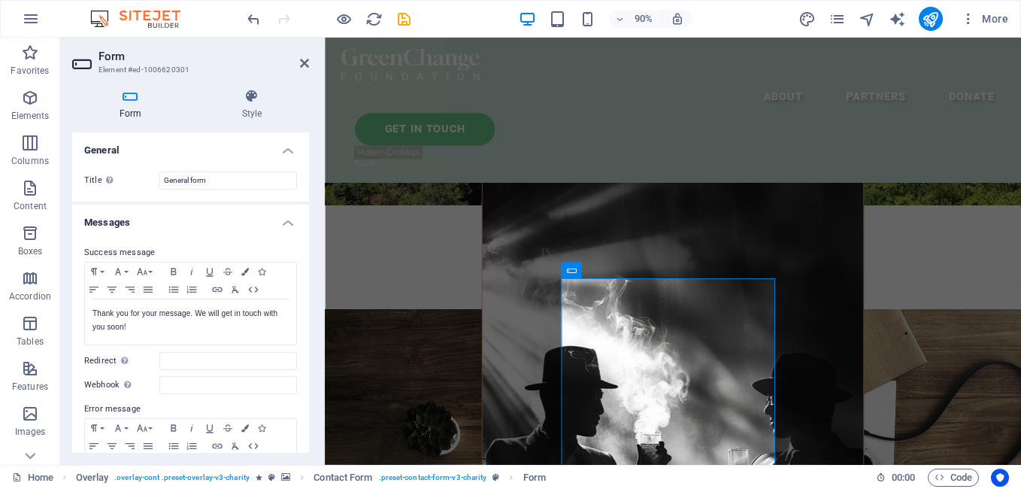
scroll to position [521, 0]
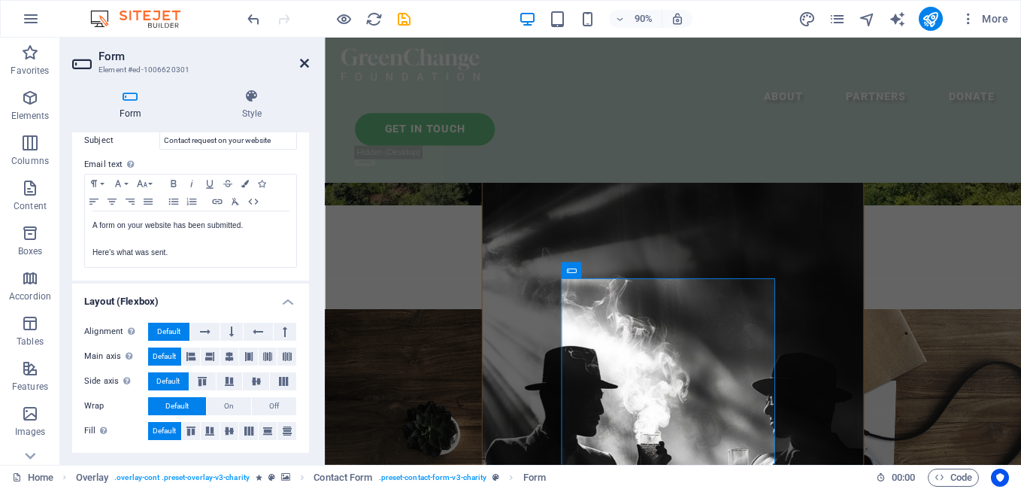
click at [307, 65] on icon at bounding box center [304, 63] width 9 height 12
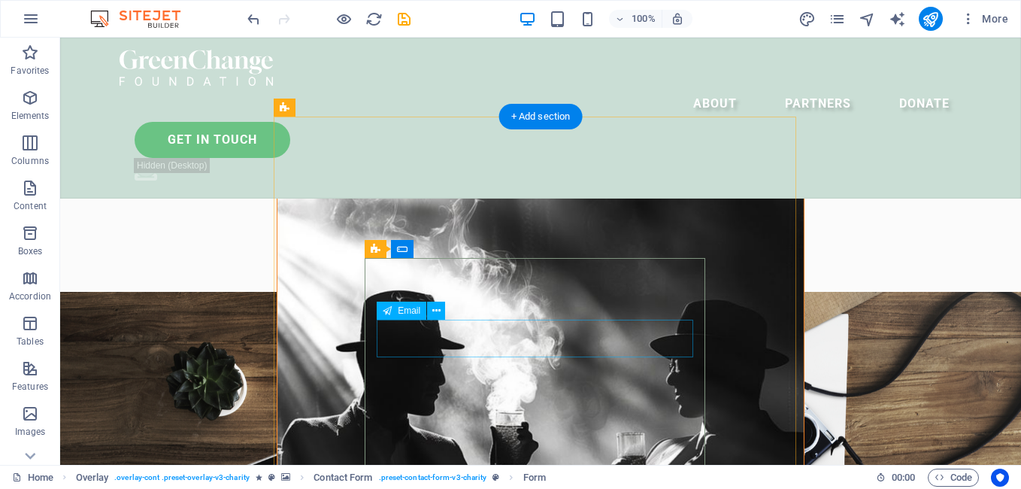
click at [434, 312] on icon at bounding box center [436, 311] width 8 height 16
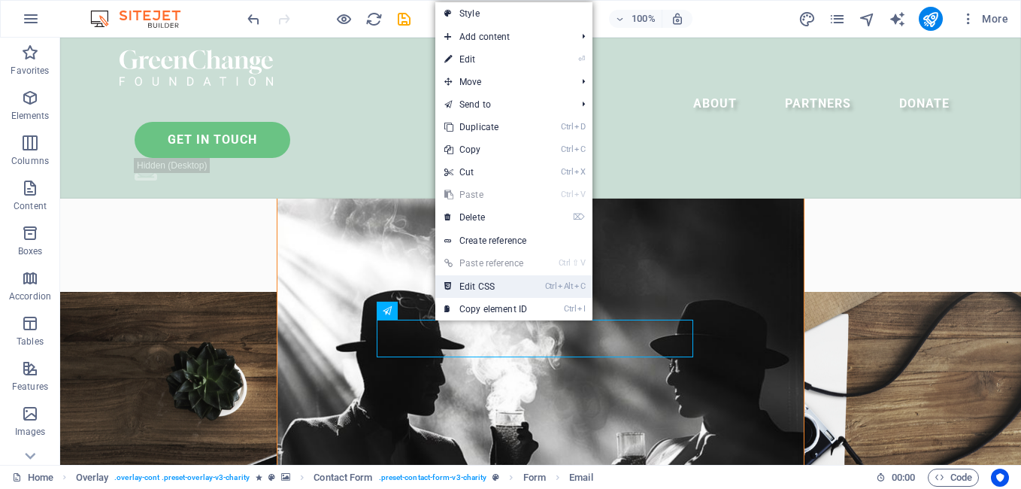
click at [496, 294] on link "Ctrl Alt C Edit CSS" at bounding box center [485, 286] width 101 height 23
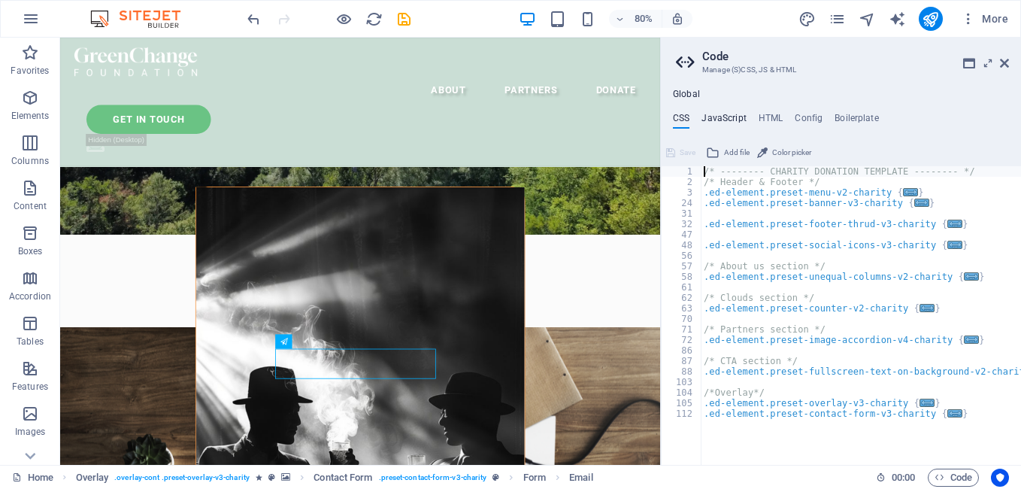
click at [734, 113] on h4 "JavaScript" at bounding box center [724, 121] width 44 height 17
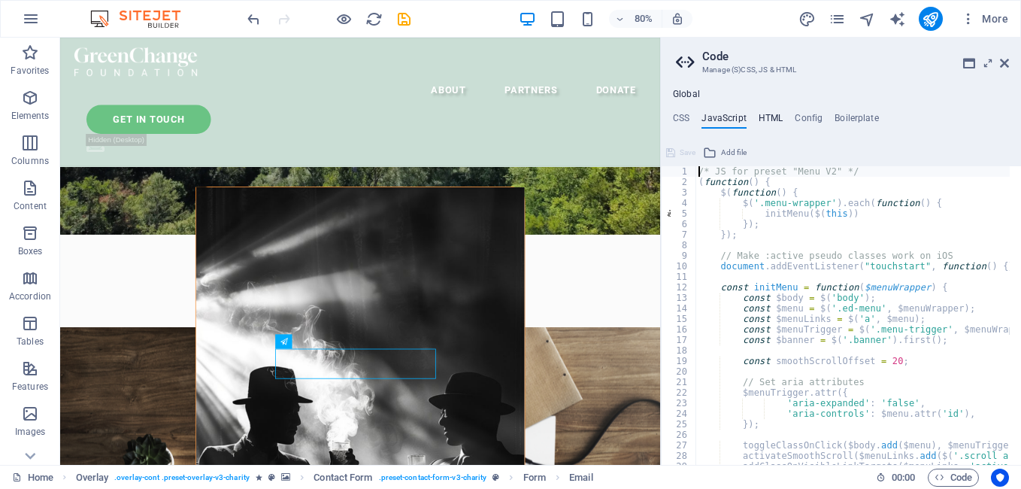
click at [766, 116] on h4 "HTML" at bounding box center [771, 121] width 25 height 17
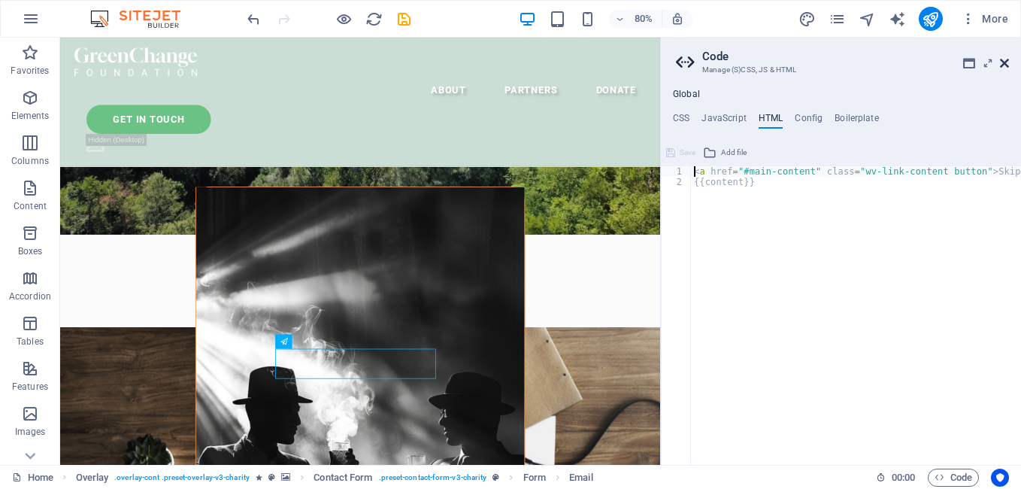
click at [1003, 66] on icon at bounding box center [1004, 63] width 9 height 12
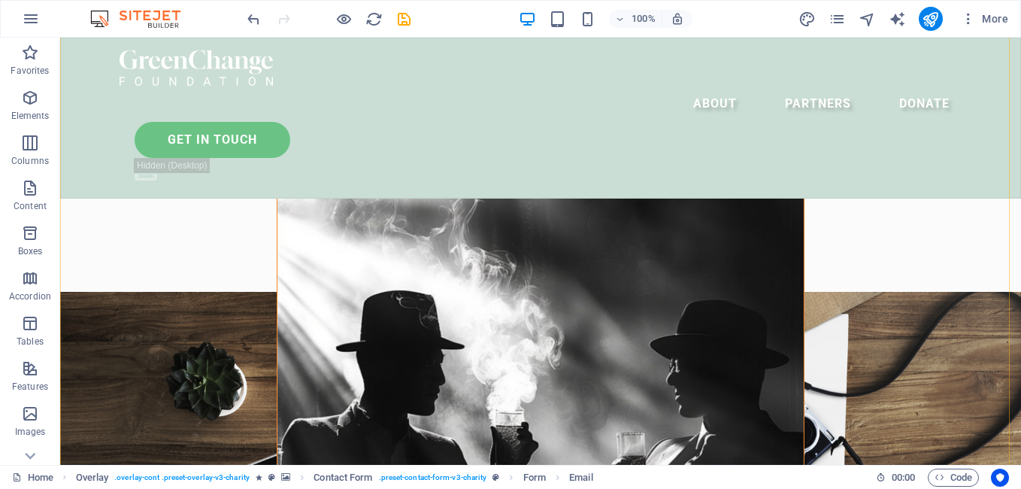
scroll to position [1075, 0]
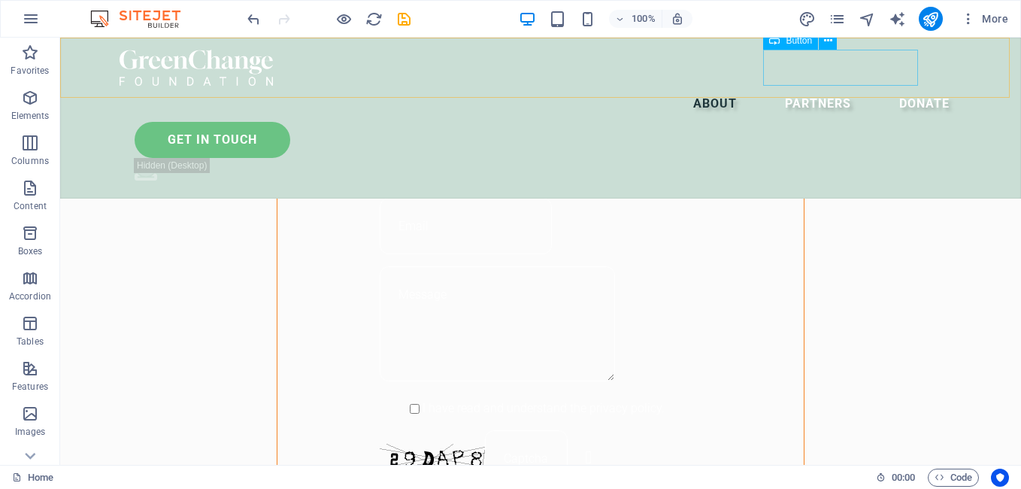
click at [887, 122] on div "Get in touch" at bounding box center [548, 140] width 827 height 36
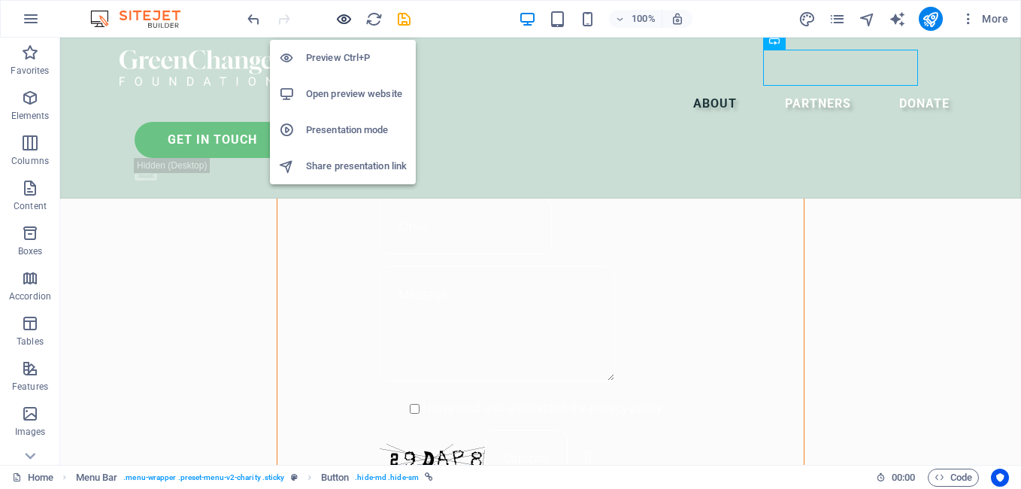
click at [348, 22] on icon "button" at bounding box center [343, 19] width 17 height 17
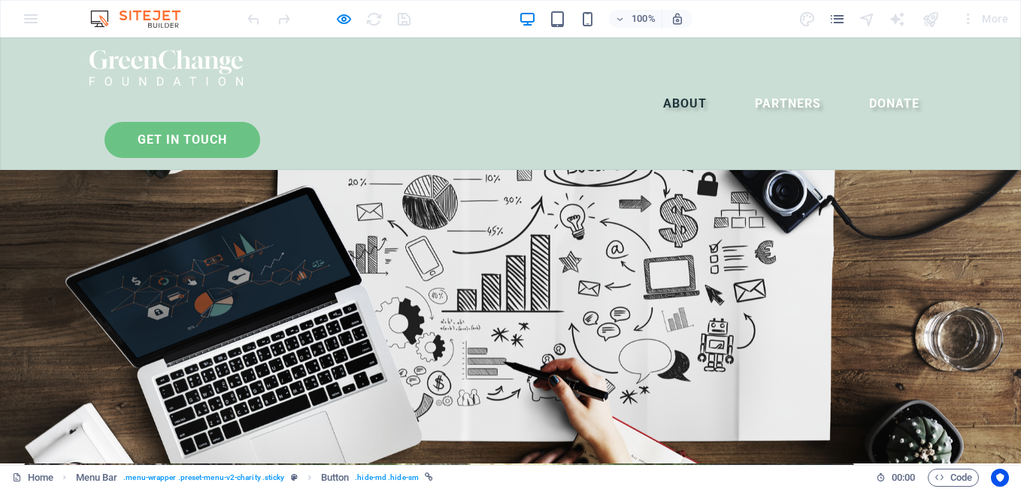
click at [260, 122] on link "Get in touch" at bounding box center [183, 140] width 156 height 36
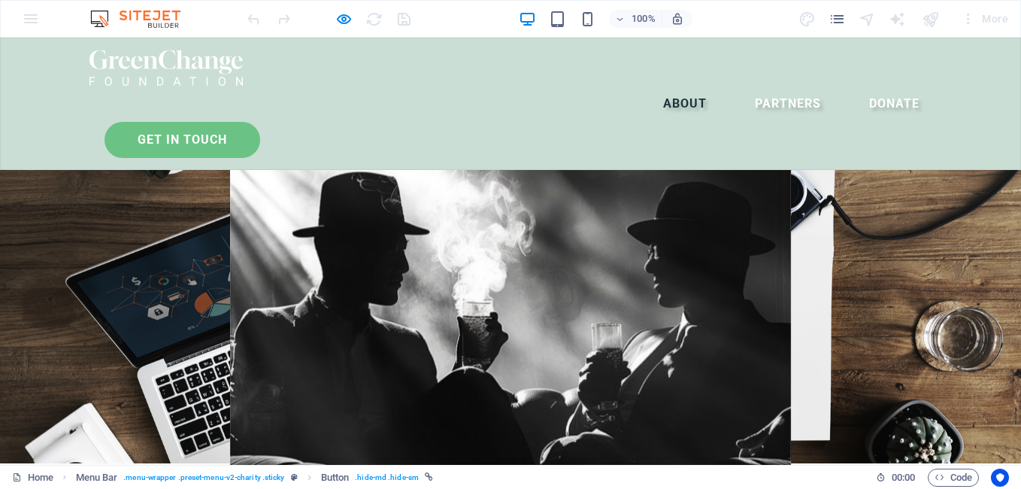
scroll to position [1073, 0]
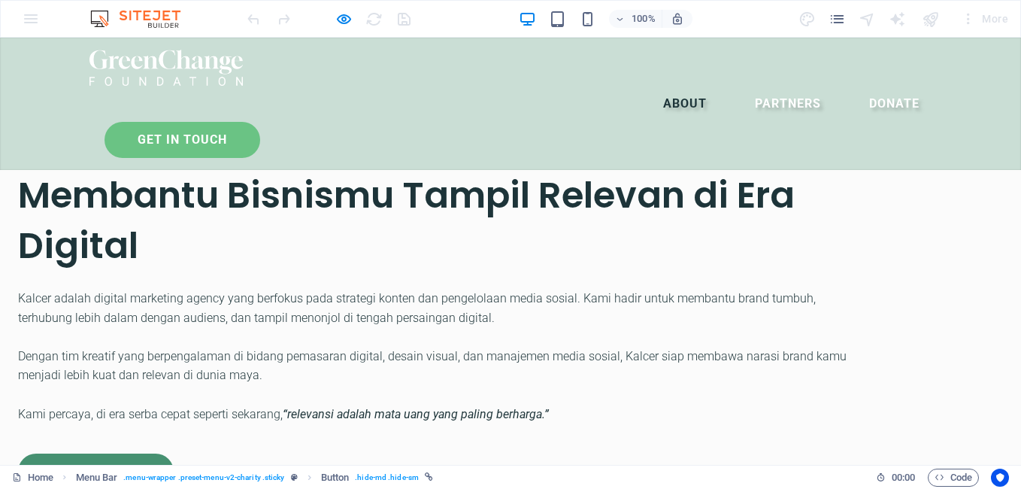
click at [260, 122] on link "Get in touch" at bounding box center [183, 140] width 156 height 36
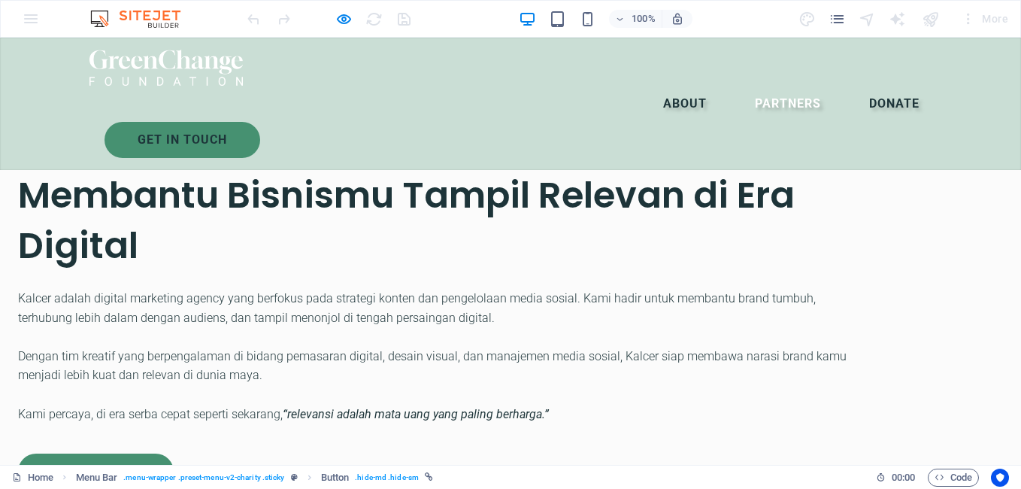
click at [857, 86] on link "Donate" at bounding box center [894, 104] width 74 height 36
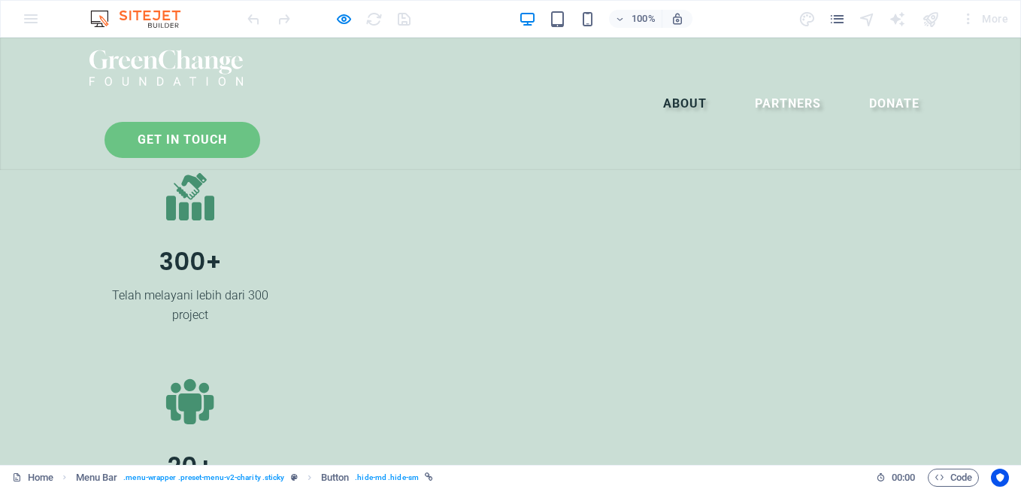
click at [260, 122] on link "Get in touch" at bounding box center [183, 140] width 156 height 36
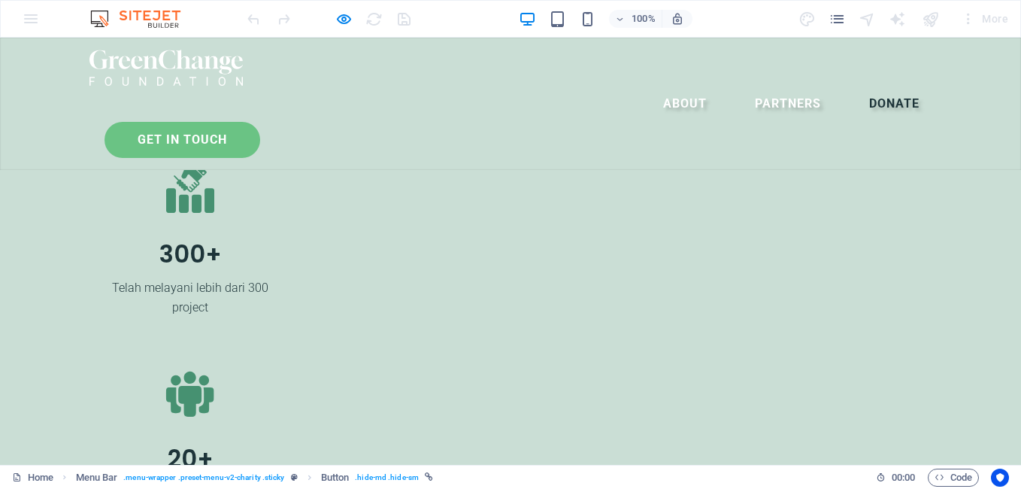
click at [260, 122] on link "Get in touch" at bounding box center [183, 140] width 156 height 36
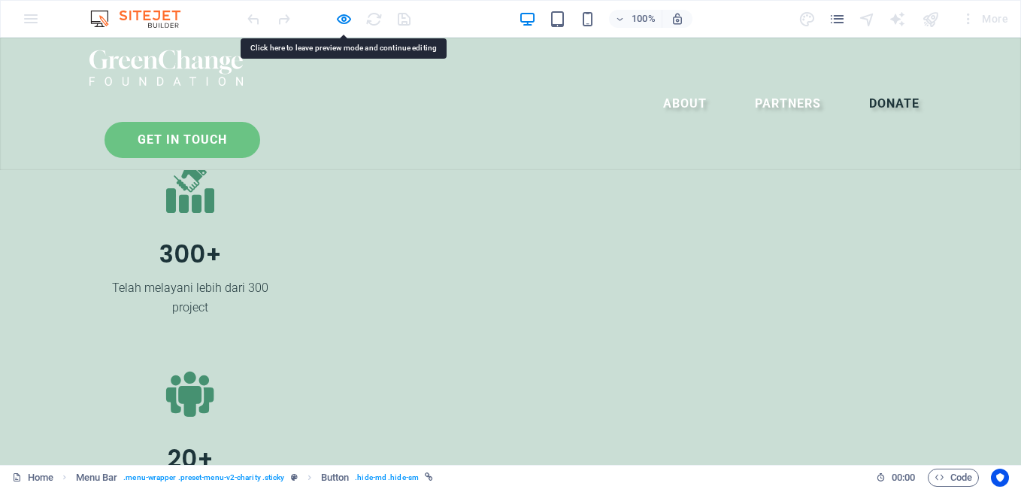
click at [260, 122] on link "Get in touch" at bounding box center [183, 140] width 156 height 36
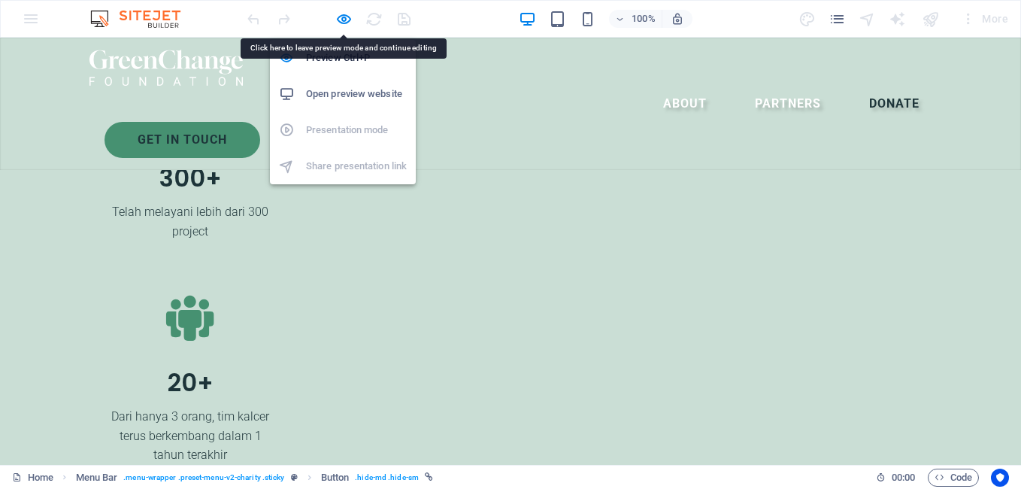
click at [339, 21] on icon "button" at bounding box center [343, 19] width 17 height 17
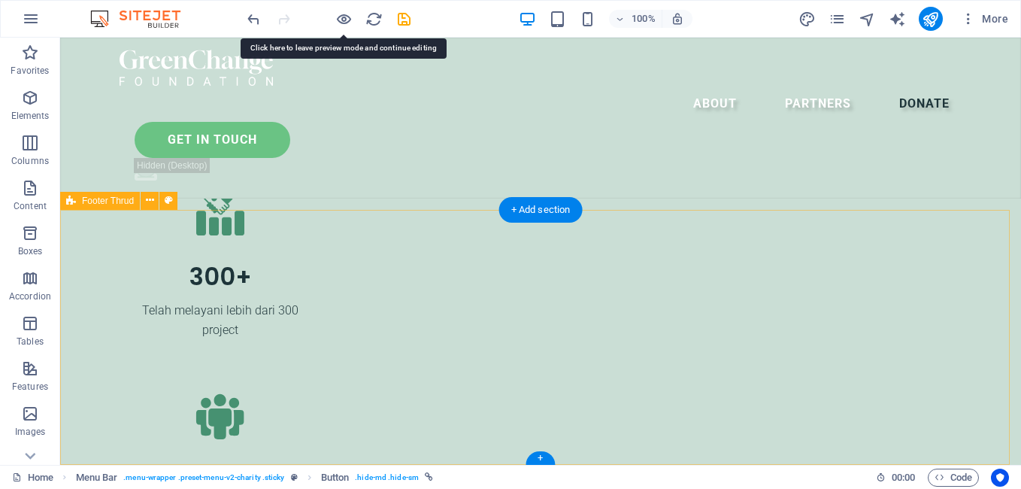
scroll to position [5259, 0]
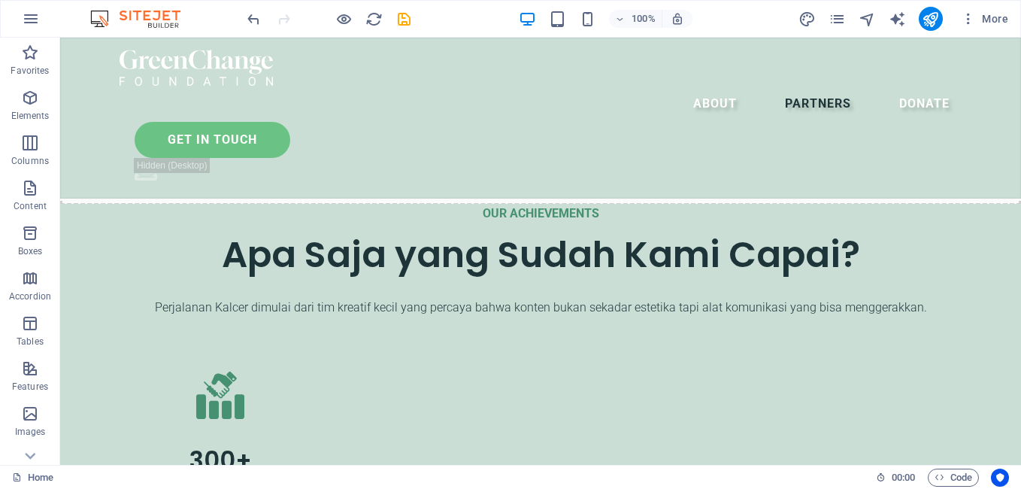
scroll to position [3187, 0]
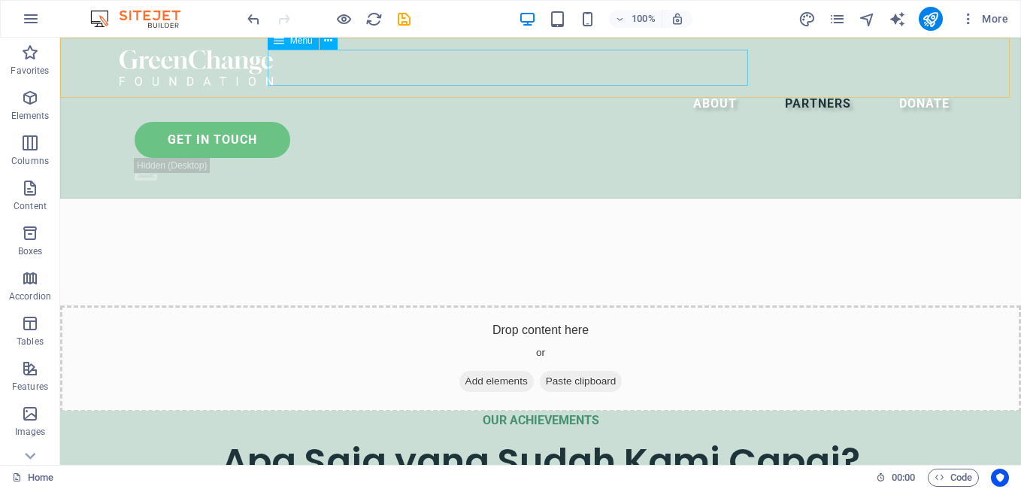
click at [613, 86] on nav "About Partners Donate" at bounding box center [541, 104] width 842 height 36
click at [340, 17] on icon "button" at bounding box center [343, 19] width 17 height 17
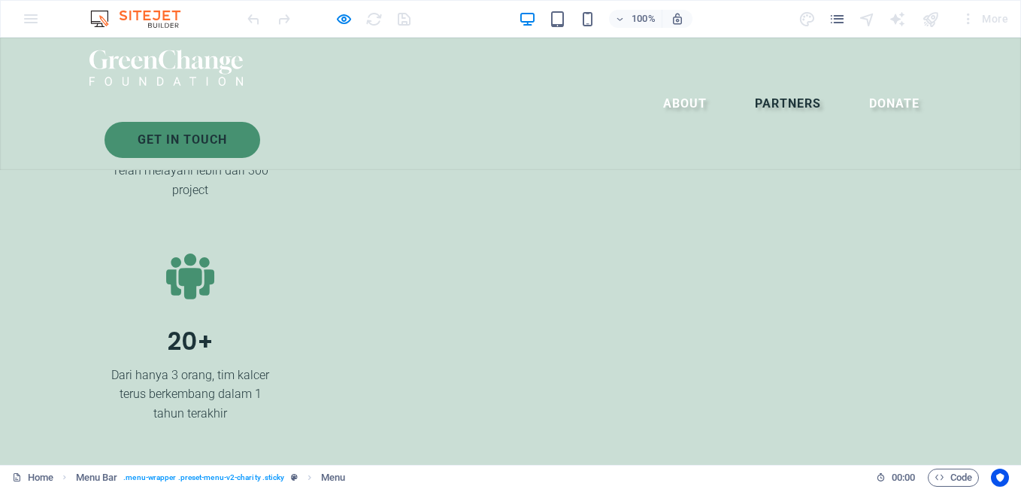
click at [743, 86] on link "Partners" at bounding box center [788, 104] width 90 height 36
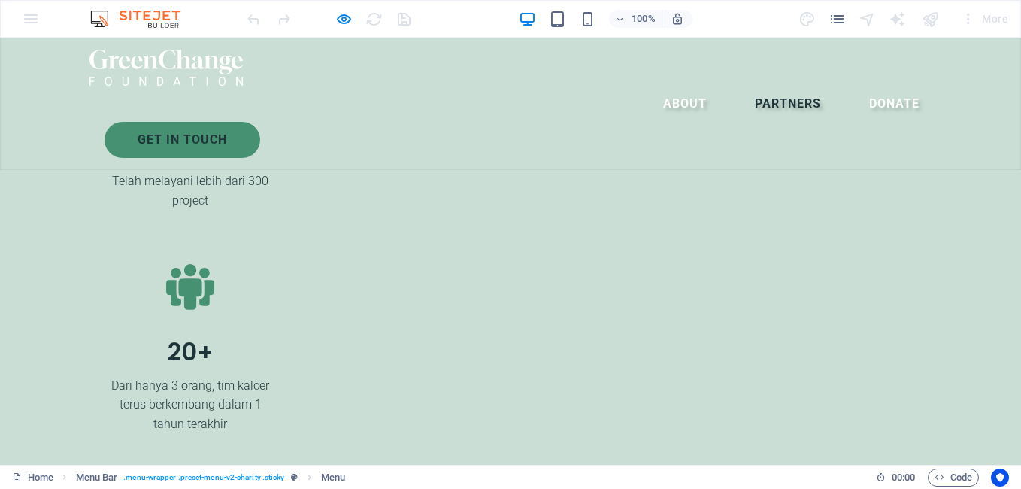
scroll to position [2369, 0]
click at [743, 86] on link "Partners" at bounding box center [788, 104] width 90 height 36
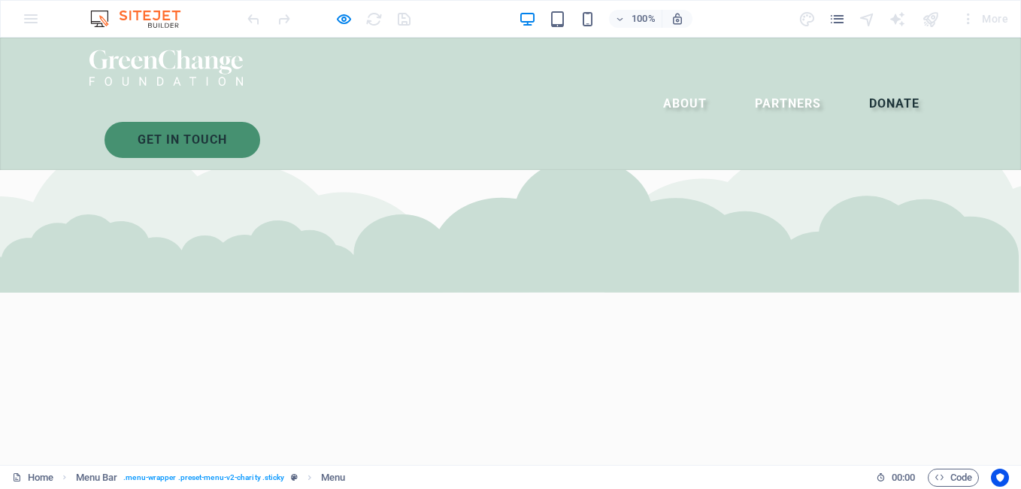
scroll to position [3184, 0]
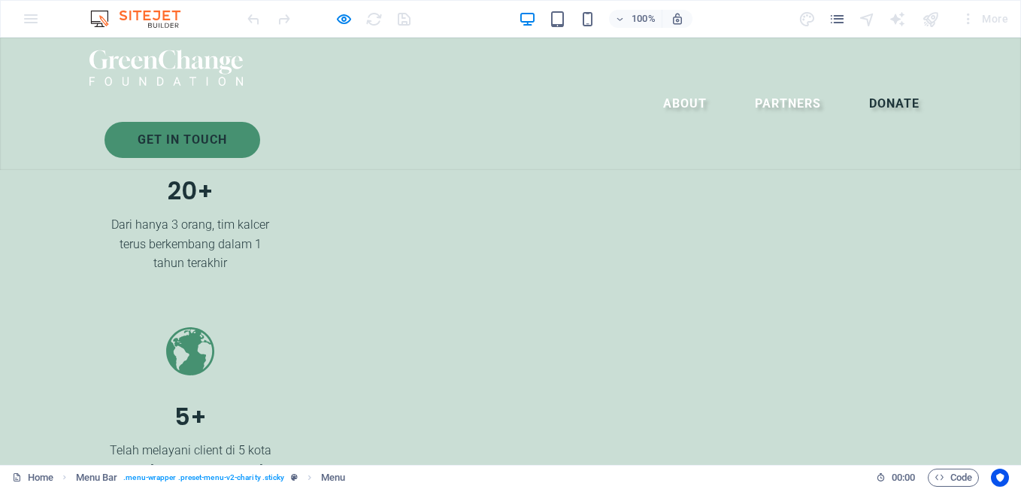
click at [260, 122] on link "Get in touch" at bounding box center [183, 140] width 156 height 36
click at [743, 86] on link "Partners" at bounding box center [788, 104] width 90 height 36
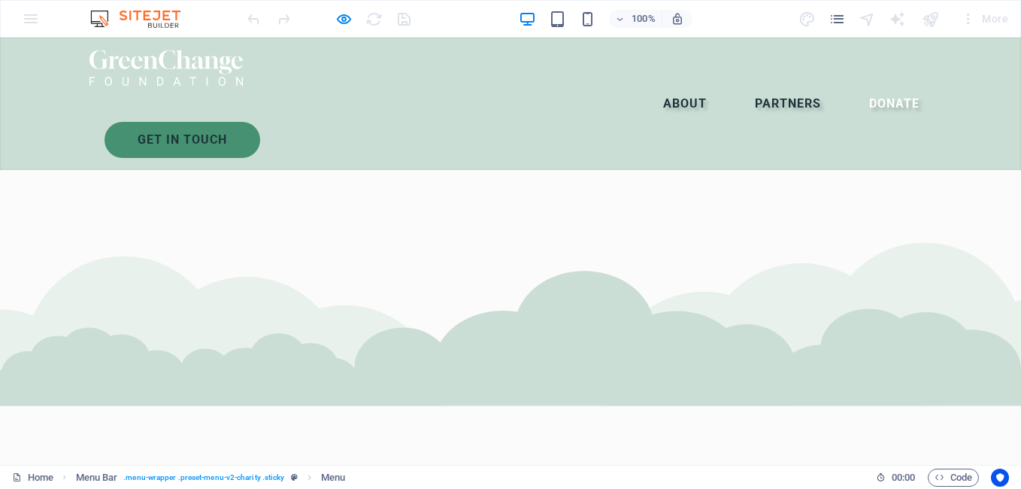
click at [651, 86] on link "About" at bounding box center [685, 104] width 68 height 36
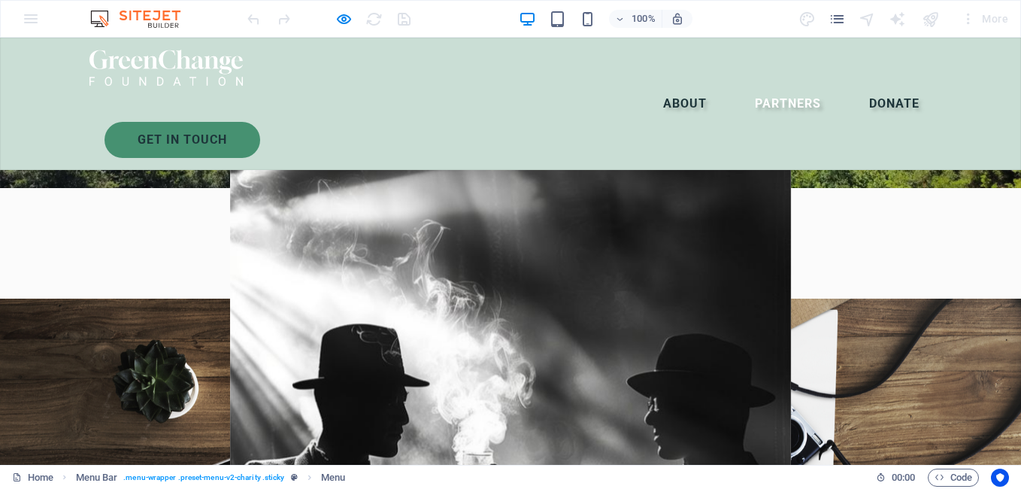
click at [857, 86] on link "Donate" at bounding box center [894, 104] width 74 height 36
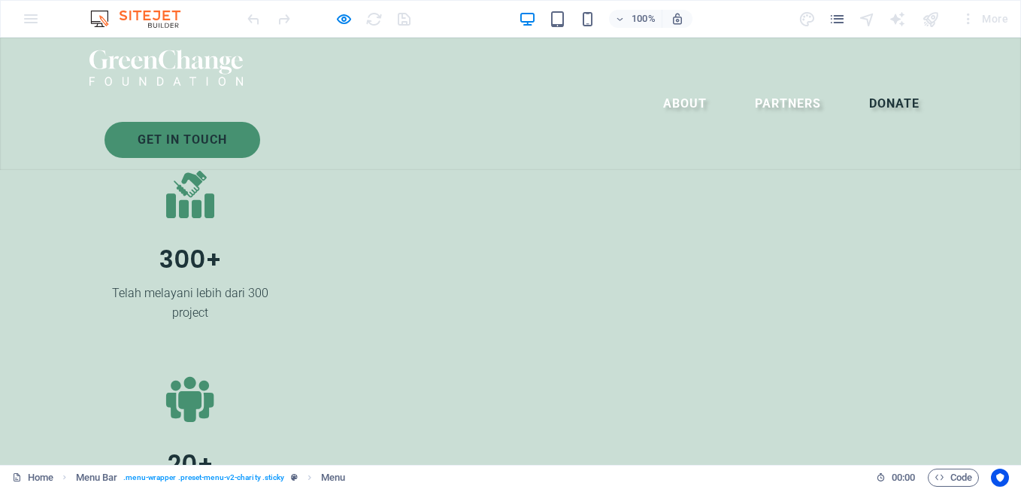
scroll to position [2919, 0]
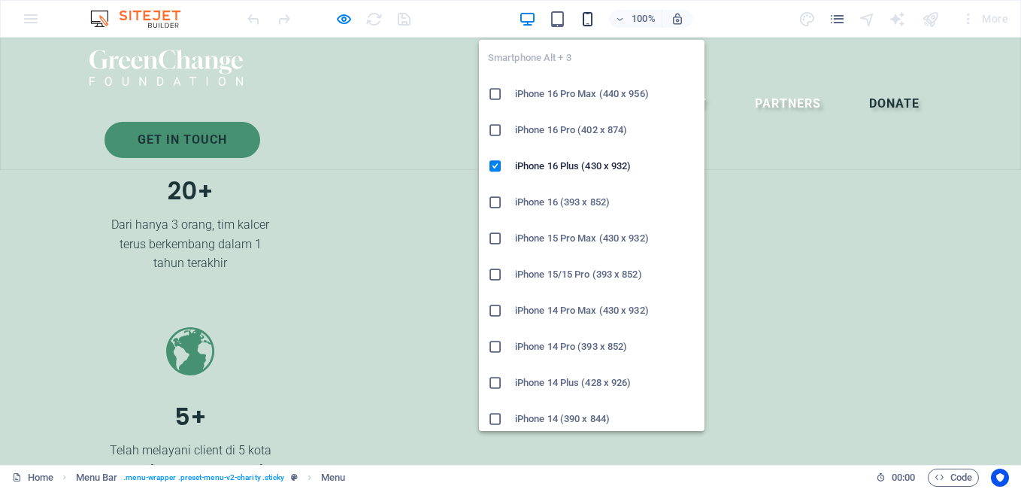
click at [586, 17] on icon "button" at bounding box center [587, 19] width 17 height 17
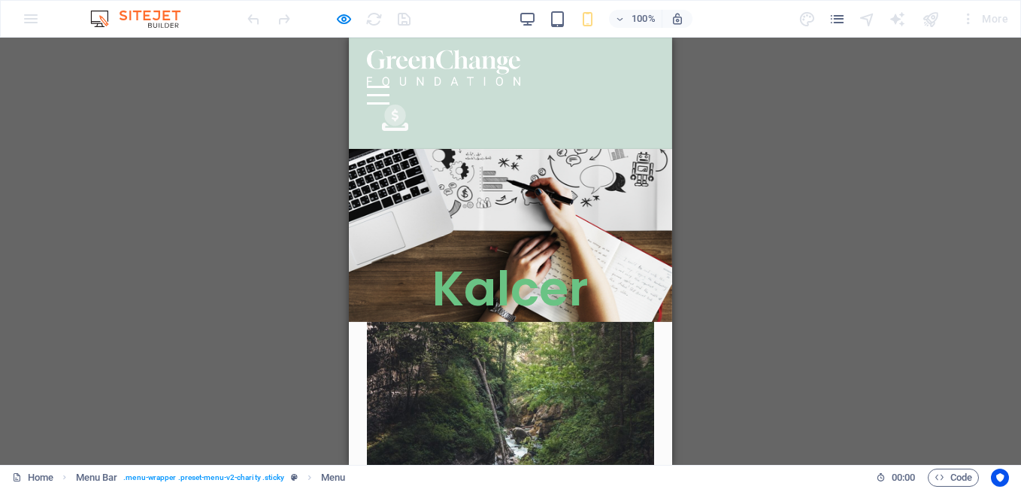
scroll to position [0, 0]
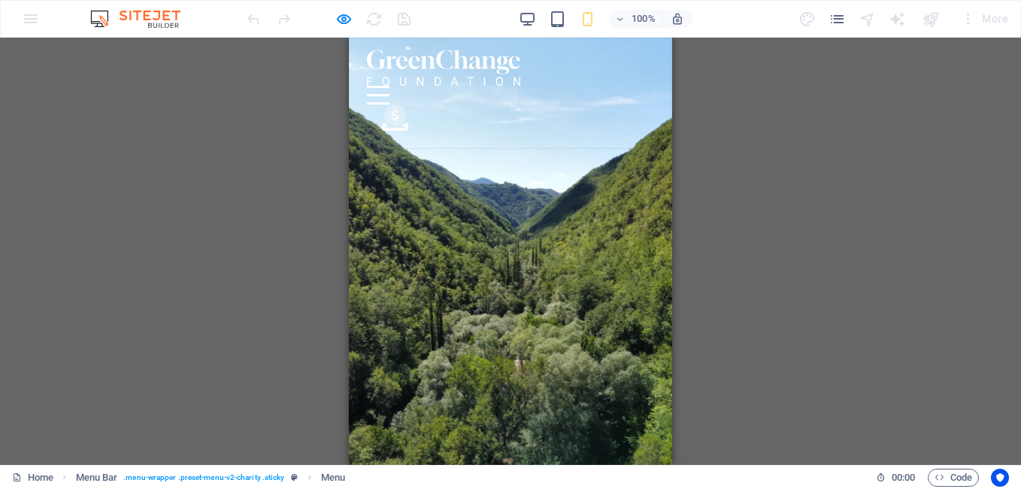
click at [405, 105] on icon at bounding box center [394, 115] width 21 height 21
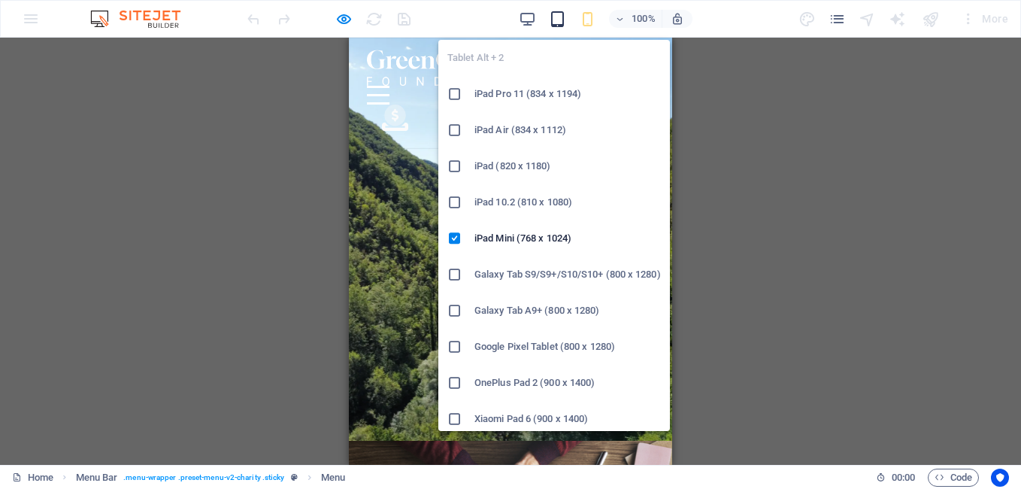
click at [557, 23] on icon "button" at bounding box center [557, 19] width 17 height 17
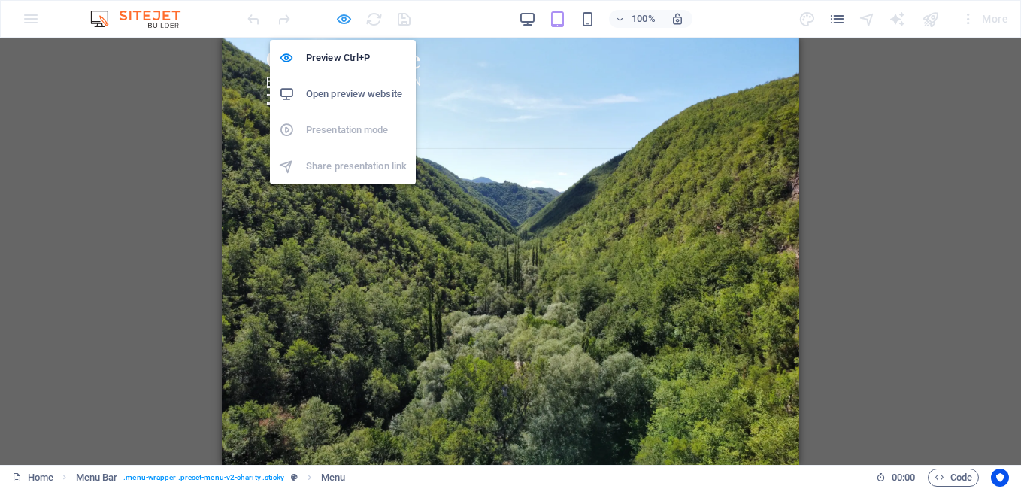
click at [344, 20] on icon "button" at bounding box center [343, 19] width 17 height 17
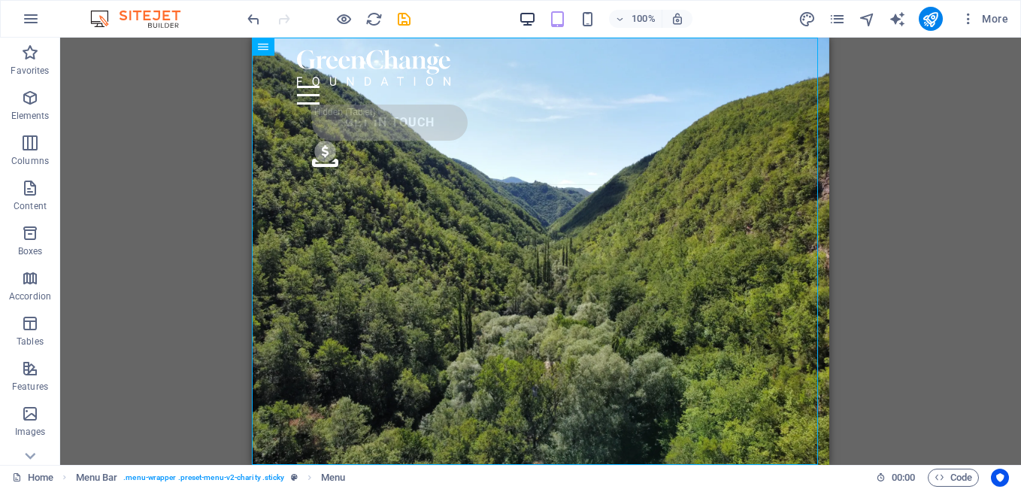
click at [525, 24] on icon "button" at bounding box center [527, 19] width 17 height 17
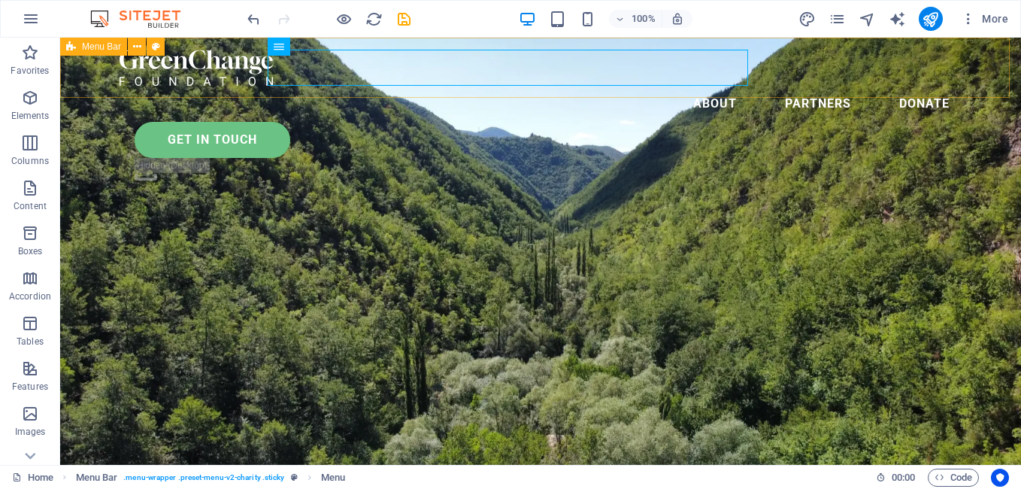
click at [972, 58] on div "Menu About Partners Donate Get in touch .fa-secondary{opacity:.4}" at bounding box center [540, 118] width 961 height 161
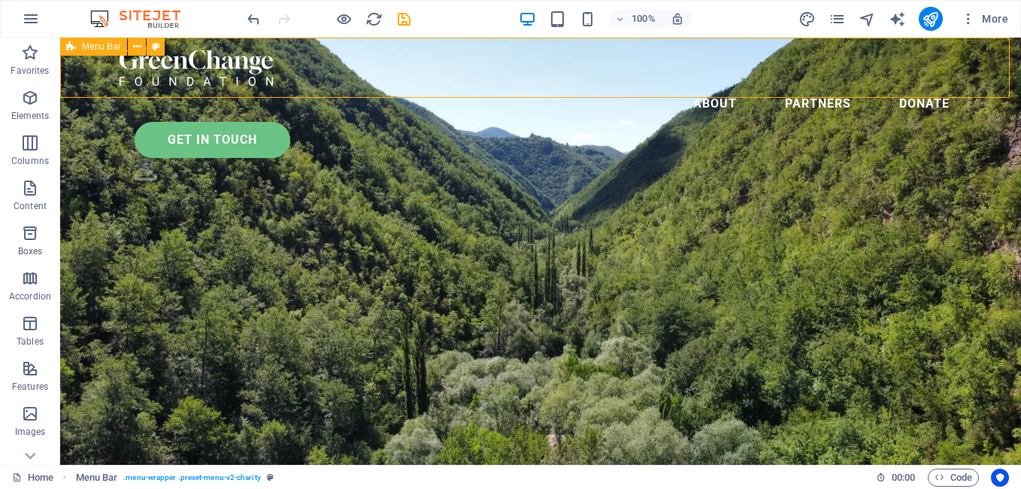
click at [967, 65] on div "Menu About Partners Donate Get in touch .fa-secondary{opacity:.4}" at bounding box center [540, 118] width 961 height 161
click at [963, 66] on div "Menu About Partners Donate Get in touch .fa-secondary{opacity:.4}" at bounding box center [540, 118] width 961 height 161
click at [956, 158] on figure ".fa-secondary{opacity:.4}" at bounding box center [548, 172] width 827 height 29
select select "xMidYMid"
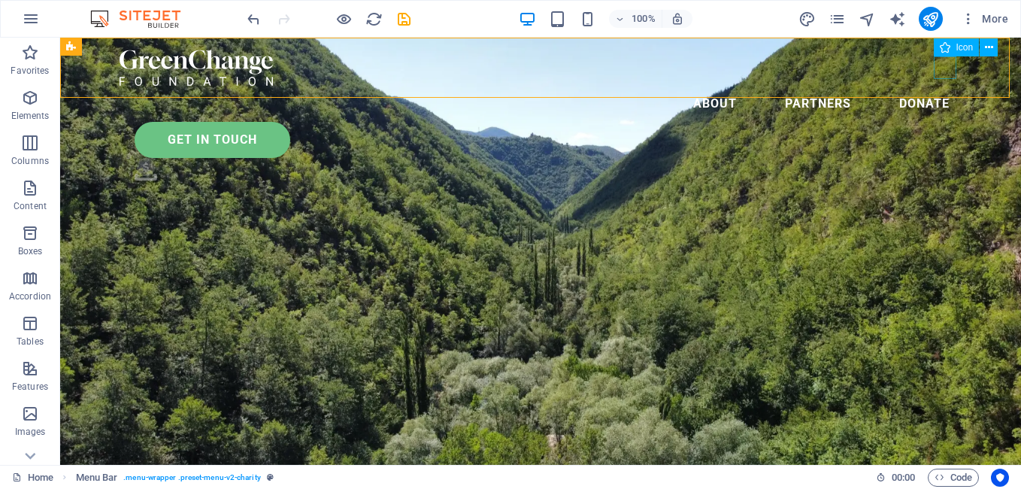
select select "px"
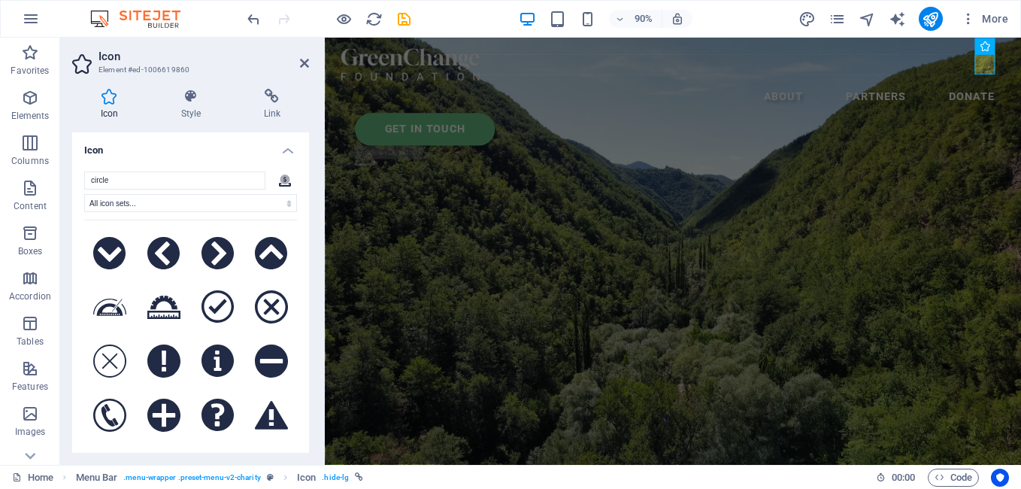
click at [309, 62] on aside "Icon Element #ed-1006619860 Icon Style Link Icon circle .fa-secondary{opacity:.…" at bounding box center [192, 251] width 265 height 427
drag, startPoint x: 305, startPoint y: 64, endPoint x: 247, endPoint y: 26, distance: 69.0
click at [305, 64] on icon at bounding box center [304, 63] width 9 height 12
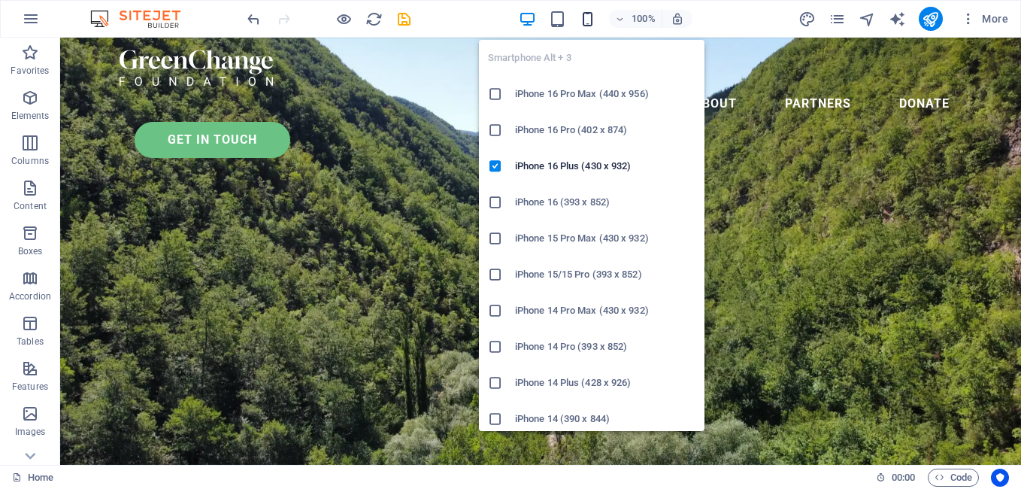
click at [588, 17] on icon "button" at bounding box center [587, 19] width 17 height 17
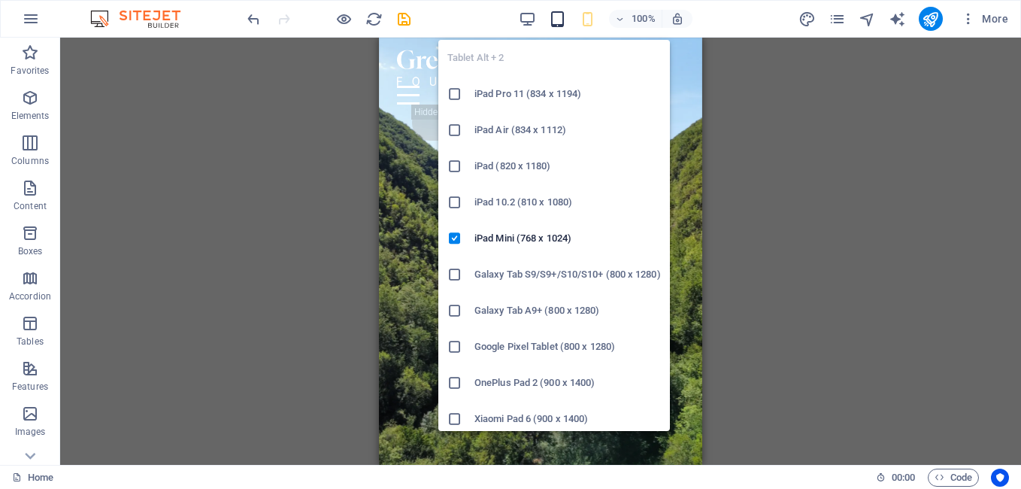
click at [561, 20] on icon "button" at bounding box center [557, 19] width 17 height 17
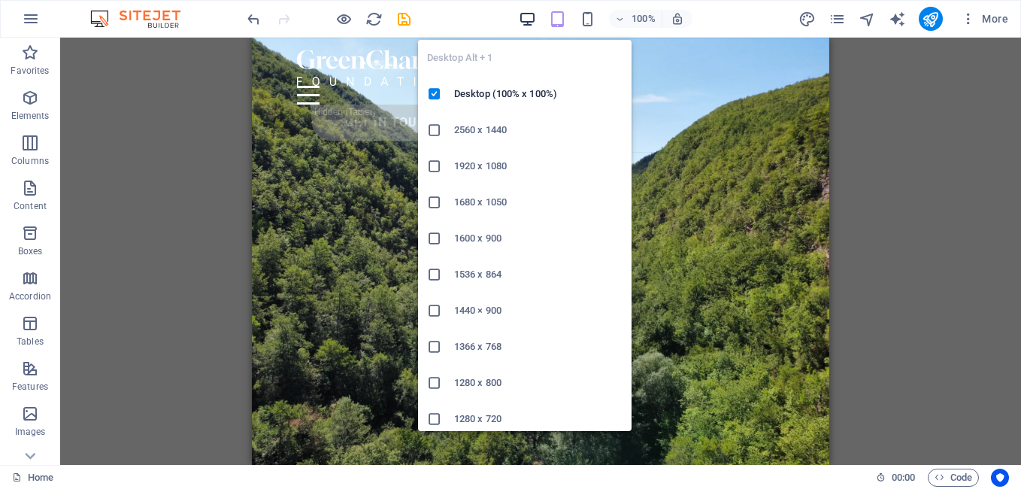
click at [523, 18] on icon "button" at bounding box center [527, 19] width 17 height 17
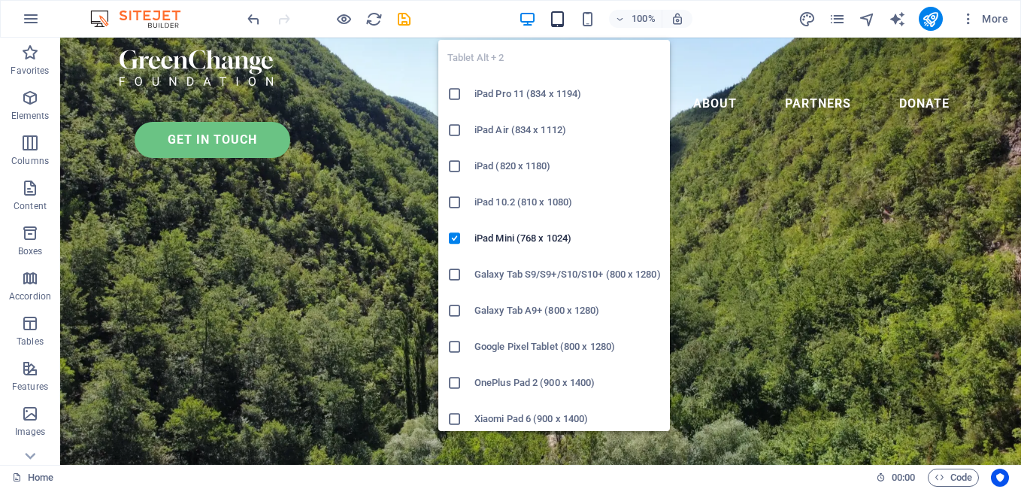
click at [566, 18] on icon "button" at bounding box center [557, 19] width 17 height 17
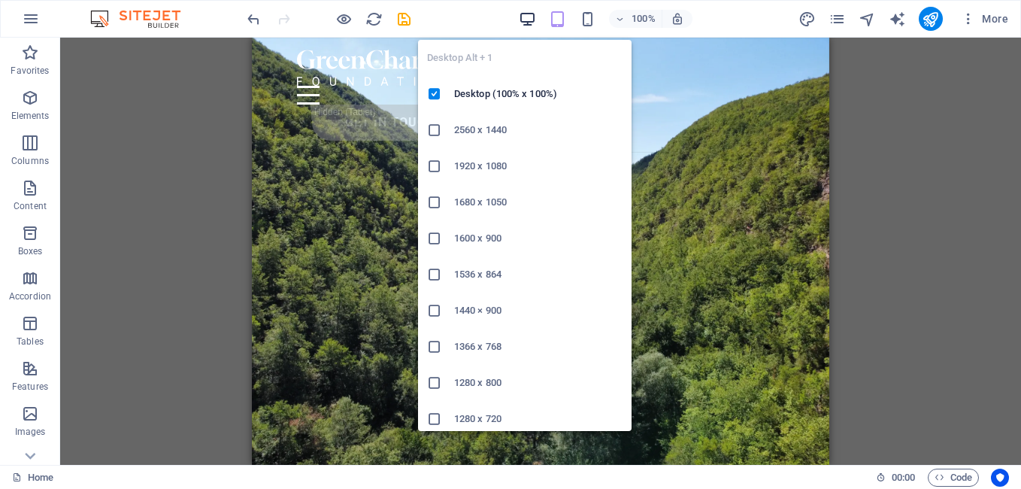
click at [523, 17] on icon "button" at bounding box center [527, 19] width 17 height 17
